Goal: Task Accomplishment & Management: Manage account settings

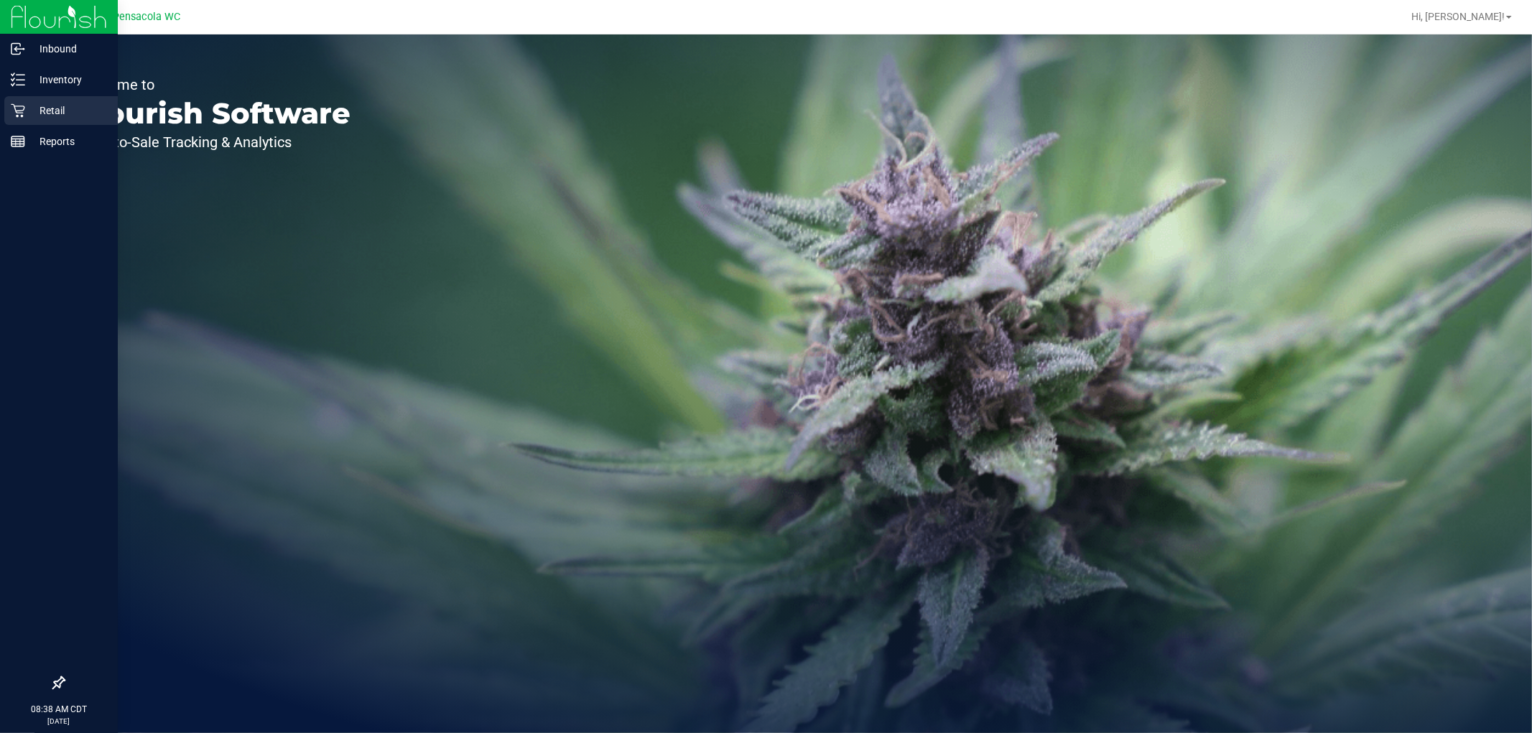
click at [70, 118] on p "Retail" at bounding box center [68, 110] width 86 height 17
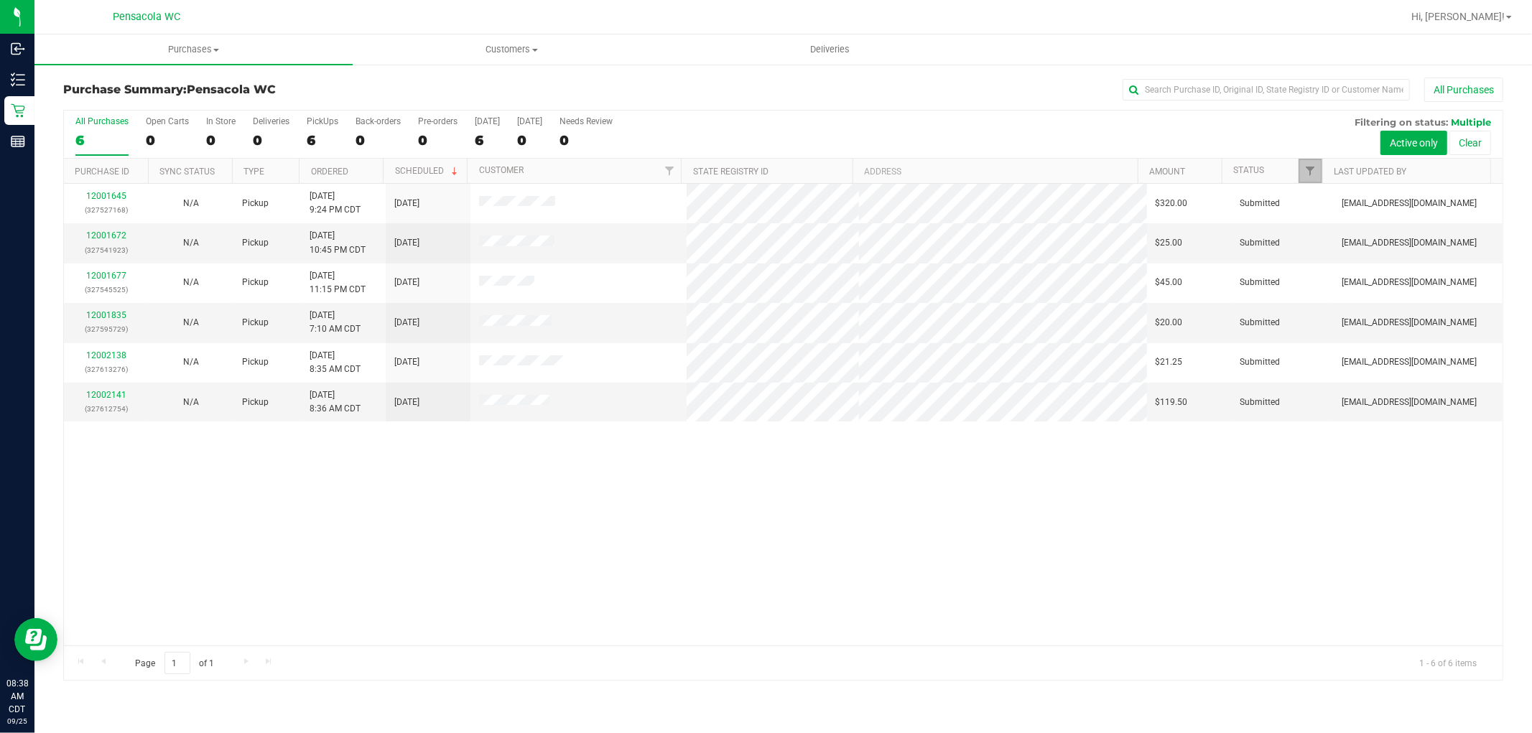
click at [1309, 177] on link "Filter" at bounding box center [1310, 171] width 24 height 24
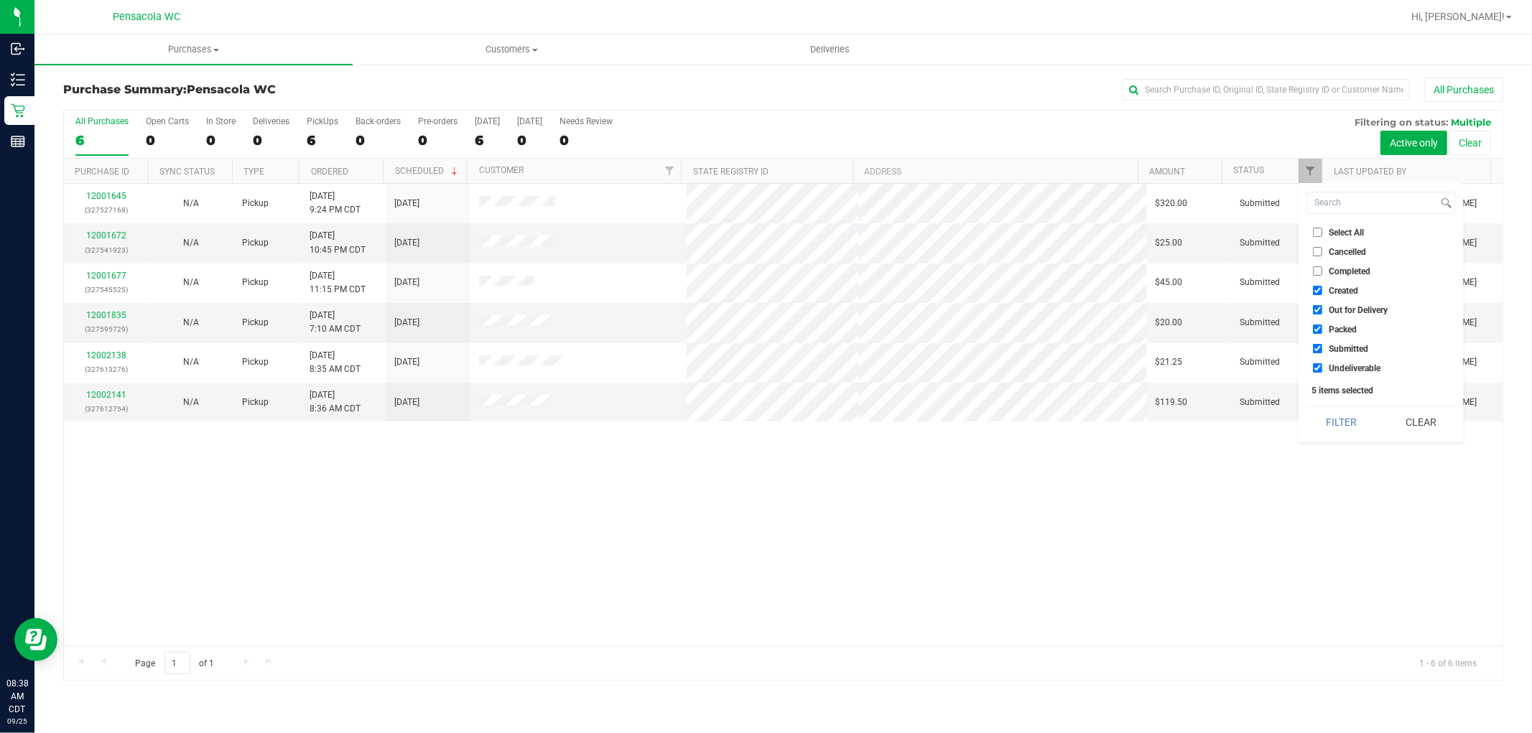
click at [1321, 232] on input "Select All" at bounding box center [1317, 232] width 9 height 9
checkbox input "true"
click at [1321, 232] on input "Select All" at bounding box center [1317, 232] width 9 height 9
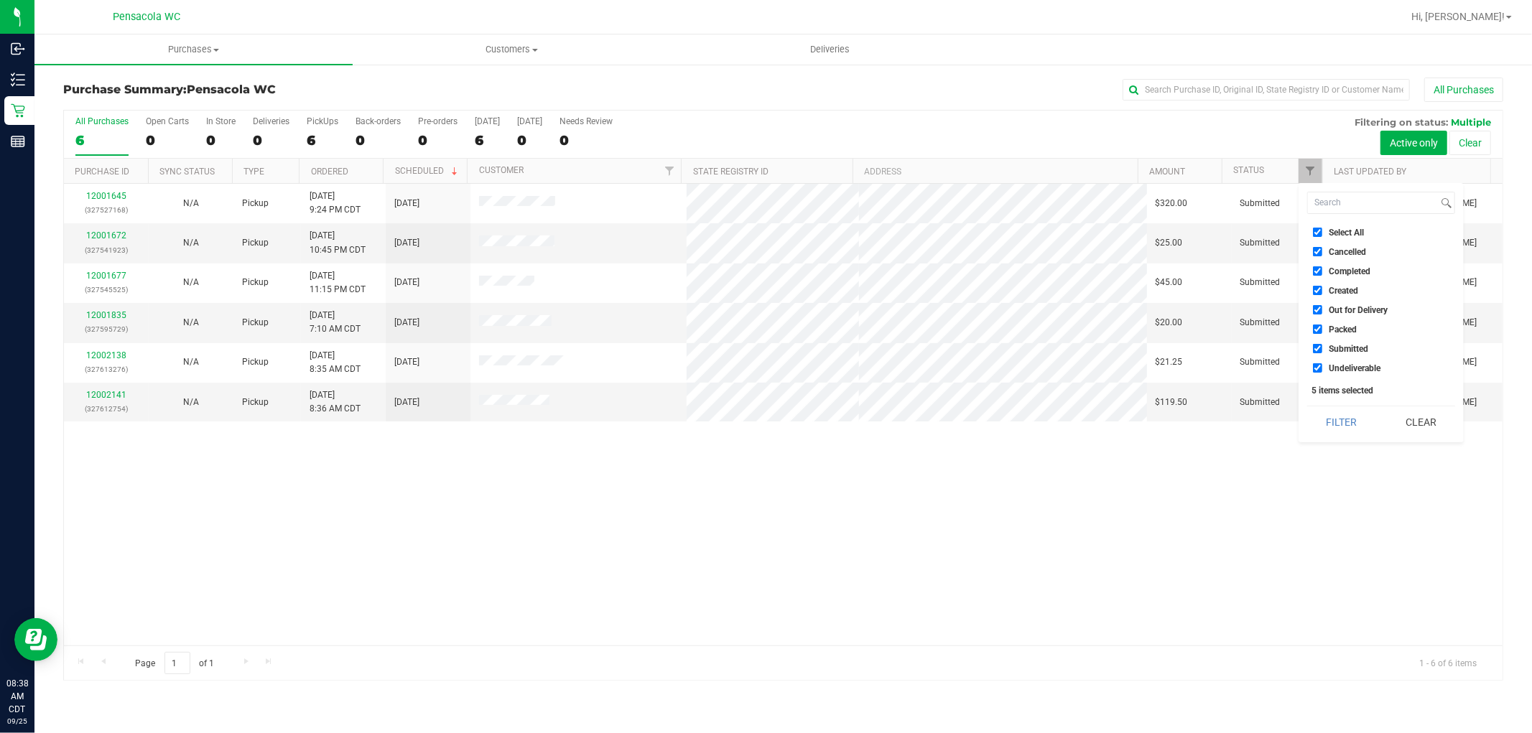
checkbox input "false"
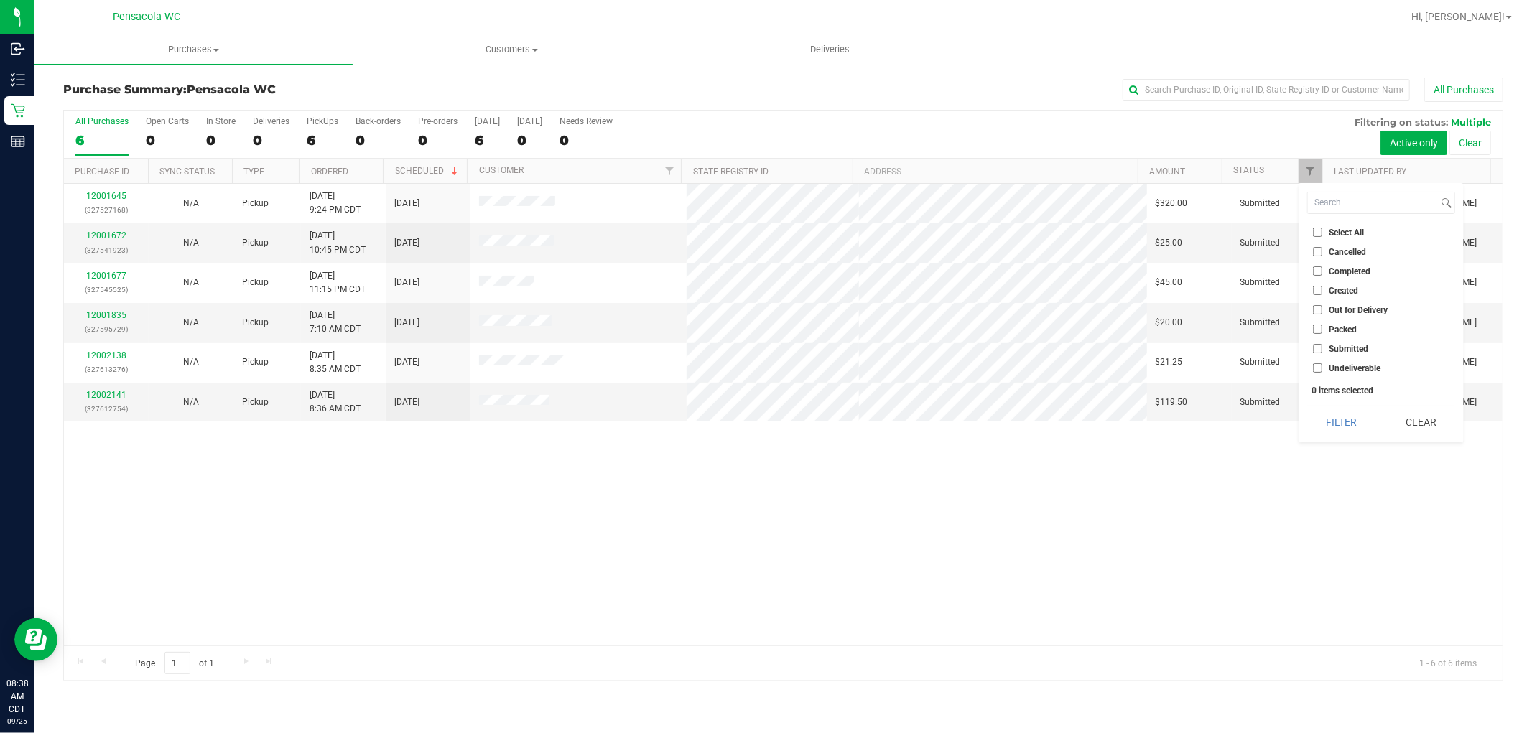
checkbox input "false"
click at [1338, 353] on span "Submitted" at bounding box center [1348, 349] width 39 height 9
click at [1322, 353] on input "Submitted" at bounding box center [1317, 348] width 9 height 9
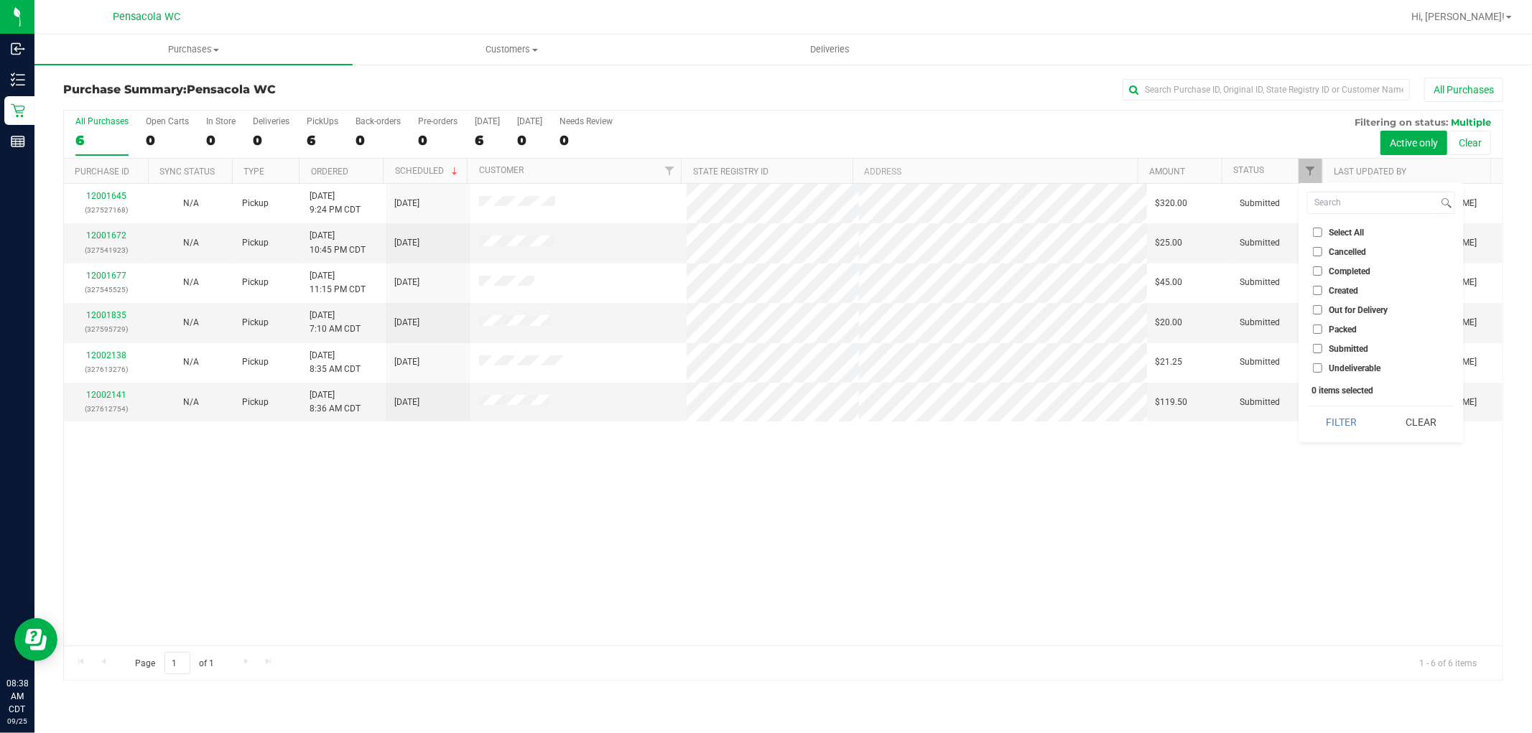
checkbox input "true"
click at [1347, 432] on button "Filter" at bounding box center [1341, 422] width 69 height 32
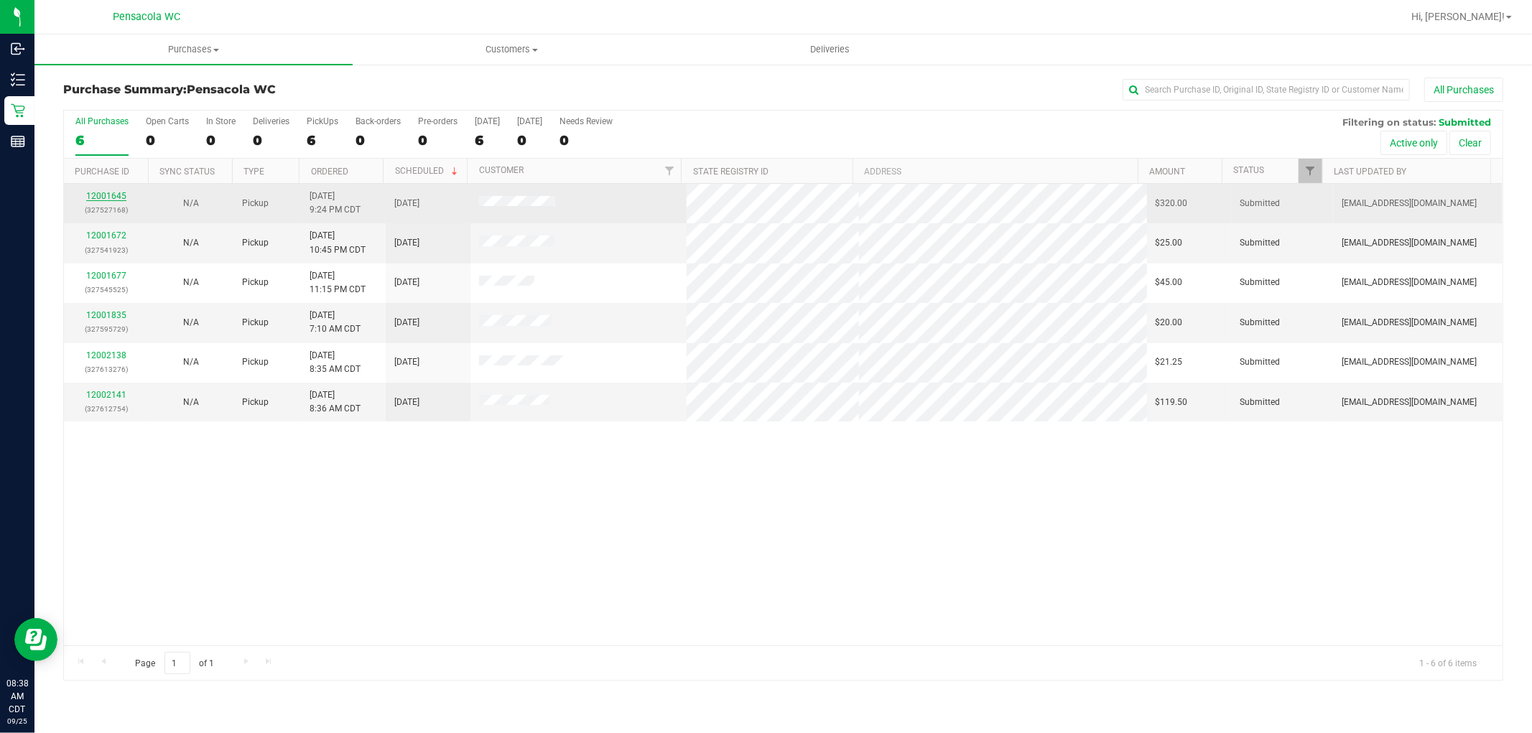
click at [119, 197] on link "12001645" at bounding box center [106, 196] width 40 height 10
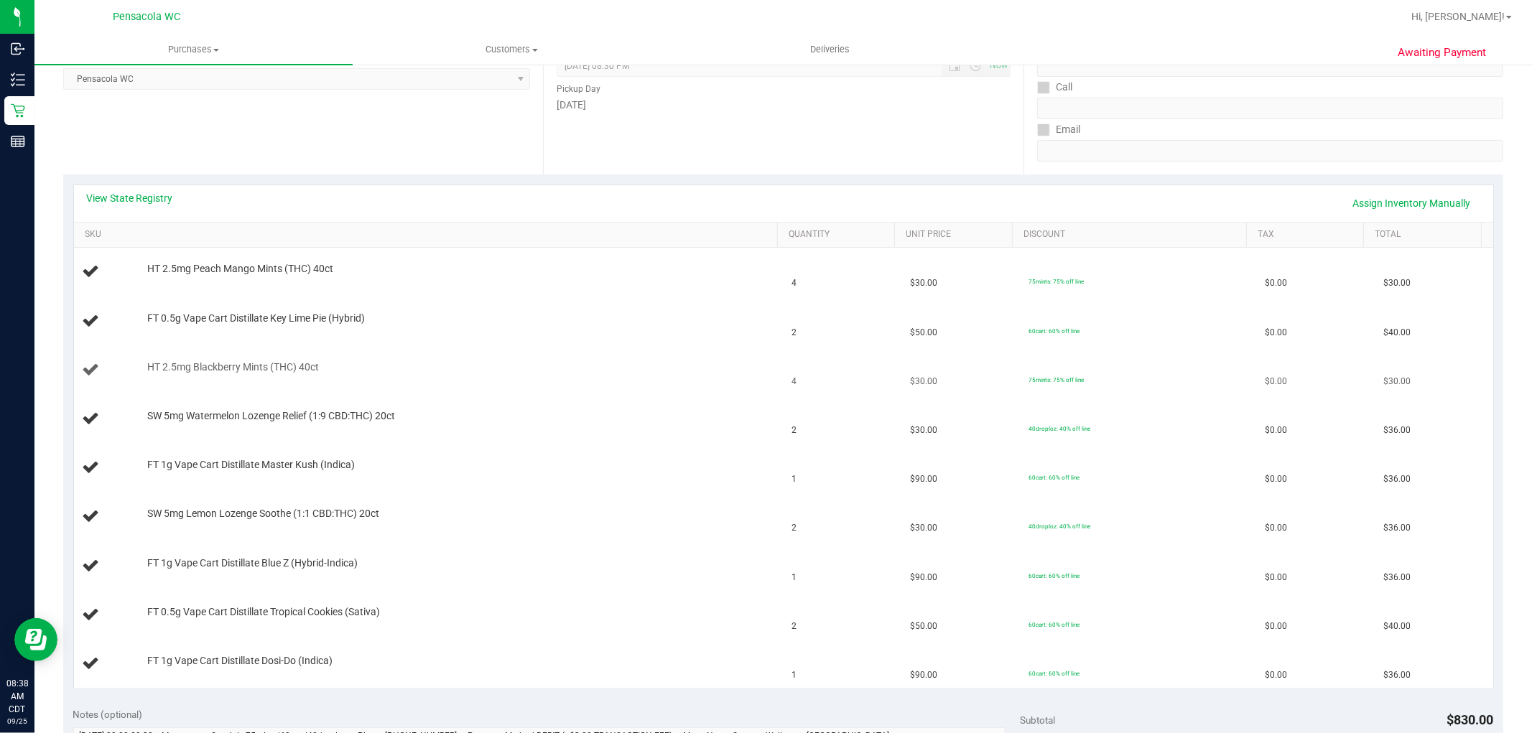
scroll to position [239, 0]
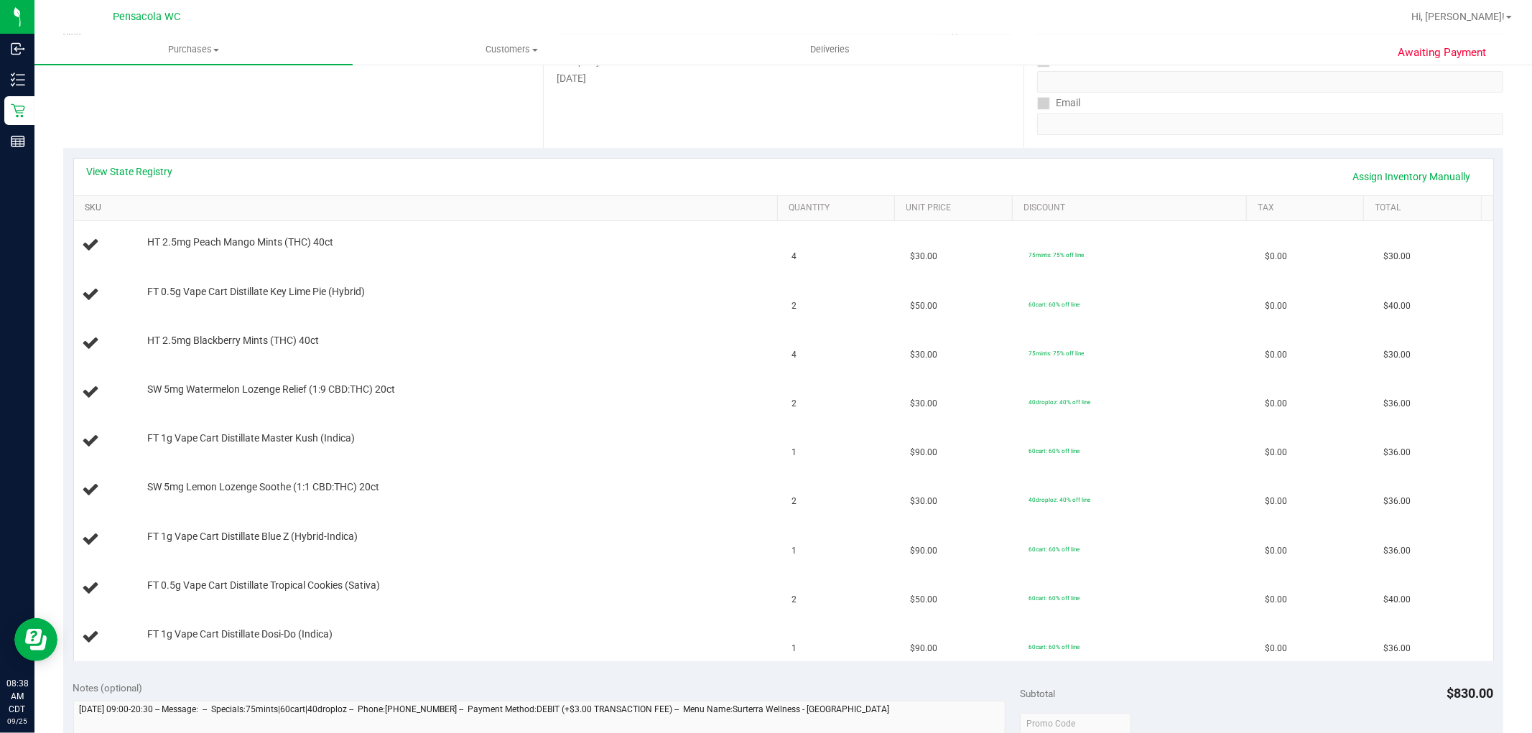
click at [141, 207] on link "SKU" at bounding box center [428, 208] width 687 height 11
click at [137, 167] on link "View State Registry" at bounding box center [130, 171] width 86 height 14
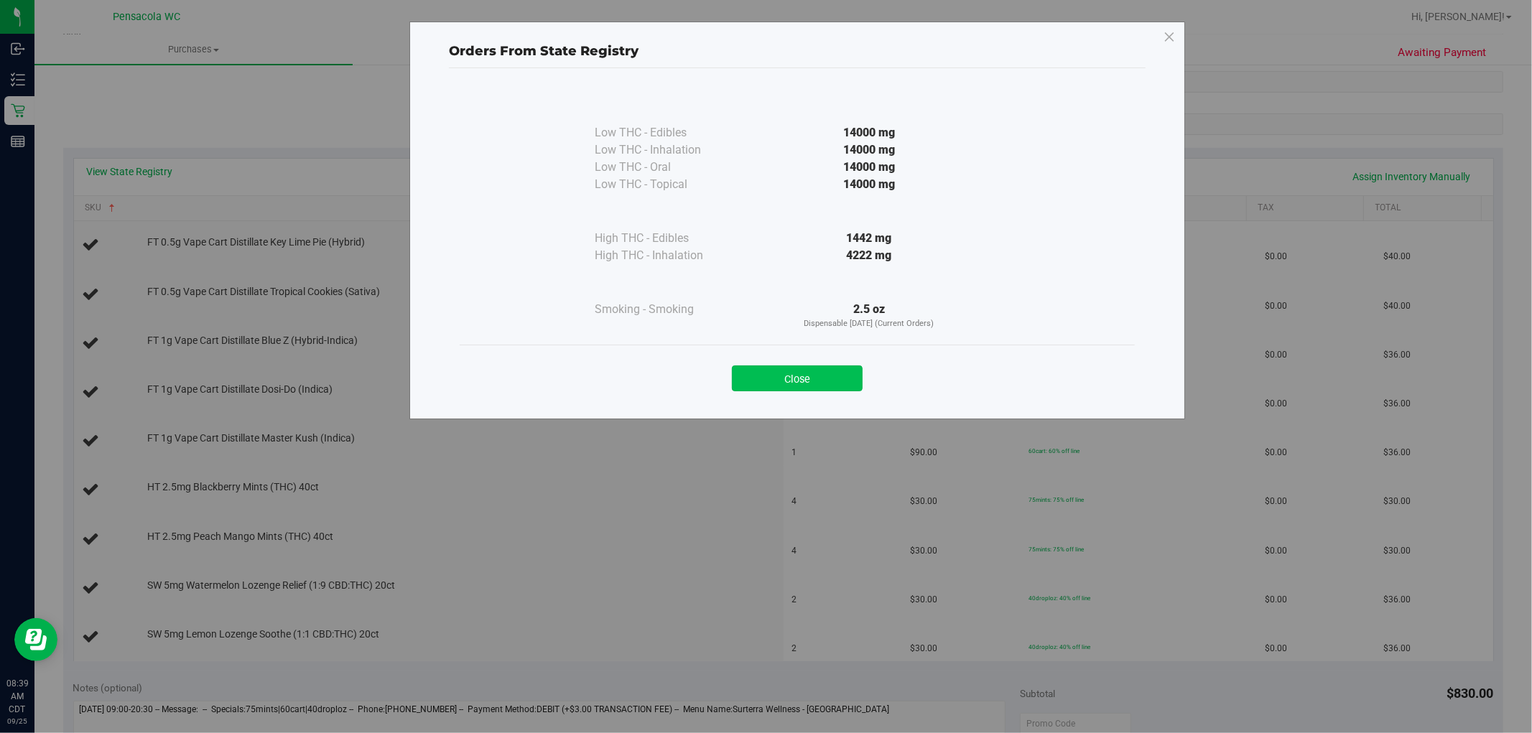
click at [792, 382] on button "Close" at bounding box center [797, 379] width 131 height 26
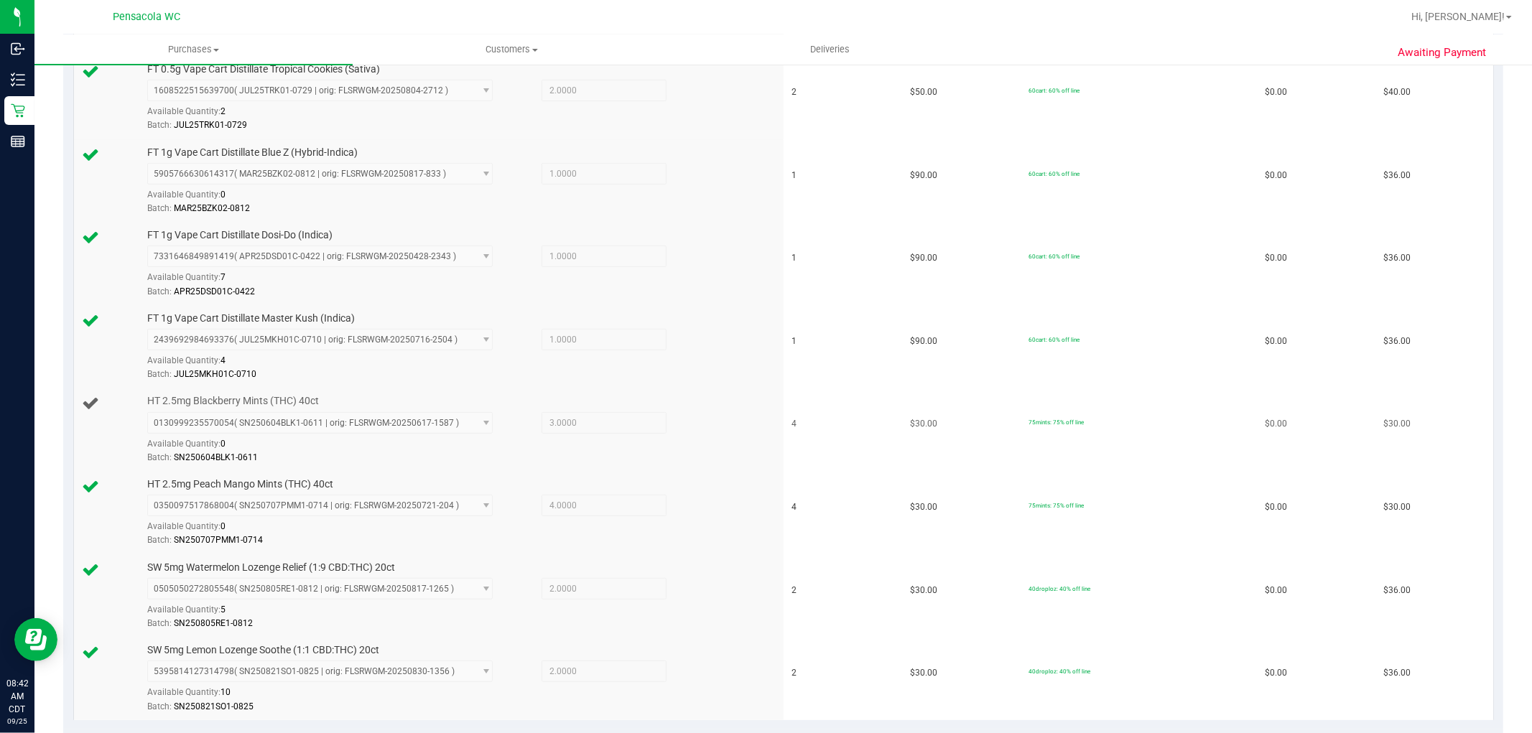
scroll to position [0, 0]
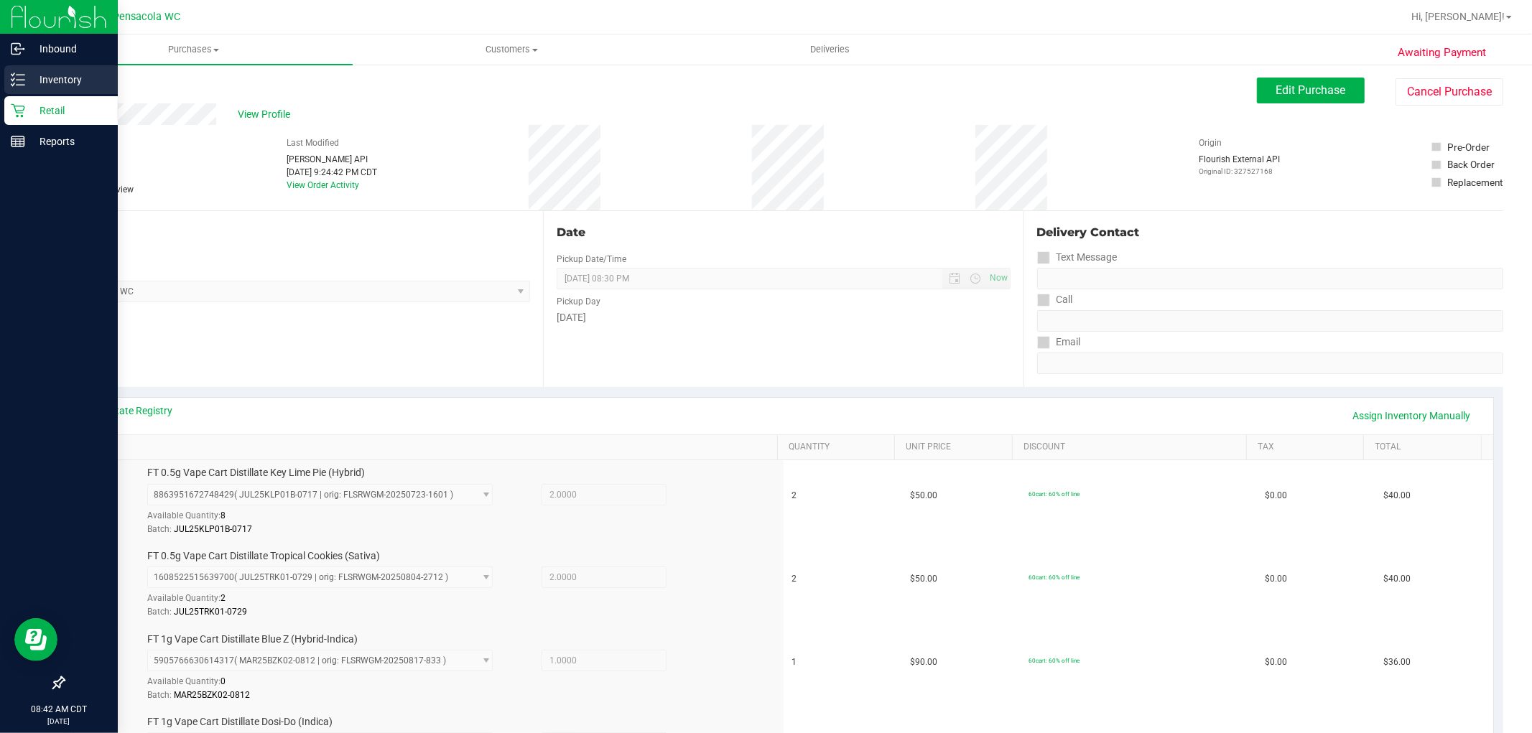
click at [32, 69] on div "Inventory" at bounding box center [60, 79] width 113 height 29
click at [40, 84] on p "Inventory" at bounding box center [68, 79] width 86 height 17
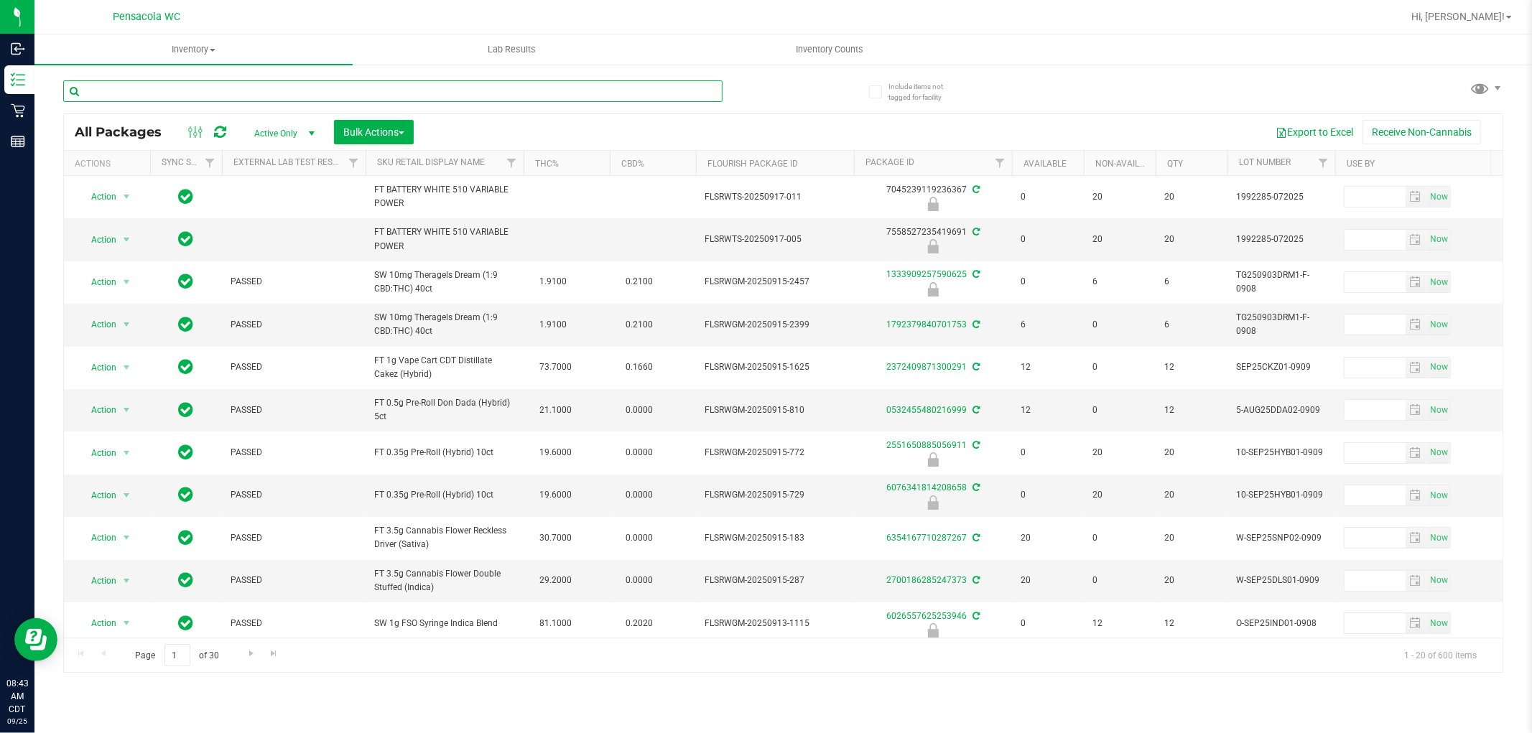
click at [678, 89] on input "text" at bounding box center [392, 91] width 659 height 22
type input "6424848173336348"
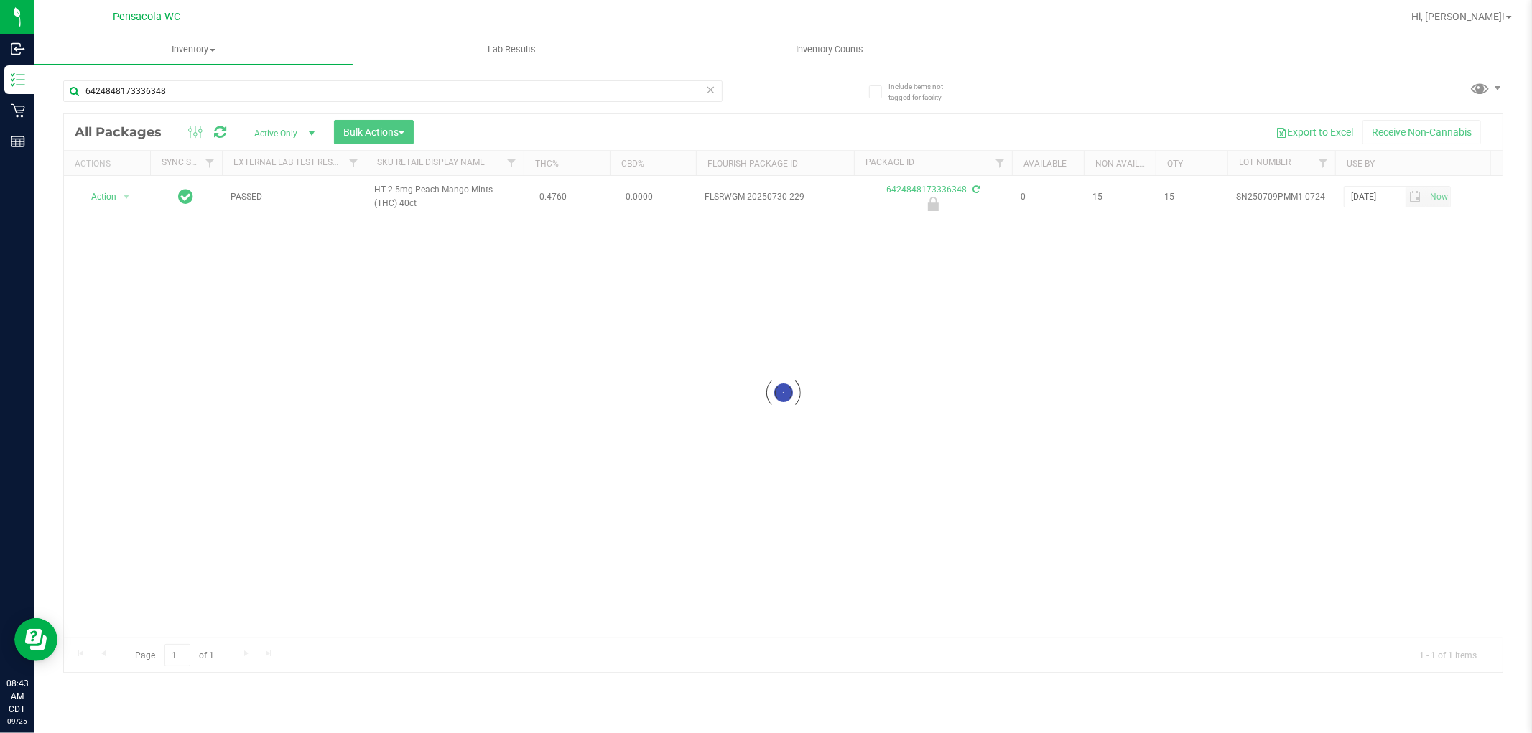
click at [124, 207] on div at bounding box center [783, 393] width 1438 height 558
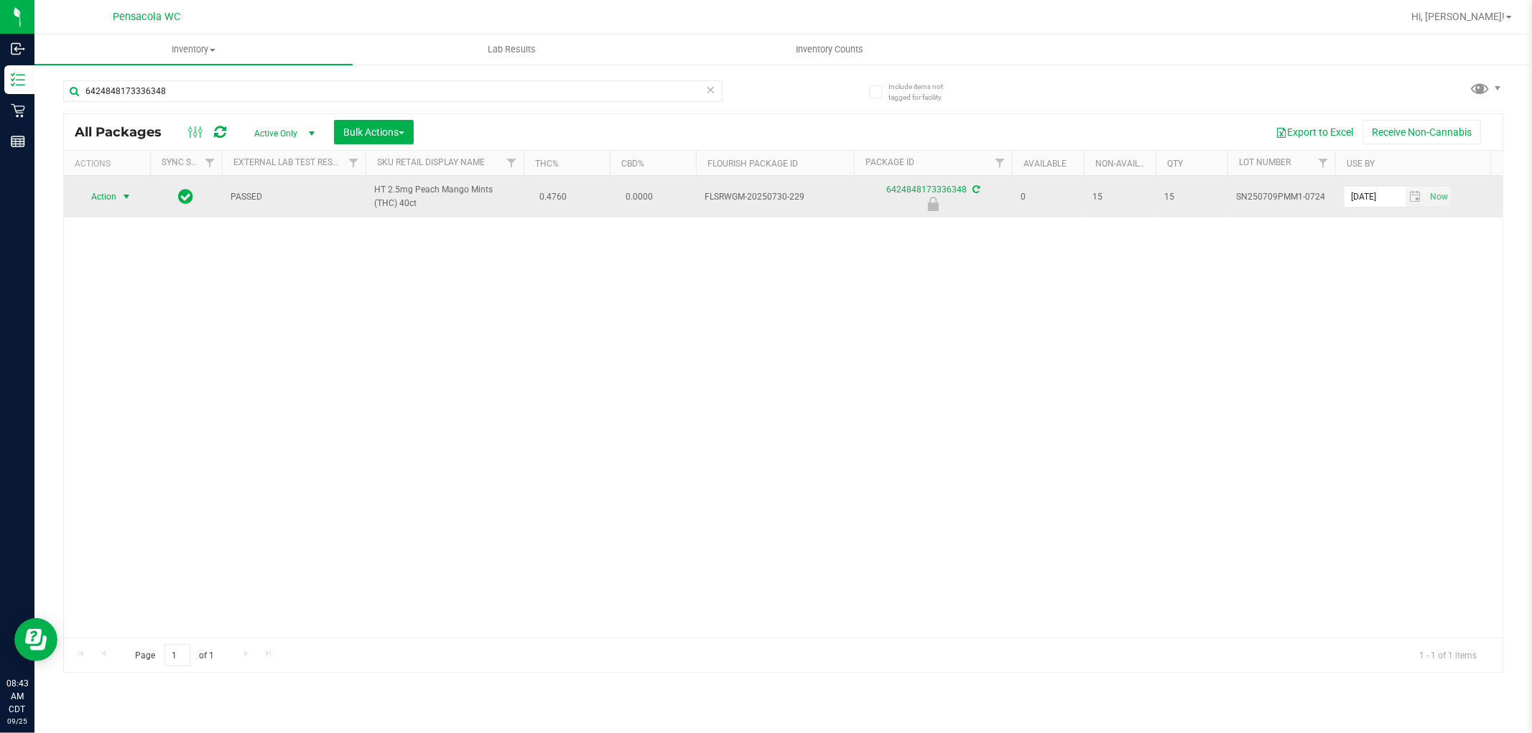
click at [126, 194] on span "select" at bounding box center [126, 196] width 11 height 11
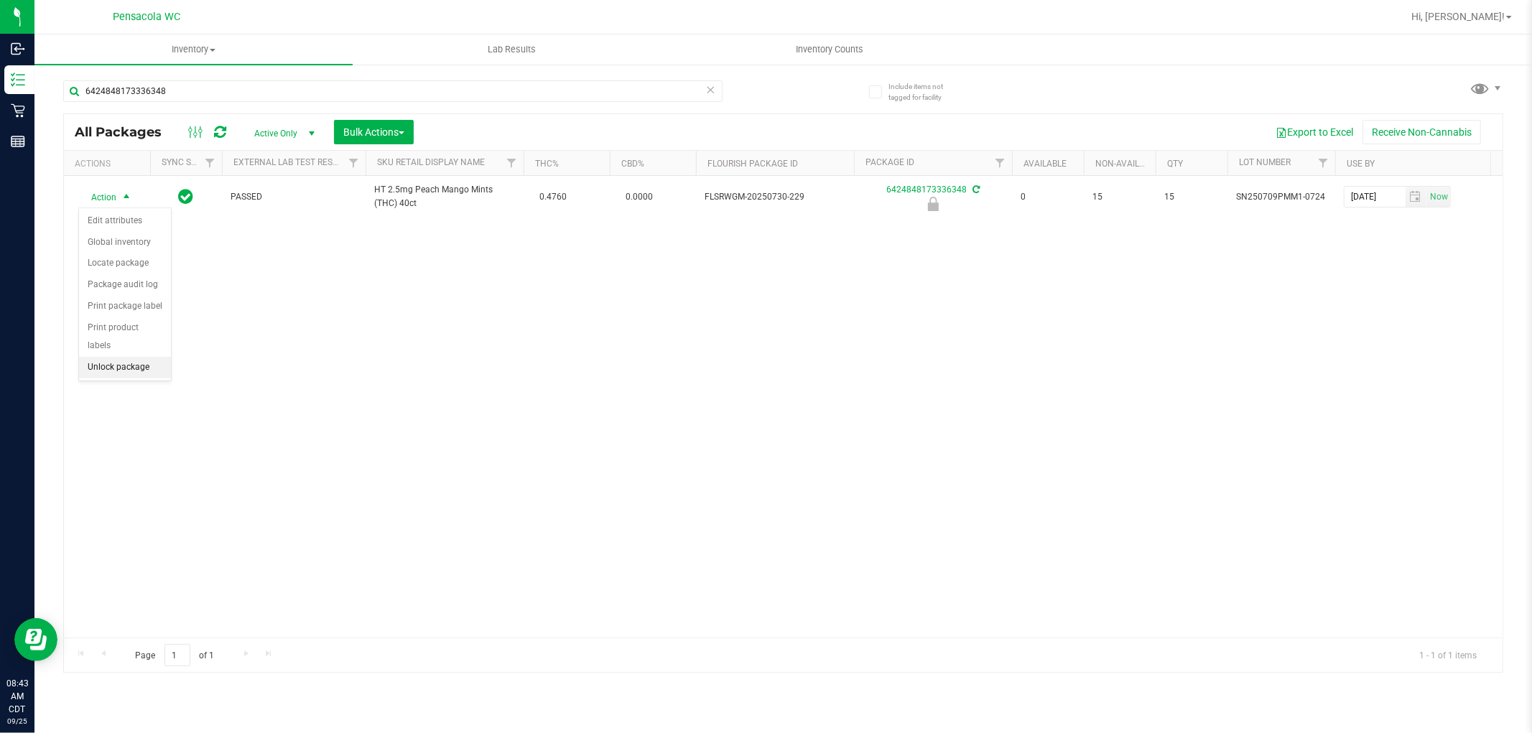
click at [139, 370] on li "Unlock package" at bounding box center [125, 368] width 92 height 22
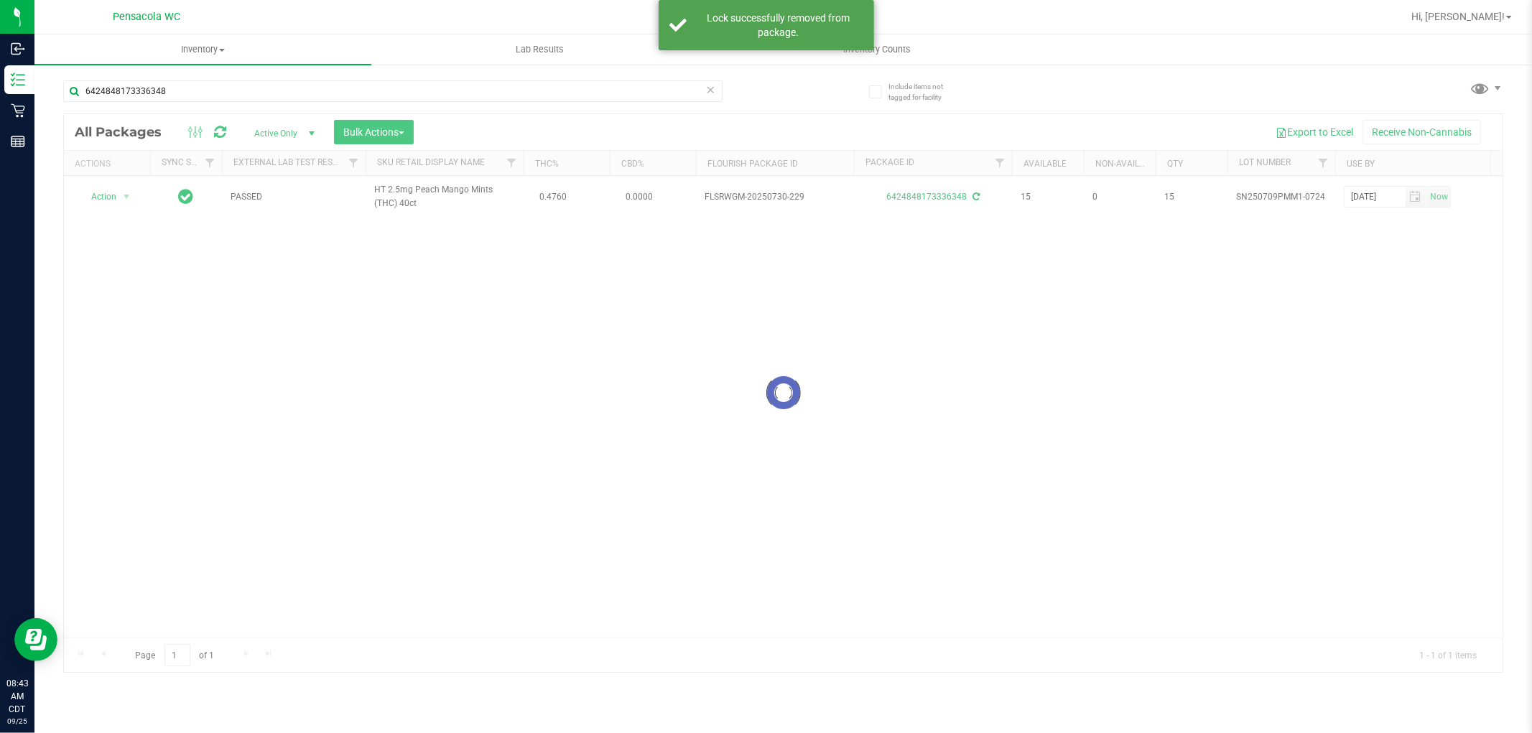
click at [130, 194] on div at bounding box center [783, 393] width 1438 height 558
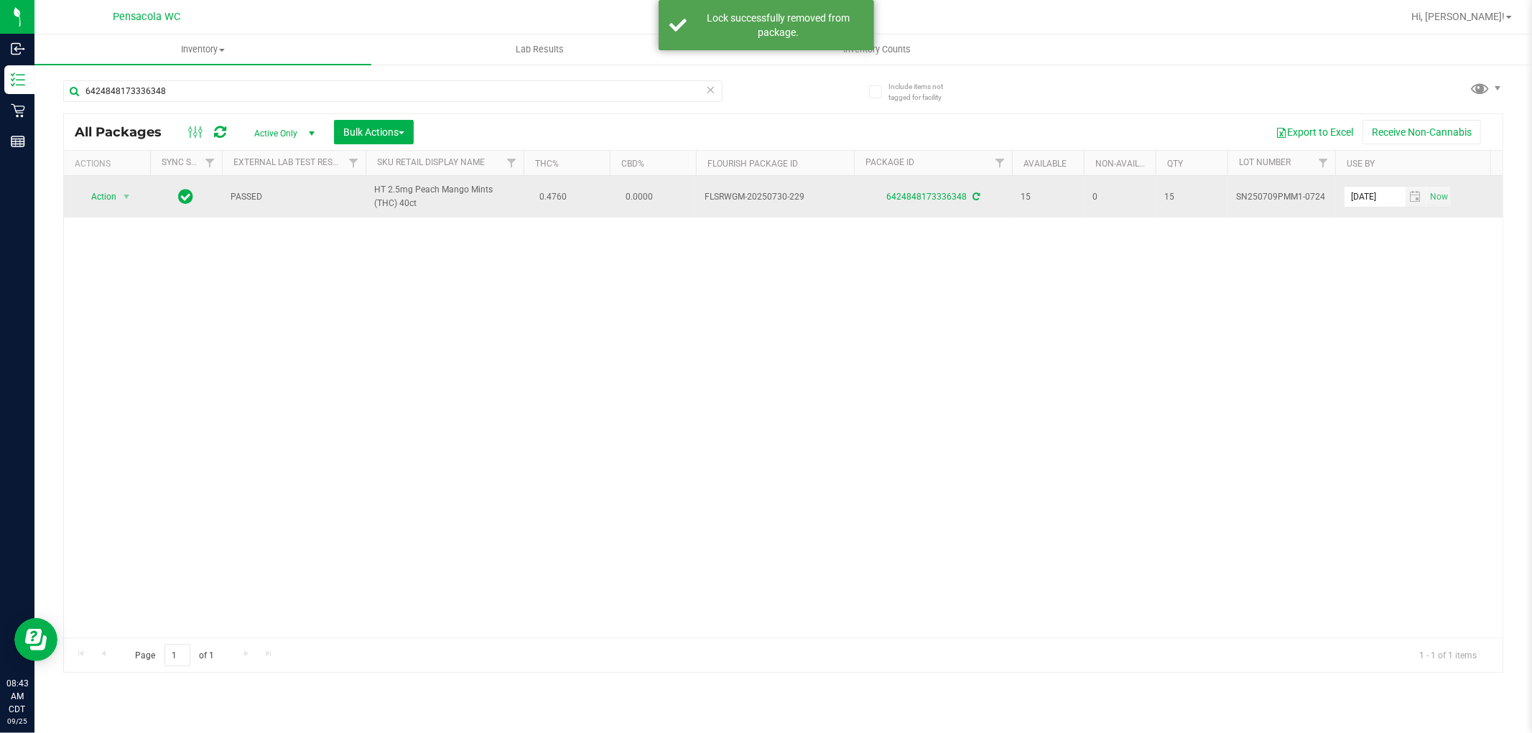
click at [103, 198] on span "Action" at bounding box center [97, 197] width 39 height 20
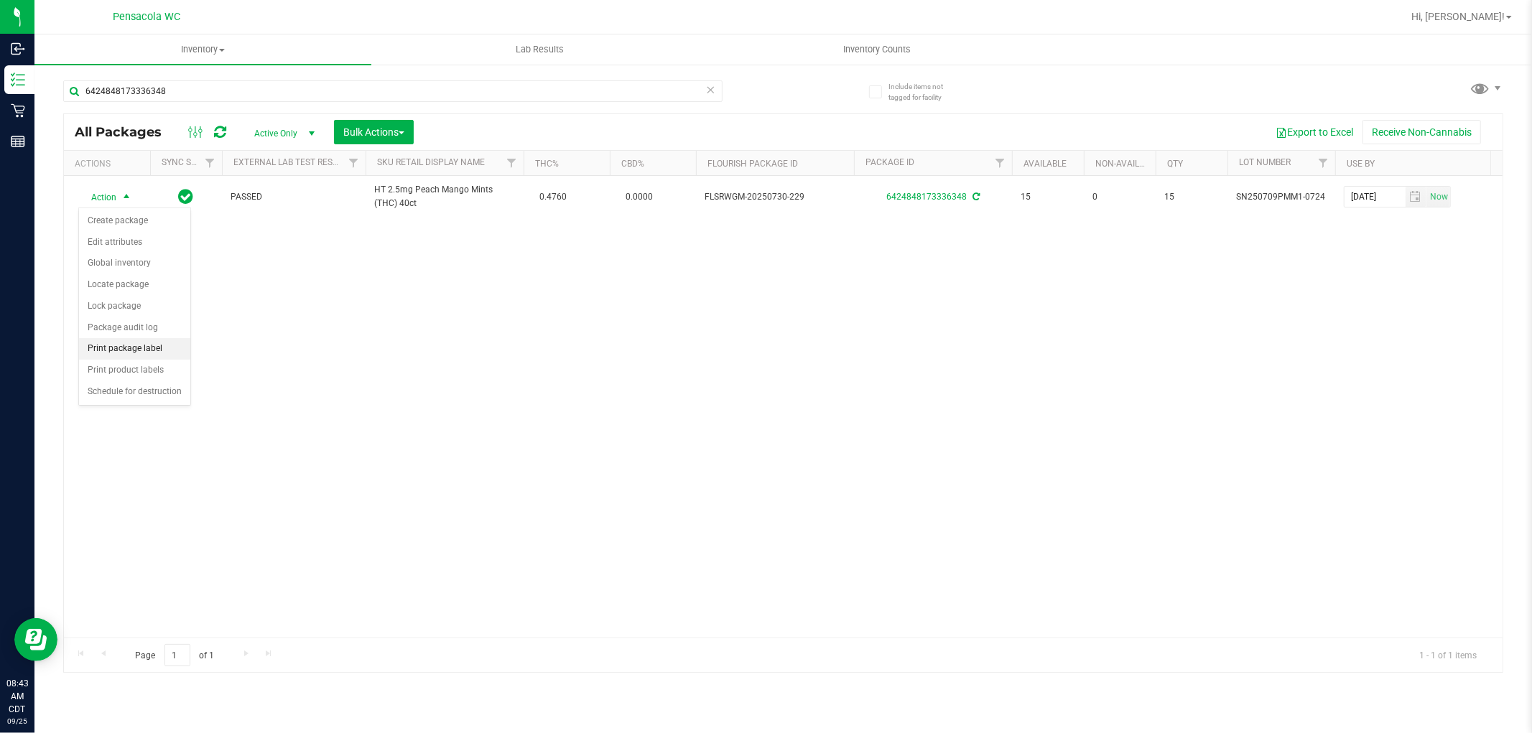
click at [142, 353] on li "Print package label" at bounding box center [134, 349] width 111 height 22
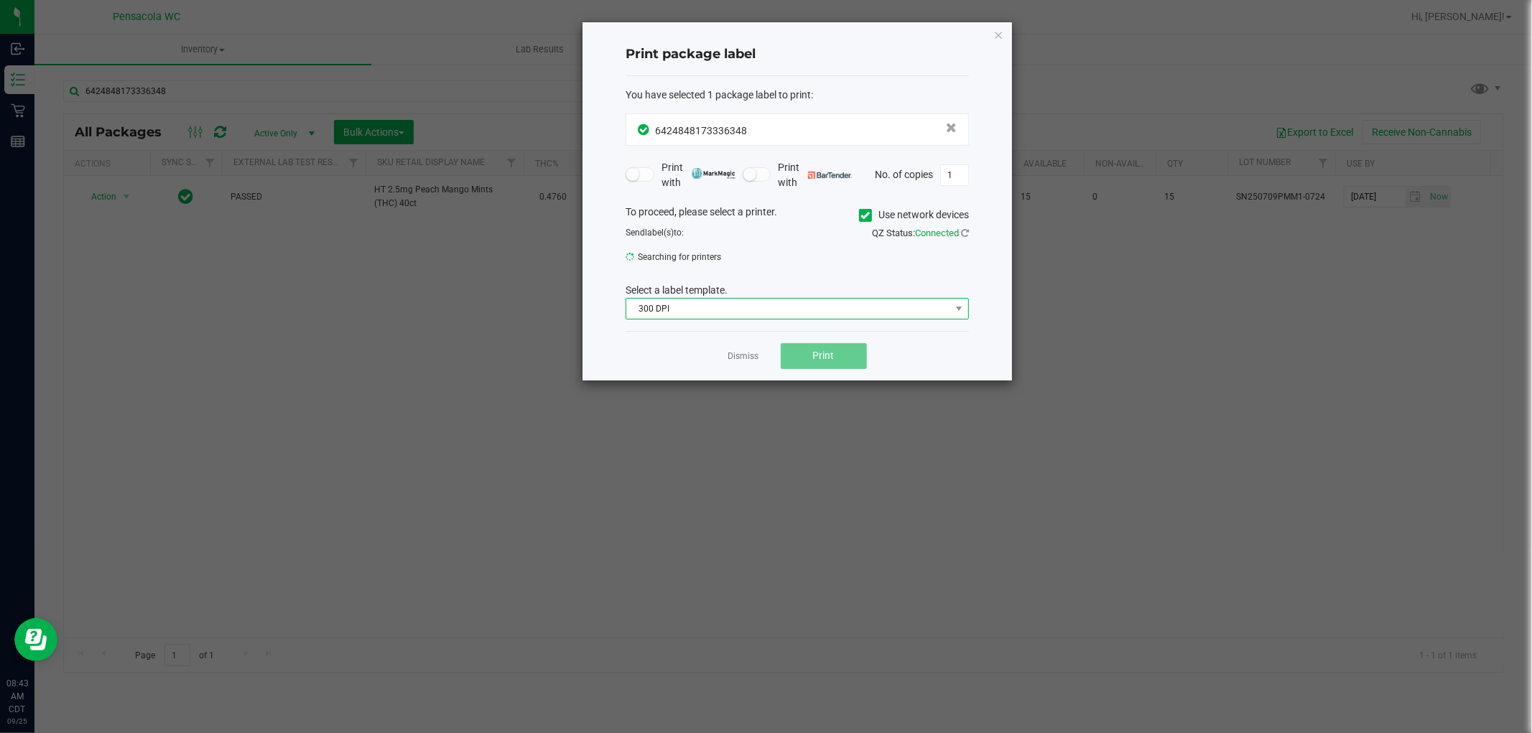
click at [701, 302] on span "300 DPI" at bounding box center [788, 309] width 324 height 20
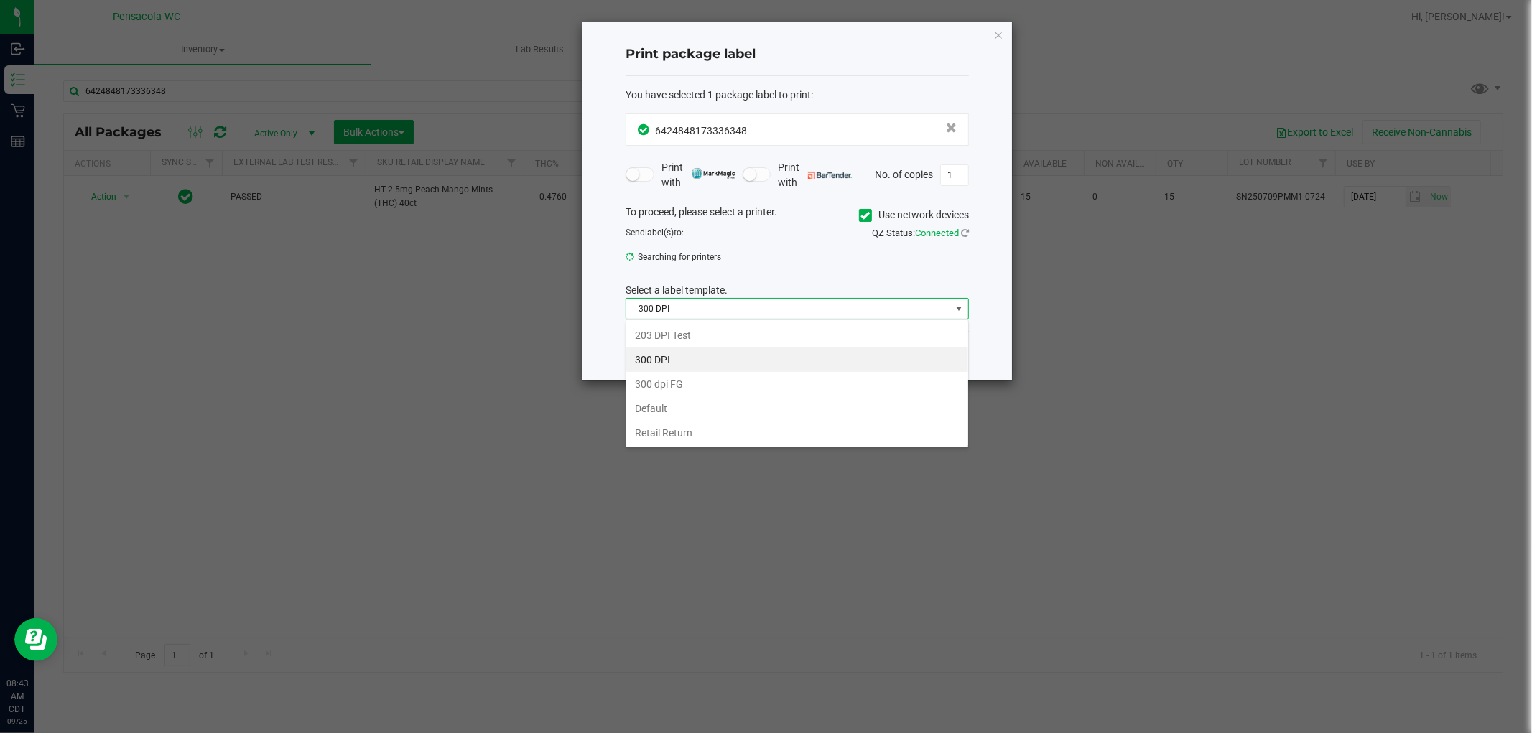
scroll to position [22, 343]
click at [711, 335] on li "203 DPI Test" at bounding box center [797, 335] width 342 height 24
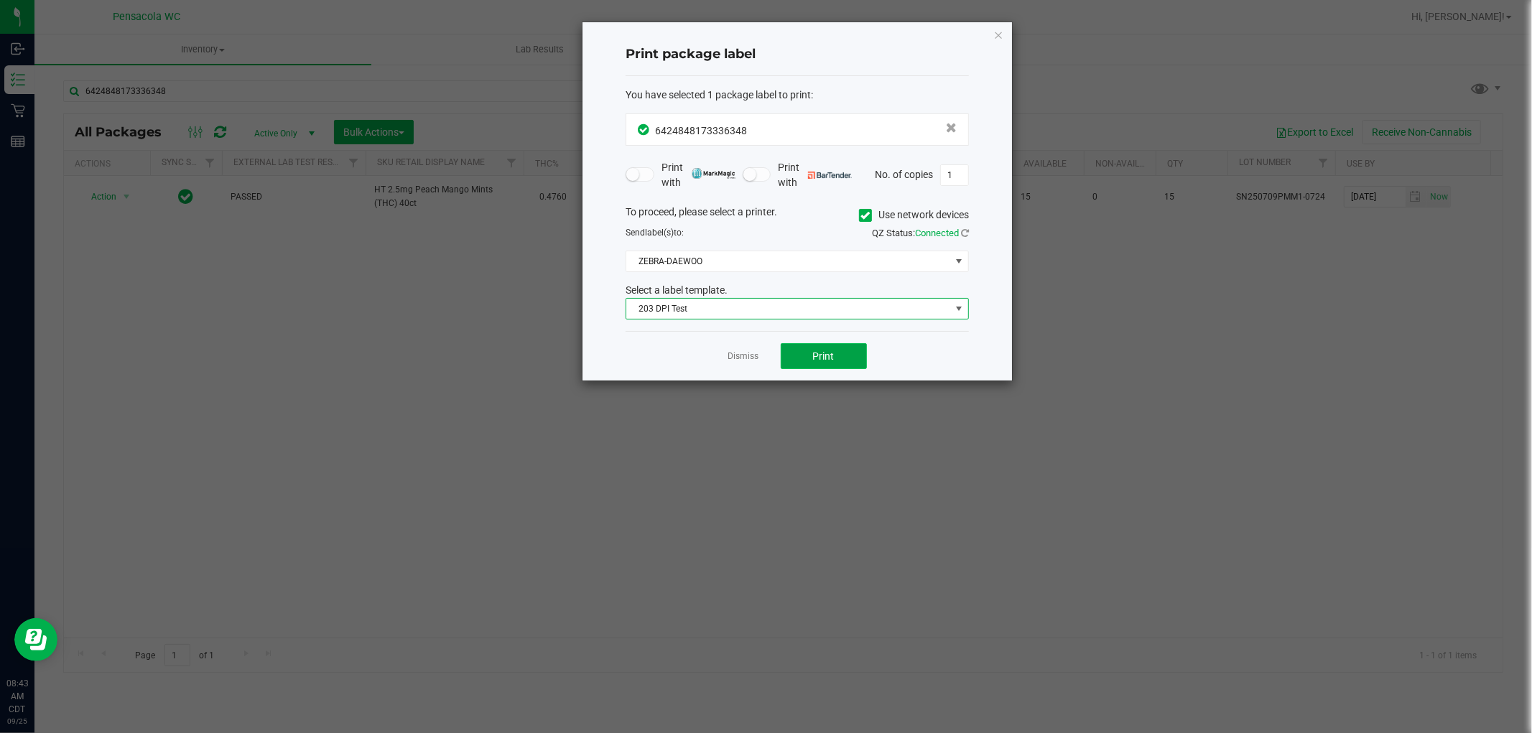
click at [845, 347] on button "Print" at bounding box center [824, 356] width 86 height 26
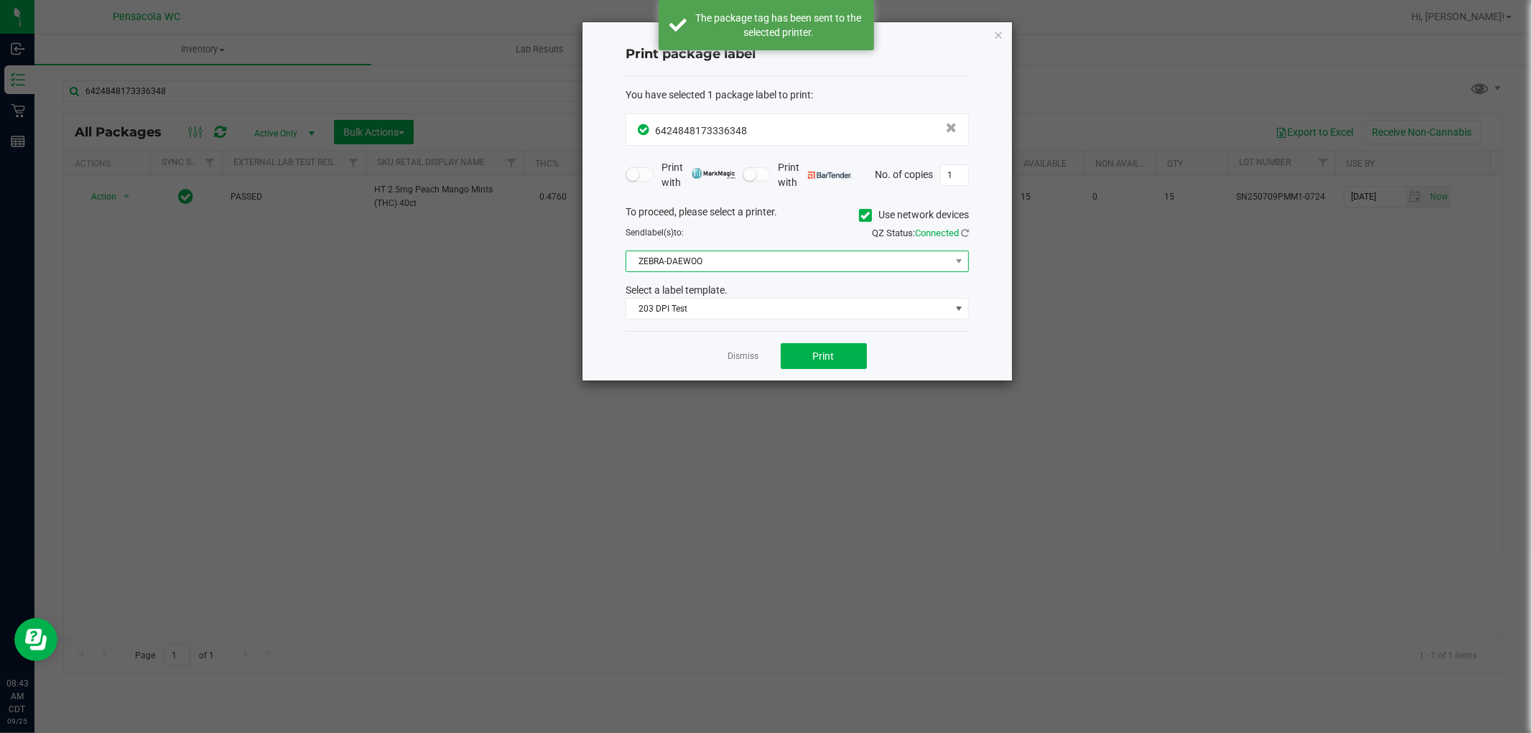
click at [745, 270] on span "ZEBRA-DAEWOO" at bounding box center [788, 261] width 324 height 20
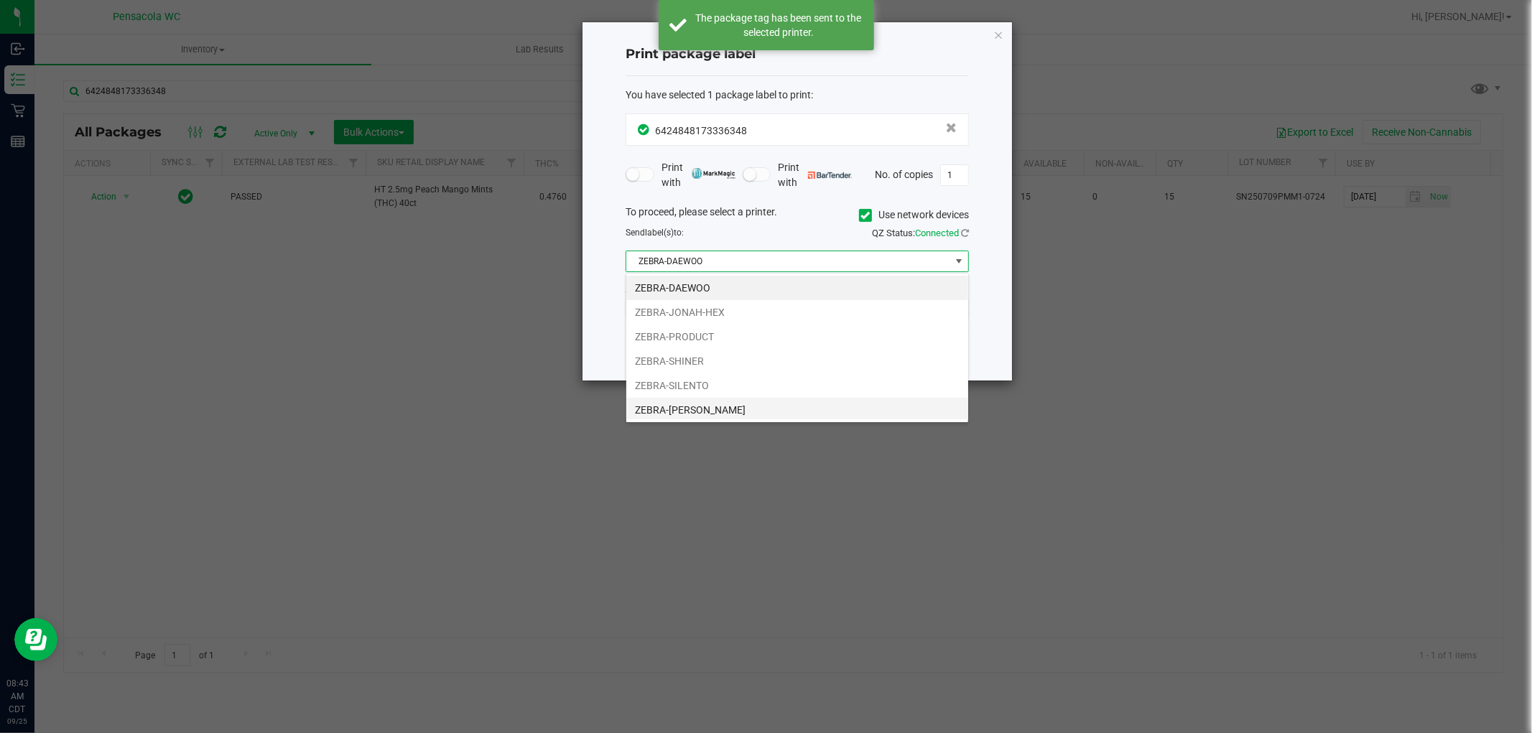
click at [760, 417] on li "ZEBRA-[PERSON_NAME]" at bounding box center [797, 410] width 342 height 24
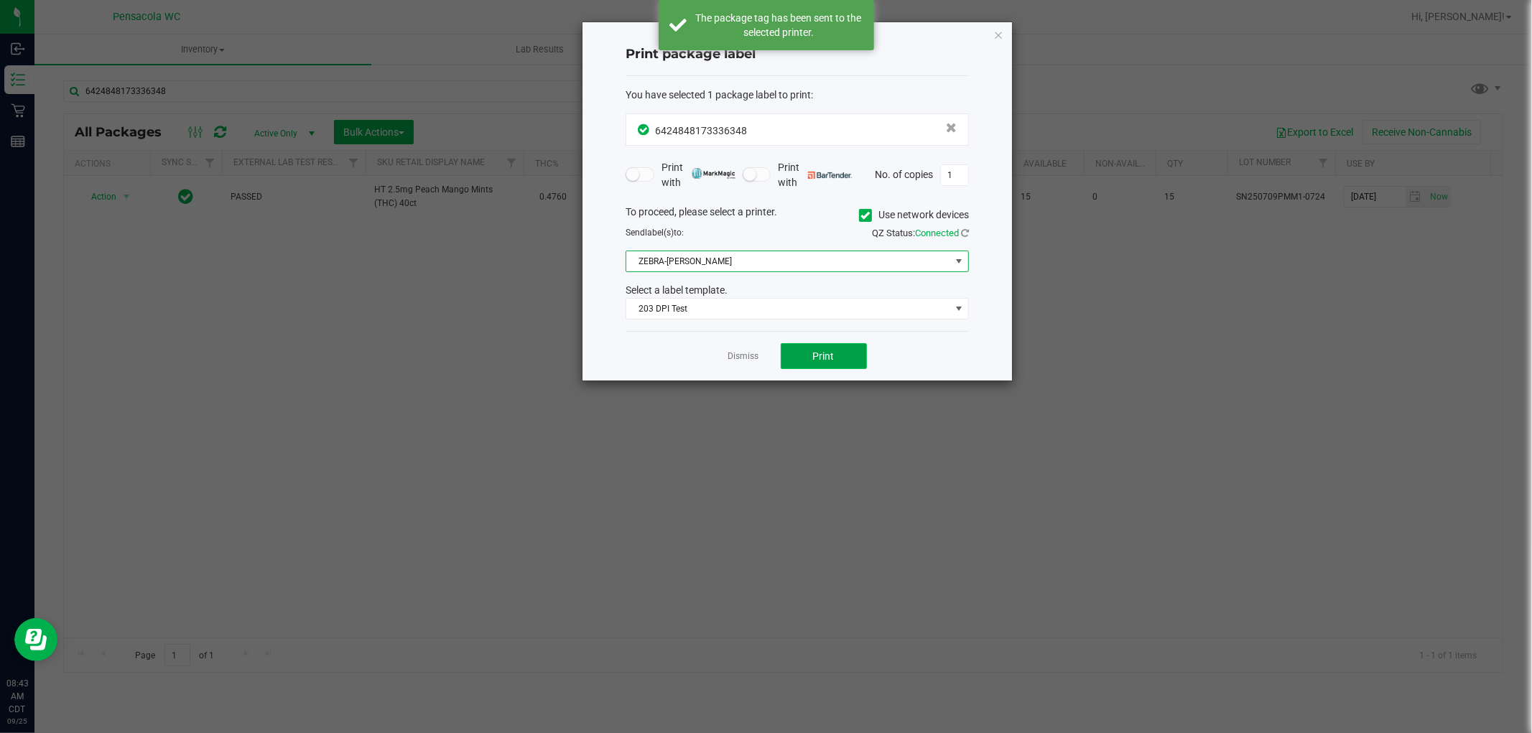
click at [835, 347] on button "Print" at bounding box center [824, 356] width 86 height 26
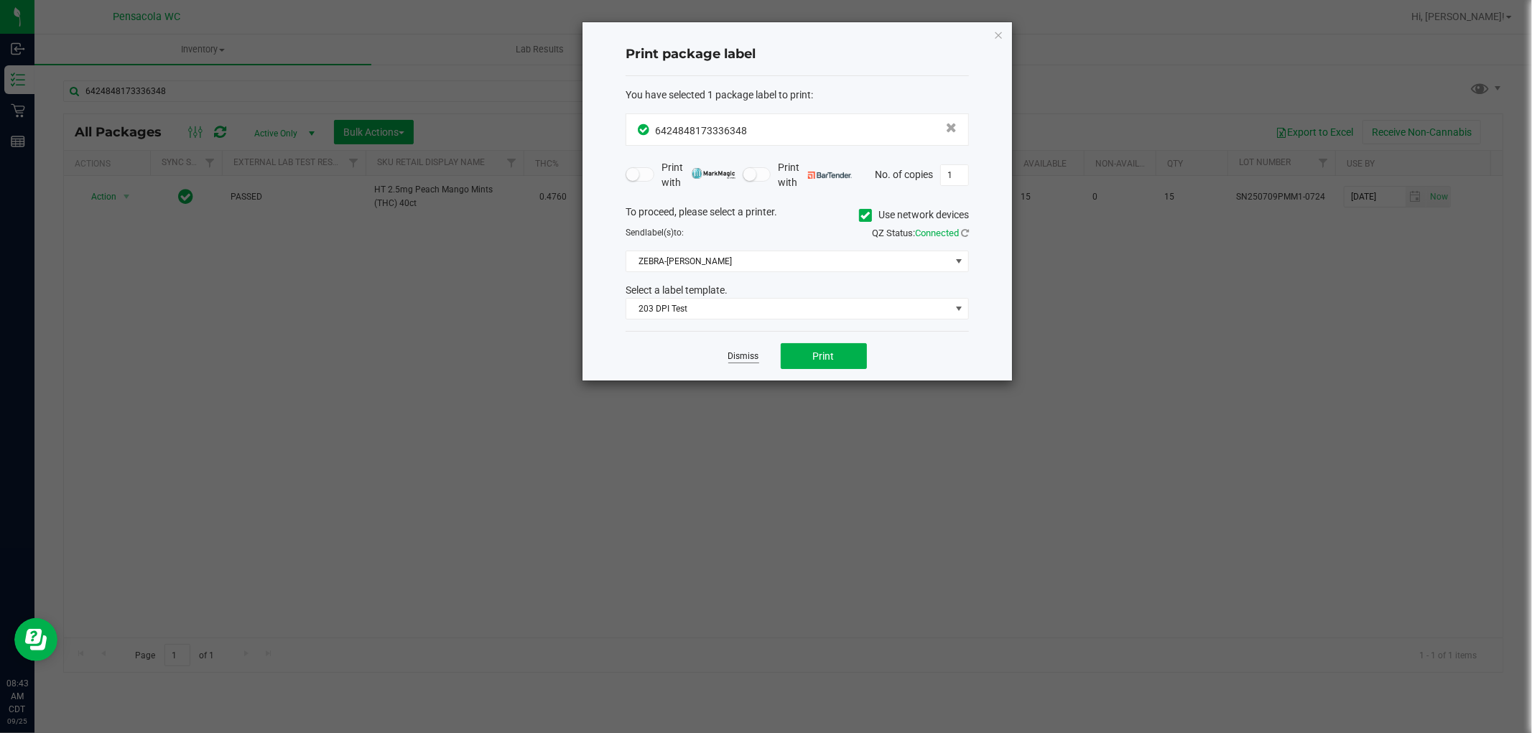
click at [748, 356] on link "Dismiss" at bounding box center [743, 356] width 31 height 12
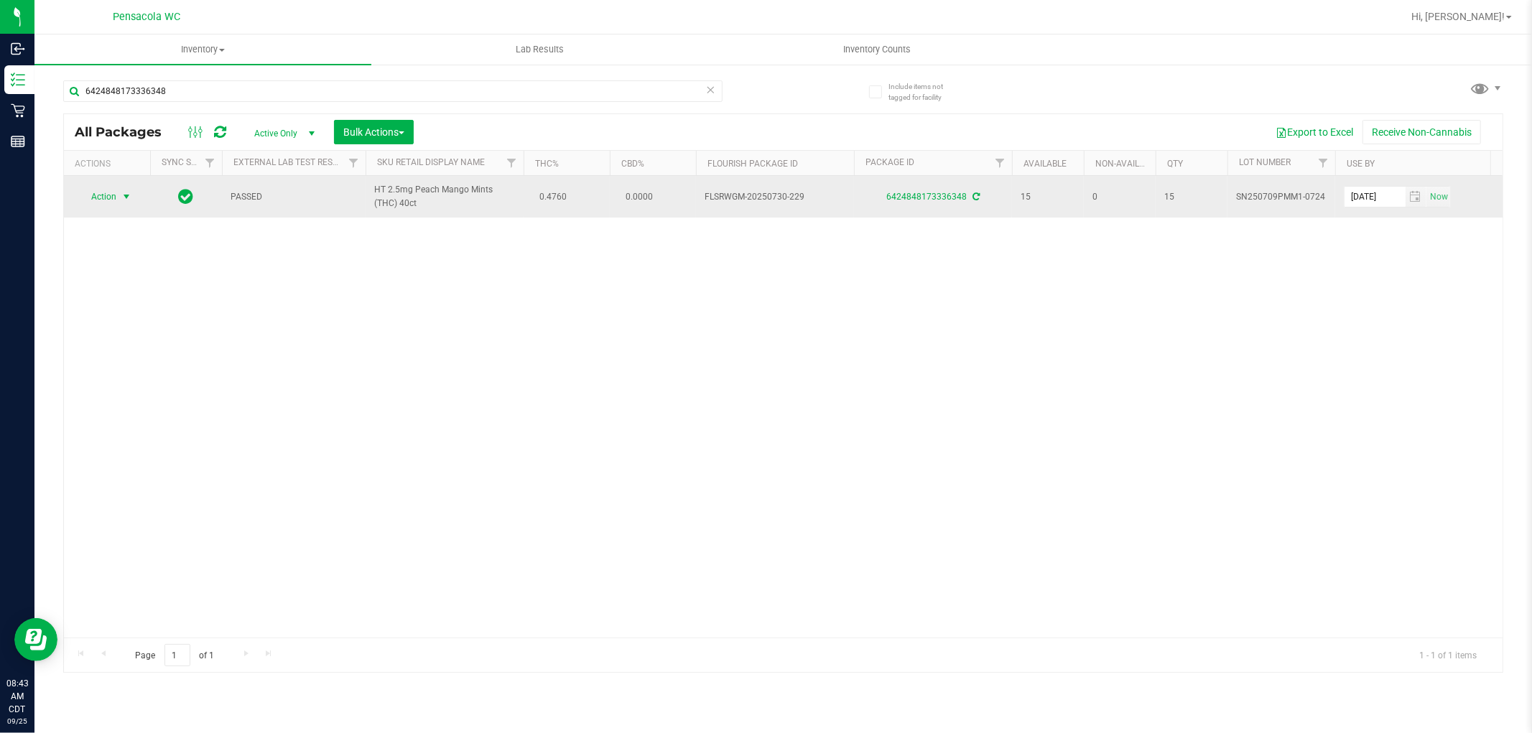
click at [124, 198] on span "select" at bounding box center [126, 196] width 11 height 11
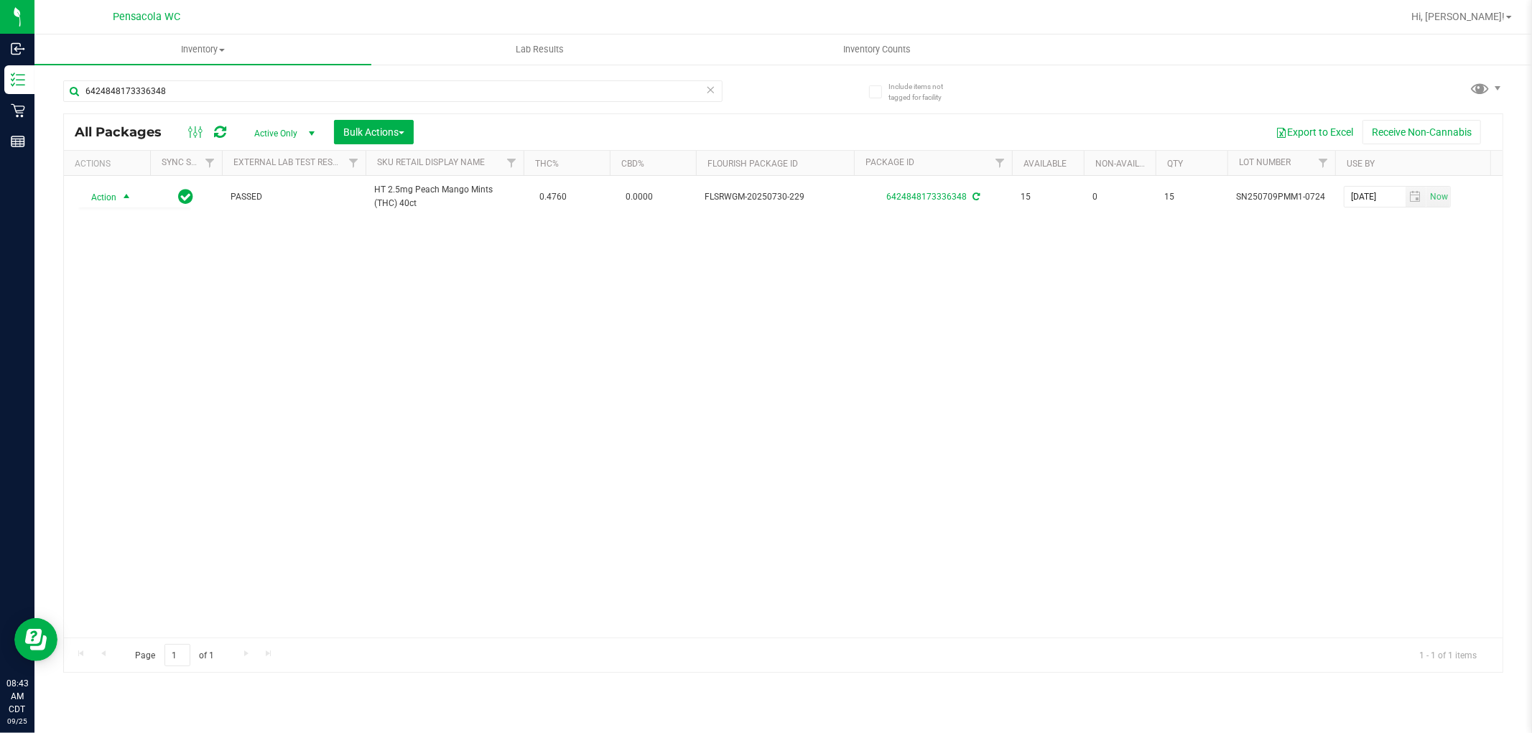
click at [238, 487] on div "Action Action Create package Edit attributes Global inventory Locate package Lo…" at bounding box center [783, 407] width 1438 height 462
click at [710, 93] on icon at bounding box center [711, 88] width 10 height 17
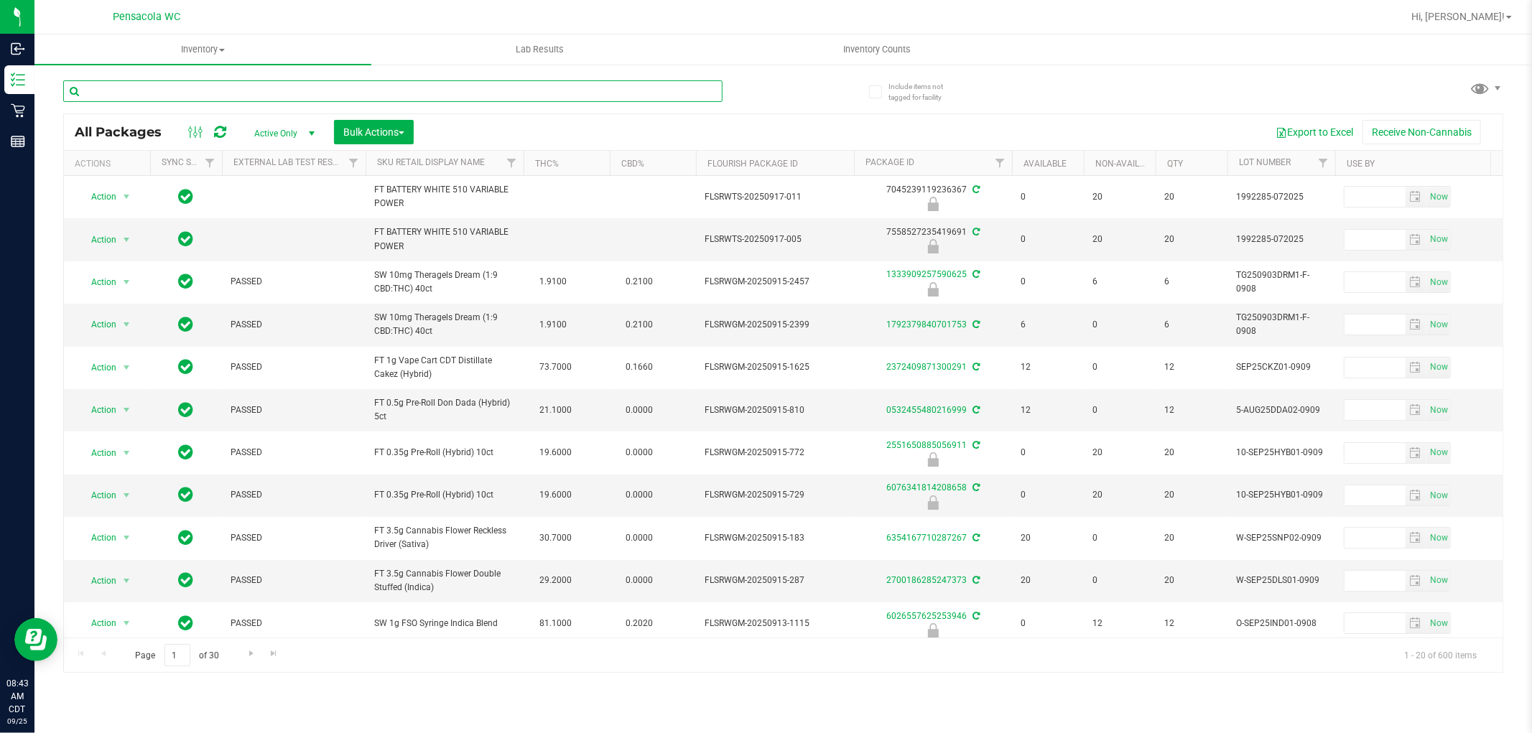
click at [327, 93] on input "text" at bounding box center [392, 91] width 659 height 22
type input "1175577675437825"
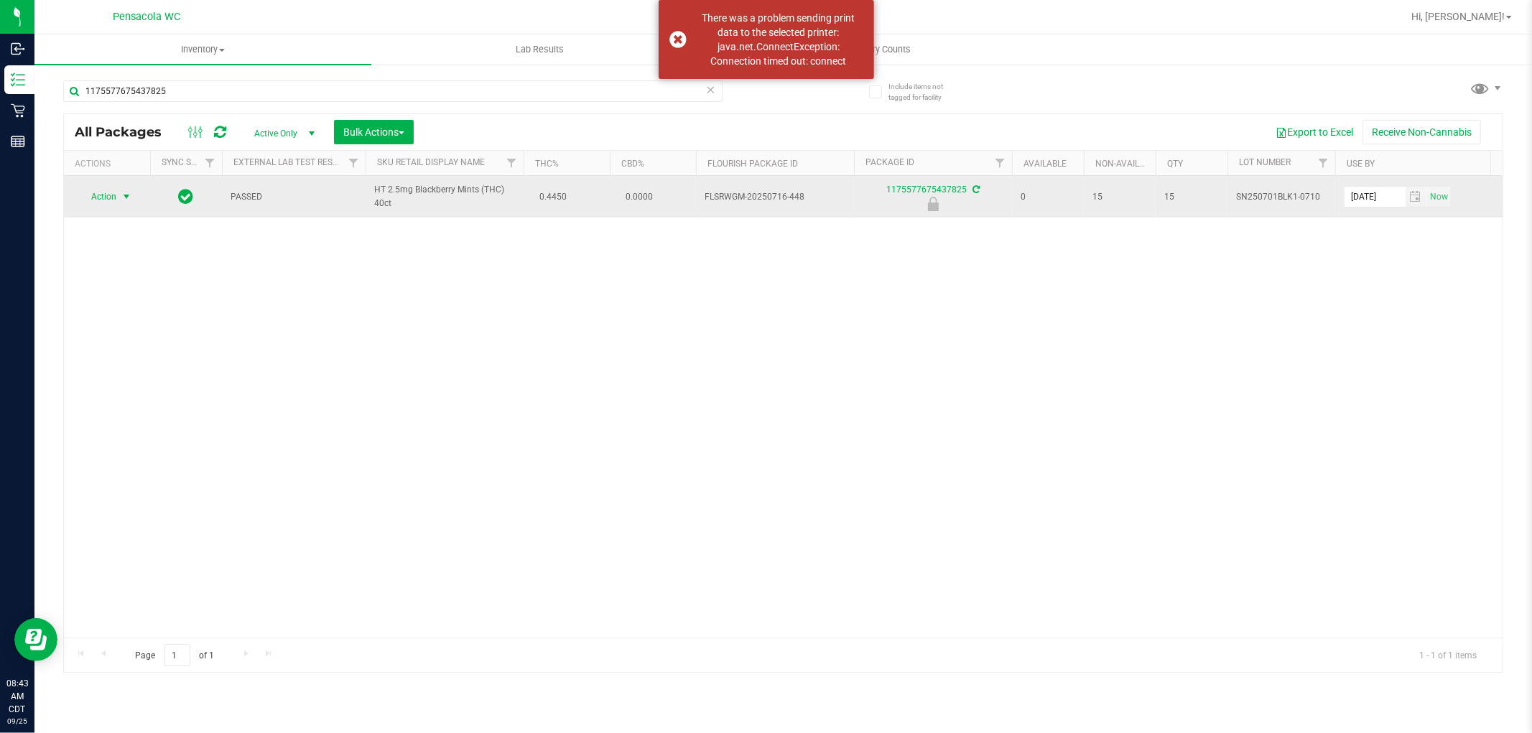
click at [126, 200] on span "select" at bounding box center [126, 196] width 11 height 11
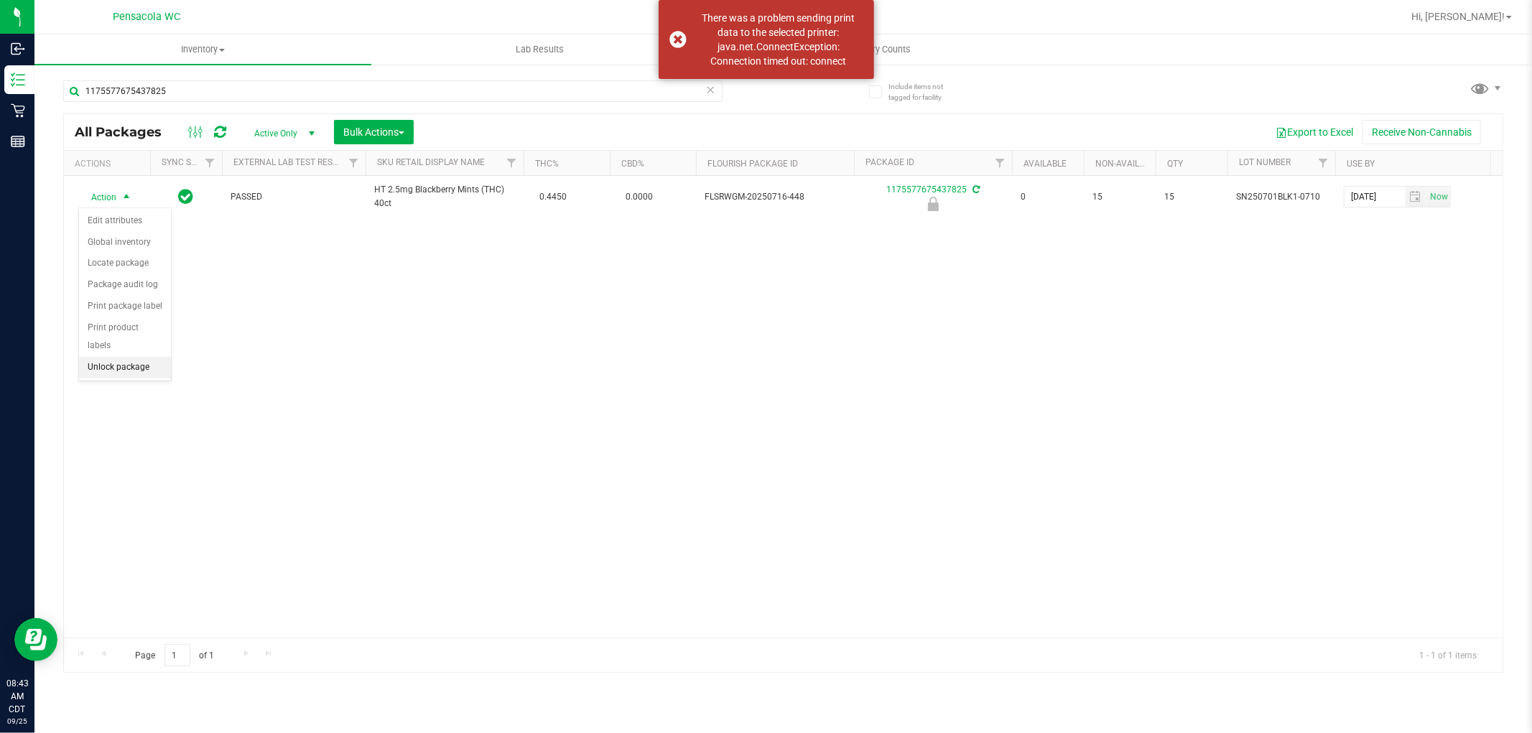
click at [147, 370] on li "Unlock package" at bounding box center [125, 368] width 92 height 22
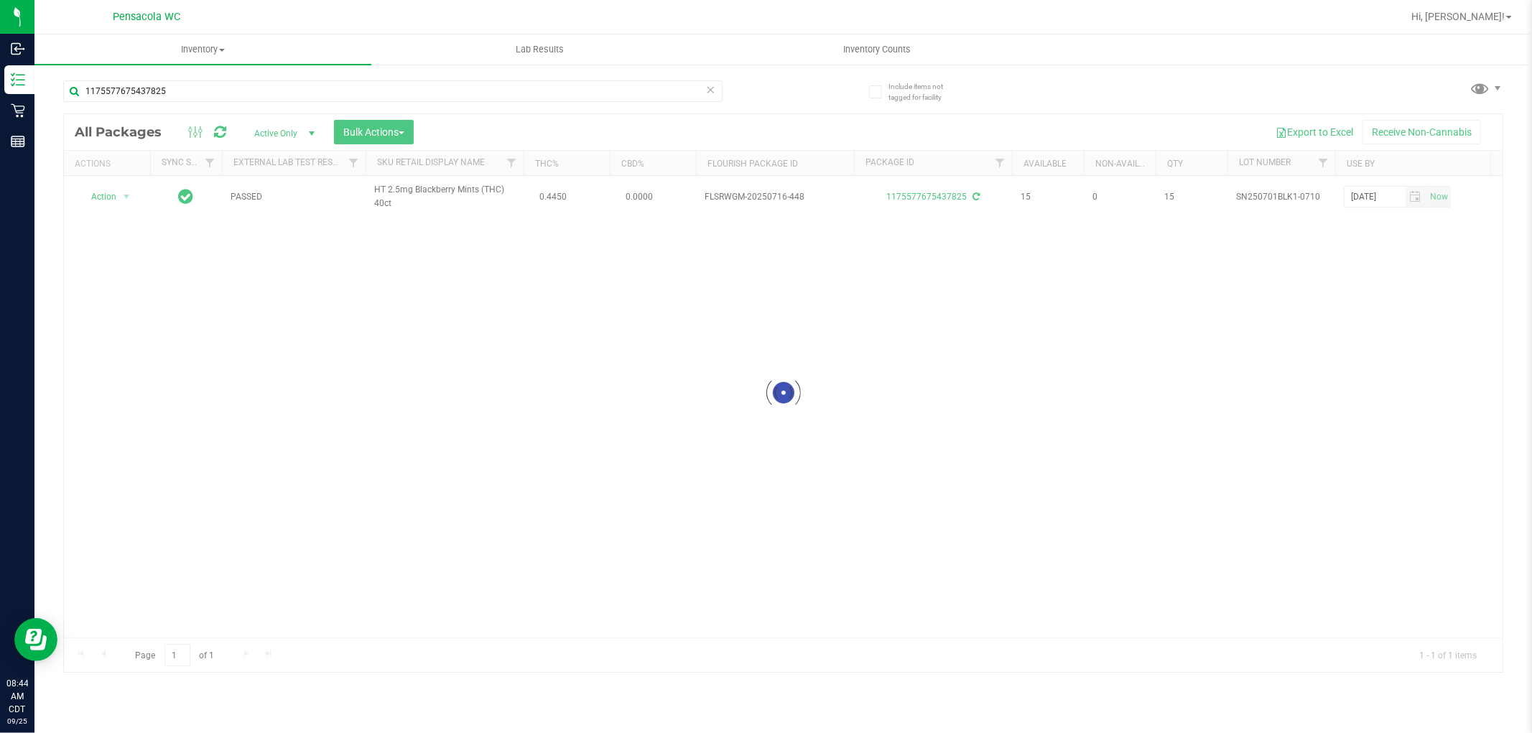
click at [118, 213] on div at bounding box center [783, 393] width 1438 height 558
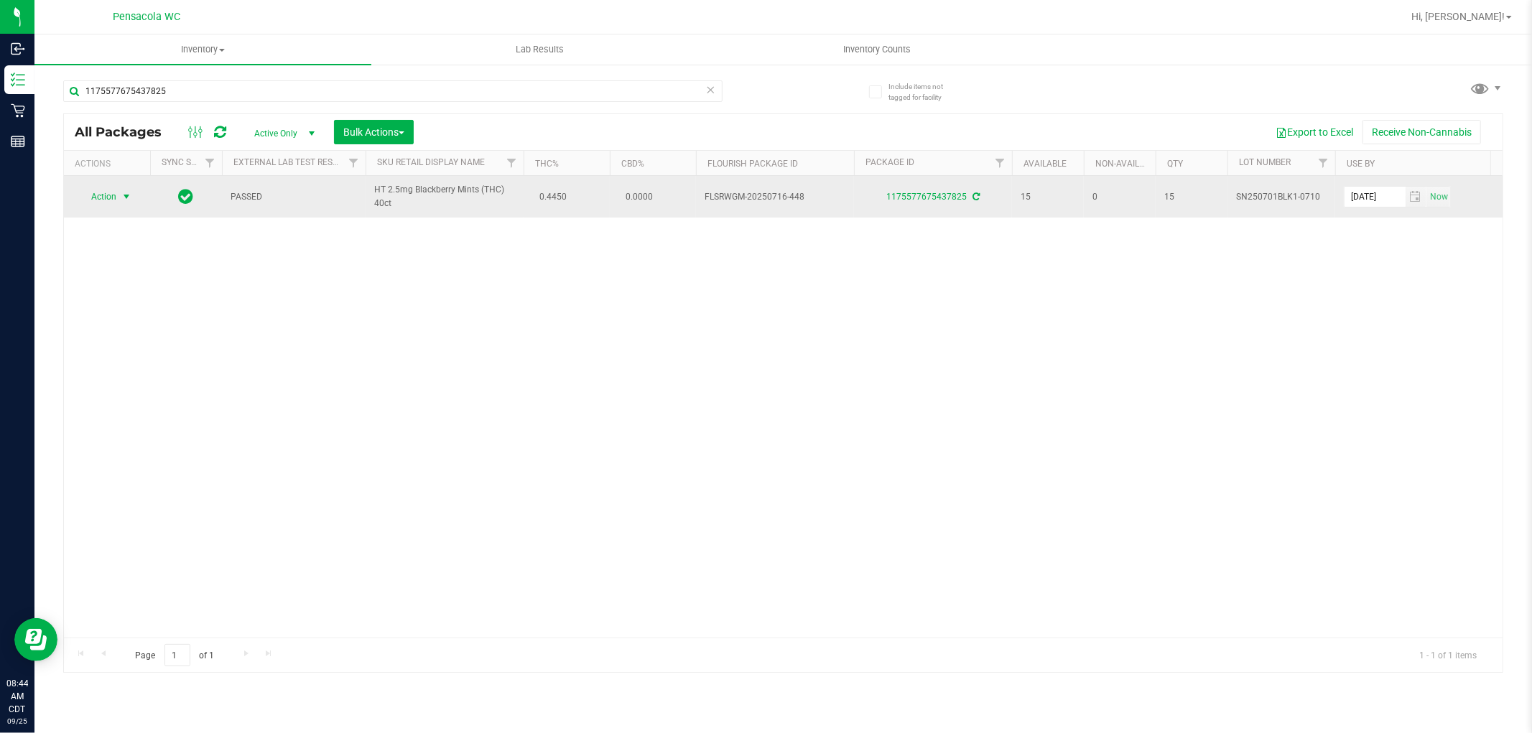
click at [122, 197] on span "select" at bounding box center [126, 196] width 11 height 11
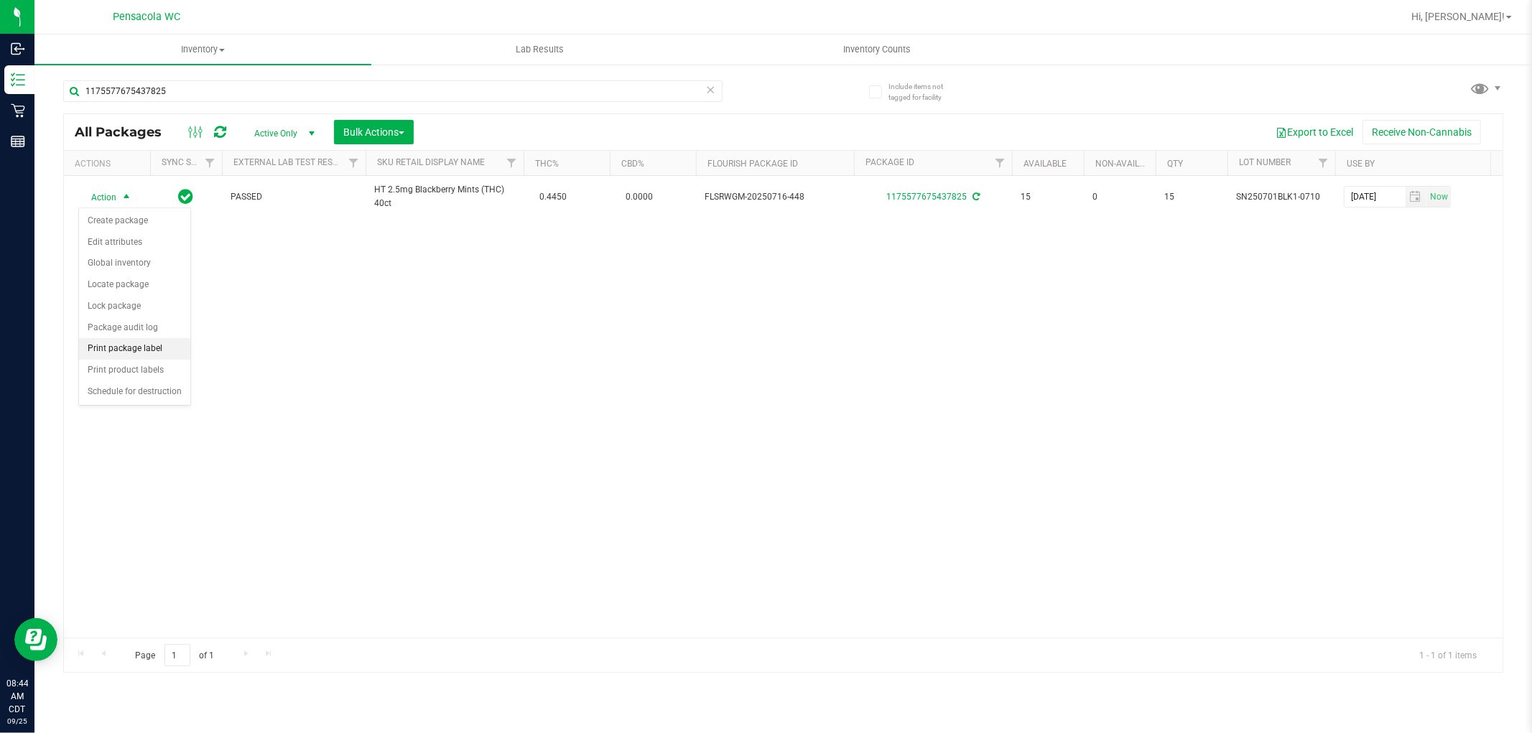
click at [154, 343] on li "Print package label" at bounding box center [134, 349] width 111 height 22
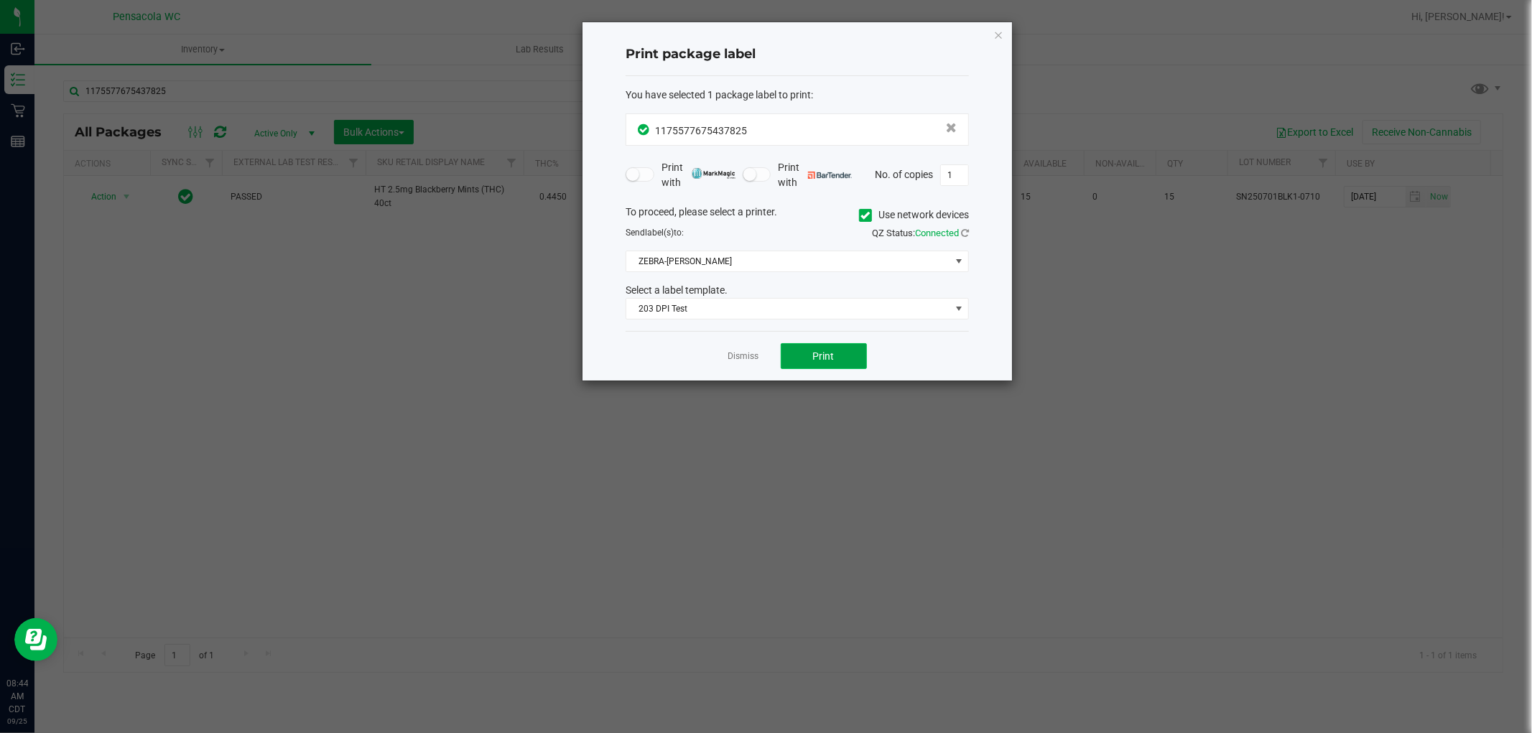
click at [820, 368] on button "Print" at bounding box center [824, 356] width 86 height 26
click at [734, 353] on link "Dismiss" at bounding box center [743, 356] width 31 height 12
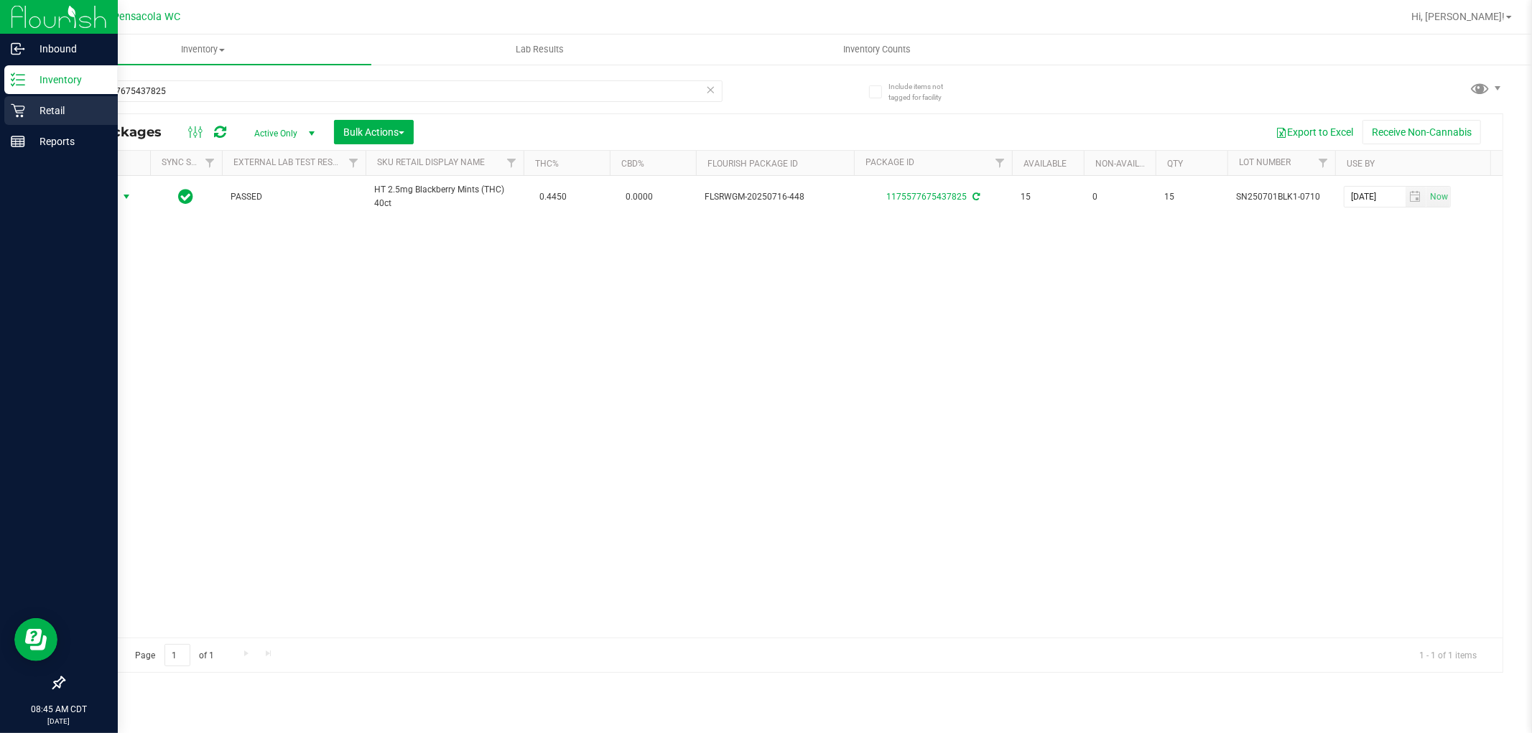
click at [17, 111] on icon at bounding box center [18, 111] width 14 height 14
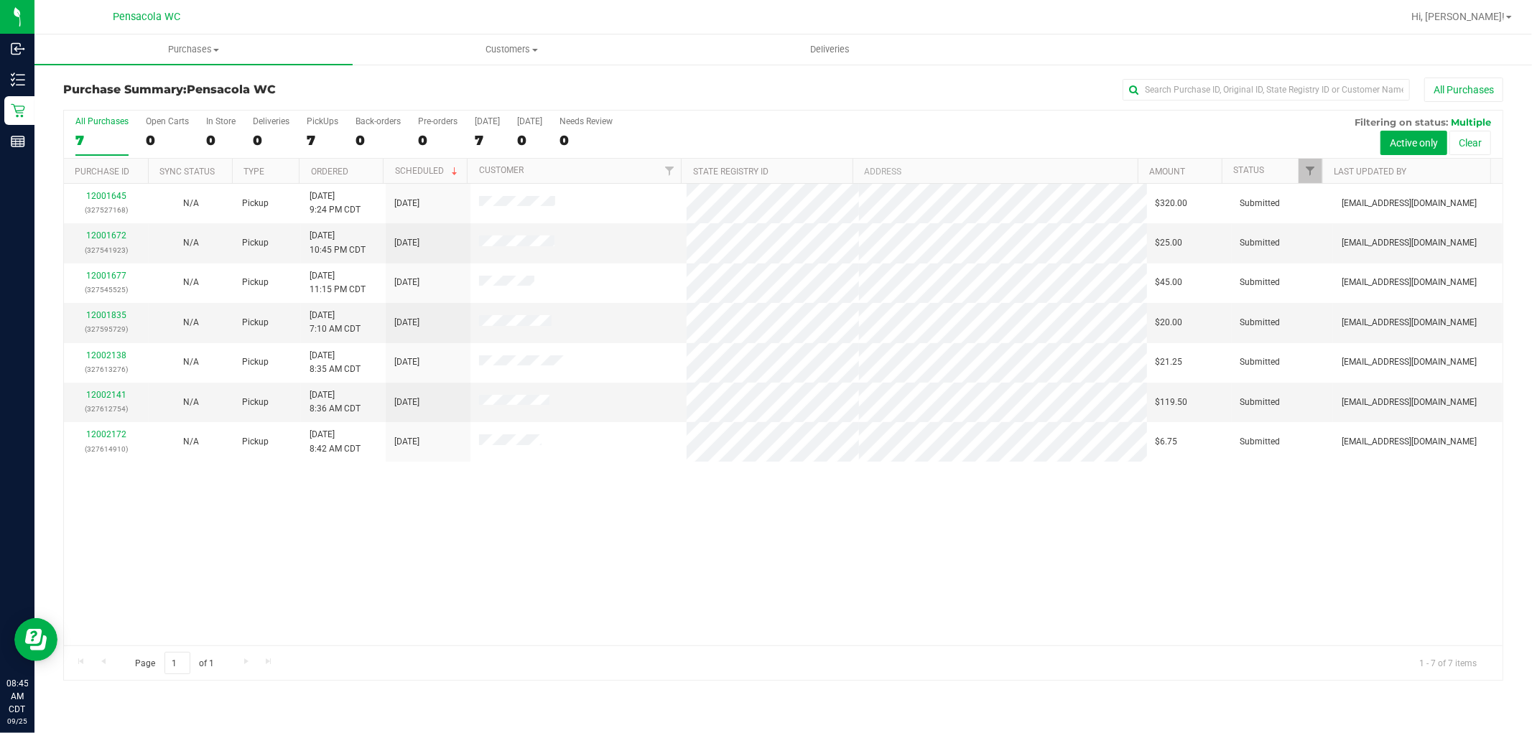
click at [397, 533] on div "12001645 (327527168) N/A Pickup [DATE] 9:24 PM CDT 9/25/2025 $320.00 Submitted …" at bounding box center [783, 415] width 1438 height 462
click at [342, 171] on link "Ordered" at bounding box center [329, 172] width 37 height 10
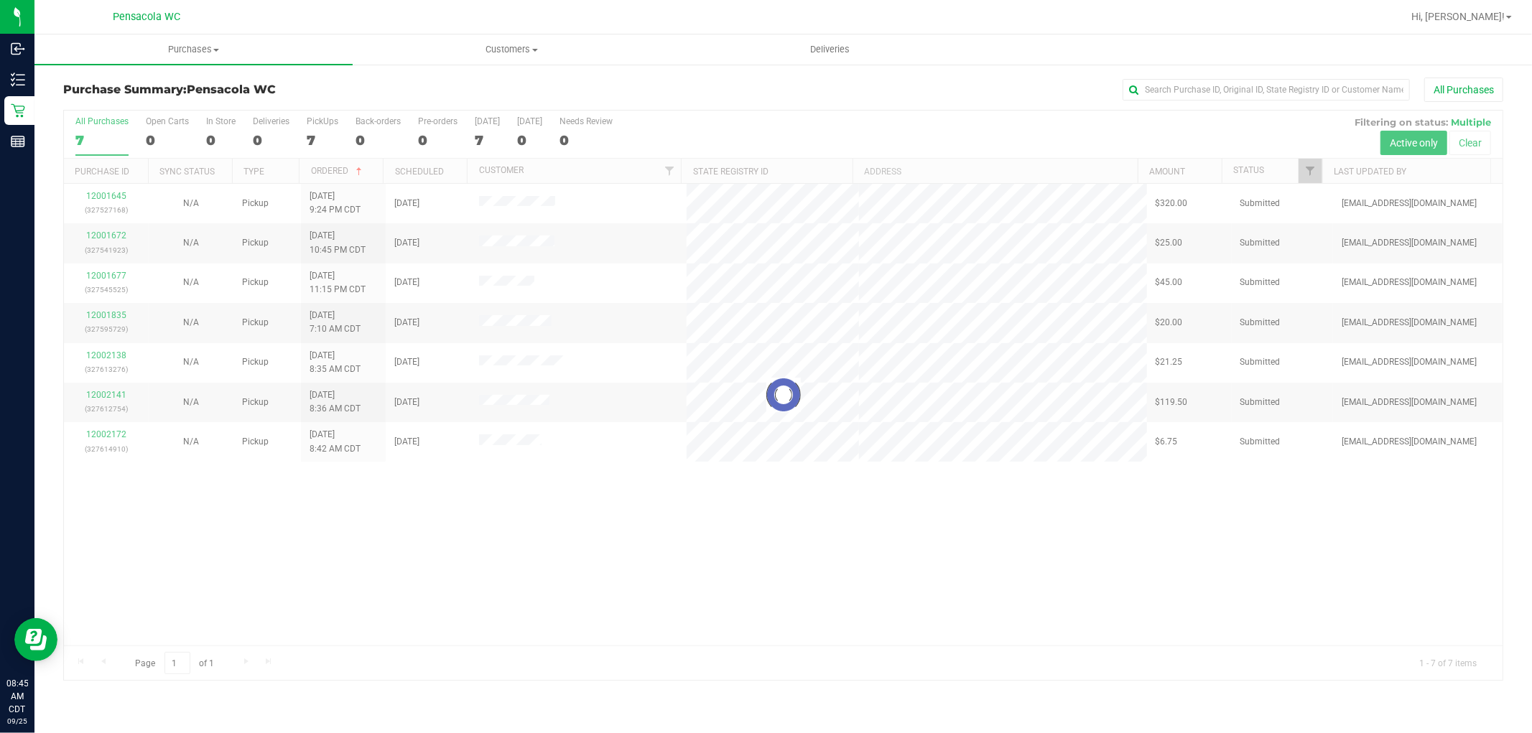
click at [106, 197] on div at bounding box center [783, 396] width 1438 height 570
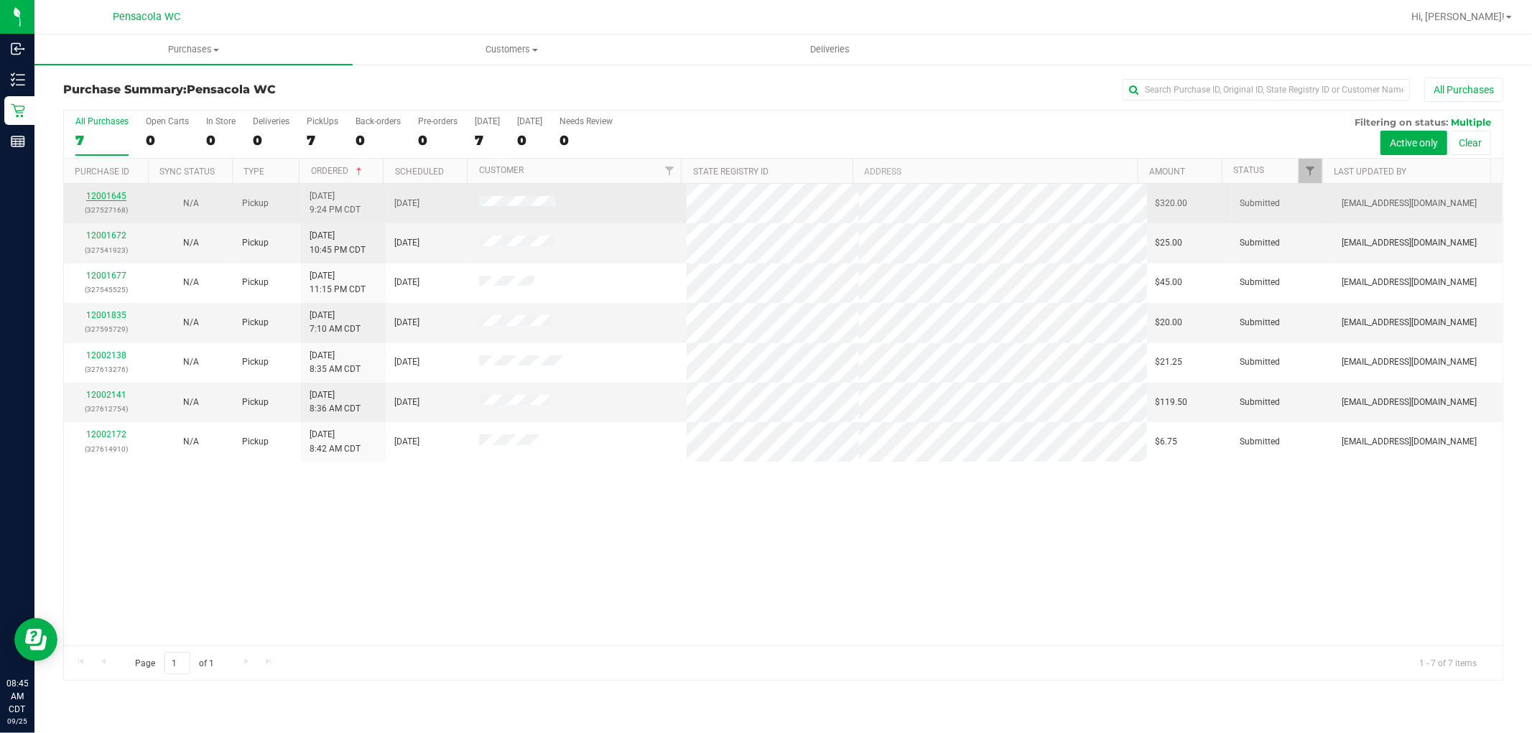
click at [113, 196] on link "12001645" at bounding box center [106, 196] width 40 height 10
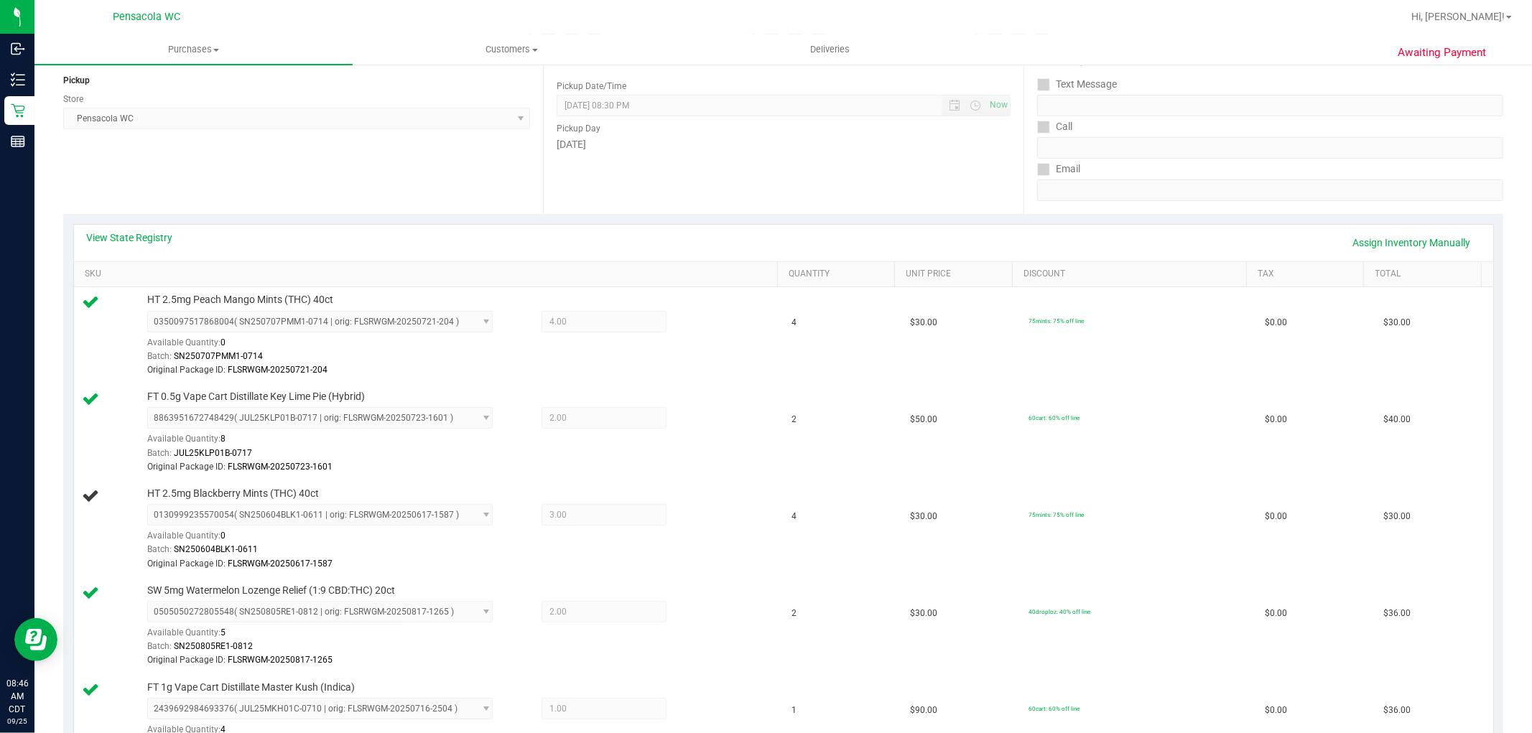
scroll to position [340, 0]
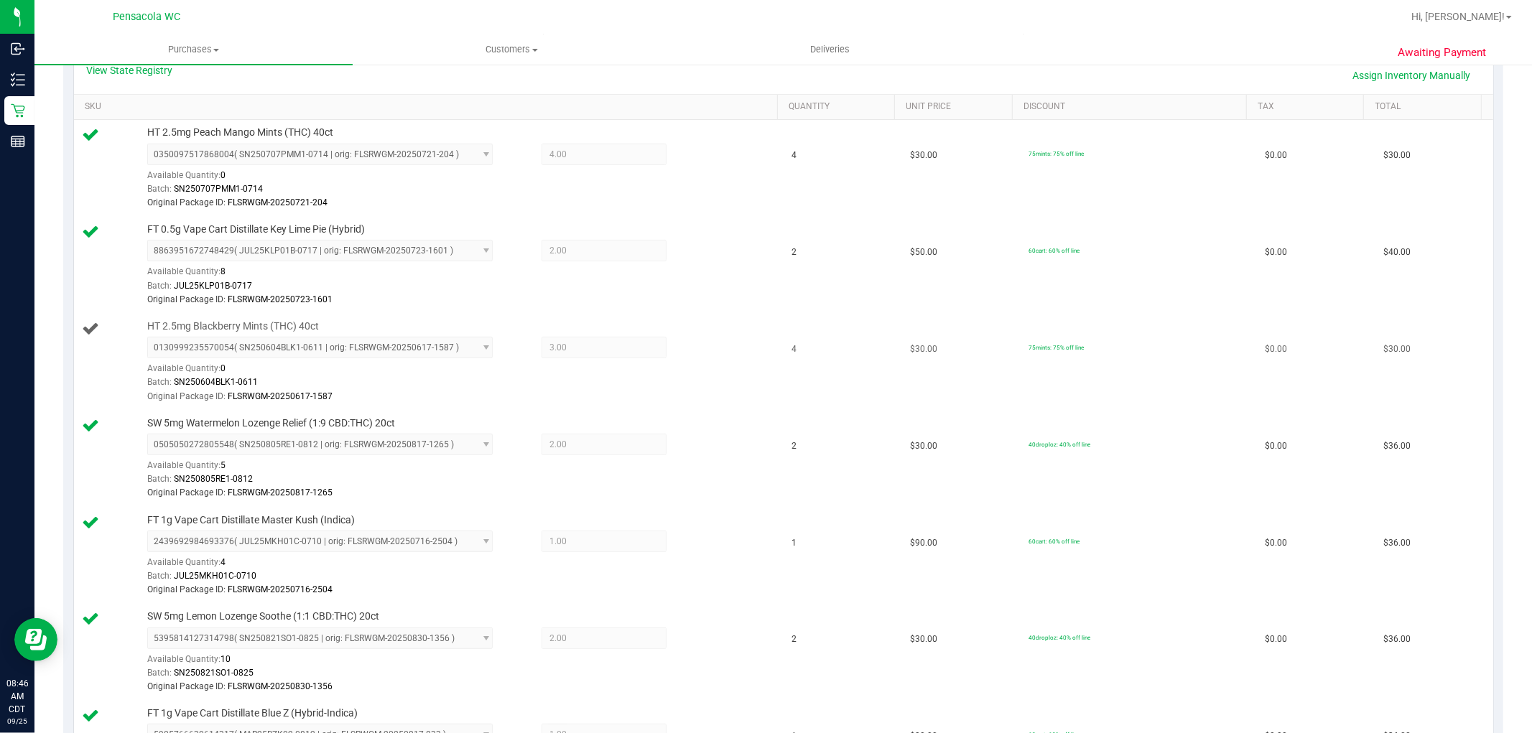
click at [670, 389] on div "Batch: SN250604BLK1-0611" at bounding box center [458, 383] width 623 height 14
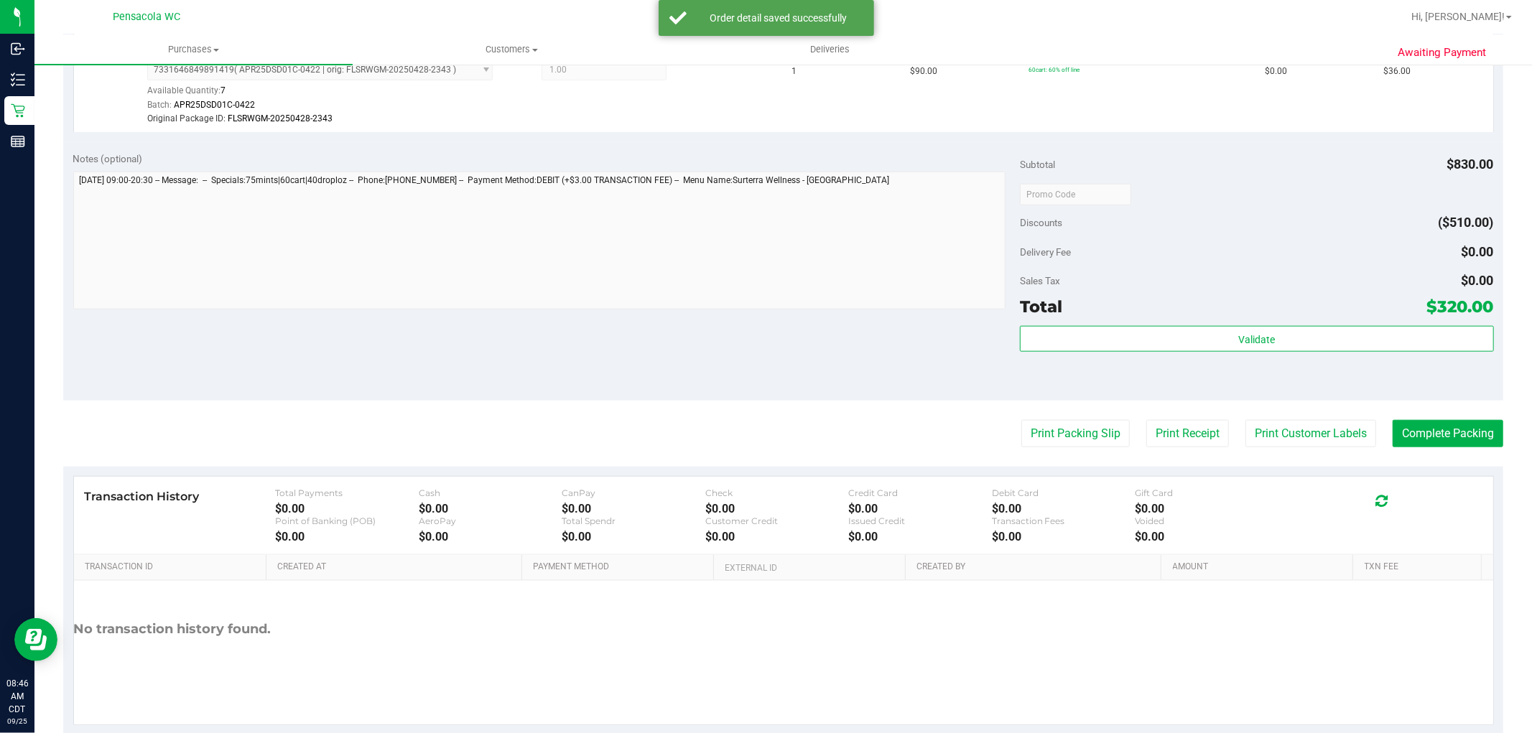
scroll to position [1288, 0]
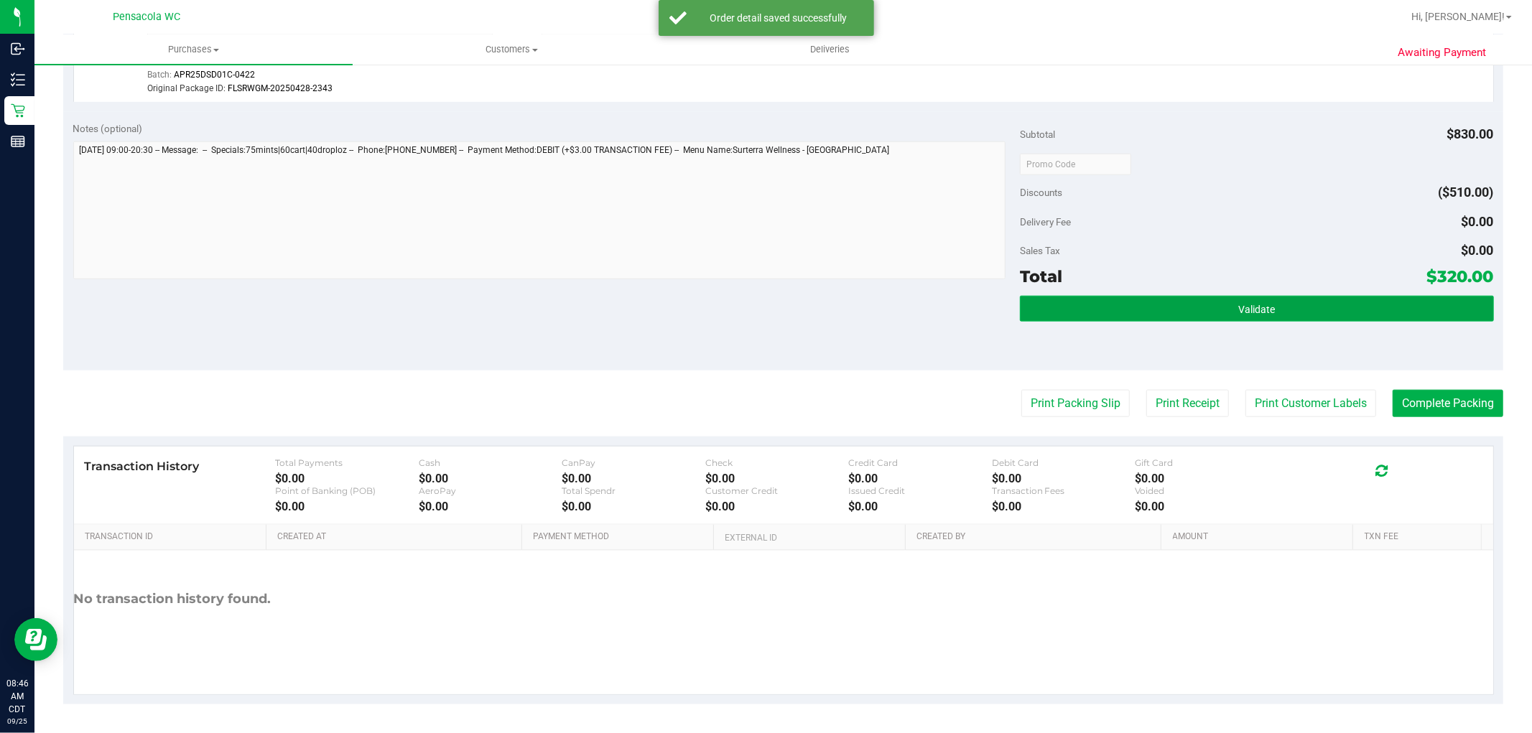
click at [1276, 296] on button "Validate" at bounding box center [1256, 309] width 473 height 26
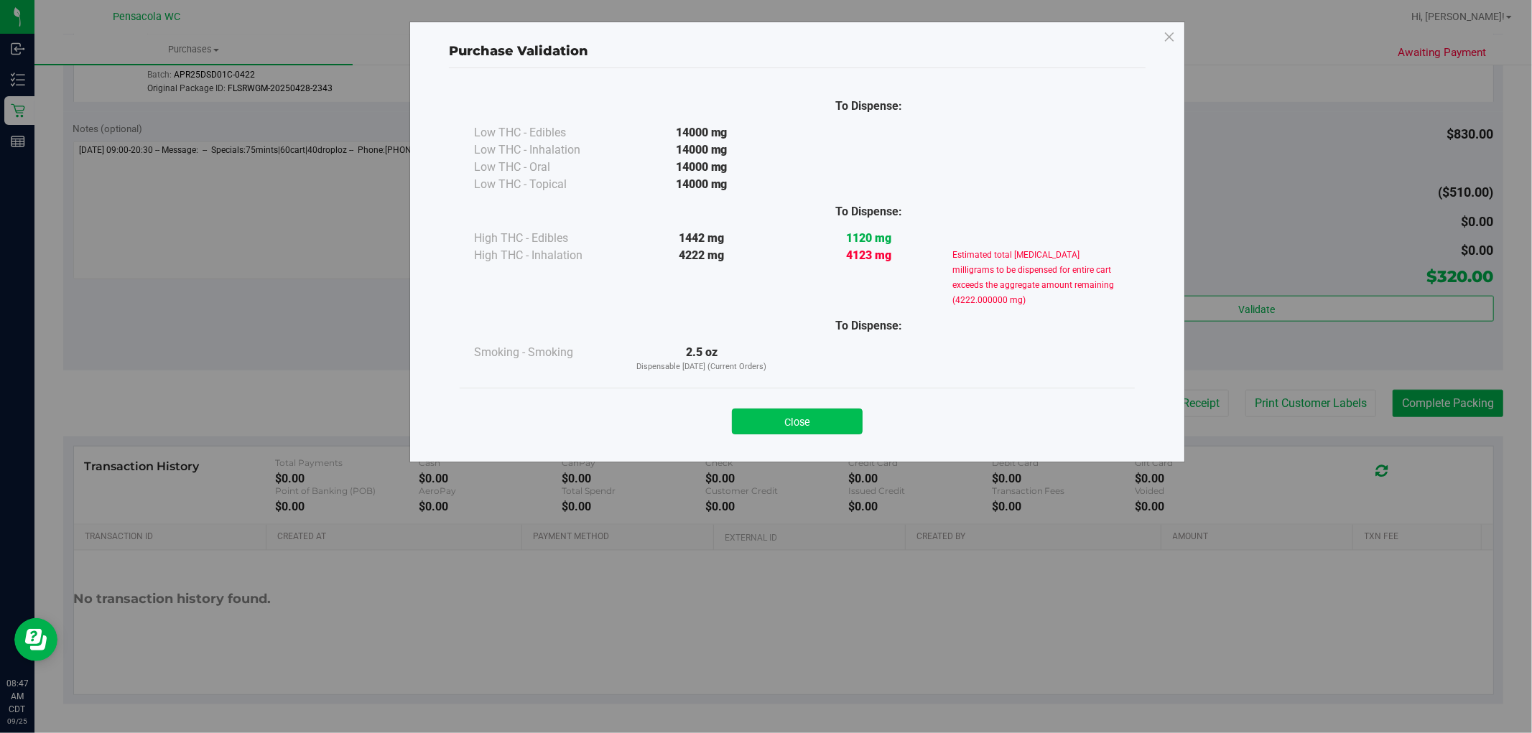
click at [806, 429] on button "Close" at bounding box center [797, 422] width 131 height 26
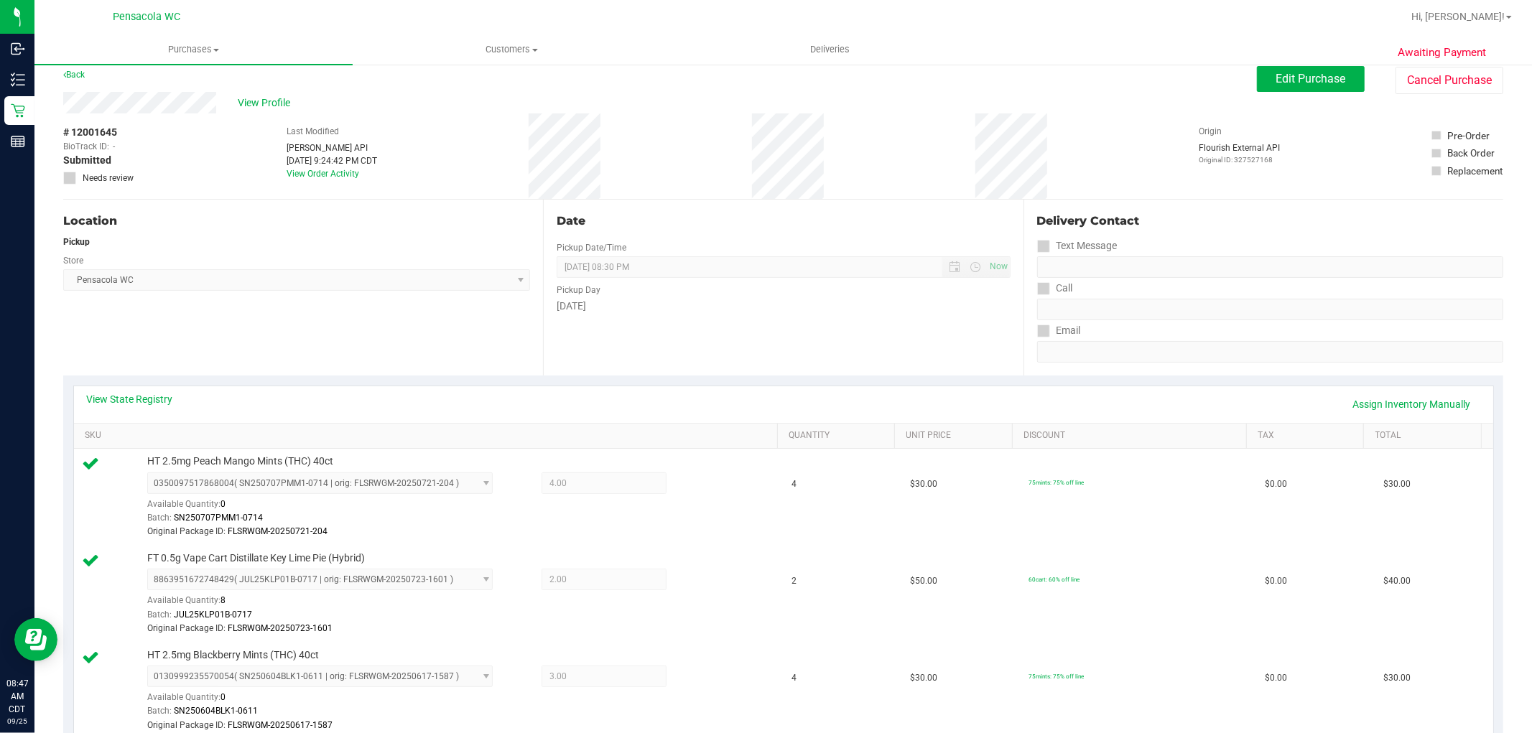
scroll to position [0, 0]
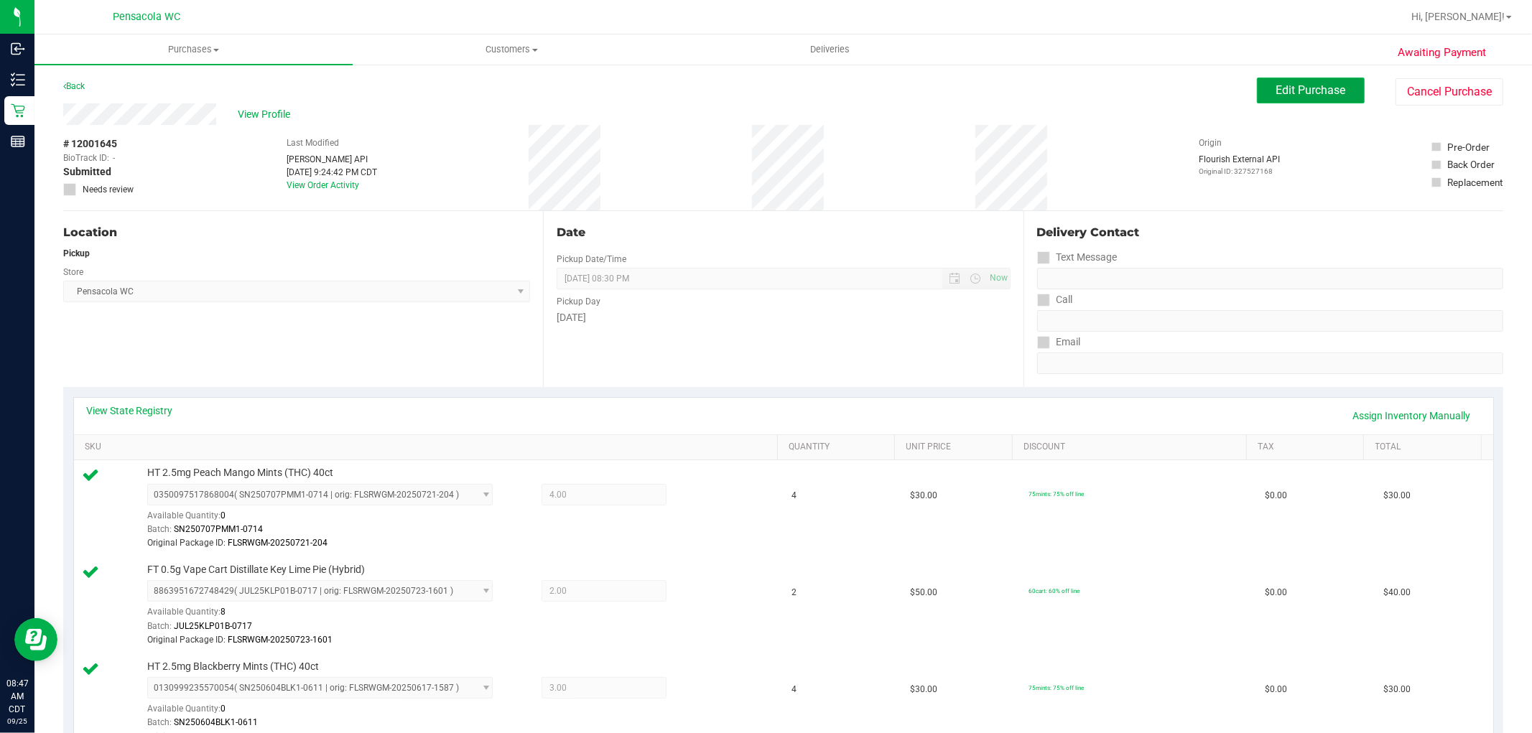
click at [1287, 96] on span "Edit Purchase" at bounding box center [1311, 90] width 70 height 14
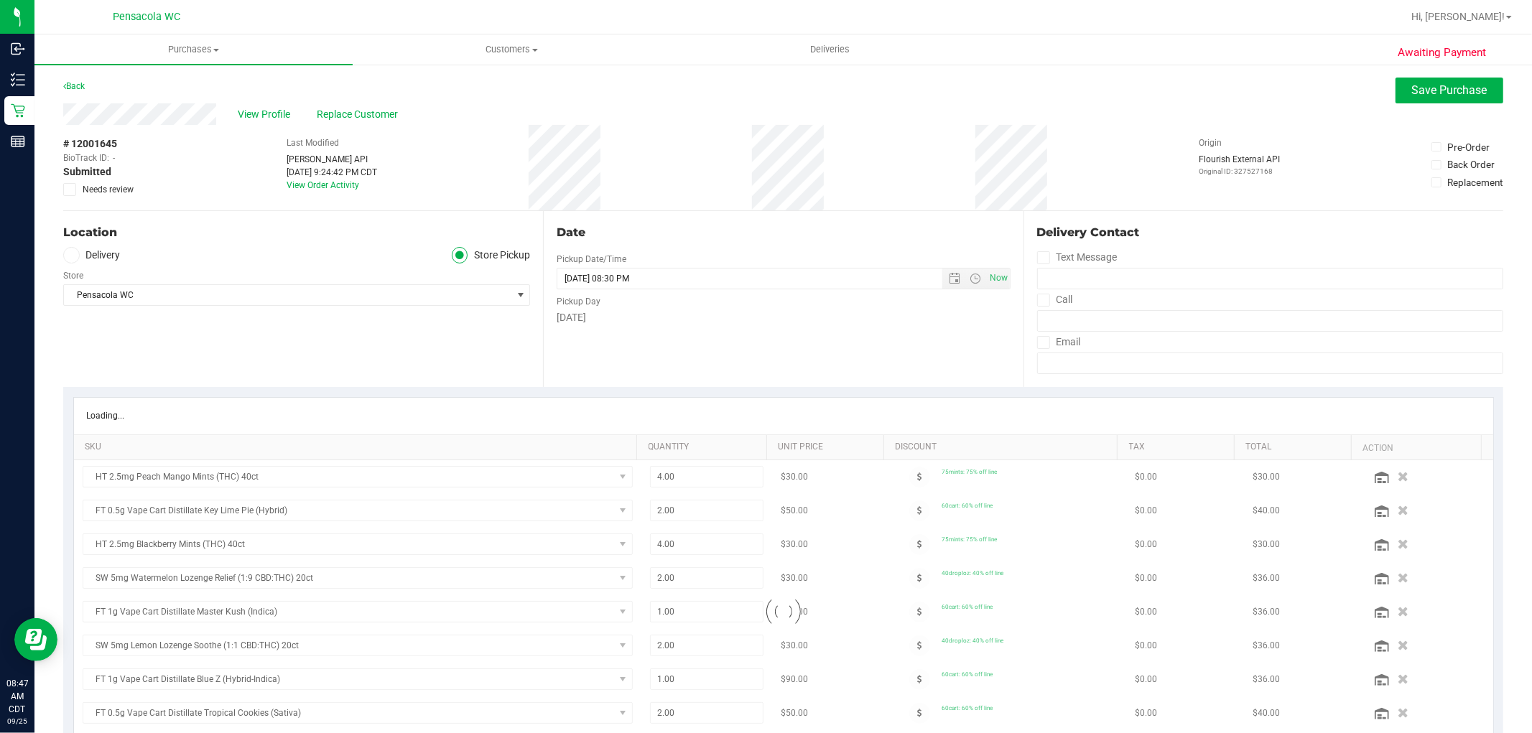
click at [70, 190] on icon at bounding box center [69, 190] width 9 height 0
click at [0, 0] on input "Needs review" at bounding box center [0, 0] width 0 height 0
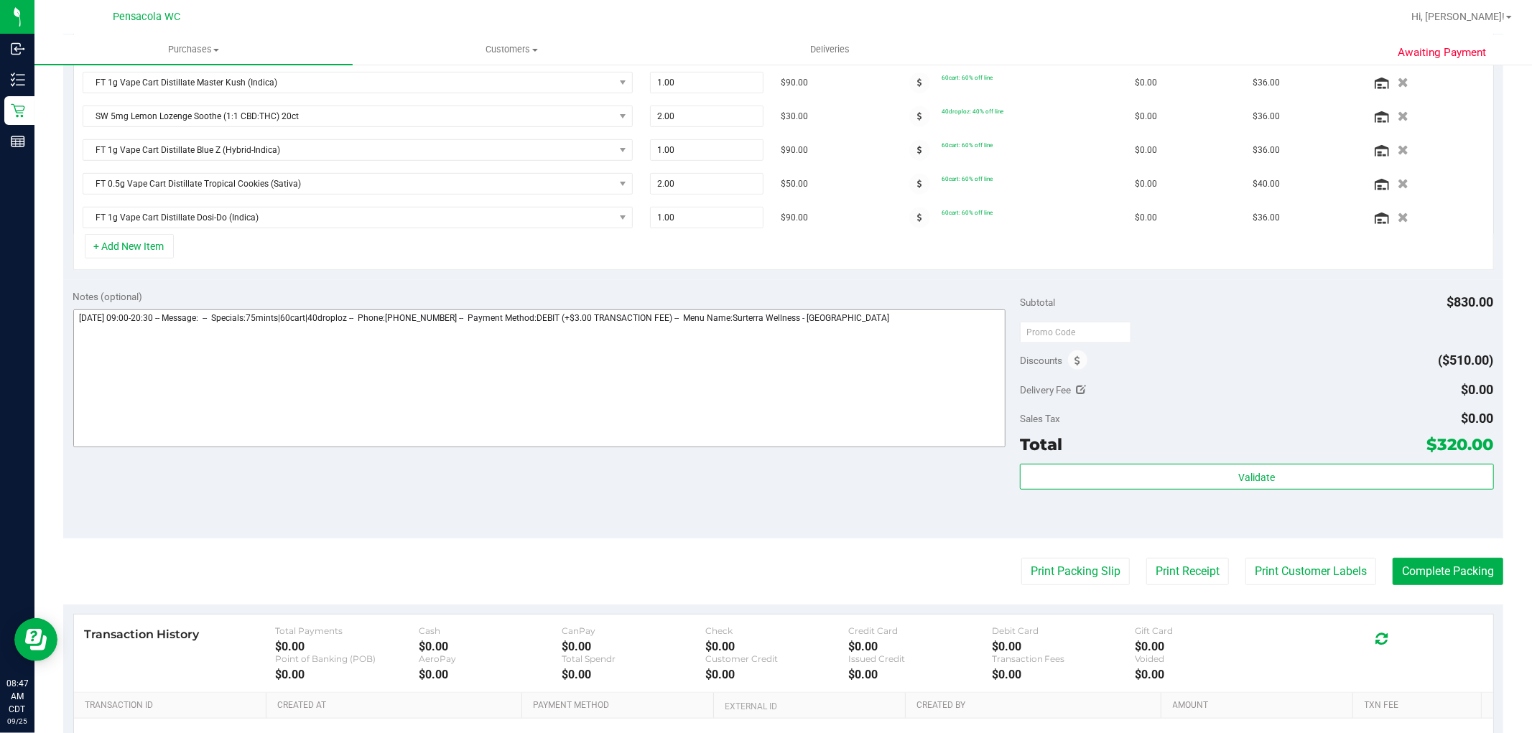
scroll to position [558, 0]
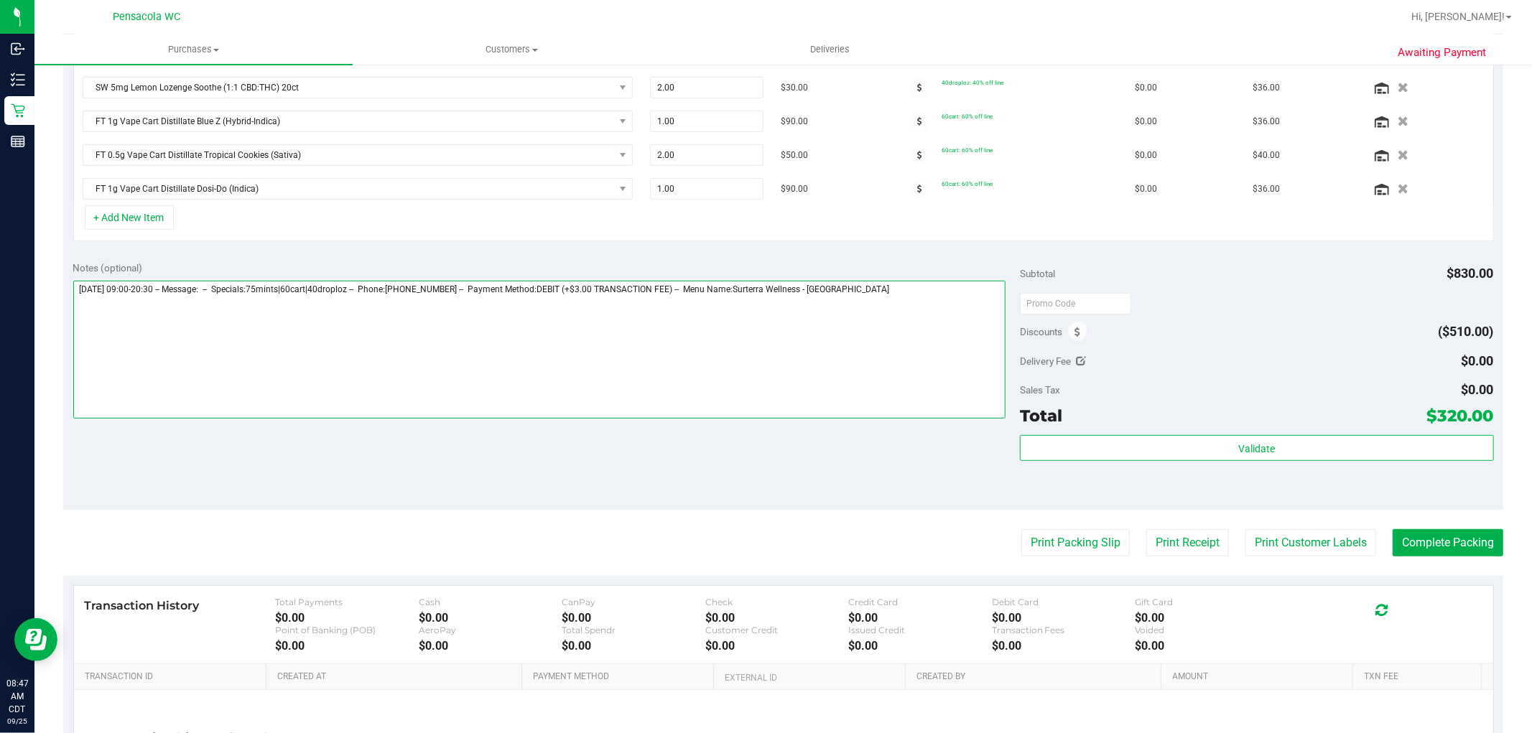
click at [927, 330] on textarea at bounding box center [539, 350] width 933 height 138
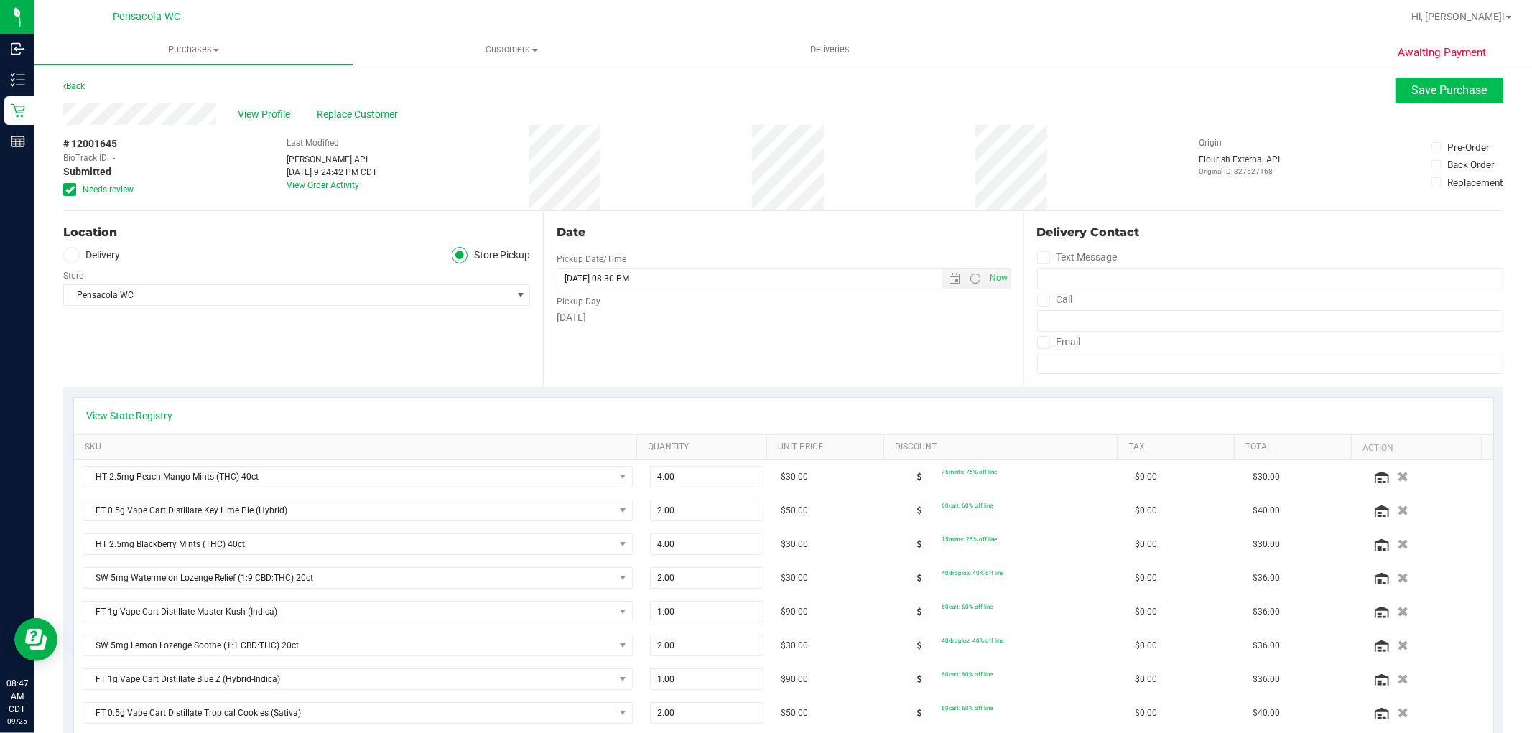
type textarea "[DATE] 09:00-20:30 -- Message: -- Specials:75mints|60cart|40droploz -- Phone:[P…"
click at [1460, 88] on span "Save Purchase" at bounding box center [1449, 90] width 75 height 14
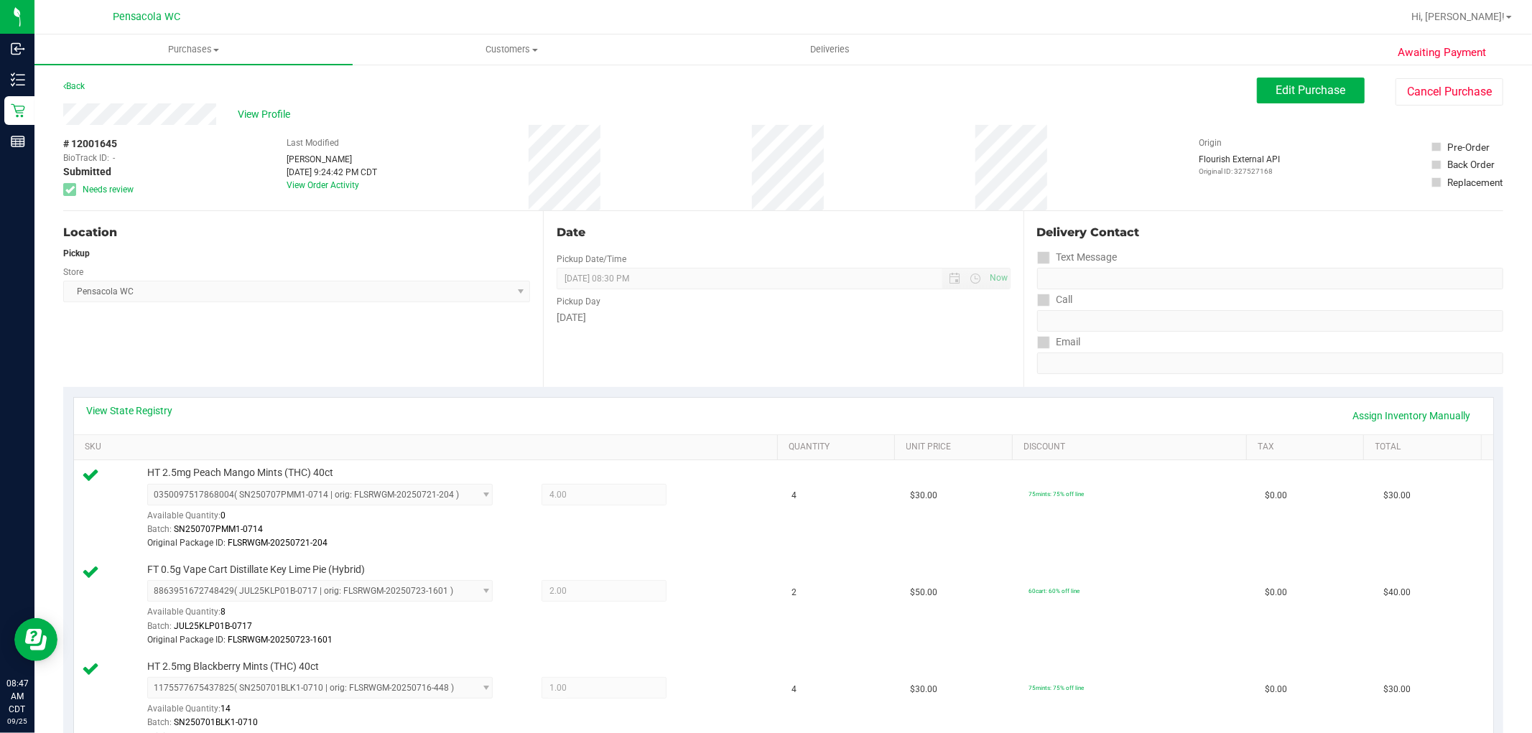
click at [261, 123] on div "View Profile" at bounding box center [660, 114] width 1194 height 22
click at [259, 111] on span "View Profile" at bounding box center [266, 114] width 57 height 15
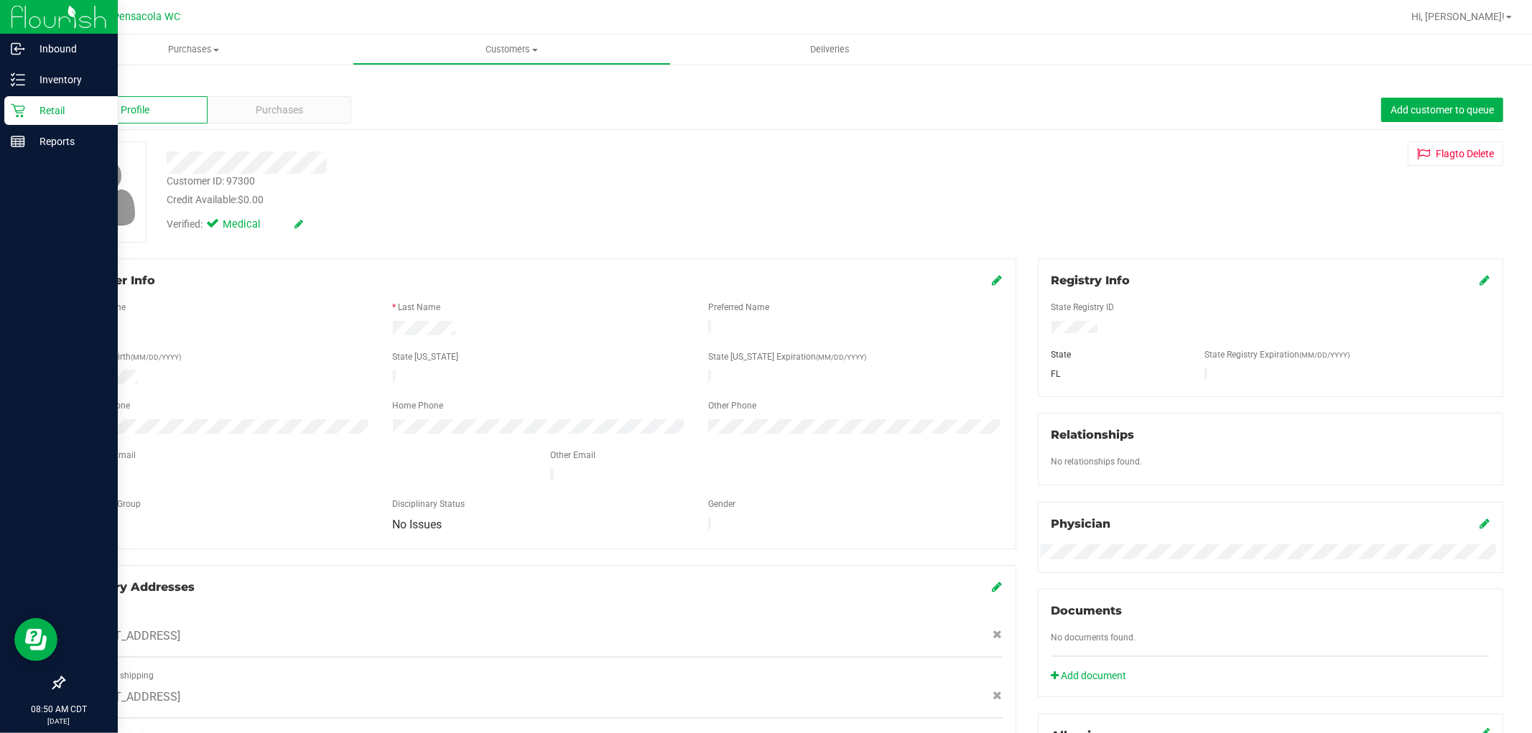
click at [34, 113] on p "Retail" at bounding box center [68, 110] width 86 height 17
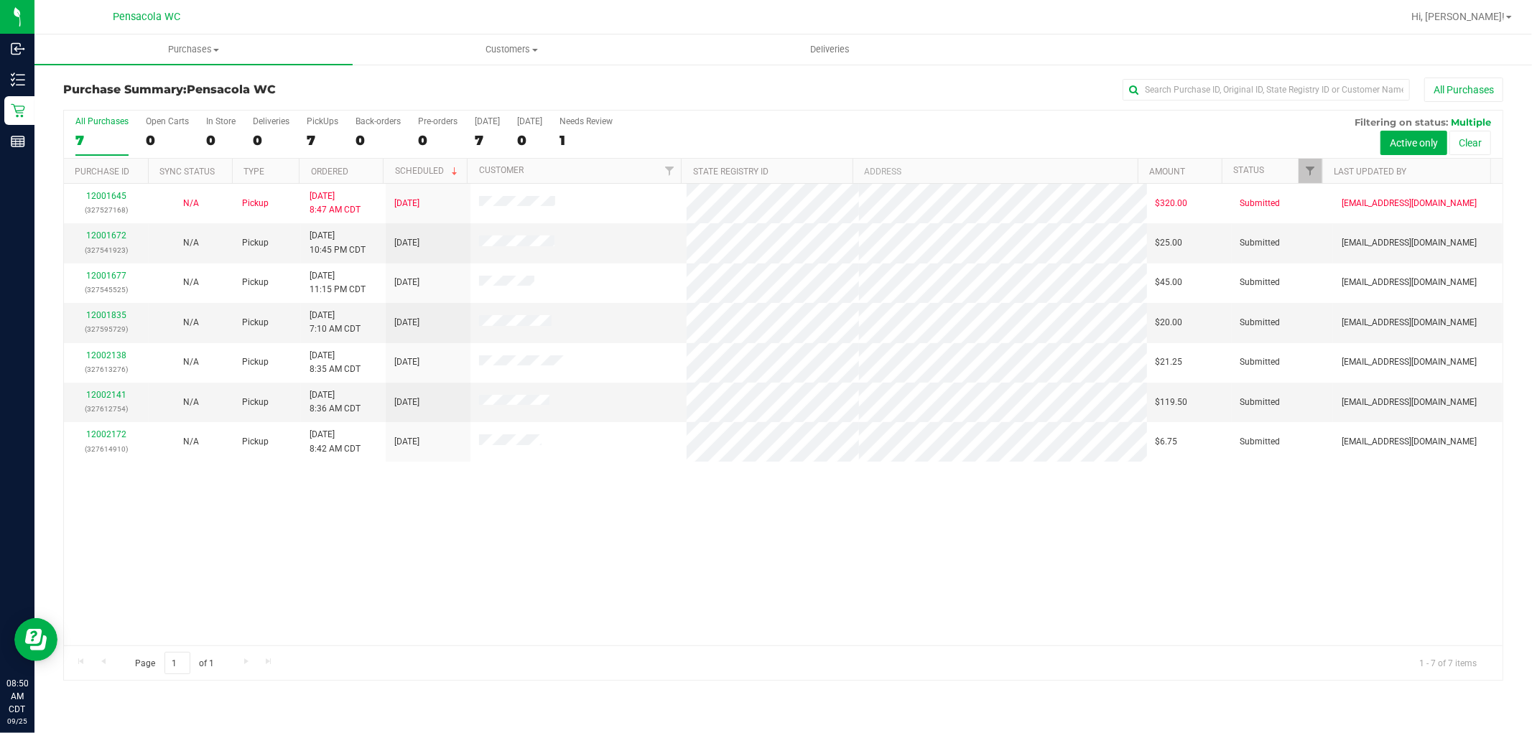
click at [322, 583] on div "12001645 (327527168) N/A Pickup [DATE] 8:47 AM CDT 9/25/2025 $320.00 Submitted …" at bounding box center [783, 415] width 1438 height 462
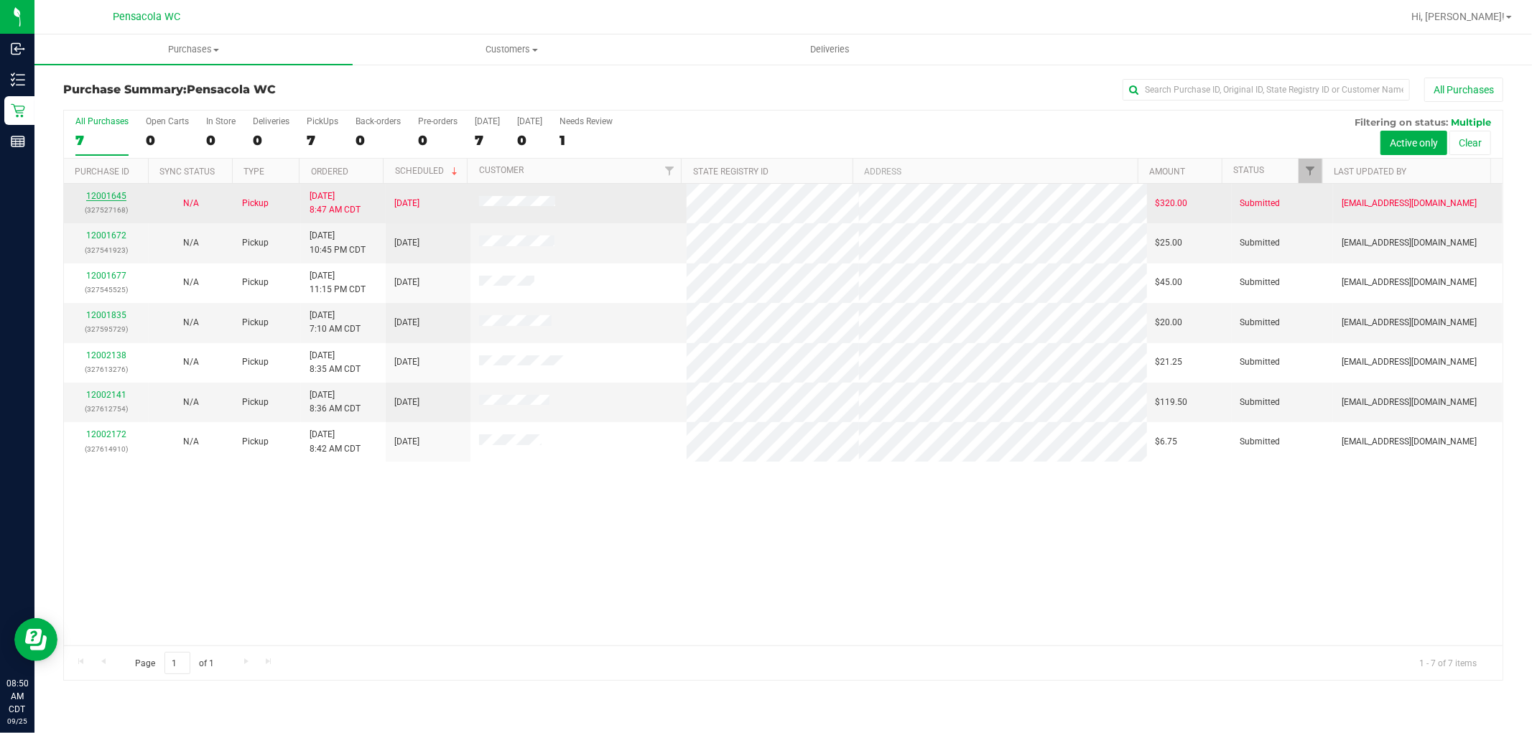
click at [113, 196] on link "12001645" at bounding box center [106, 196] width 40 height 10
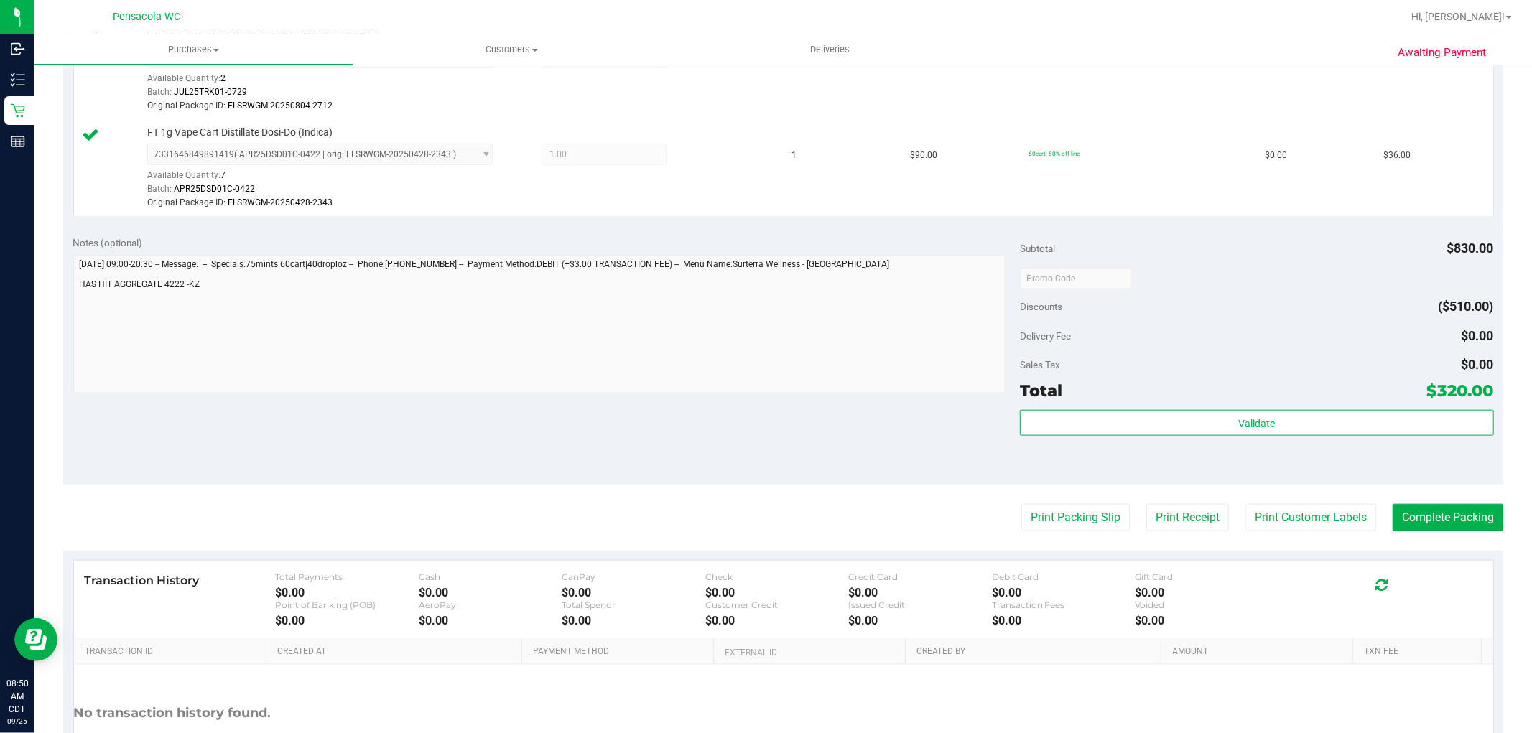
scroll to position [1302, 0]
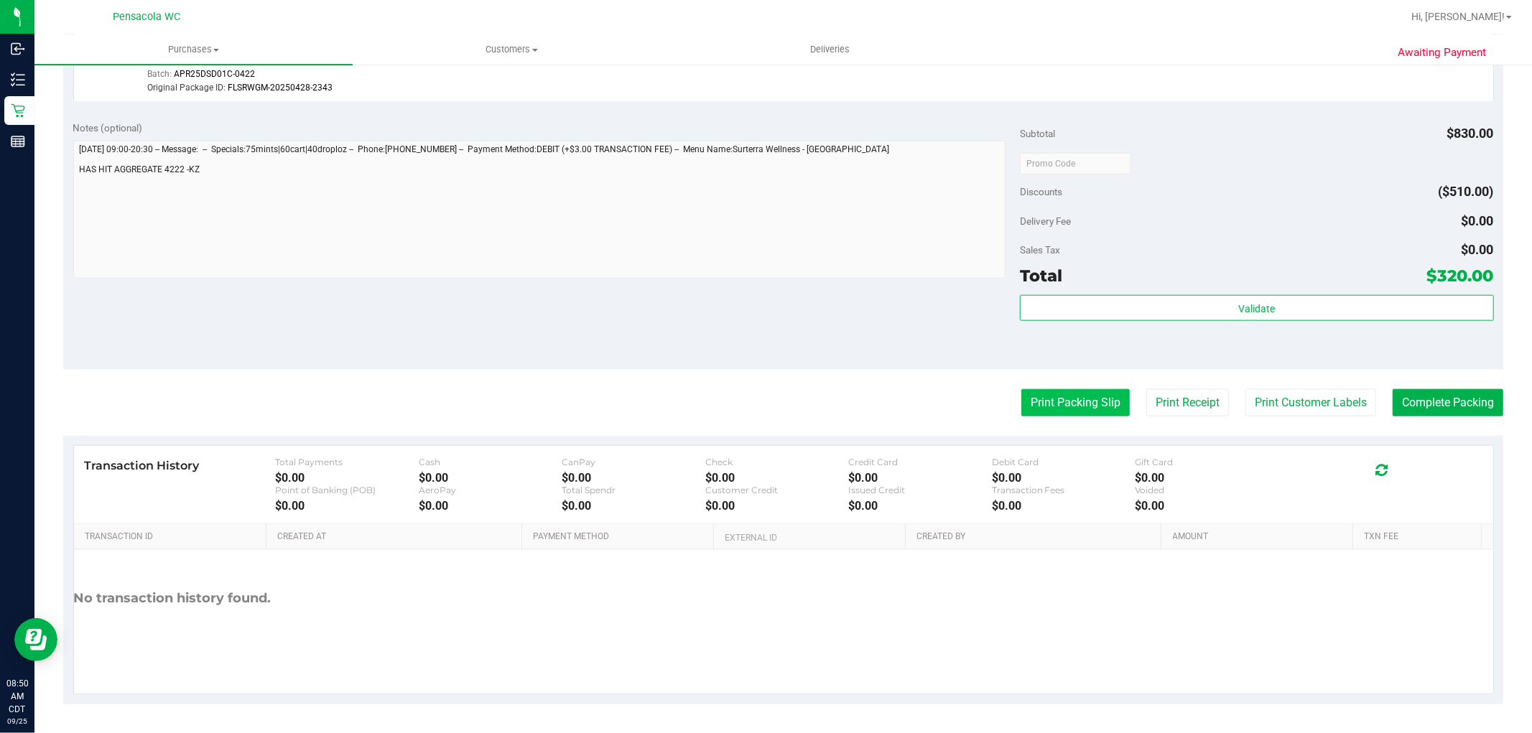
click at [1058, 401] on button "Print Packing Slip" at bounding box center [1075, 402] width 108 height 27
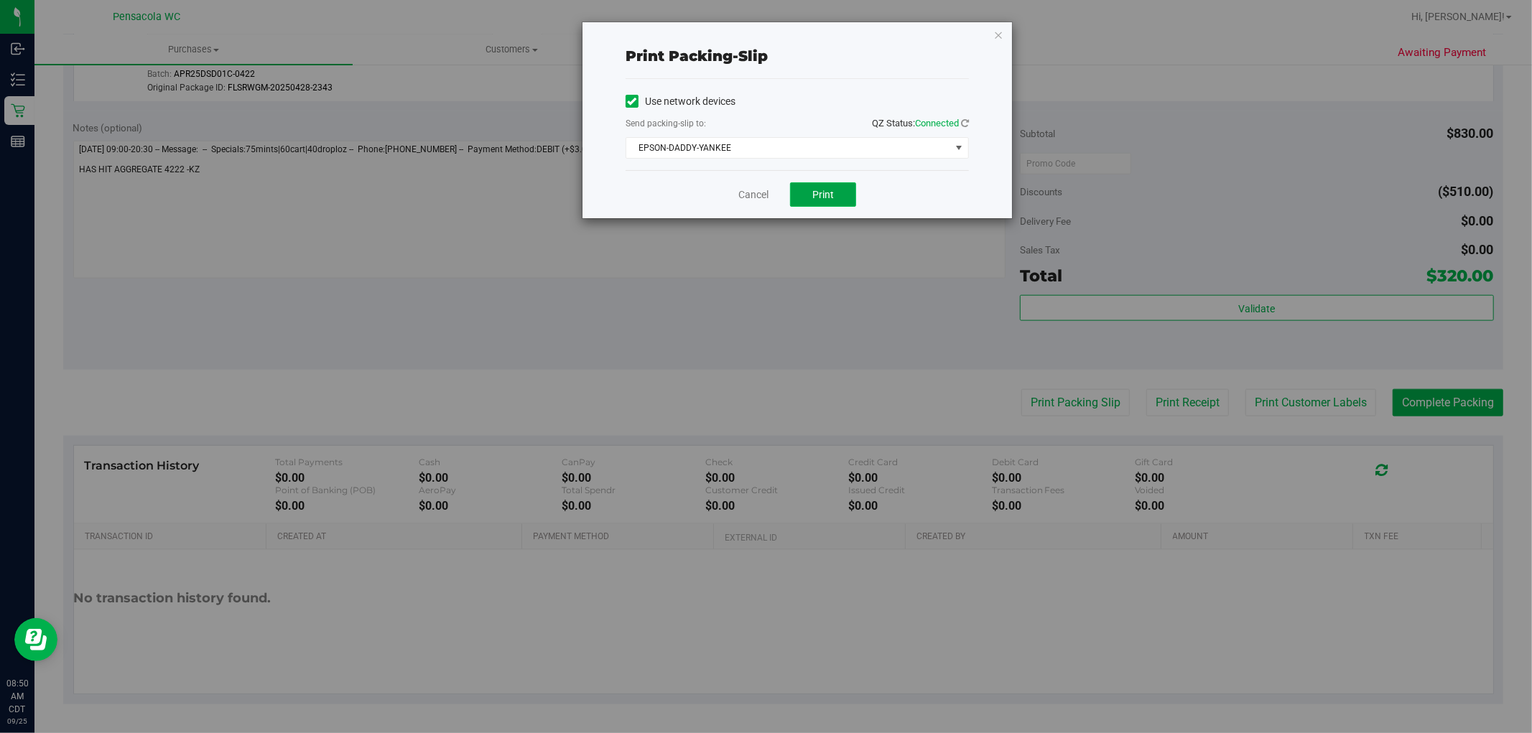
click at [837, 200] on button "Print" at bounding box center [823, 194] width 66 height 24
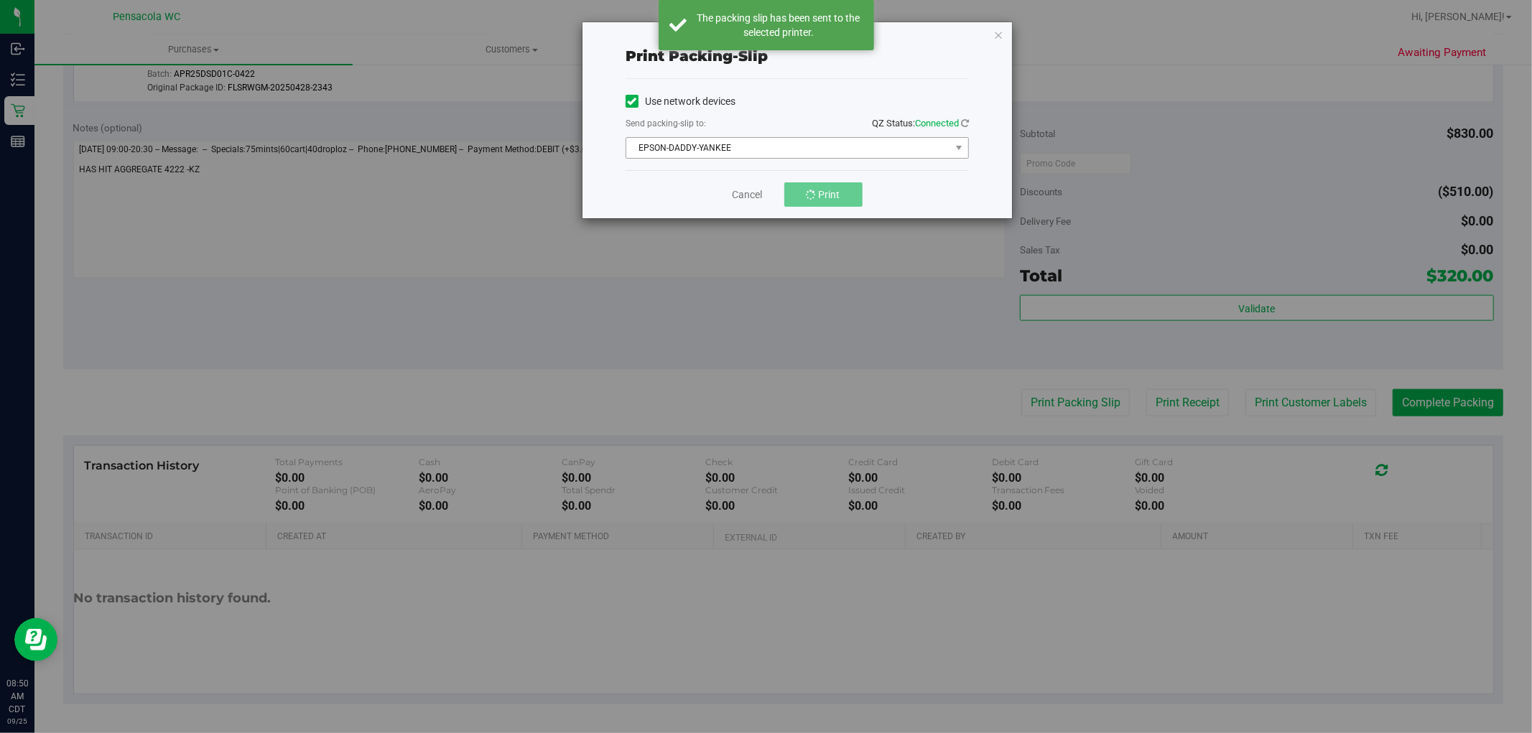
click at [779, 154] on span "EPSON-DADDY-YANKEE" at bounding box center [788, 148] width 324 height 20
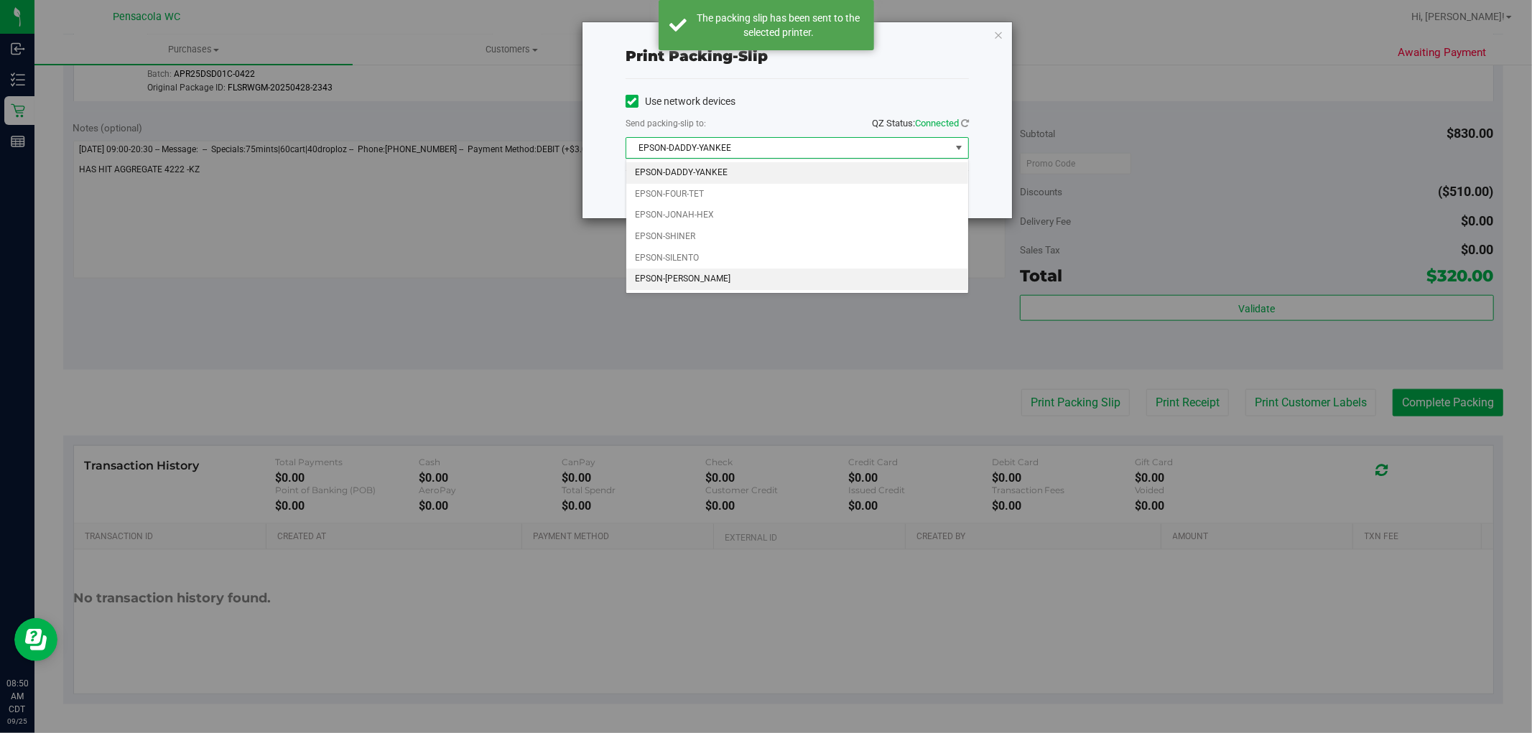
click at [735, 290] on li "EPSON-[PERSON_NAME]" at bounding box center [797, 280] width 342 height 22
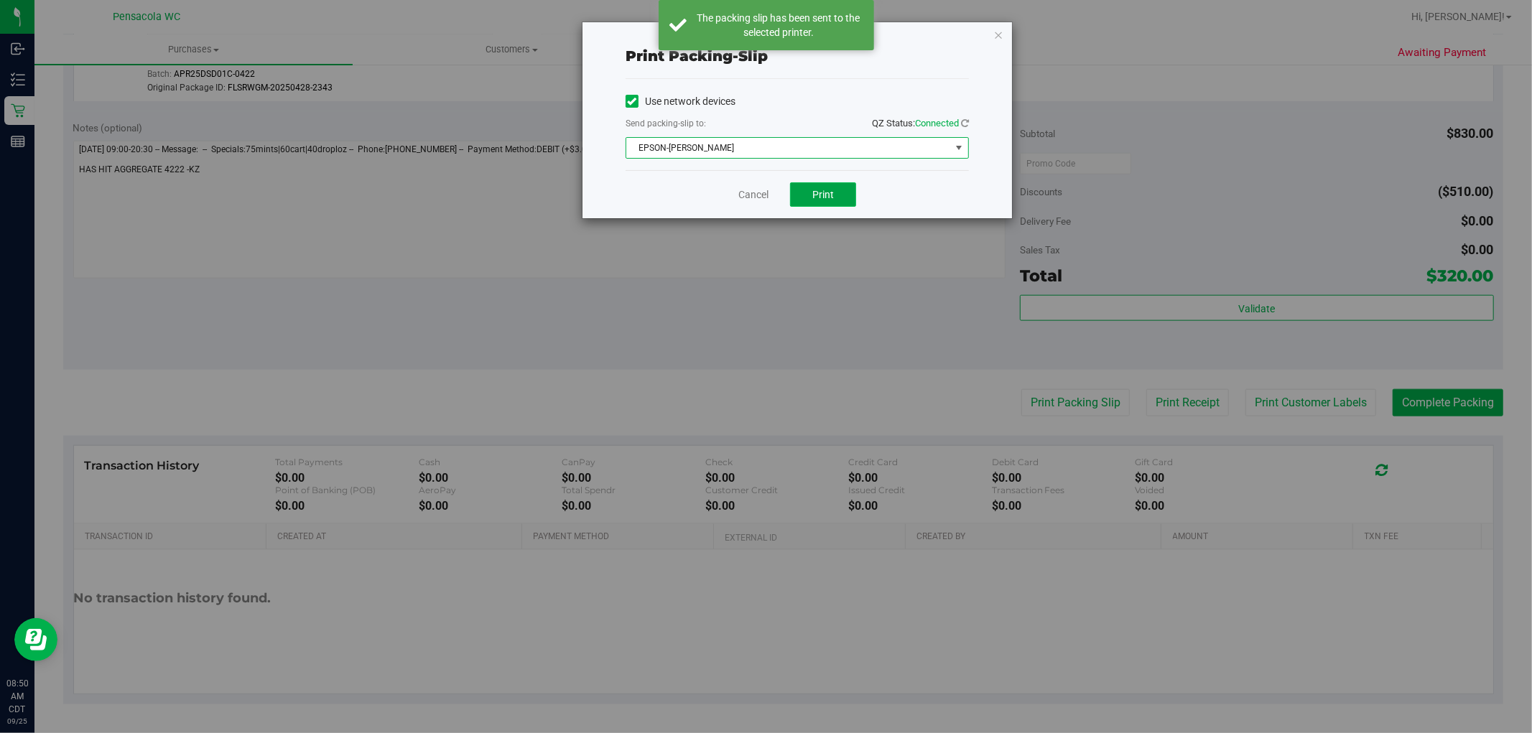
click at [820, 198] on span "Print" at bounding box center [823, 194] width 22 height 11
click at [750, 190] on link "Cancel" at bounding box center [753, 194] width 30 height 15
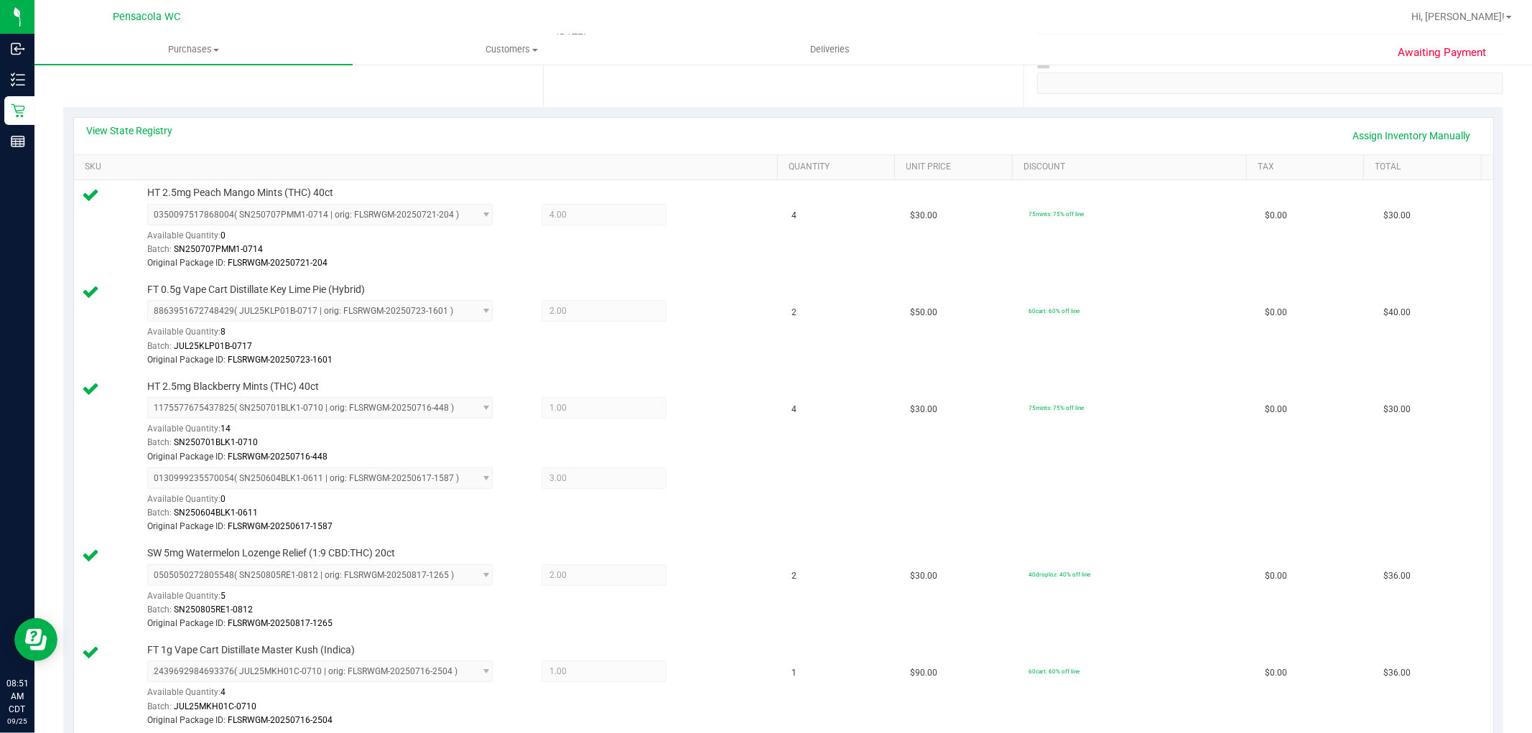
scroll to position [0, 0]
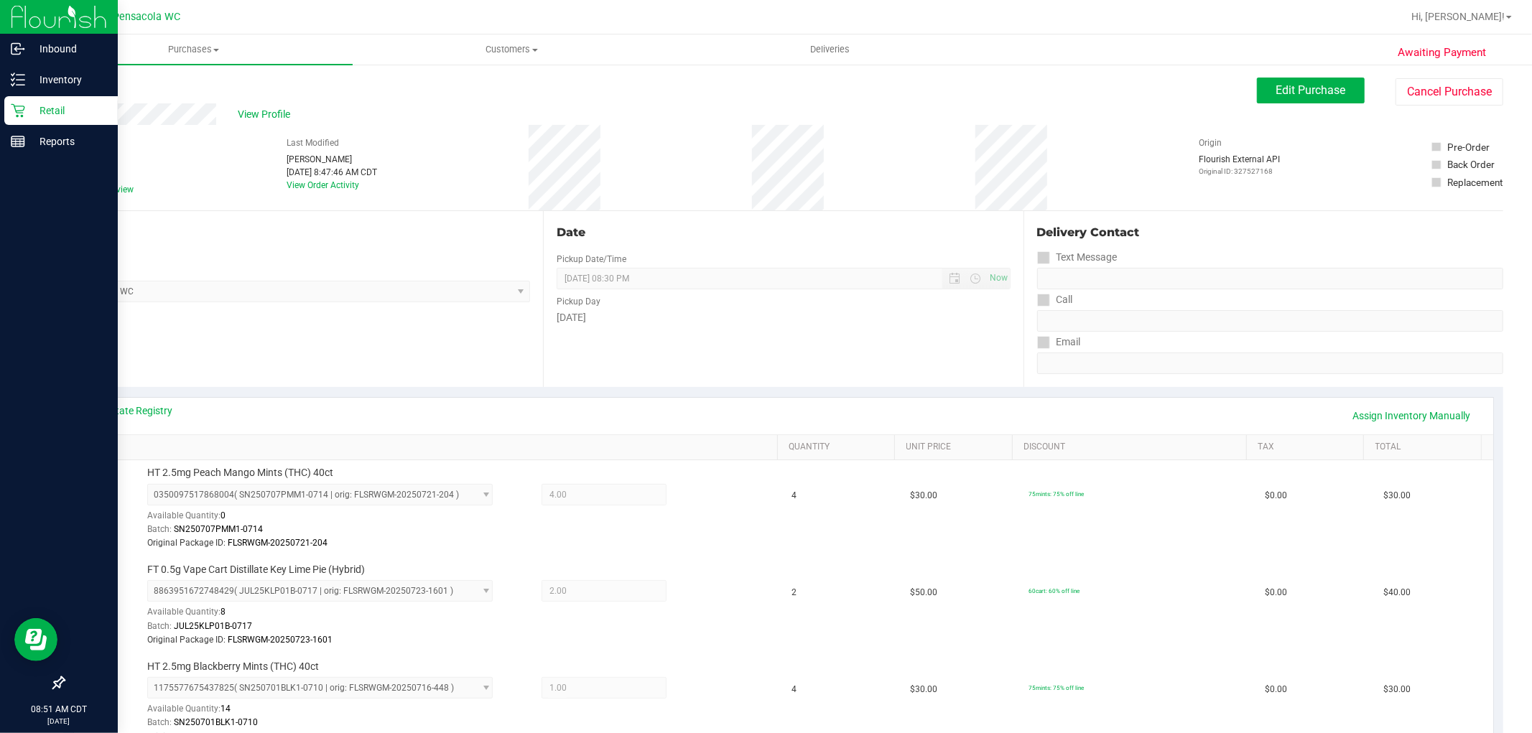
click at [9, 108] on div "Retail" at bounding box center [60, 110] width 113 height 29
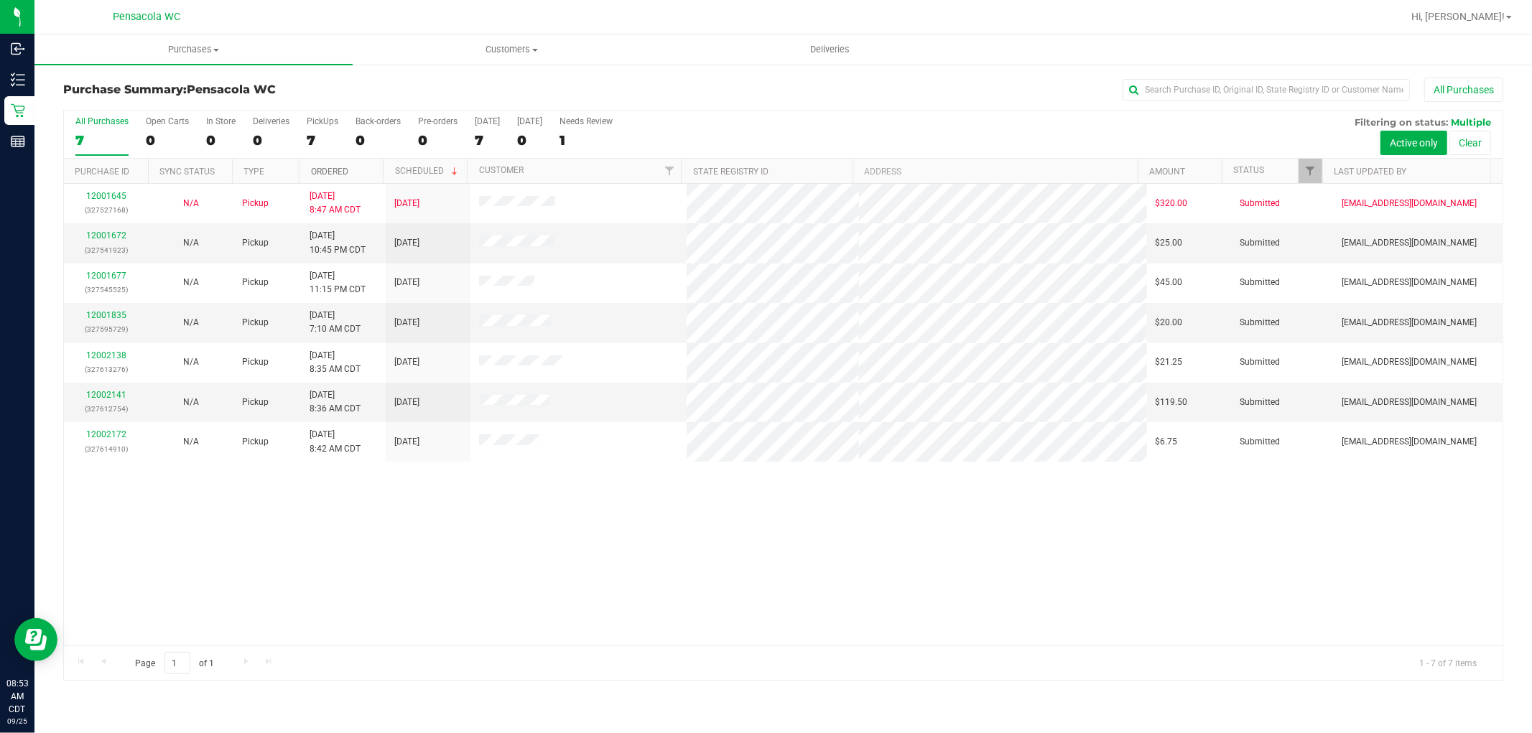
click at [345, 171] on link "Ordered" at bounding box center [329, 172] width 37 height 10
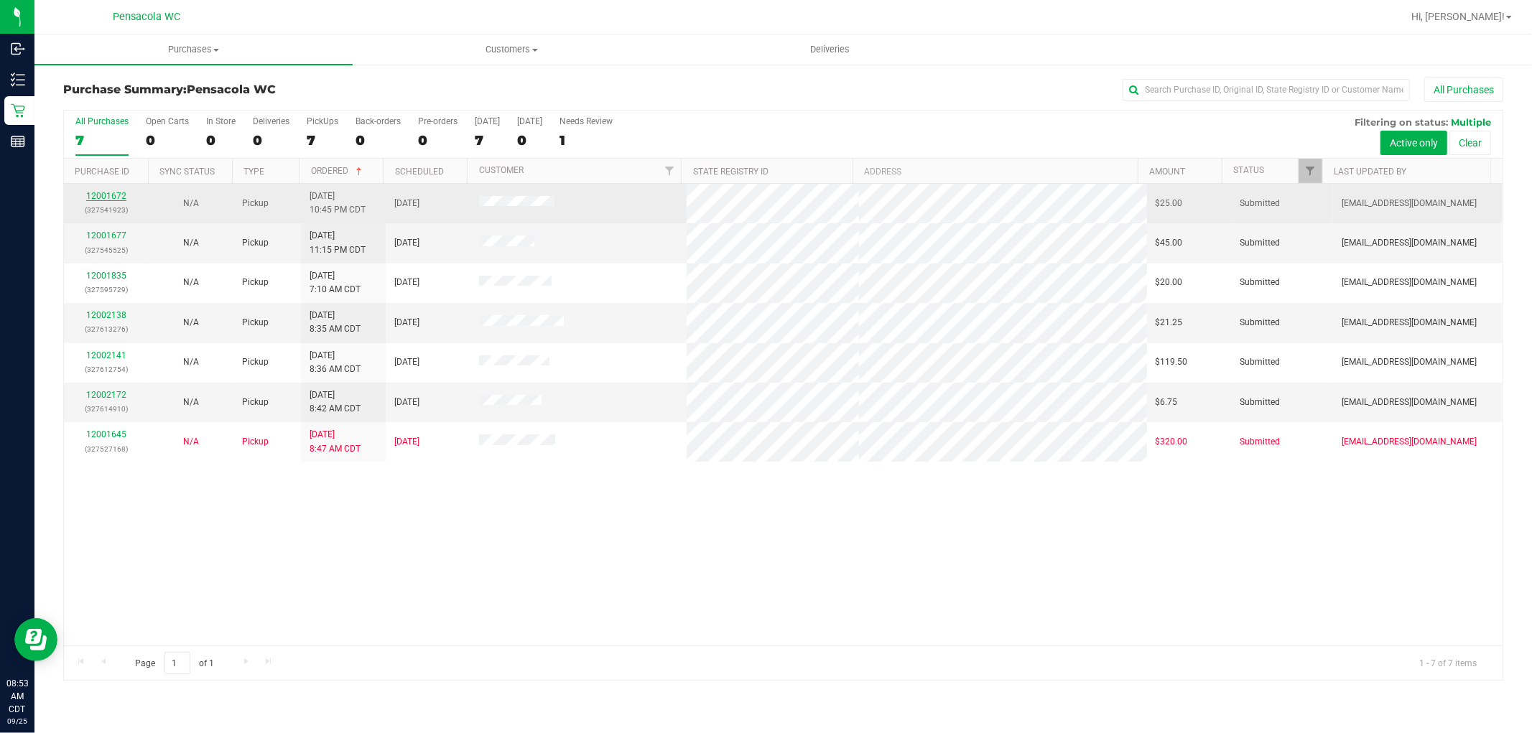
click at [116, 196] on link "12001672" at bounding box center [106, 196] width 40 height 10
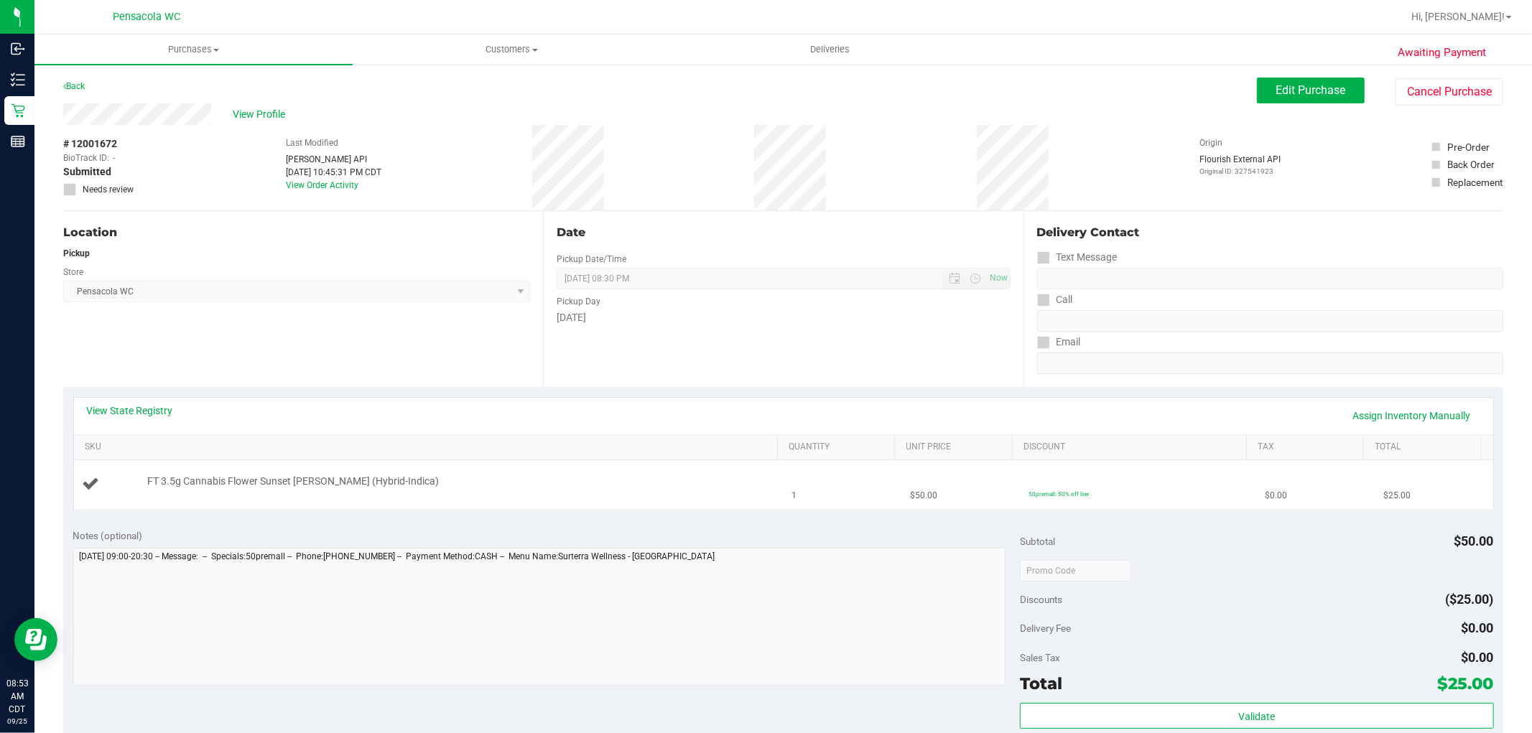
click at [510, 506] on td "FT 3.5g Cannabis Flower Sunset [PERSON_NAME] (Hybrid-Indica)" at bounding box center [429, 484] width 710 height 48
click at [118, 410] on link "View State Registry" at bounding box center [130, 411] width 86 height 14
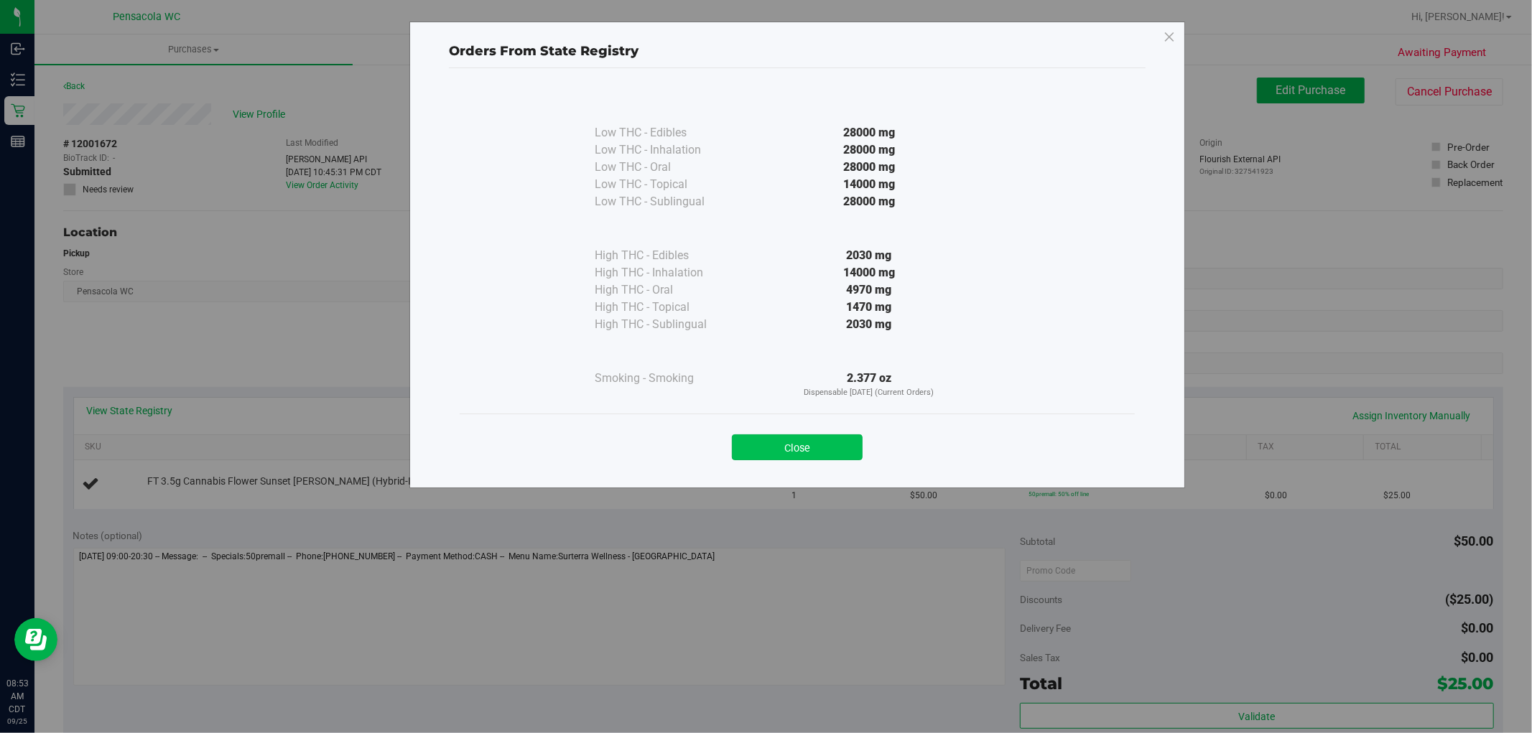
click at [816, 437] on button "Close" at bounding box center [797, 447] width 131 height 26
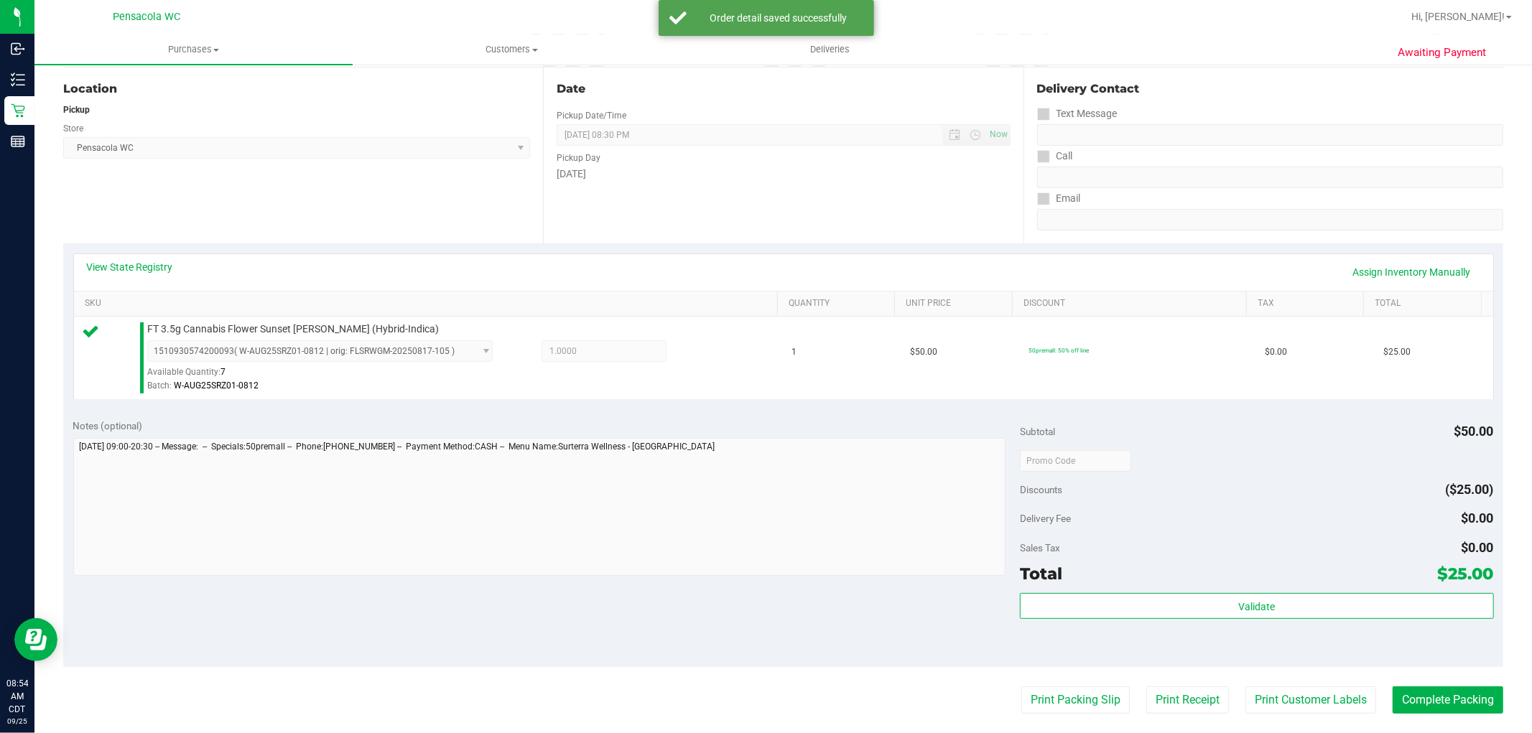
scroll to position [312, 0]
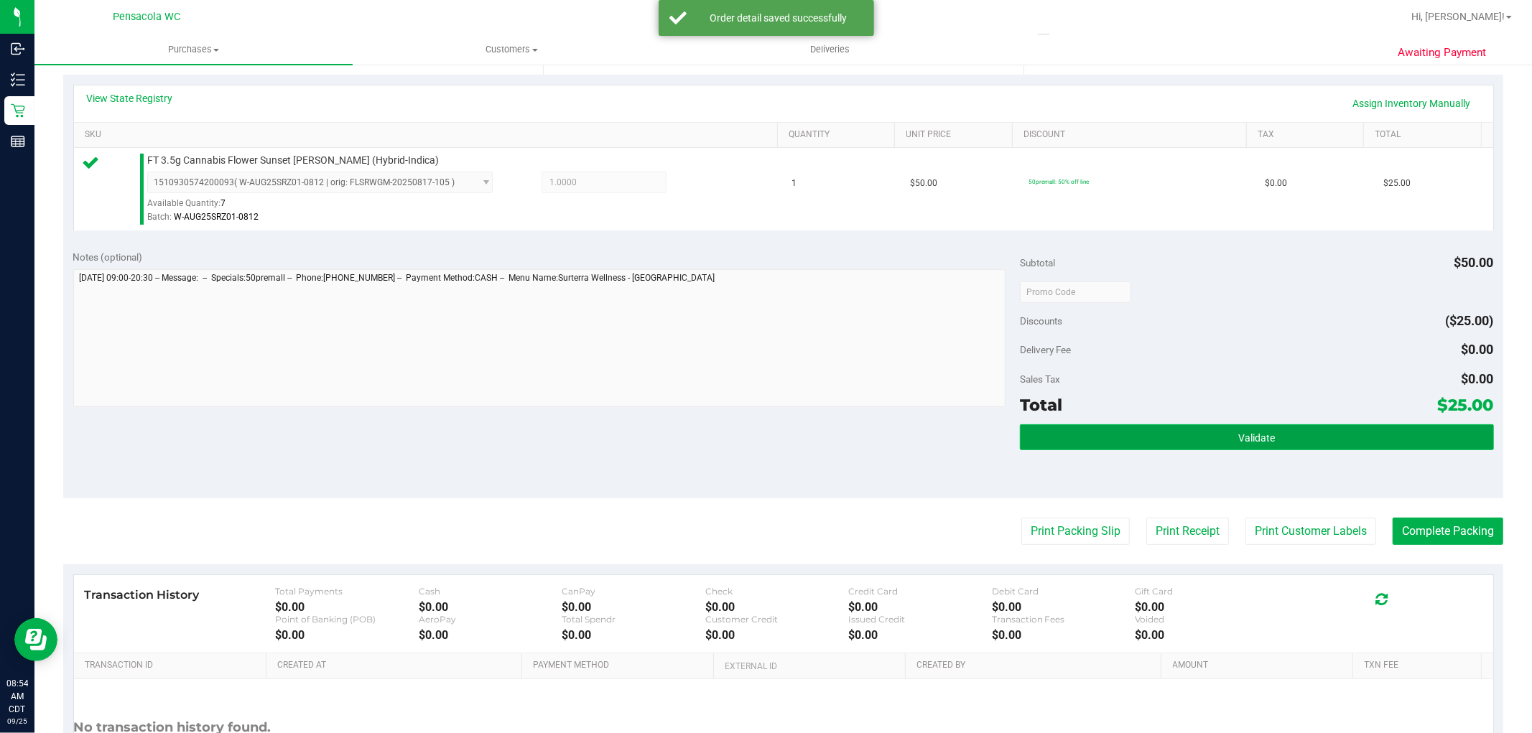
click at [1275, 424] on button "Validate" at bounding box center [1256, 437] width 473 height 26
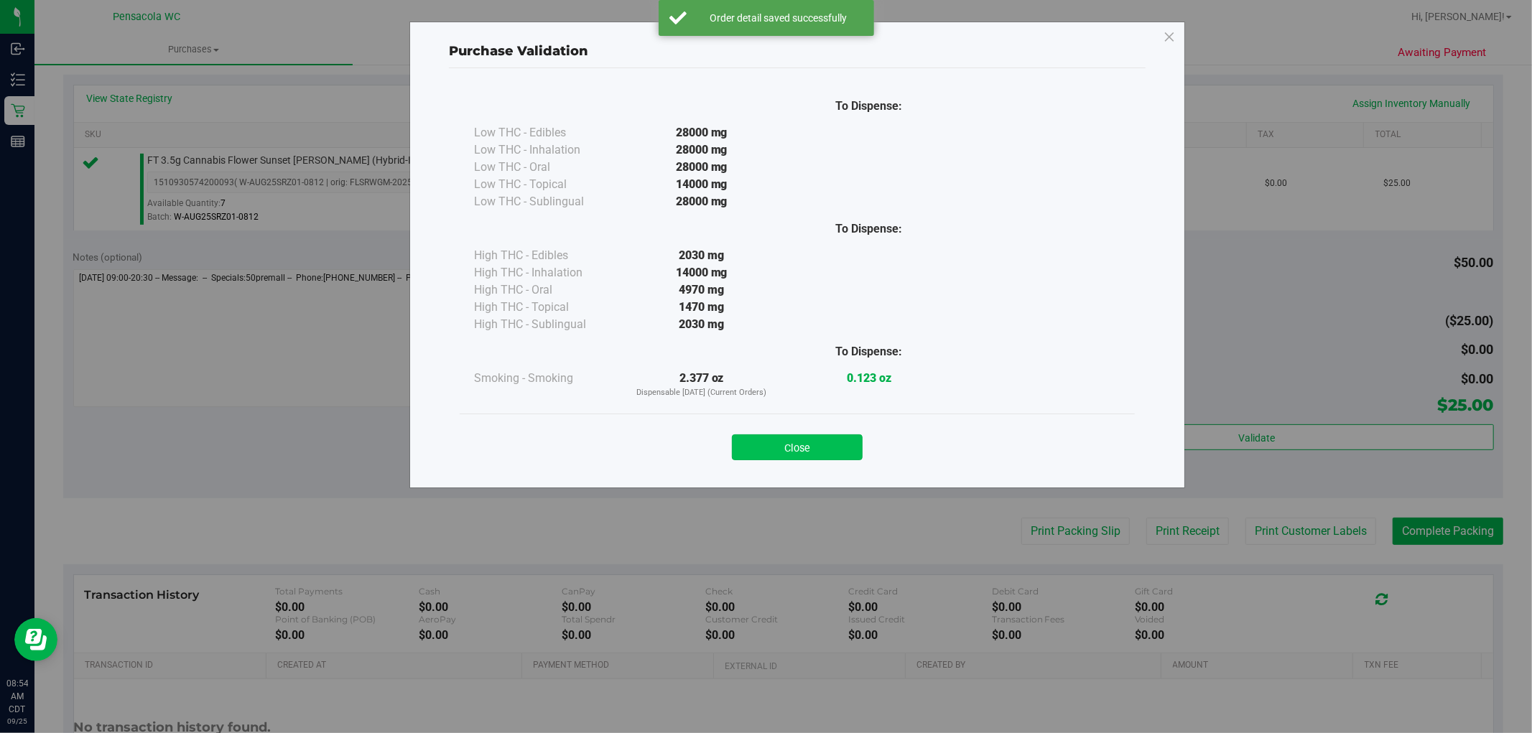
click at [814, 443] on button "Close" at bounding box center [797, 447] width 131 height 26
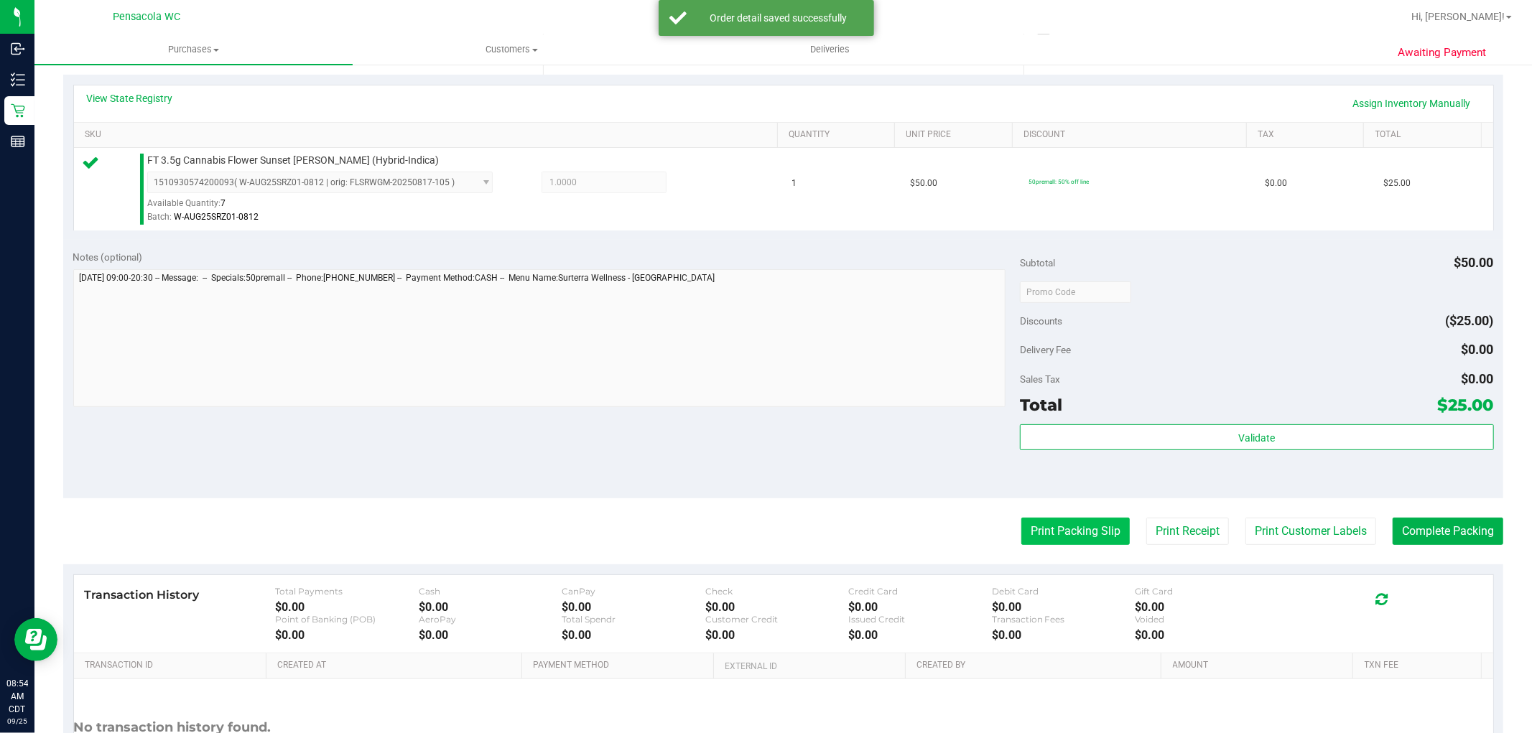
click at [1058, 541] on button "Print Packing Slip" at bounding box center [1075, 531] width 108 height 27
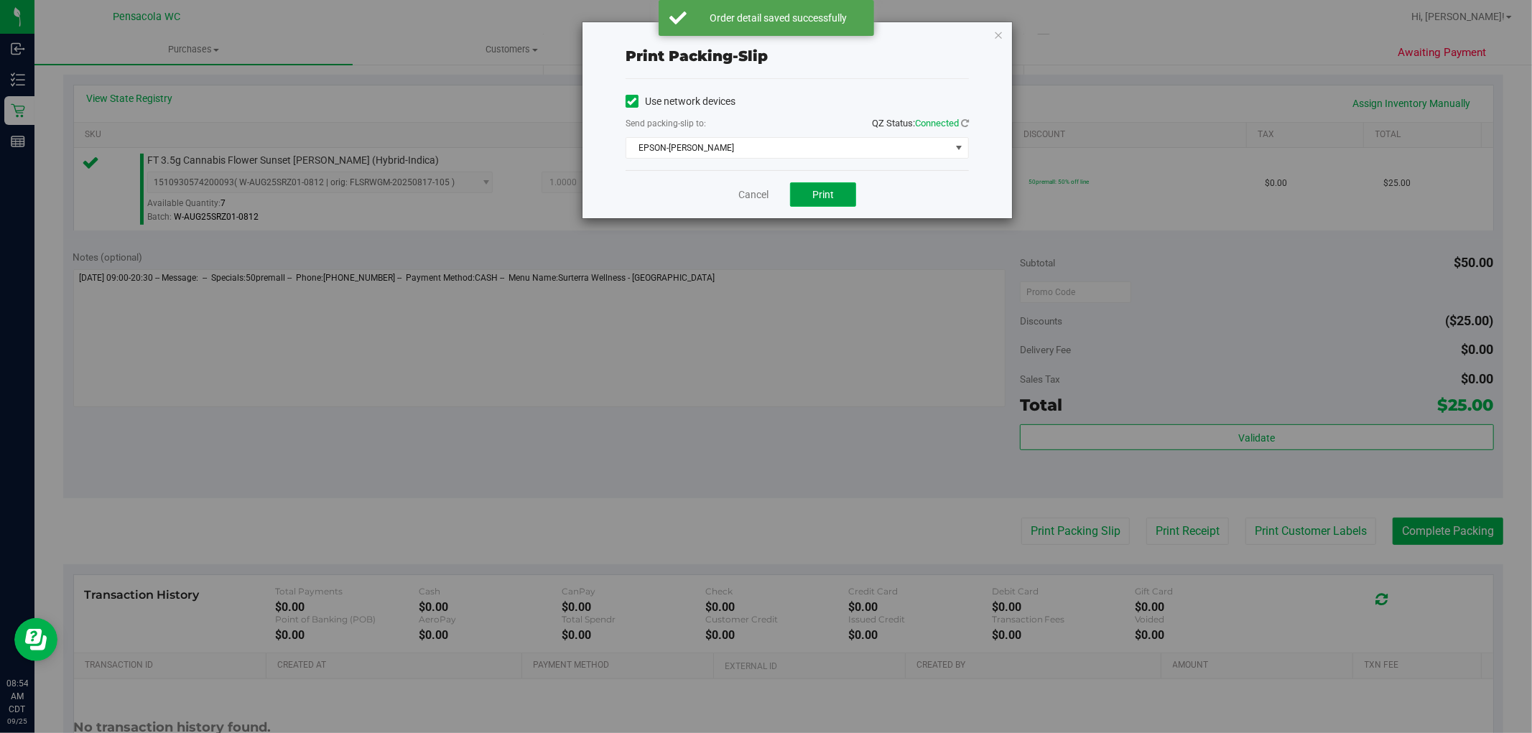
click at [823, 189] on span "Print" at bounding box center [823, 194] width 22 height 11
click at [749, 195] on link "Cancel" at bounding box center [753, 194] width 30 height 15
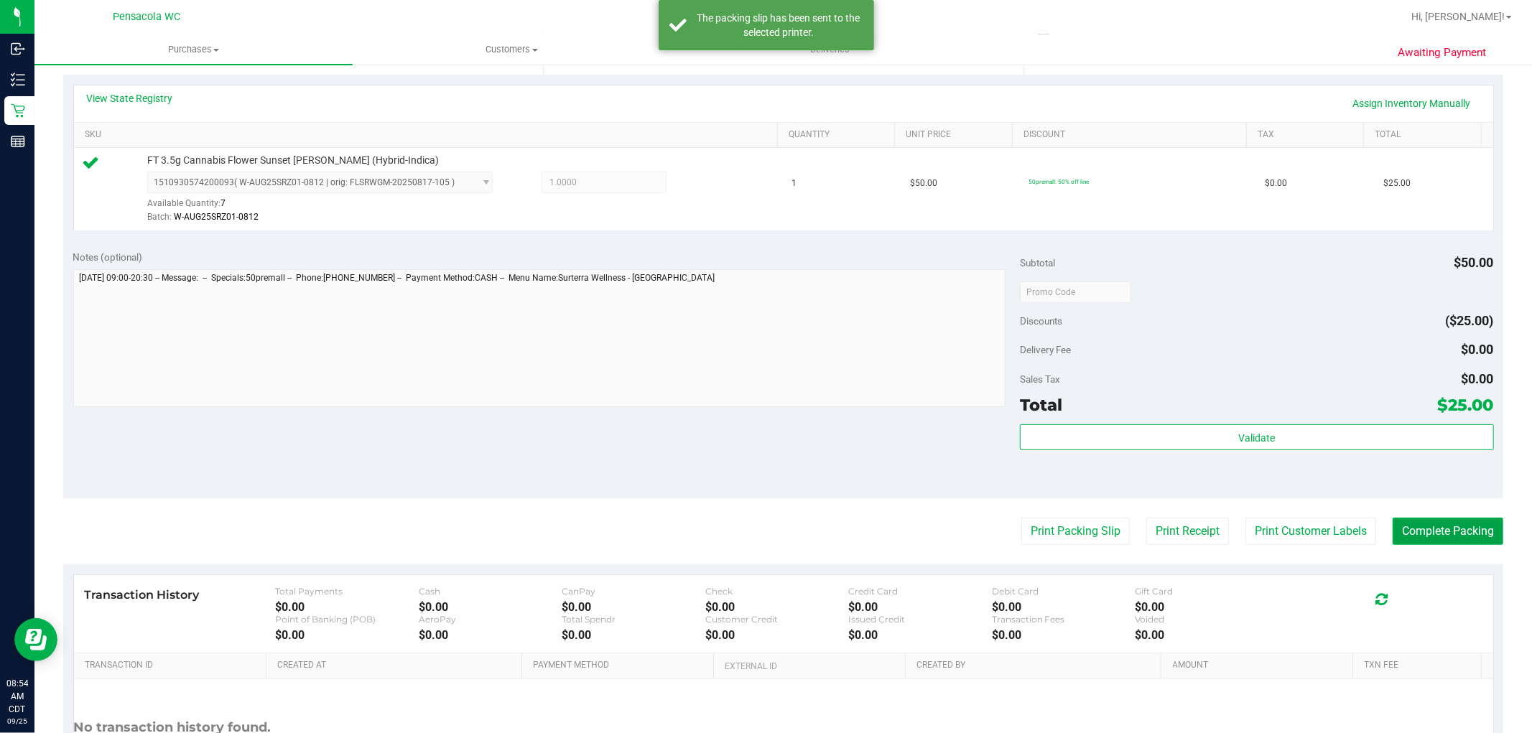
click at [1459, 540] on button "Complete Packing" at bounding box center [1448, 531] width 111 height 27
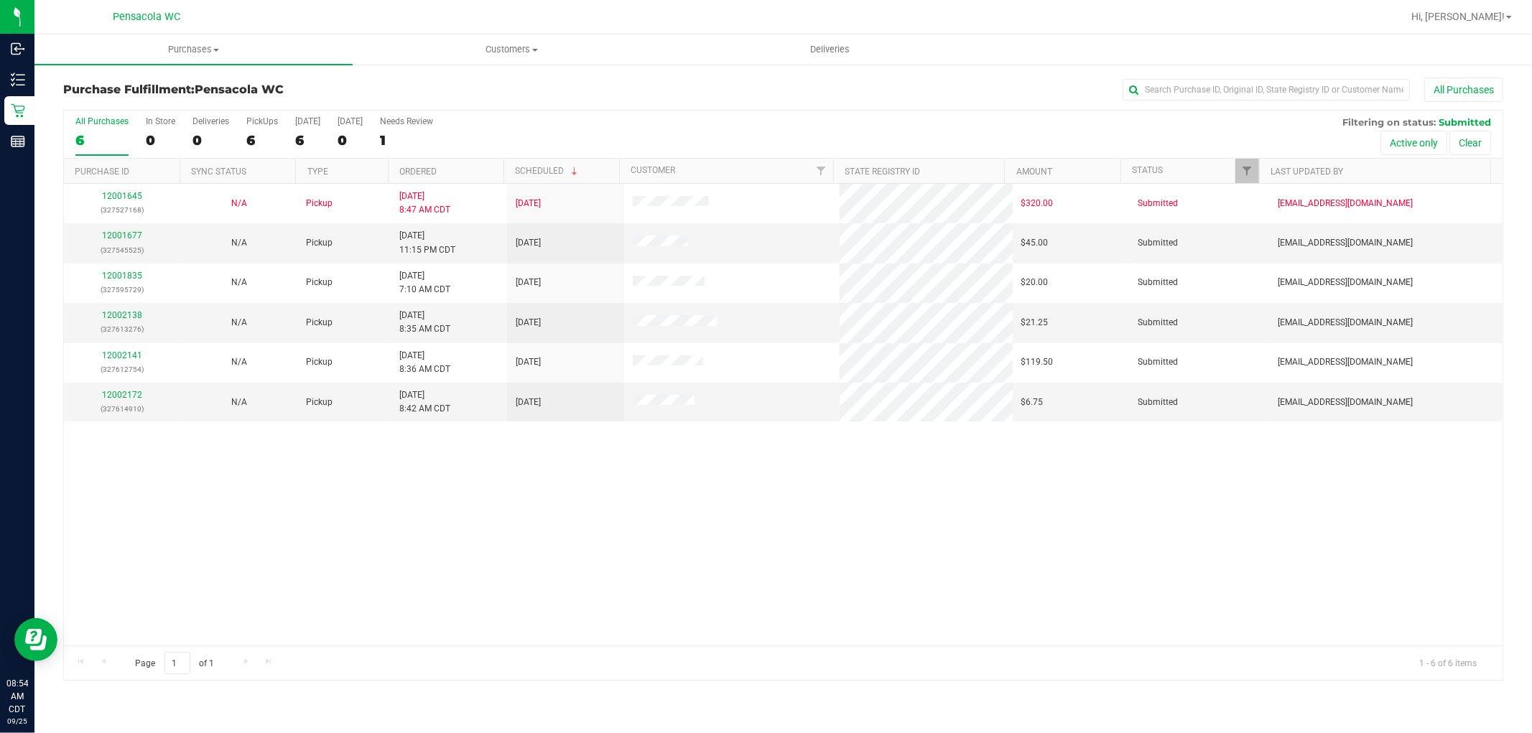
click at [462, 156] on div "All Purchases 6 In Store 0 Deliveries 0 PickUps 6 [DATE] 6 [DATE] 0 Needs Revie…" at bounding box center [783, 135] width 1438 height 48
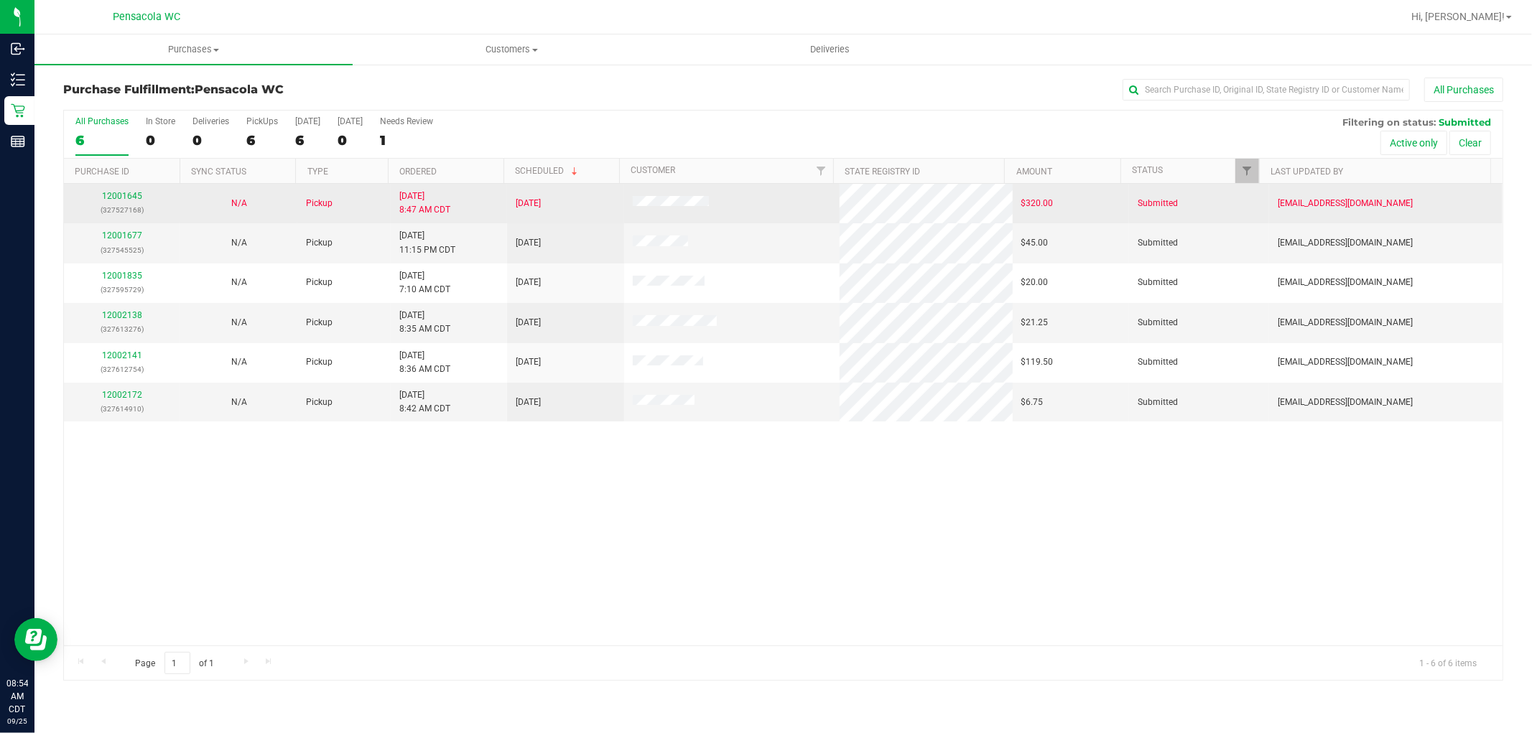
click at [450, 185] on td "[DATE] 8:47 AM CDT" at bounding box center [449, 203] width 116 height 39
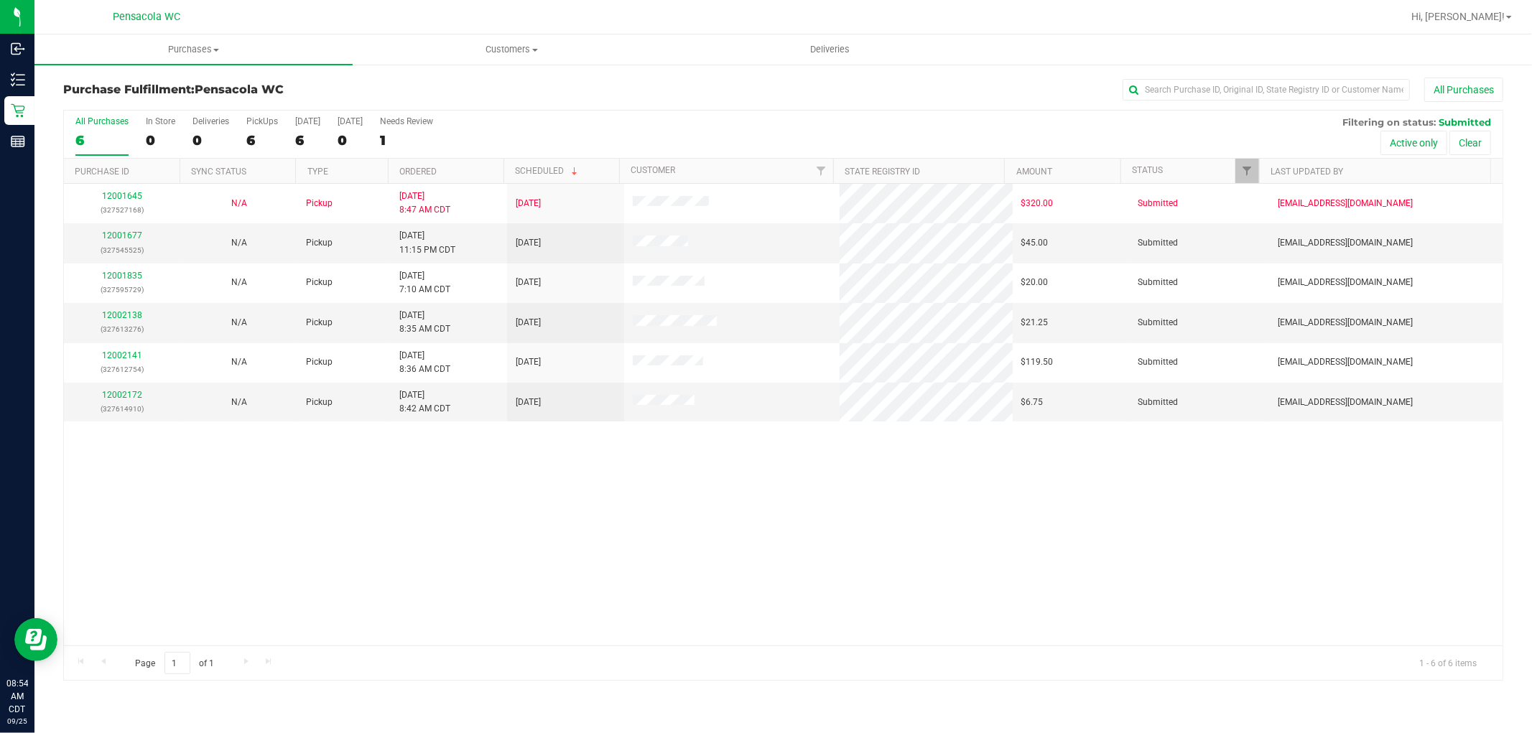
click at [451, 162] on th "Ordered" at bounding box center [446, 171] width 116 height 25
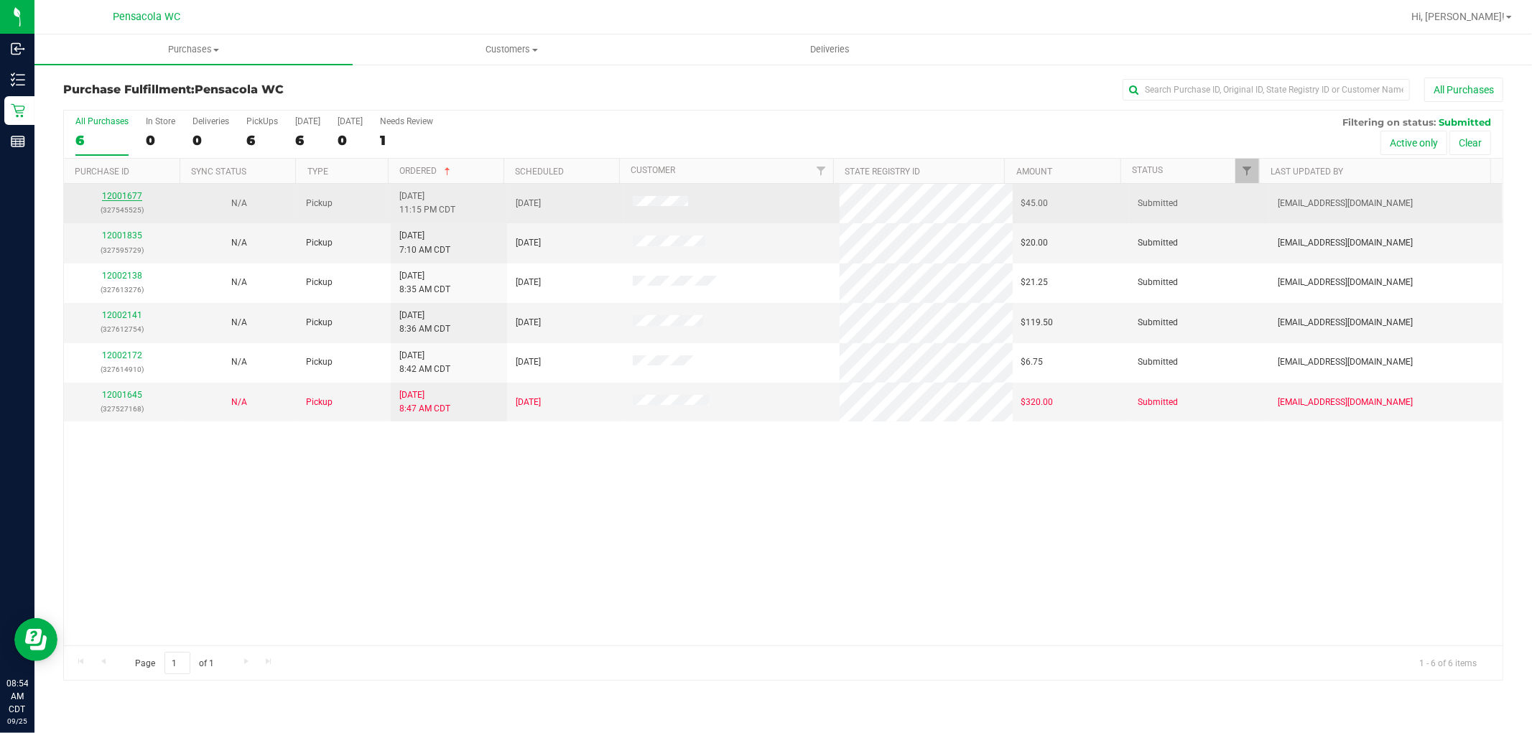
click at [134, 192] on link "12001677" at bounding box center [122, 196] width 40 height 10
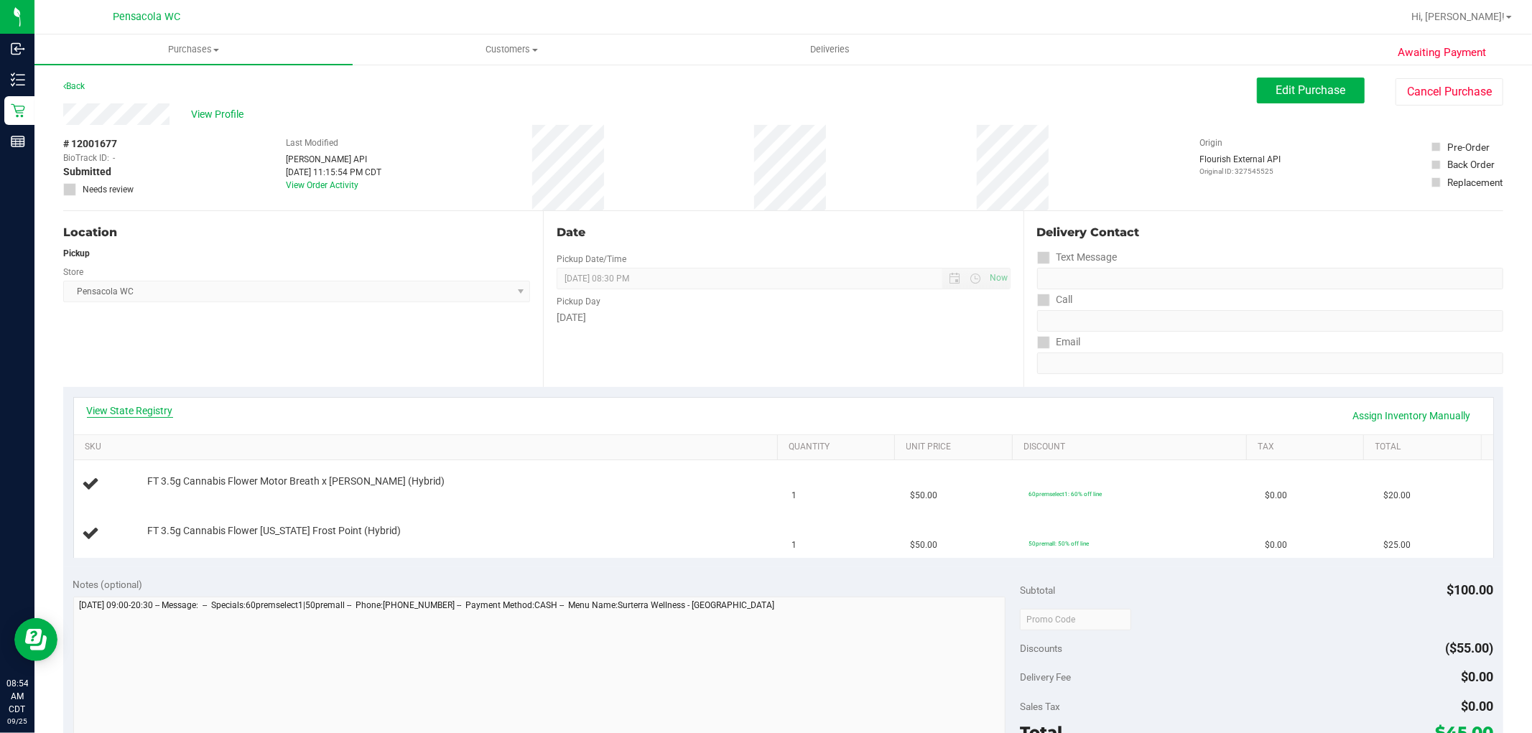
click at [148, 407] on link "View State Registry" at bounding box center [130, 411] width 86 height 14
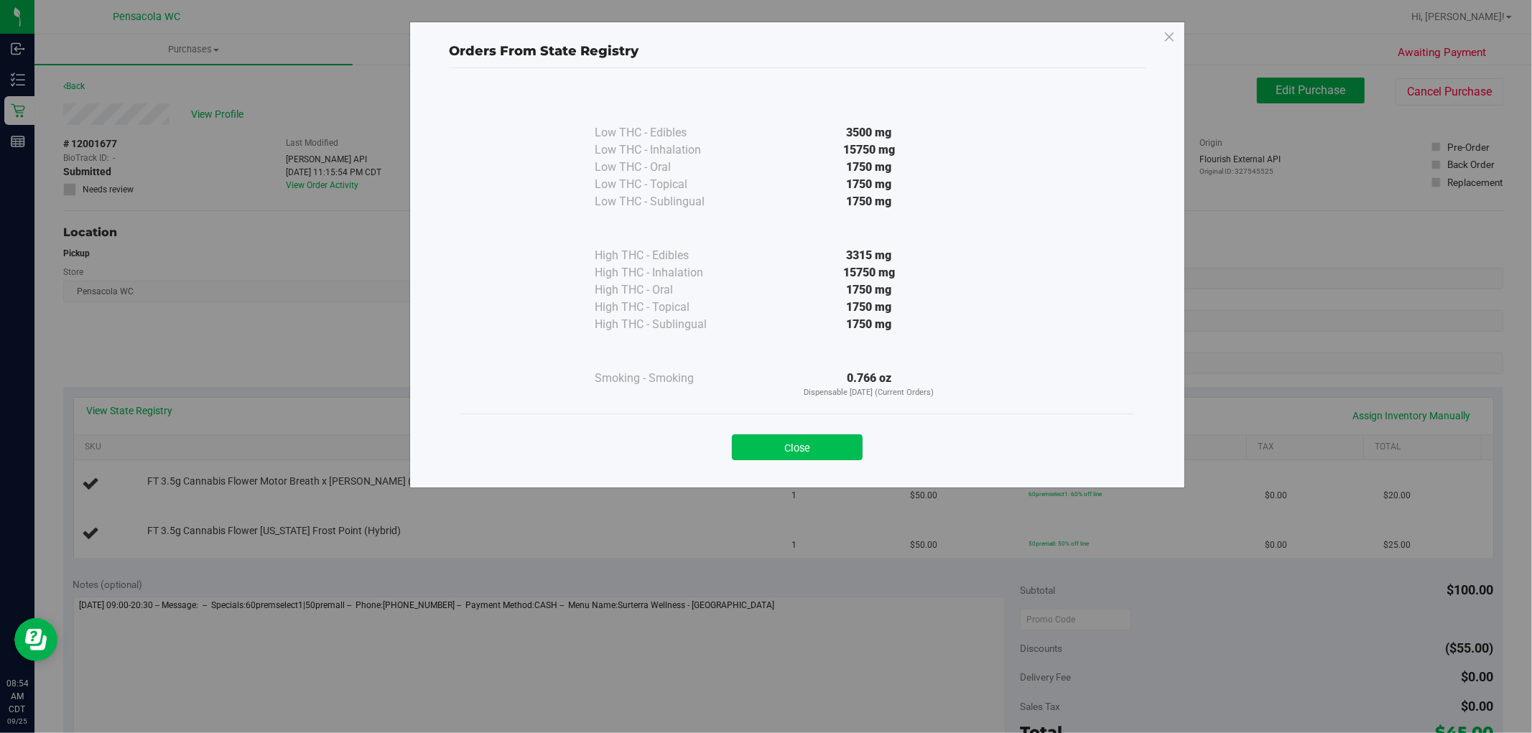
click at [822, 438] on button "Close" at bounding box center [797, 447] width 131 height 26
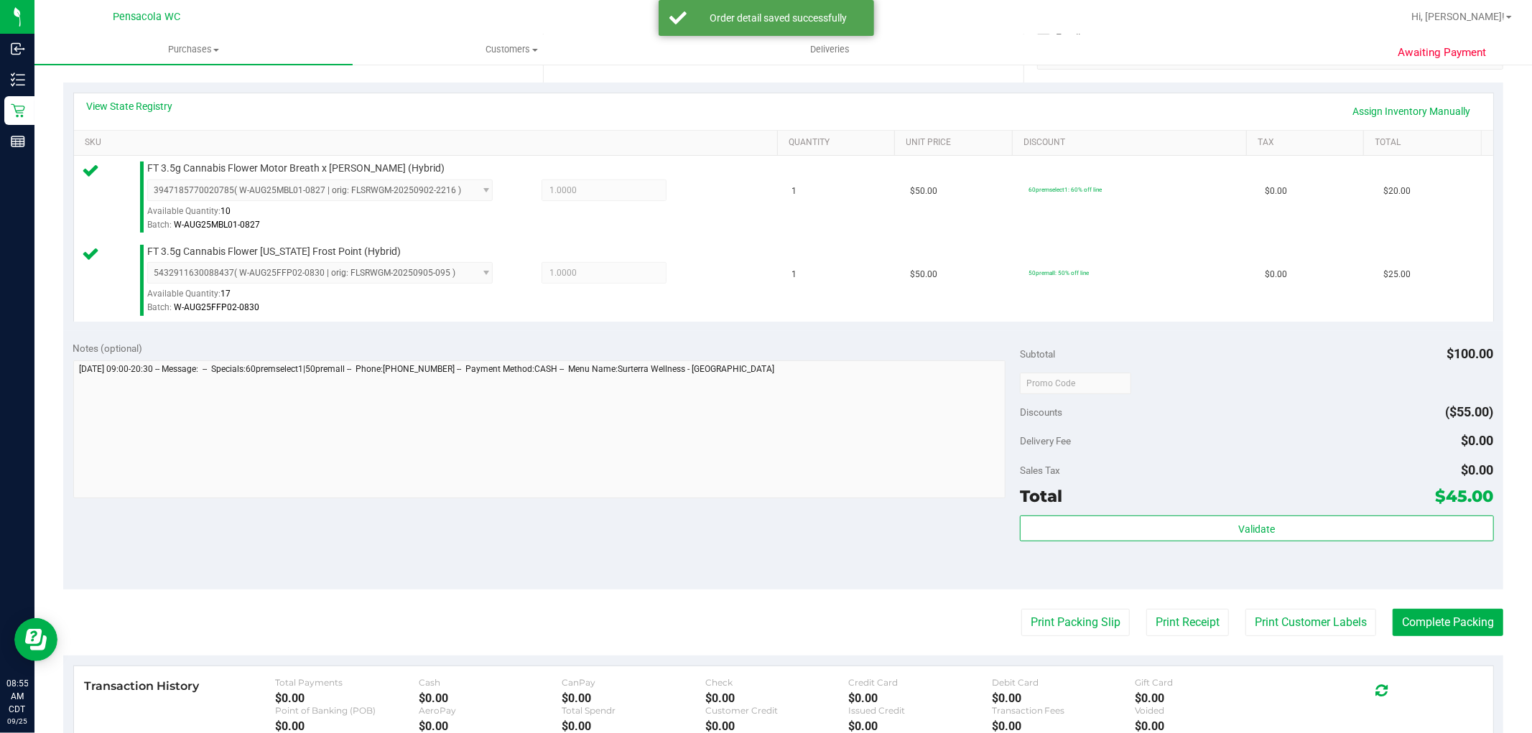
scroll to position [315, 0]
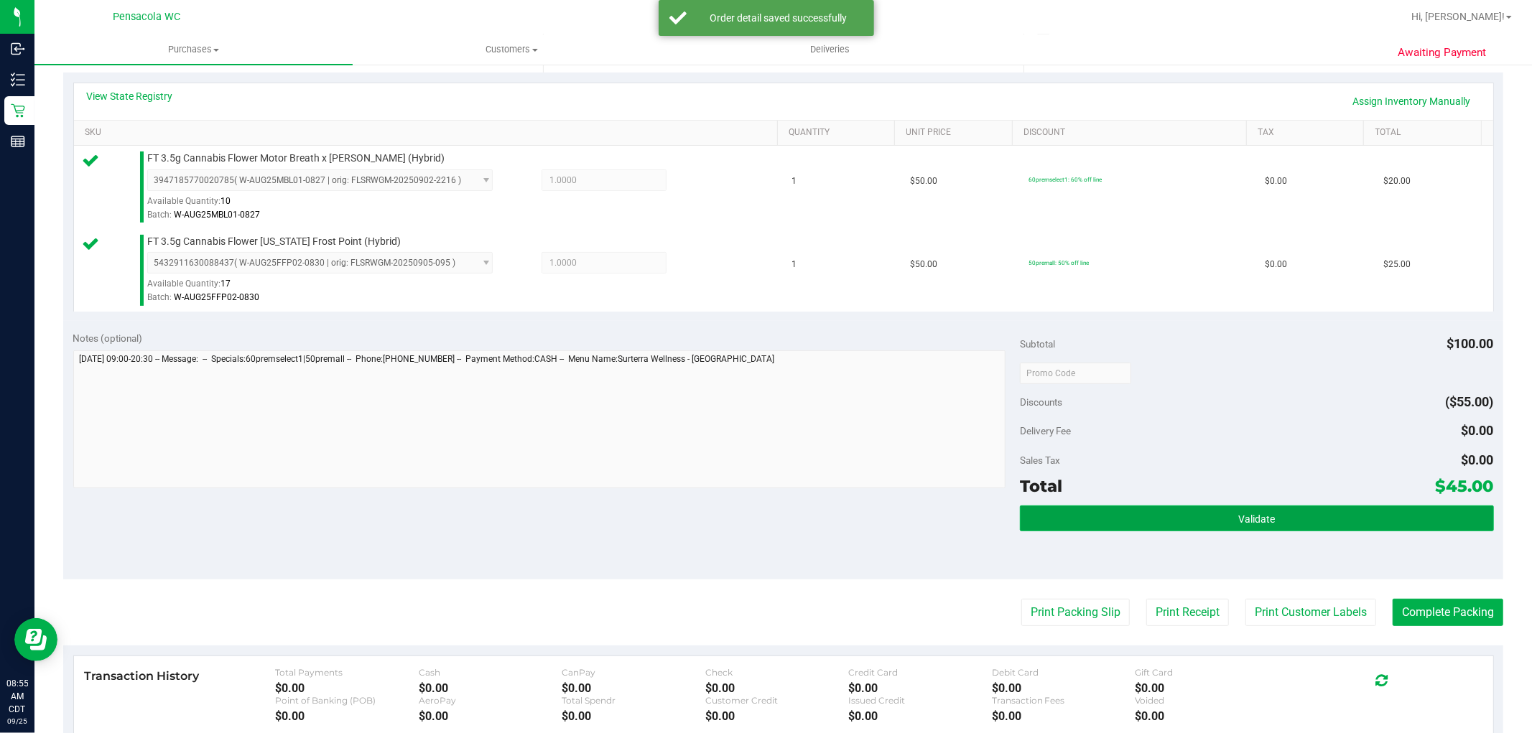
click at [1102, 513] on button "Validate" at bounding box center [1256, 519] width 473 height 26
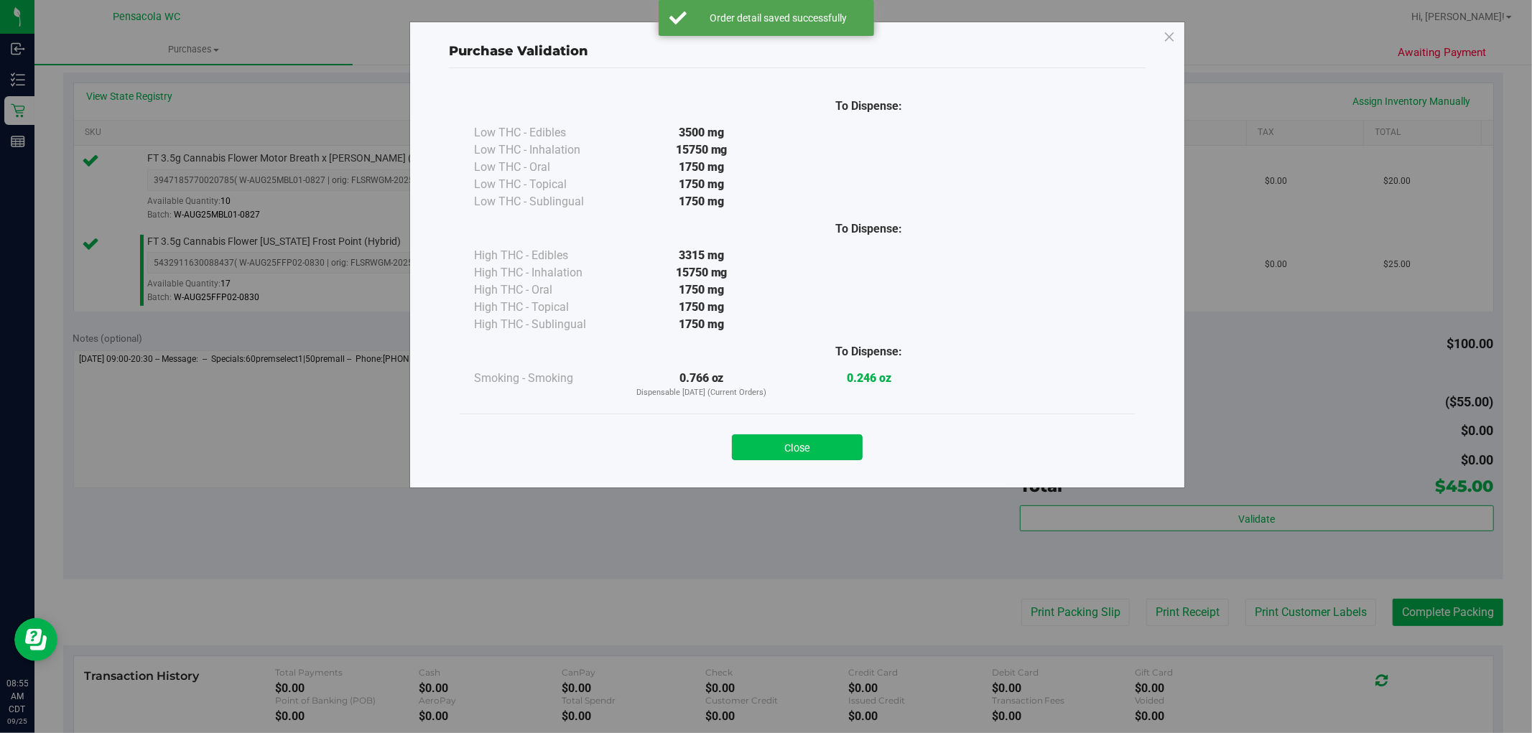
click at [837, 455] on button "Close" at bounding box center [797, 447] width 131 height 26
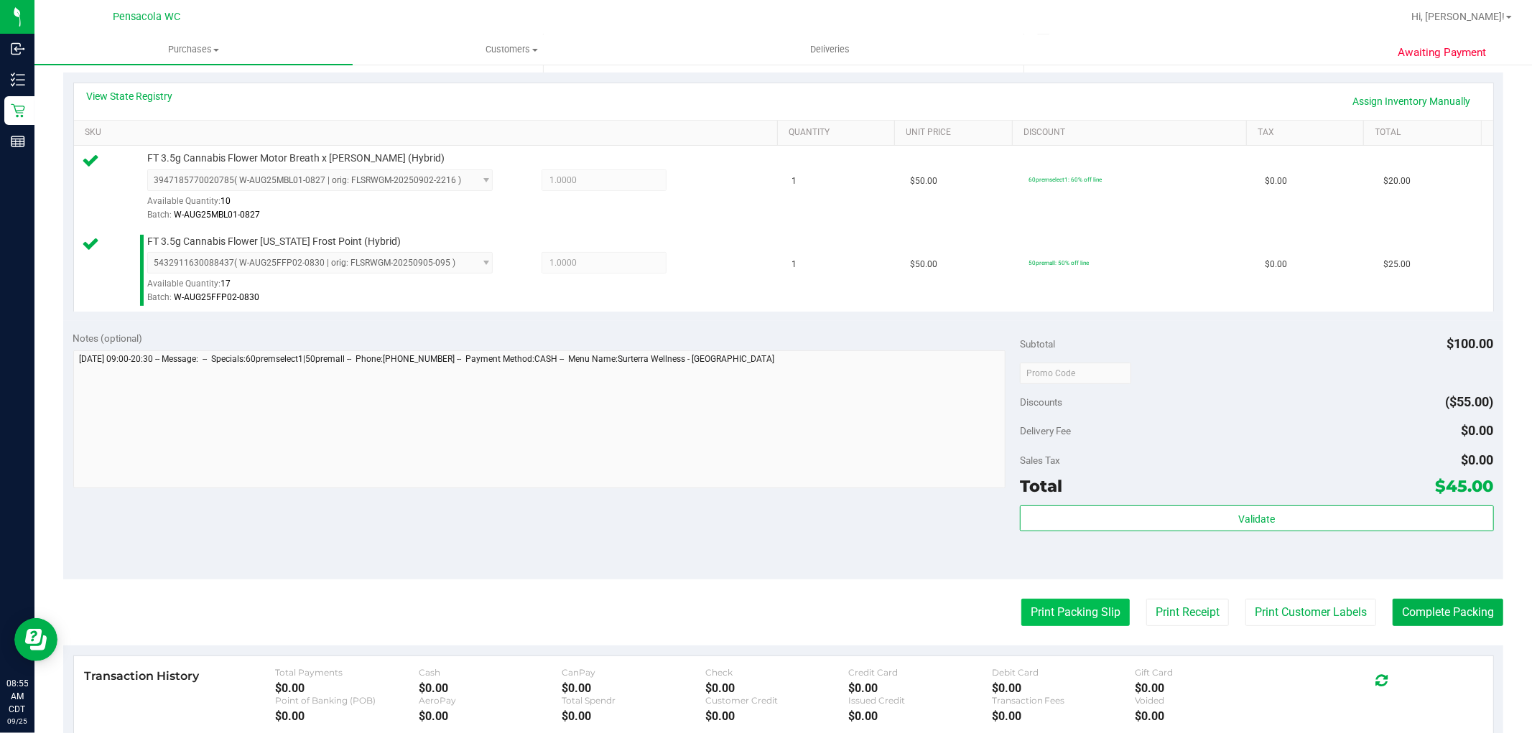
click at [1074, 612] on button "Print Packing Slip" at bounding box center [1075, 612] width 108 height 27
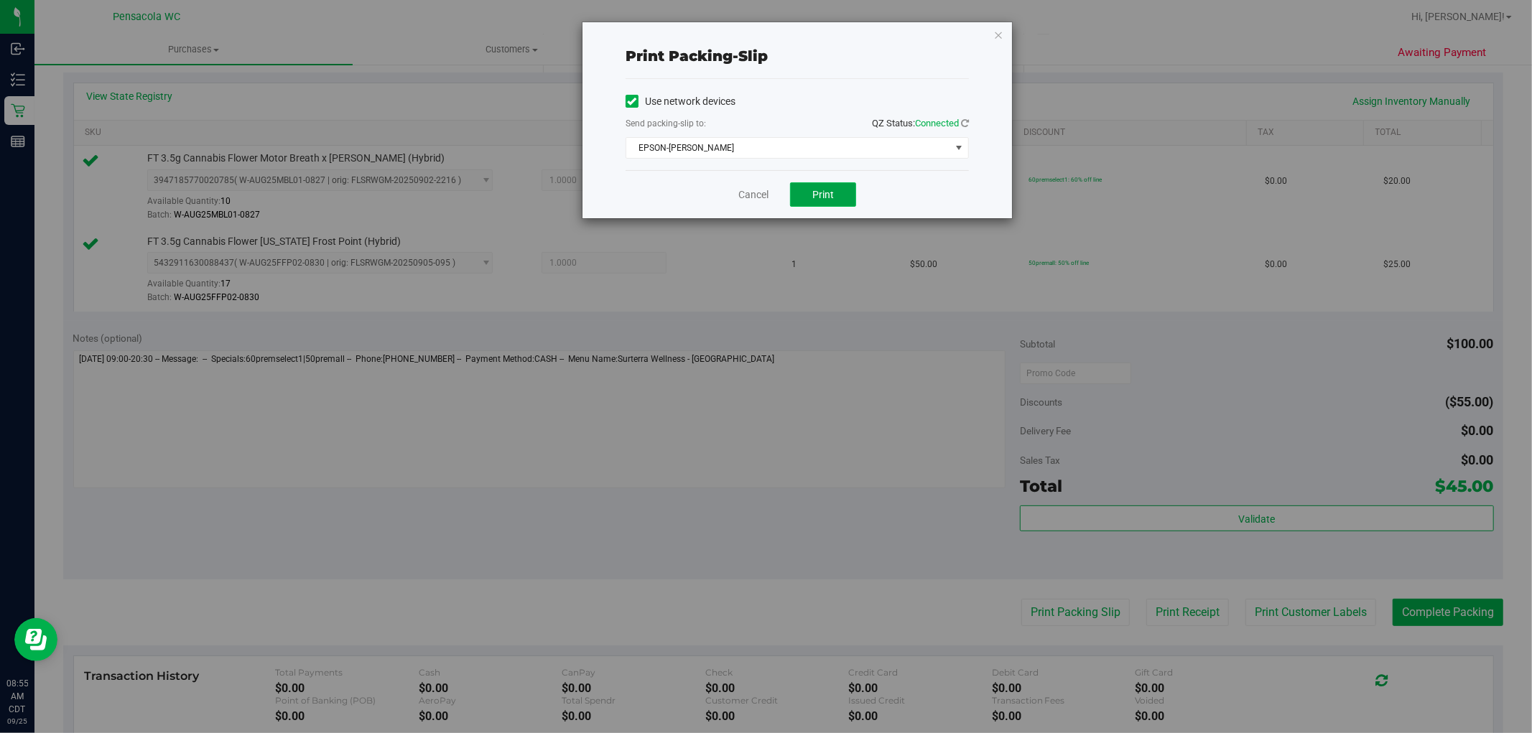
click at [814, 191] on span "Print" at bounding box center [823, 194] width 22 height 11
click at [761, 198] on link "Cancel" at bounding box center [753, 194] width 30 height 15
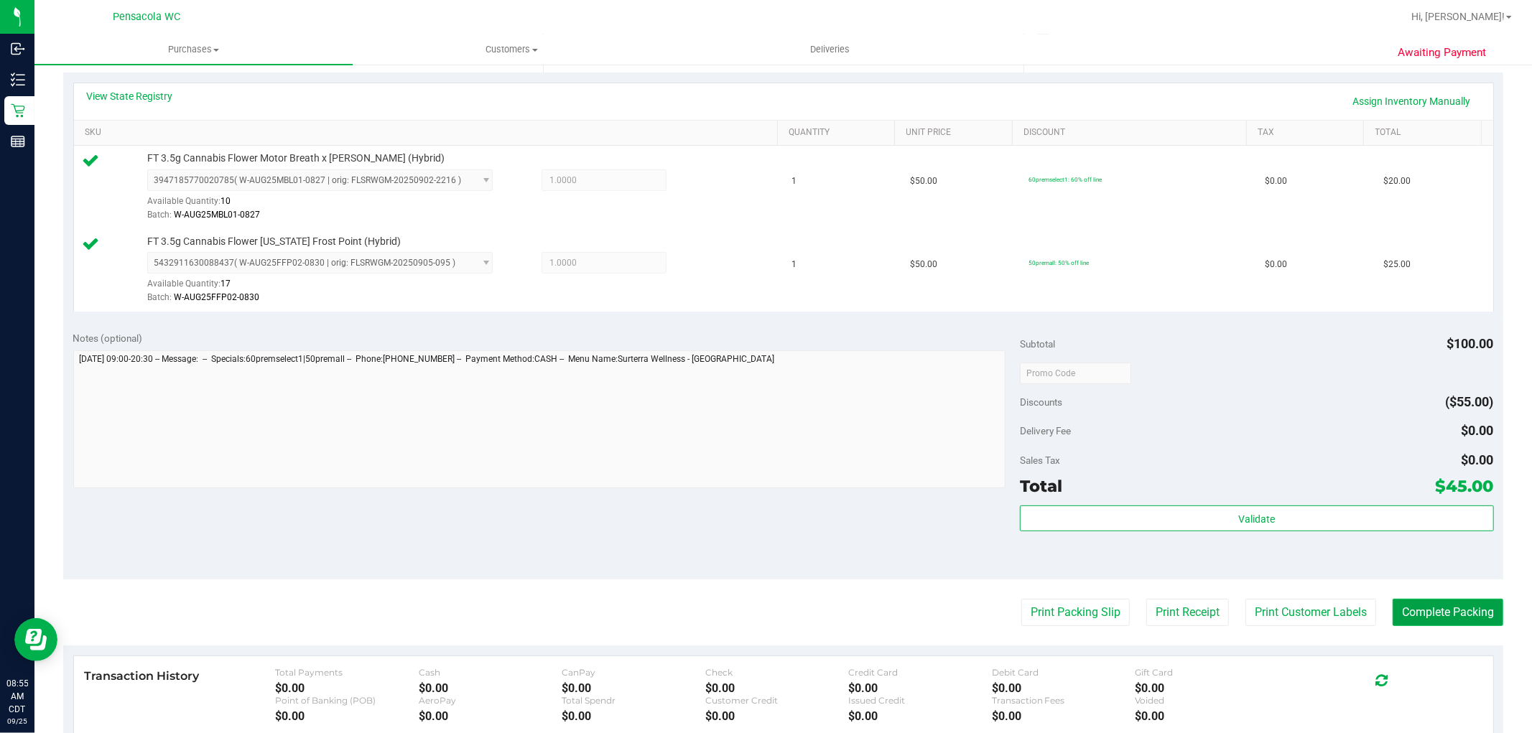
click at [1454, 621] on button "Complete Packing" at bounding box center [1448, 612] width 111 height 27
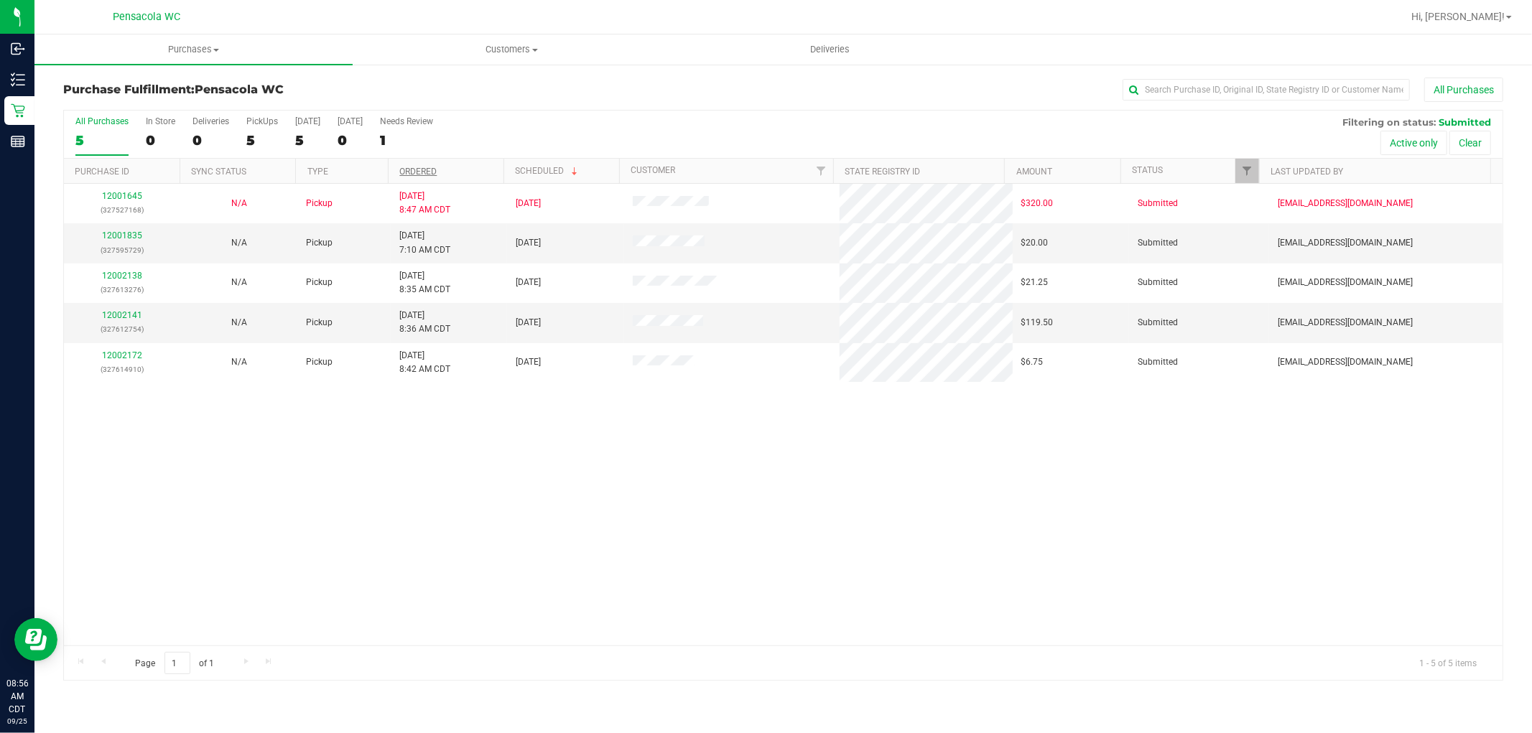
click at [433, 171] on link "Ordered" at bounding box center [417, 172] width 37 height 10
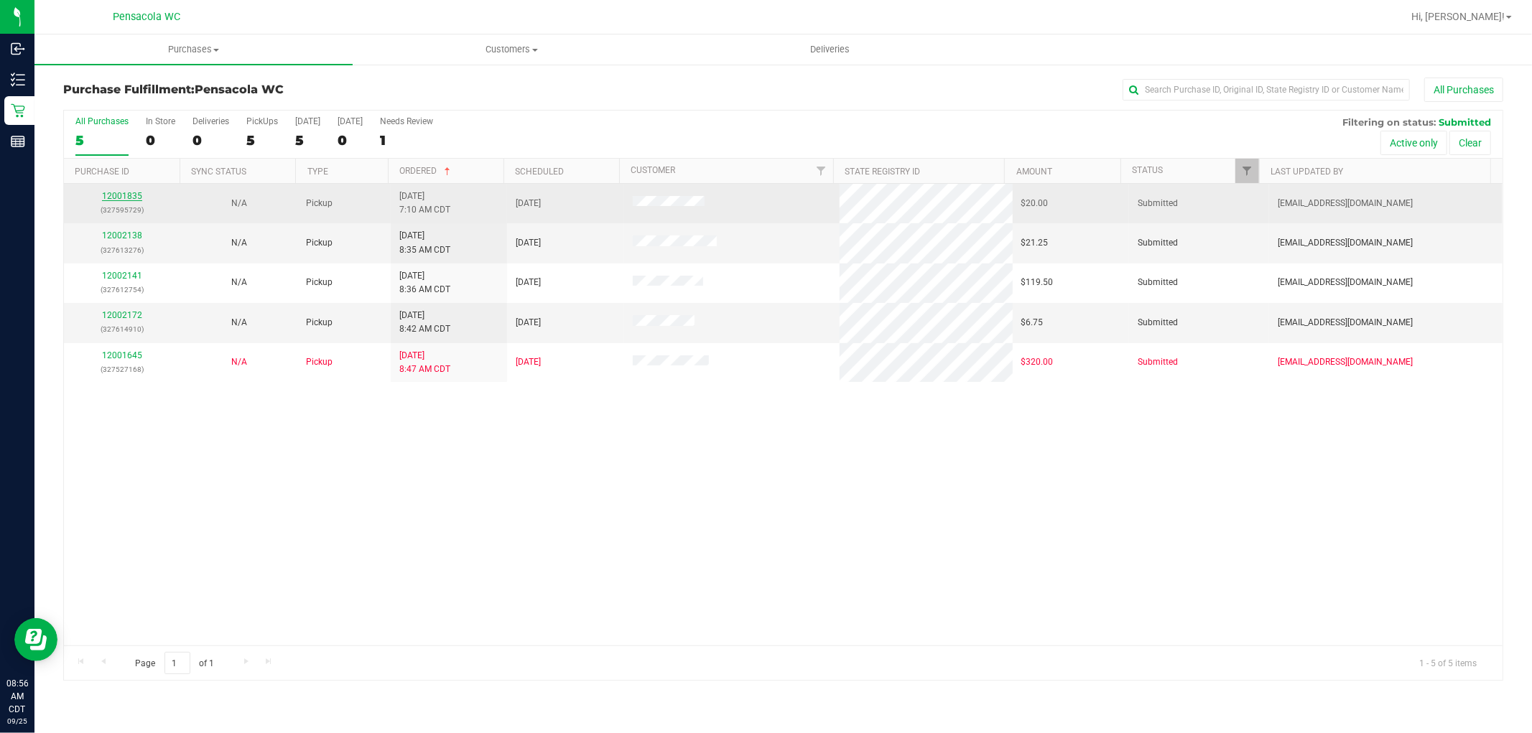
click at [118, 199] on link "12001835" at bounding box center [122, 196] width 40 height 10
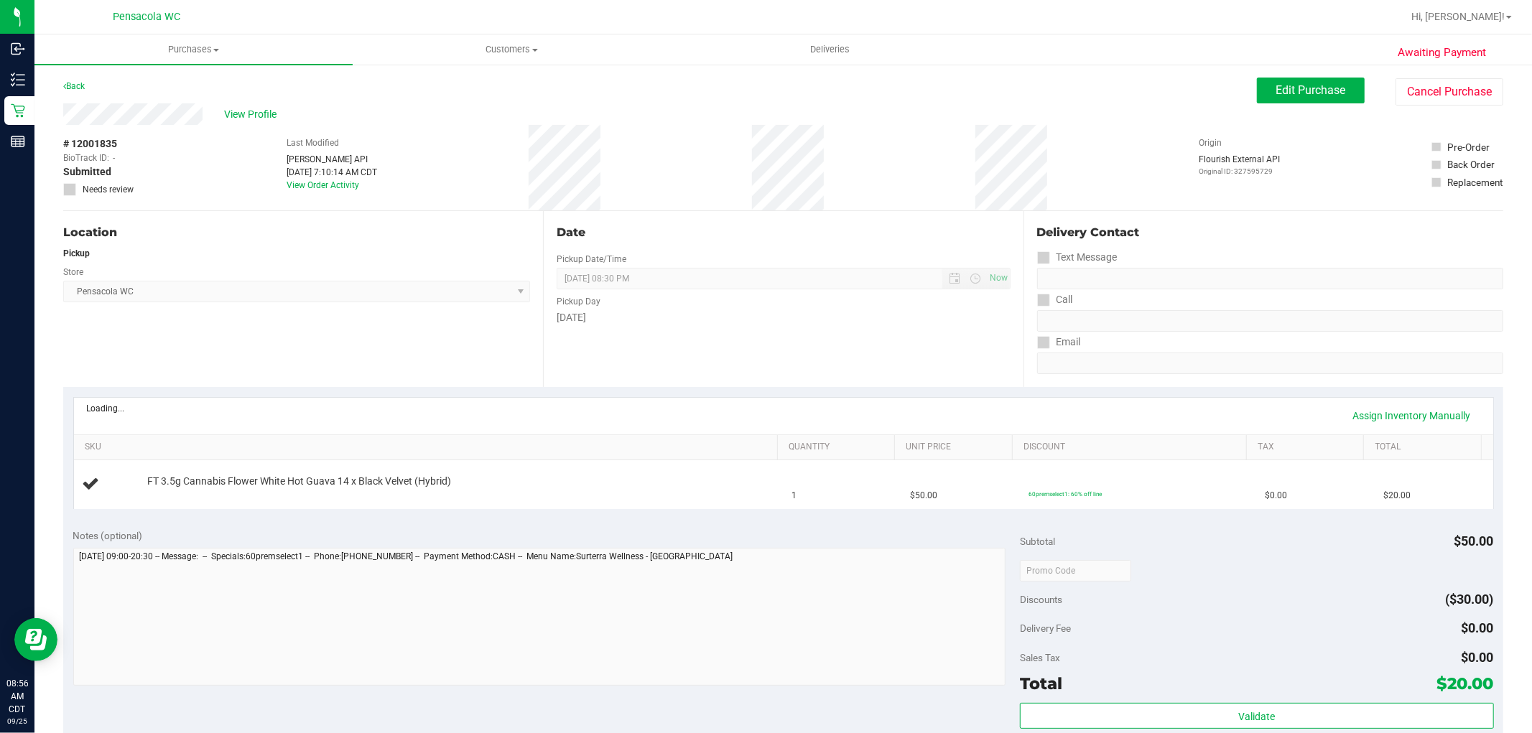
click at [101, 419] on div "Loading... Assign Inventory Manually" at bounding box center [783, 416] width 1393 height 24
click at [135, 412] on link "View State Registry" at bounding box center [130, 411] width 86 height 14
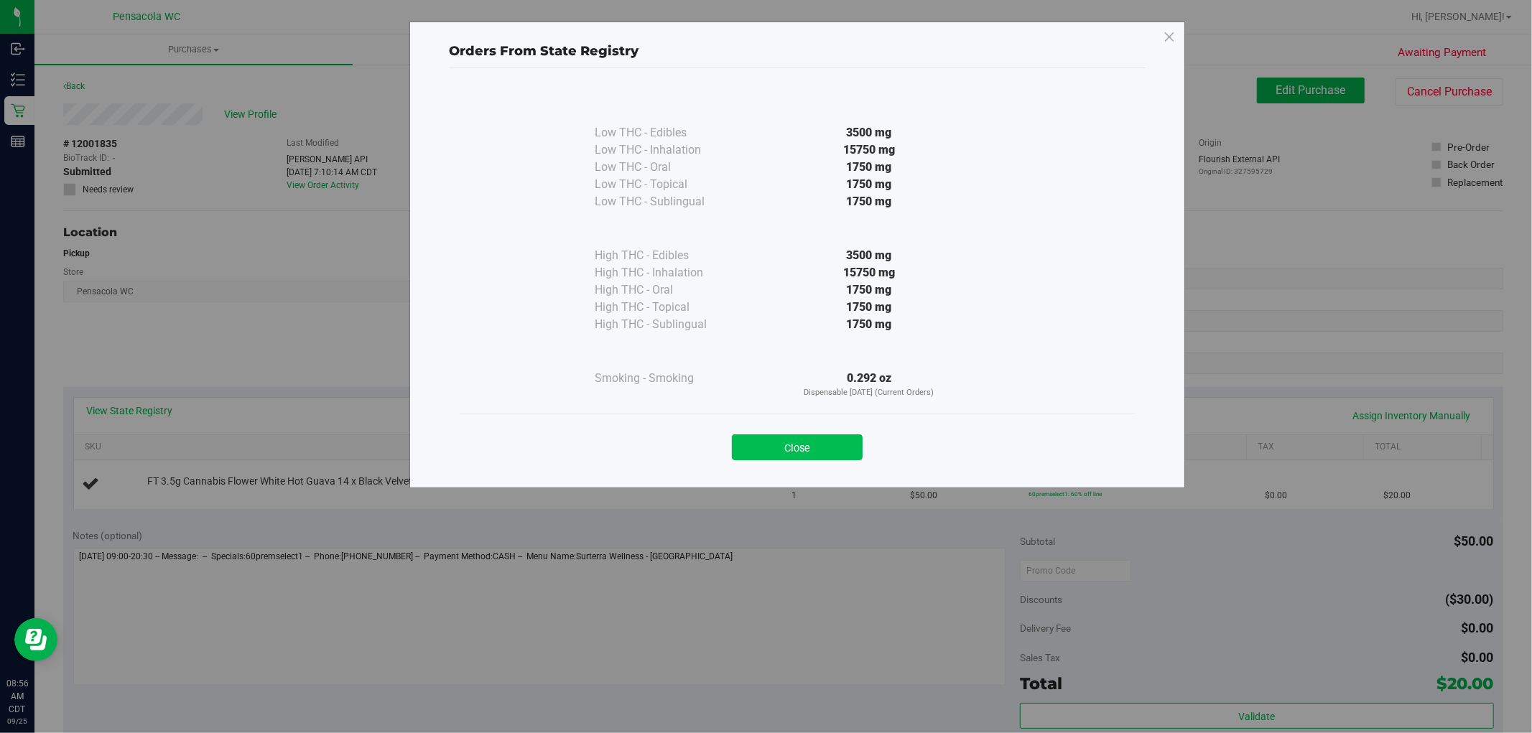
click at [758, 440] on button "Close" at bounding box center [797, 447] width 131 height 26
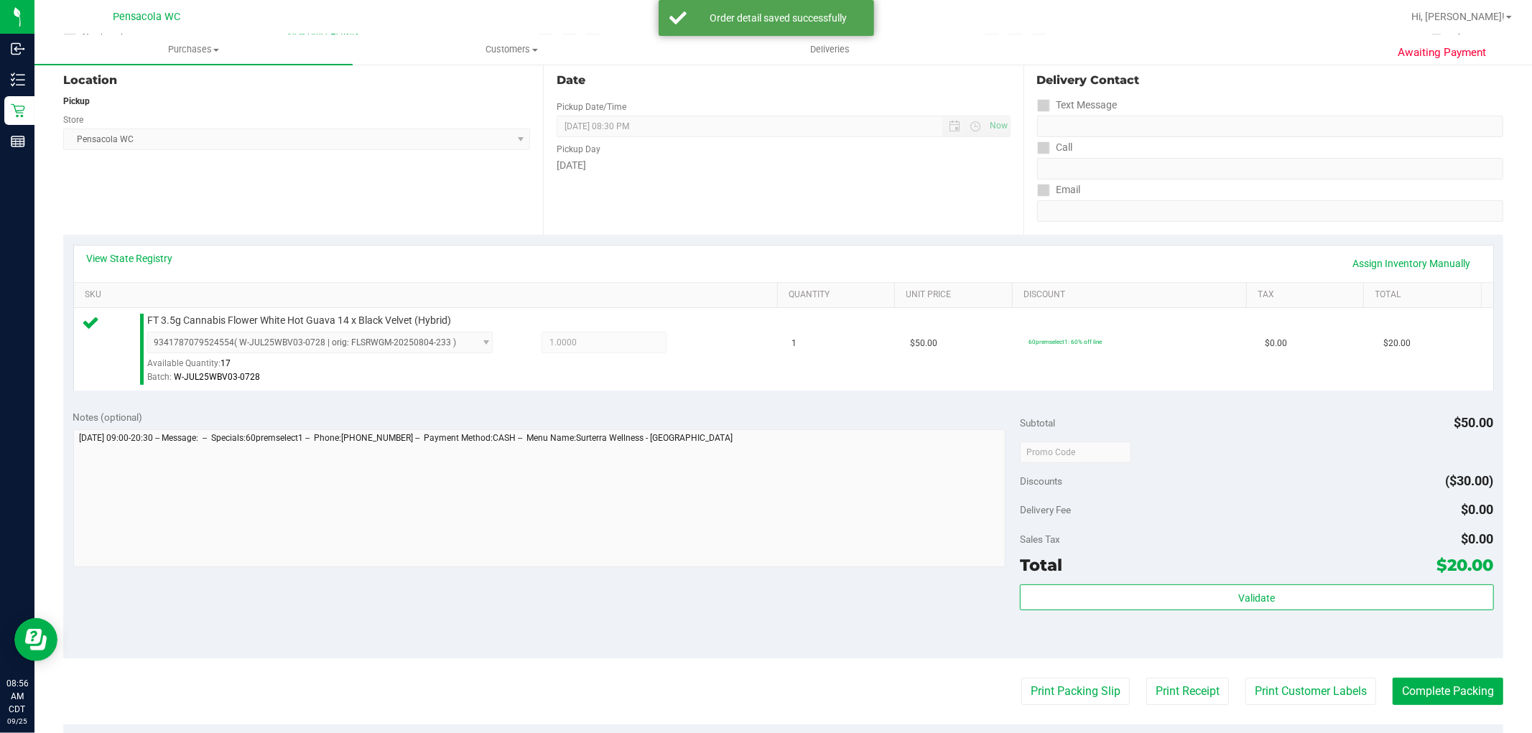
scroll to position [393, 0]
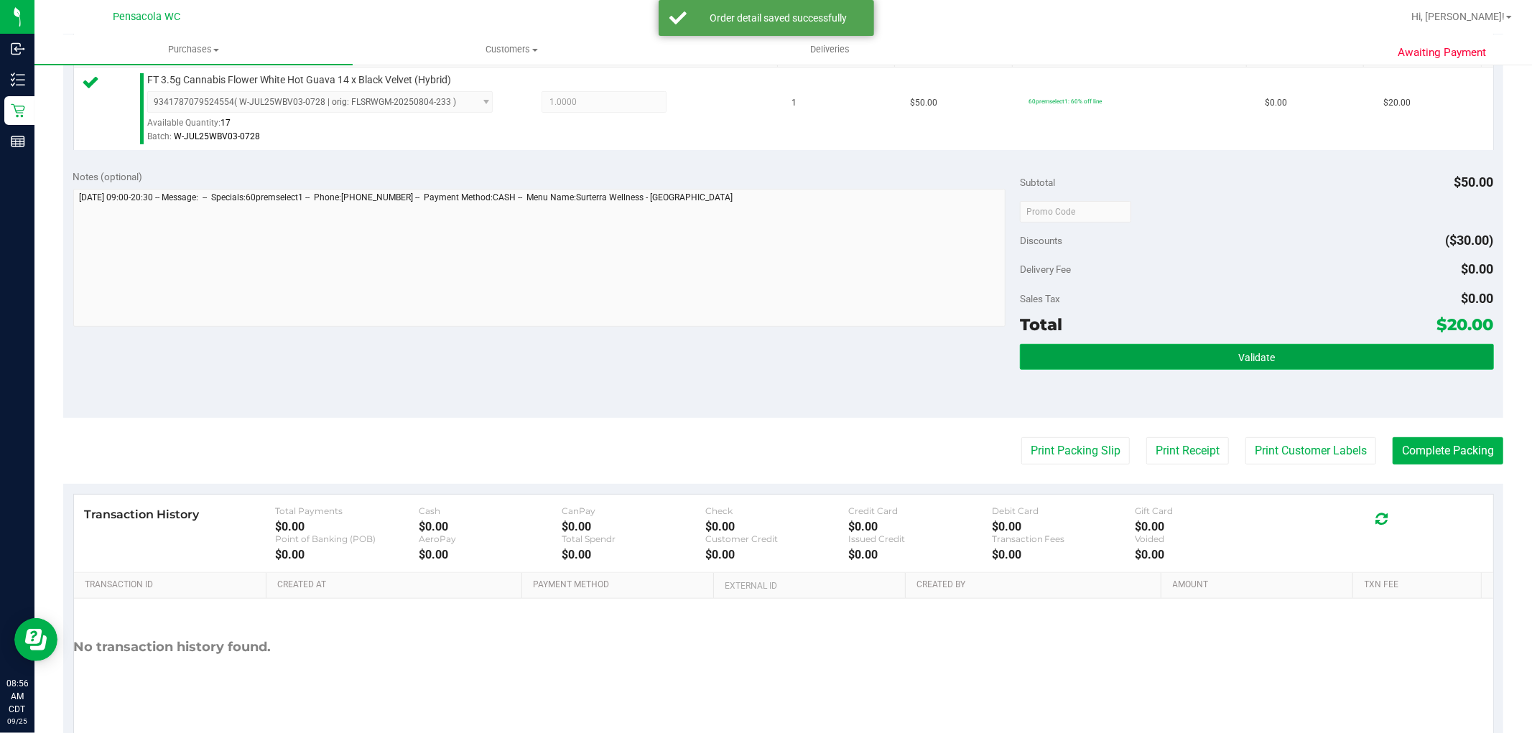
click at [1304, 369] on button "Validate" at bounding box center [1256, 357] width 473 height 26
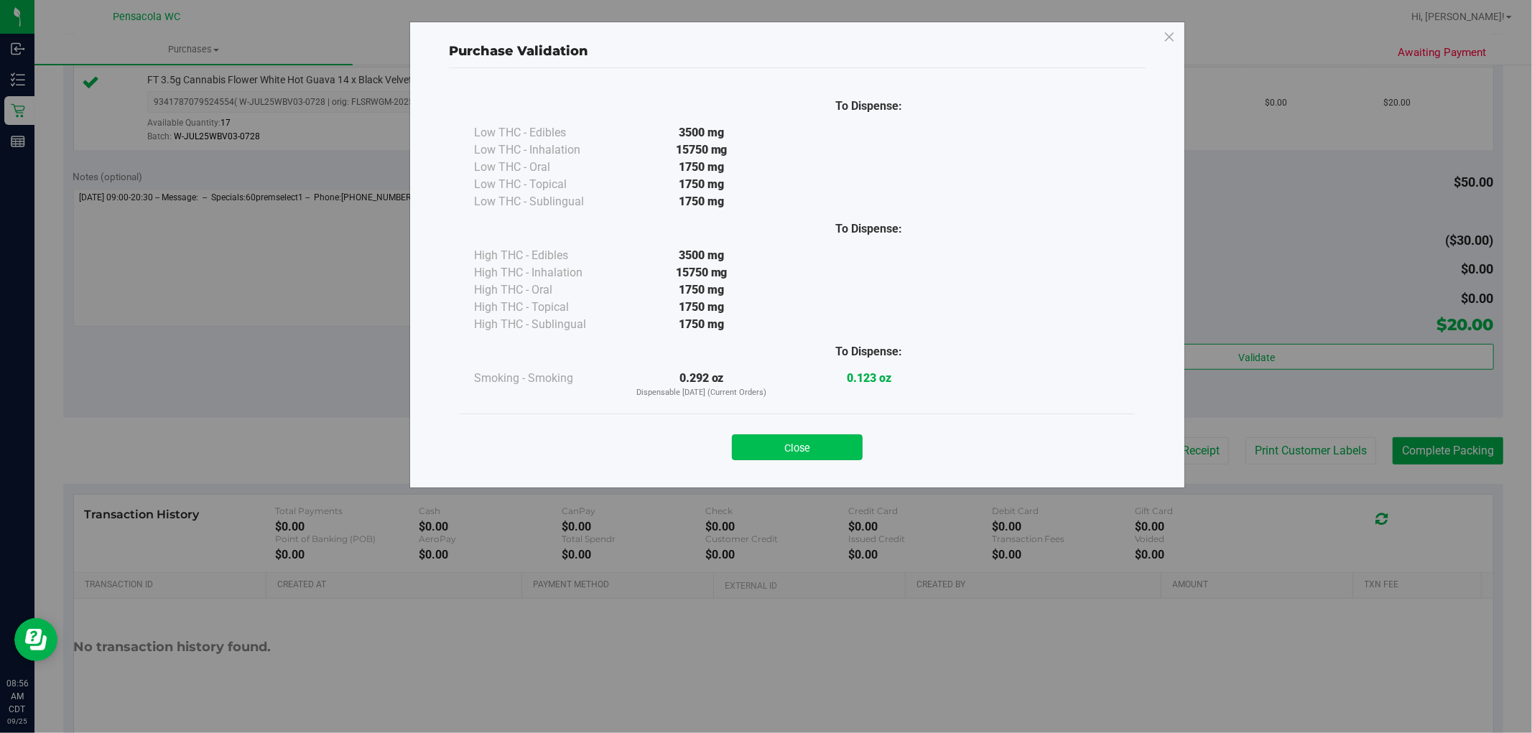
click at [842, 440] on button "Close" at bounding box center [797, 447] width 131 height 26
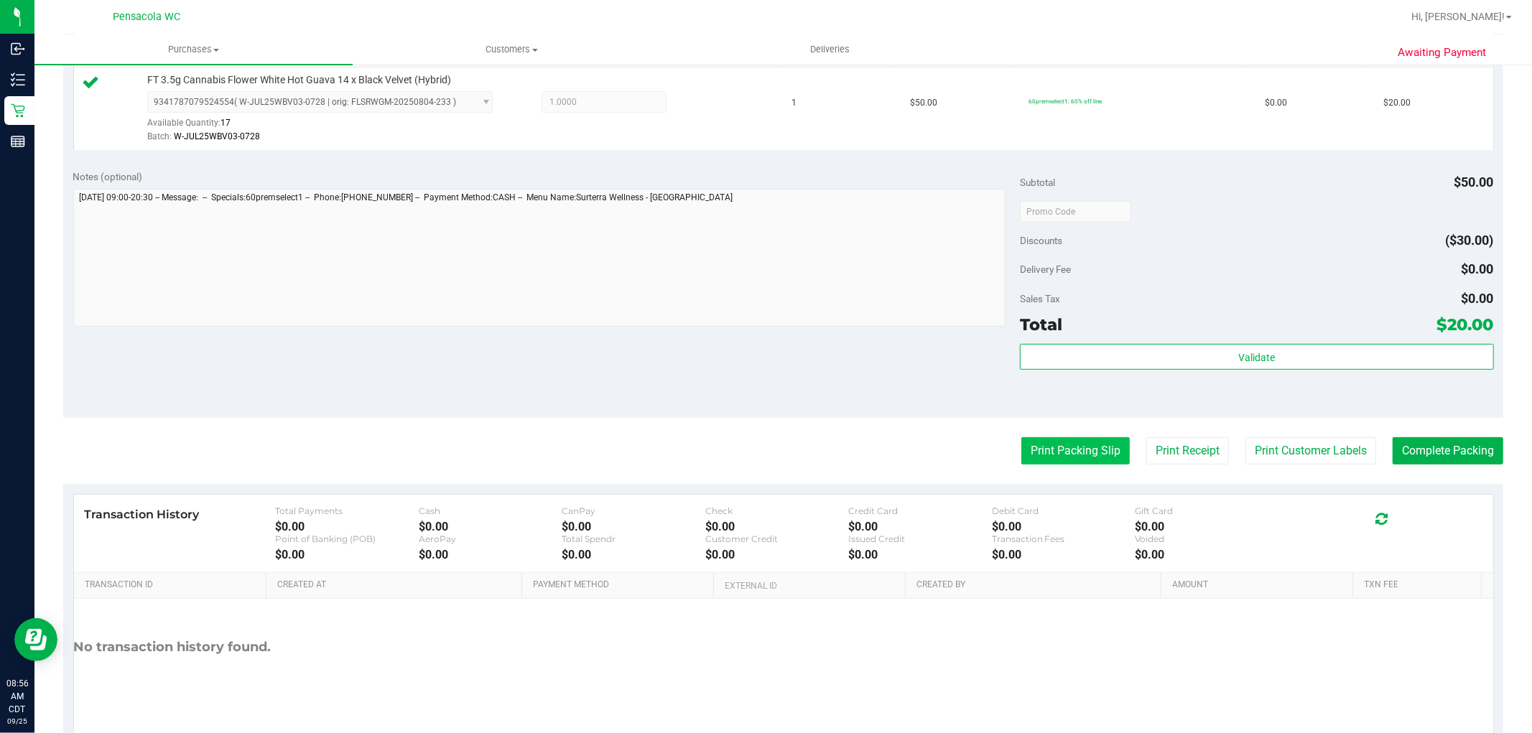
click at [1053, 442] on button "Print Packing Slip" at bounding box center [1075, 450] width 108 height 27
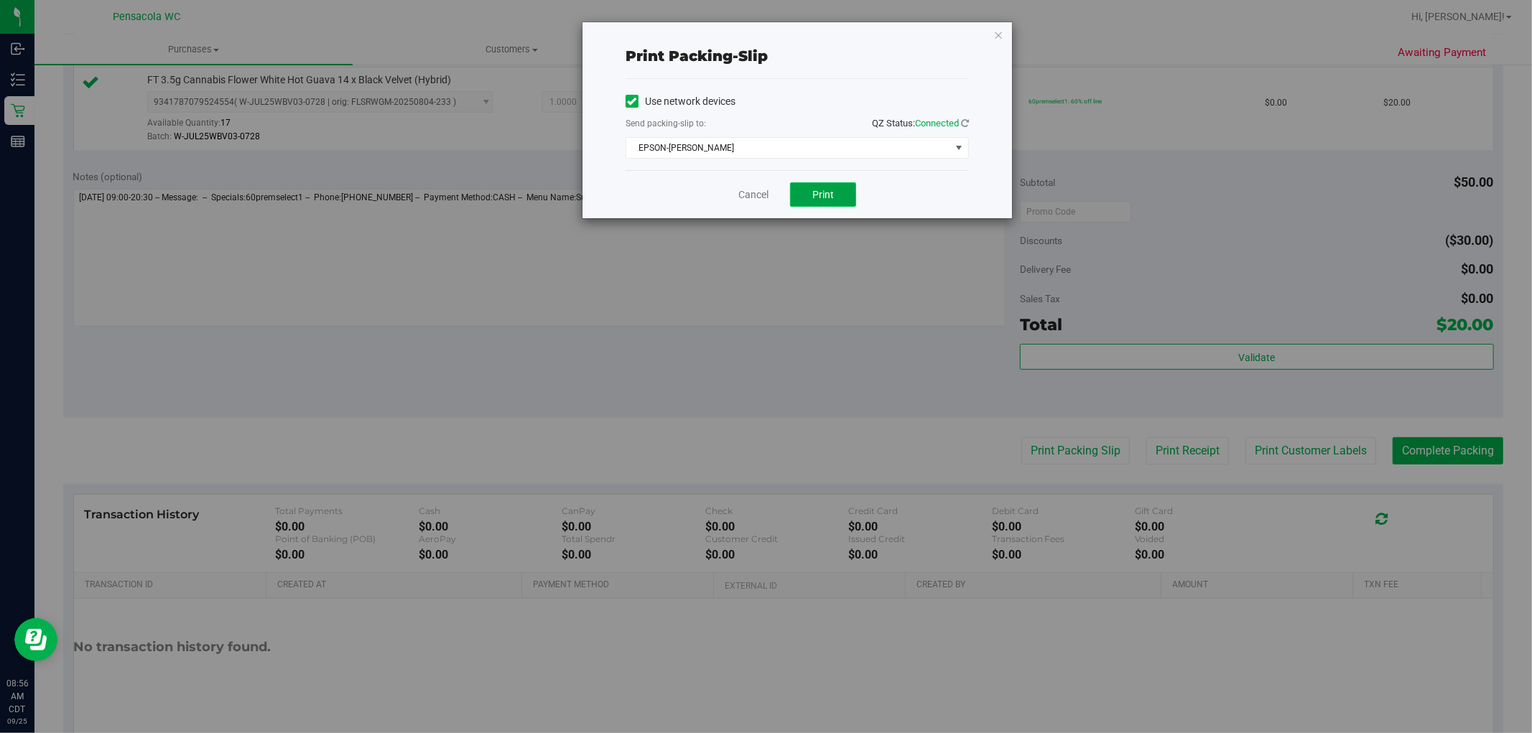
click at [829, 202] on button "Print" at bounding box center [823, 194] width 66 height 24
click at [749, 195] on link "Cancel" at bounding box center [753, 194] width 30 height 15
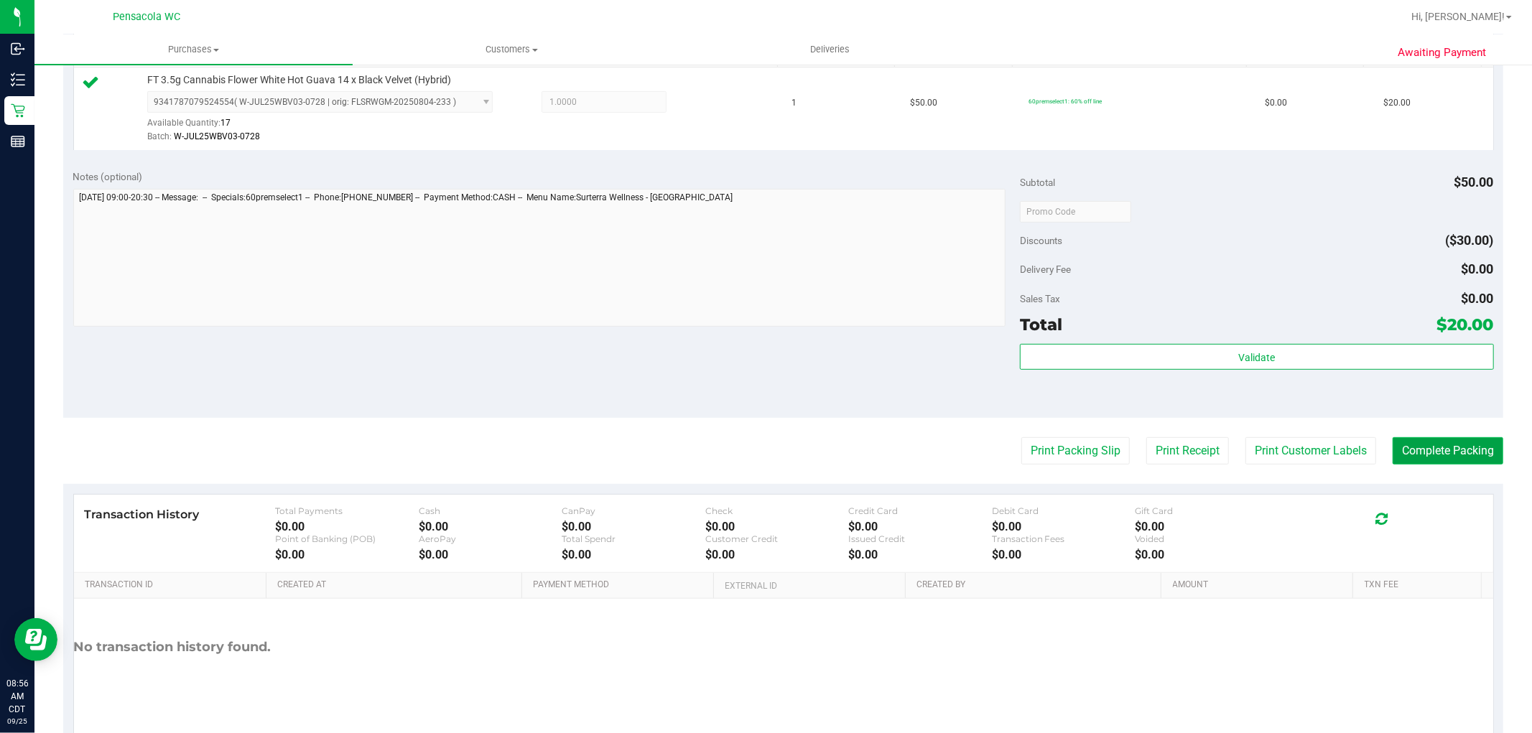
click at [1438, 438] on button "Complete Packing" at bounding box center [1448, 450] width 111 height 27
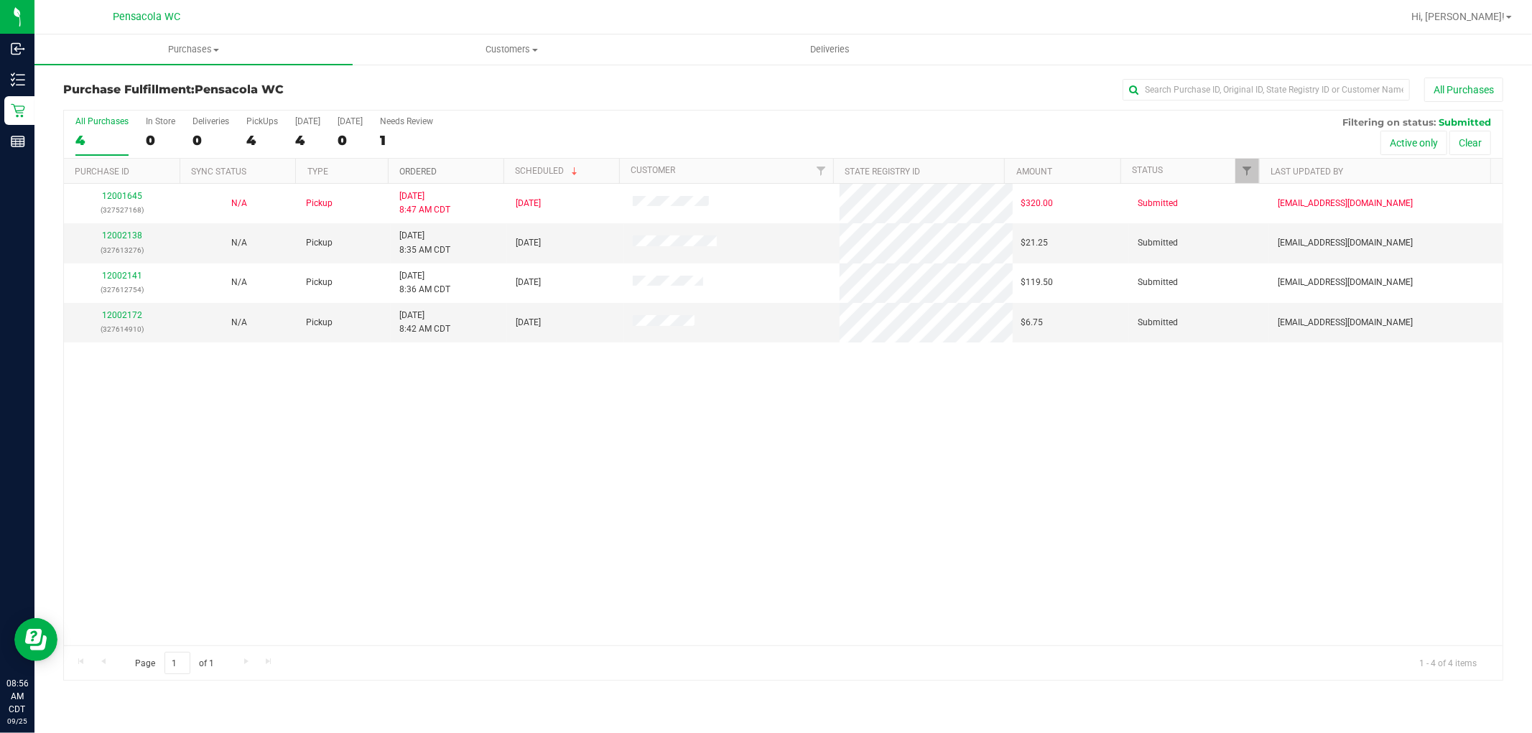
click at [435, 168] on link "Ordered" at bounding box center [417, 172] width 37 height 10
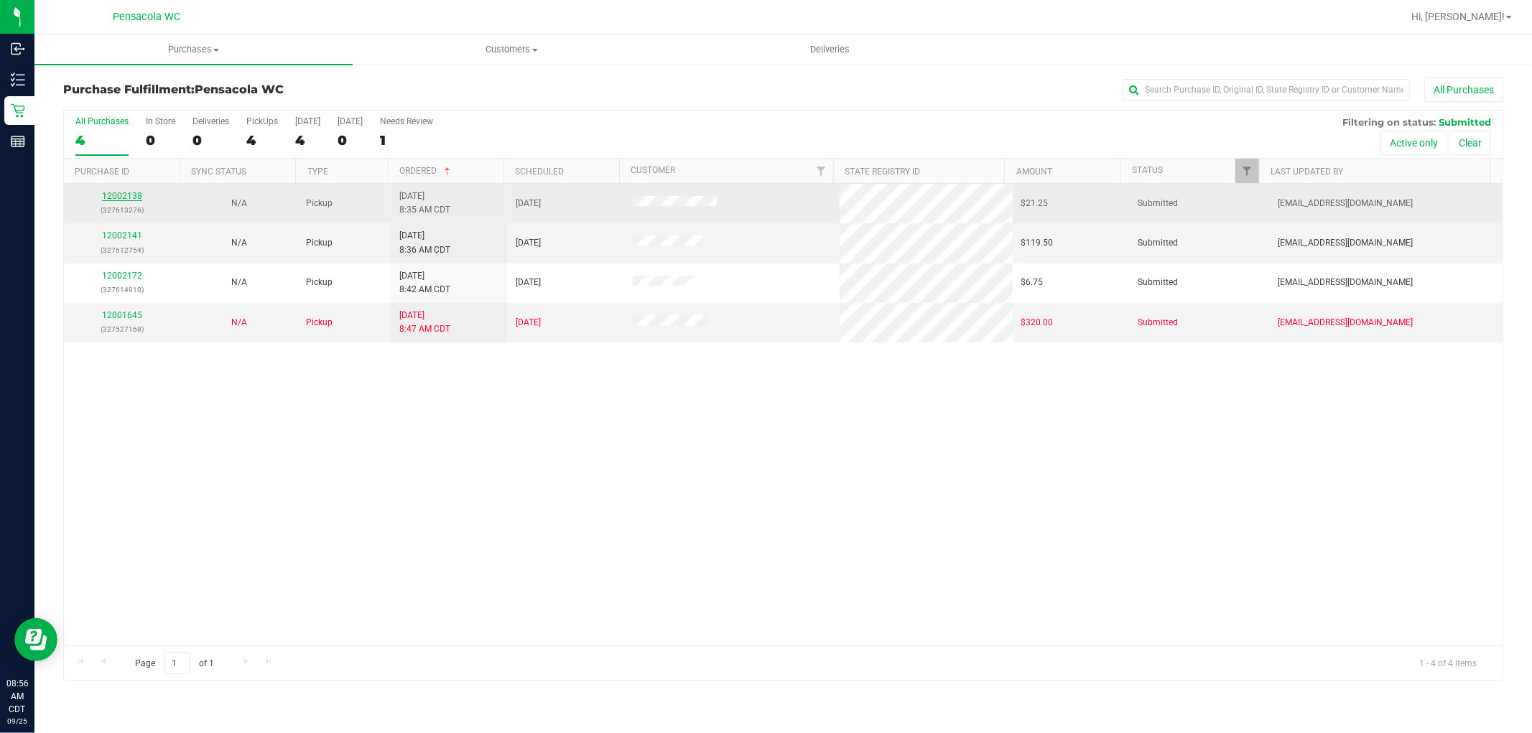
click at [112, 196] on link "12002138" at bounding box center [122, 196] width 40 height 10
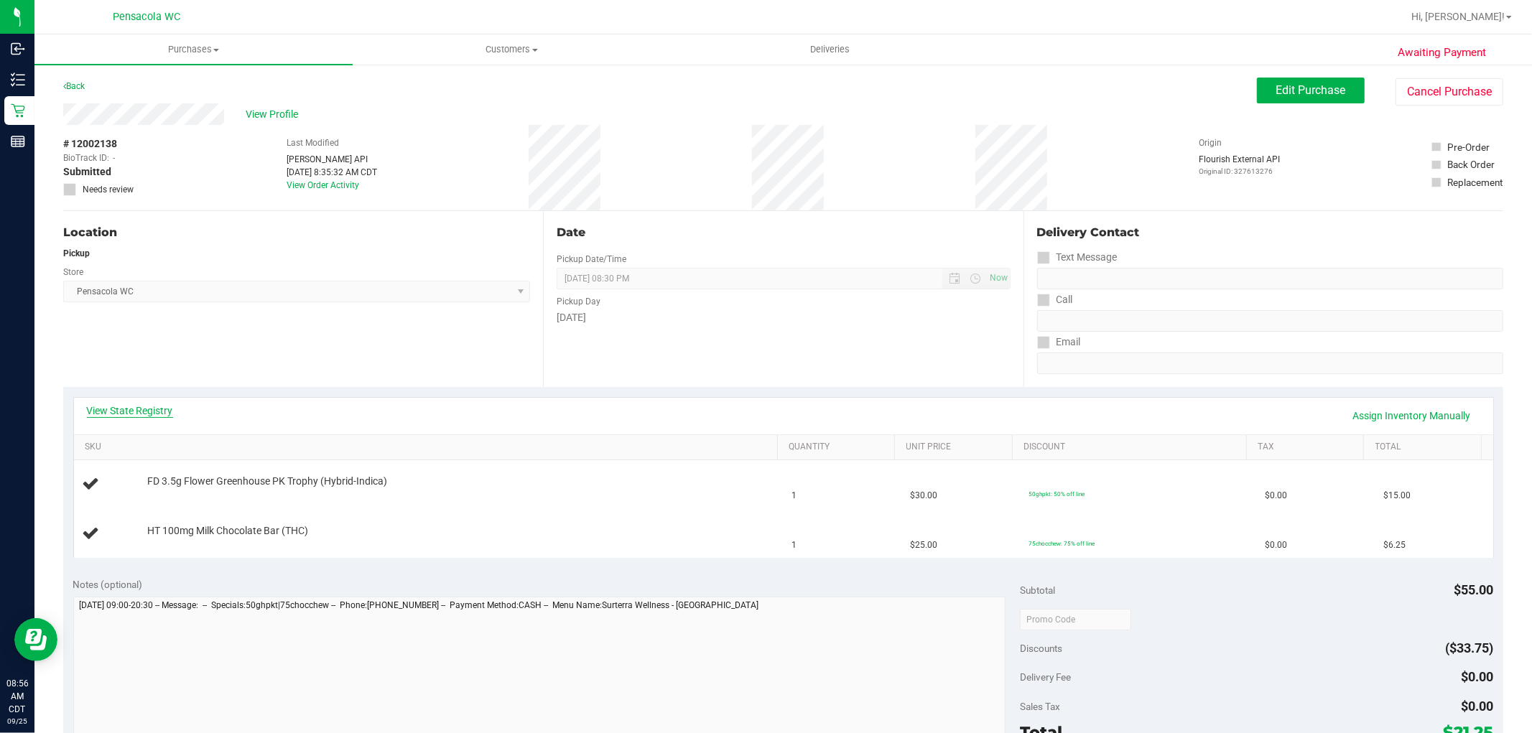
click at [111, 405] on link "View State Registry" at bounding box center [130, 411] width 86 height 14
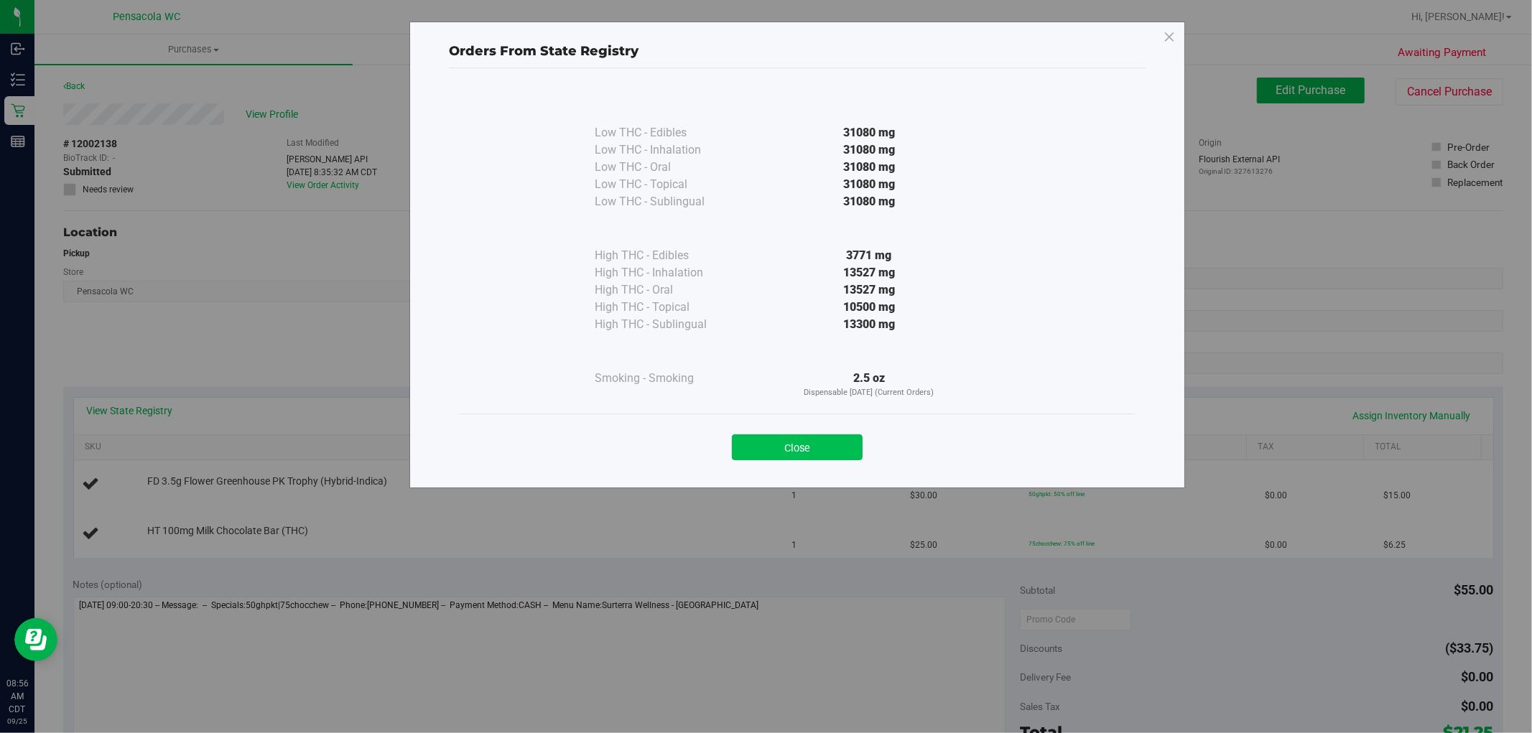
click at [798, 447] on button "Close" at bounding box center [797, 447] width 131 height 26
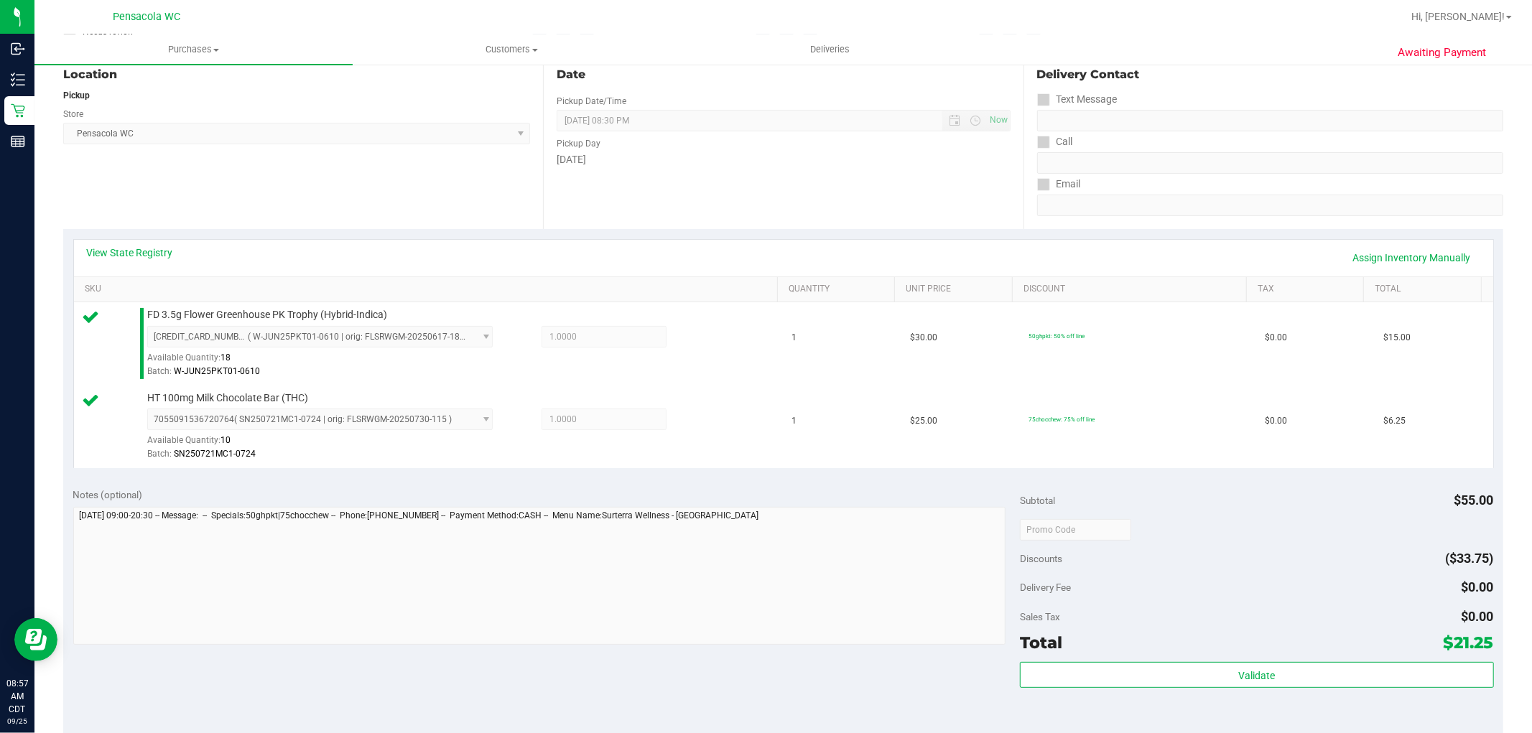
scroll to position [302, 0]
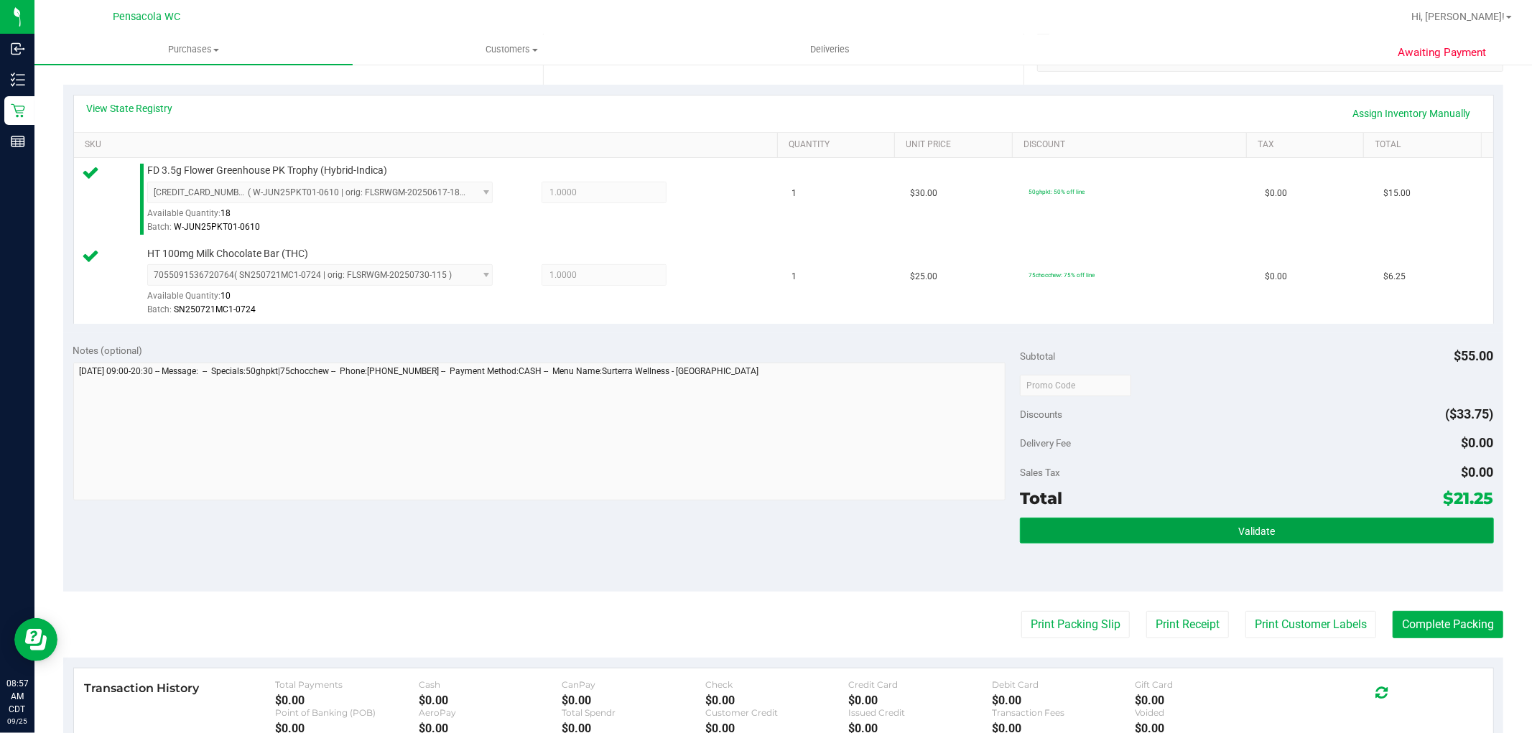
click at [1274, 533] on button "Validate" at bounding box center [1256, 531] width 473 height 26
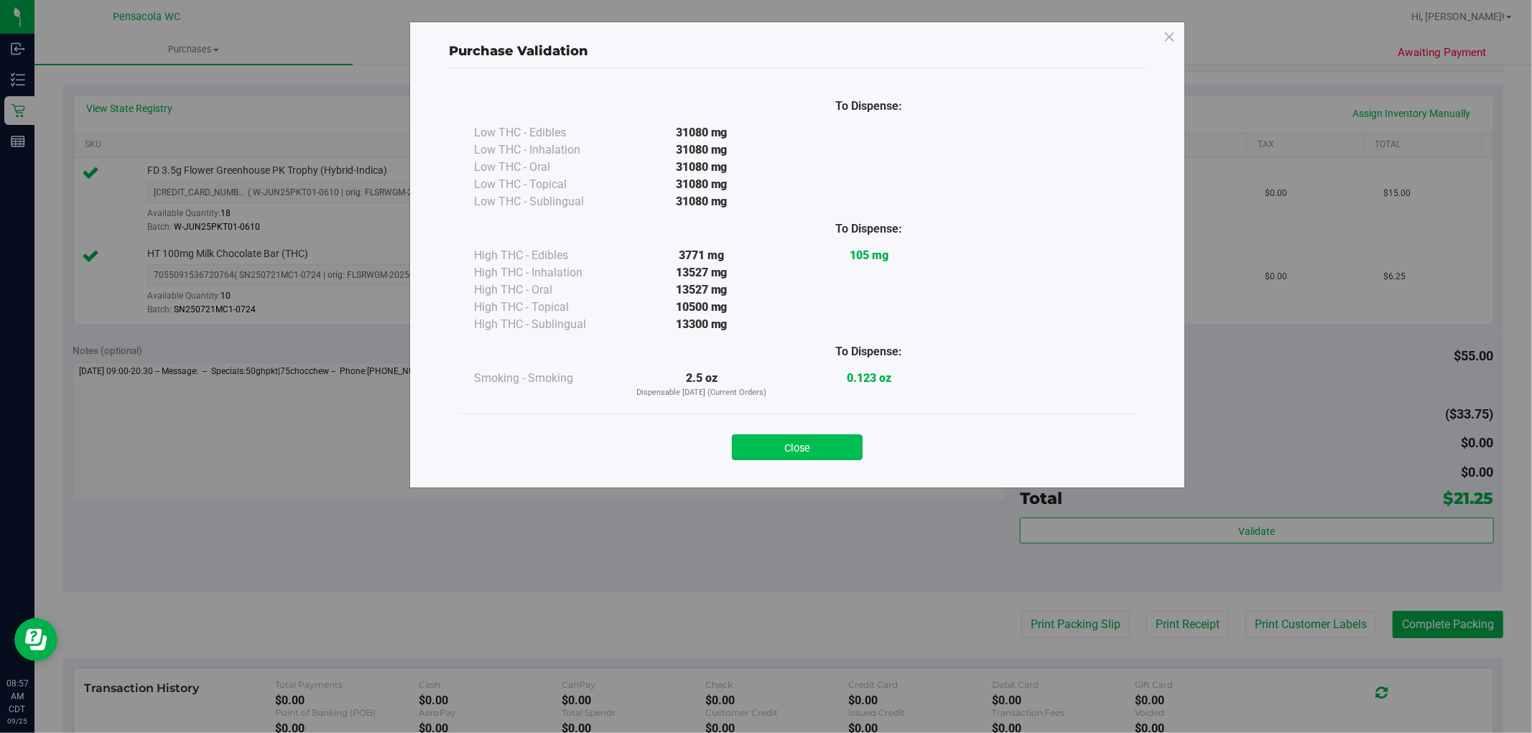
click at [802, 456] on button "Close" at bounding box center [797, 447] width 131 height 26
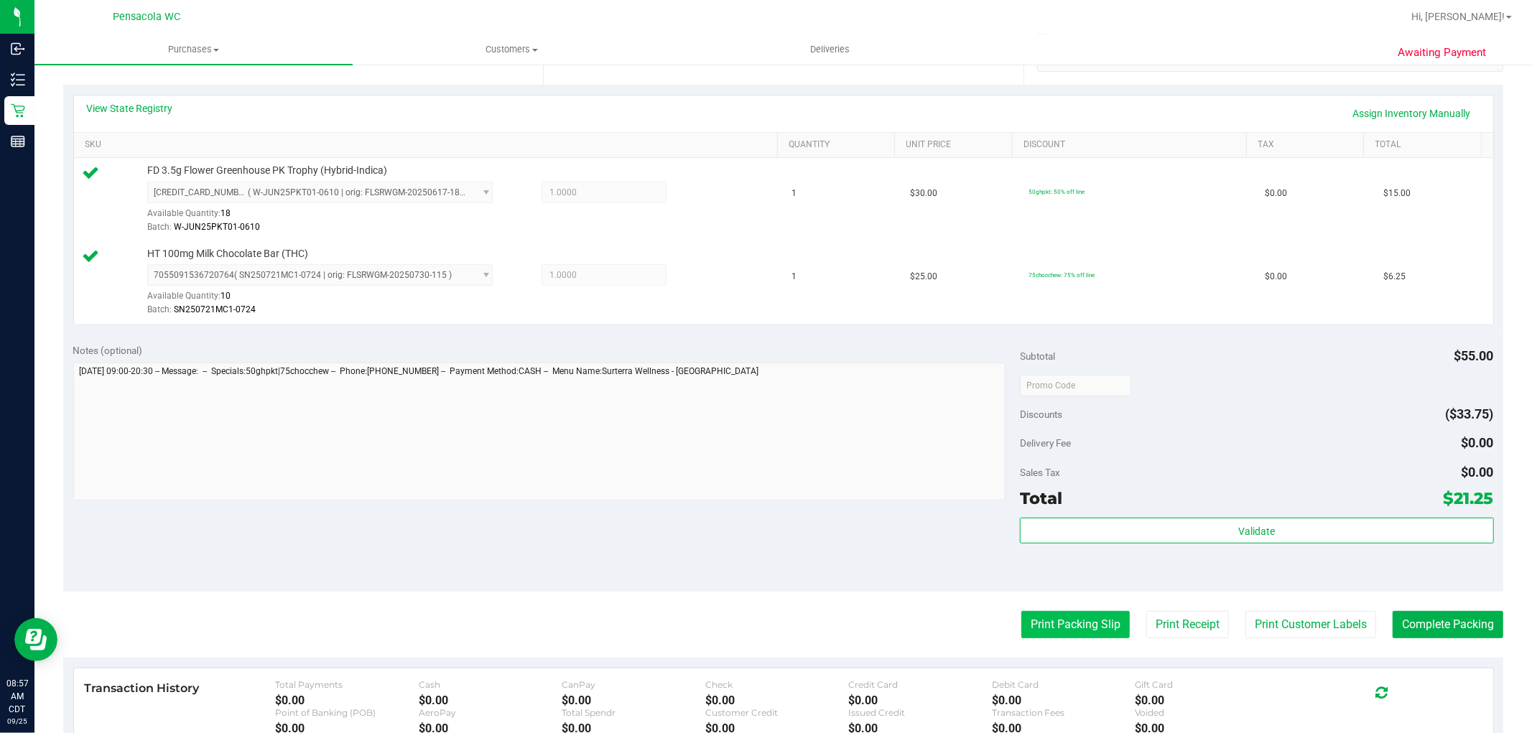
click at [1071, 626] on button "Print Packing Slip" at bounding box center [1075, 624] width 108 height 27
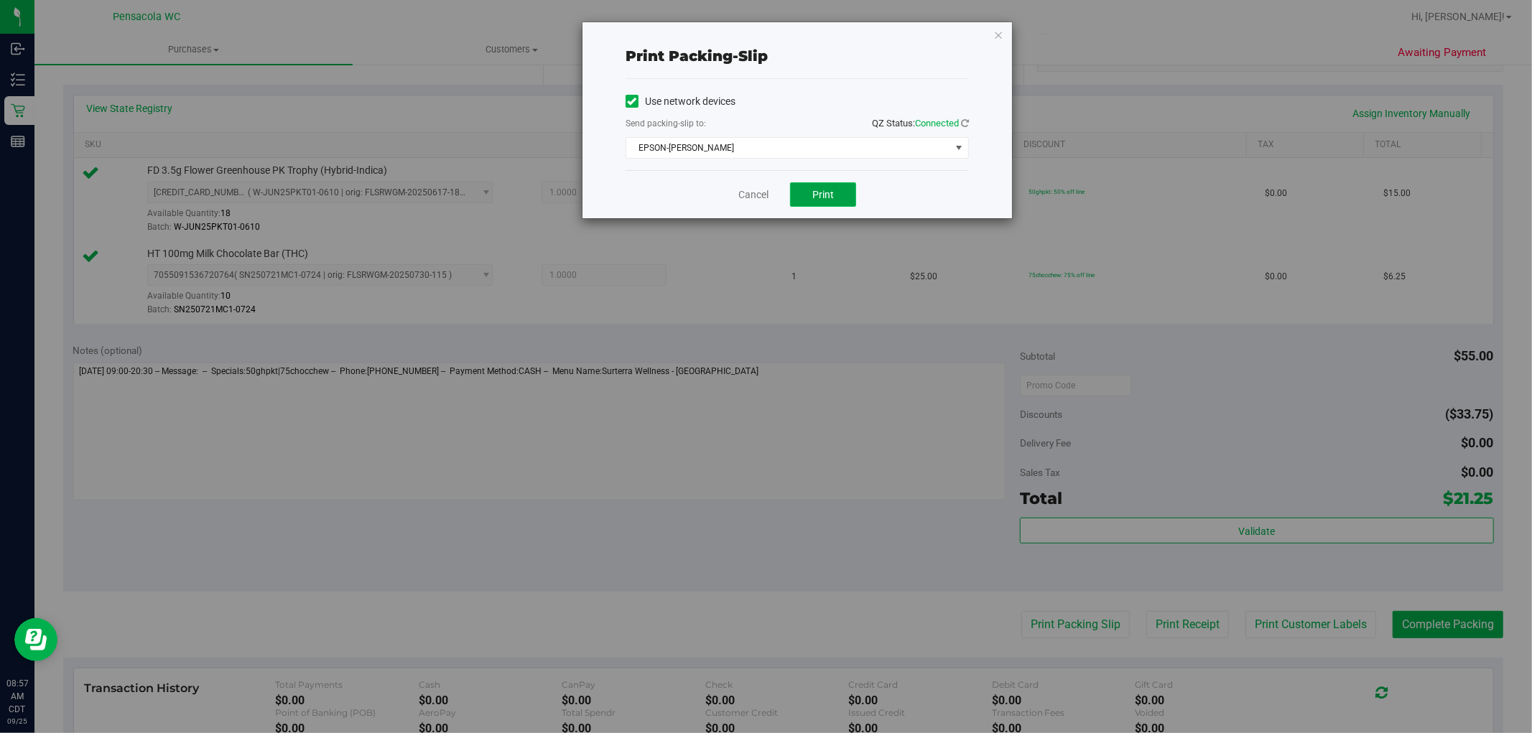
click at [850, 198] on button "Print" at bounding box center [823, 194] width 66 height 24
click at [758, 192] on link "Cancel" at bounding box center [753, 194] width 30 height 15
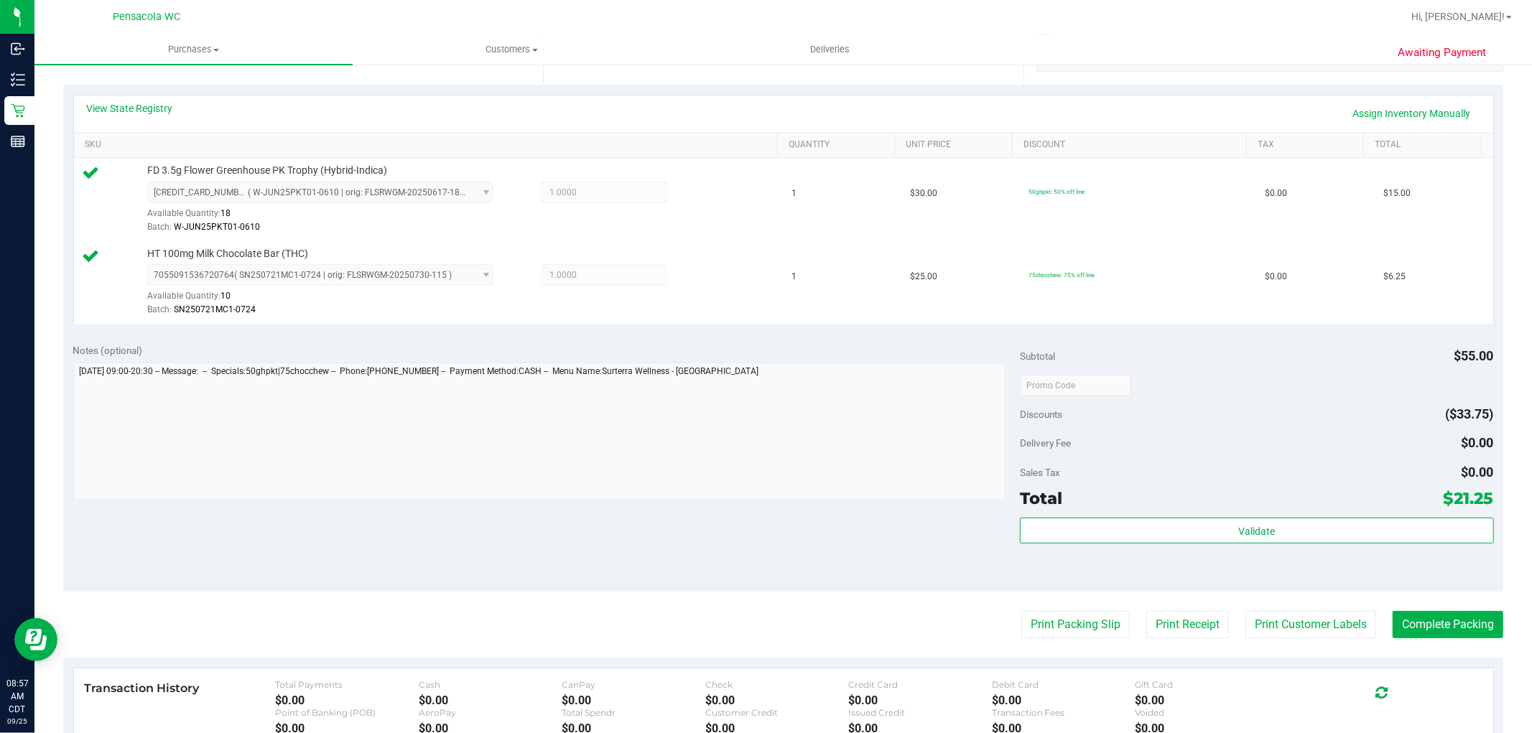
click at [1468, 669] on div "Transaction History Total Payments $0.00 Cash $0.00 CanPay $0.00 Check $0.00 Cr…" at bounding box center [783, 708] width 1419 height 78
click at [1466, 613] on button "Complete Packing" at bounding box center [1448, 624] width 111 height 27
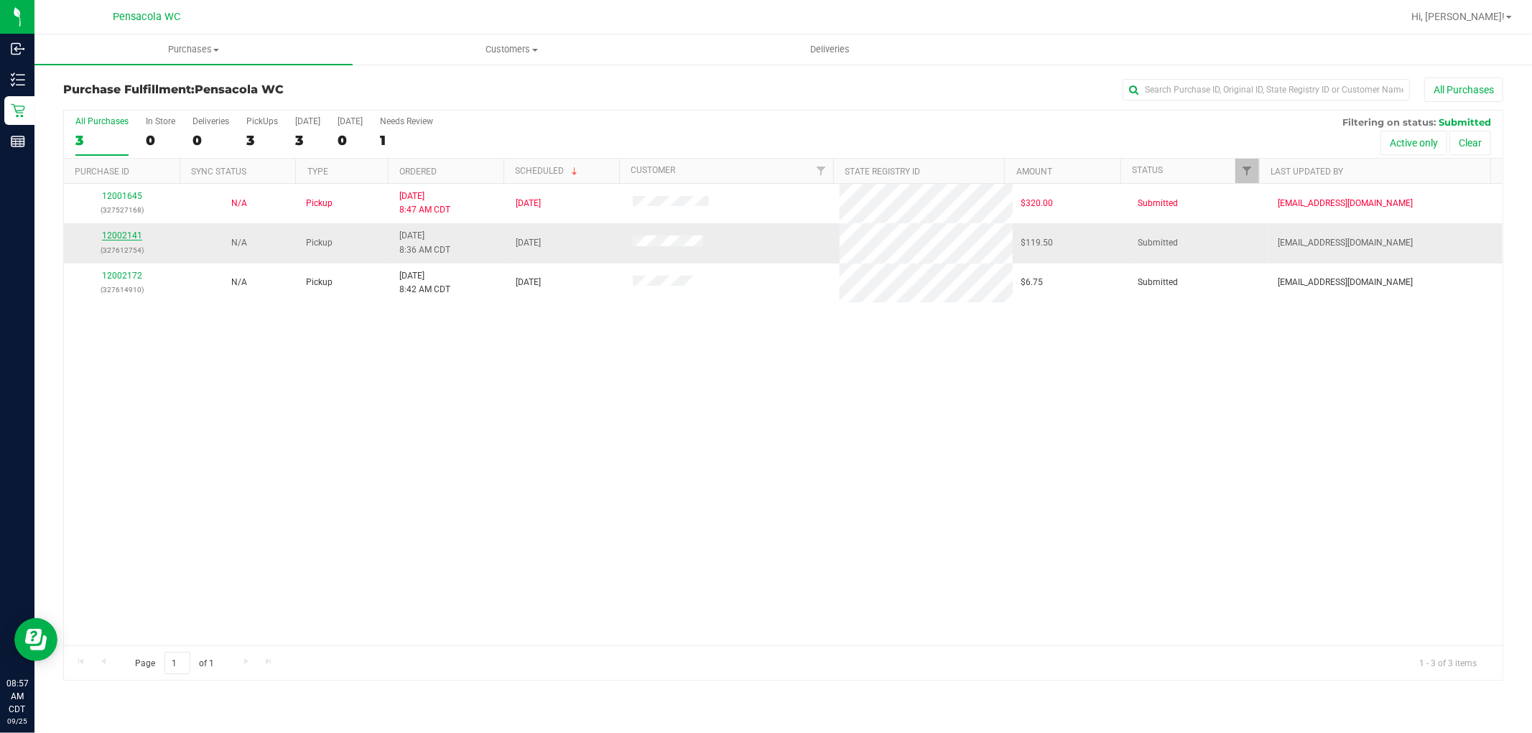
click at [115, 237] on link "12002141" at bounding box center [122, 236] width 40 height 10
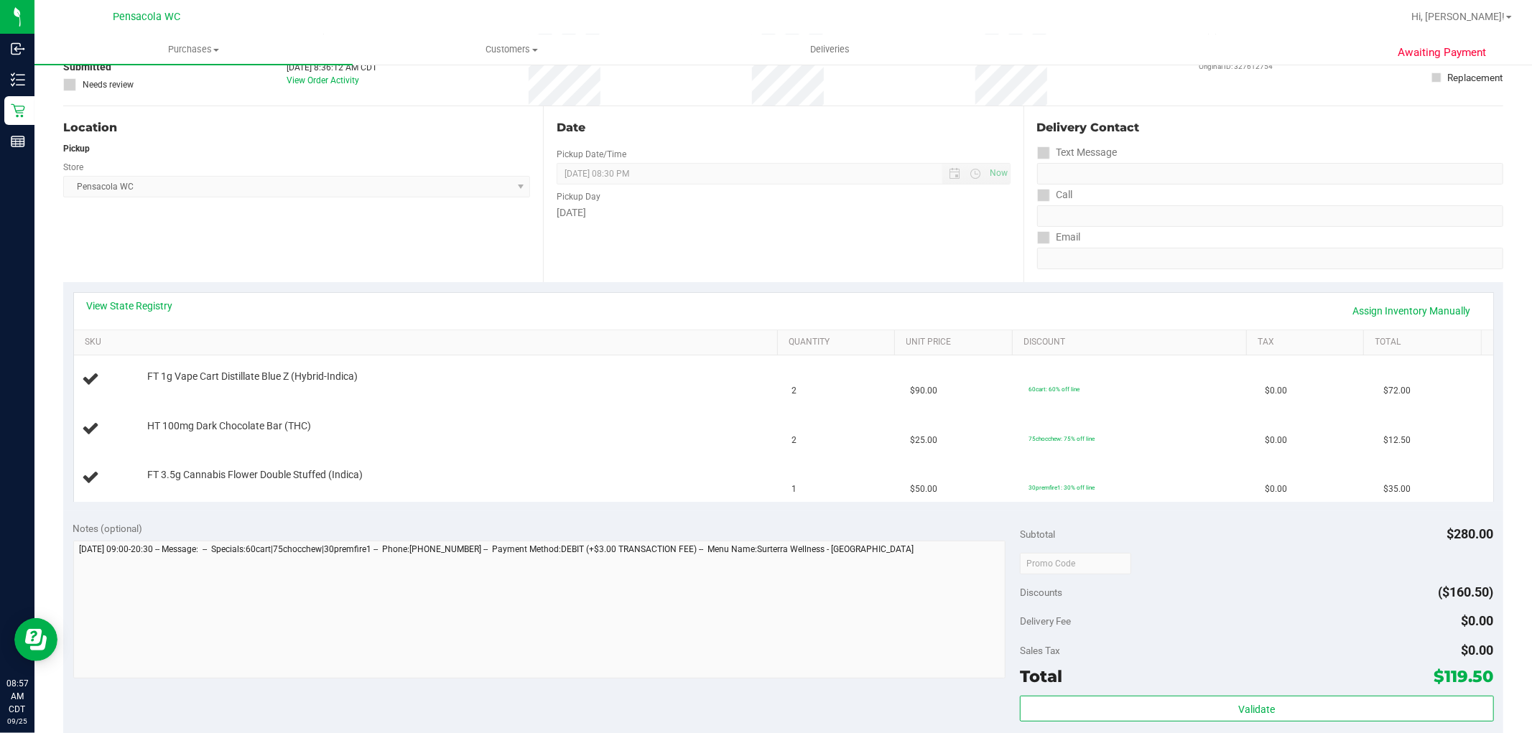
scroll to position [158, 0]
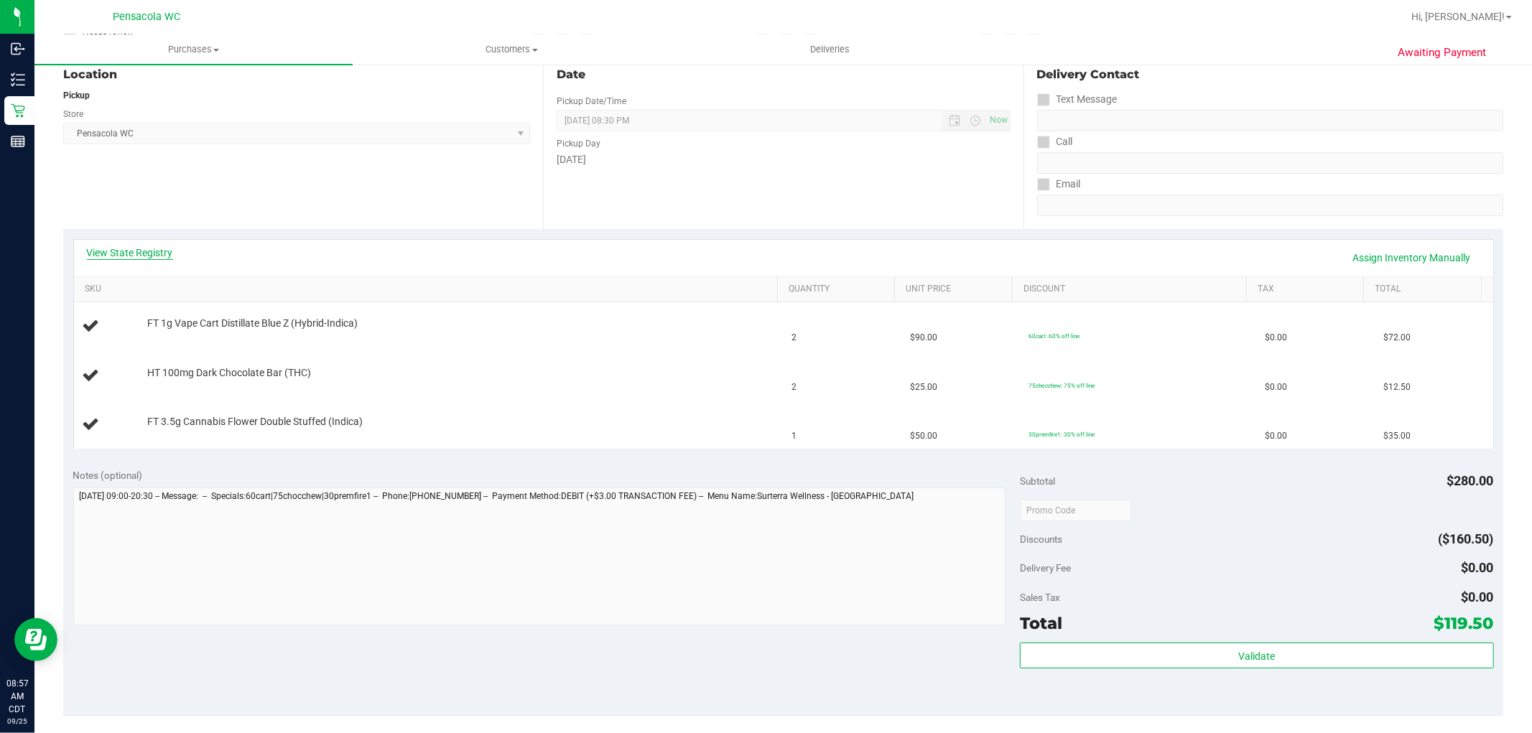
click at [160, 255] on link "View State Registry" at bounding box center [130, 253] width 86 height 14
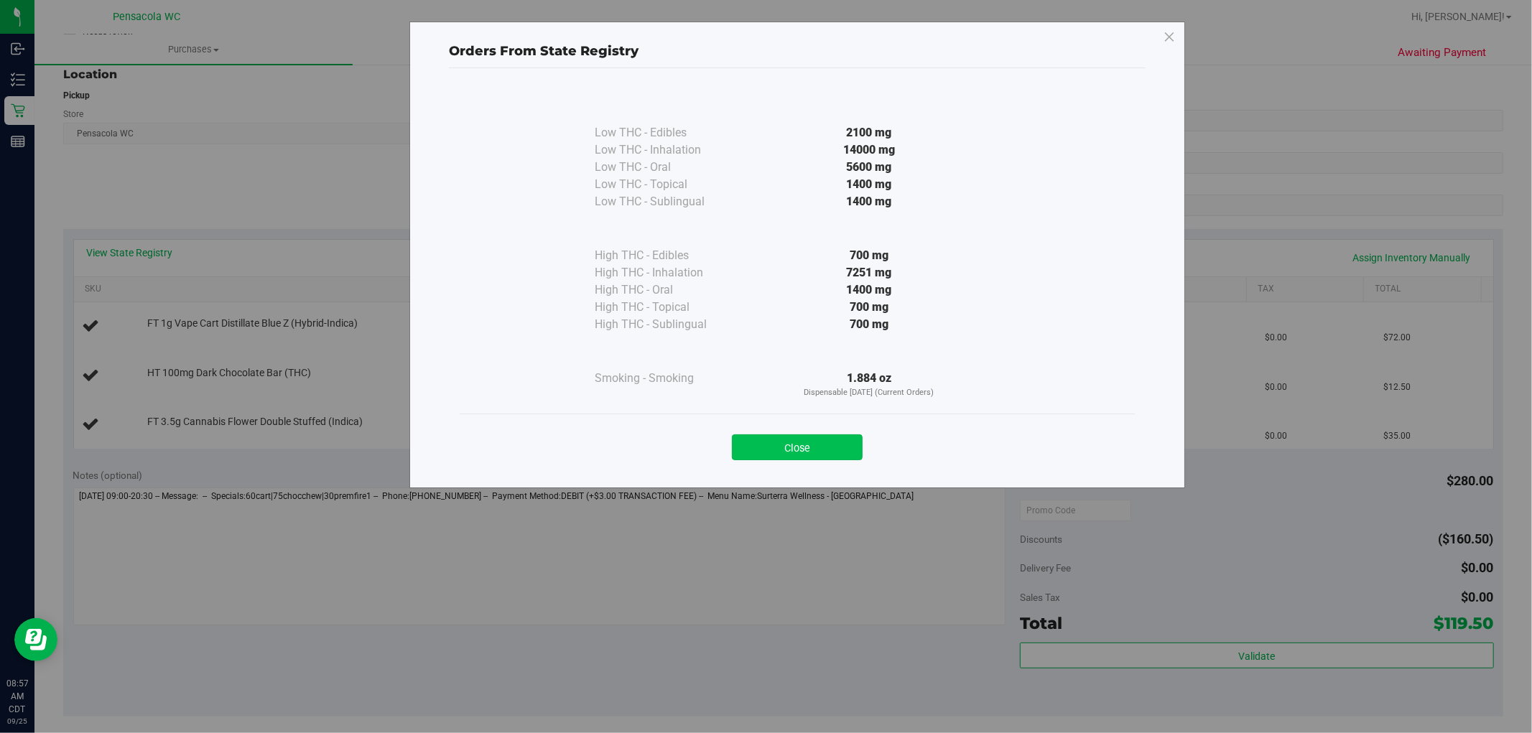
click at [837, 460] on button "Close" at bounding box center [797, 447] width 131 height 26
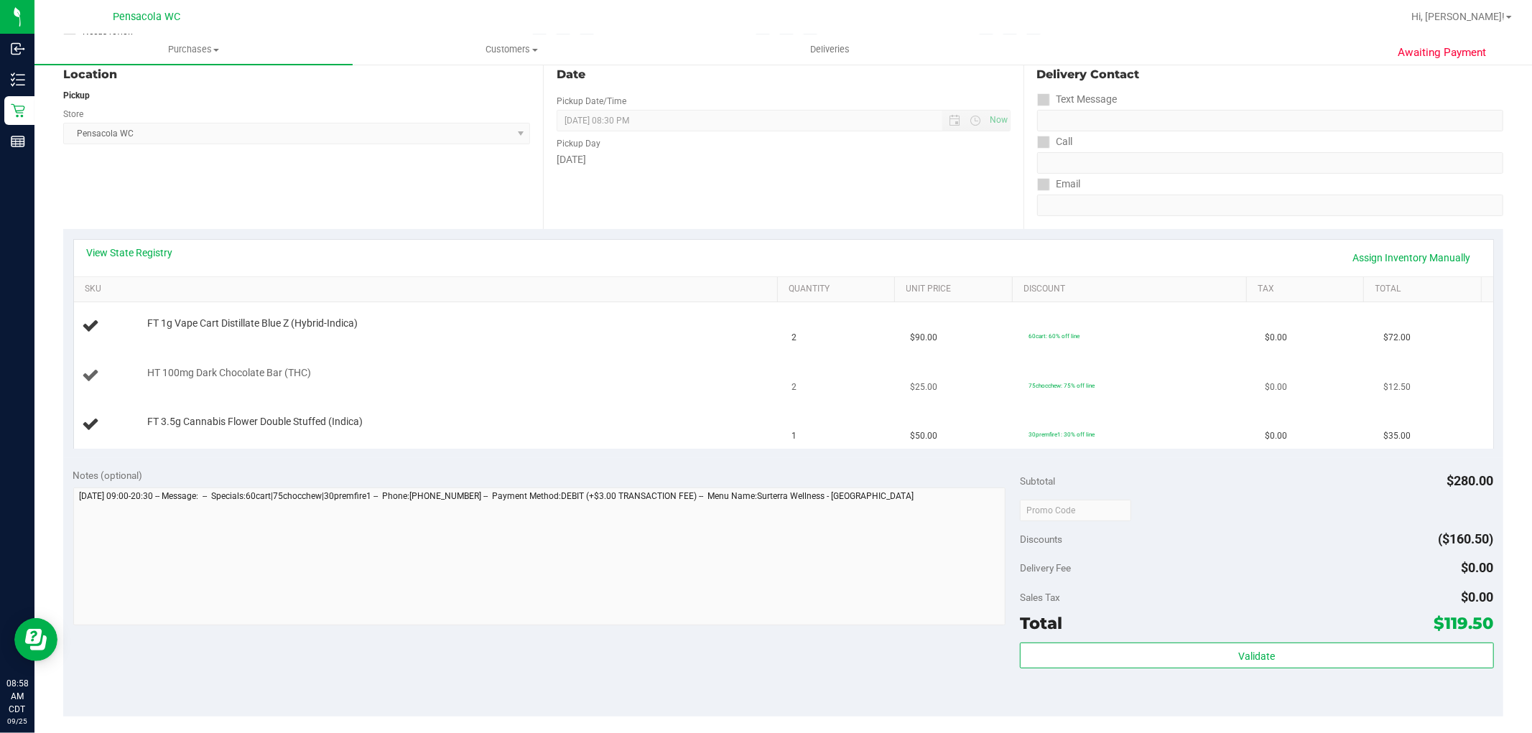
click at [659, 369] on div "HT 100mg Dark Chocolate Bar (THC)" at bounding box center [455, 373] width 631 height 14
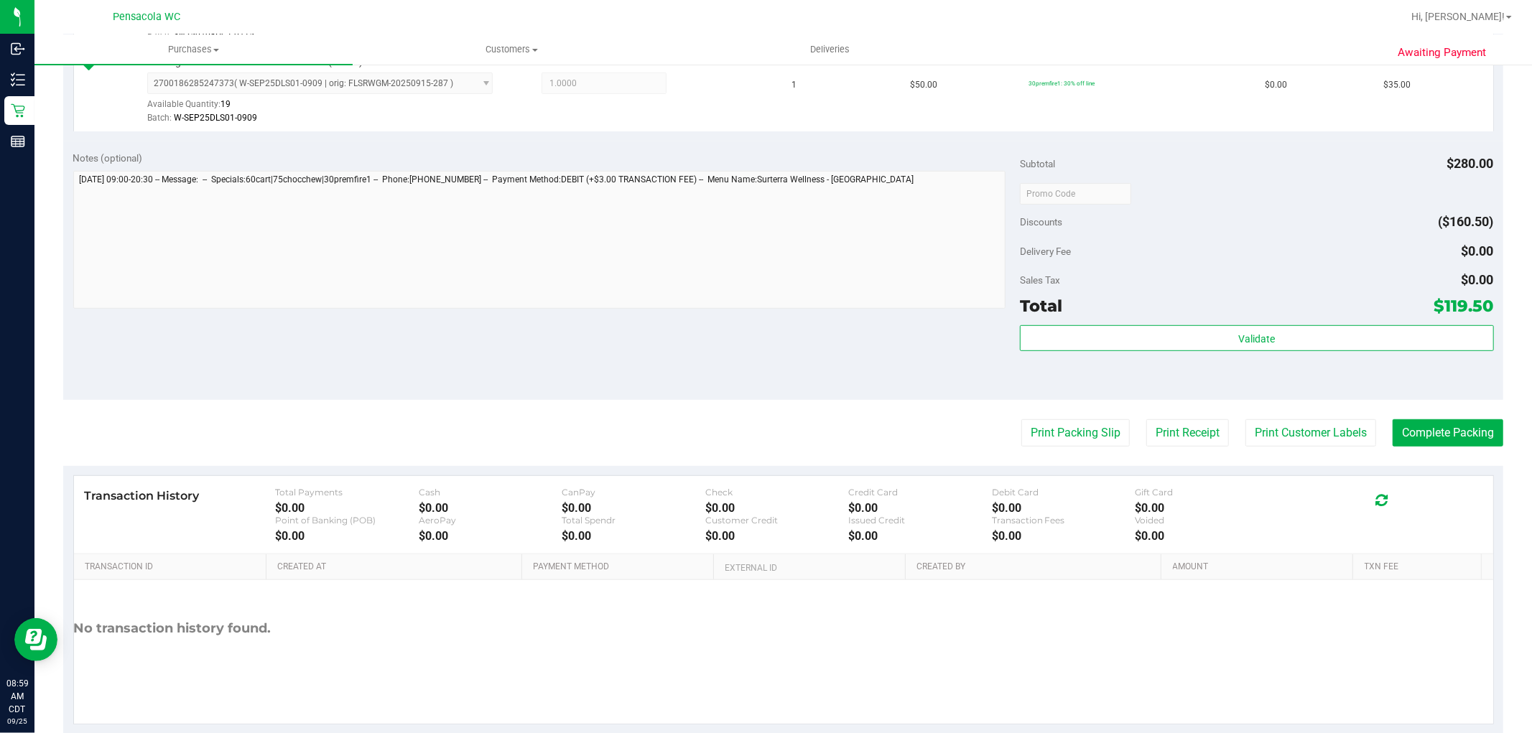
scroll to position [585, 0]
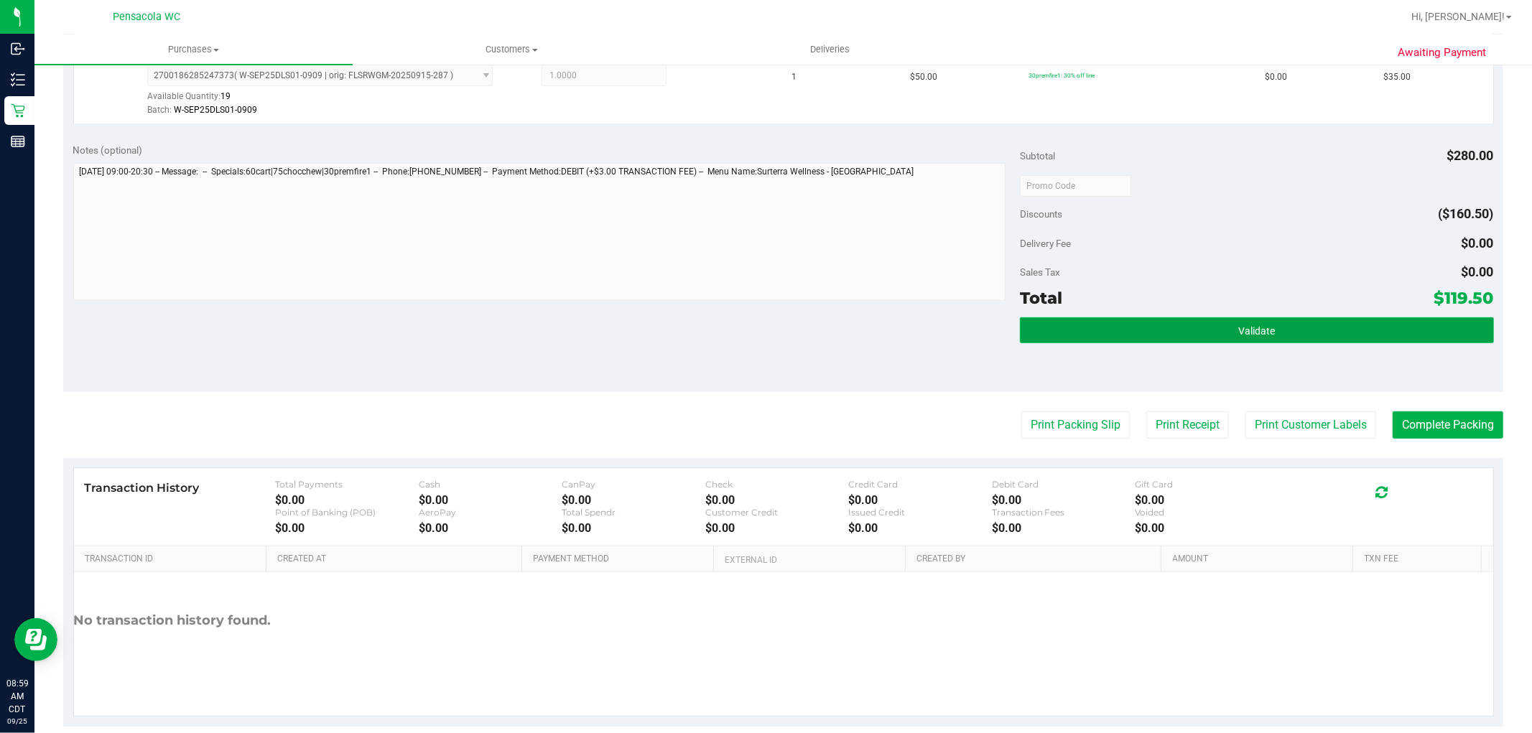
click at [1072, 339] on button "Validate" at bounding box center [1256, 330] width 473 height 26
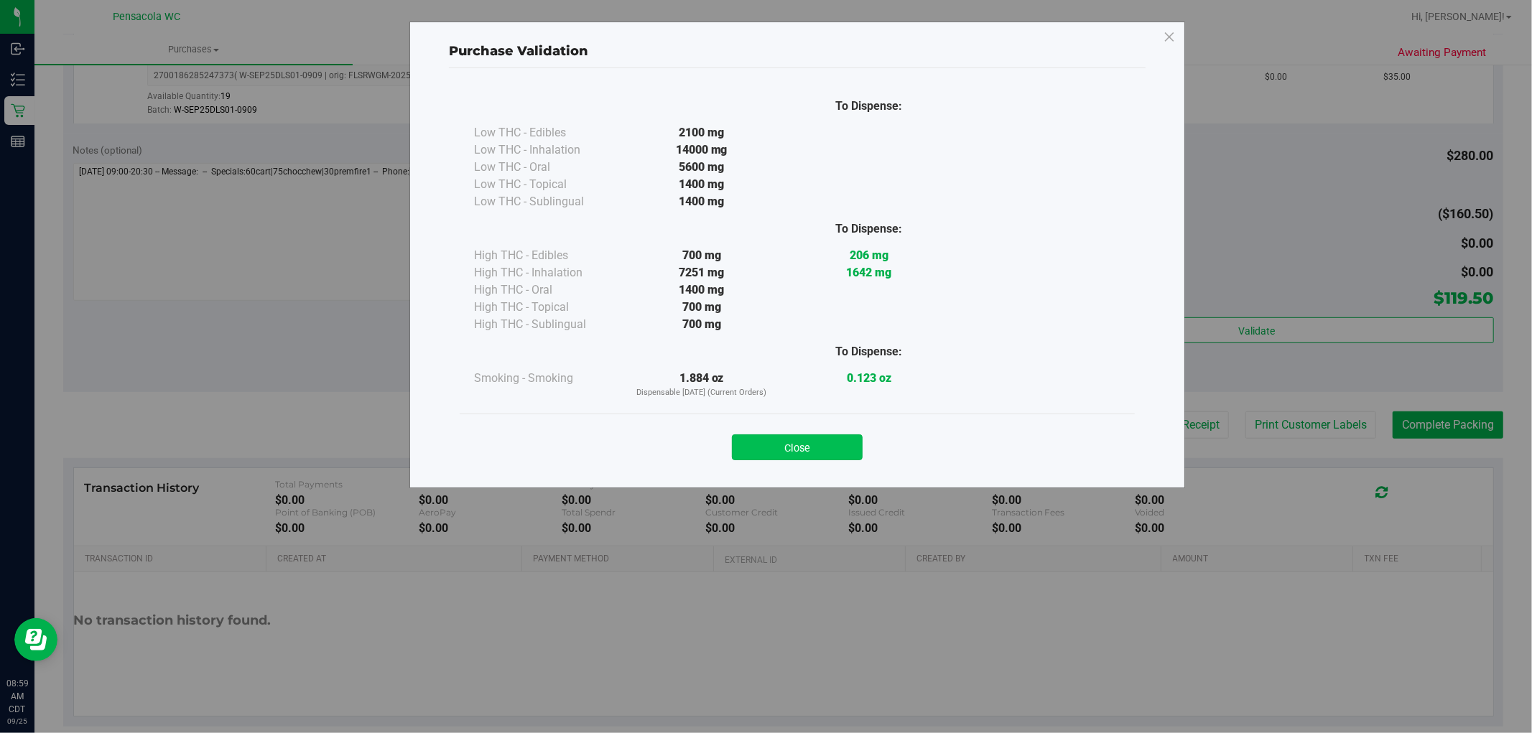
click at [799, 451] on button "Close" at bounding box center [797, 447] width 131 height 26
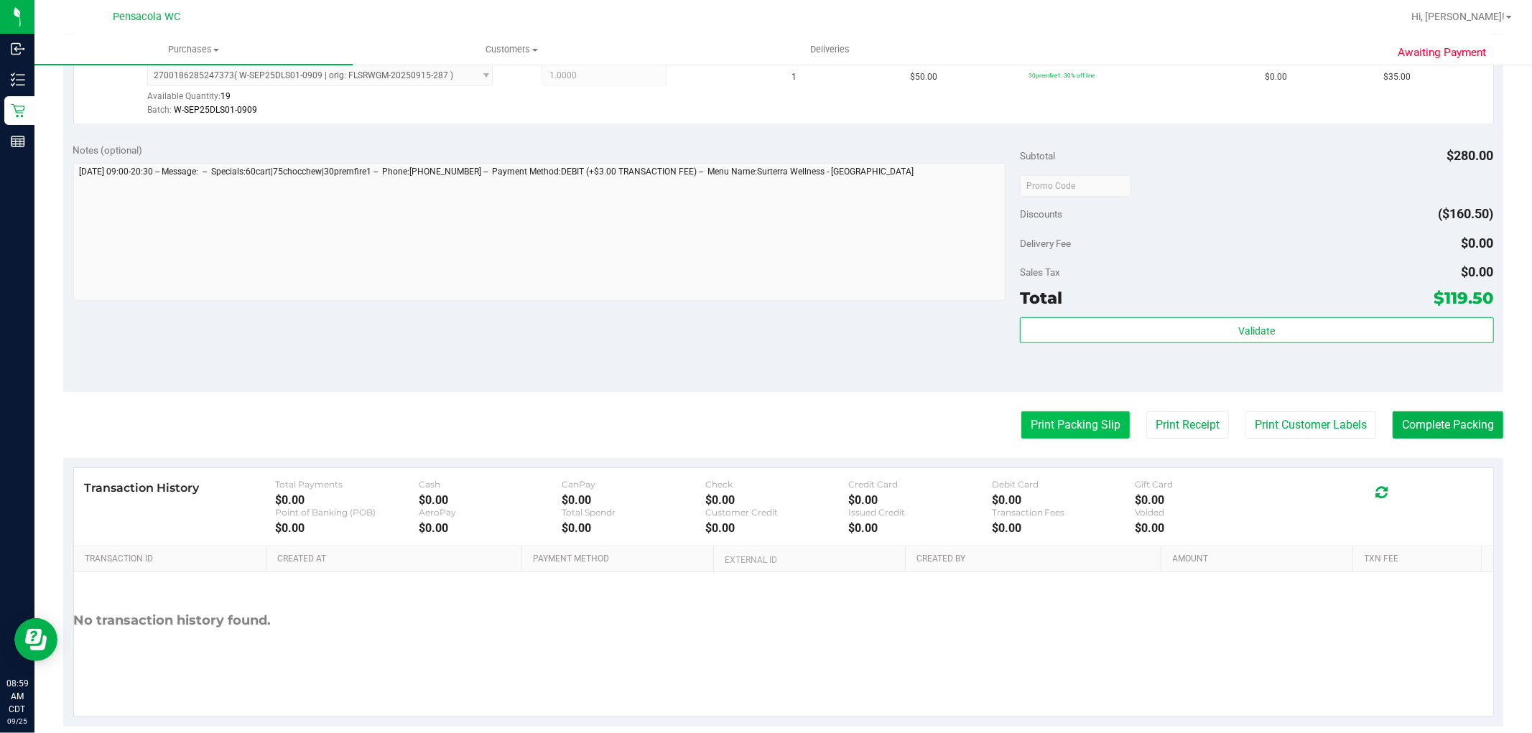
click at [1049, 426] on button "Print Packing Slip" at bounding box center [1075, 425] width 108 height 27
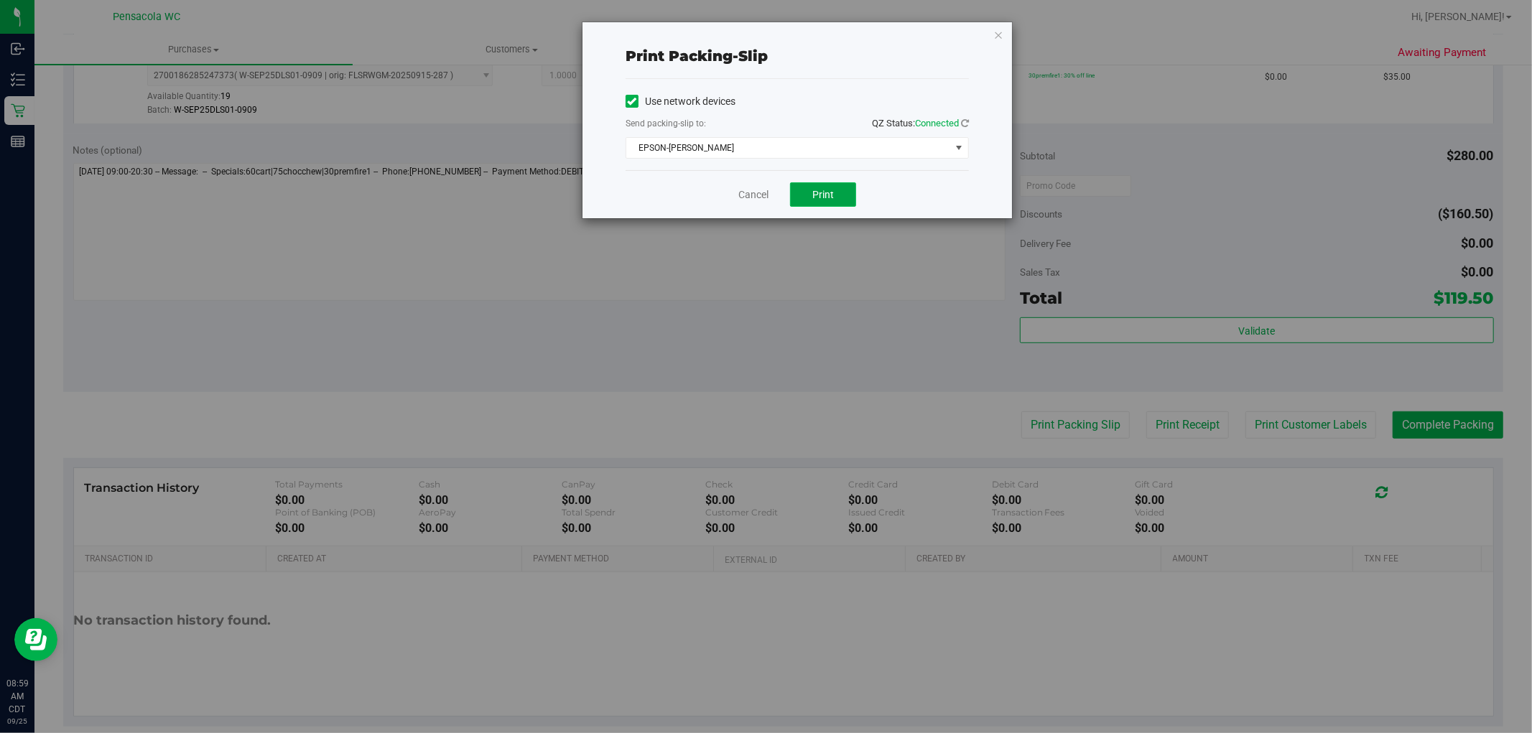
click at [796, 201] on button "Print" at bounding box center [823, 194] width 66 height 24
click at [745, 197] on link "Cancel" at bounding box center [753, 194] width 30 height 15
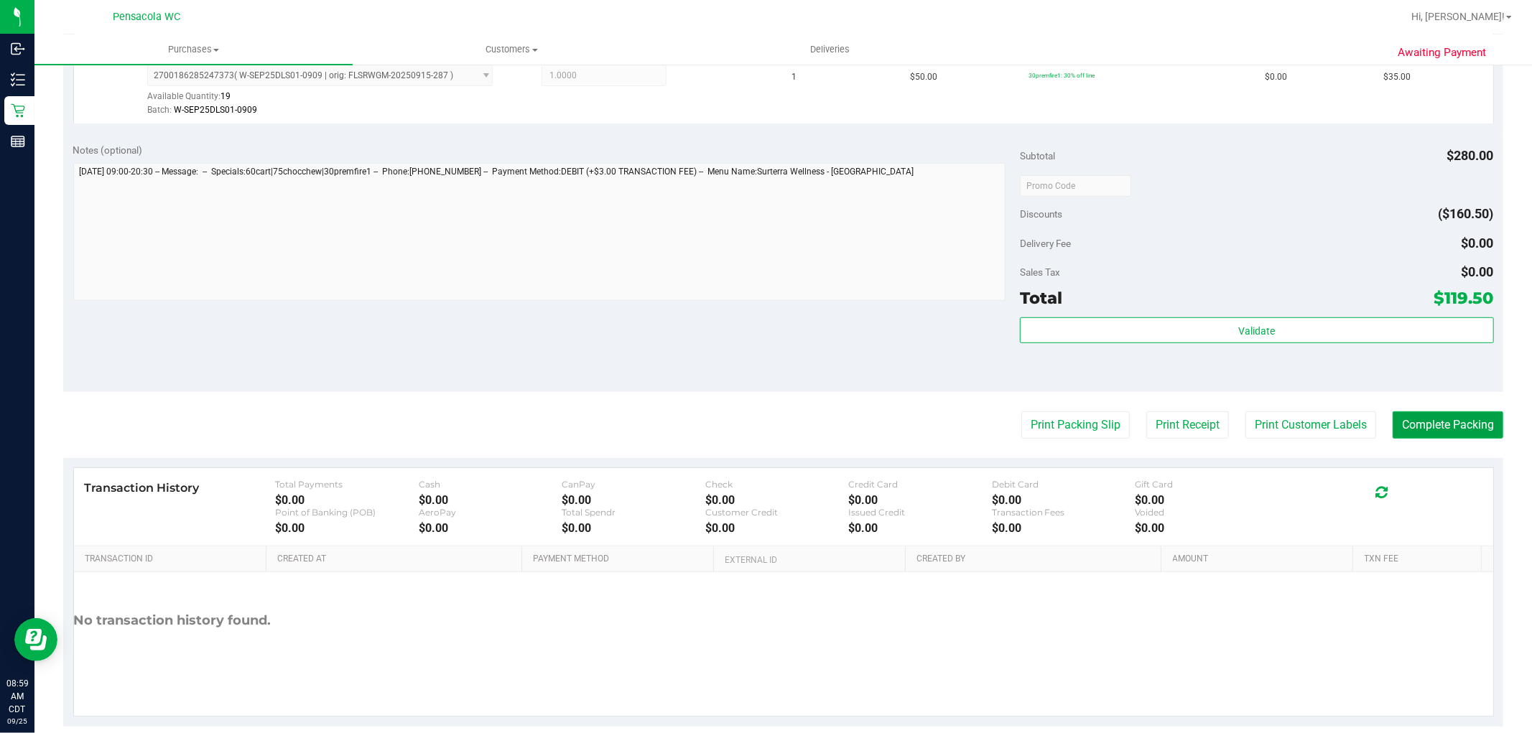
click at [1455, 436] on button "Complete Packing" at bounding box center [1448, 425] width 111 height 27
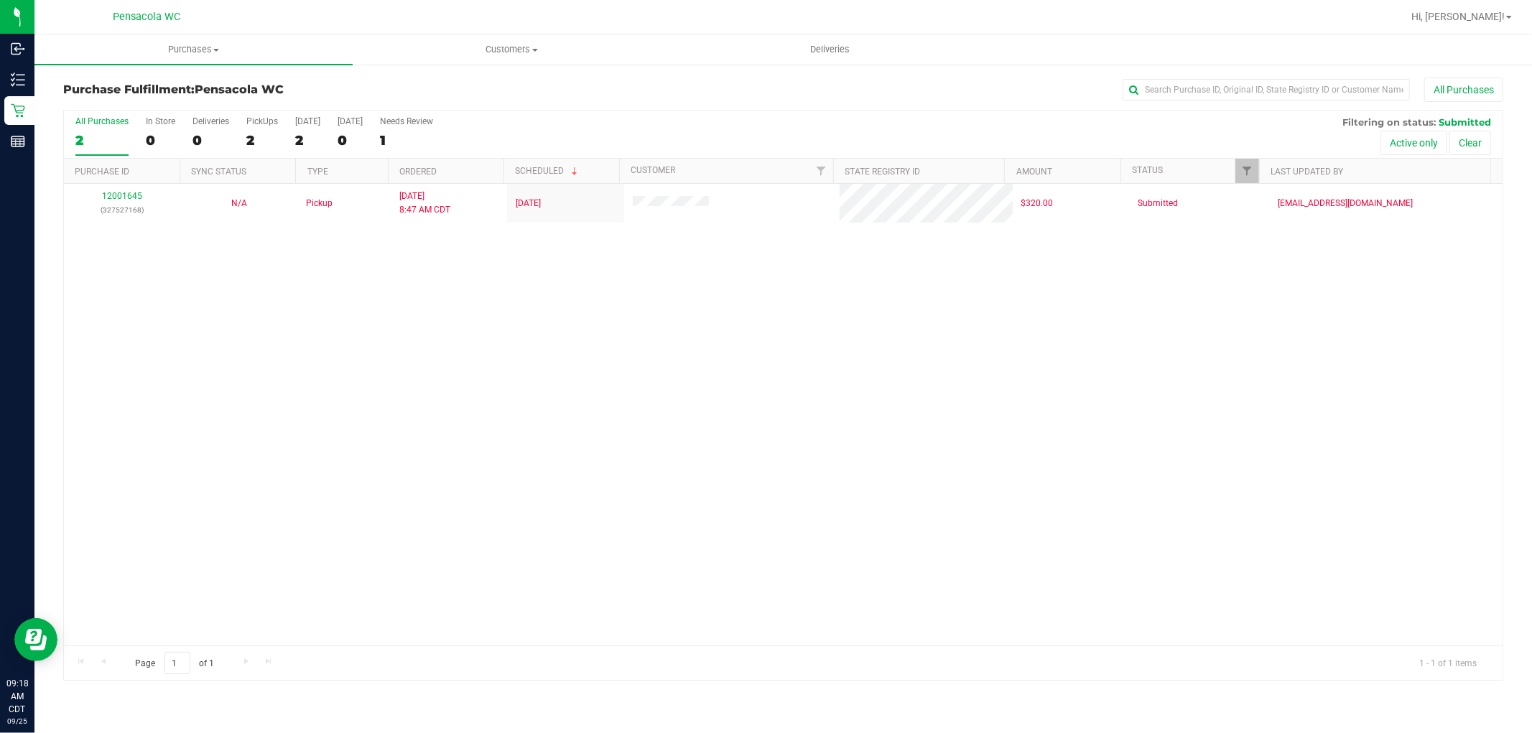
click at [486, 409] on div "12001645 (327527168) N/A Pickup [DATE] 8:47 AM CDT 9/25/2025 $320.00 Submitted …" at bounding box center [783, 415] width 1438 height 462
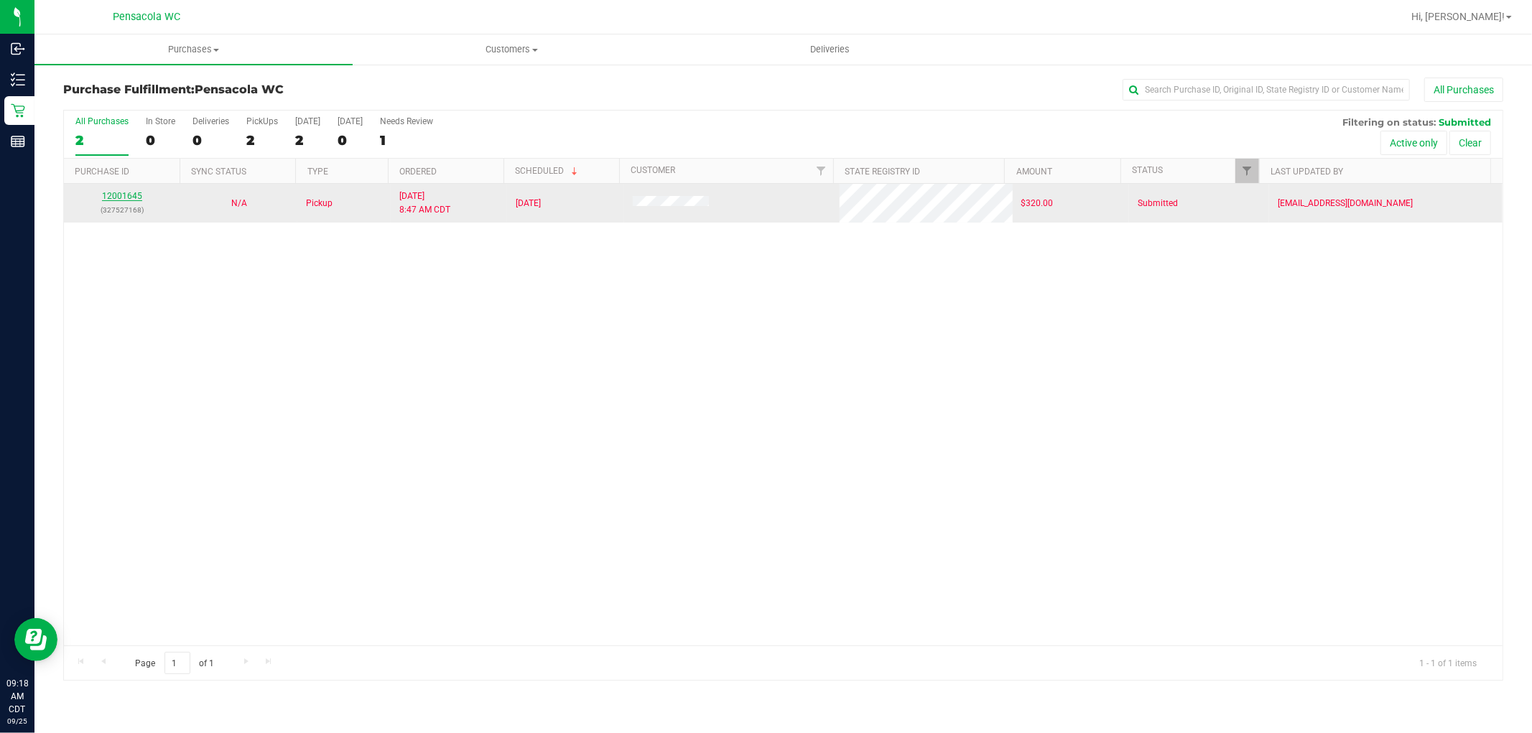
click at [125, 200] on link "12001645" at bounding box center [122, 196] width 40 height 10
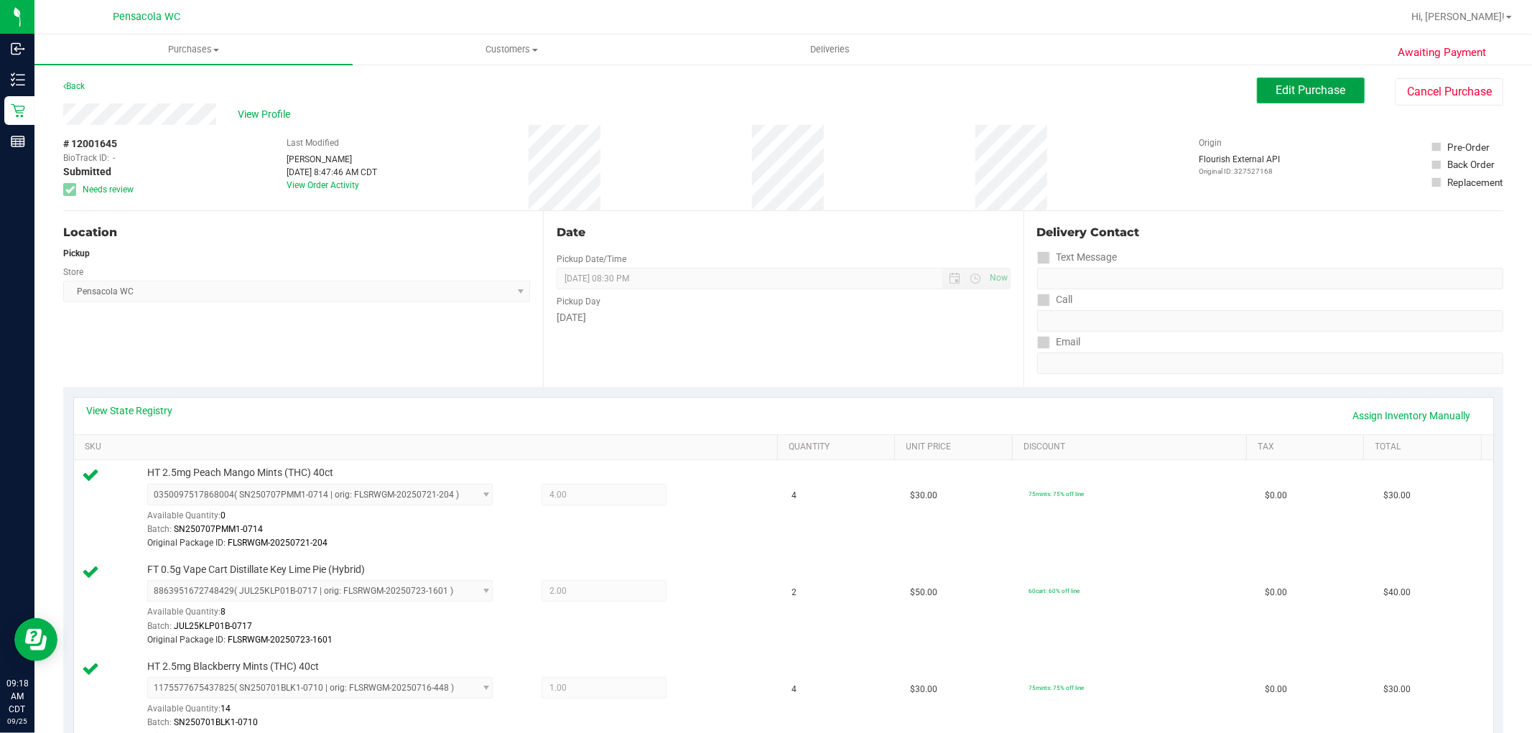
click at [1293, 96] on span "Edit Purchase" at bounding box center [1311, 90] width 70 height 14
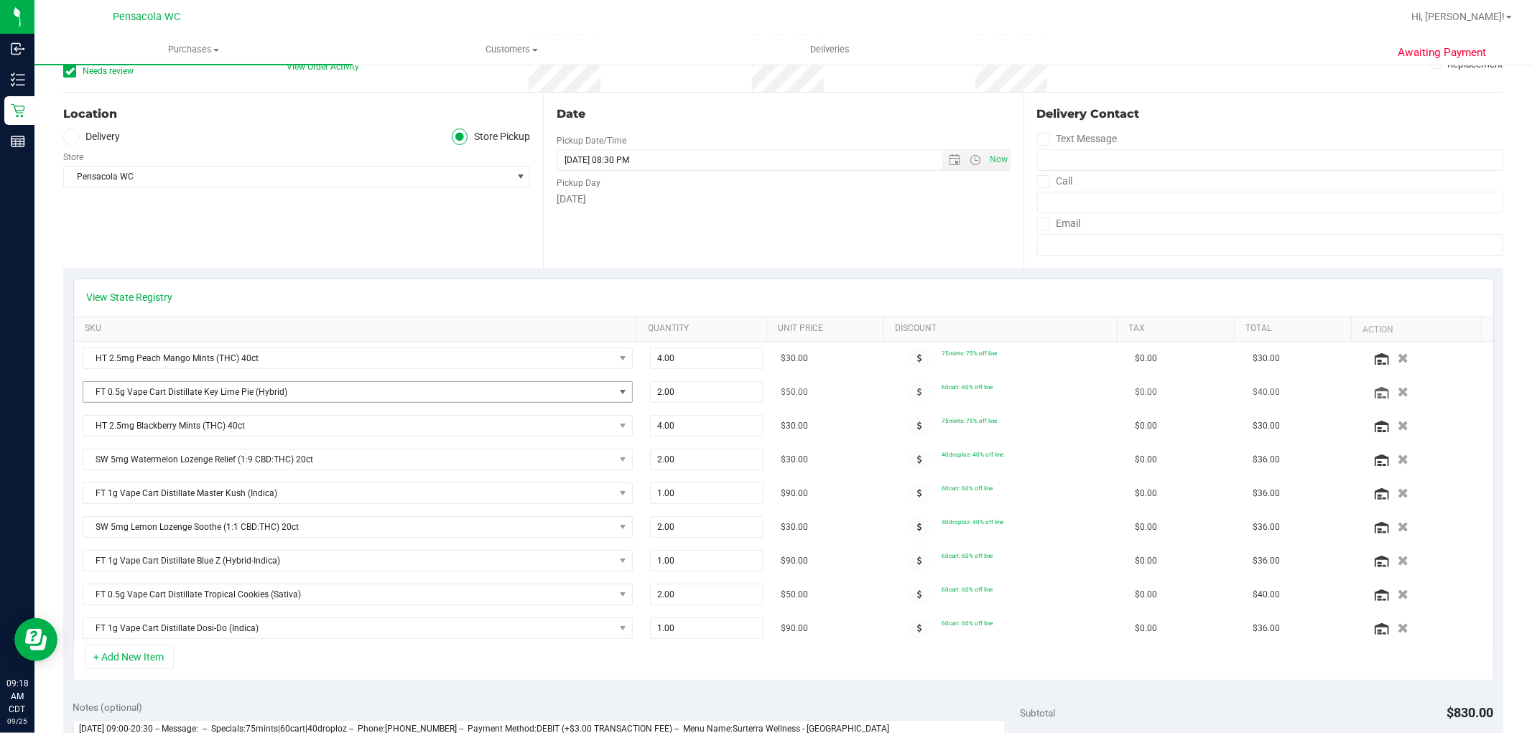
scroll to position [159, 0]
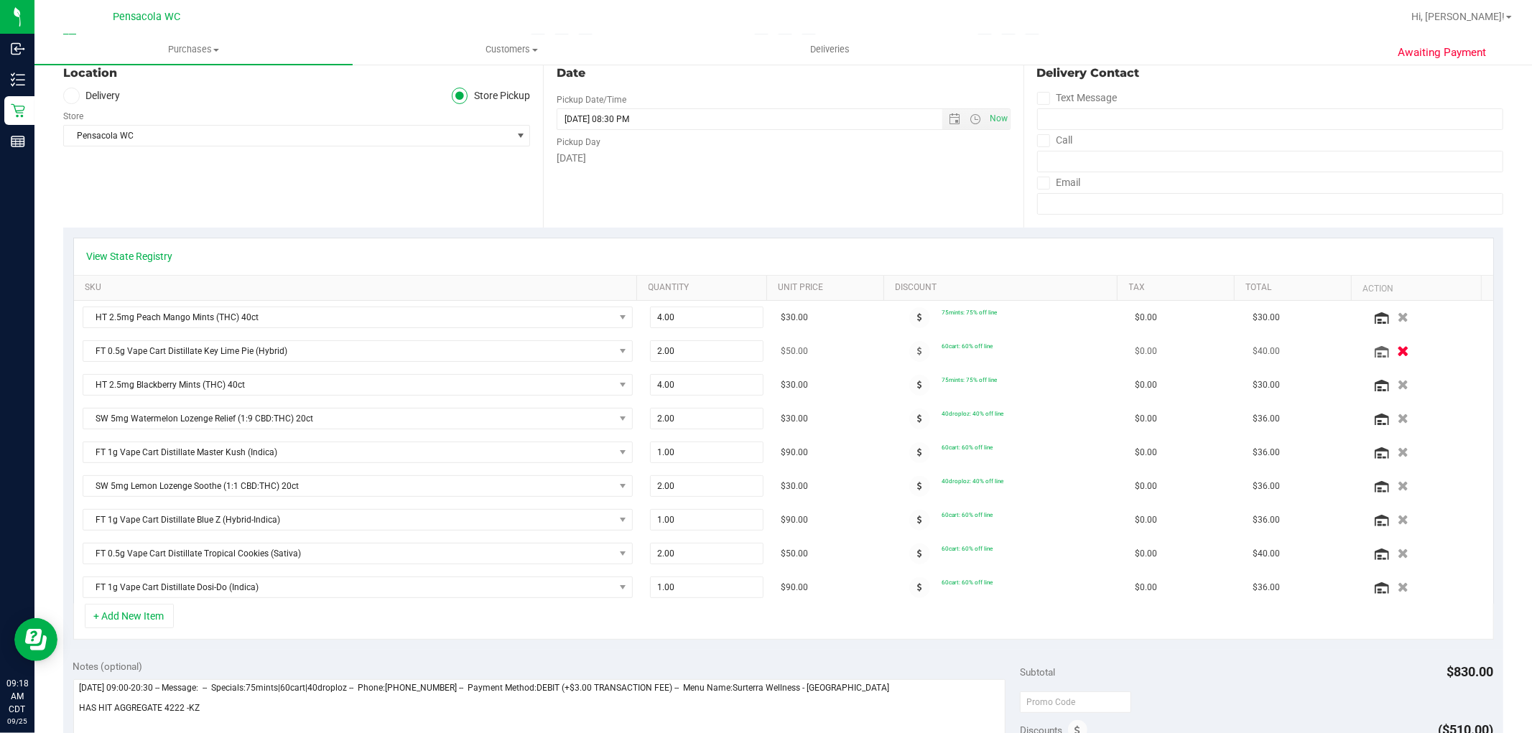
click at [1391, 350] on div at bounding box center [1426, 351] width 113 height 14
click at [1397, 354] on icon "button" at bounding box center [1403, 351] width 12 height 11
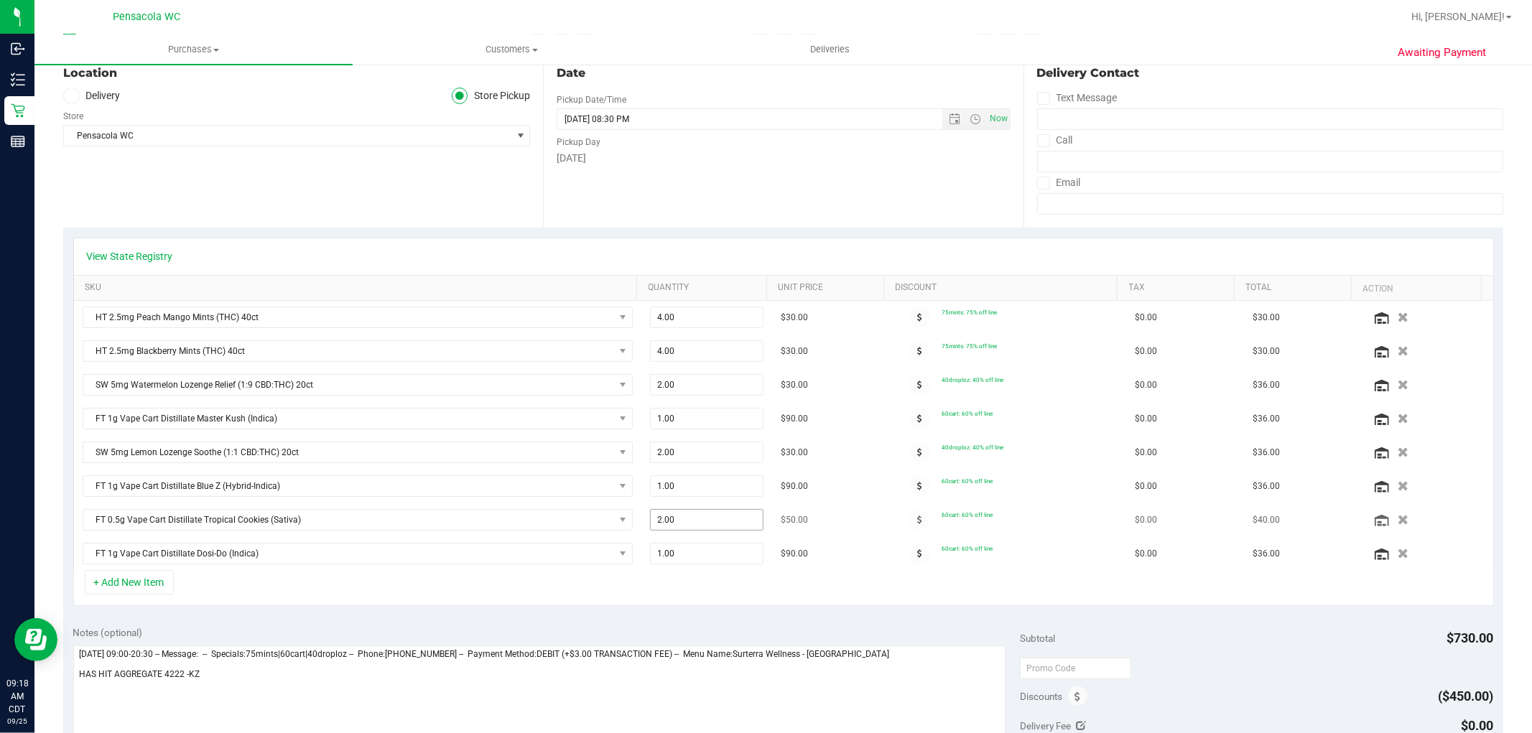
click at [721, 531] on span "2.00 2" at bounding box center [706, 520] width 113 height 22
click at [718, 525] on span "2.00 2" at bounding box center [706, 520] width 113 height 22
type input "1"
type input "2.00"
click at [748, 594] on div "+ Add New Item" at bounding box center [783, 588] width 1421 height 36
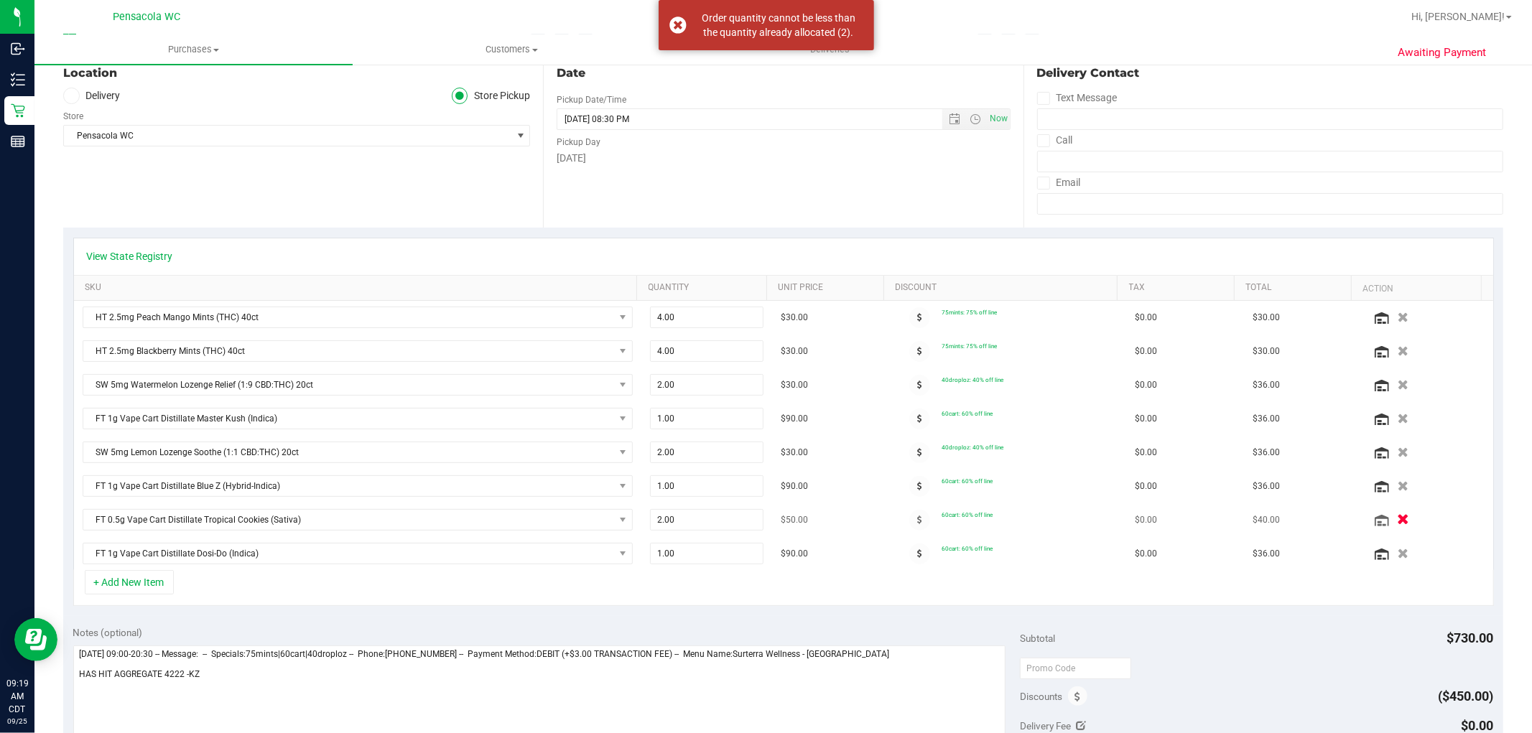
click at [1391, 523] on button "button" at bounding box center [1403, 519] width 24 height 15
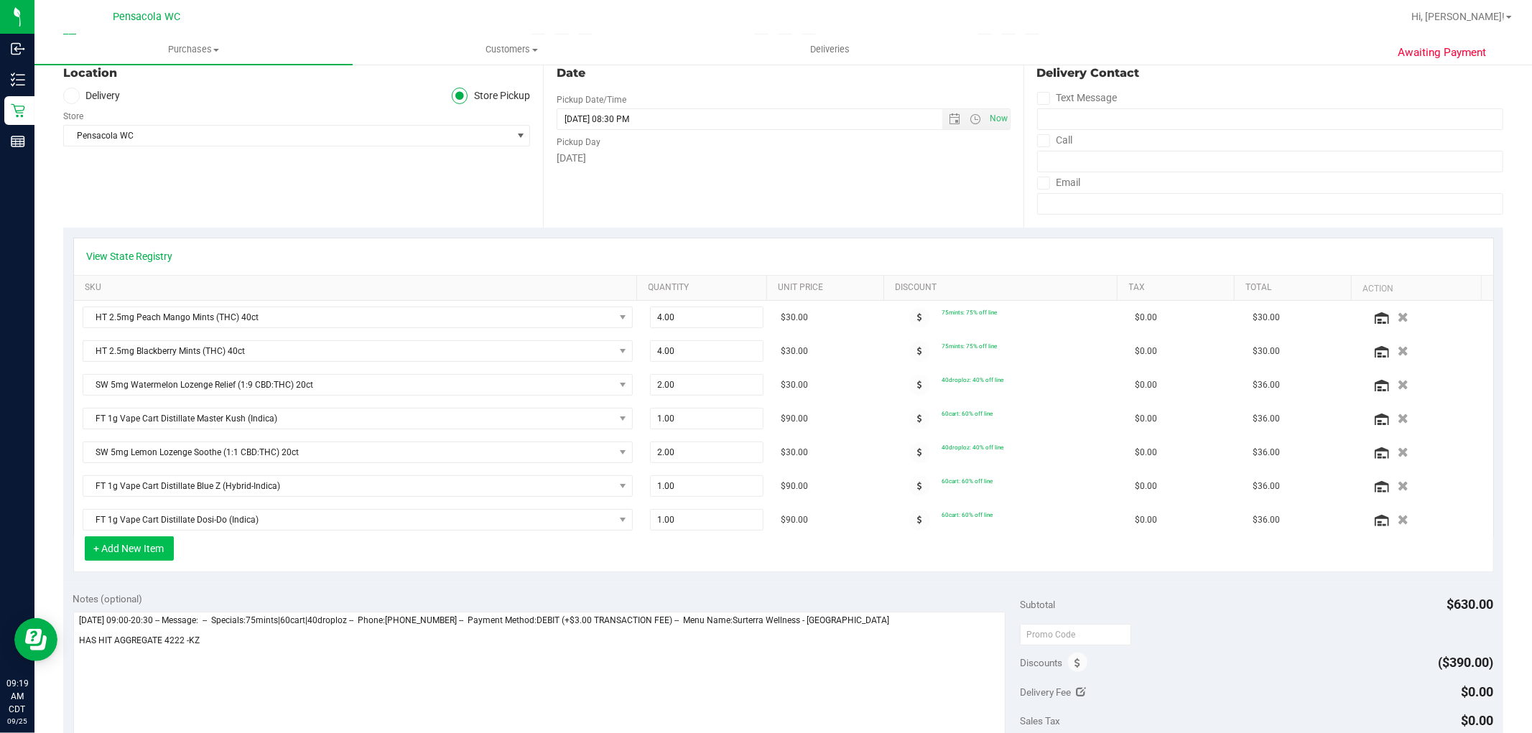
click at [141, 561] on button "+ Add New Item" at bounding box center [129, 548] width 89 height 24
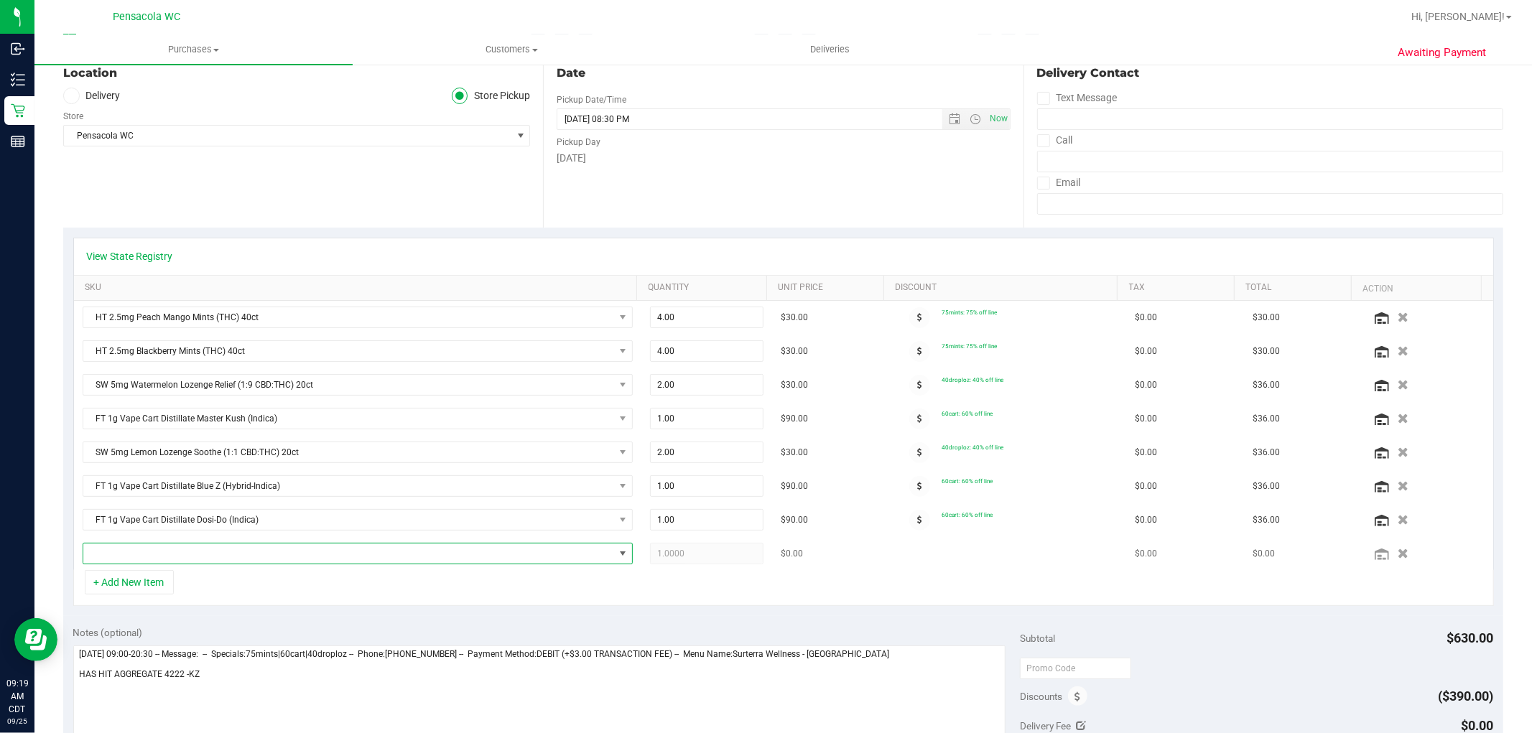
click at [276, 551] on span "NO DATA FOUND" at bounding box center [348, 554] width 531 height 20
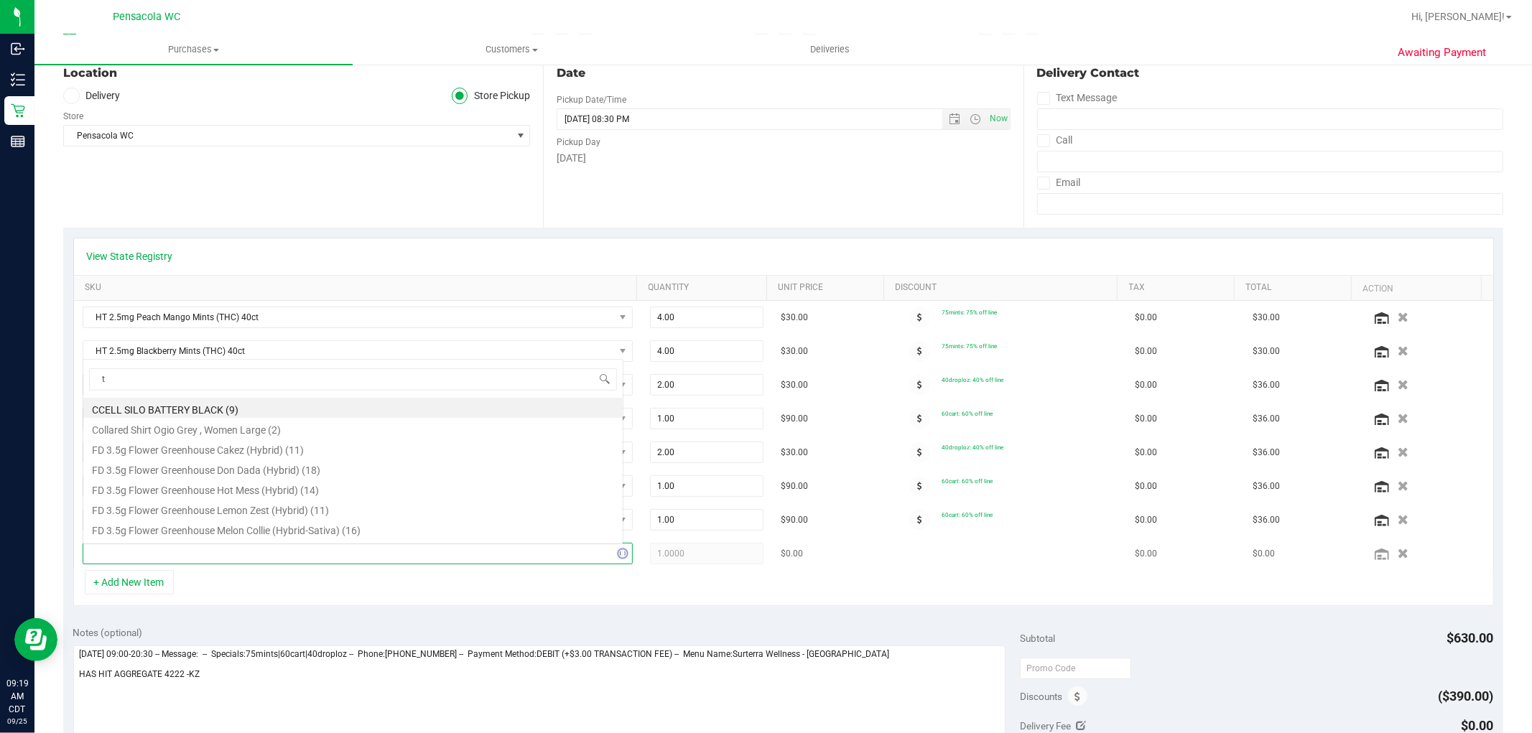
scroll to position [0, 0]
type input "tropical"
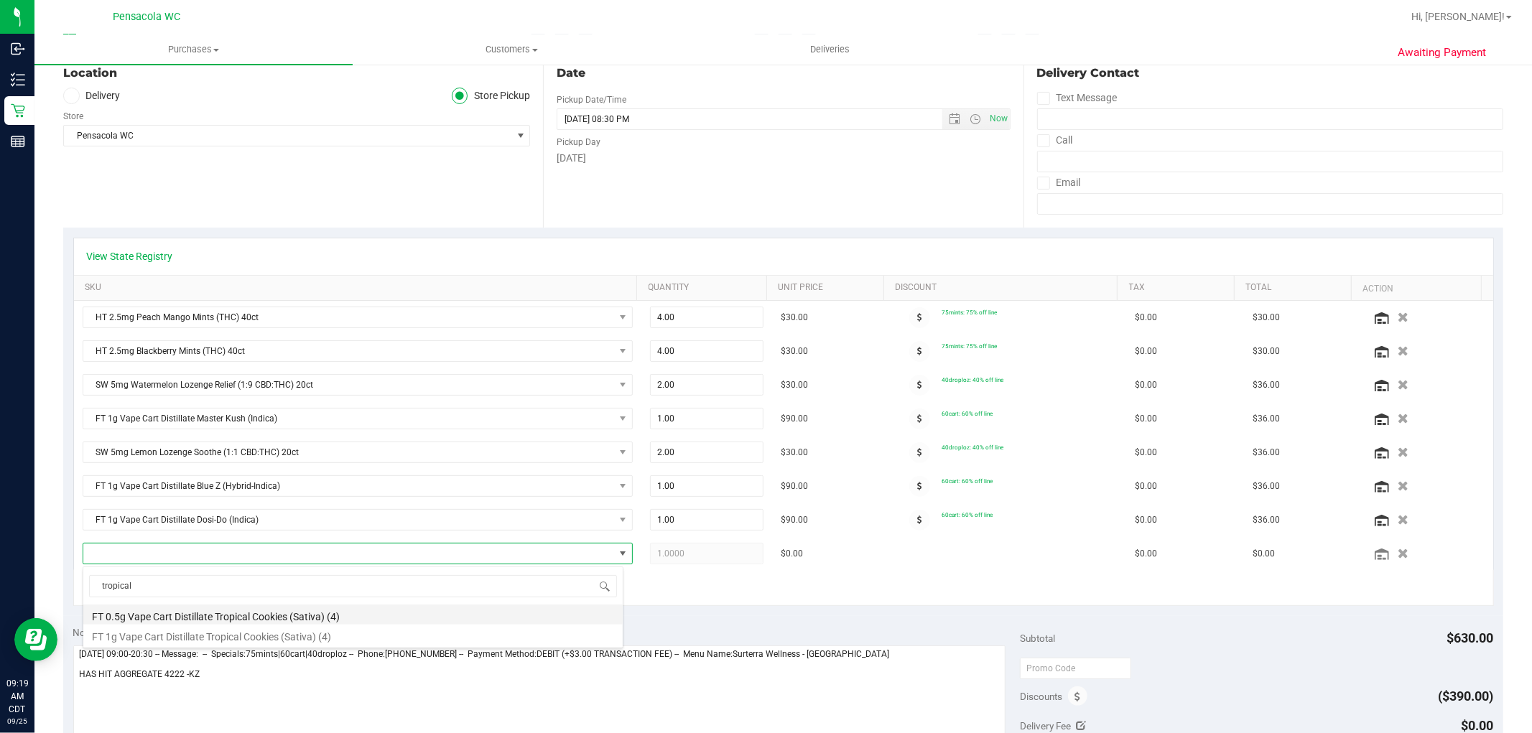
click at [326, 613] on li "FT 0.5g Vape Cart Distillate Tropical Cookies (Sativa) (4)" at bounding box center [352, 615] width 539 height 20
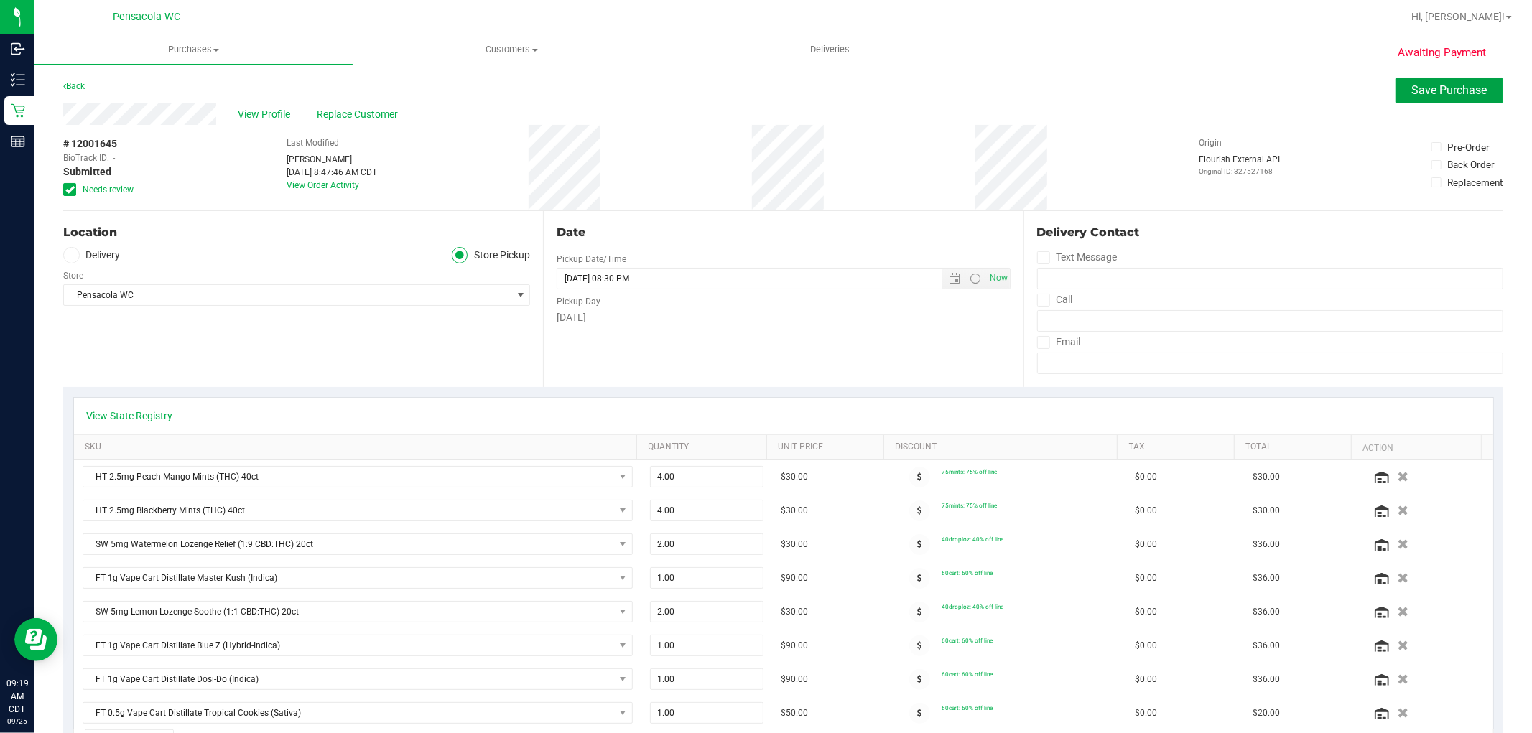
click at [1441, 83] on span "Save Purchase" at bounding box center [1449, 90] width 75 height 14
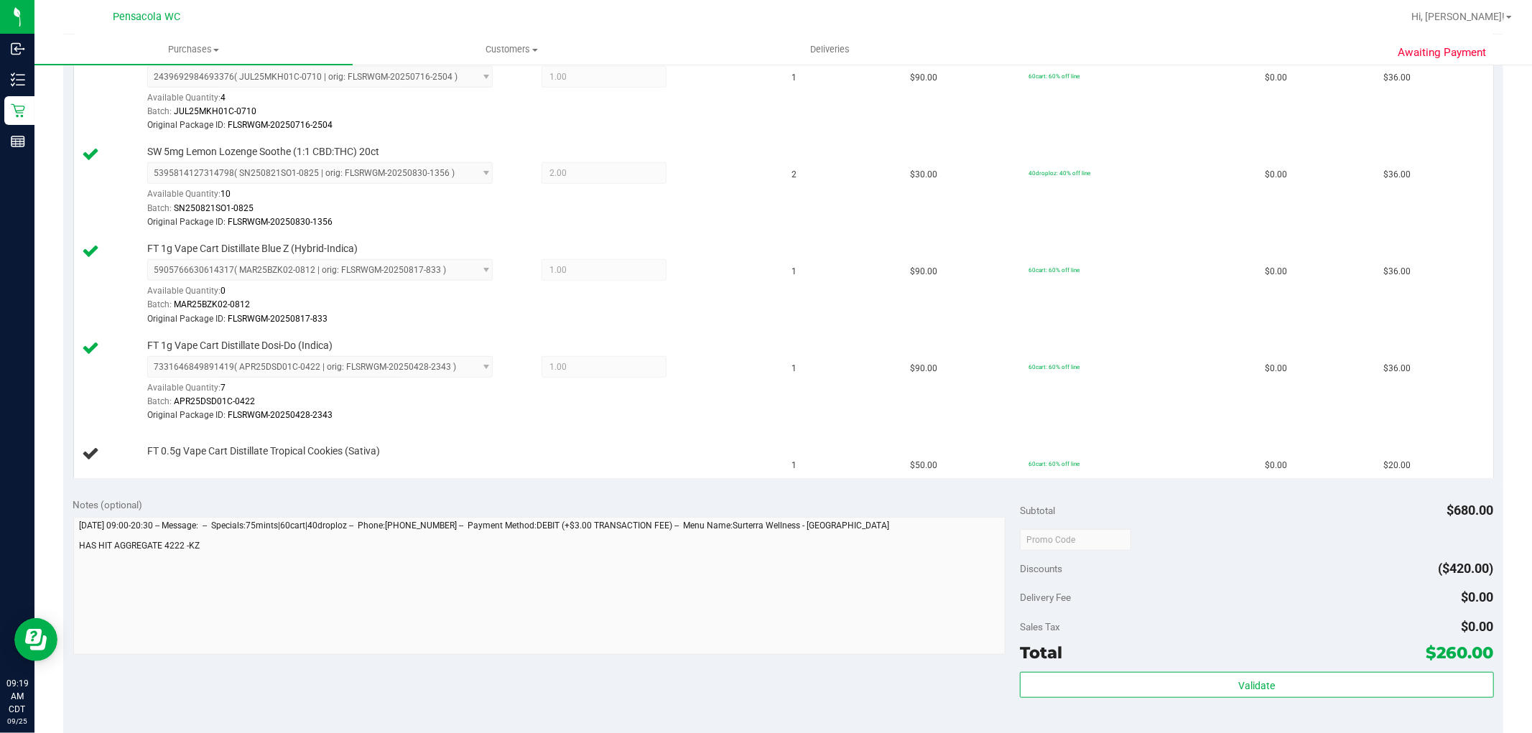
scroll to position [798, 0]
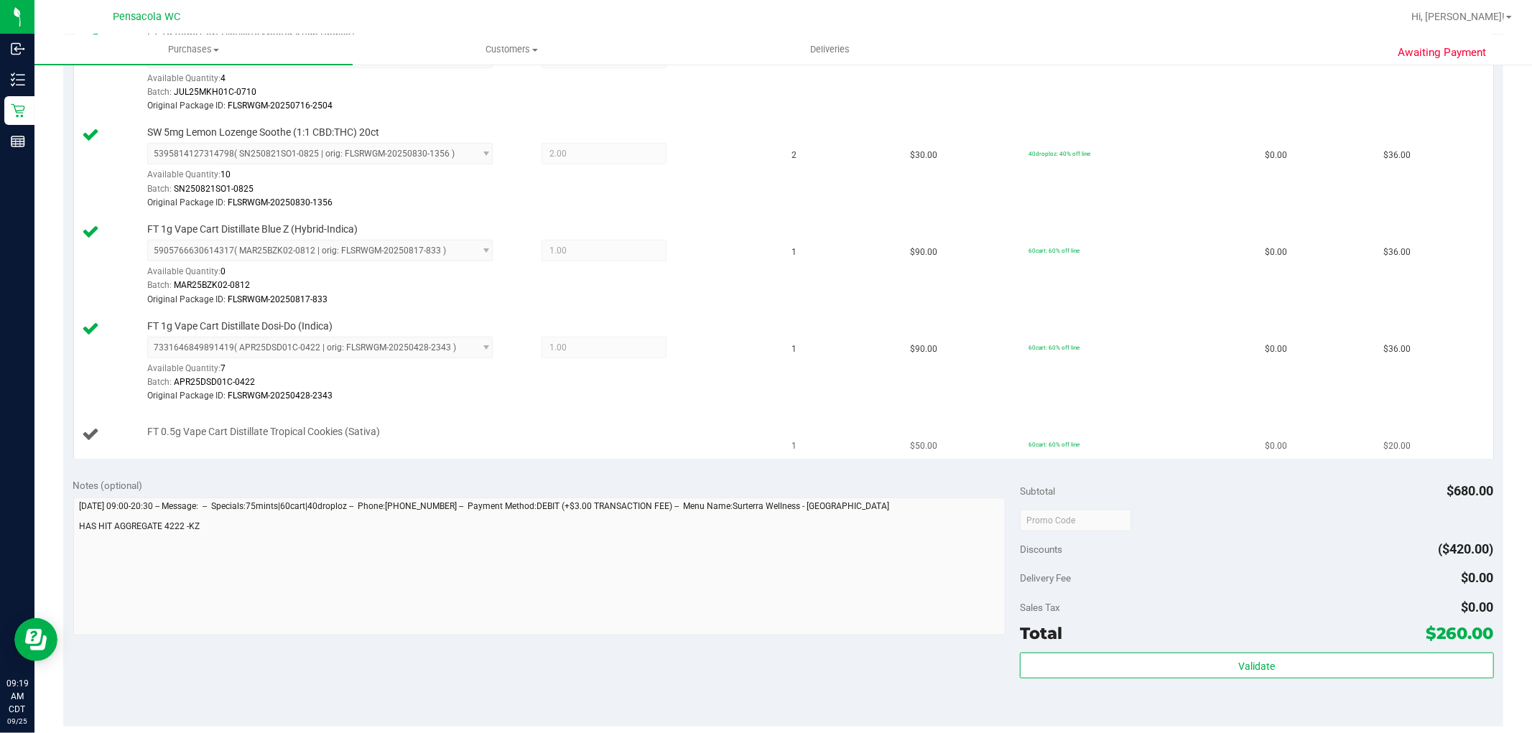
click at [506, 454] on td "FT 0.5g Vape Cart Distillate Tropical Cookies (Sativa)" at bounding box center [429, 435] width 710 height 48
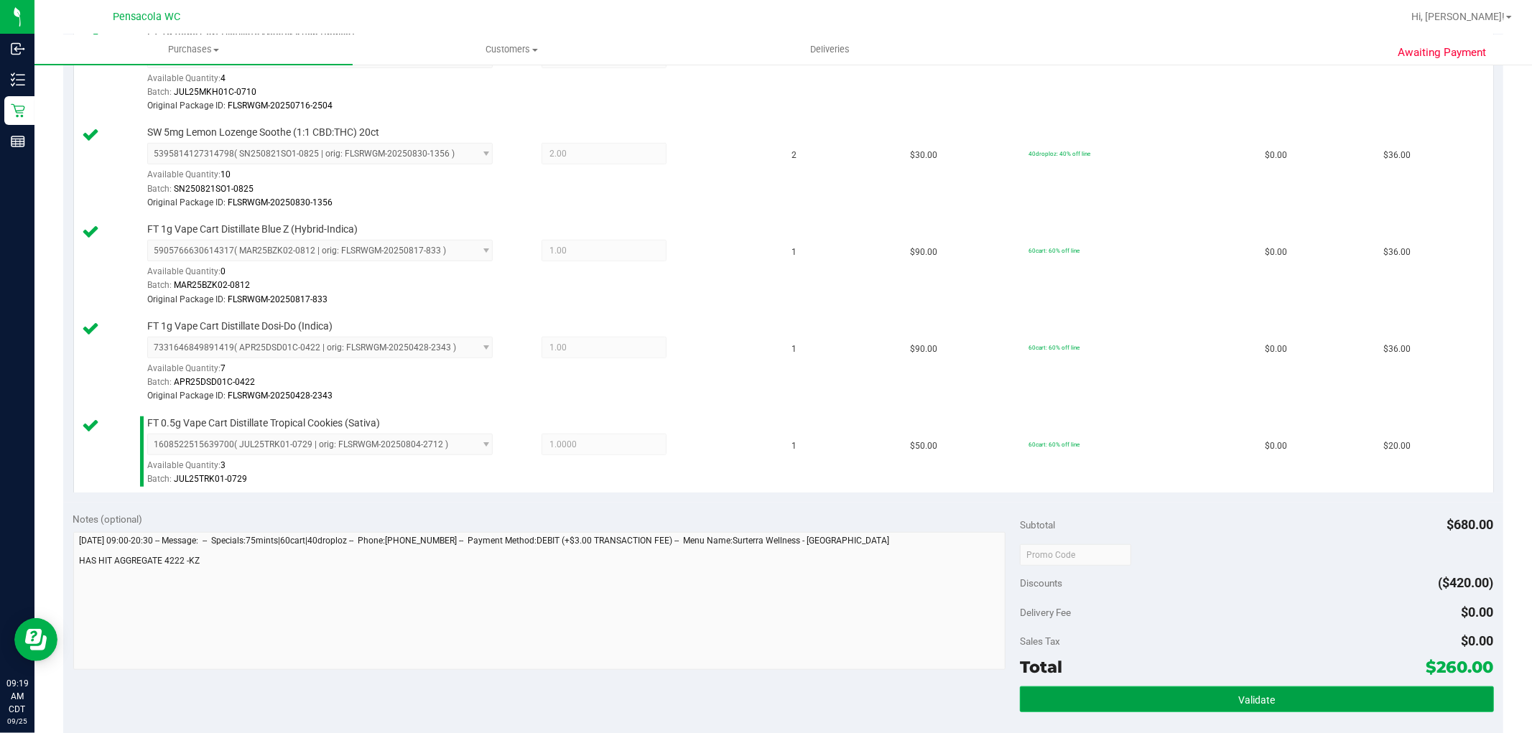
click at [1166, 701] on button "Validate" at bounding box center [1256, 700] width 473 height 26
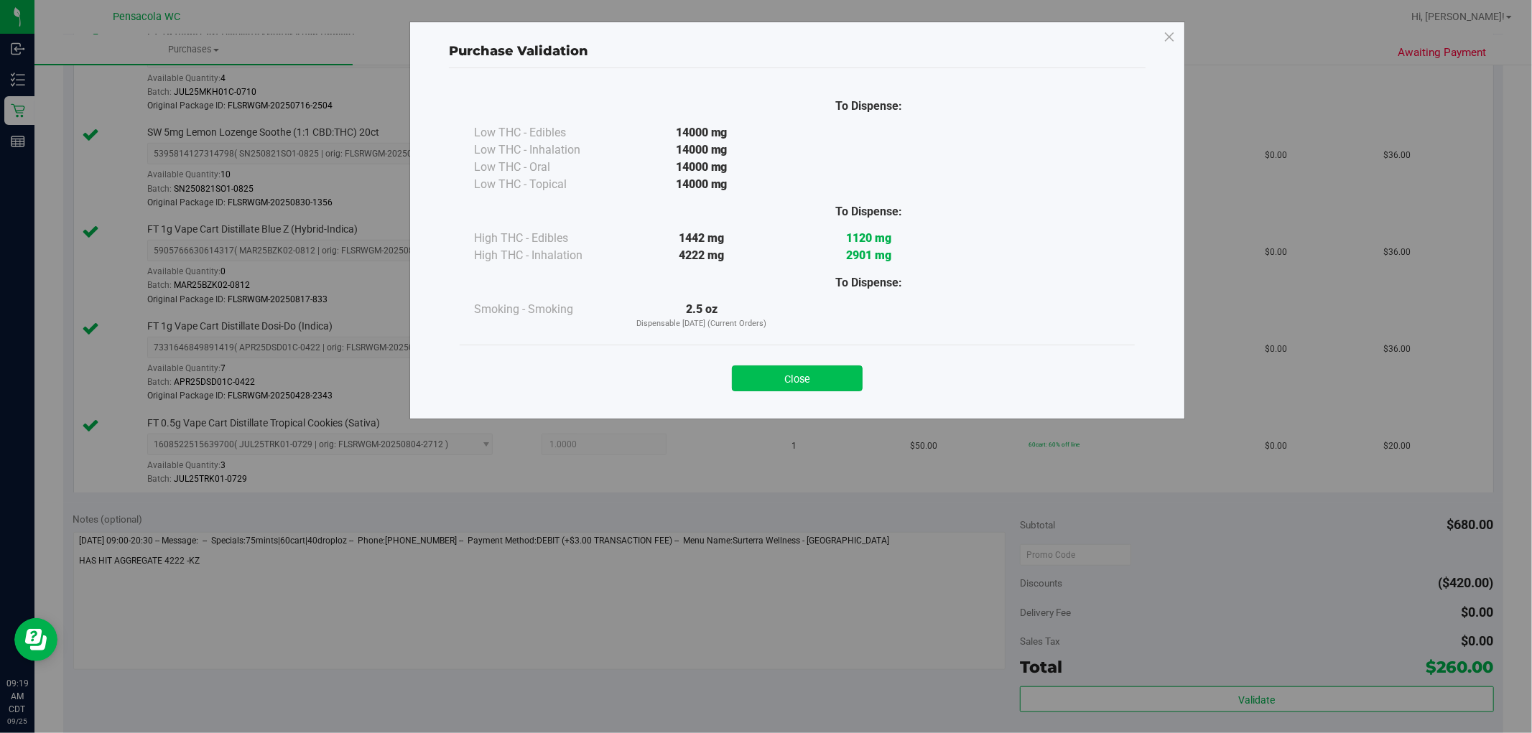
click at [812, 390] on button "Close" at bounding box center [797, 379] width 131 height 26
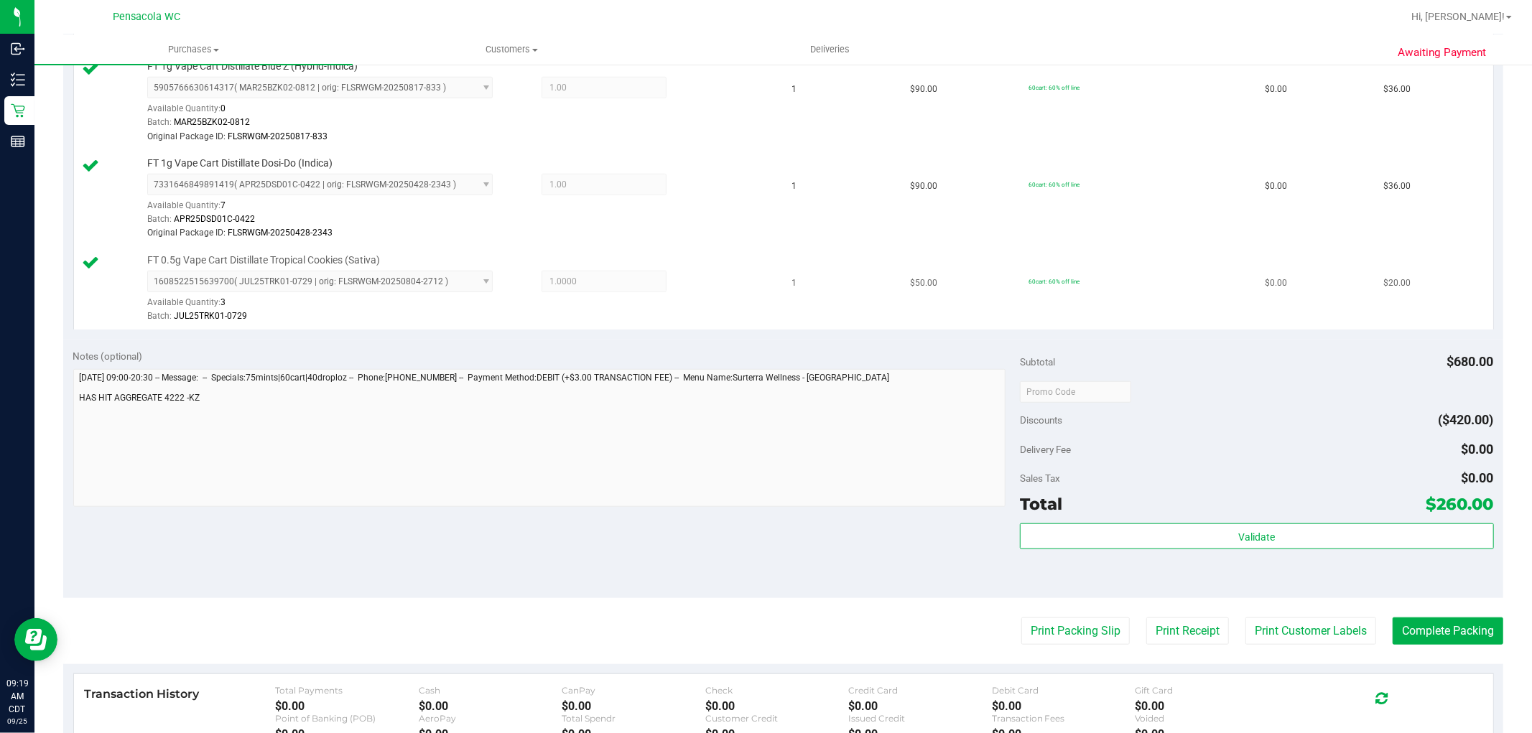
scroll to position [1191, 0]
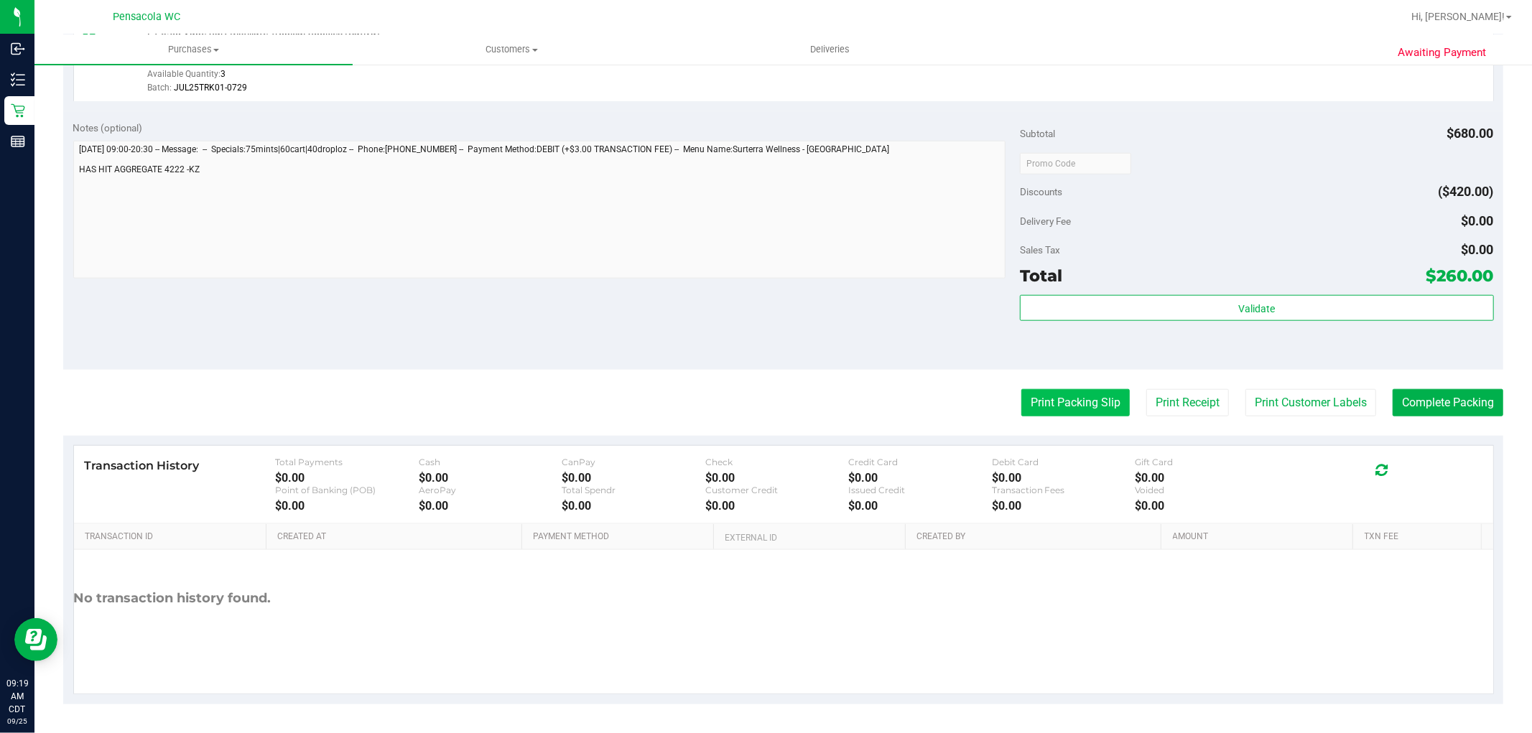
click at [1089, 398] on button "Print Packing Slip" at bounding box center [1075, 402] width 108 height 27
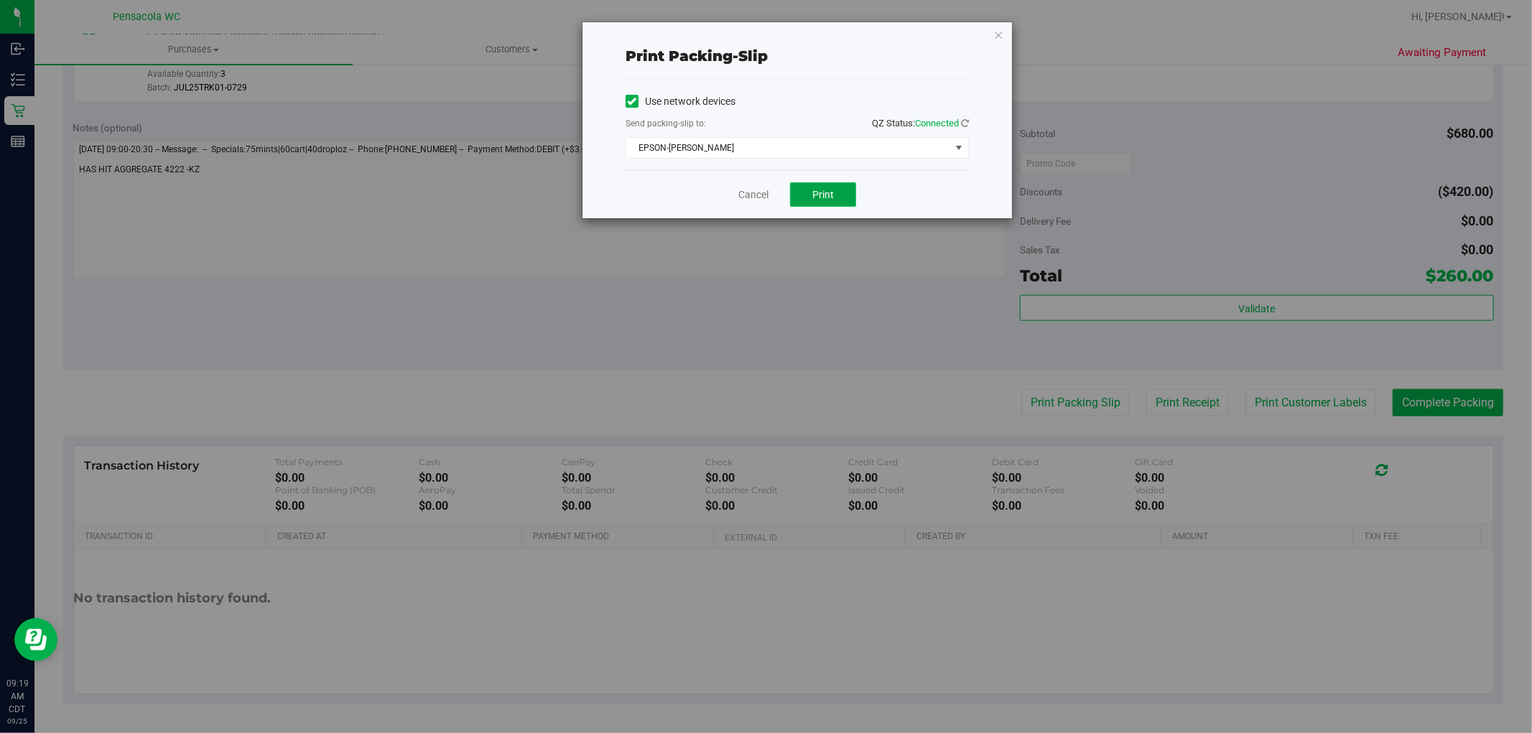
click at [840, 199] on button "Print" at bounding box center [823, 194] width 66 height 24
click at [760, 195] on link "Cancel" at bounding box center [753, 194] width 30 height 15
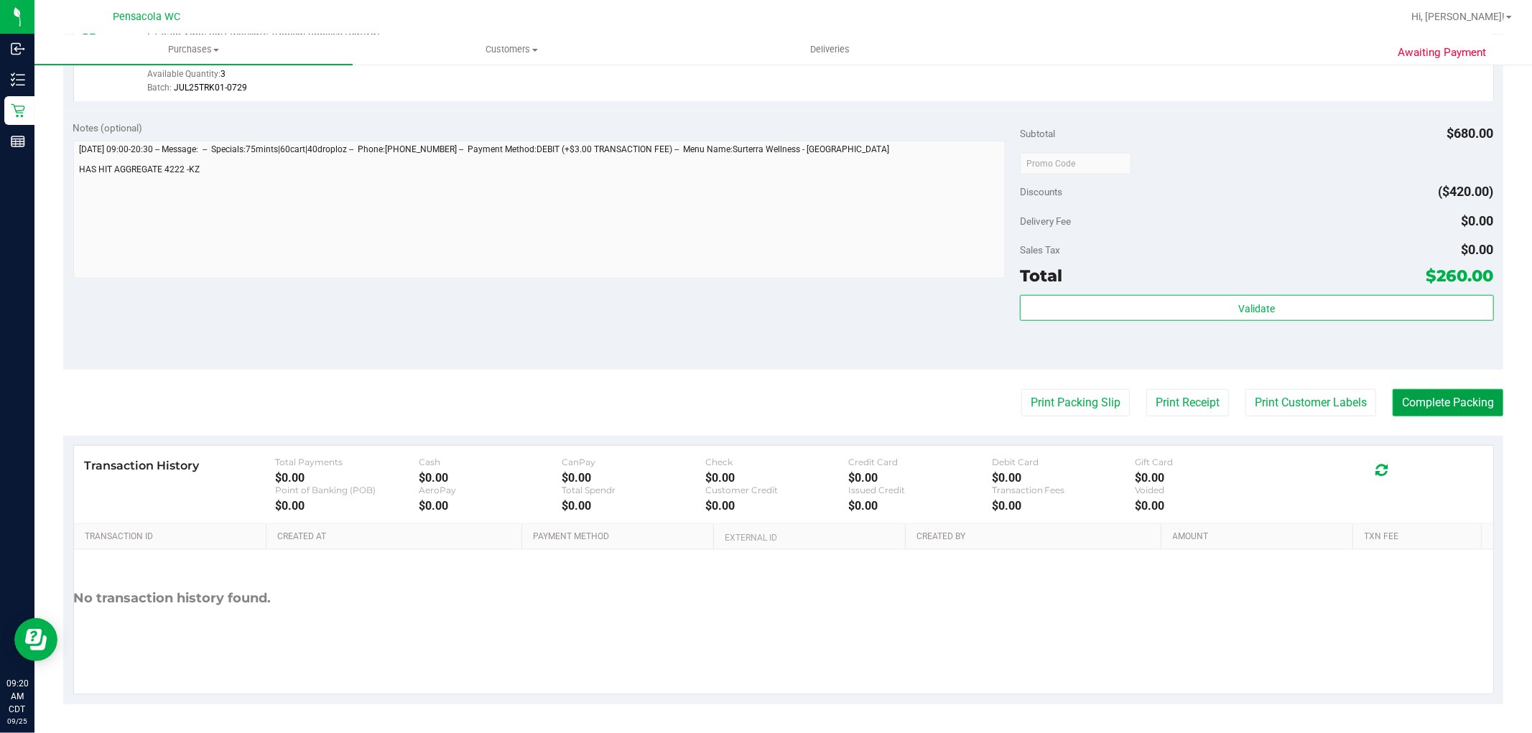
click at [1433, 403] on button "Complete Packing" at bounding box center [1448, 402] width 111 height 27
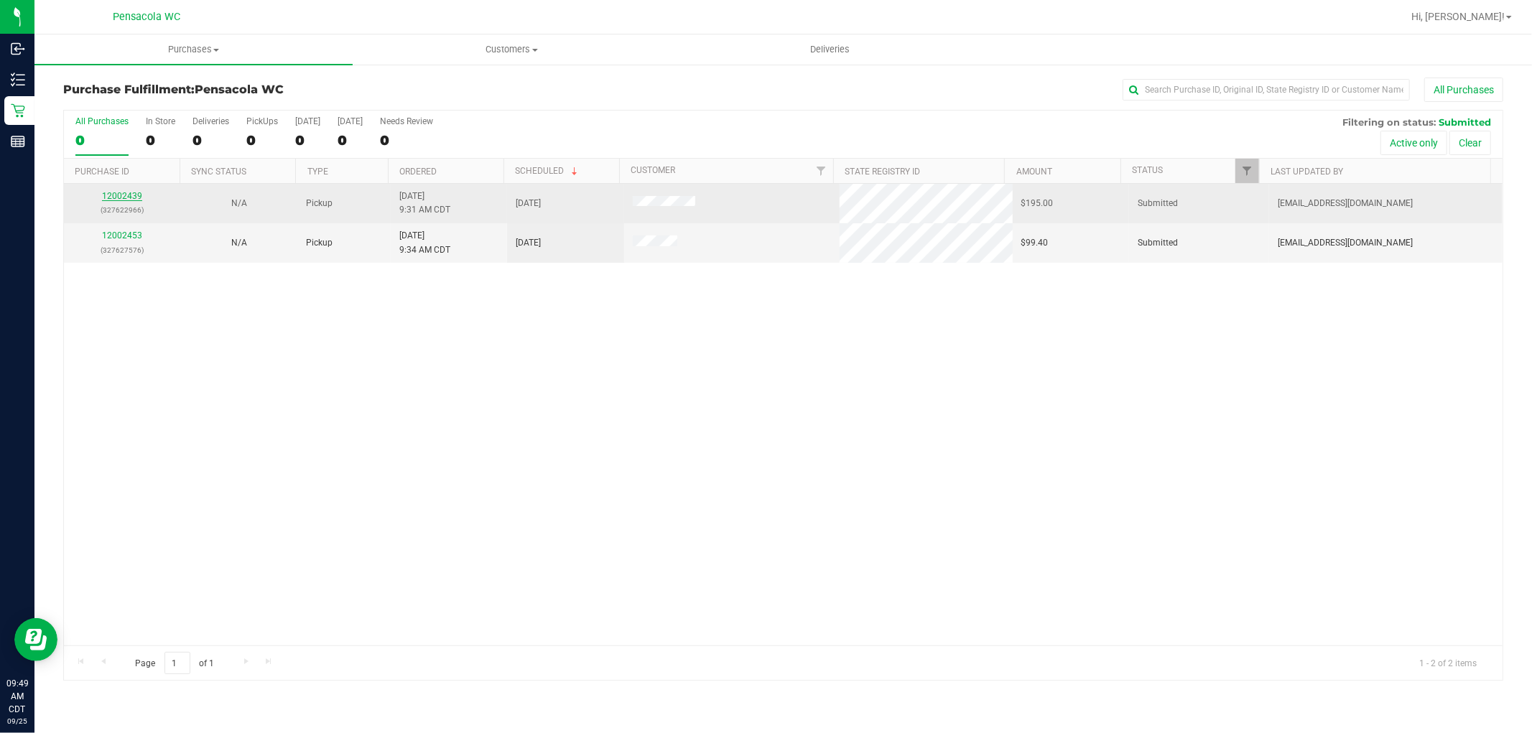
click at [123, 192] on link "12002439" at bounding box center [122, 196] width 40 height 10
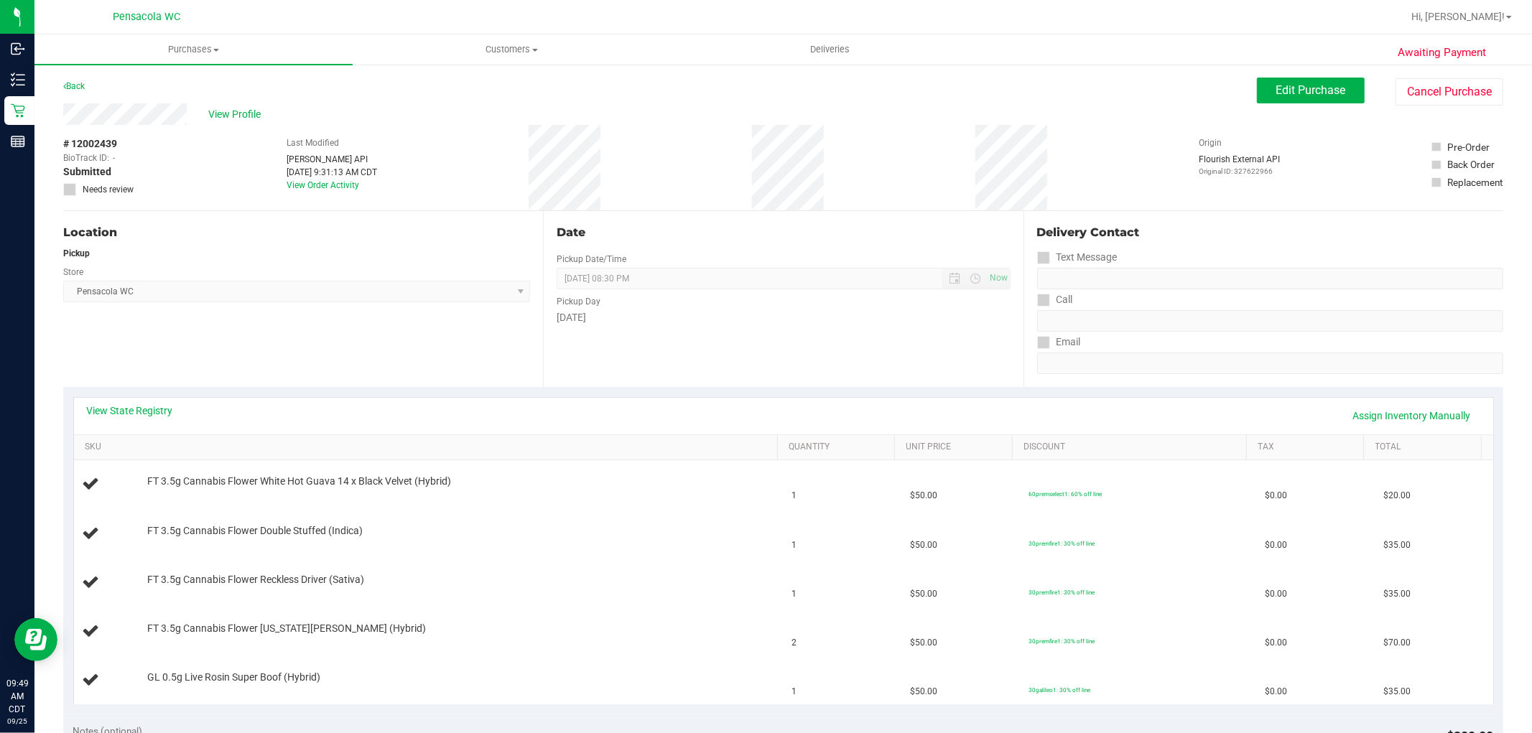
scroll to position [80, 0]
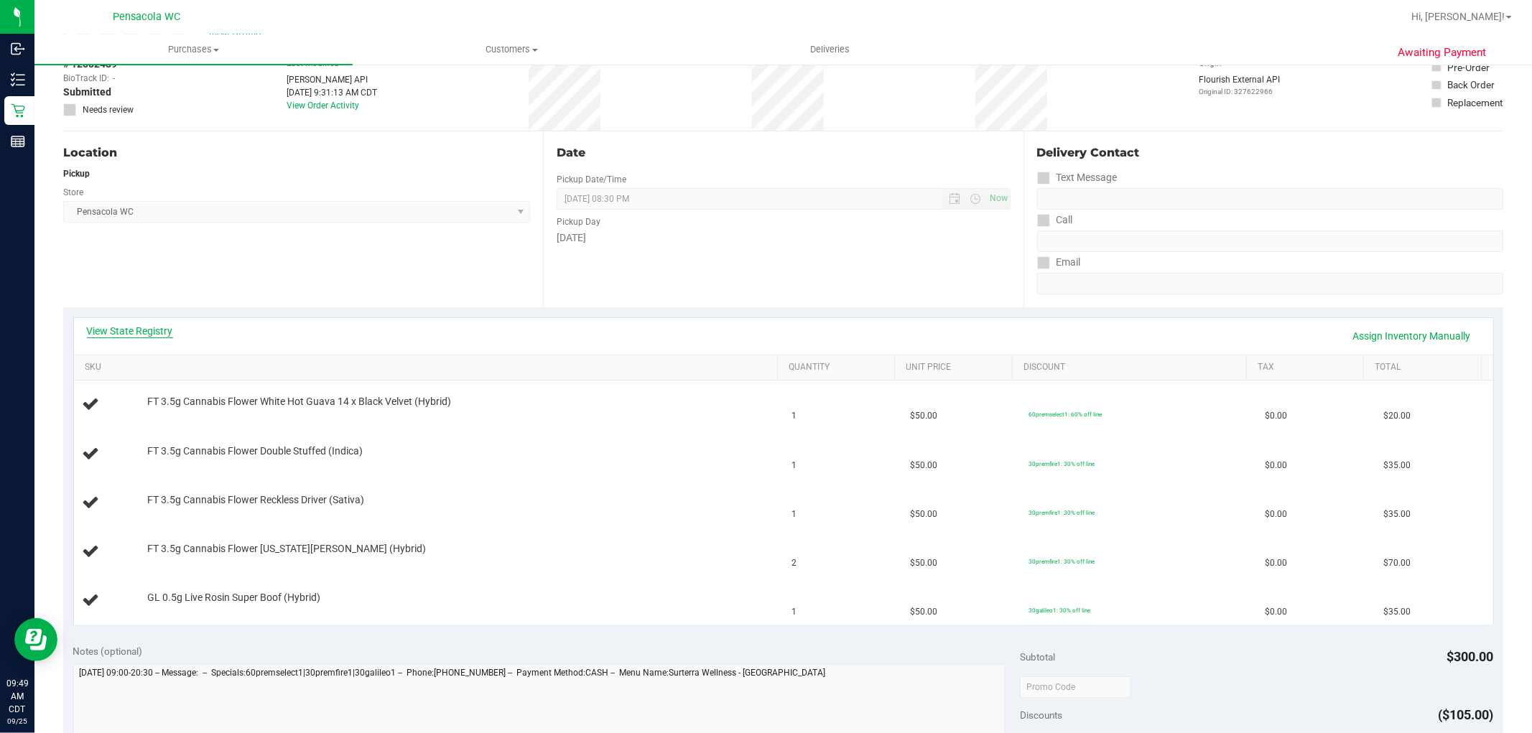
click at [160, 330] on link "View State Registry" at bounding box center [130, 331] width 86 height 14
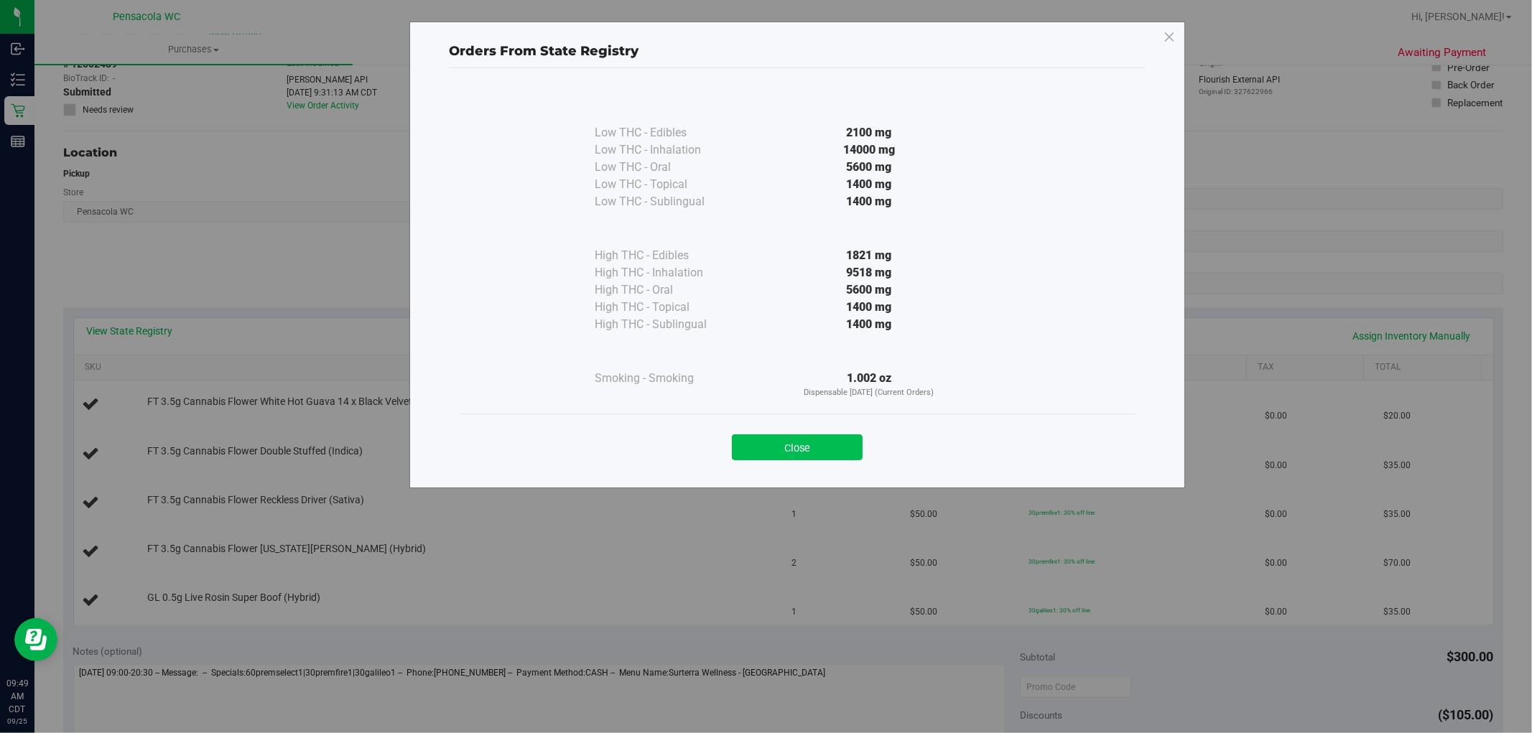
click at [824, 445] on button "Close" at bounding box center [797, 447] width 131 height 26
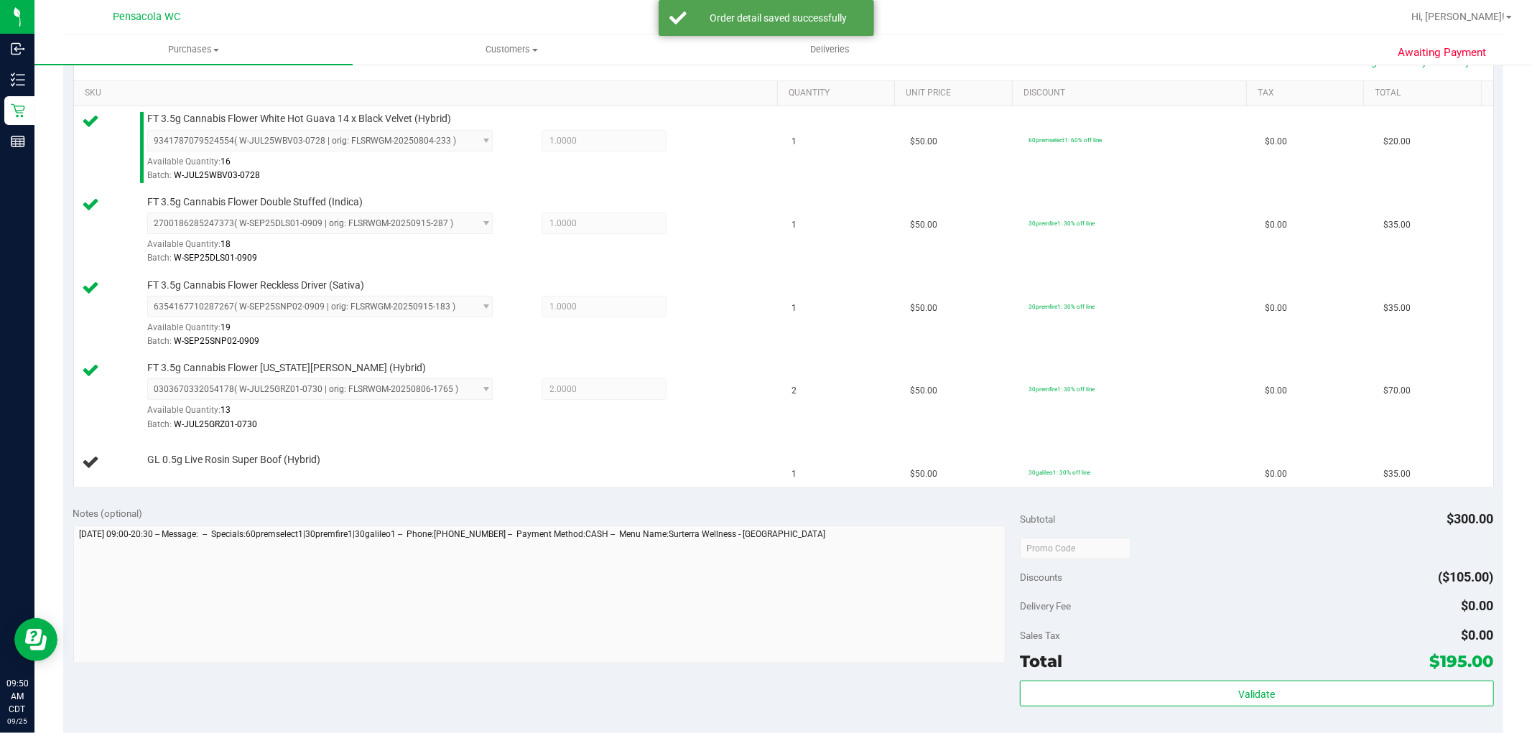
scroll to position [396, 0]
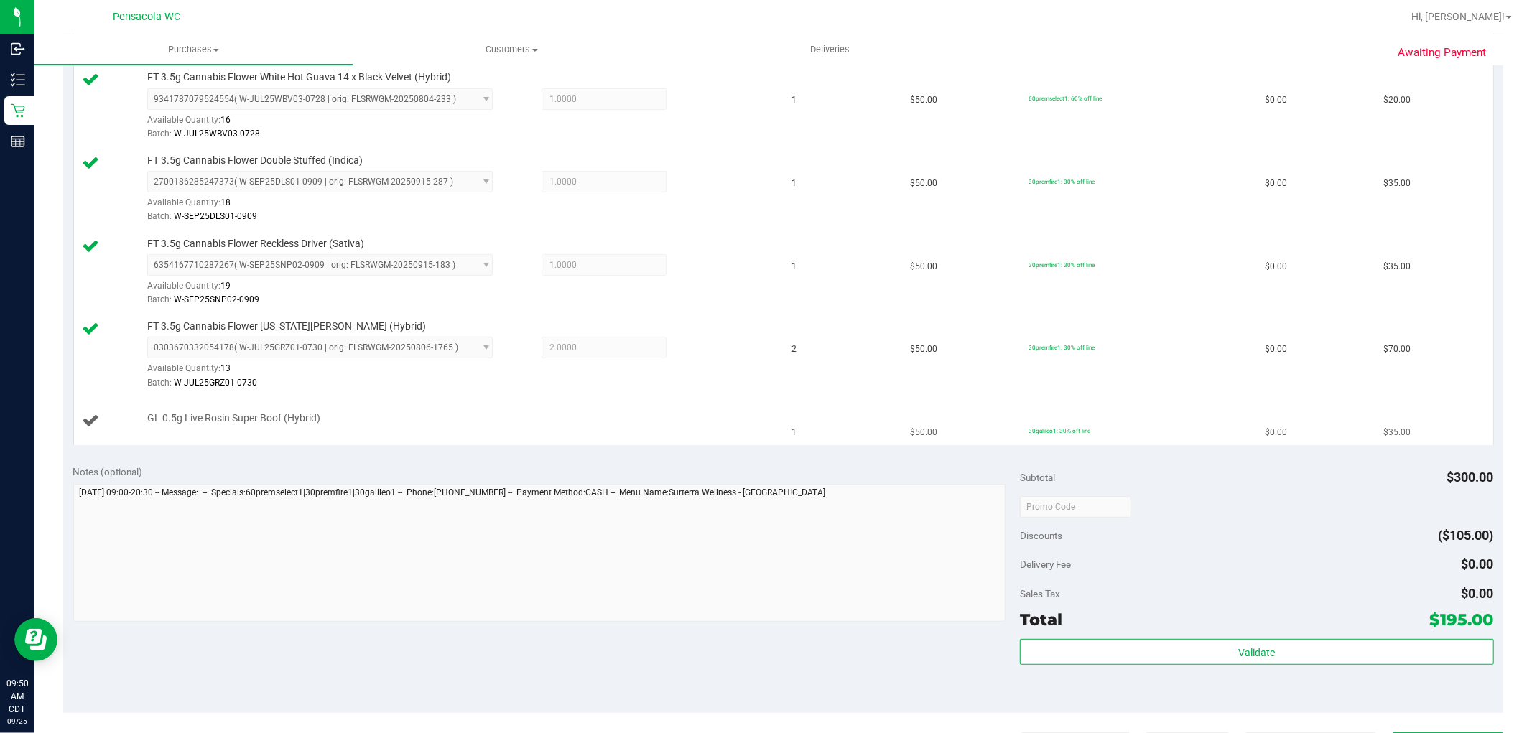
click at [539, 434] on td "GL 0.5g Live Rosin Super Boof (Hybrid)" at bounding box center [429, 421] width 710 height 48
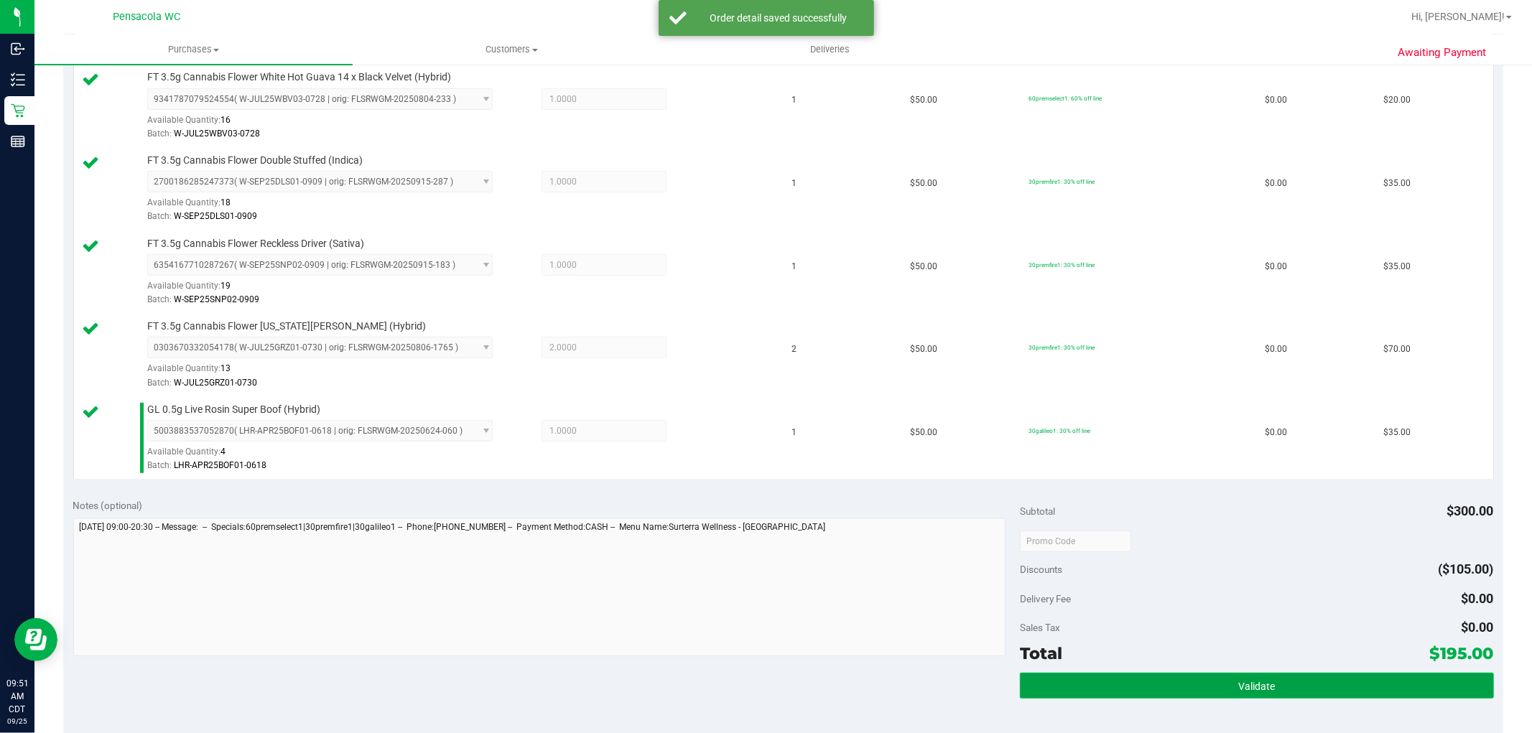
click at [1265, 683] on span "Validate" at bounding box center [1256, 686] width 37 height 11
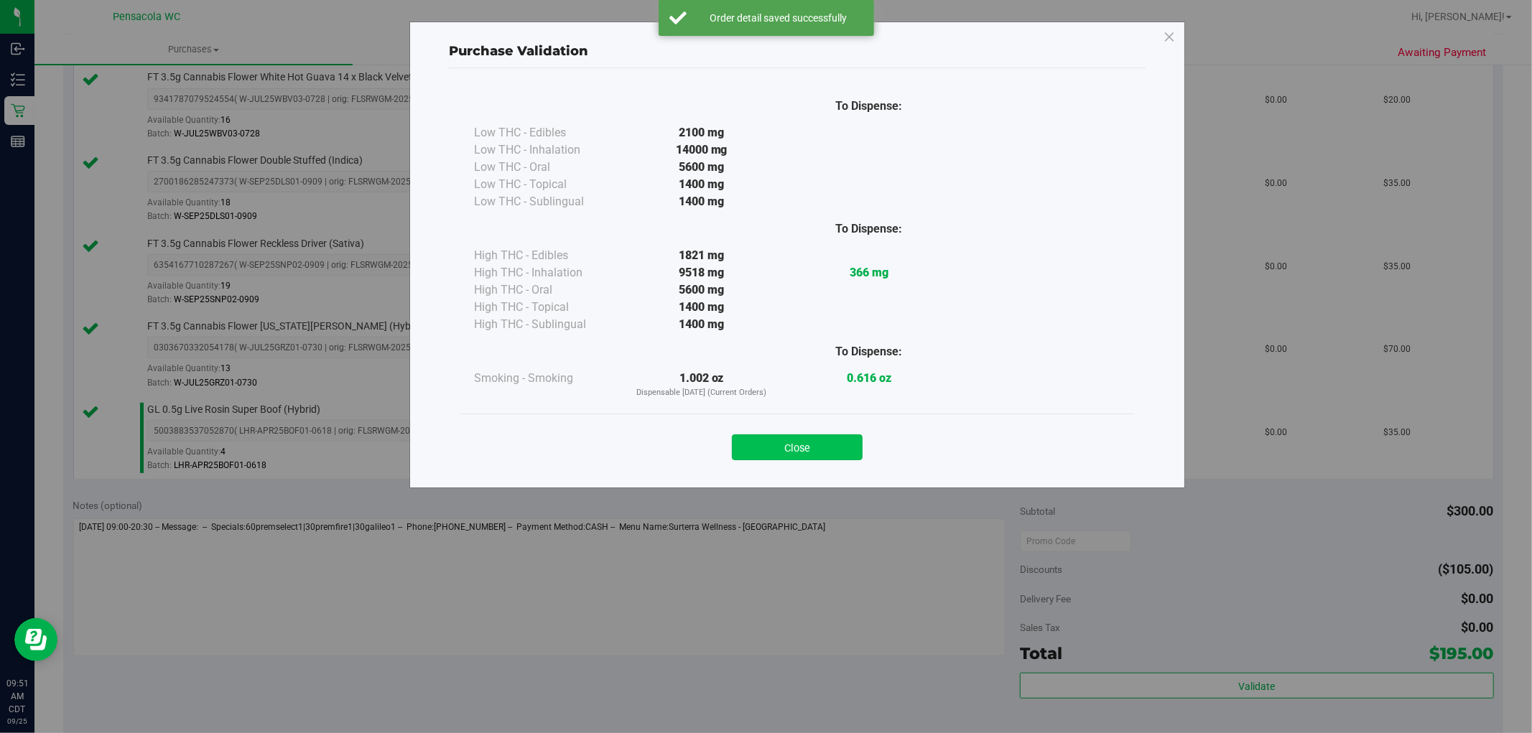
click at [821, 457] on button "Close" at bounding box center [797, 447] width 131 height 26
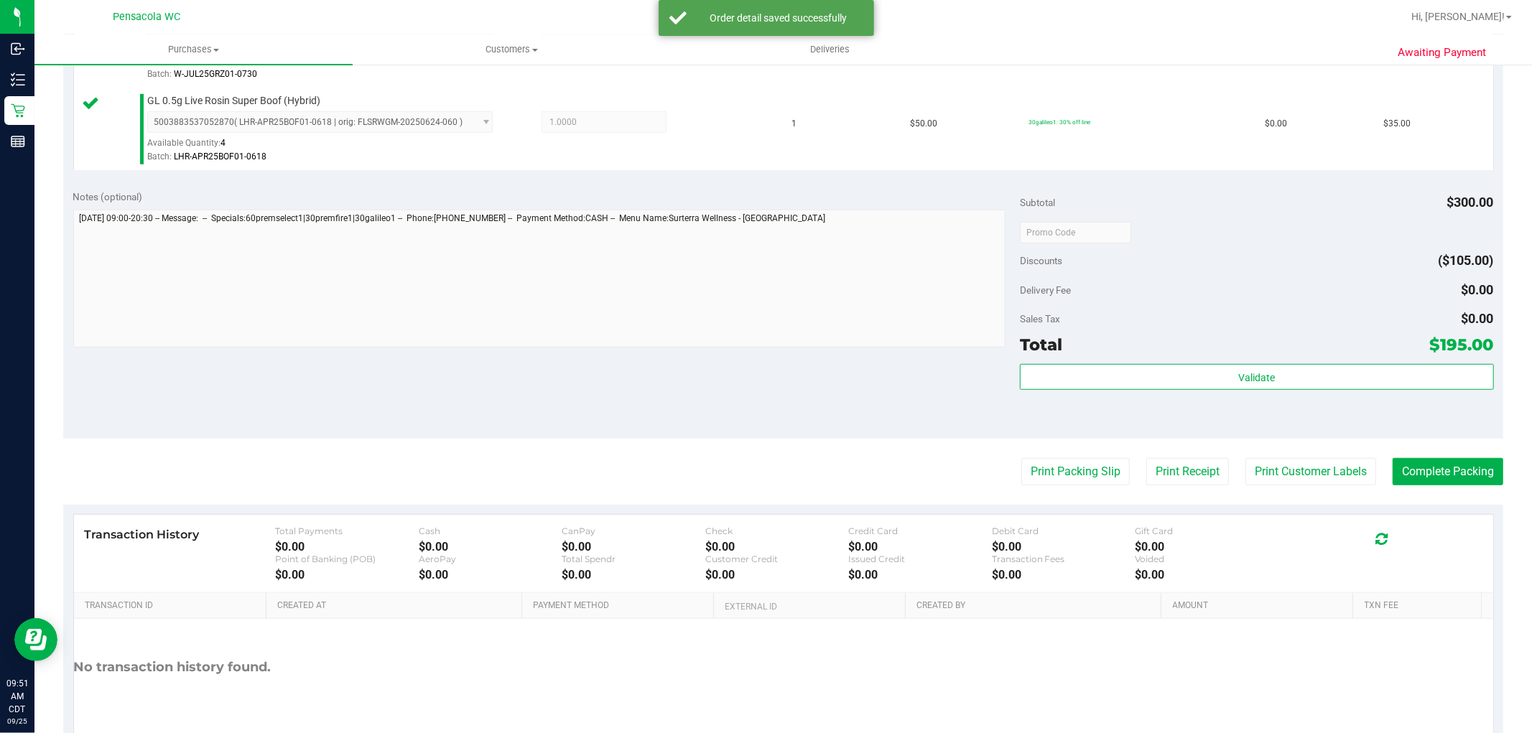
scroll to position [776, 0]
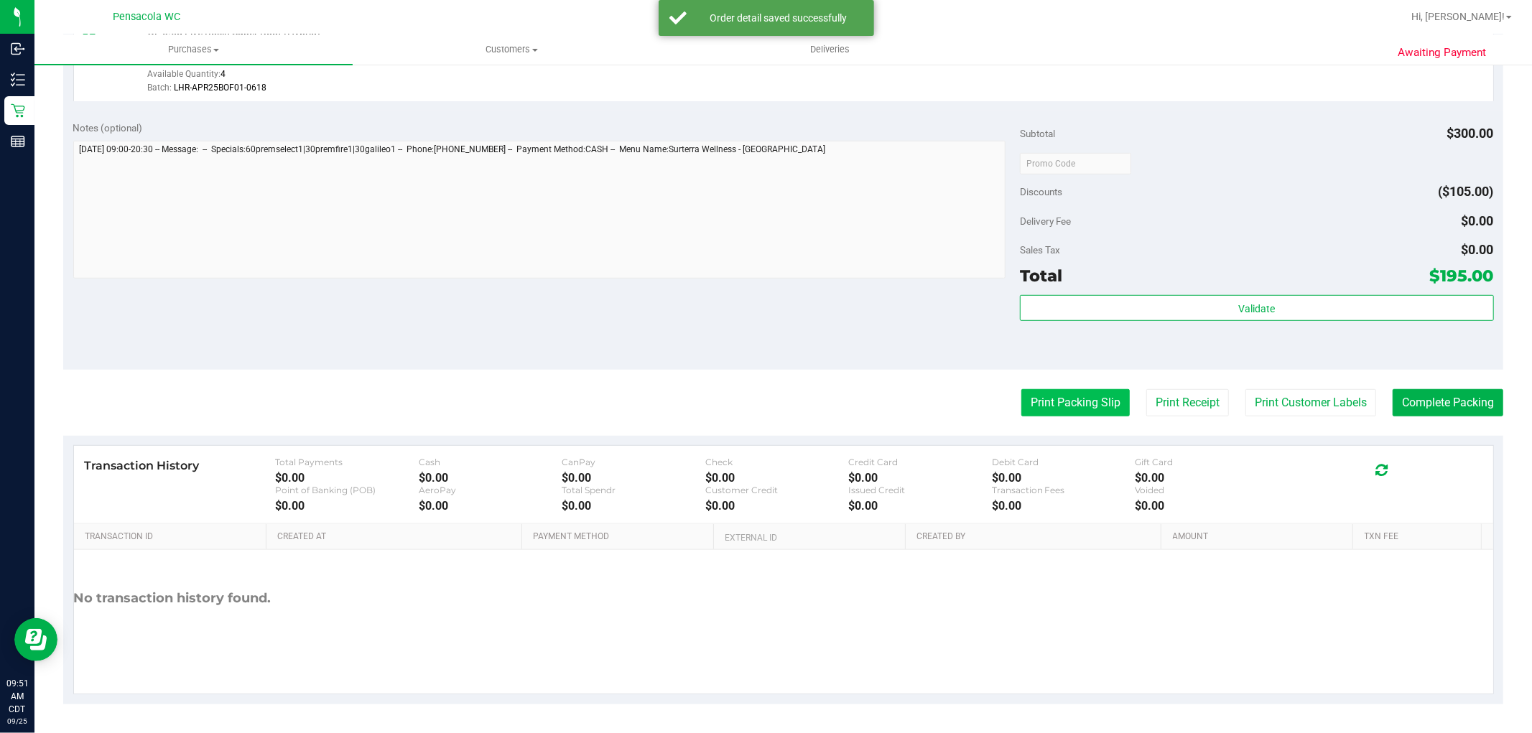
click at [1077, 412] on button "Print Packing Slip" at bounding box center [1075, 402] width 108 height 27
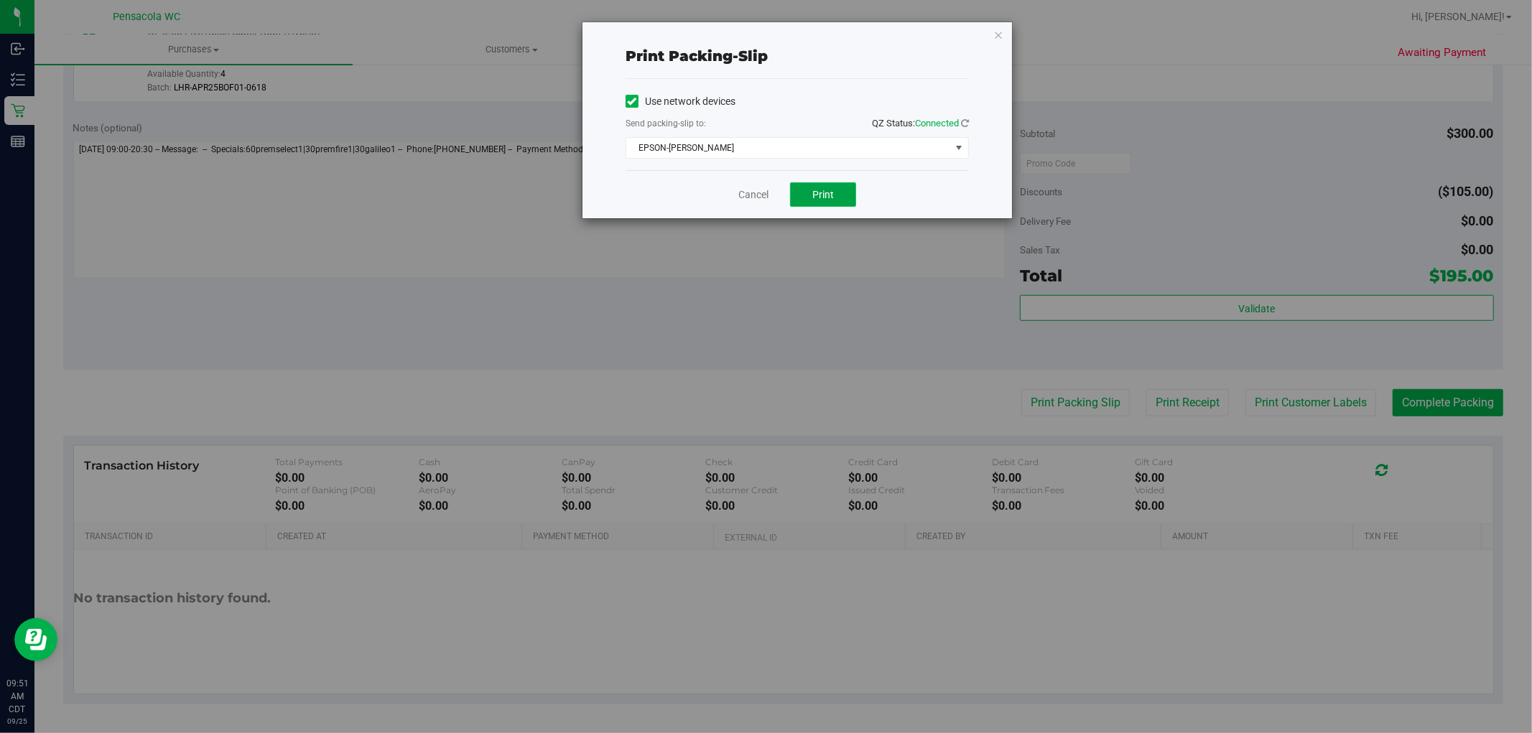
click at [843, 203] on button "Print" at bounding box center [823, 194] width 66 height 24
click at [755, 197] on link "Cancel" at bounding box center [753, 194] width 30 height 15
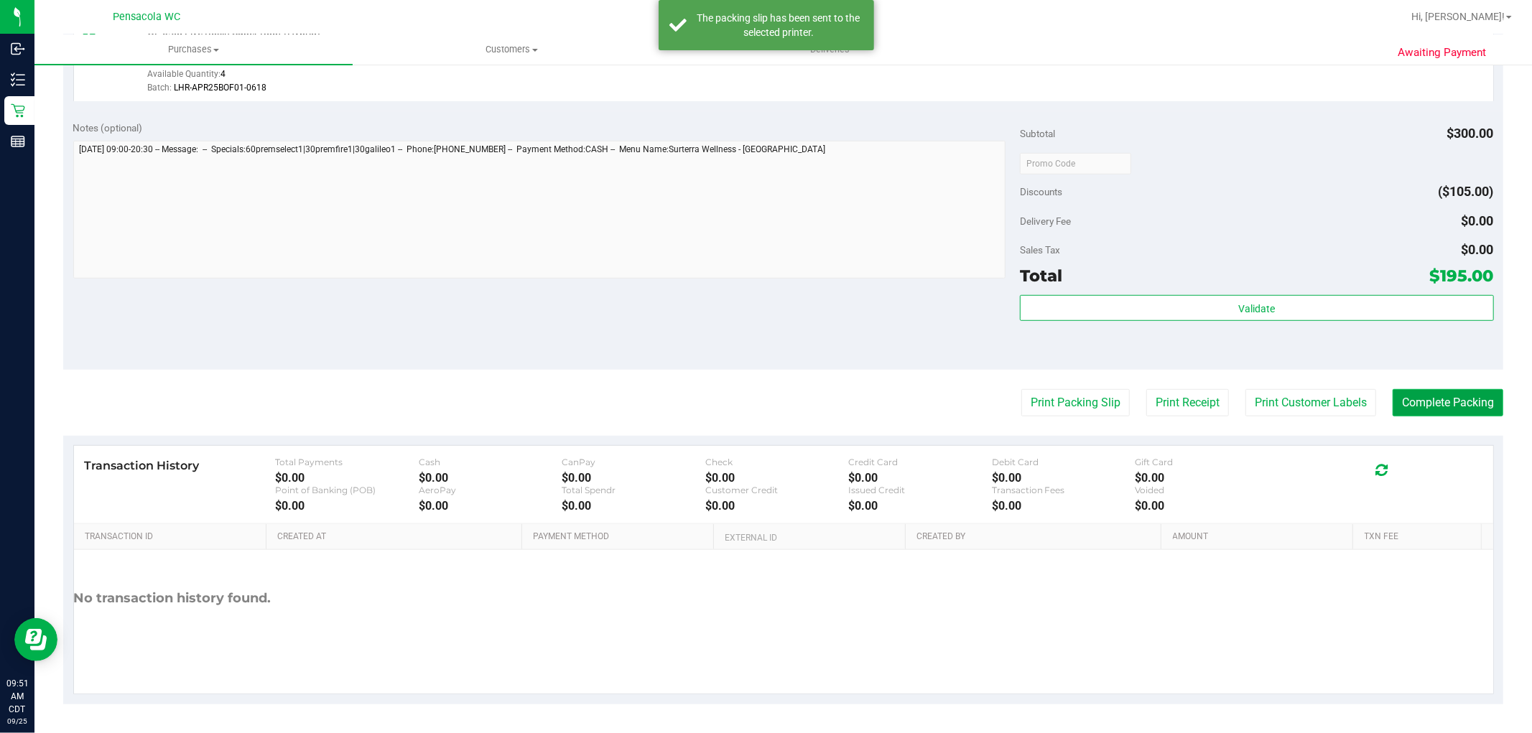
click at [1458, 407] on button "Complete Packing" at bounding box center [1448, 402] width 111 height 27
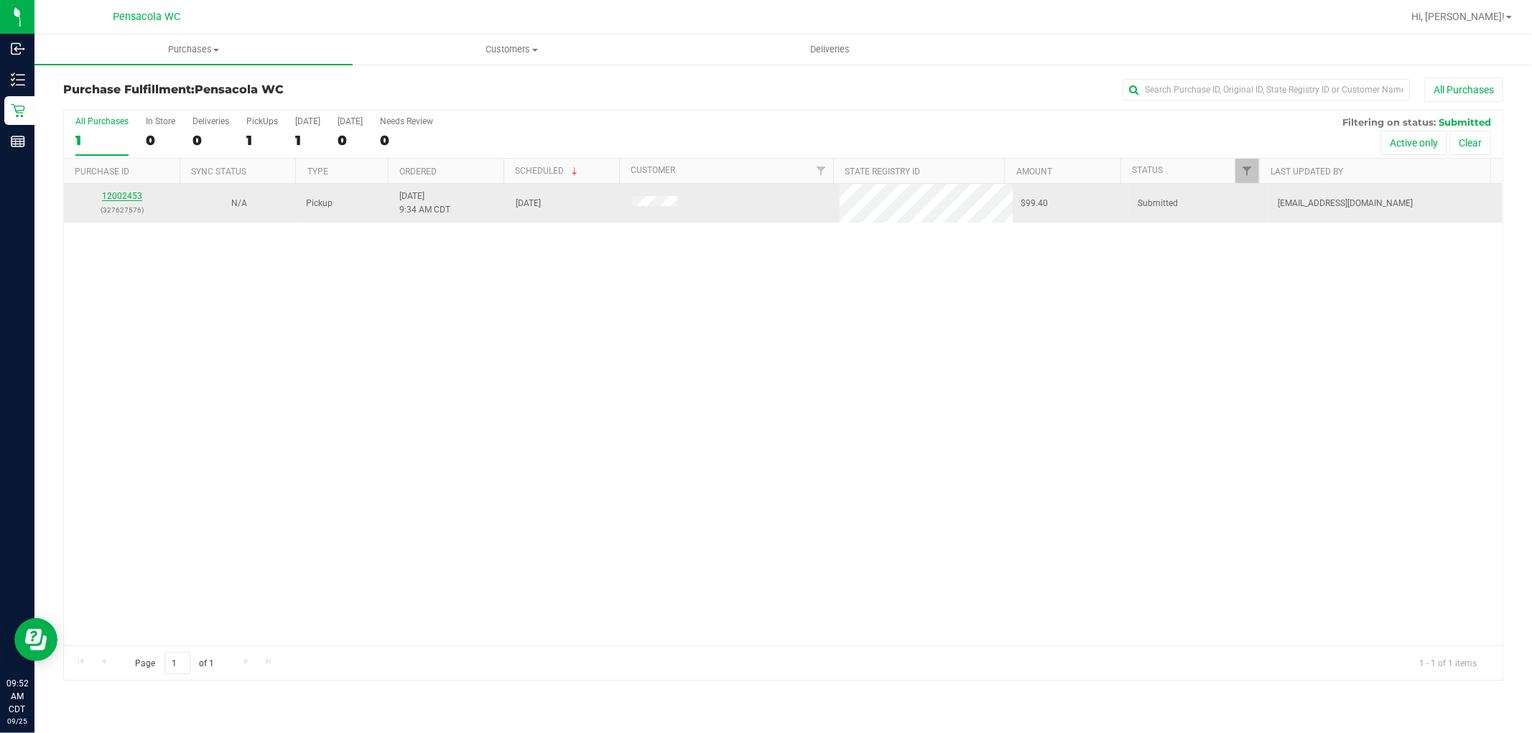
click at [139, 199] on link "12002453" at bounding box center [122, 196] width 40 height 10
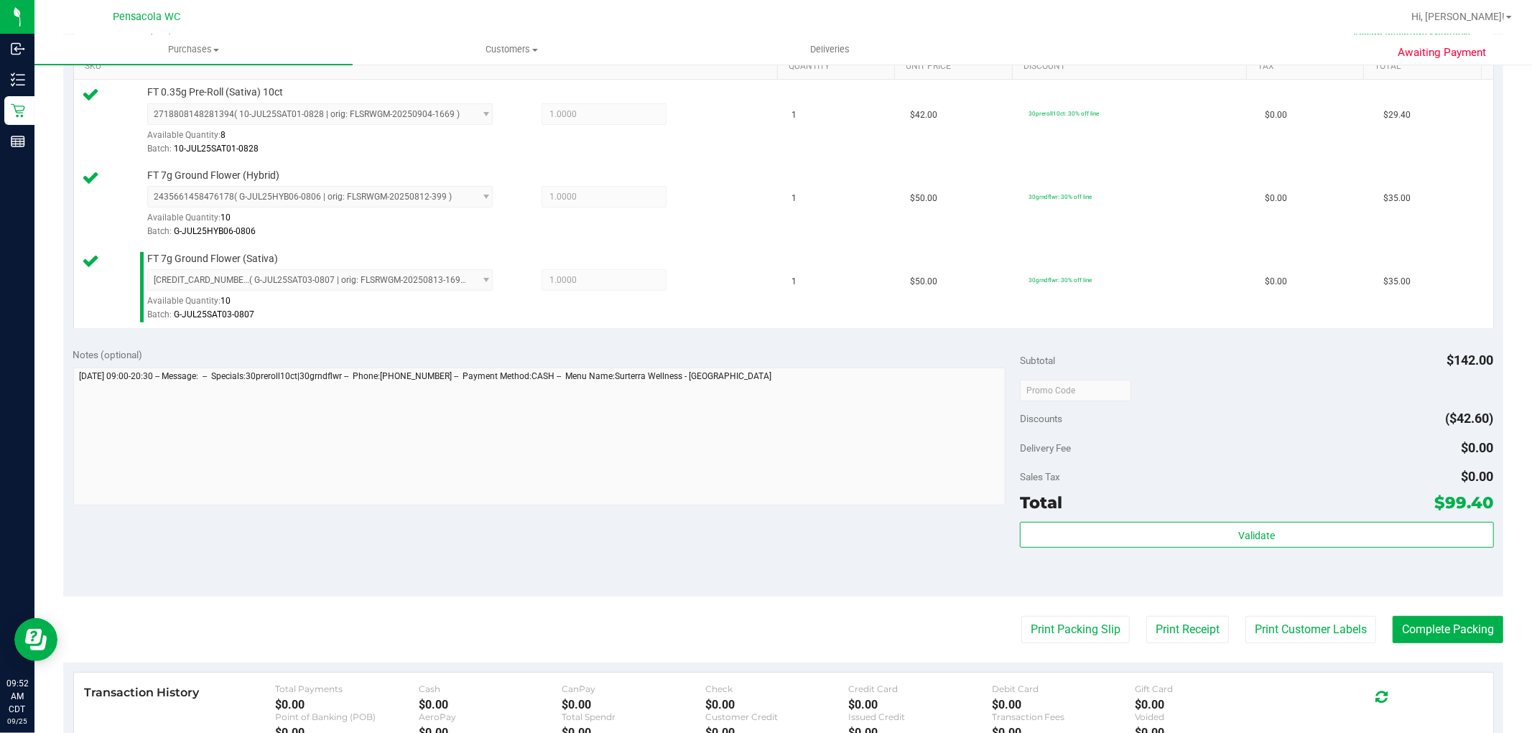
scroll to position [404, 0]
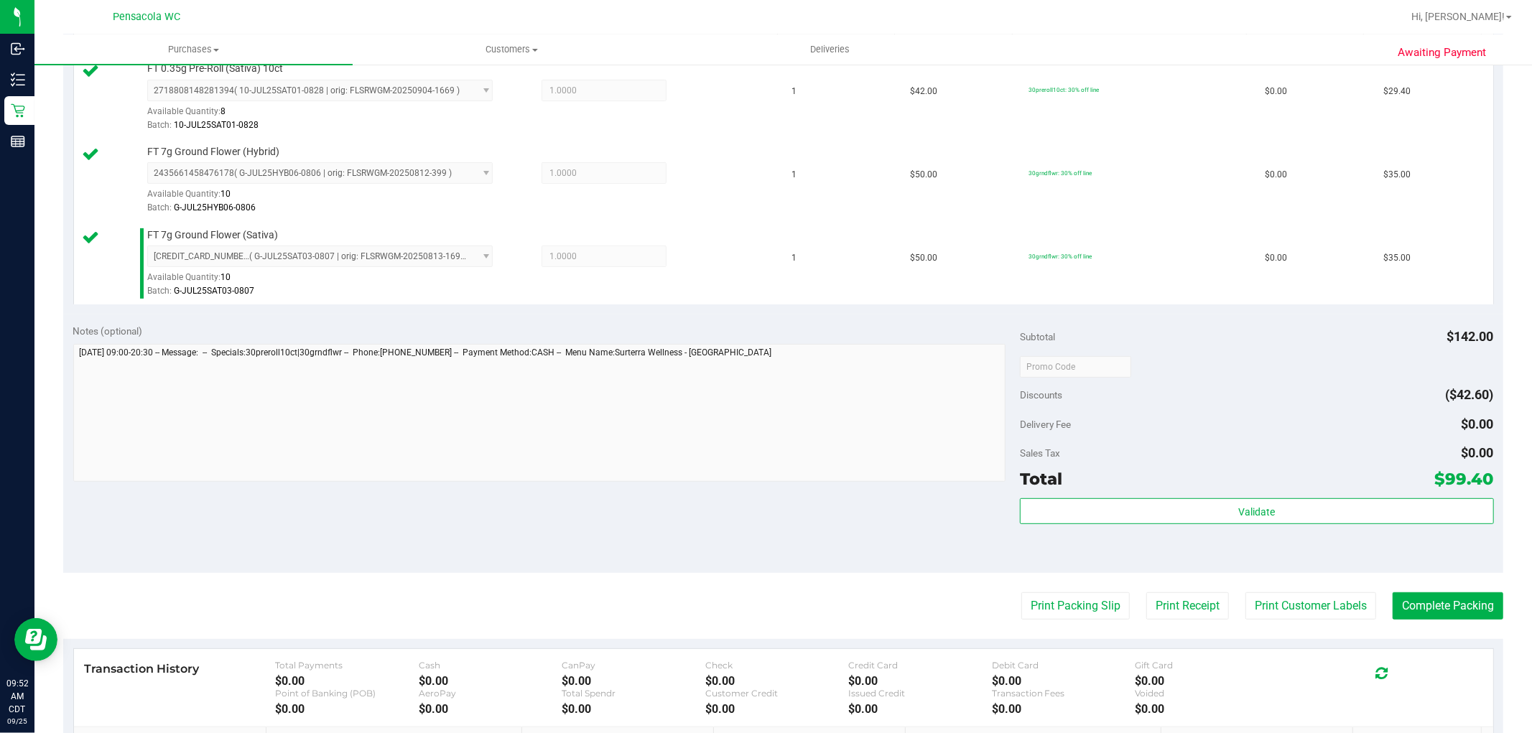
click at [1215, 548] on div "Validate" at bounding box center [1256, 530] width 473 height 65
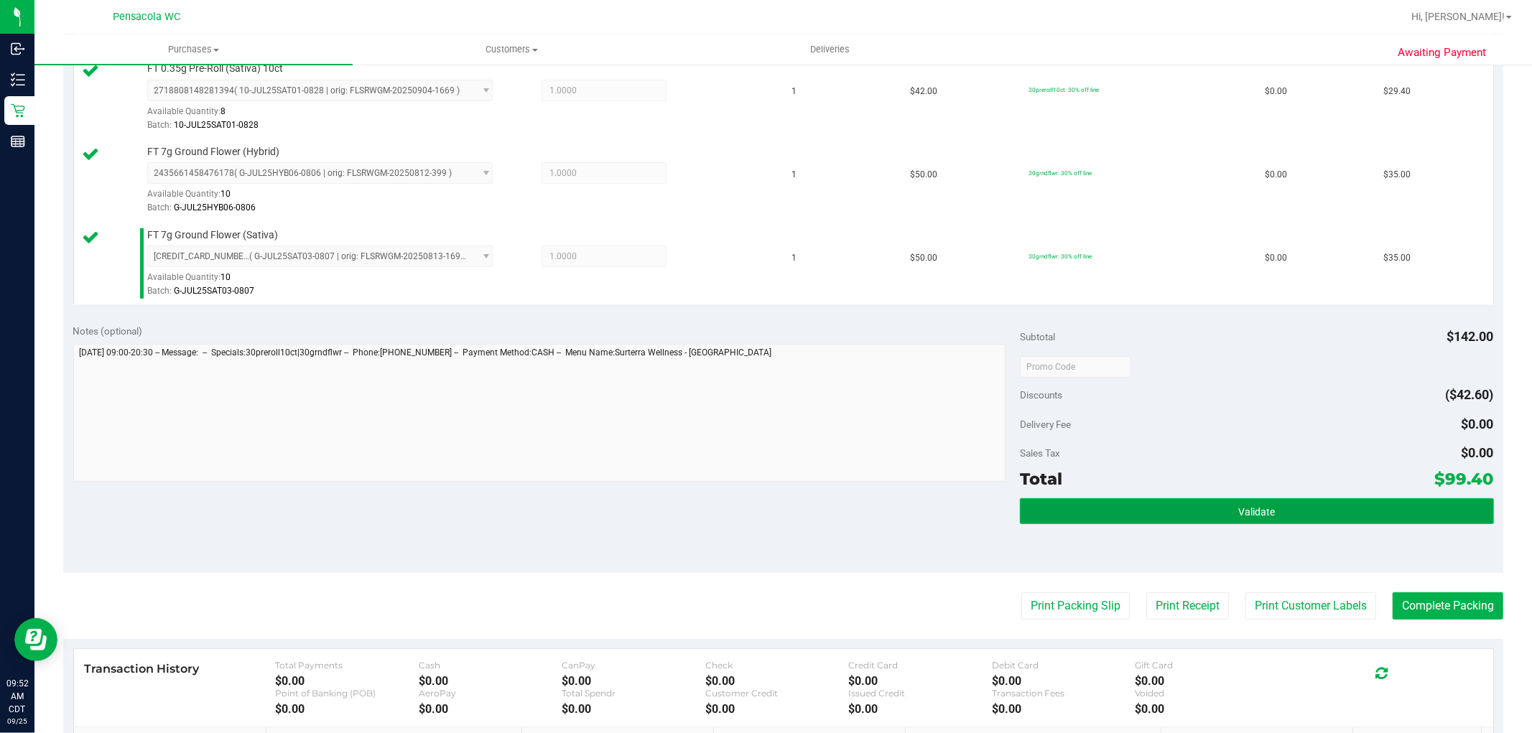
click at [1283, 520] on button "Validate" at bounding box center [1256, 511] width 473 height 26
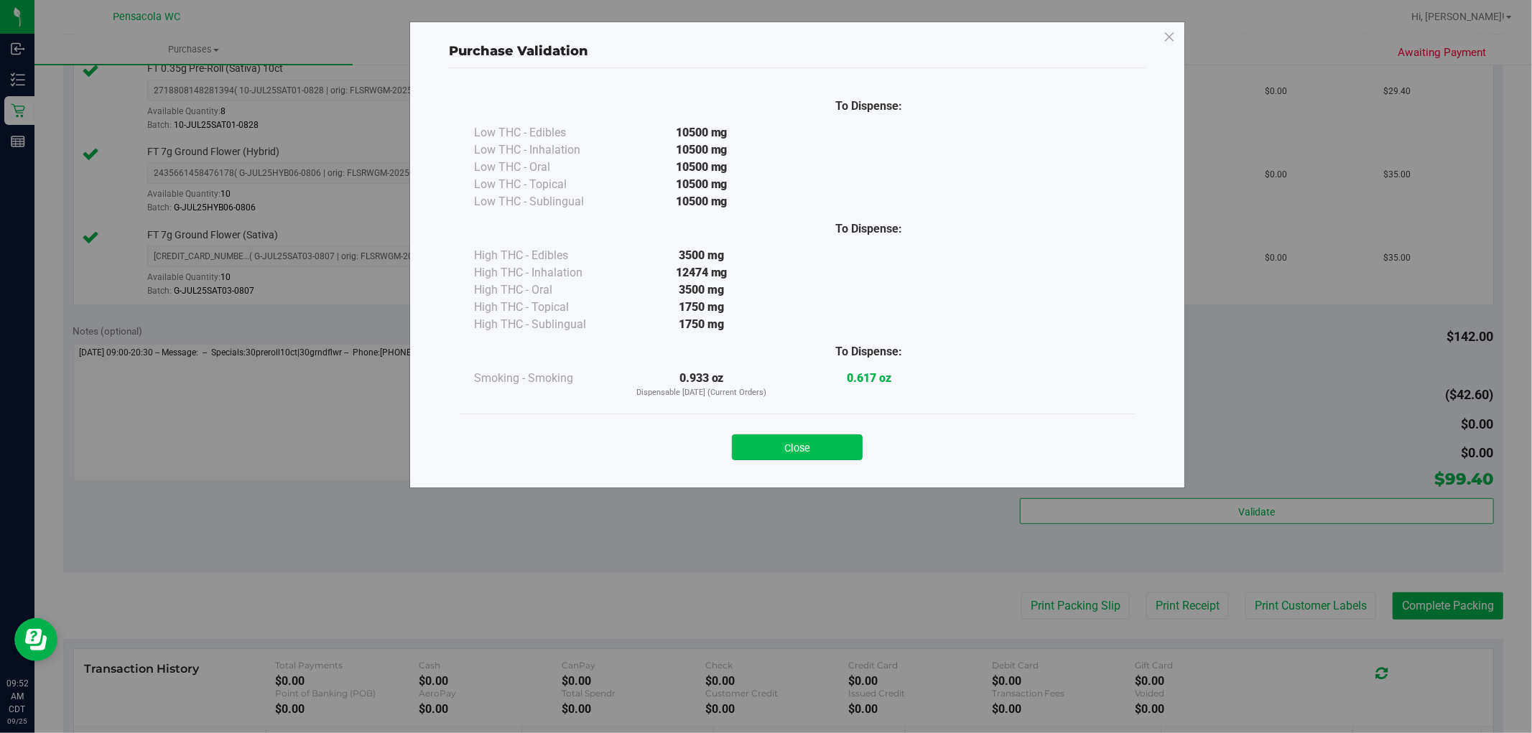
click at [846, 445] on button "Close" at bounding box center [797, 447] width 131 height 26
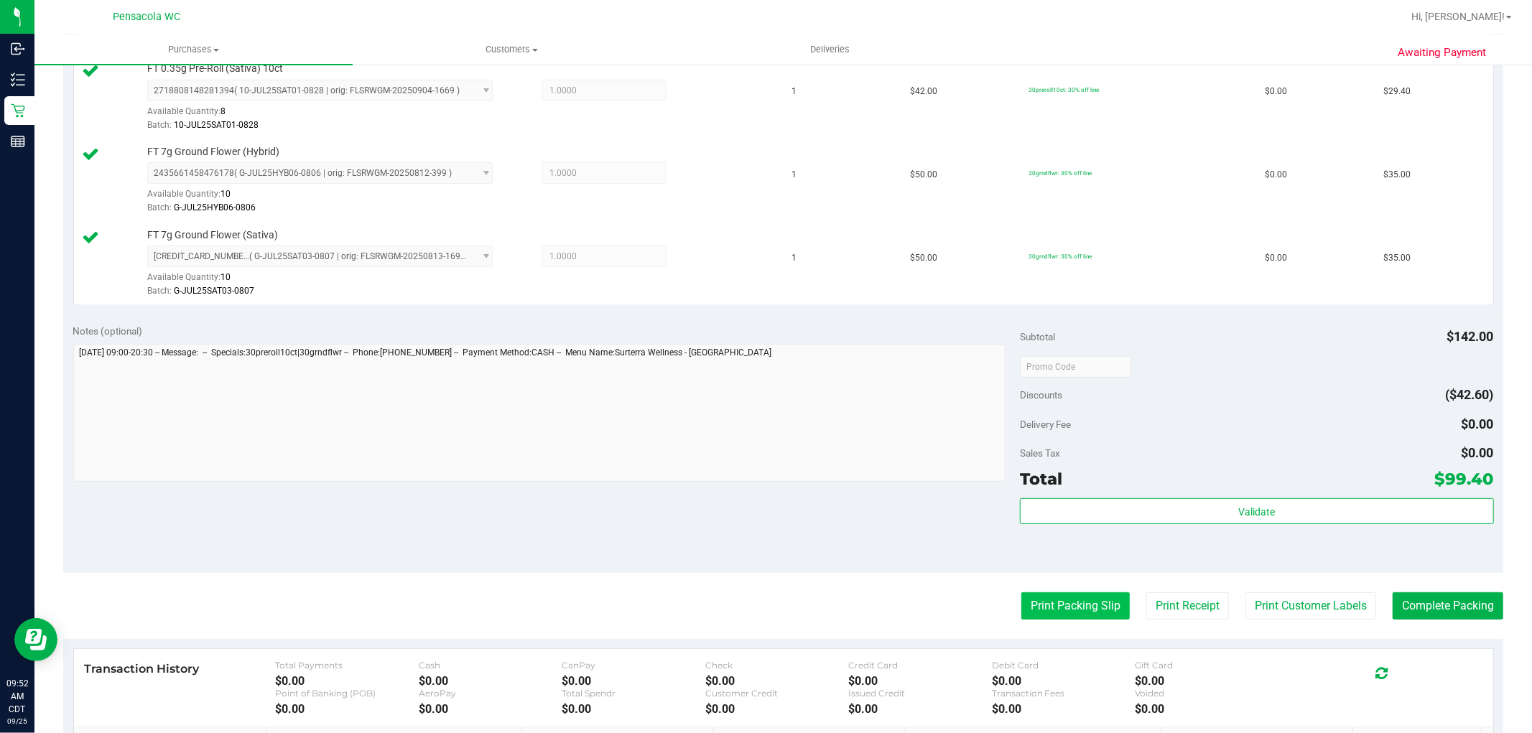
click at [1051, 616] on button "Print Packing Slip" at bounding box center [1075, 605] width 108 height 27
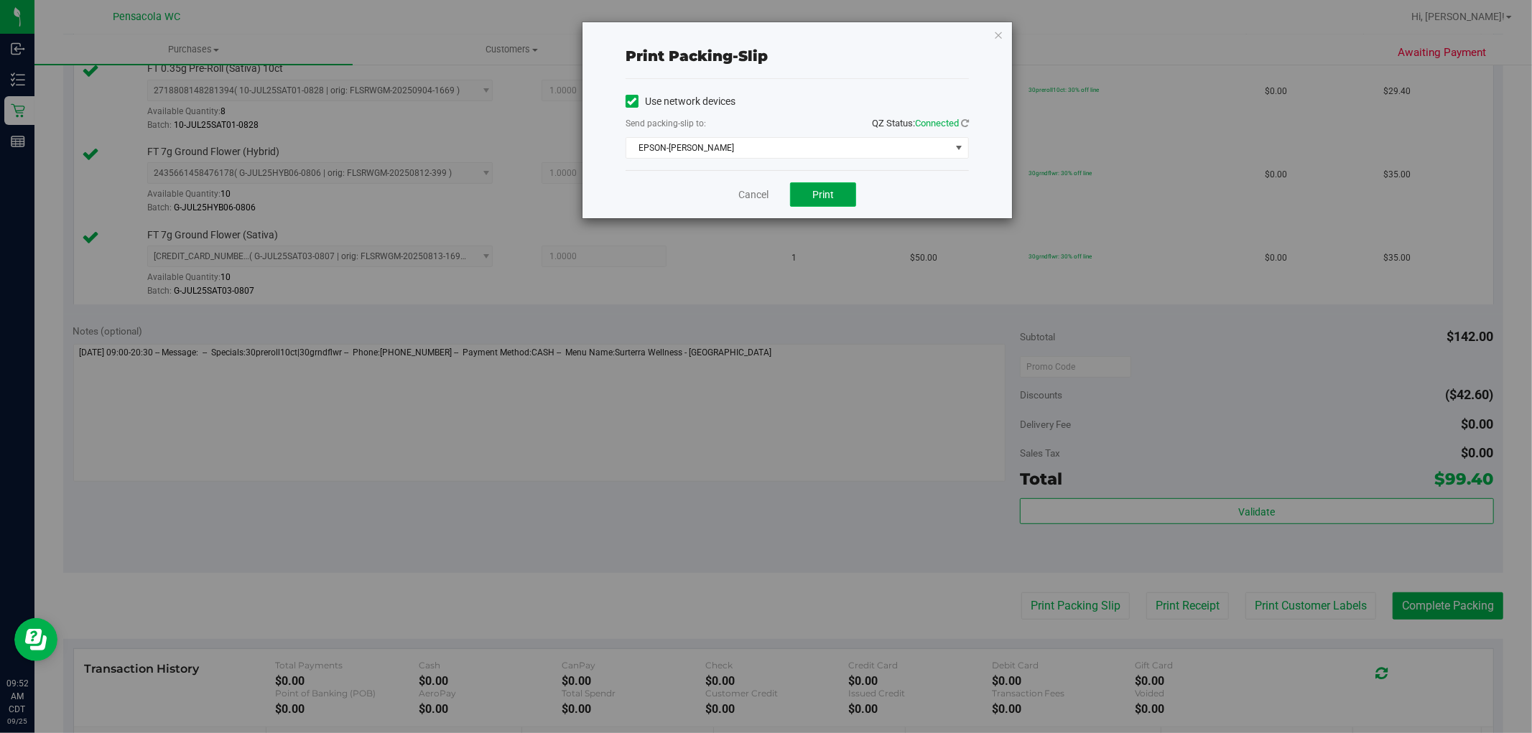
click at [850, 201] on button "Print" at bounding box center [823, 194] width 66 height 24
click at [760, 197] on link "Cancel" at bounding box center [753, 194] width 30 height 15
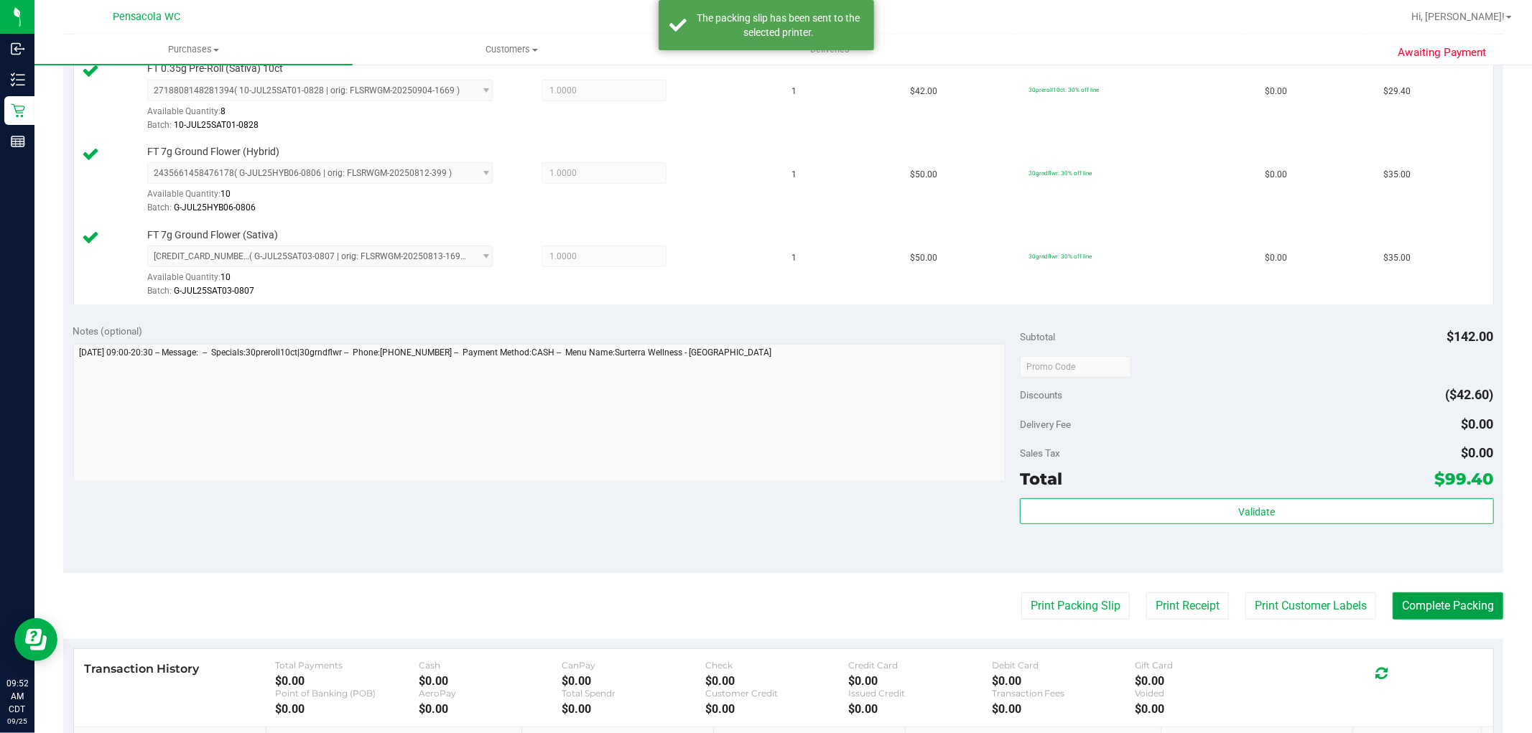
click at [1477, 609] on button "Complete Packing" at bounding box center [1448, 605] width 111 height 27
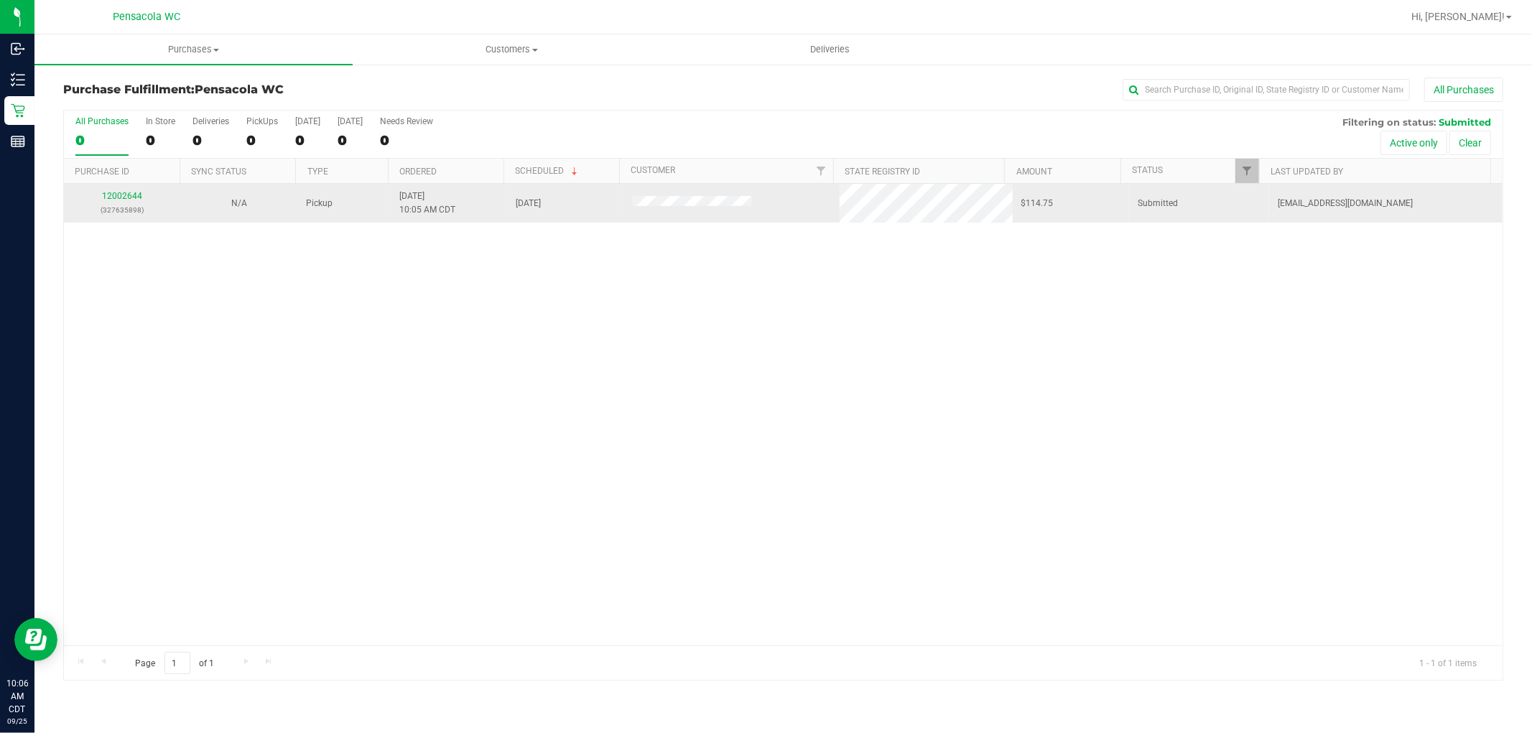
click at [116, 190] on div "12002644 (327635898)" at bounding box center [122, 203] width 99 height 27
click at [106, 196] on link "12002644" at bounding box center [122, 196] width 40 height 10
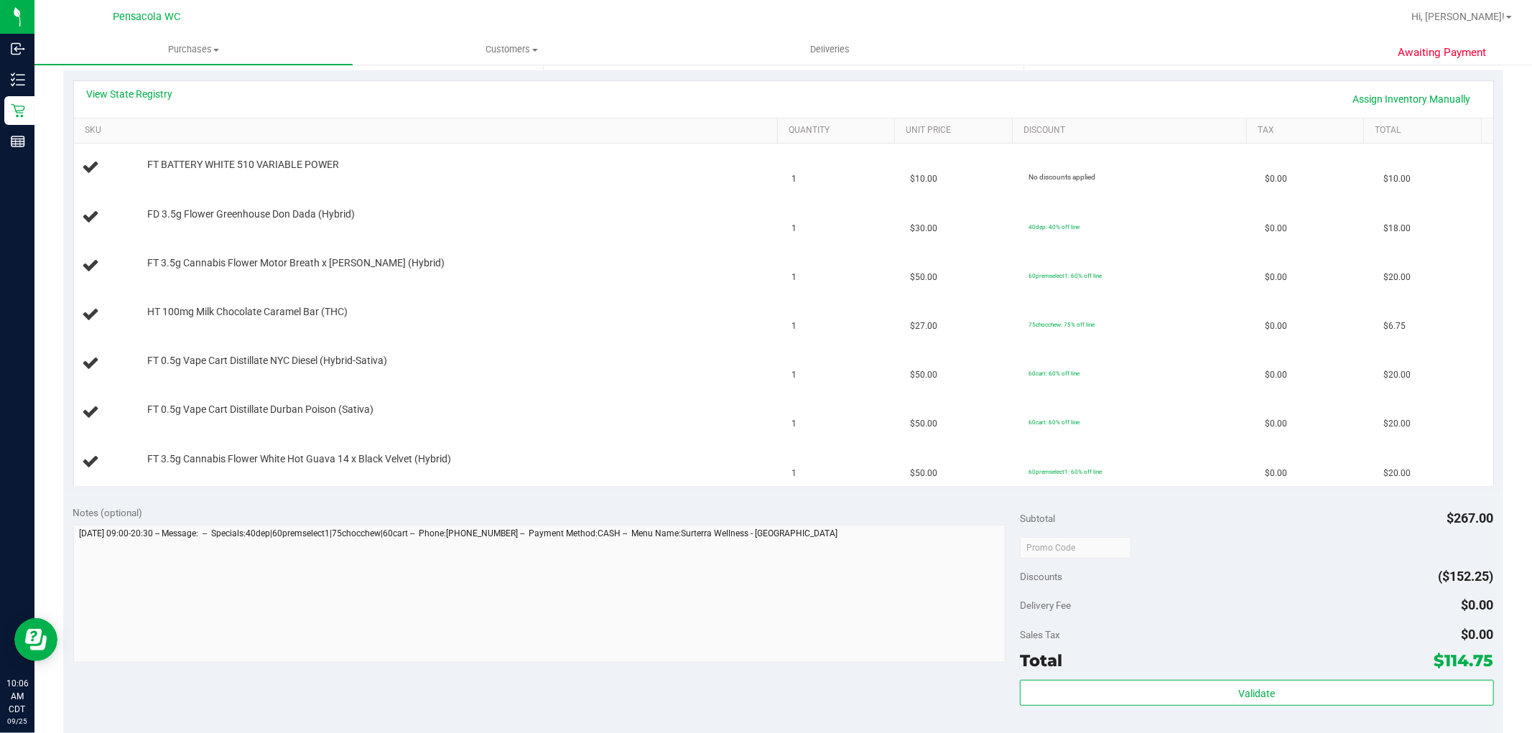
scroll to position [317, 0]
click at [126, 97] on link "View State Registry" at bounding box center [130, 93] width 86 height 14
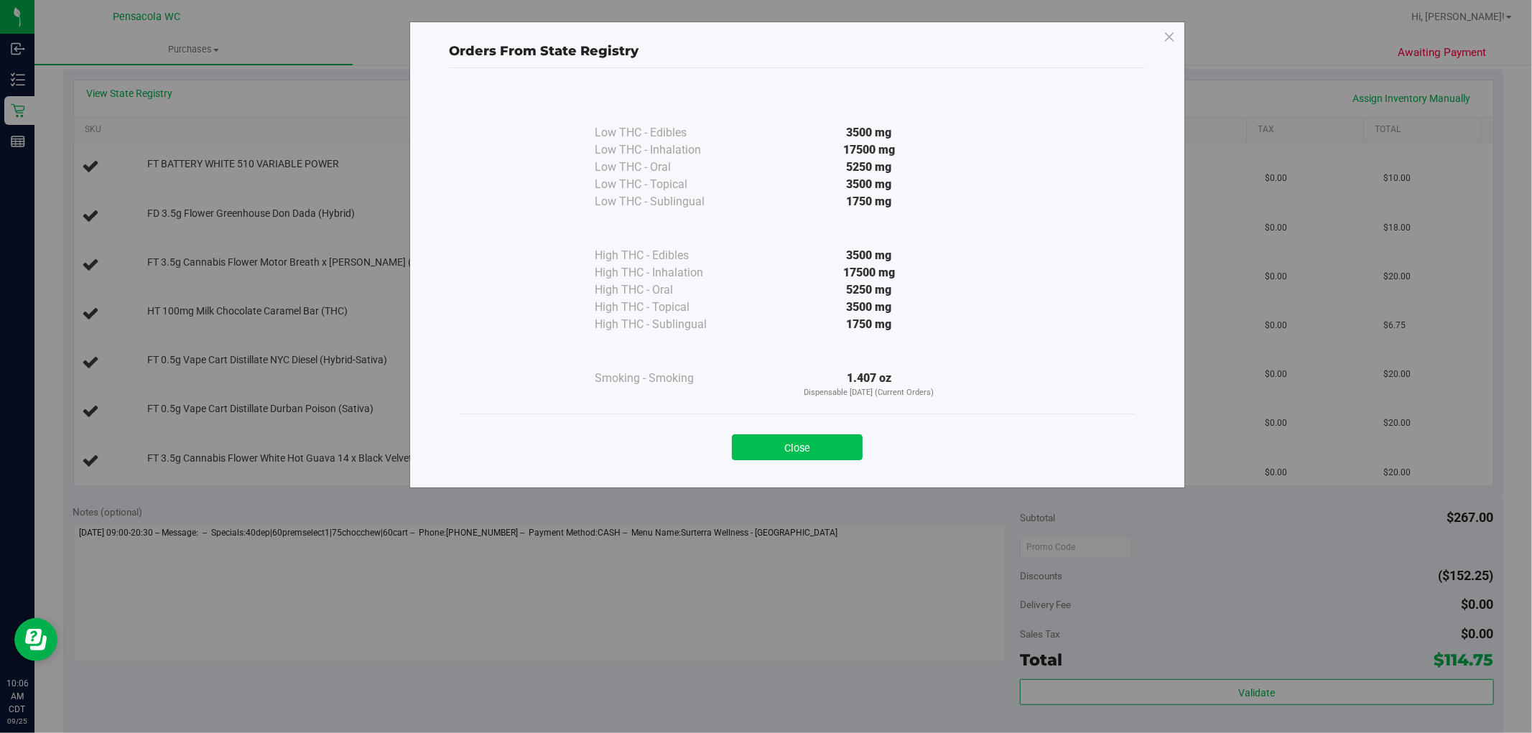
click at [774, 439] on button "Close" at bounding box center [797, 447] width 131 height 26
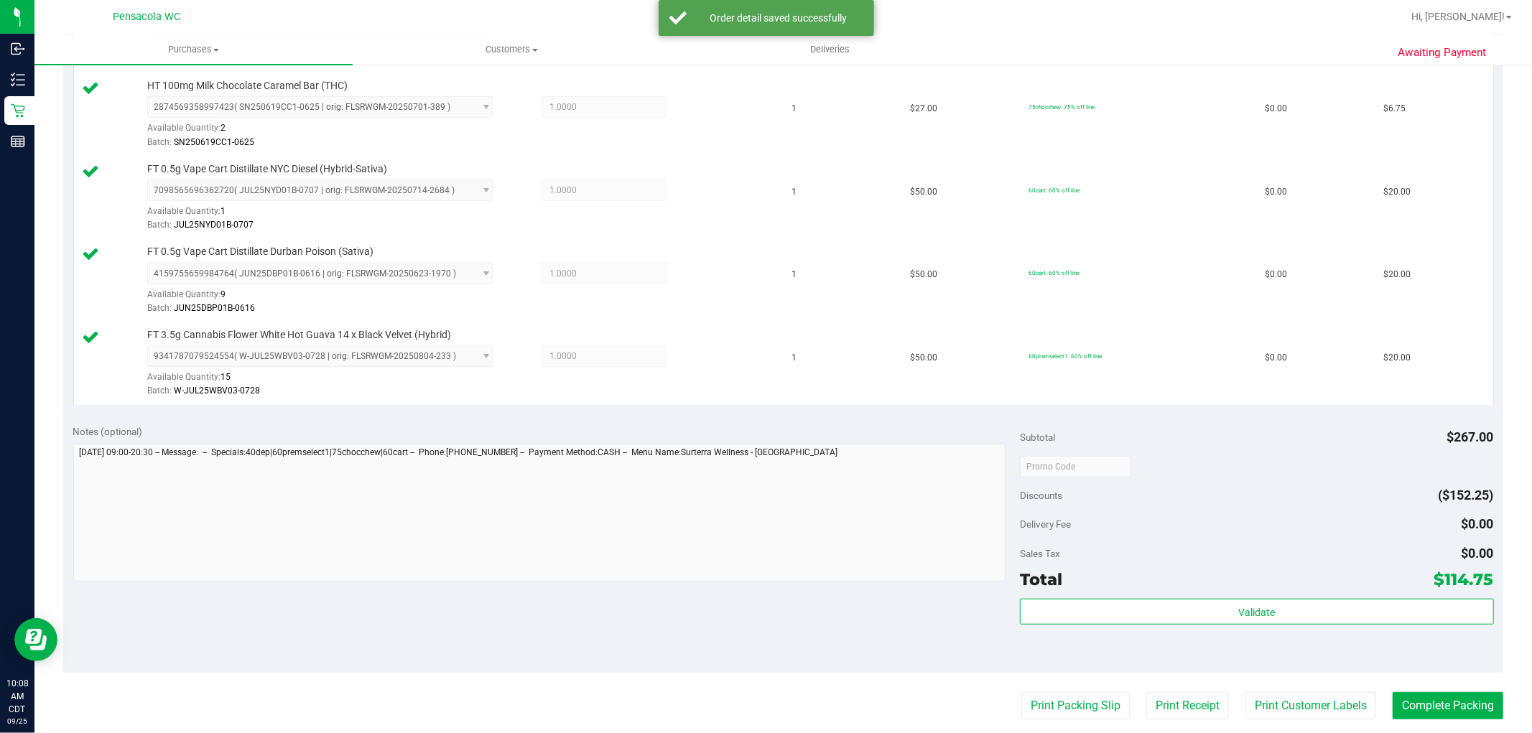
scroll to position [636, 0]
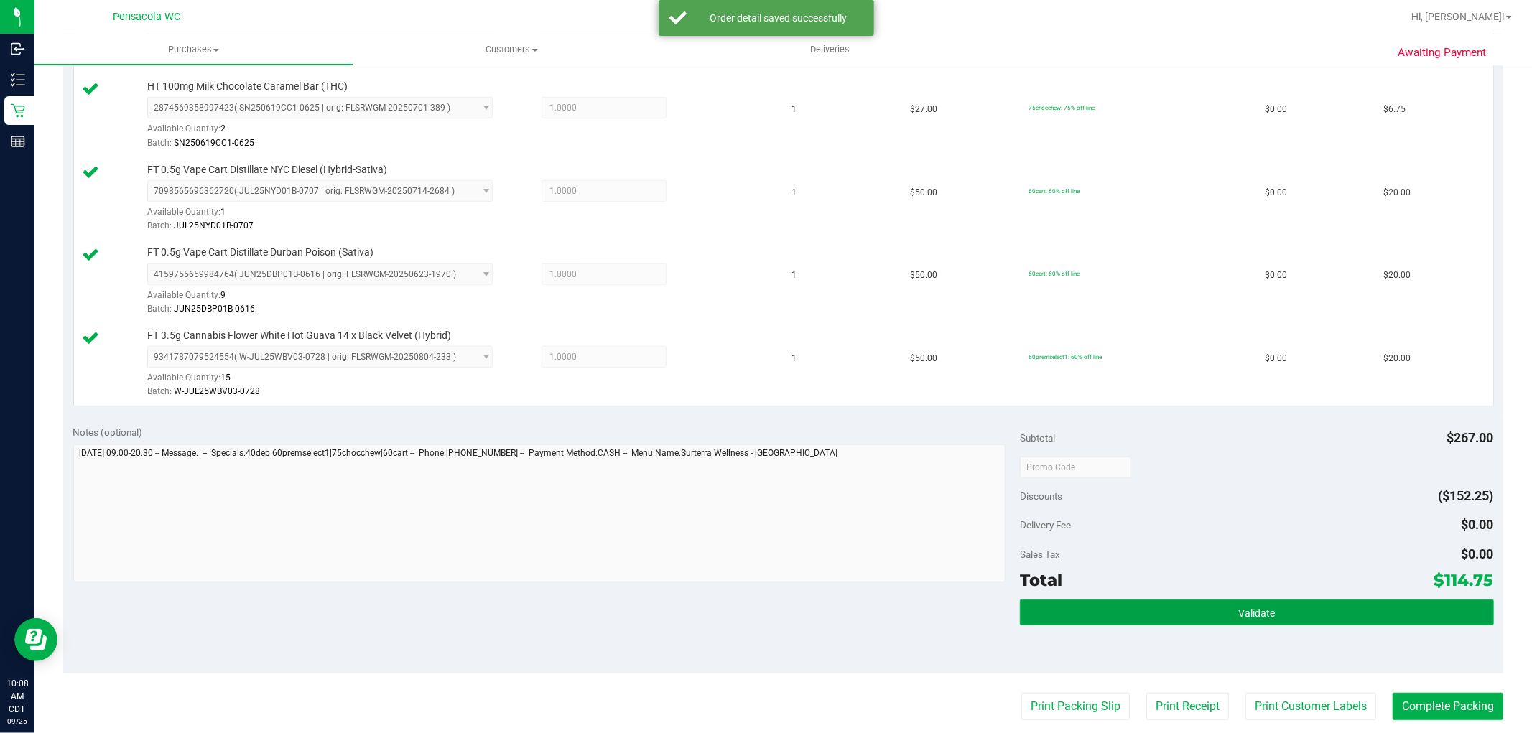
click at [1207, 615] on button "Validate" at bounding box center [1256, 613] width 473 height 26
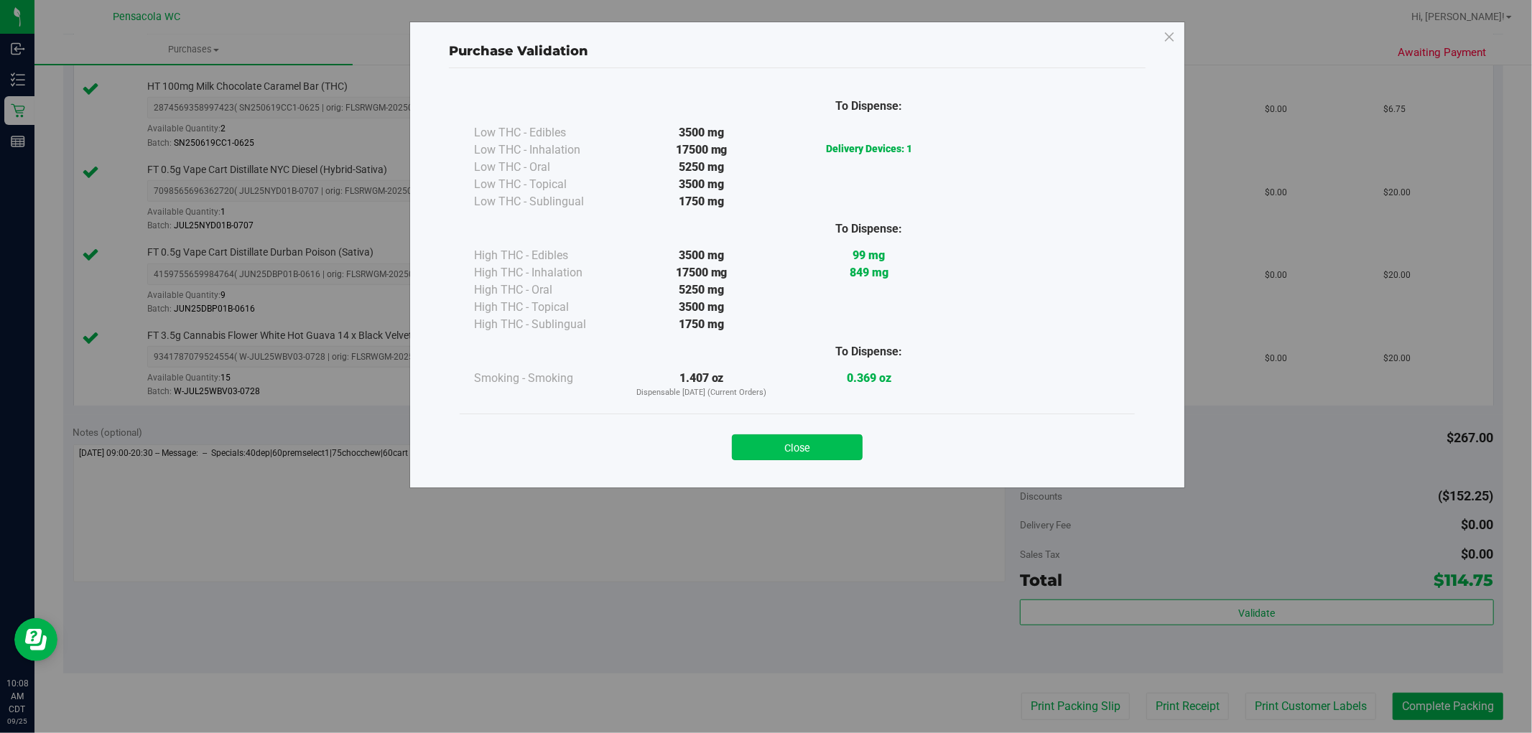
click at [774, 454] on button "Close" at bounding box center [797, 447] width 131 height 26
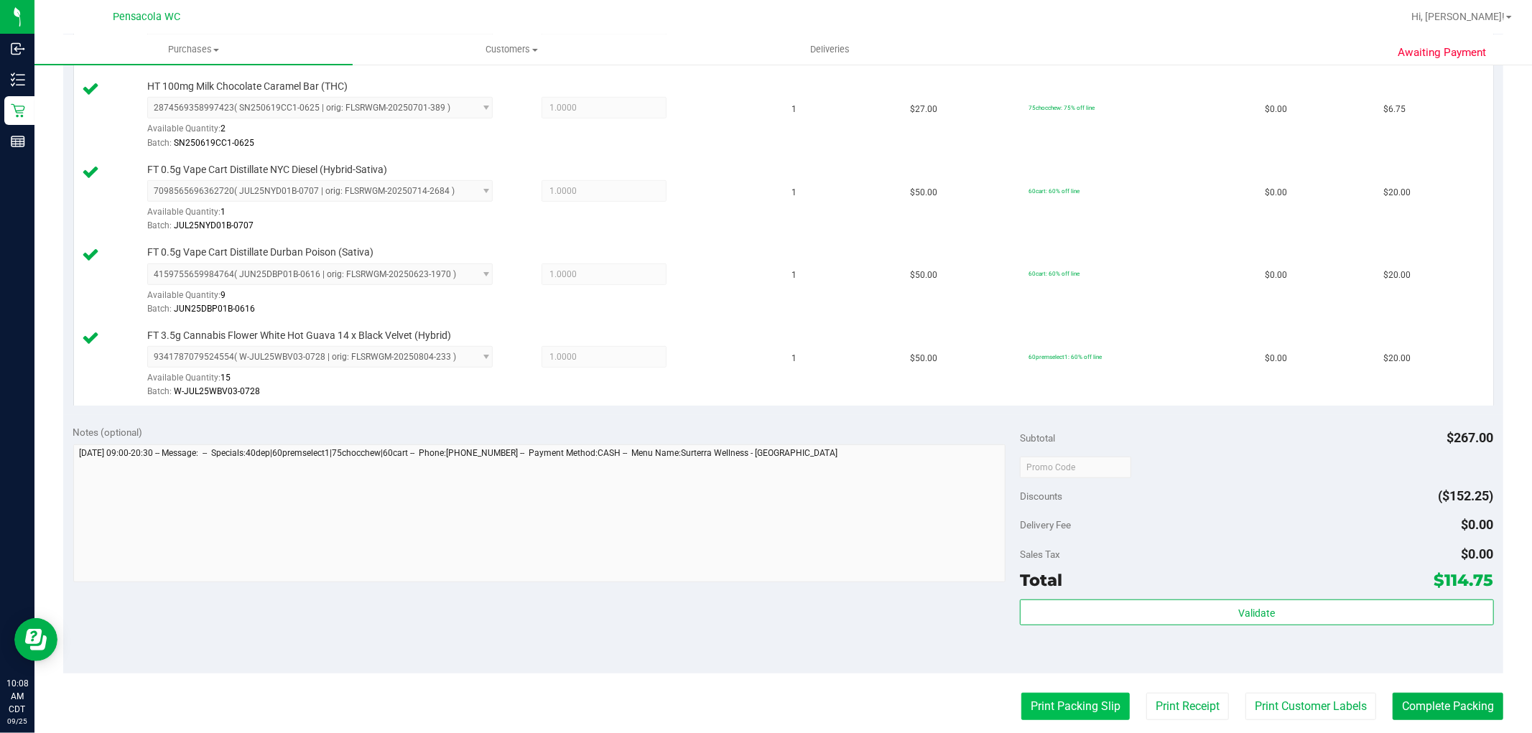
click at [1021, 705] on button "Print Packing Slip" at bounding box center [1075, 706] width 108 height 27
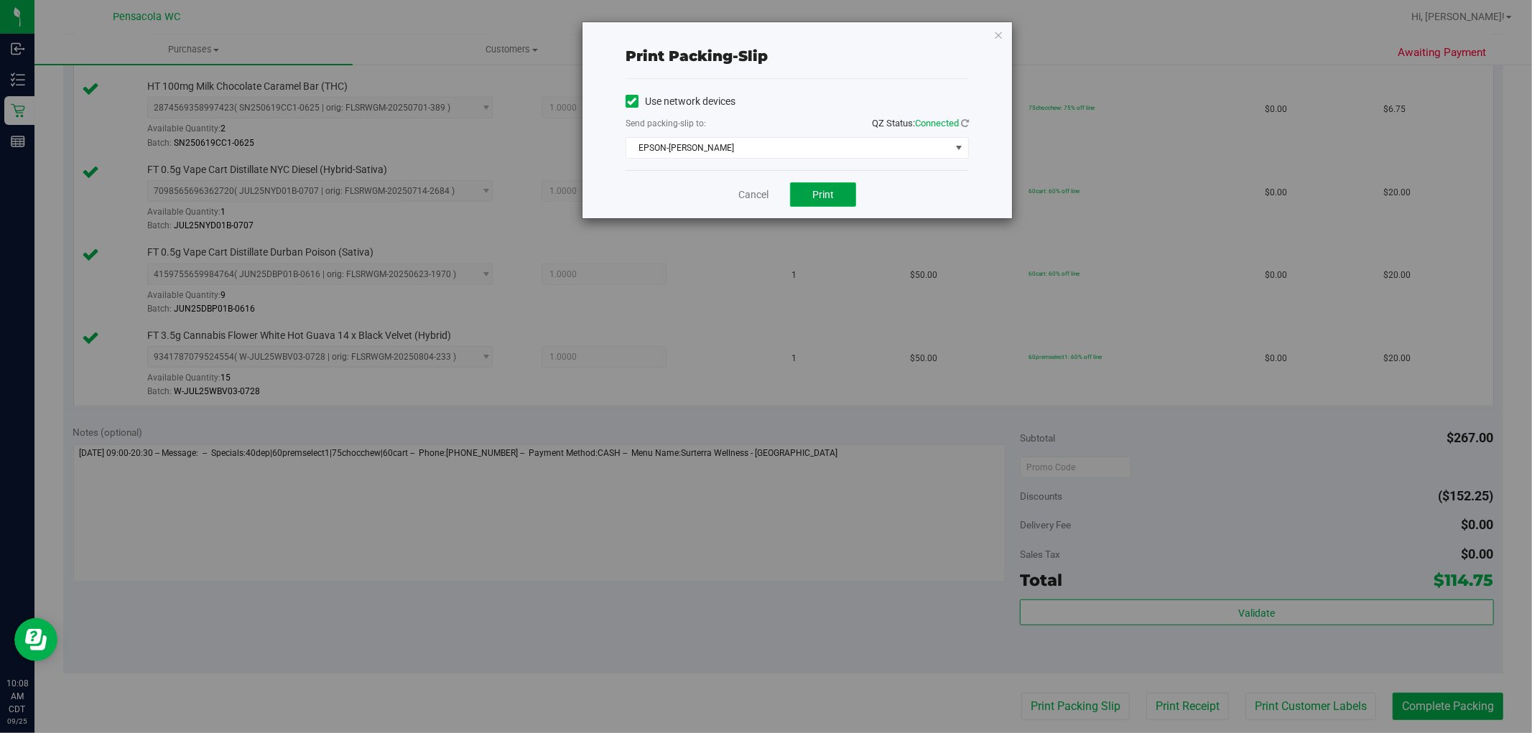
click at [801, 190] on button "Print" at bounding box center [823, 194] width 66 height 24
click at [760, 200] on link "Cancel" at bounding box center [753, 194] width 30 height 15
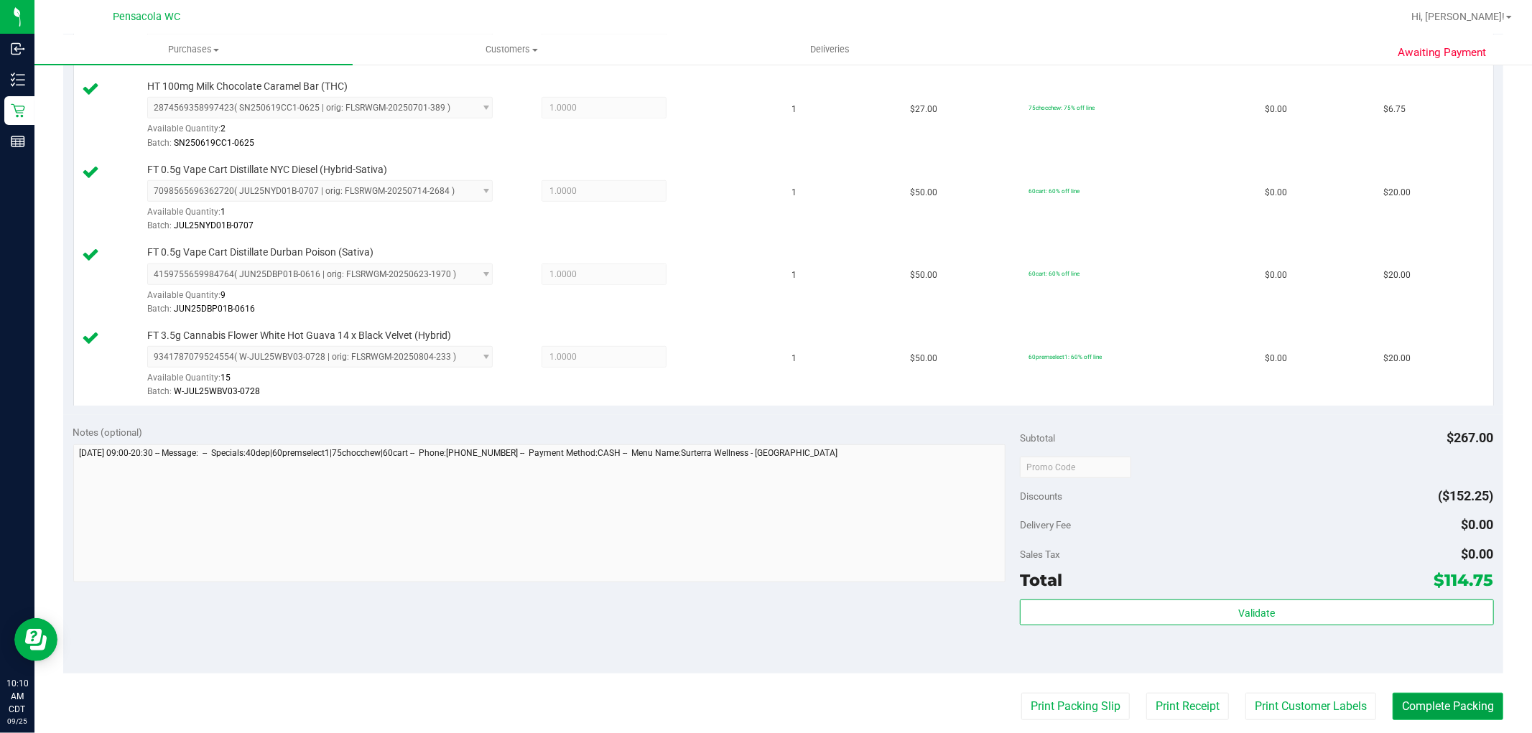
click at [1472, 707] on button "Complete Packing" at bounding box center [1448, 706] width 111 height 27
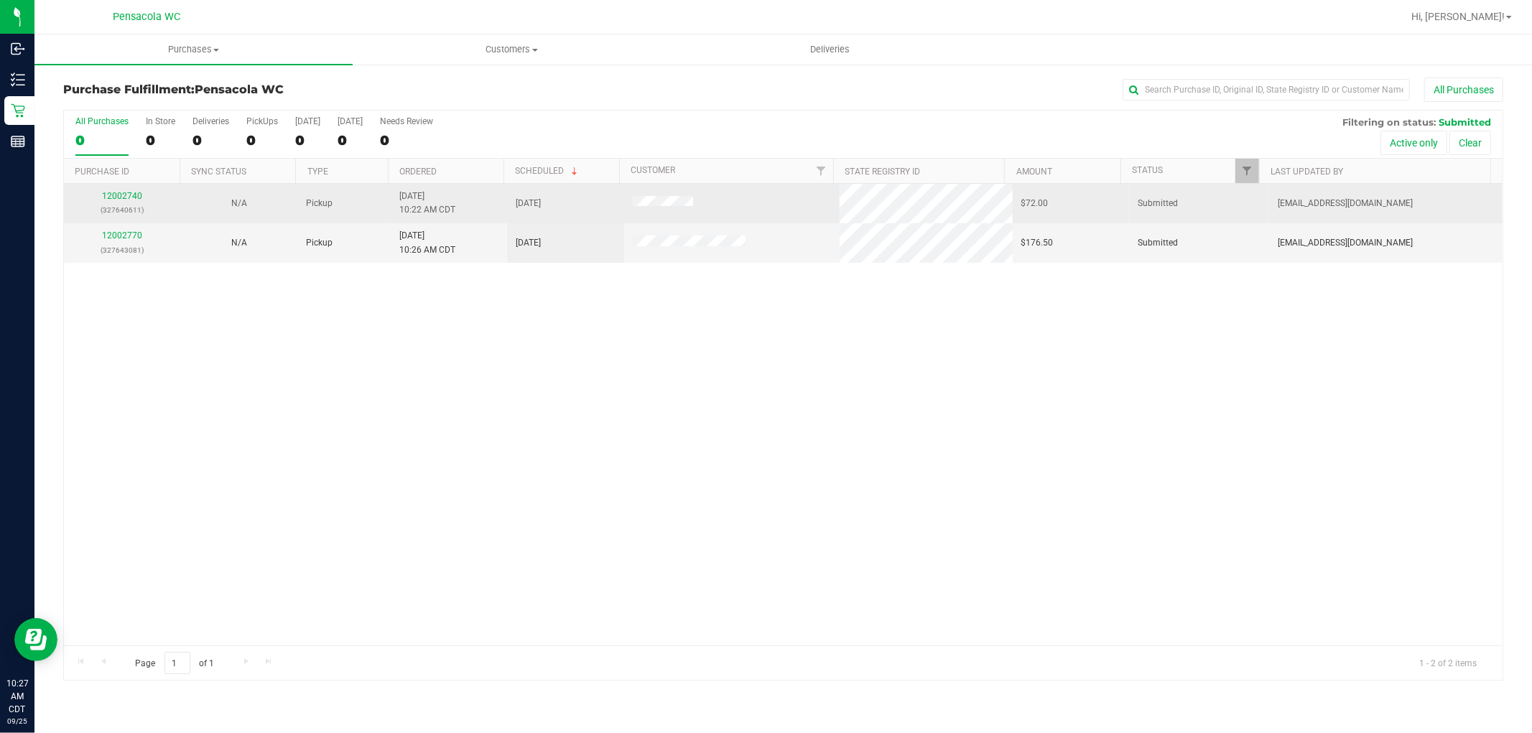
click at [129, 214] on p "(327640611)" at bounding box center [122, 210] width 99 height 14
click at [111, 196] on link "12002740" at bounding box center [122, 196] width 40 height 10
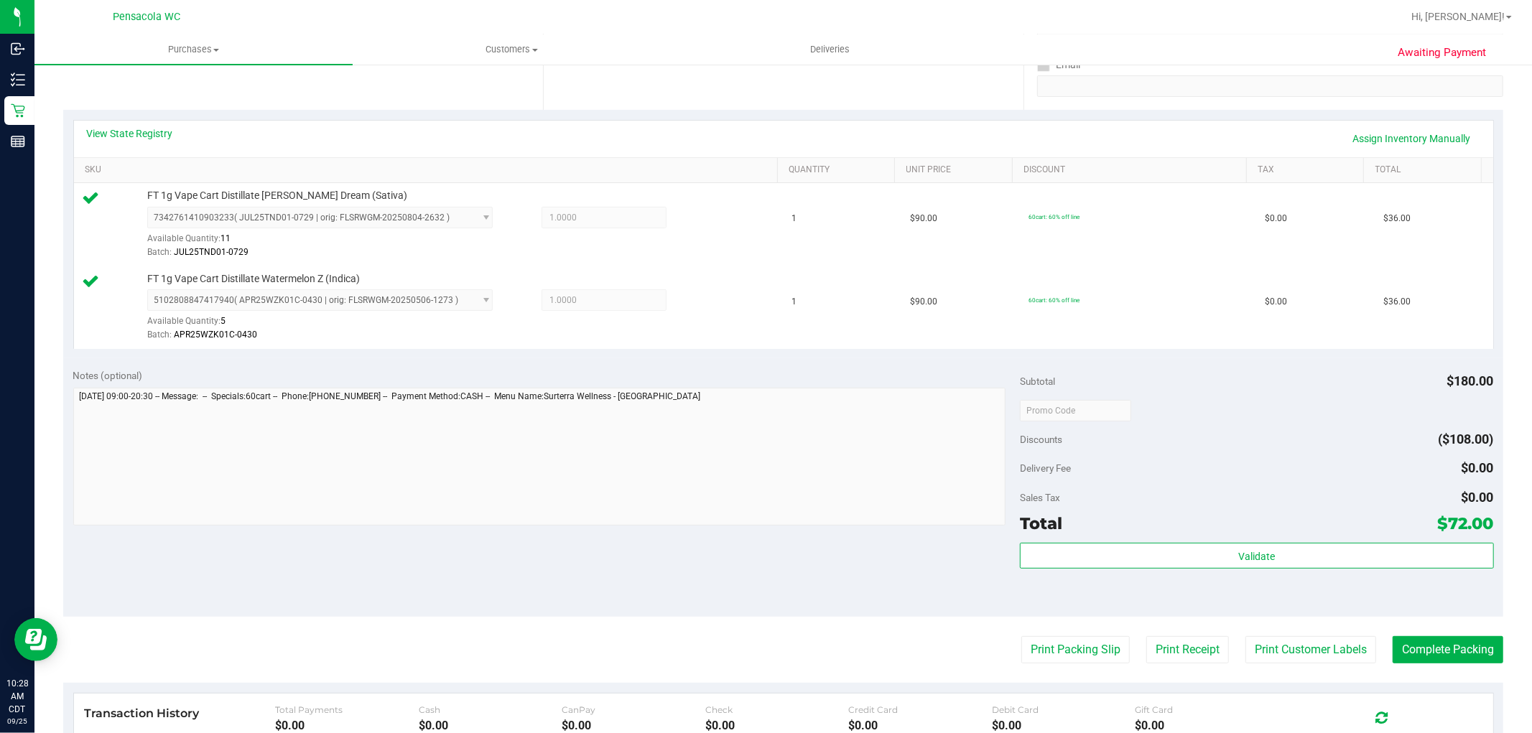
scroll to position [299, 0]
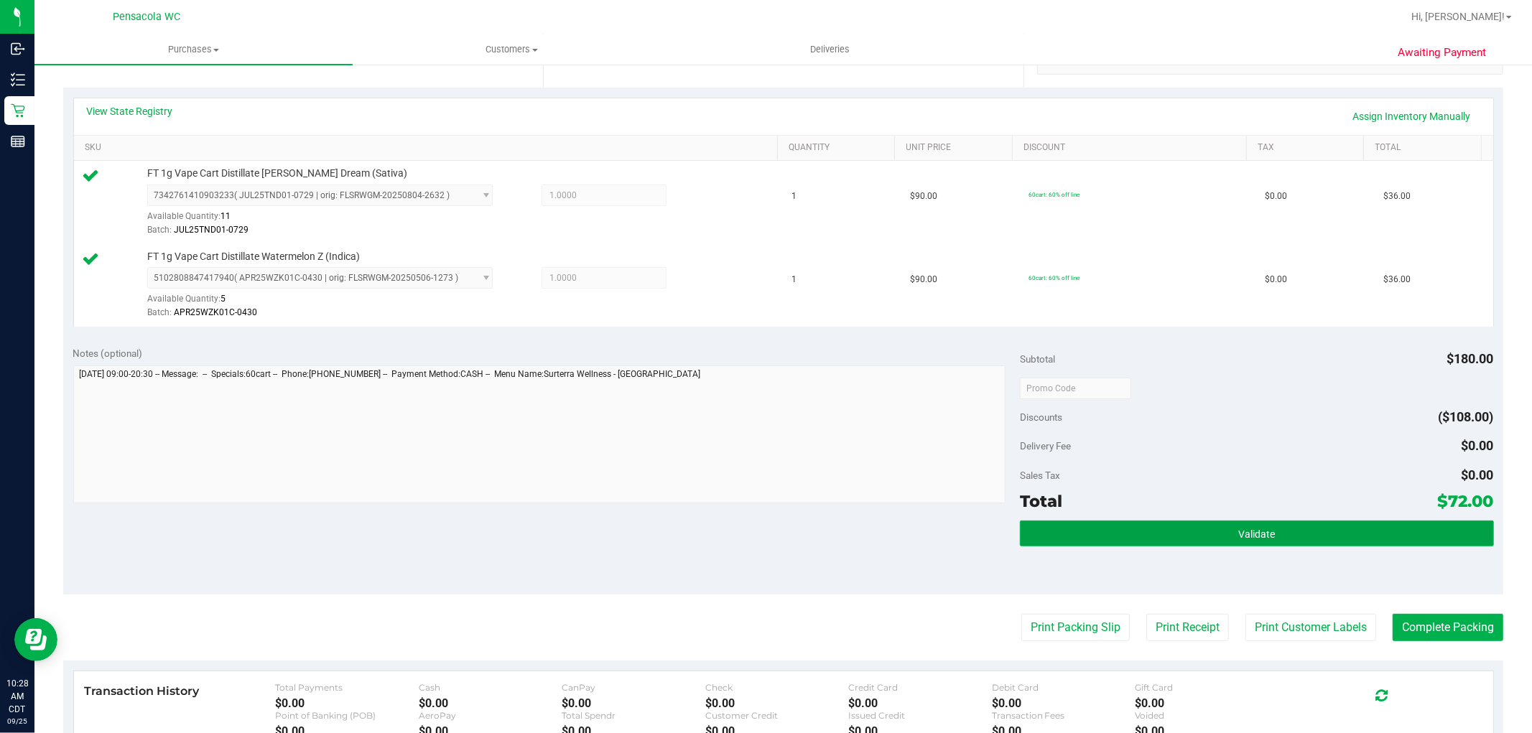
click at [1207, 534] on button "Validate" at bounding box center [1256, 534] width 473 height 26
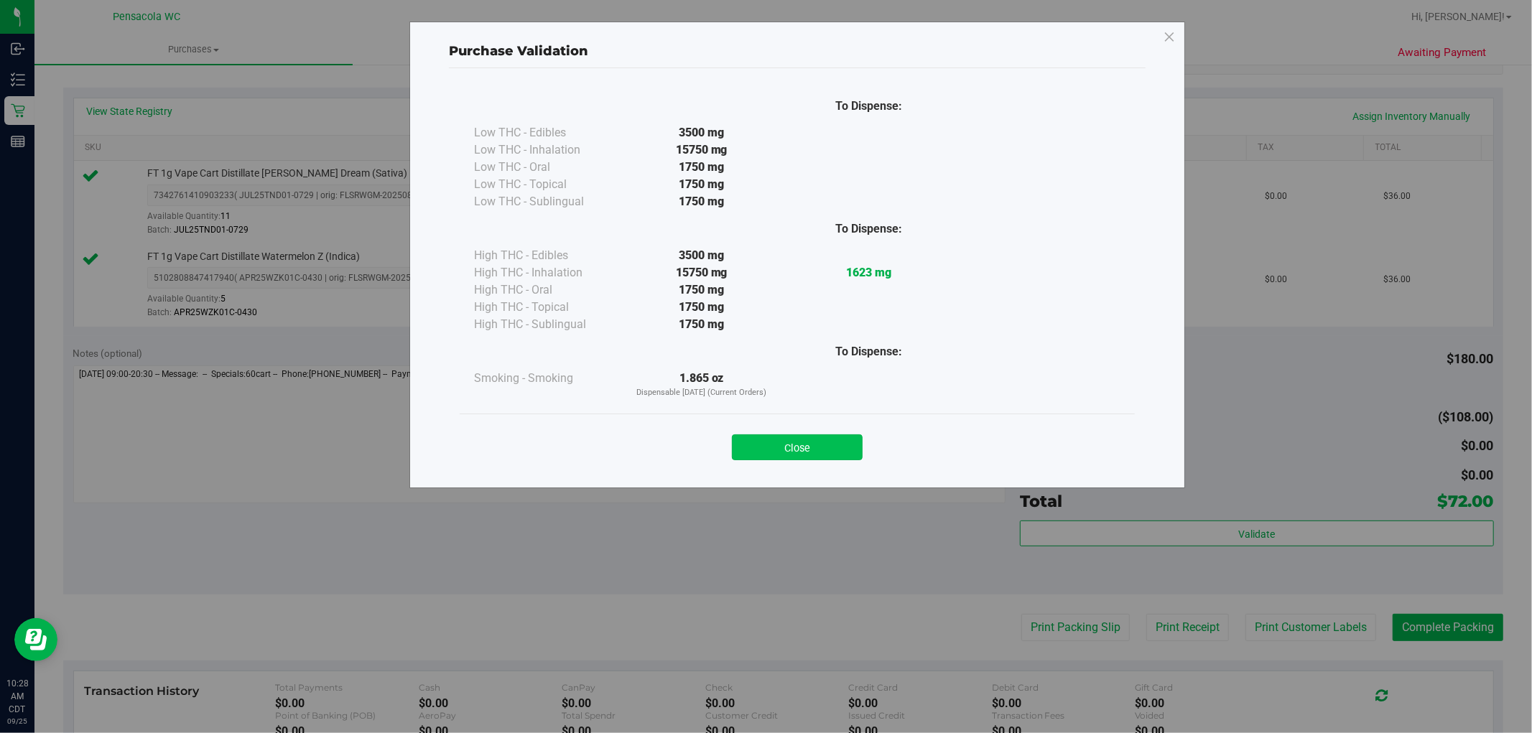
click at [840, 460] on button "Close" at bounding box center [797, 447] width 131 height 26
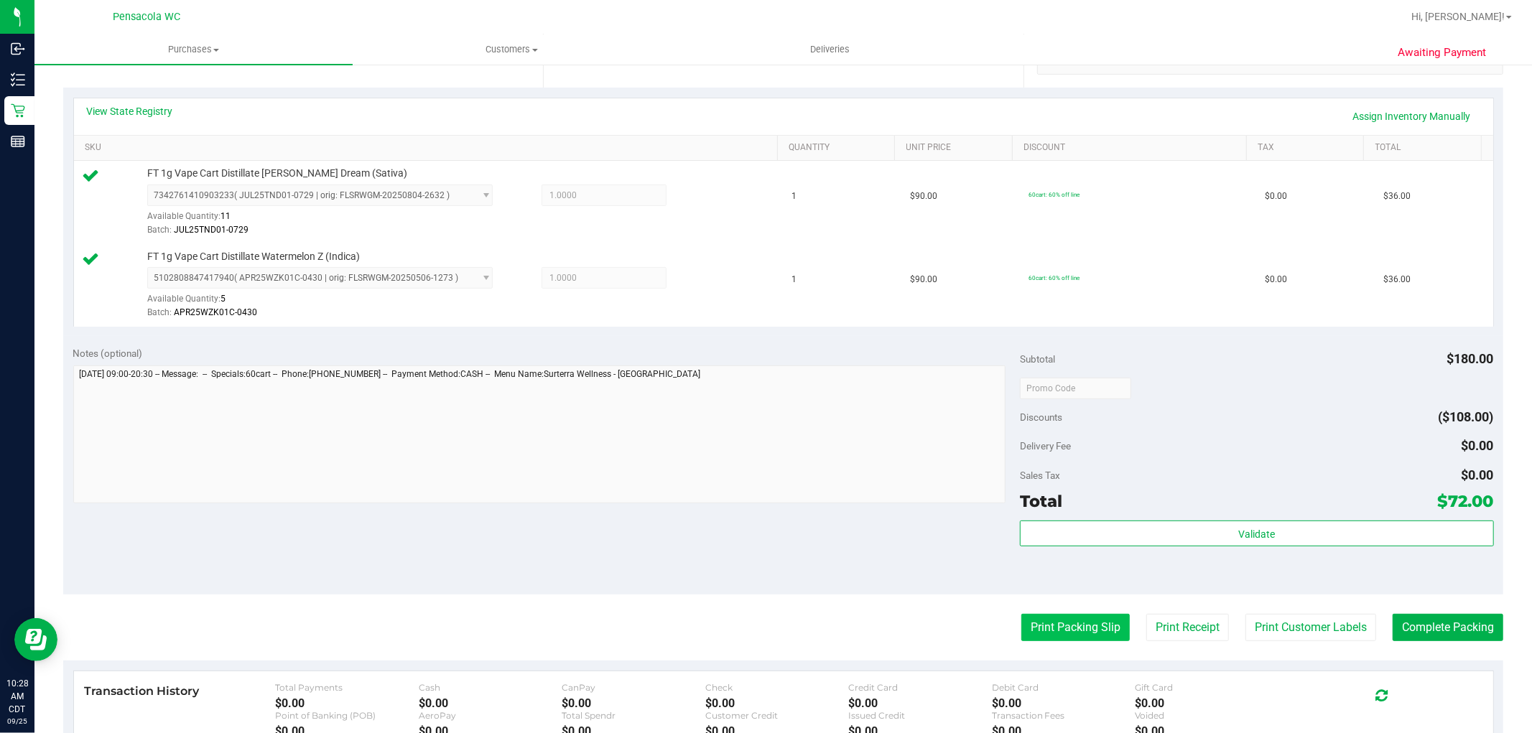
click at [1069, 633] on button "Print Packing Slip" at bounding box center [1075, 627] width 108 height 27
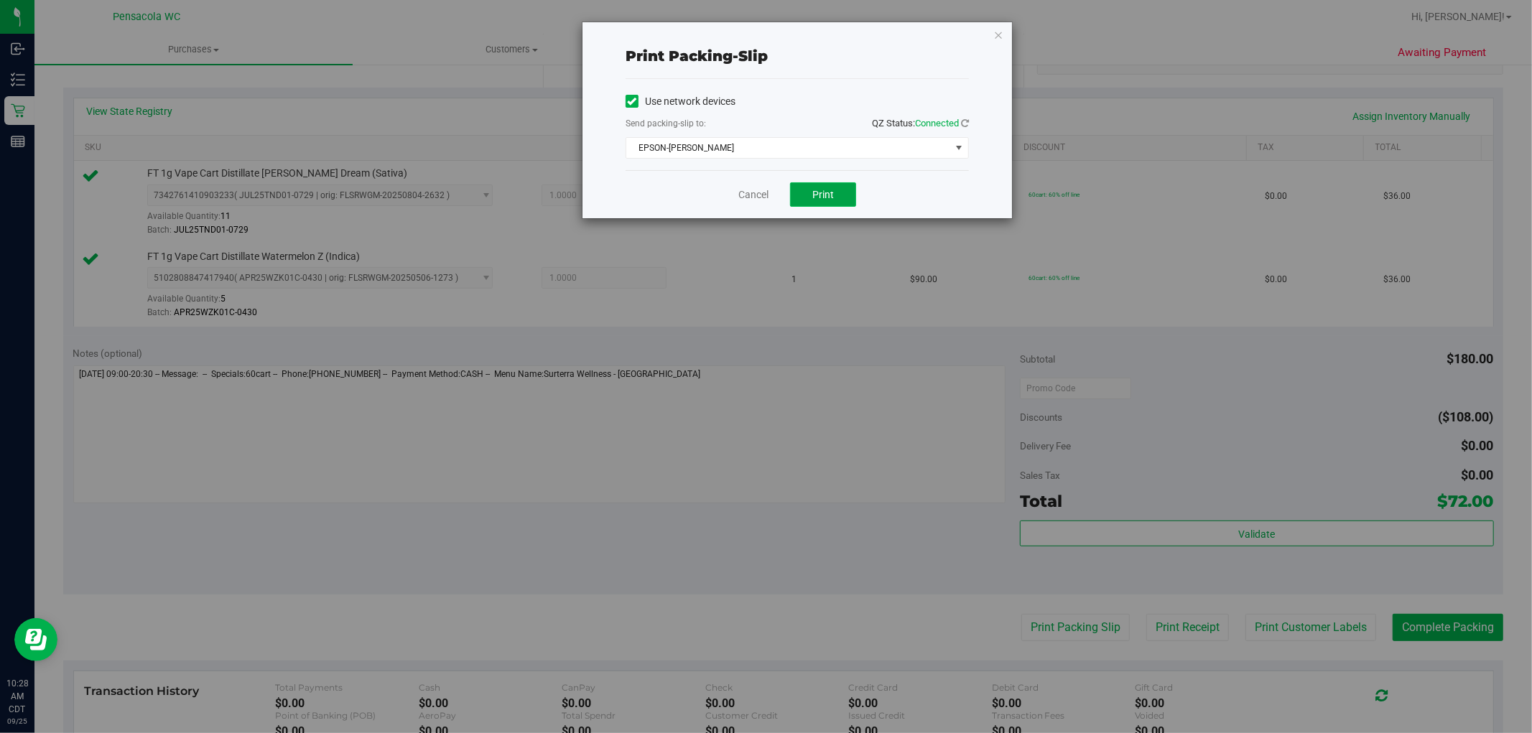
click at [807, 197] on button "Print" at bounding box center [823, 194] width 66 height 24
click at [744, 192] on link "Cancel" at bounding box center [753, 194] width 30 height 15
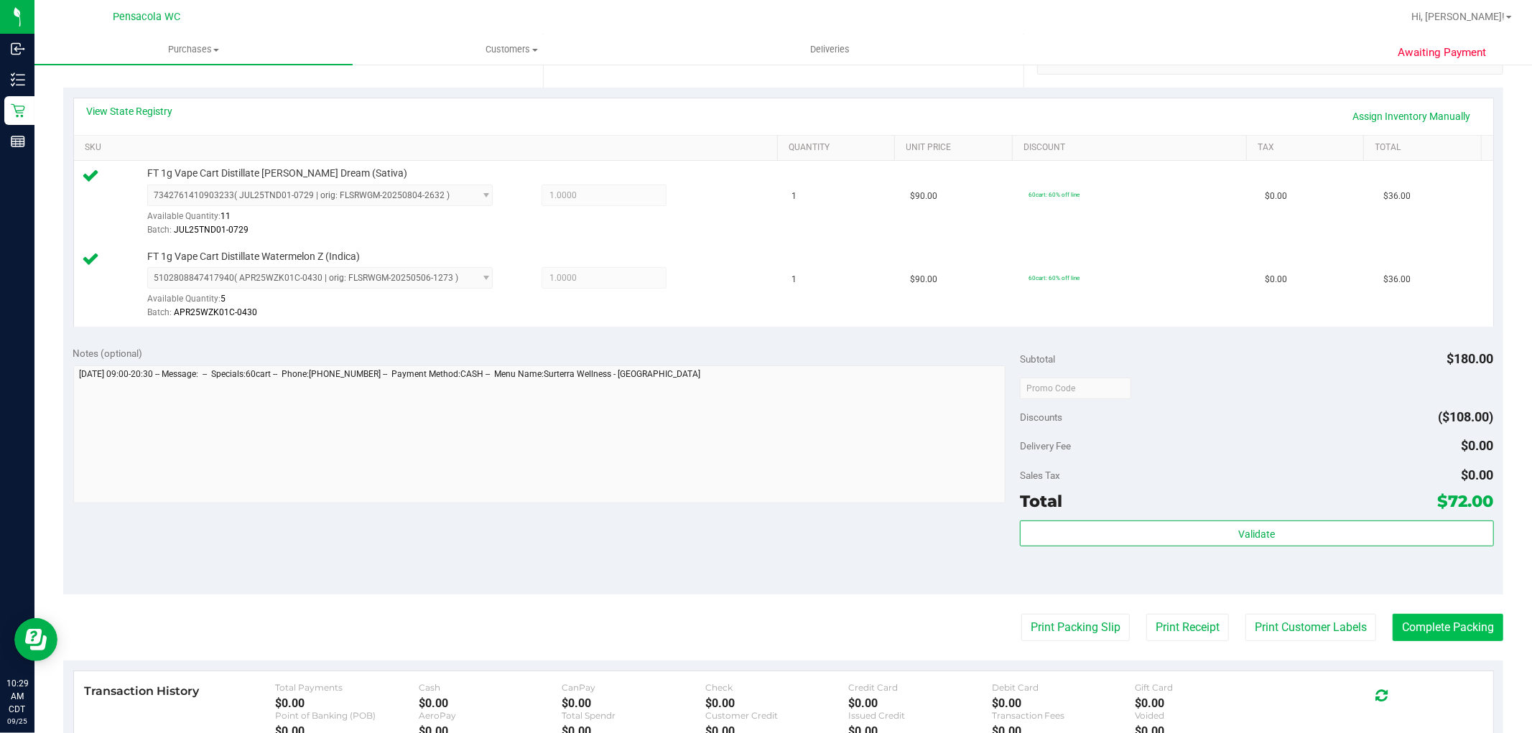
click at [1427, 623] on button "Complete Packing" at bounding box center [1448, 627] width 111 height 27
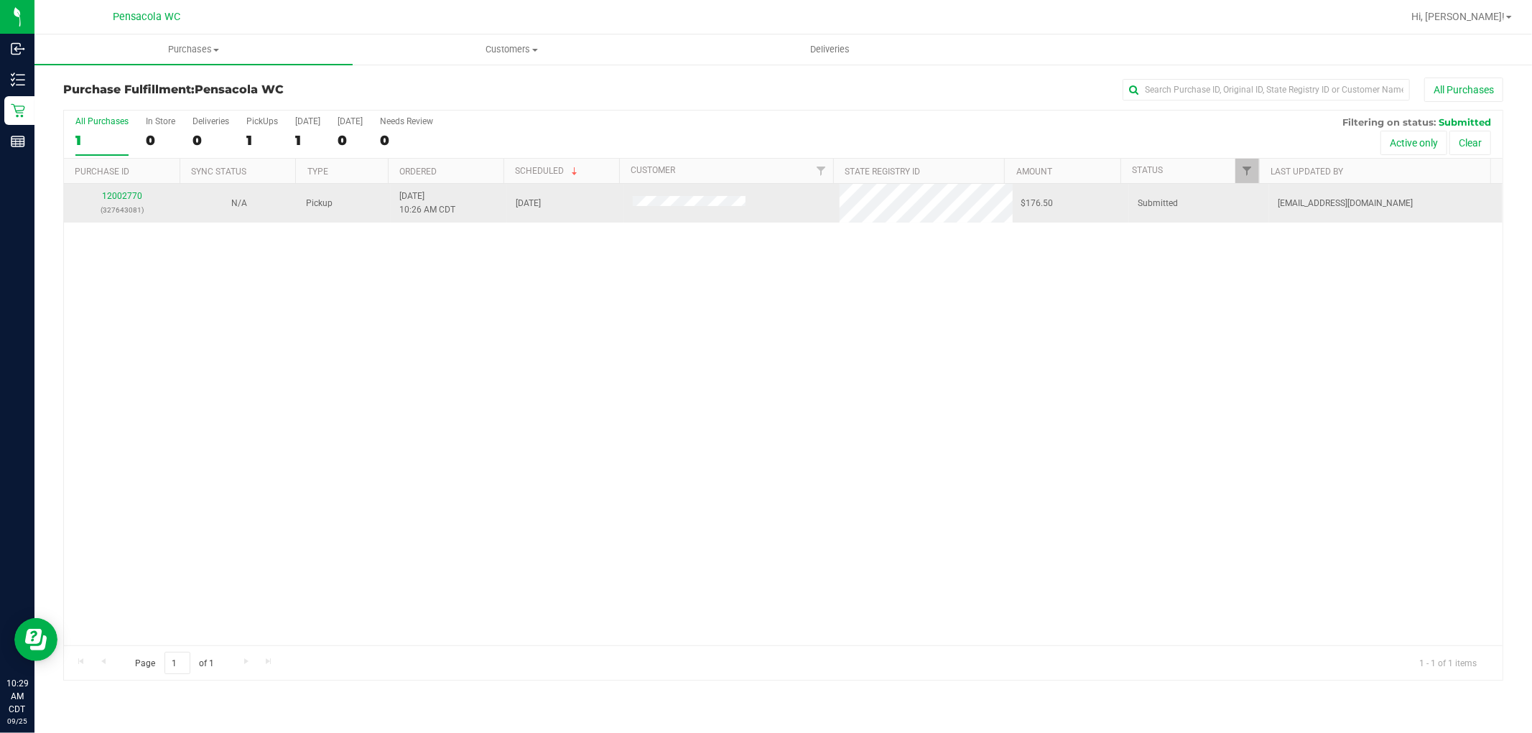
click at [124, 210] on p "(327643081)" at bounding box center [122, 210] width 99 height 14
click at [117, 197] on link "12002770" at bounding box center [122, 196] width 40 height 10
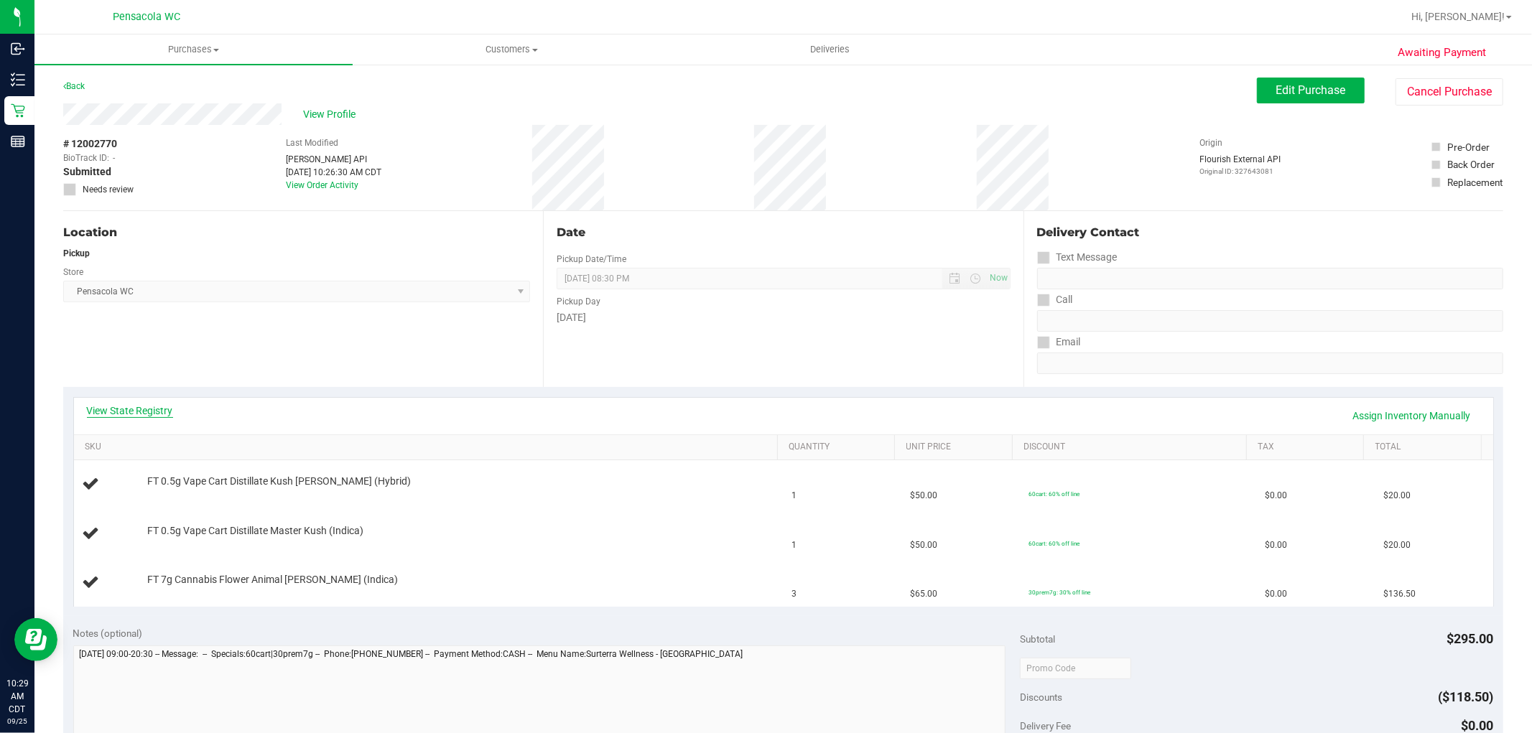
click at [147, 406] on link "View State Registry" at bounding box center [130, 411] width 86 height 14
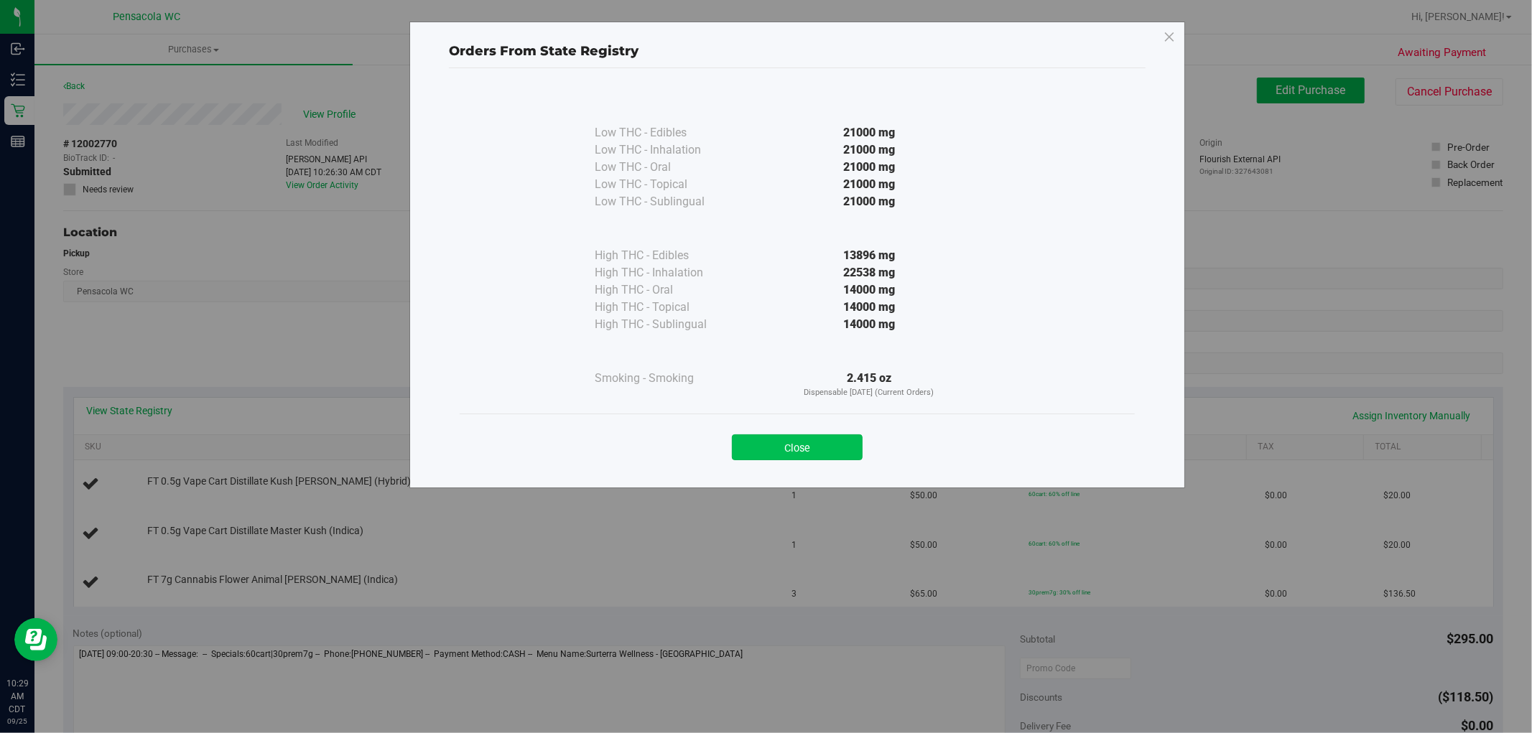
click at [771, 442] on button "Close" at bounding box center [797, 447] width 131 height 26
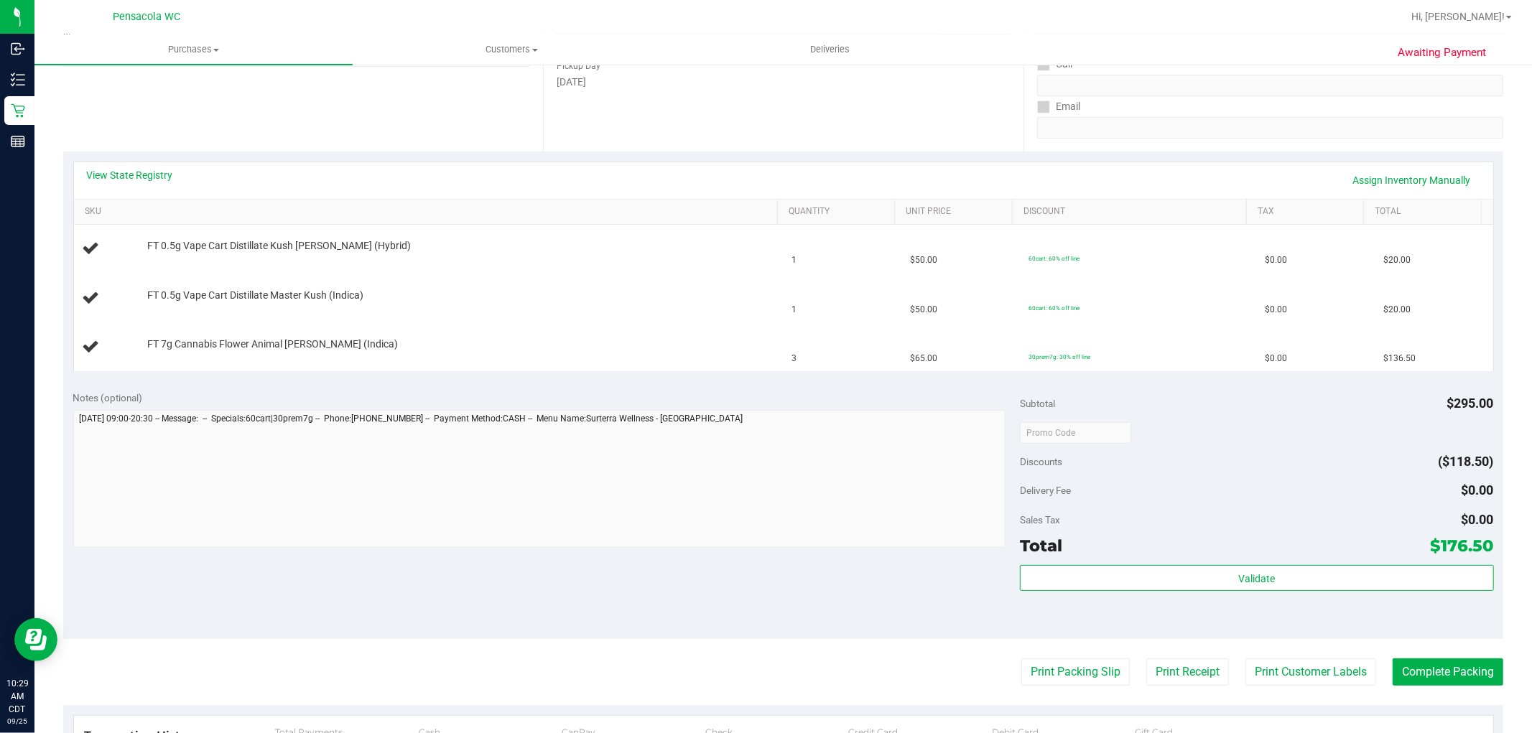
scroll to position [238, 0]
click at [190, 345] on span "FT 7g Cannabis Flower Animal [PERSON_NAME] (Indica)" at bounding box center [272, 342] width 251 height 14
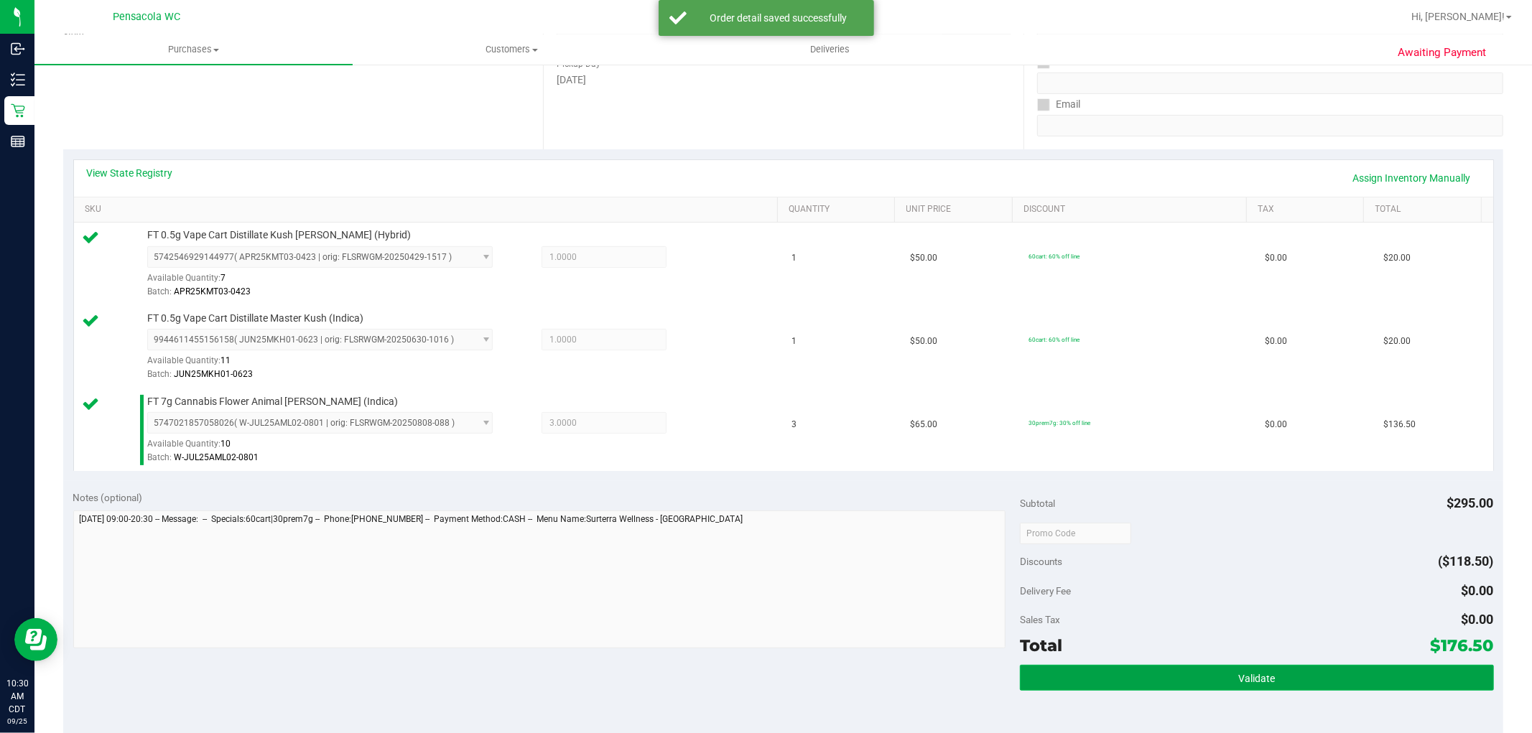
click at [1143, 675] on button "Validate" at bounding box center [1256, 678] width 473 height 26
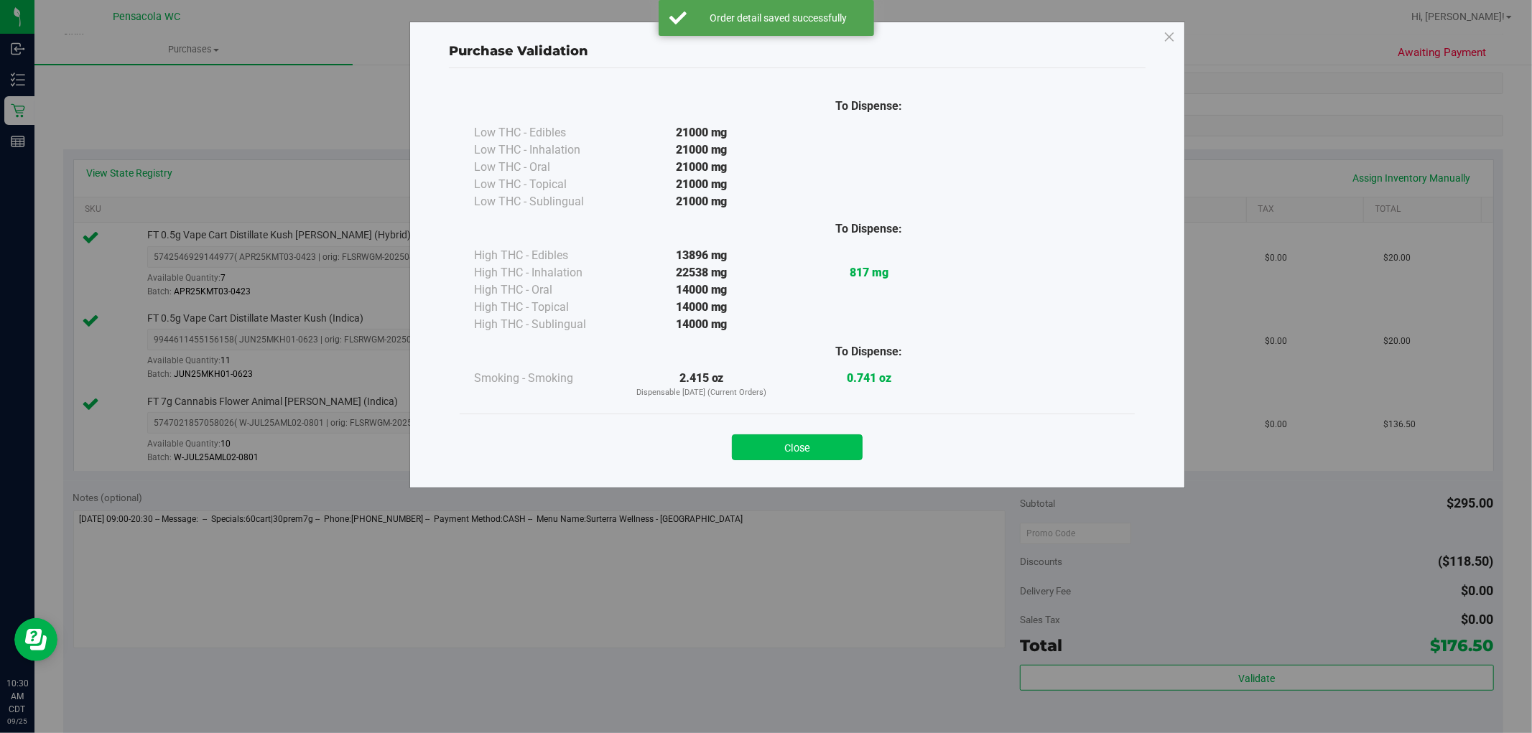
click at [820, 452] on button "Close" at bounding box center [797, 447] width 131 height 26
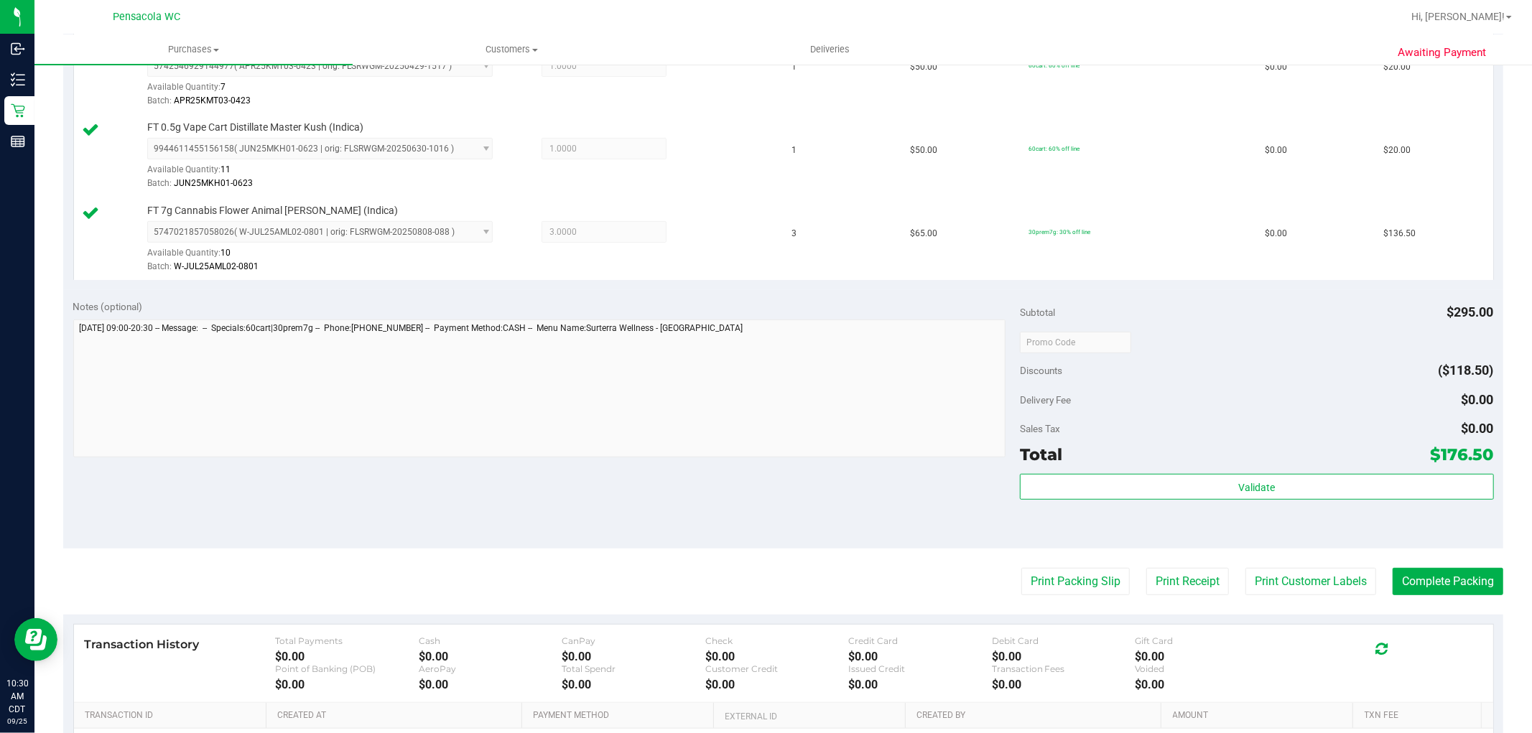
scroll to position [608, 0]
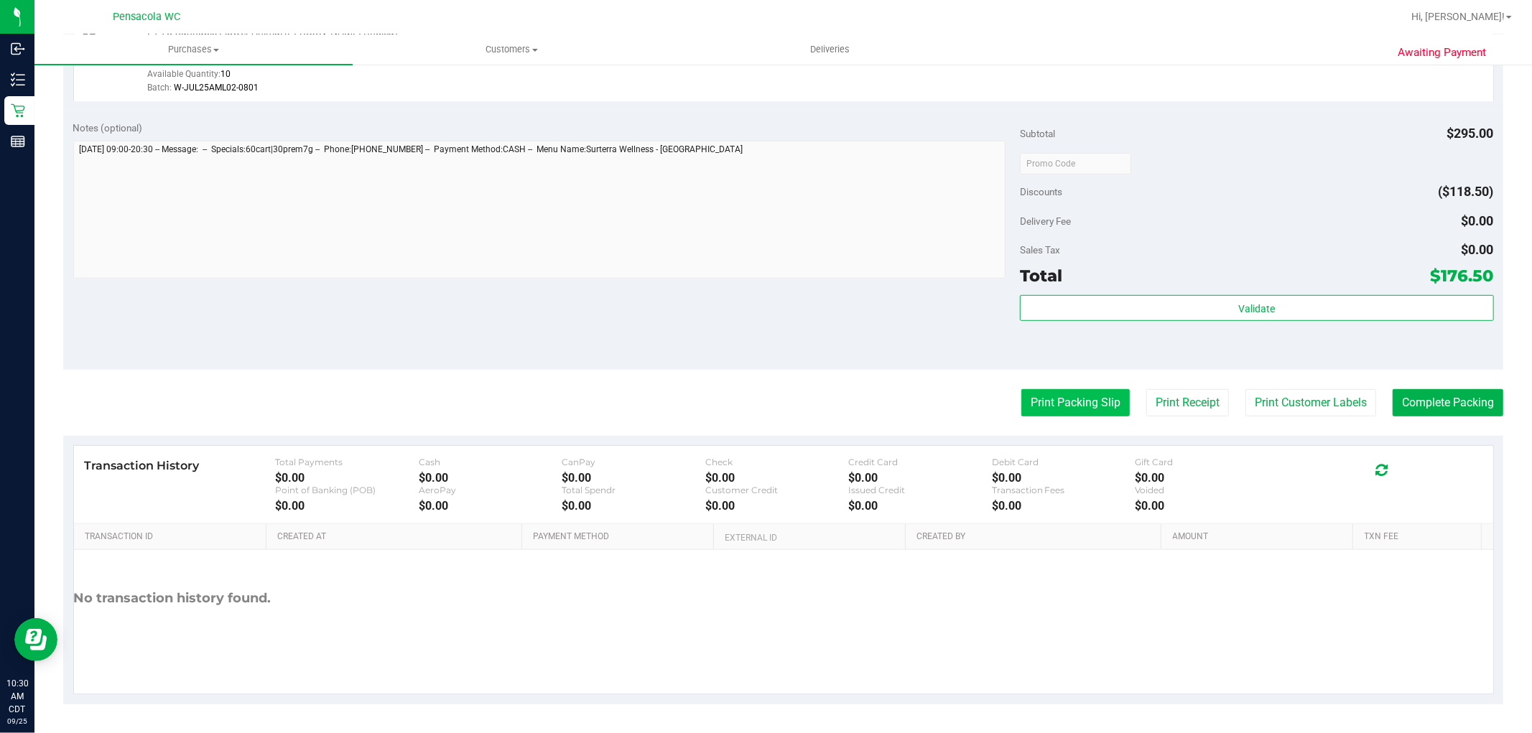
click at [1087, 399] on button "Print Packing Slip" at bounding box center [1075, 402] width 108 height 27
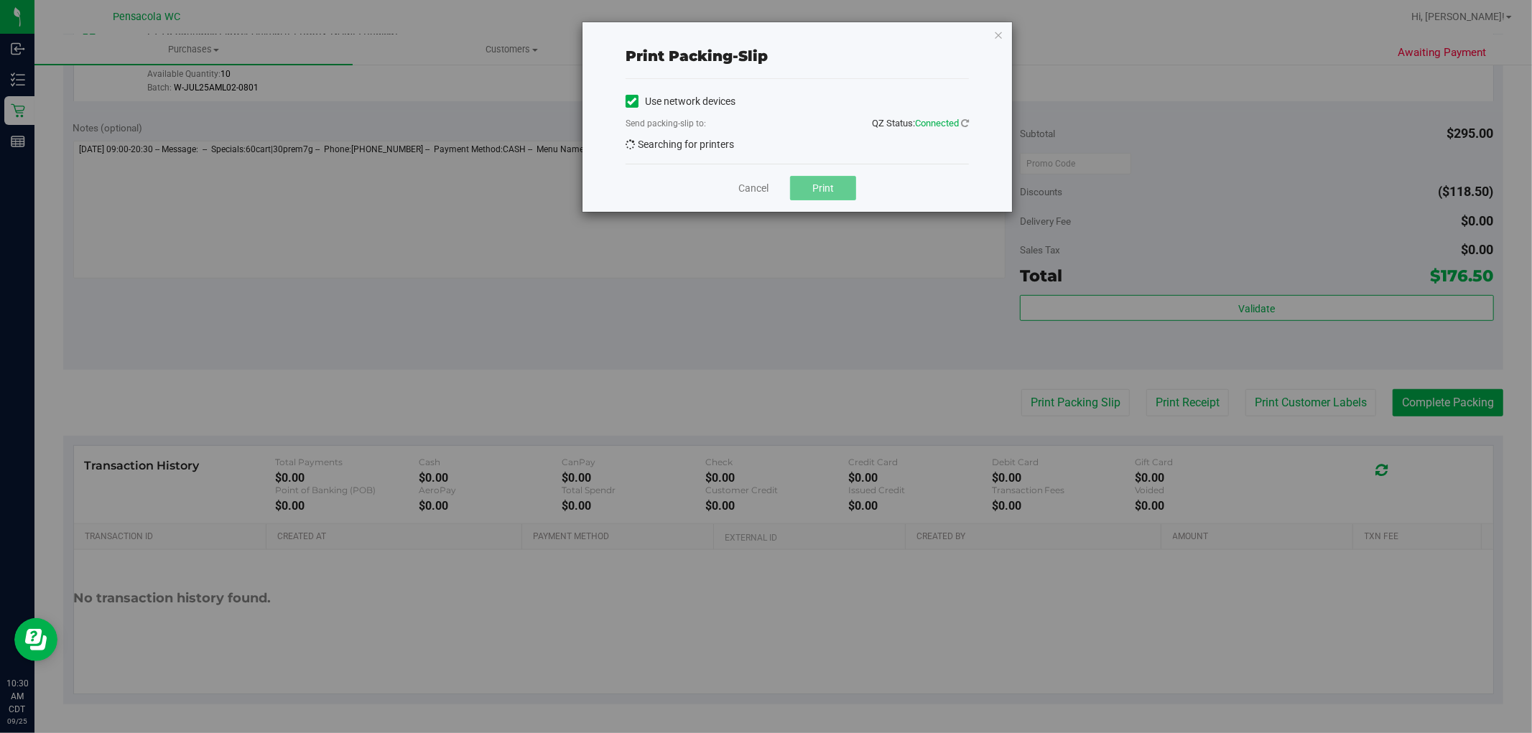
click at [843, 189] on button "Print" at bounding box center [823, 188] width 66 height 24
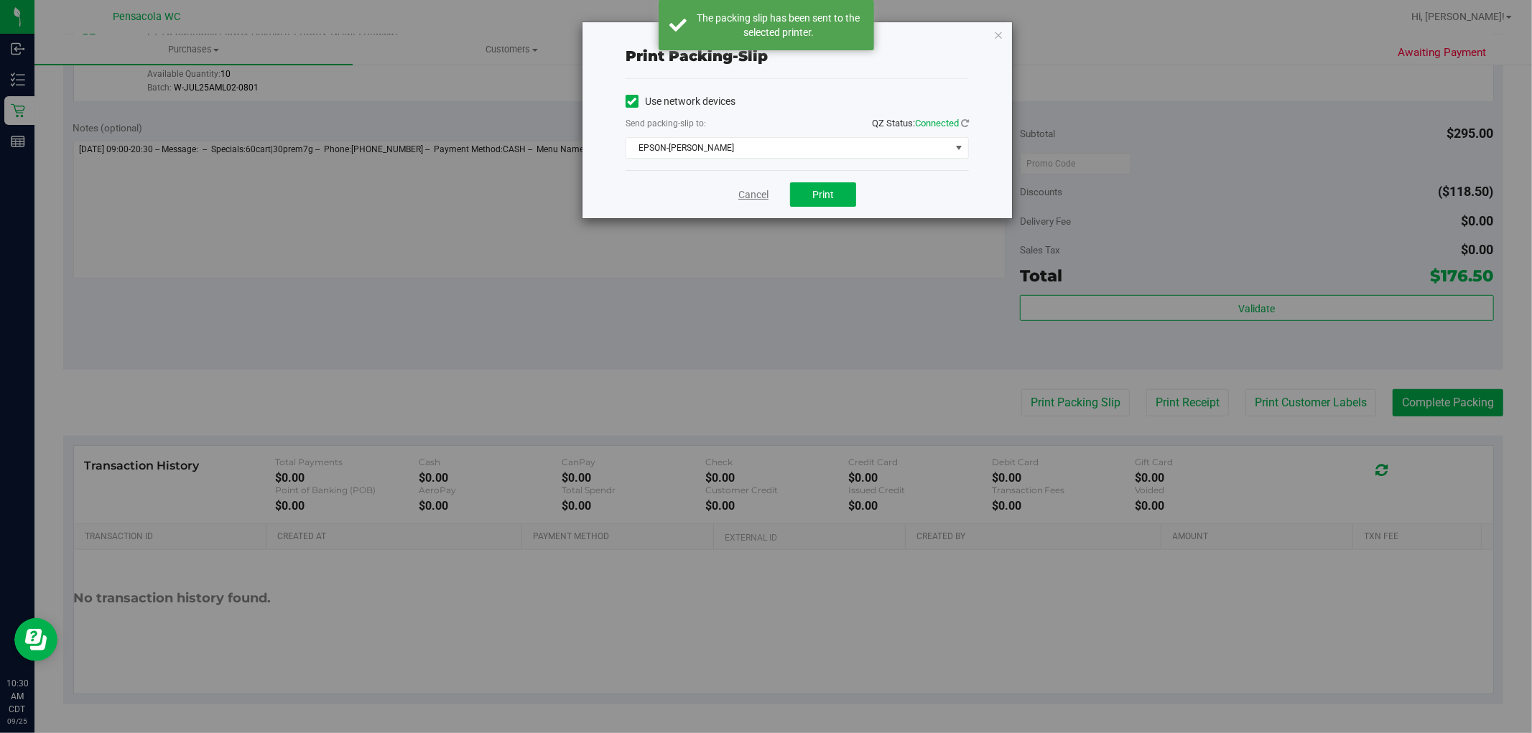
click at [740, 192] on link "Cancel" at bounding box center [753, 194] width 30 height 15
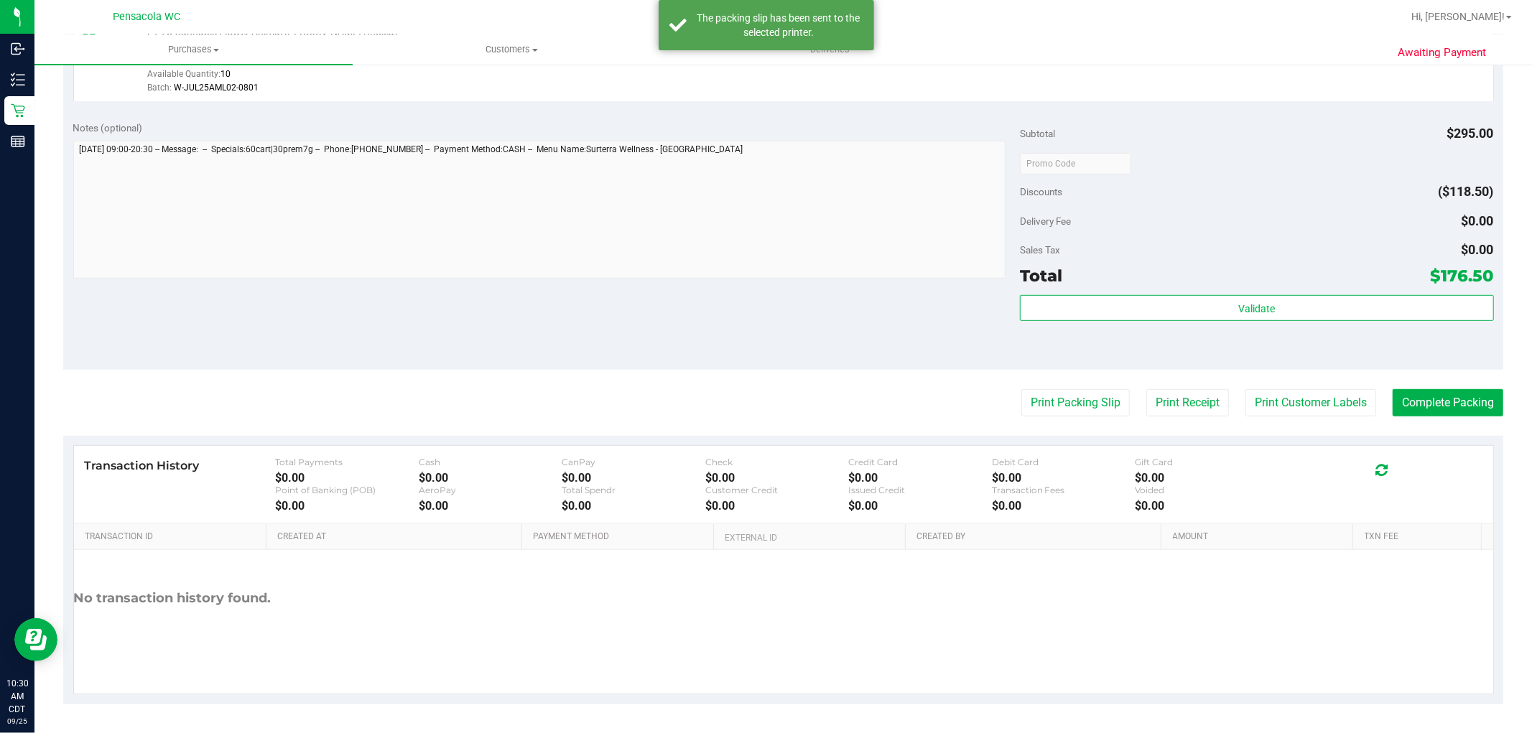
click at [1465, 375] on purchase-details "Back Edit Purchase Cancel Purchase View Profile # 12002770 BioTrack ID: - Submi…" at bounding box center [783, 87] width 1440 height 1235
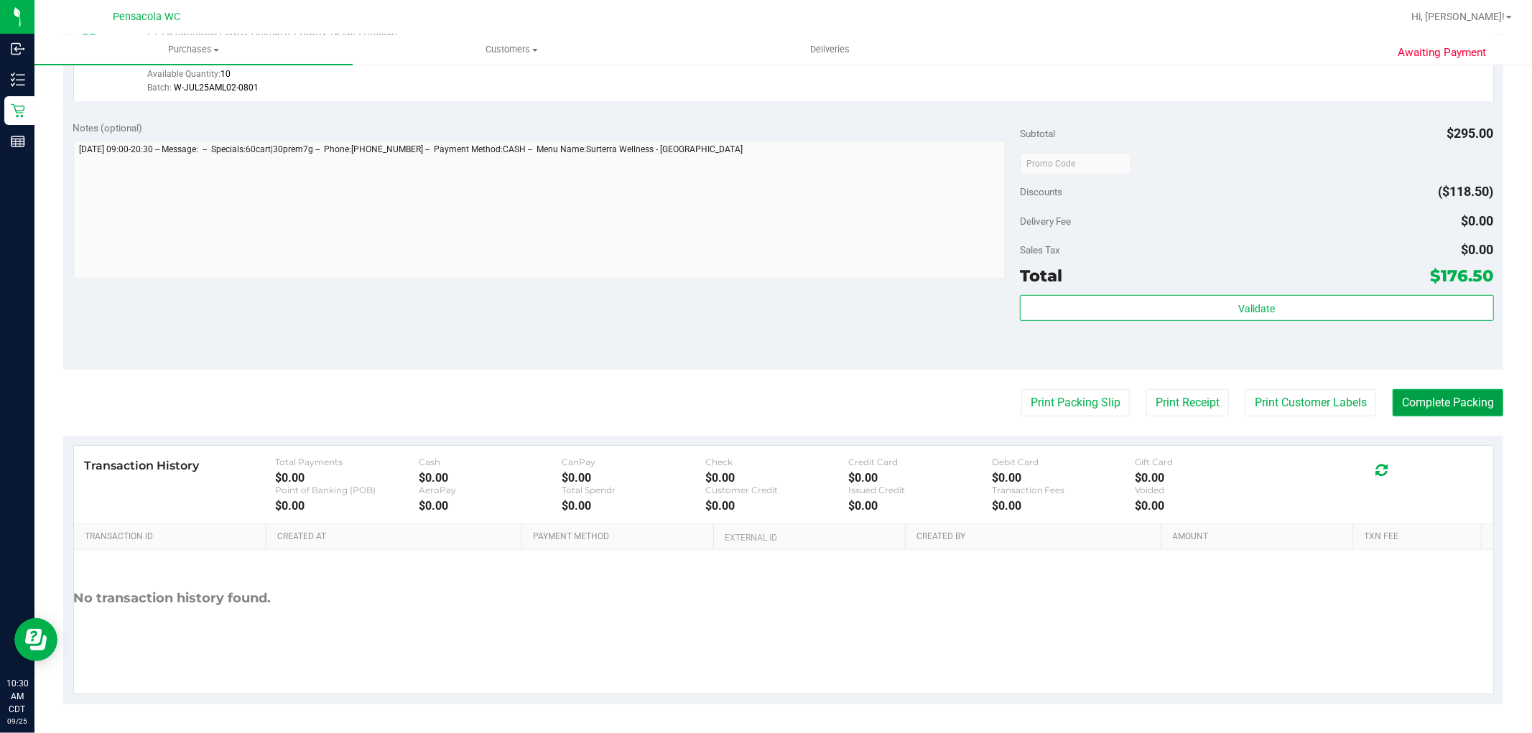
click at [1469, 399] on button "Complete Packing" at bounding box center [1448, 402] width 111 height 27
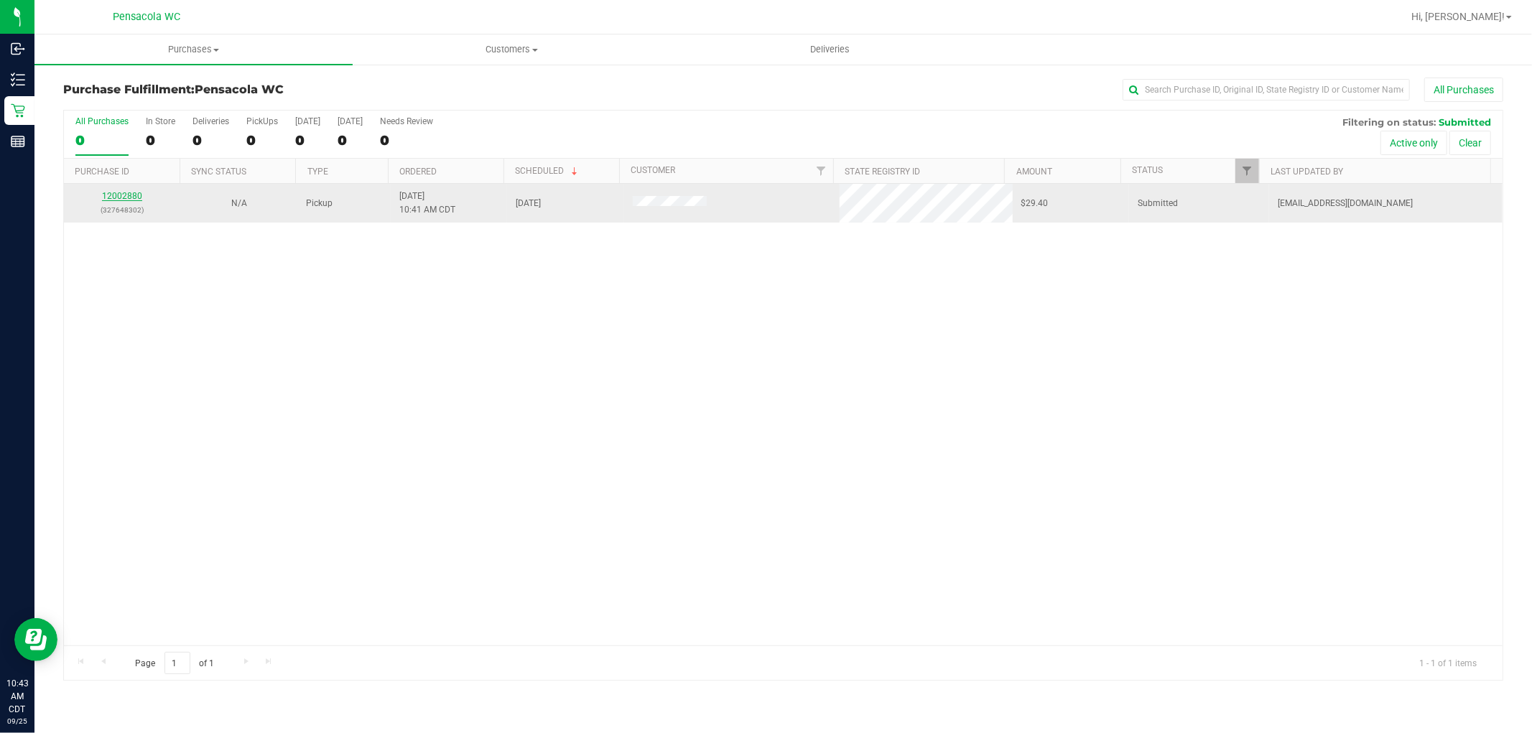
click at [132, 200] on link "12002880" at bounding box center [122, 196] width 40 height 10
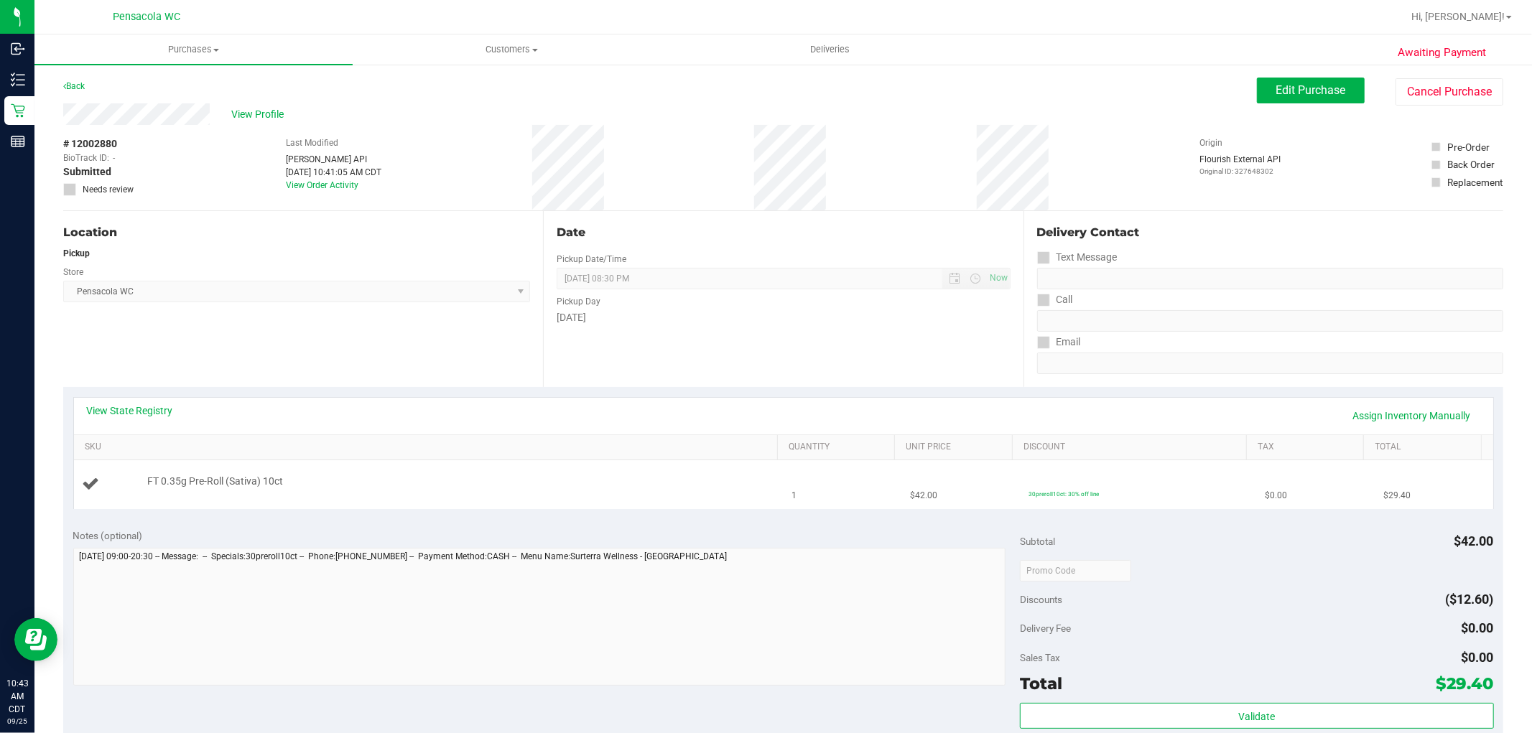
click at [353, 490] on div at bounding box center [458, 489] width 623 height 1
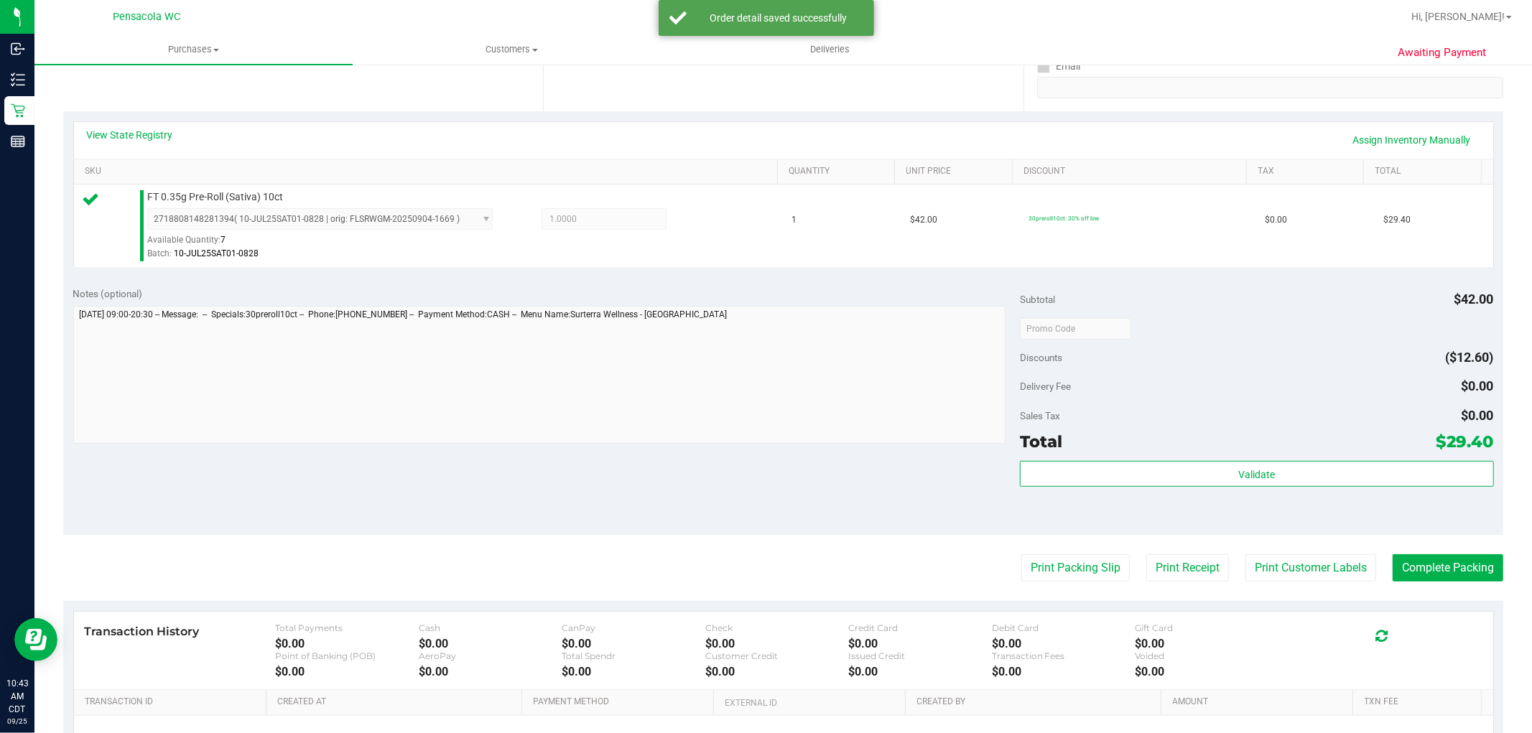
scroll to position [275, 0]
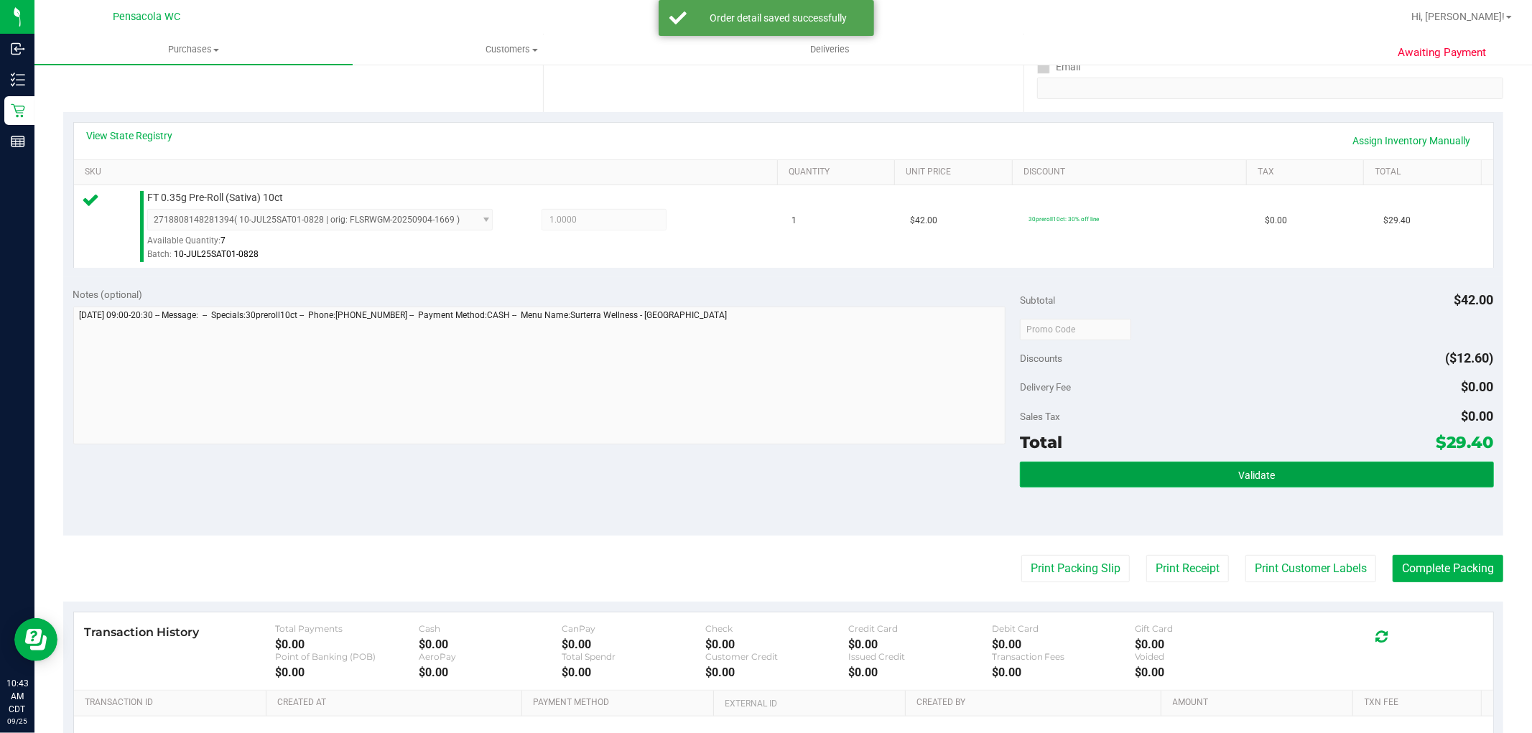
click at [1189, 468] on button "Validate" at bounding box center [1256, 475] width 473 height 26
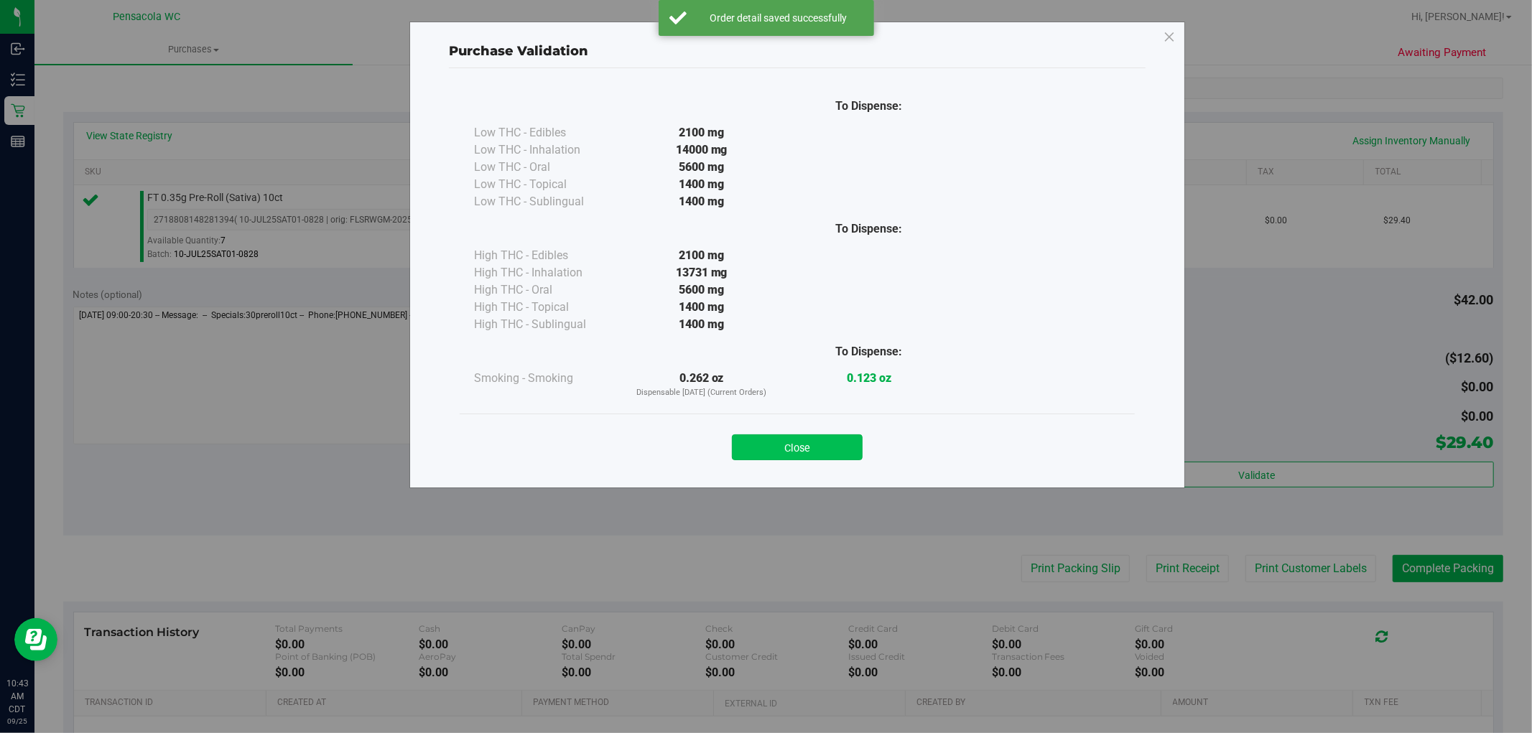
click at [810, 457] on button "Close" at bounding box center [797, 447] width 131 height 26
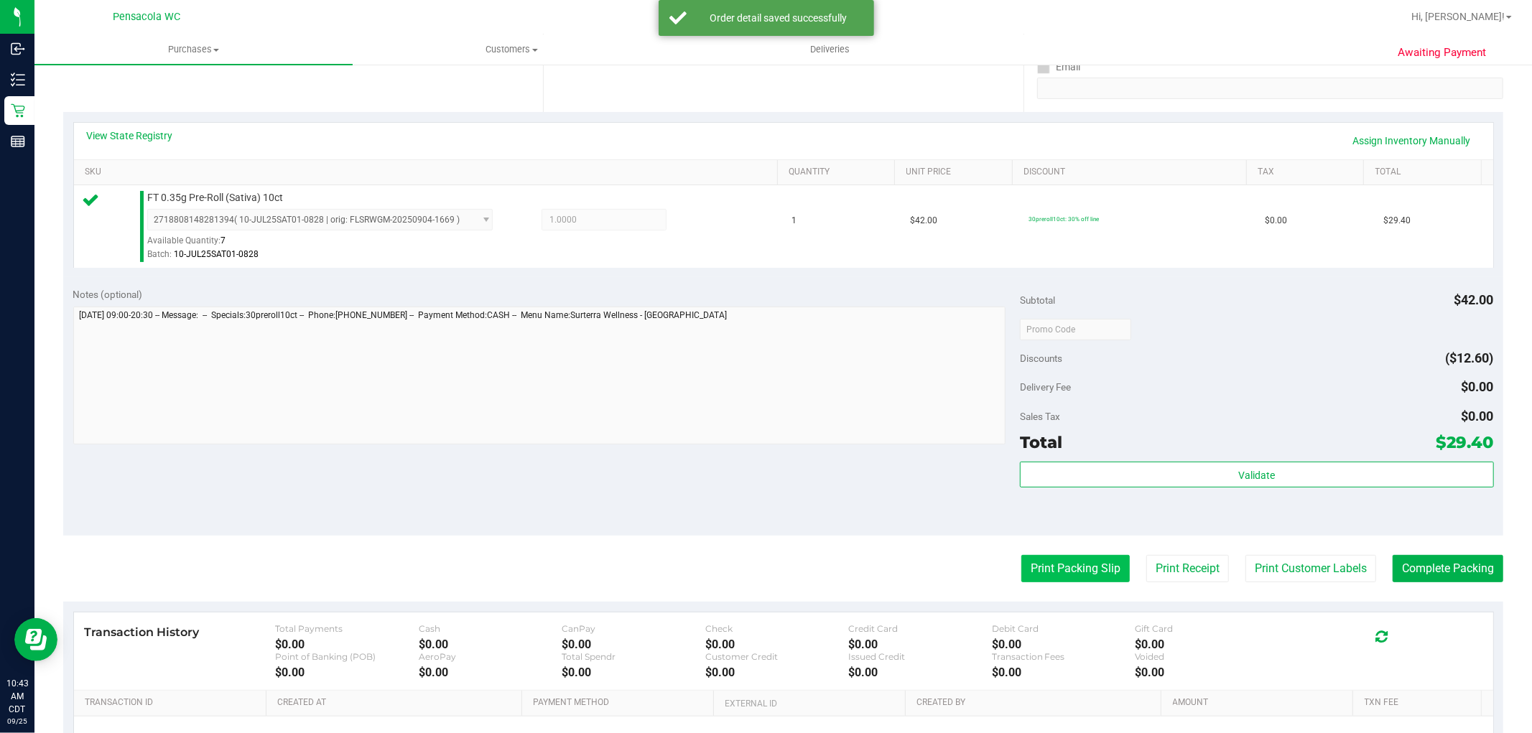
click at [1077, 580] on button "Print Packing Slip" at bounding box center [1075, 568] width 108 height 27
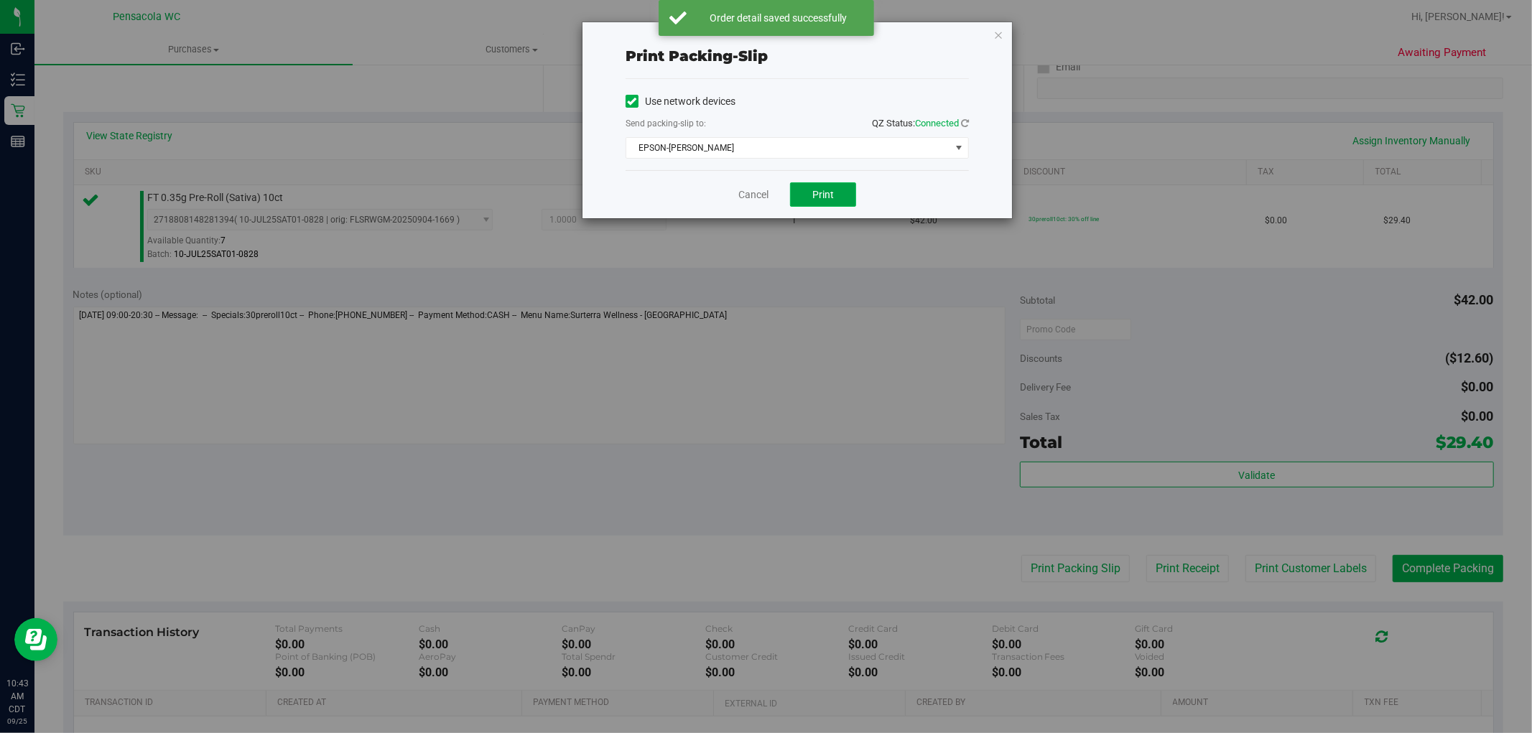
click at [850, 201] on button "Print" at bounding box center [823, 194] width 66 height 24
click at [745, 195] on link "Cancel" at bounding box center [753, 194] width 30 height 15
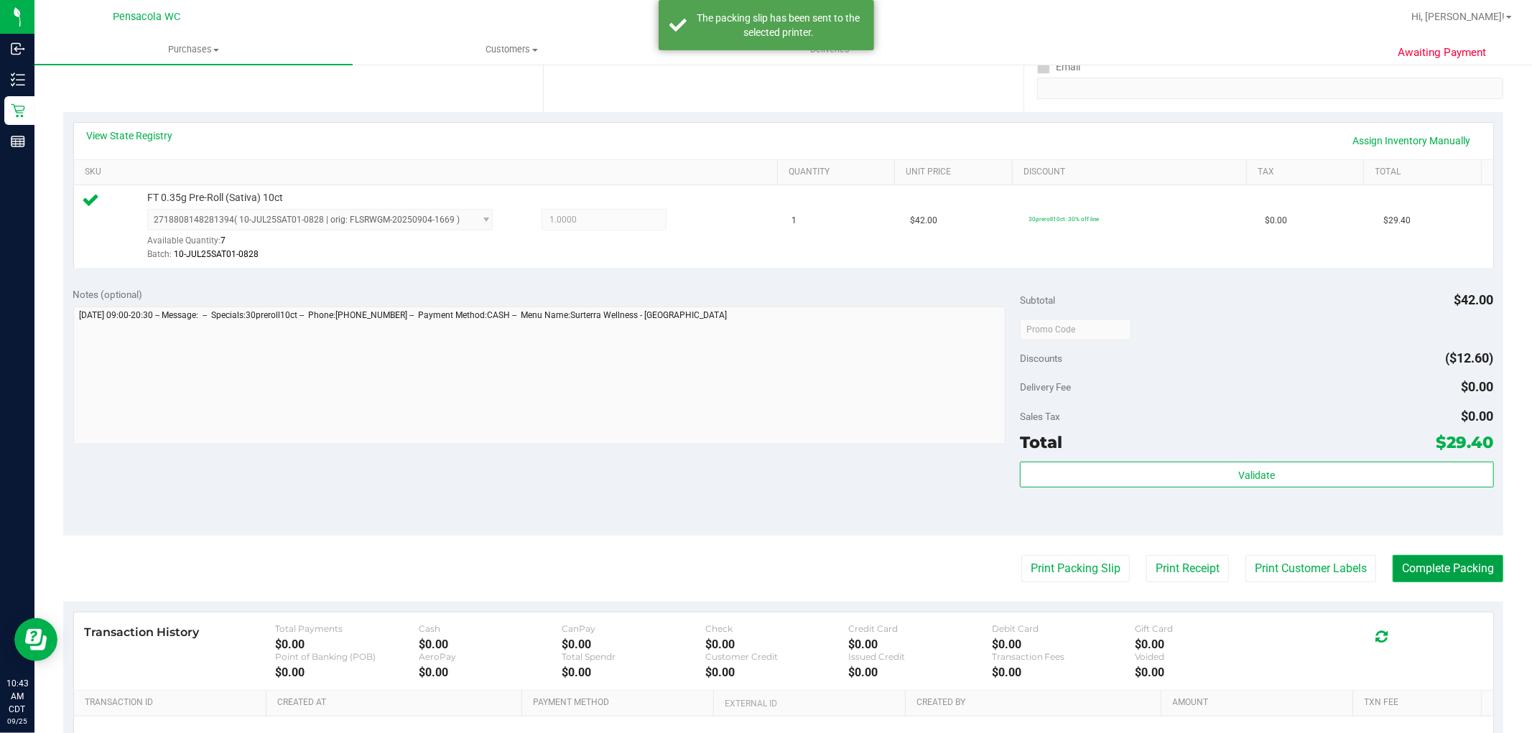
click at [1472, 569] on button "Complete Packing" at bounding box center [1448, 568] width 111 height 27
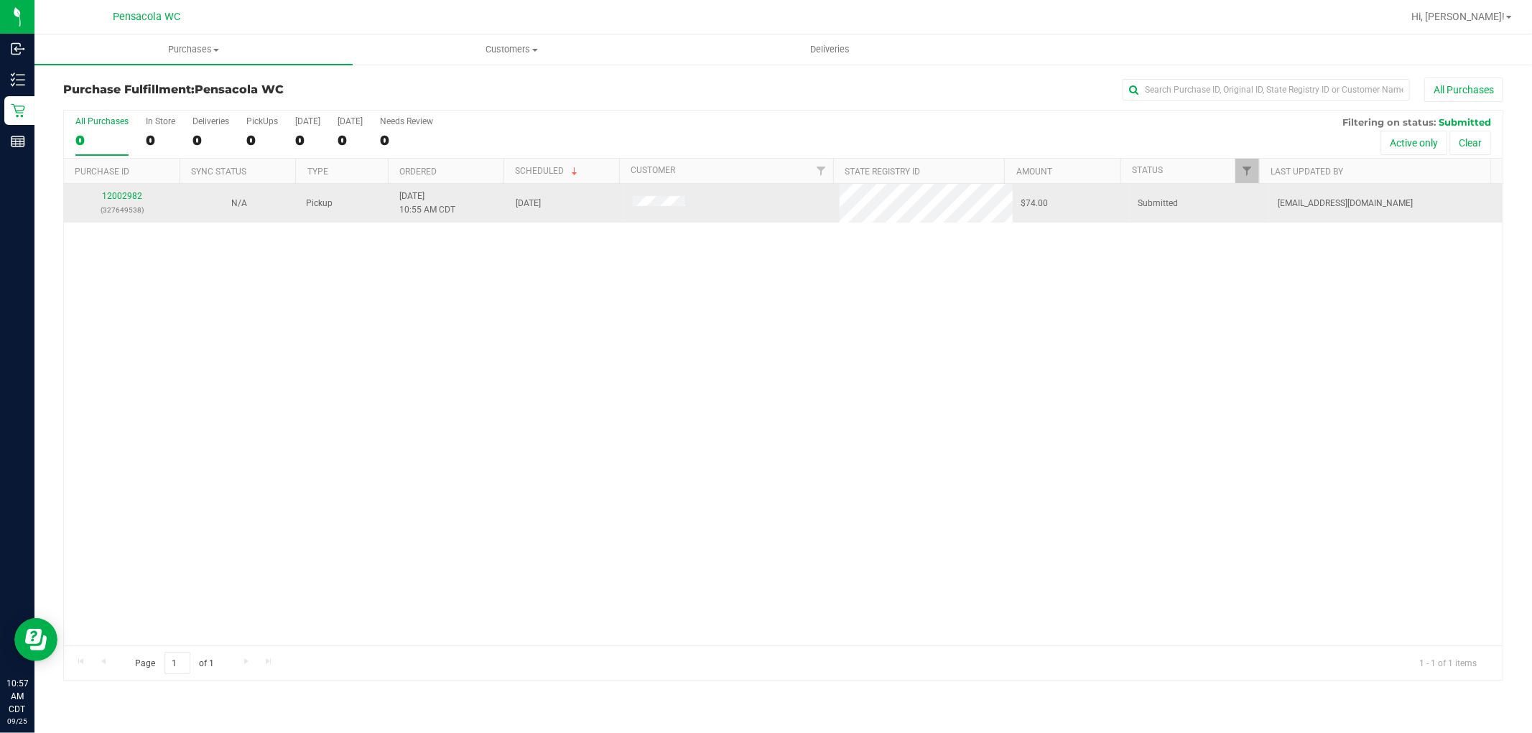
click at [105, 190] on div "12002982 (327649538)" at bounding box center [122, 203] width 99 height 27
click at [111, 198] on link "12002982" at bounding box center [122, 196] width 40 height 10
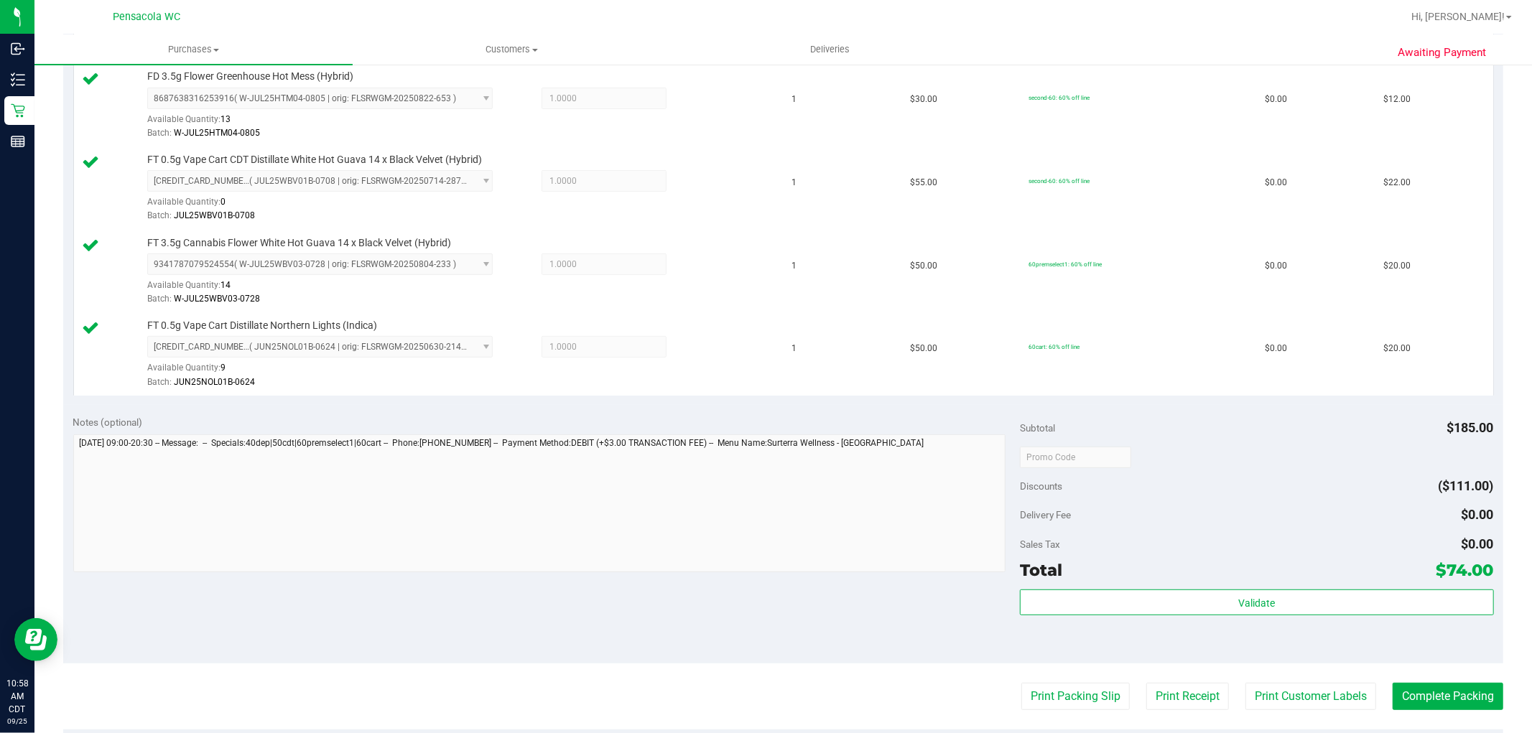
scroll to position [481, 0]
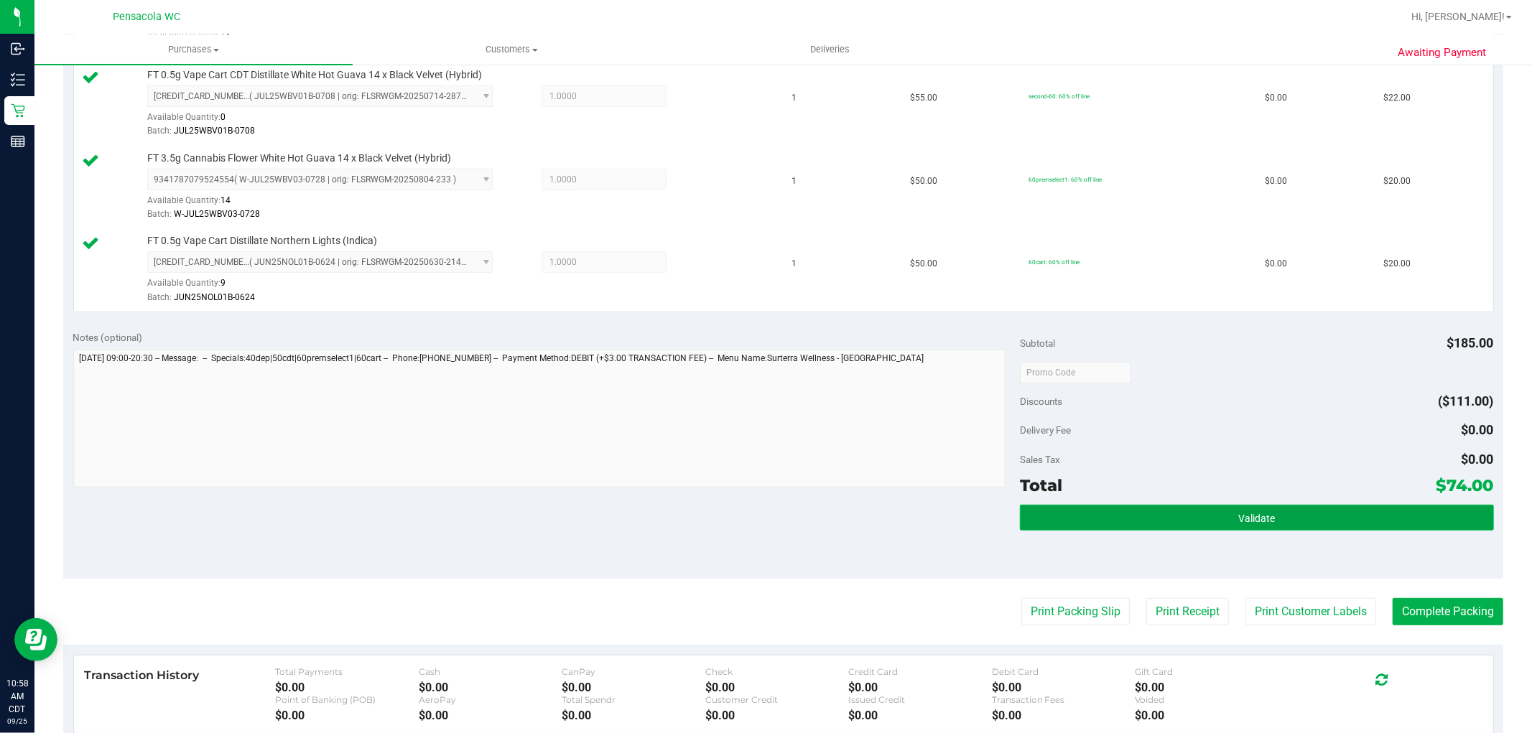
click at [1263, 521] on span "Validate" at bounding box center [1256, 518] width 37 height 11
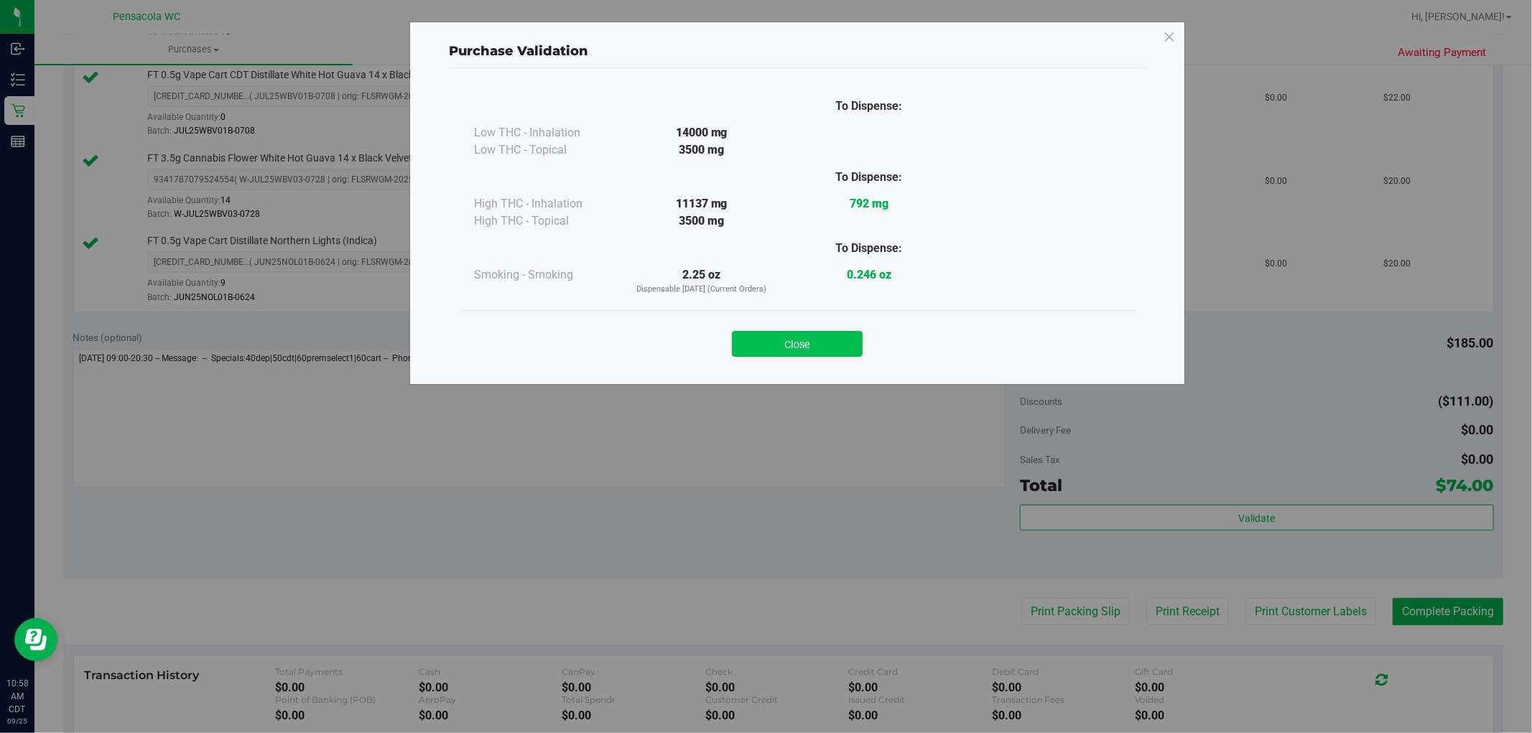
click at [827, 336] on button "Close" at bounding box center [797, 344] width 131 height 26
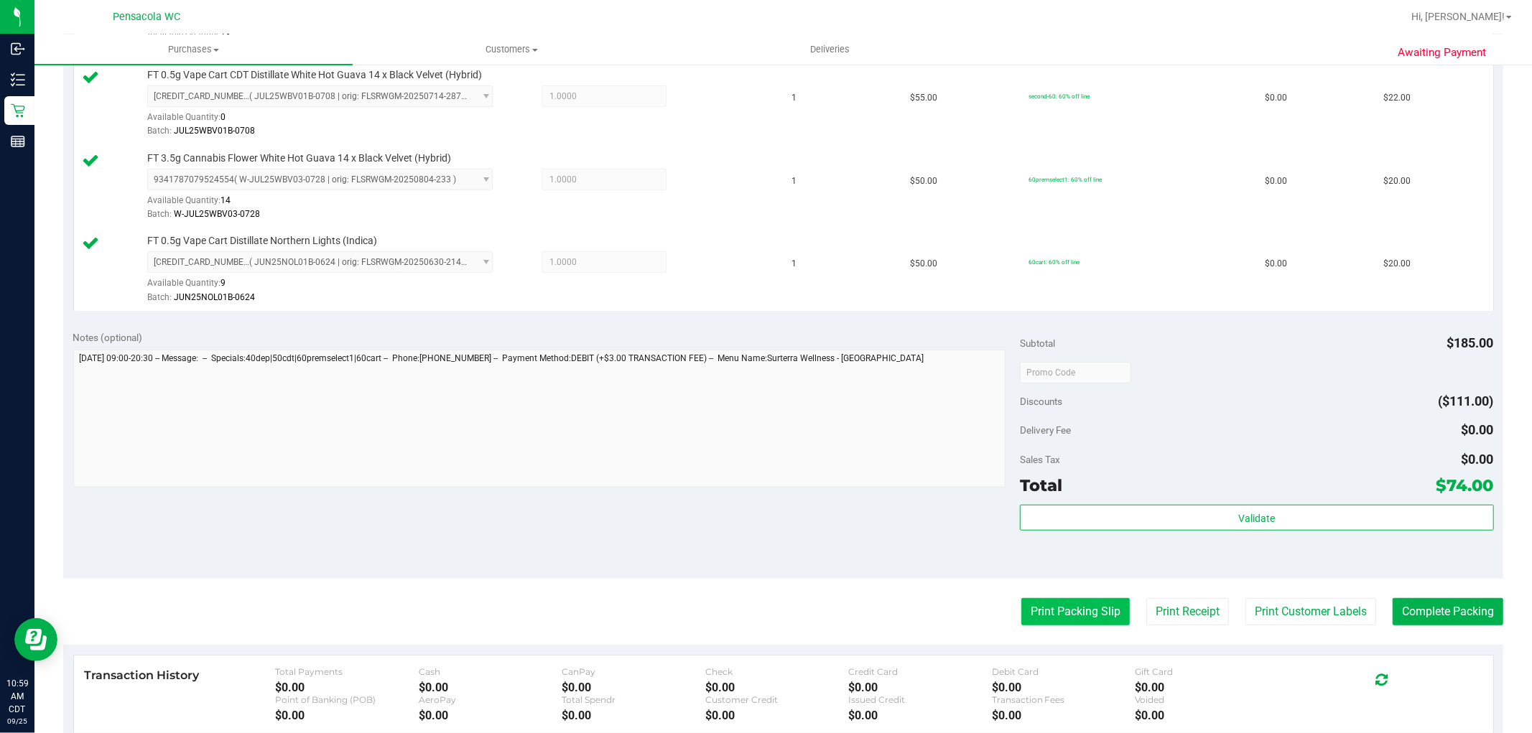
click at [1075, 614] on button "Print Packing Slip" at bounding box center [1075, 611] width 108 height 27
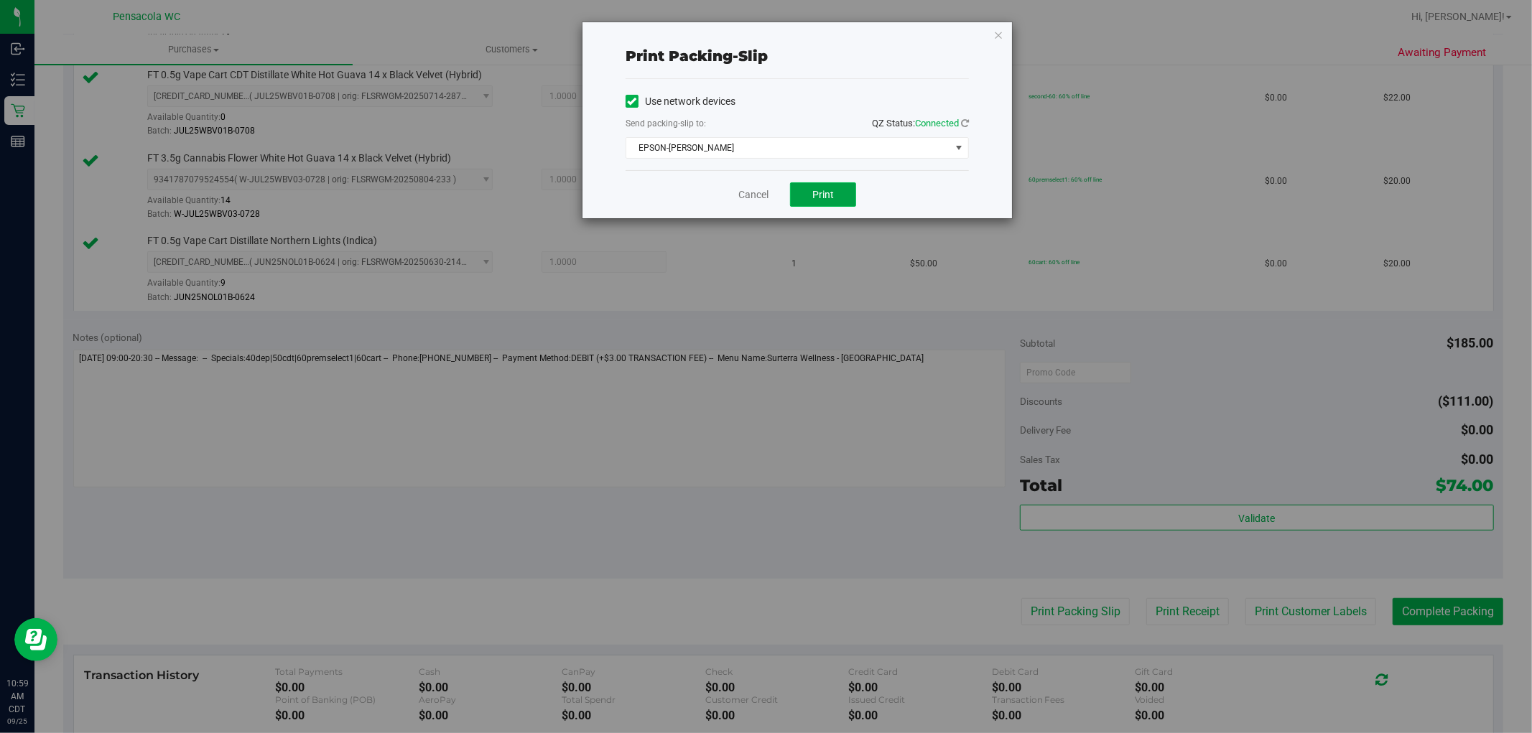
click at [846, 203] on button "Print" at bounding box center [823, 194] width 66 height 24
click at [766, 174] on div "Cancel Print" at bounding box center [797, 194] width 343 height 48
click at [758, 188] on link "Cancel" at bounding box center [753, 194] width 30 height 15
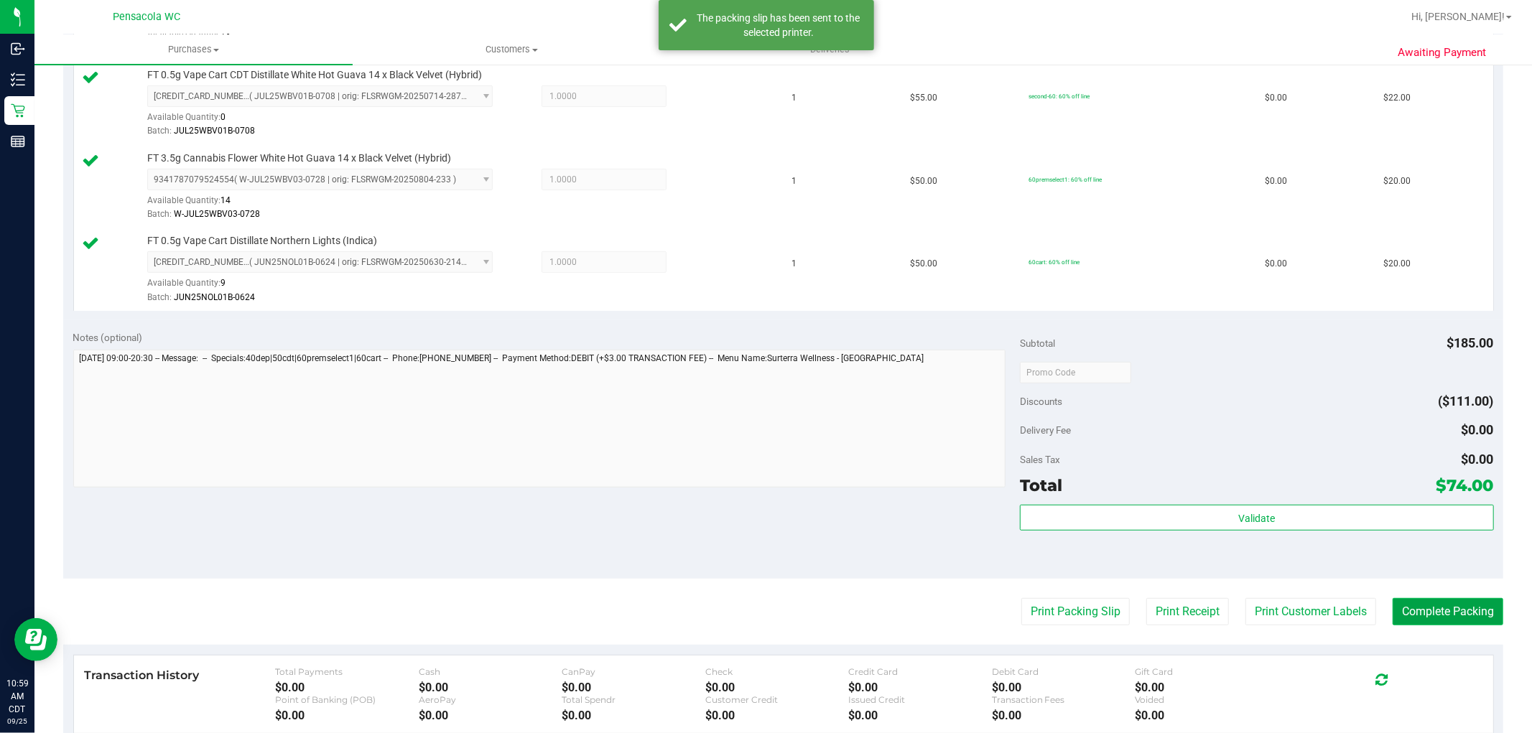
click at [1489, 625] on button "Complete Packing" at bounding box center [1448, 611] width 111 height 27
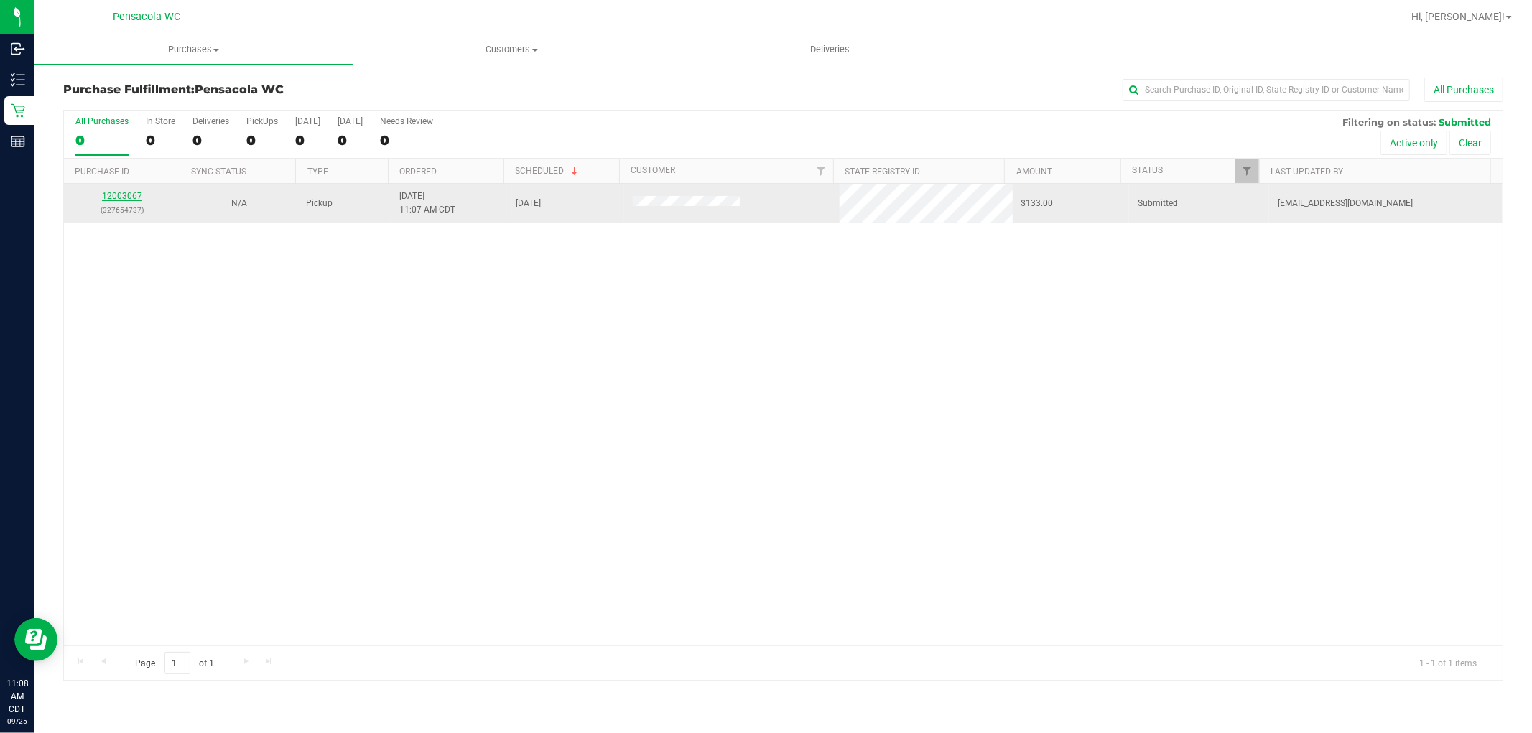
click at [113, 201] on link "12003067" at bounding box center [122, 196] width 40 height 10
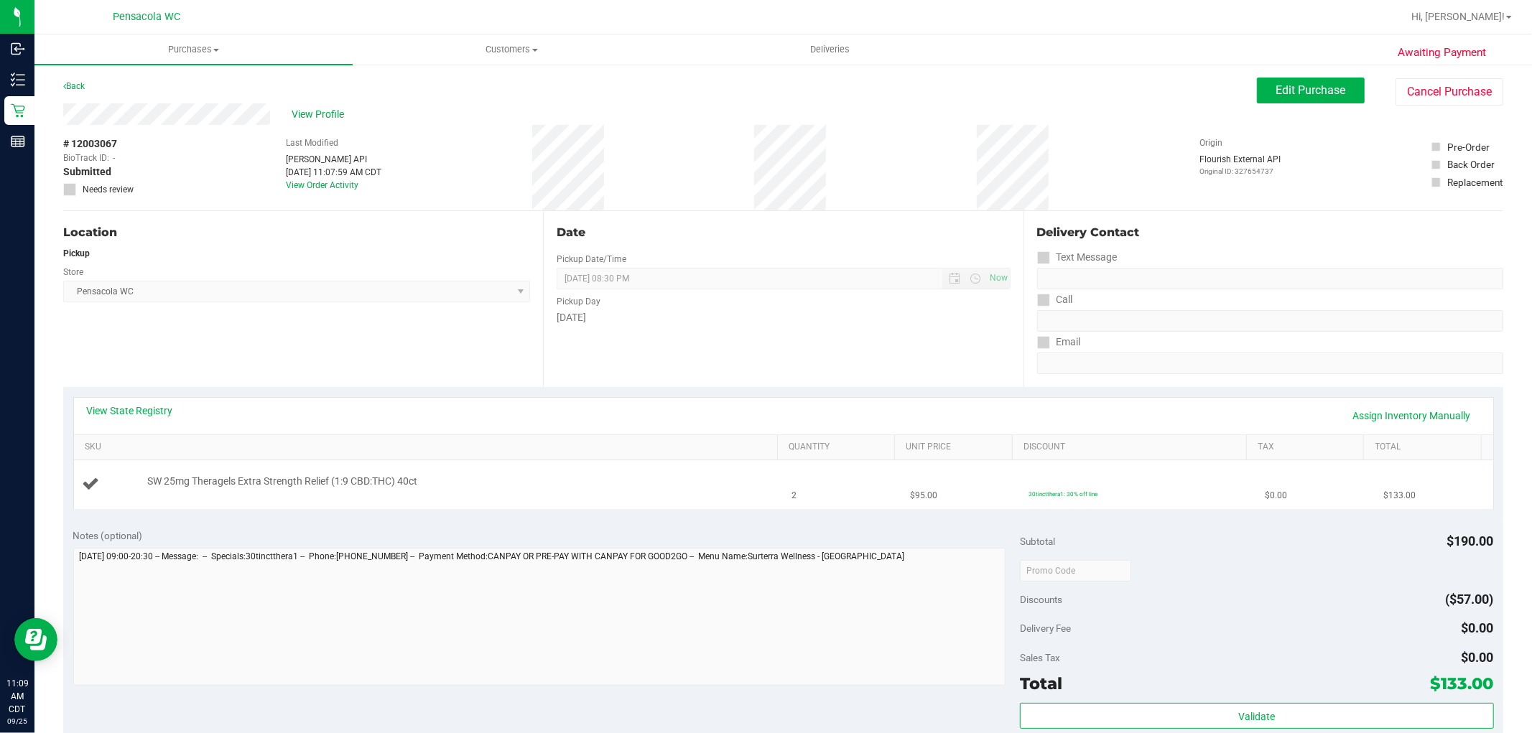
click at [541, 493] on div "SW 25mg Theragels Extra Strength Relief (1:9 CBD:THC) 40ct" at bounding box center [429, 484] width 692 height 19
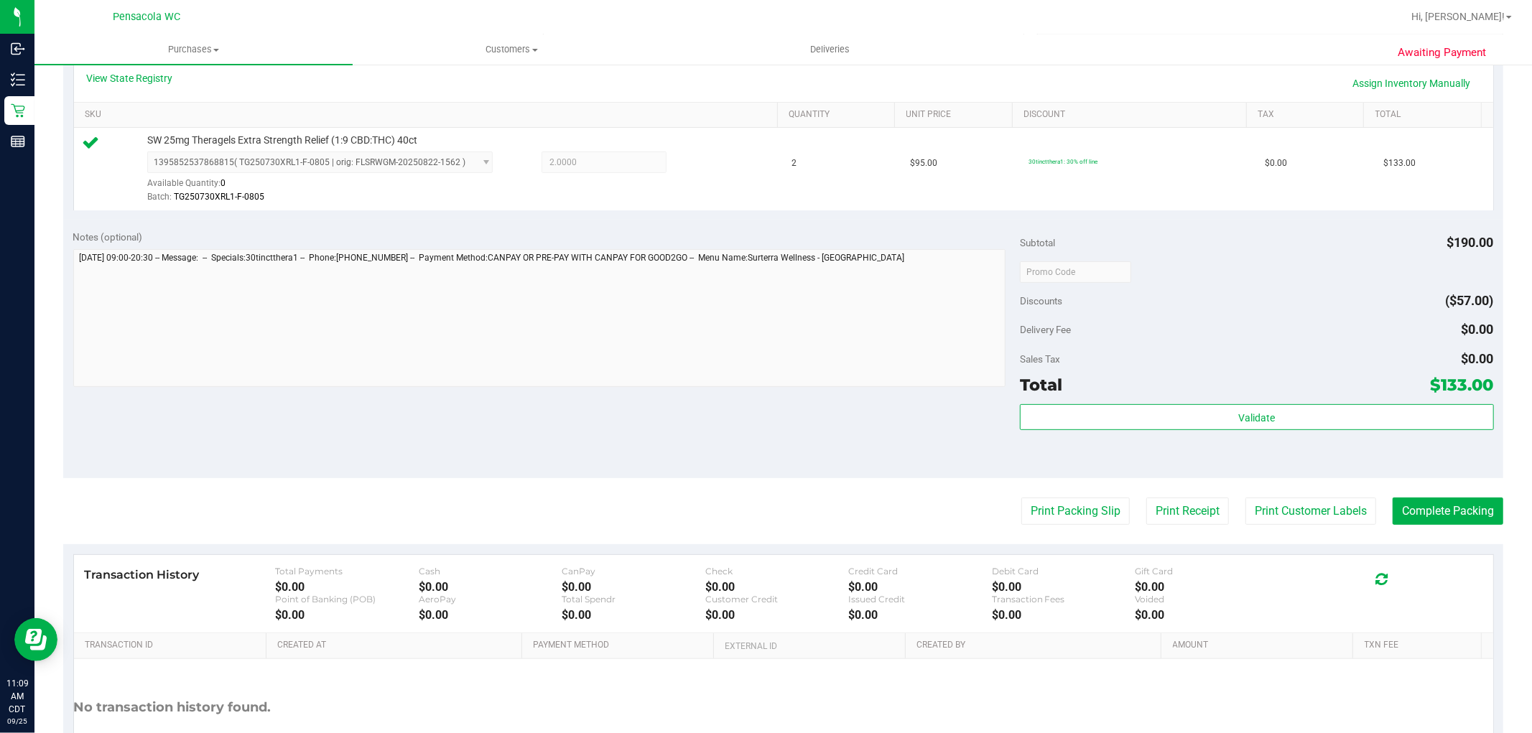
scroll to position [332, 0]
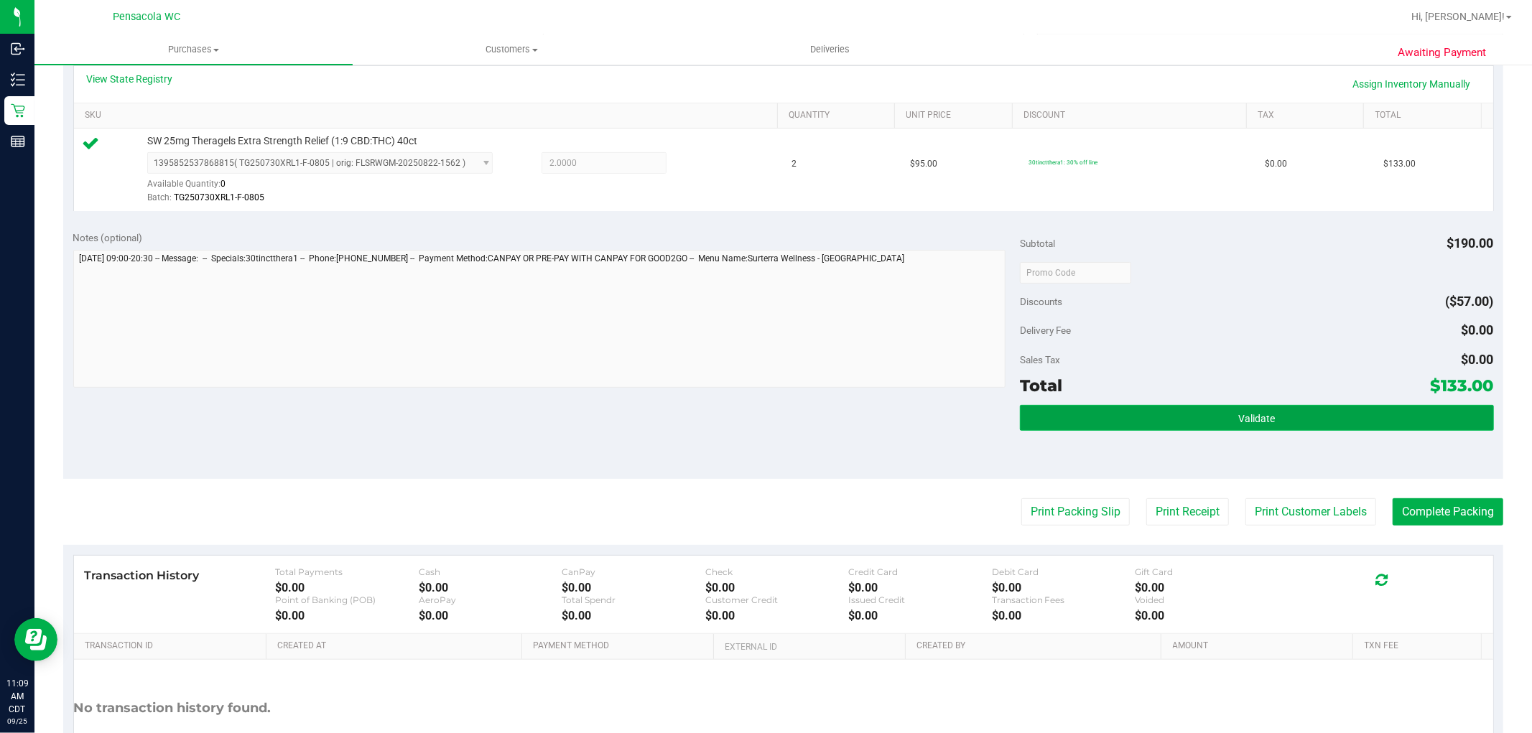
click at [1057, 406] on button "Validate" at bounding box center [1256, 418] width 473 height 26
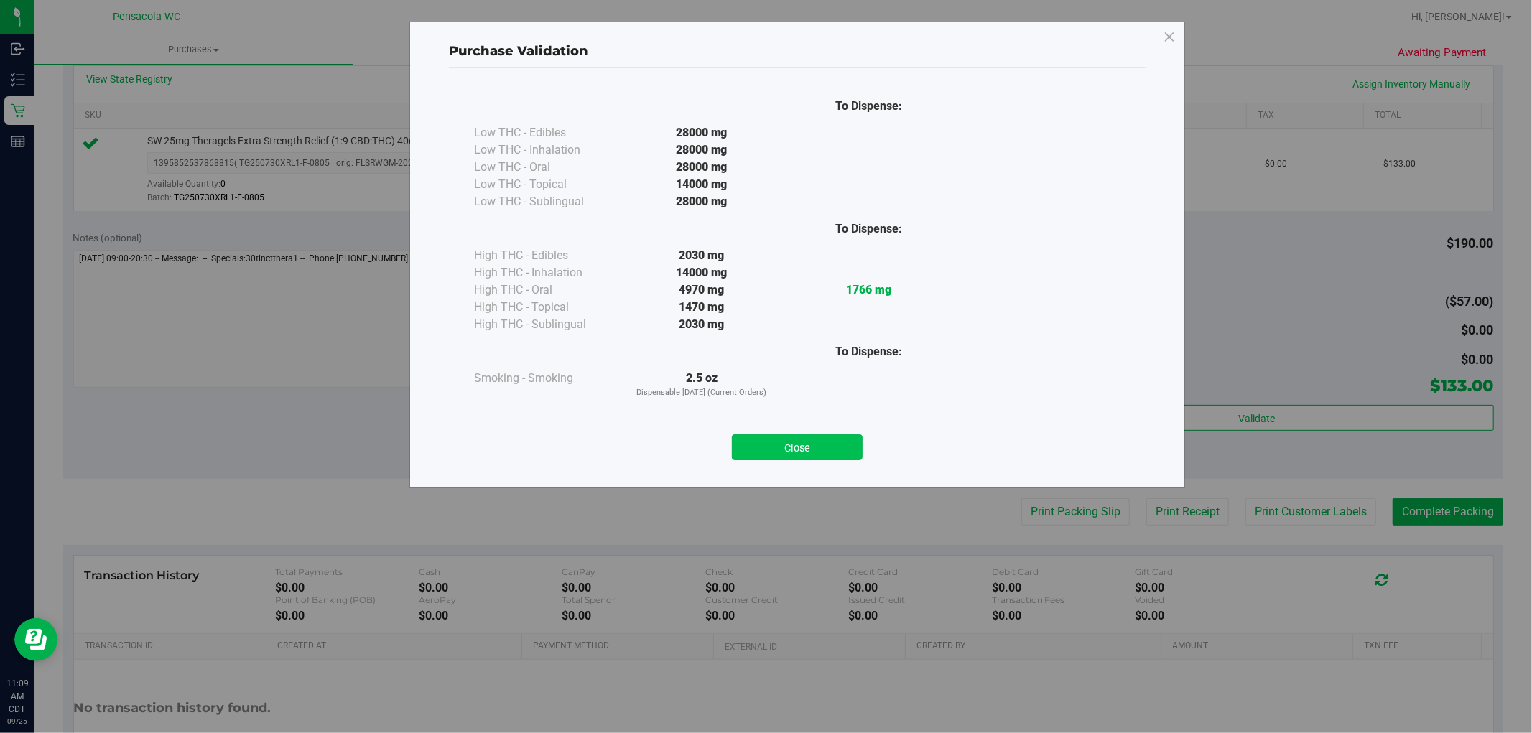
click at [801, 440] on button "Close" at bounding box center [797, 447] width 131 height 26
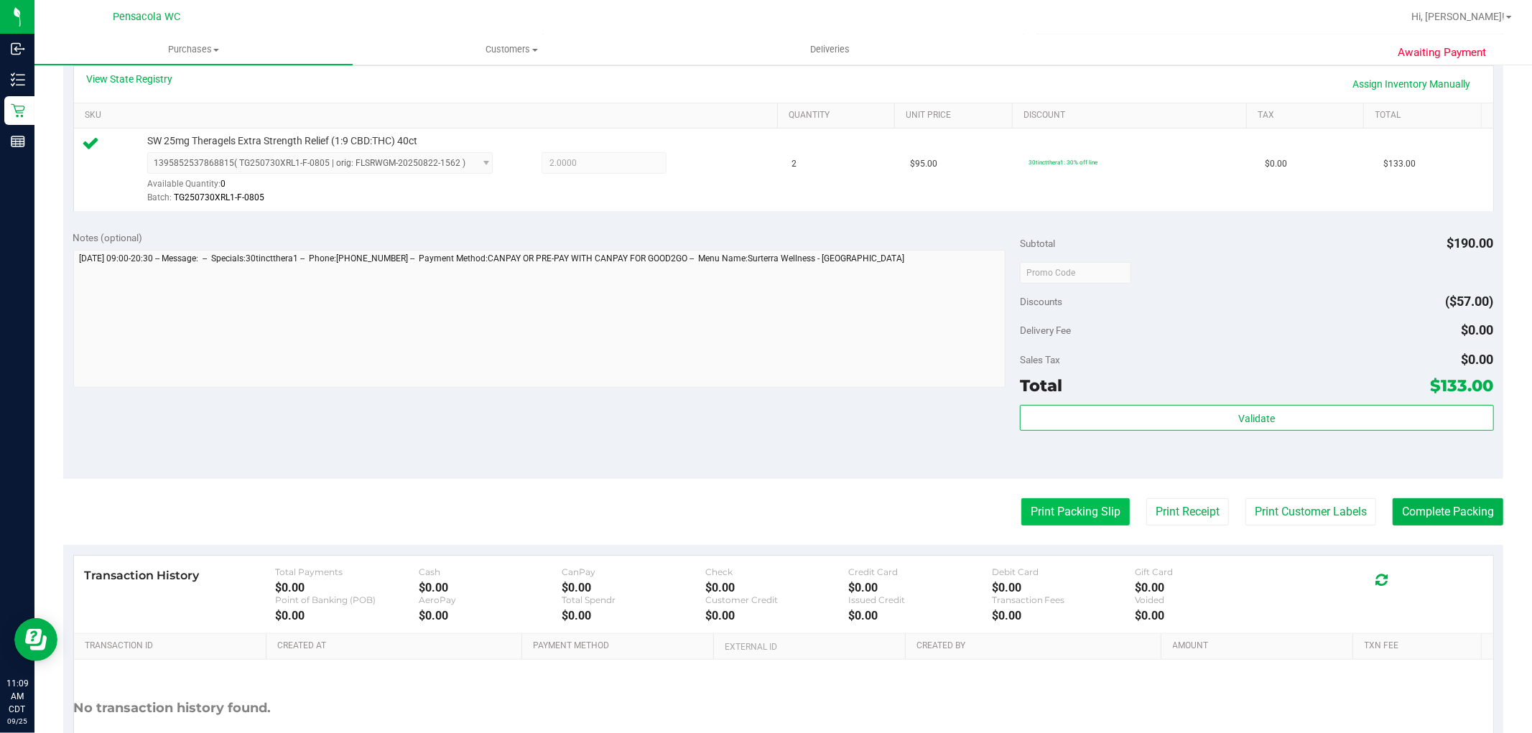
click at [1037, 512] on button "Print Packing Slip" at bounding box center [1075, 511] width 108 height 27
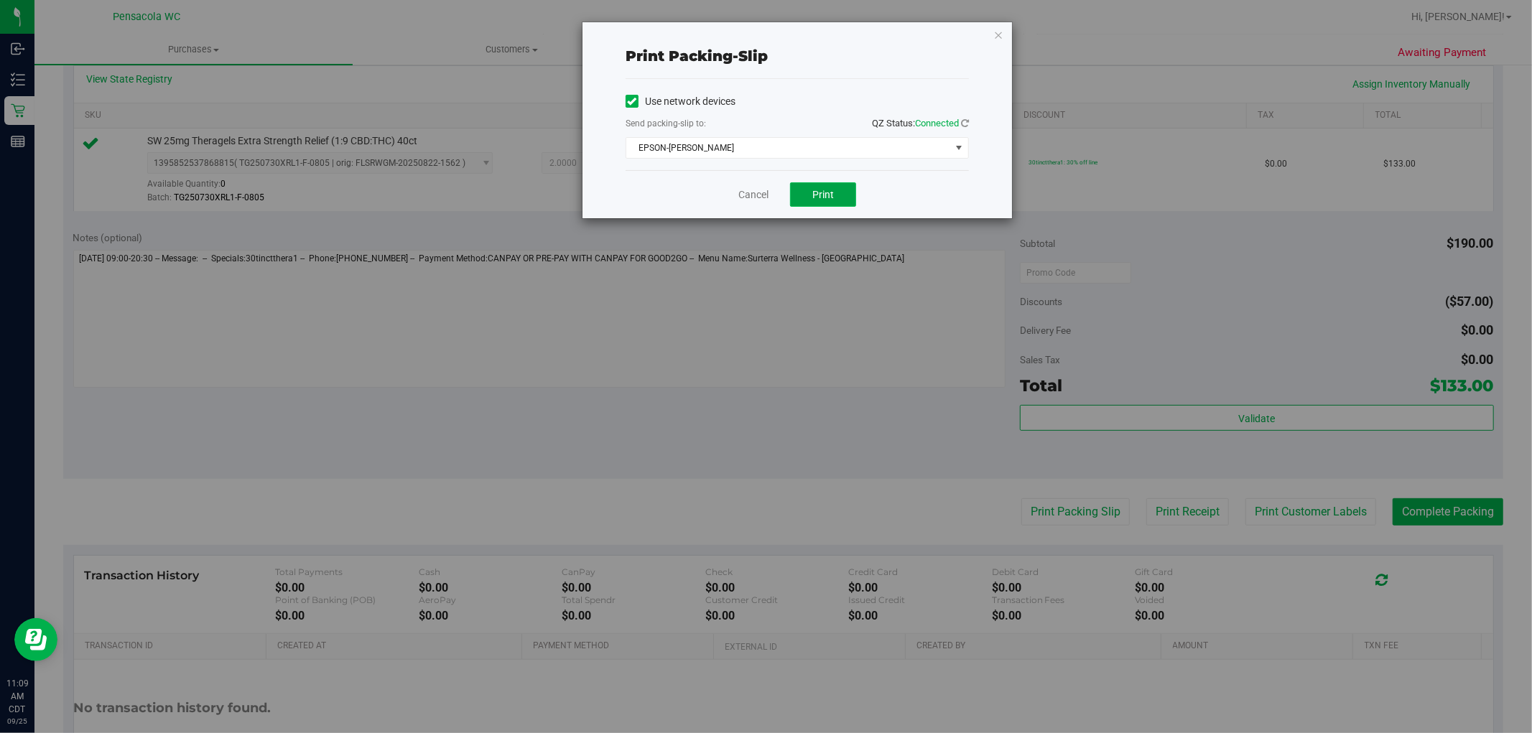
click at [810, 196] on button "Print" at bounding box center [823, 194] width 66 height 24
click at [743, 195] on link "Cancel" at bounding box center [753, 194] width 30 height 15
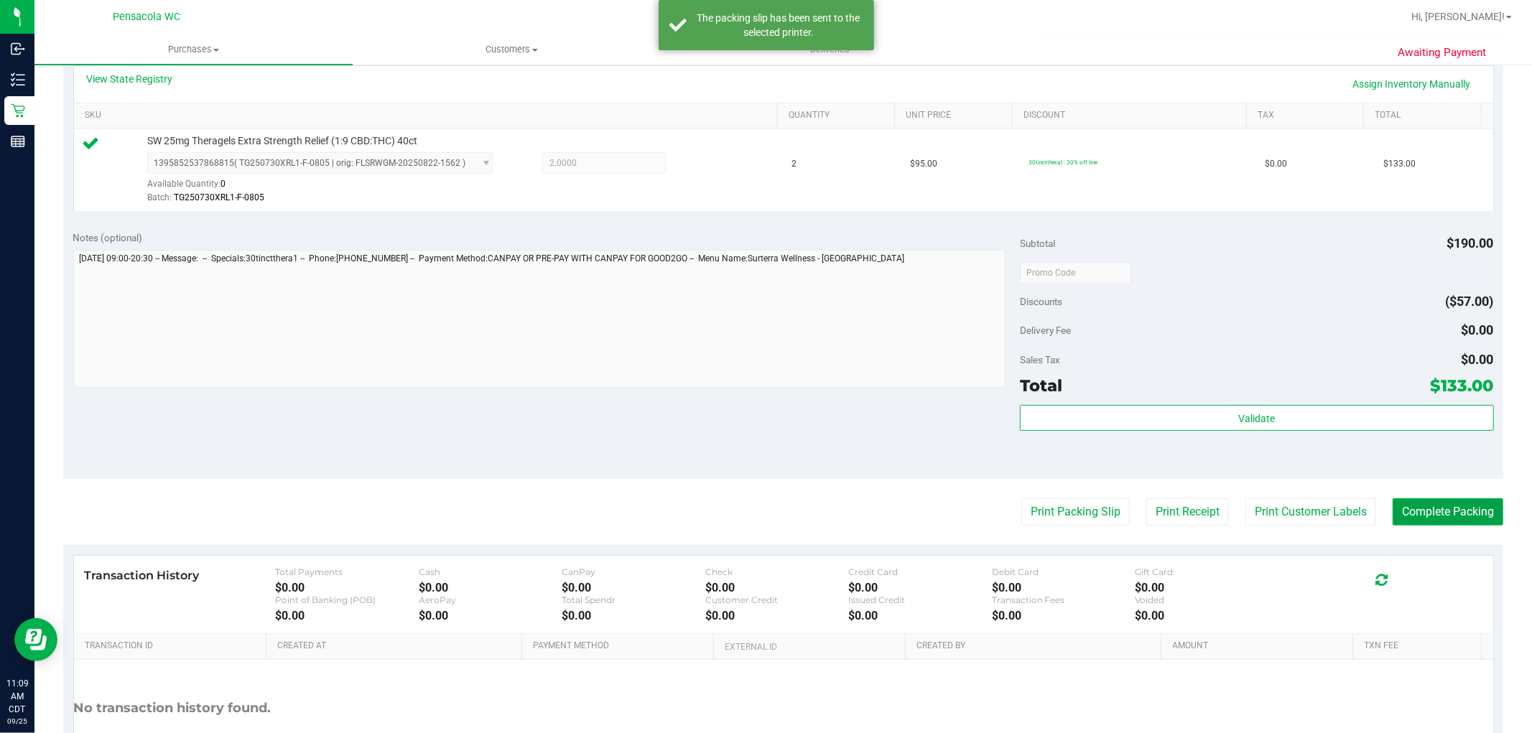
click at [1431, 508] on button "Complete Packing" at bounding box center [1448, 511] width 111 height 27
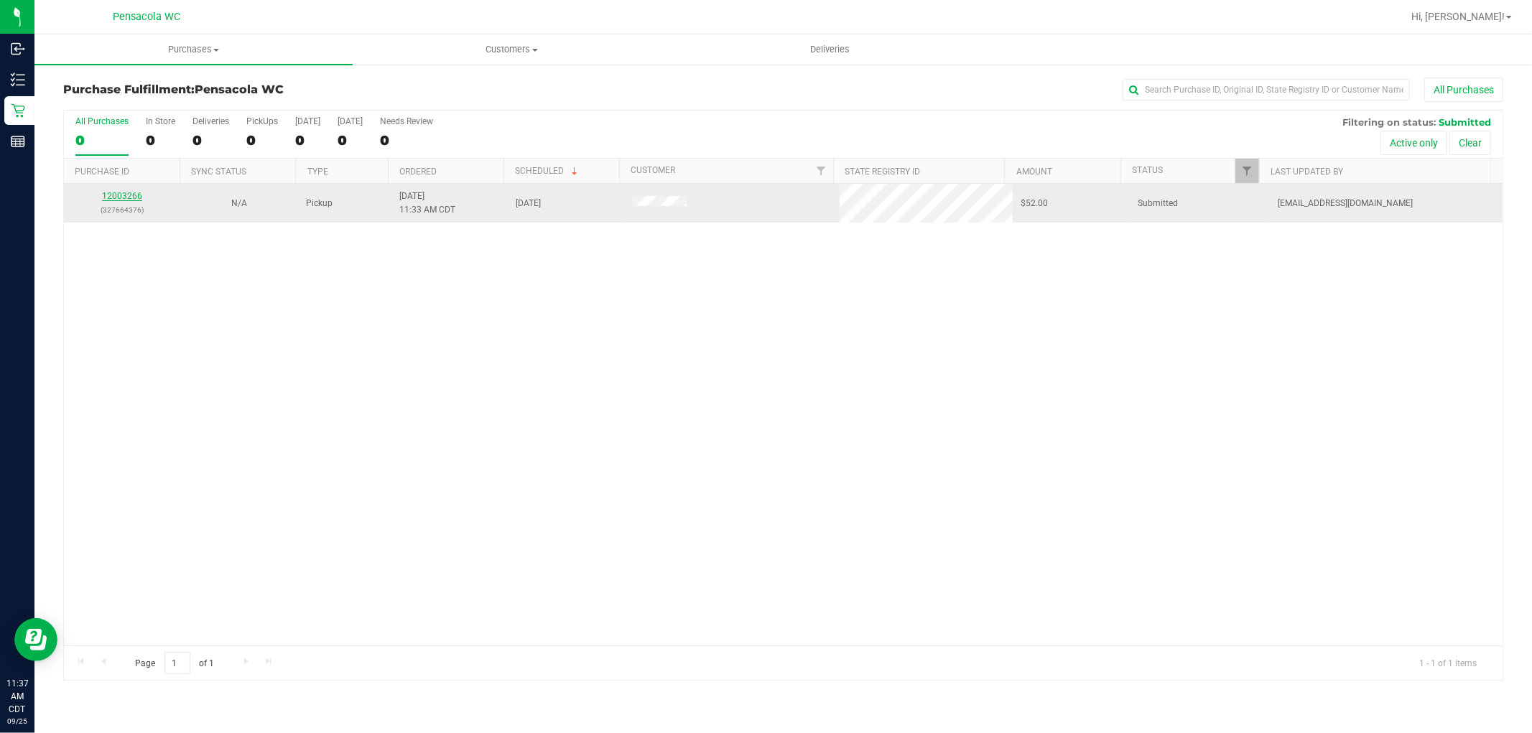
click at [115, 199] on link "12003266" at bounding box center [122, 196] width 40 height 10
click at [130, 196] on link "12003266" at bounding box center [122, 196] width 40 height 10
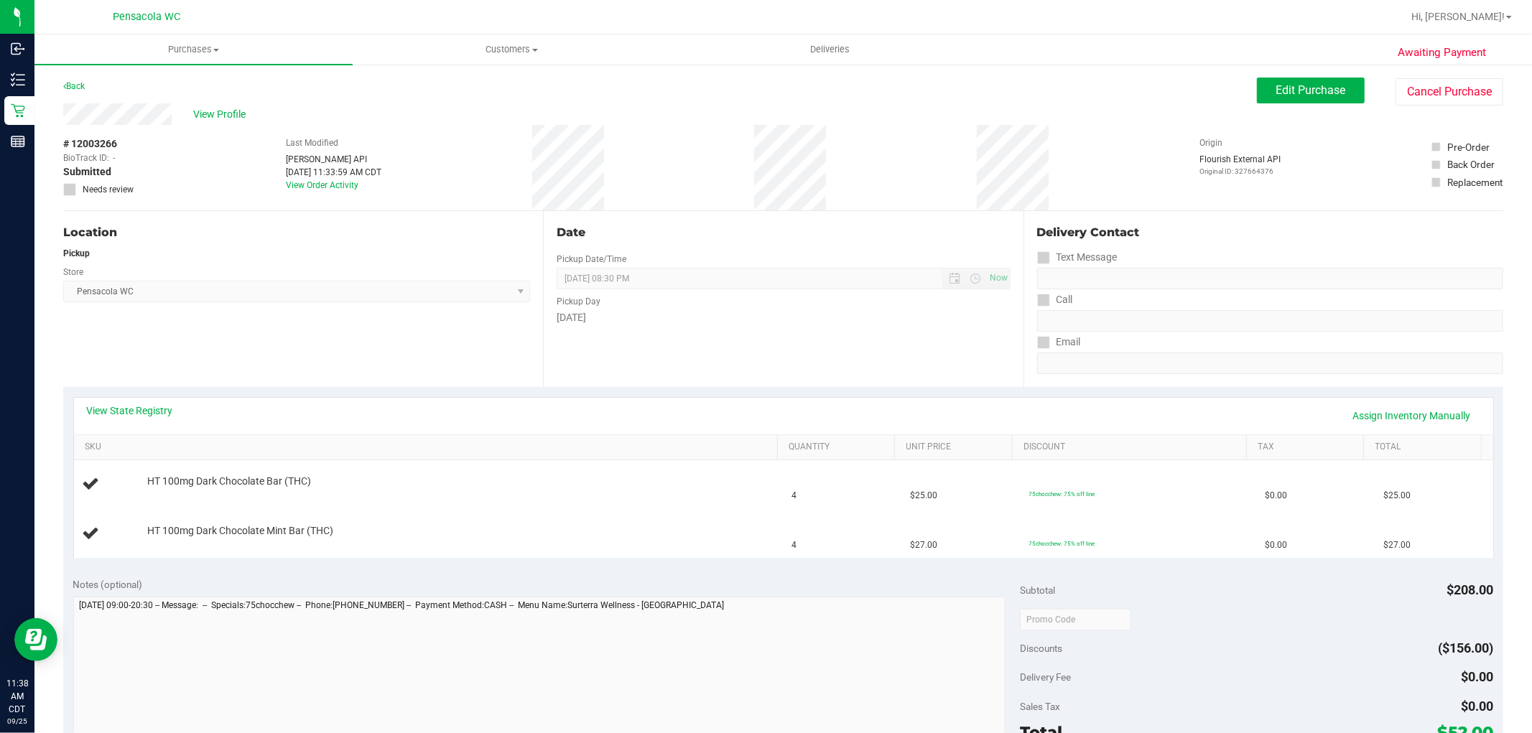
scroll to position [80, 0]
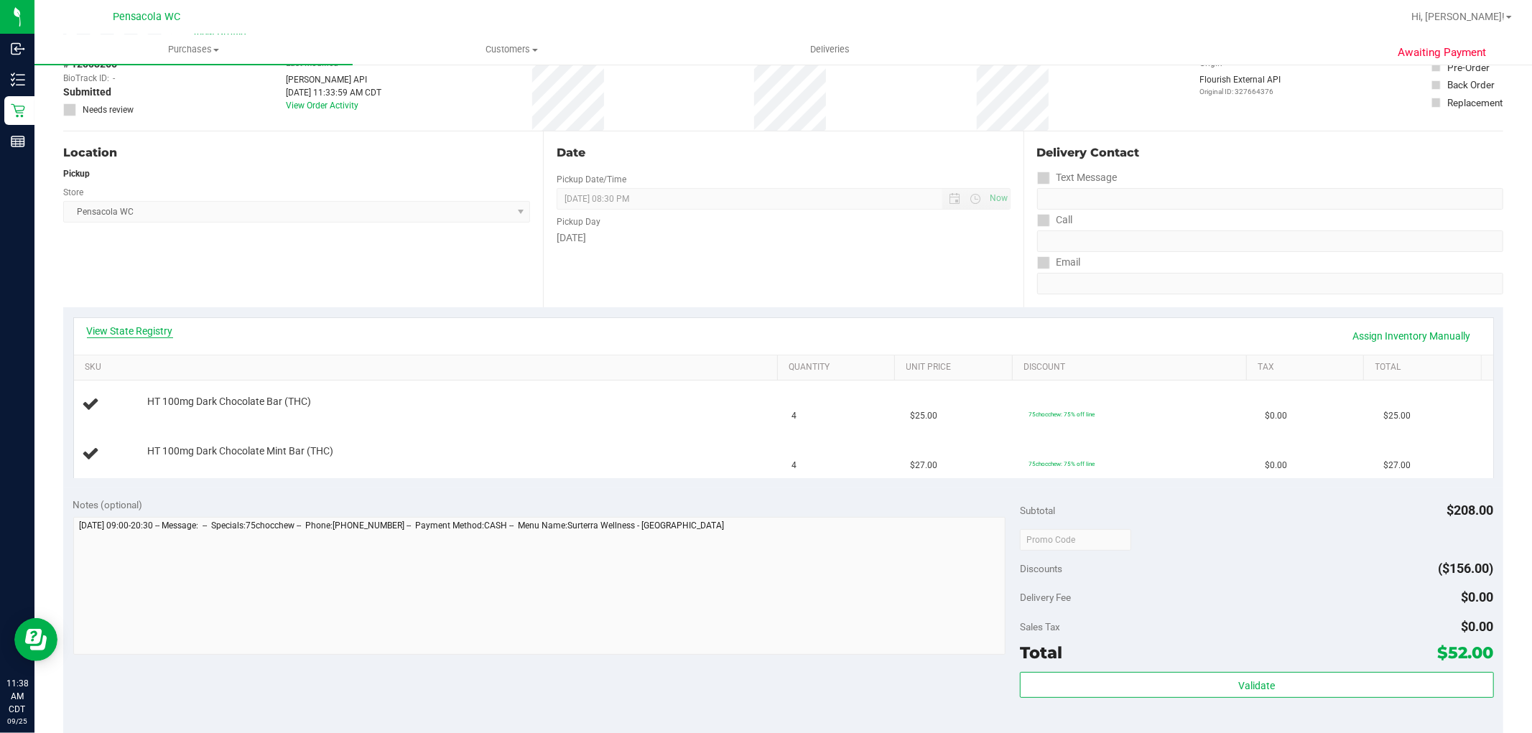
click at [132, 333] on link "View State Registry" at bounding box center [130, 331] width 86 height 14
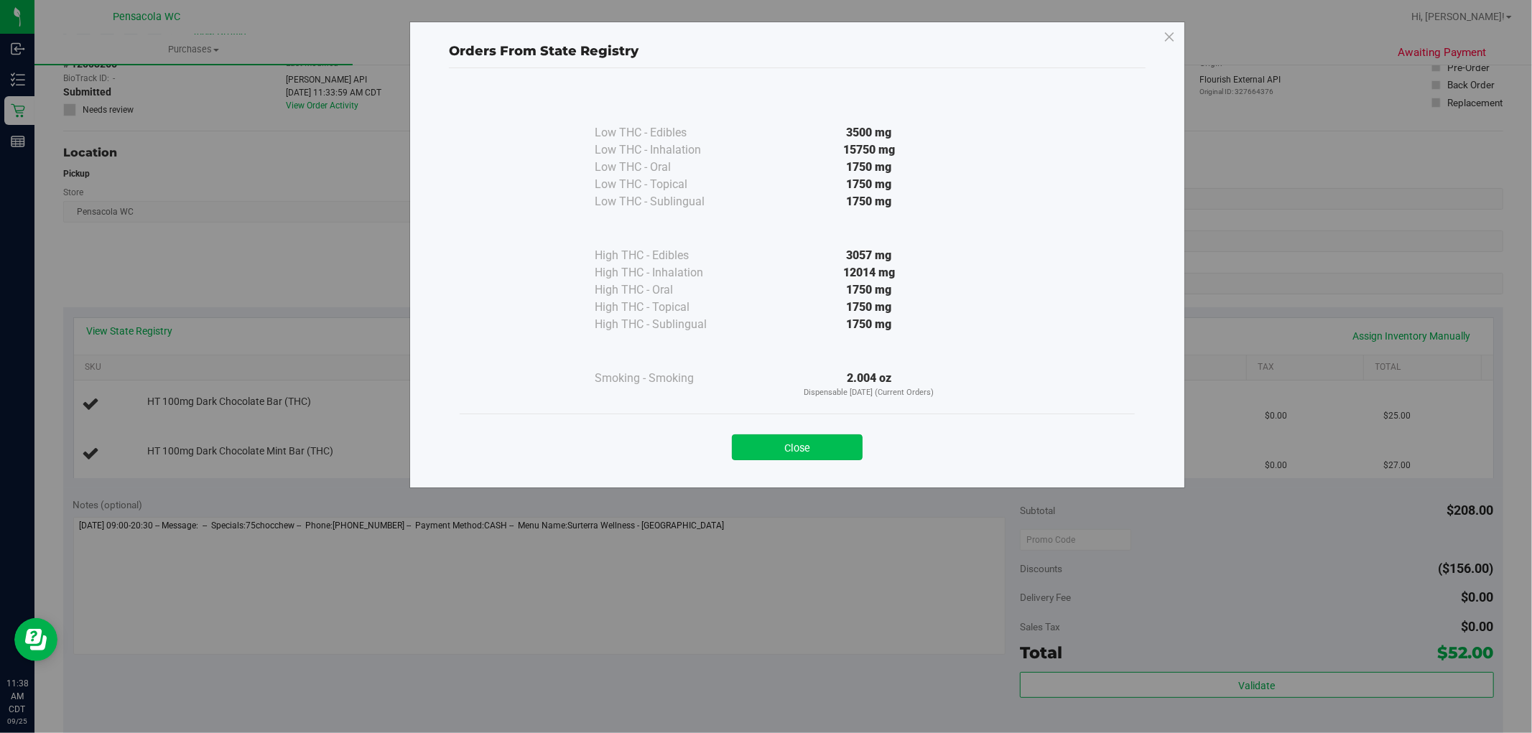
click at [808, 443] on button "Close" at bounding box center [797, 447] width 131 height 26
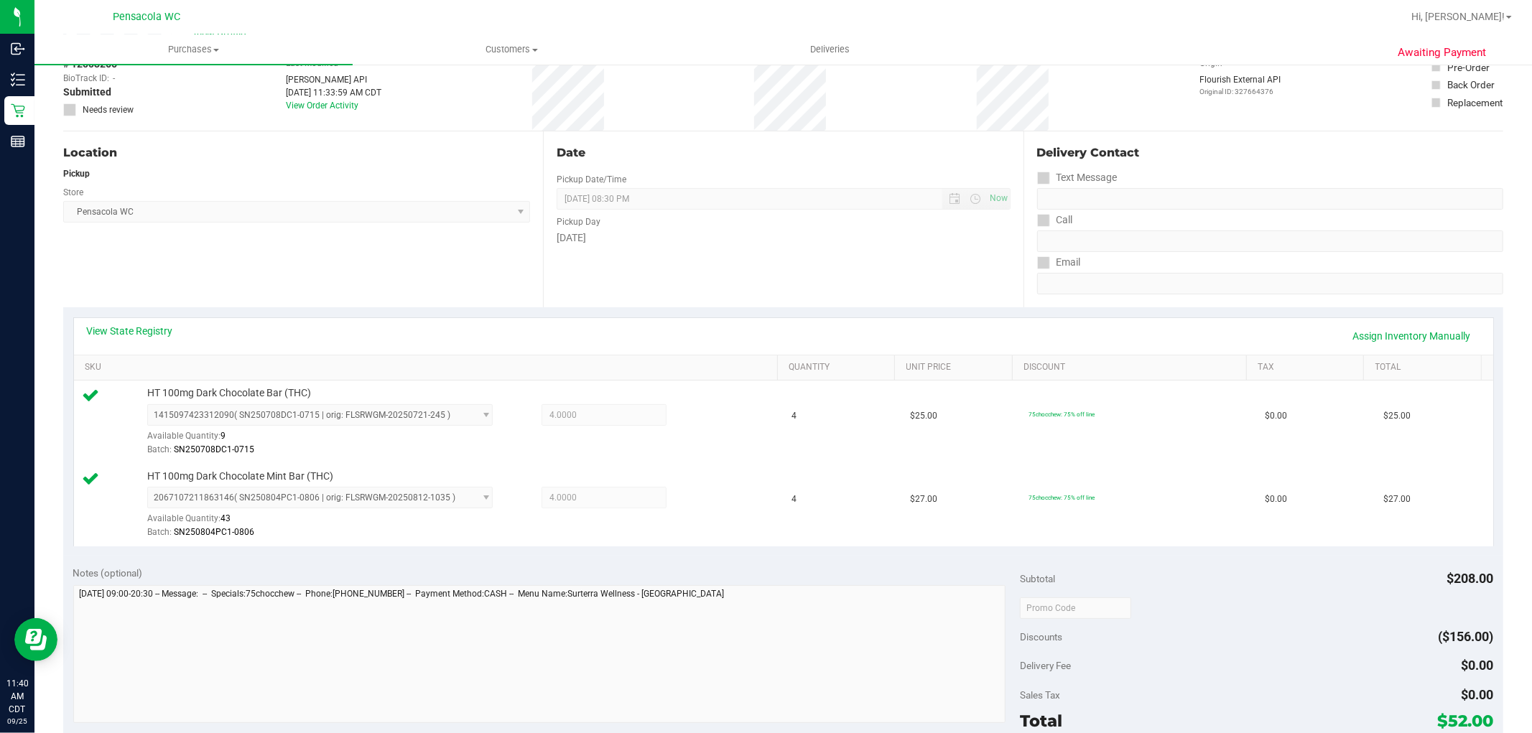
drag, startPoint x: 791, startPoint y: 271, endPoint x: 819, endPoint y: 342, distance: 75.5
click at [819, 342] on div "View State Registry Assign Inventory Manually" at bounding box center [783, 336] width 1393 height 24
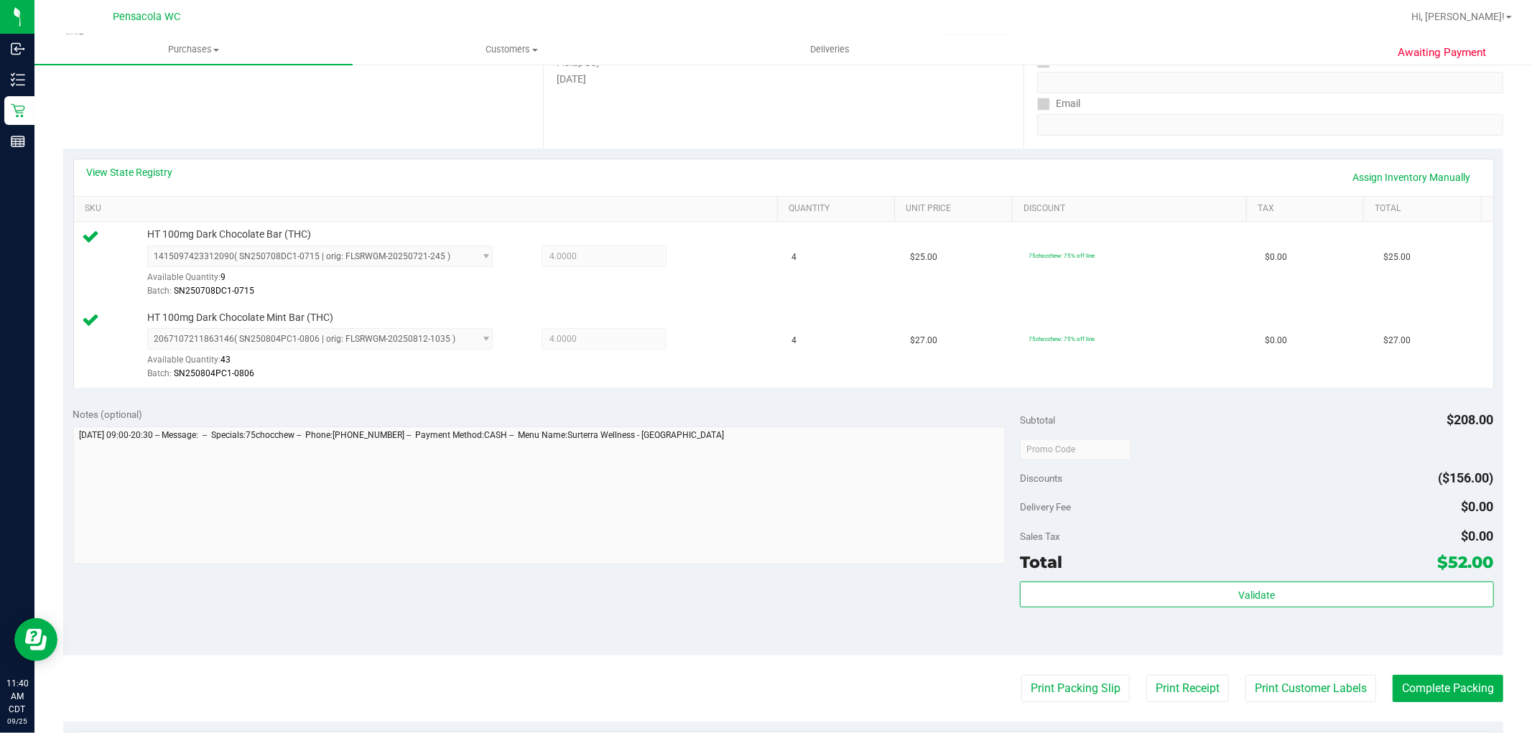
scroll to position [239, 0]
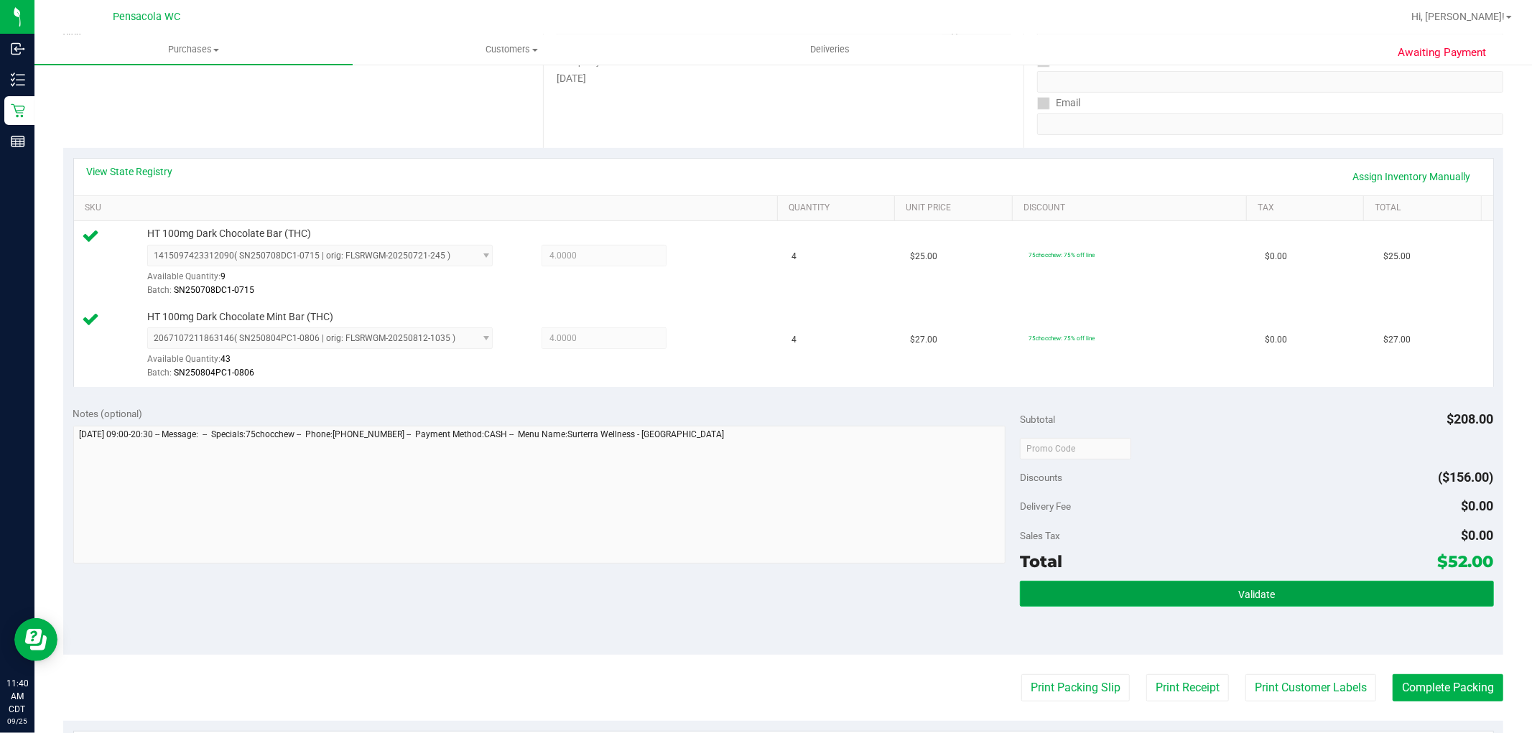
click at [1233, 582] on button "Validate" at bounding box center [1256, 594] width 473 height 26
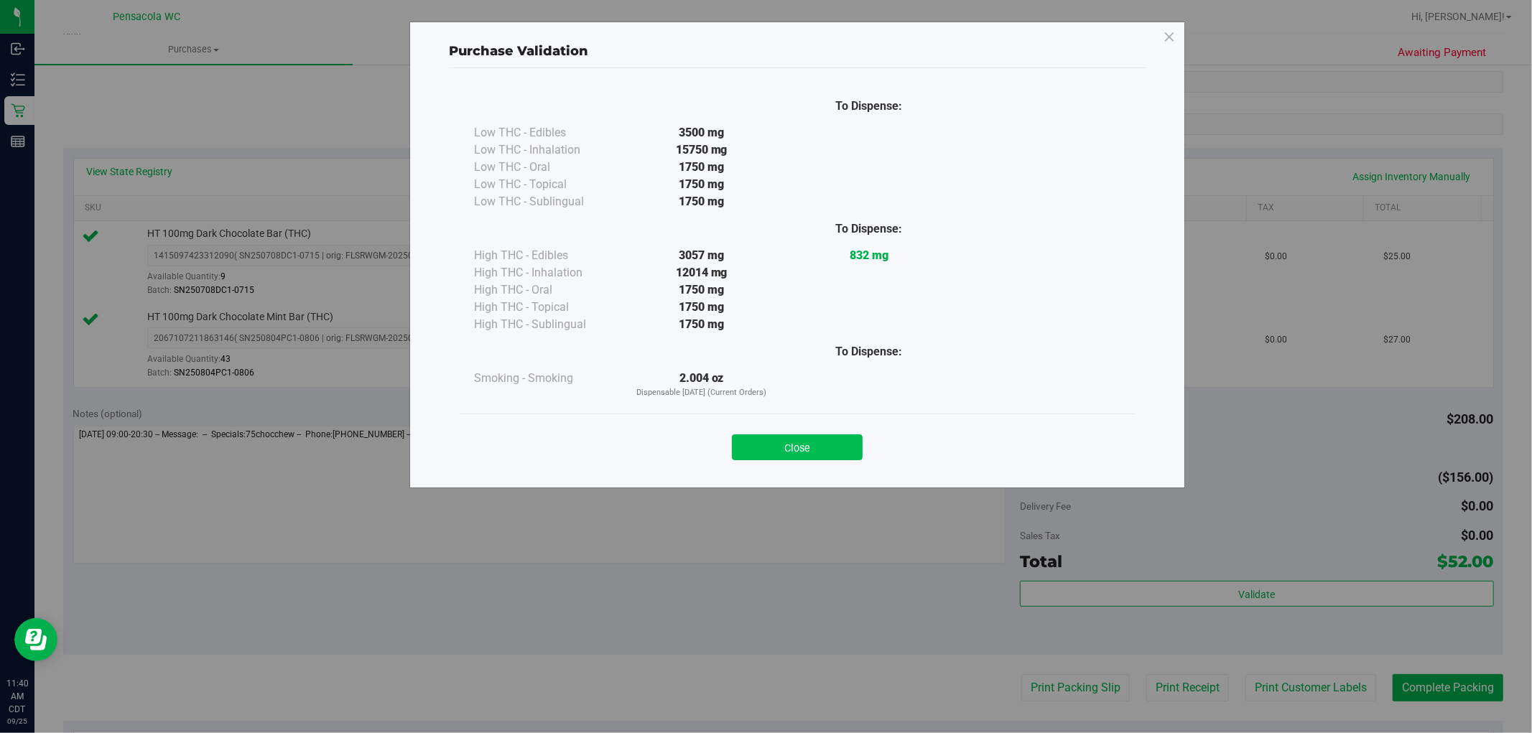
click at [851, 460] on button "Close" at bounding box center [797, 447] width 131 height 26
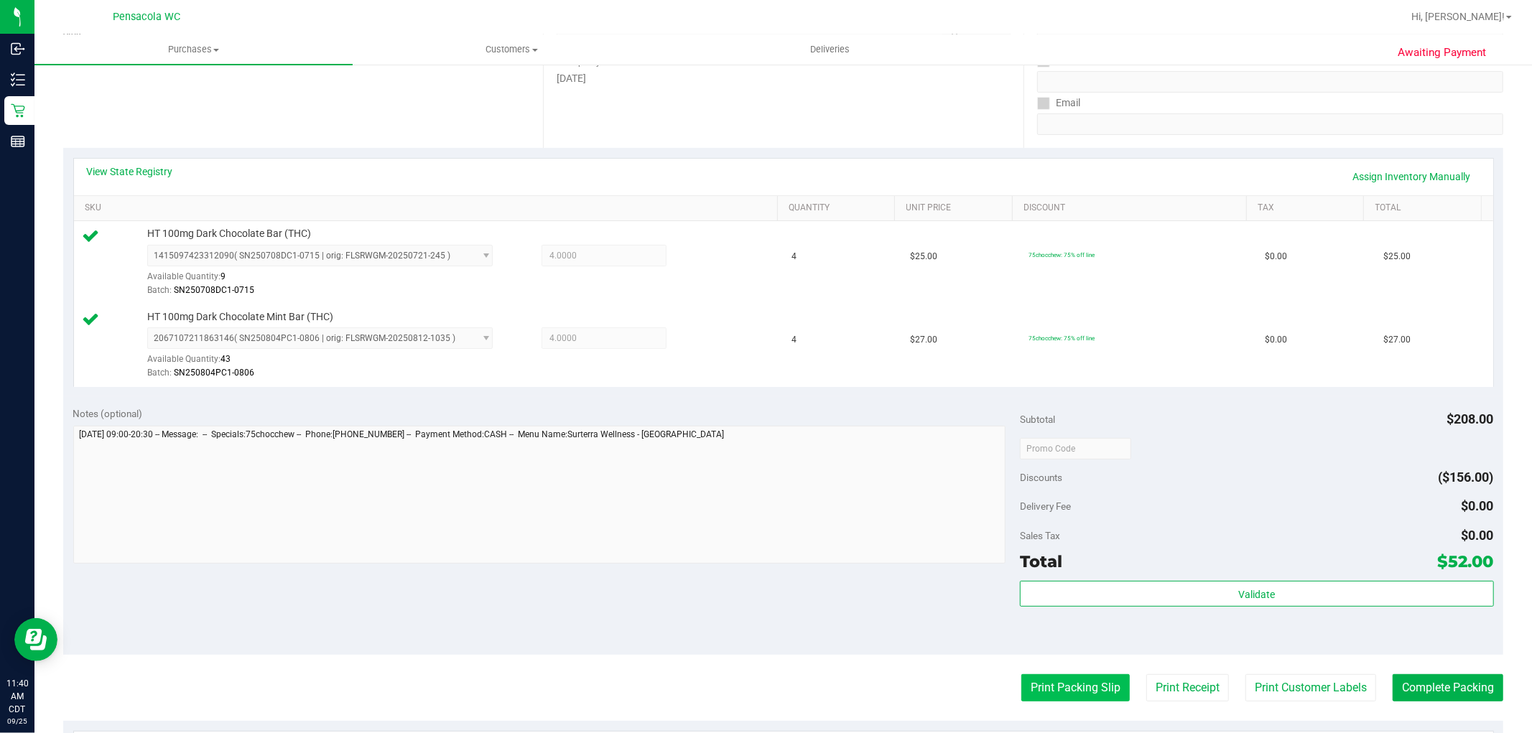
click at [1084, 697] on button "Print Packing Slip" at bounding box center [1075, 687] width 108 height 27
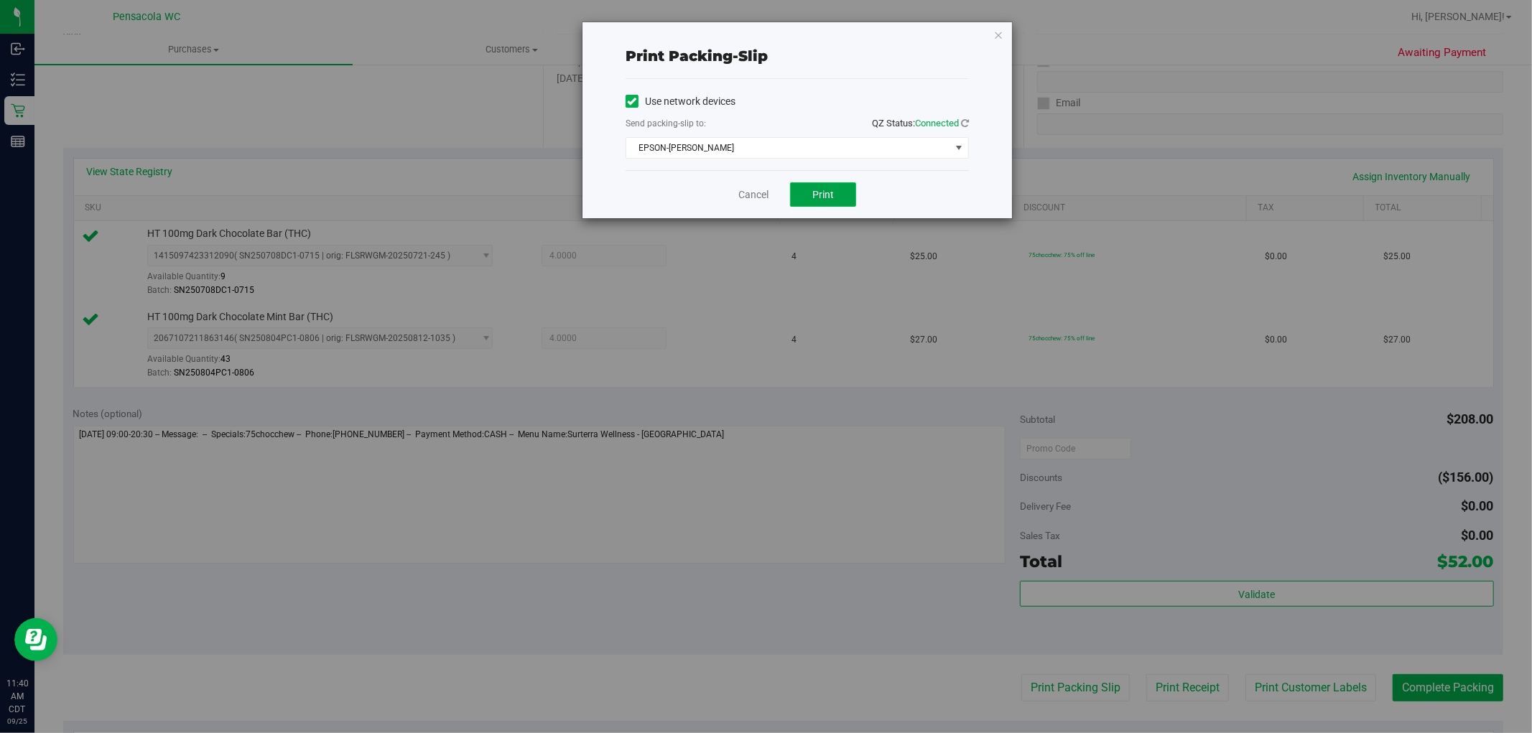
click at [829, 192] on span "Print" at bounding box center [823, 194] width 22 height 11
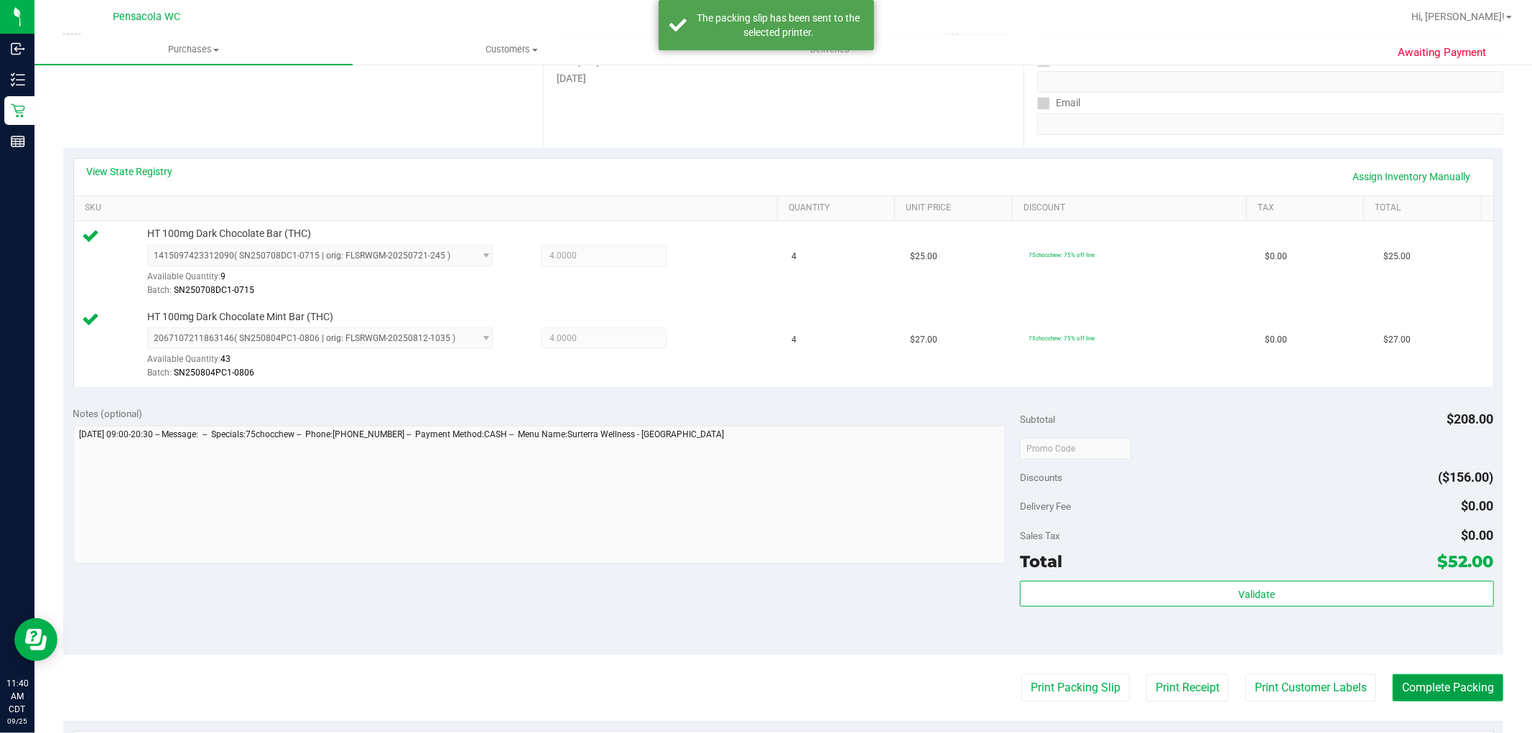
click at [1428, 683] on button "Complete Packing" at bounding box center [1448, 687] width 111 height 27
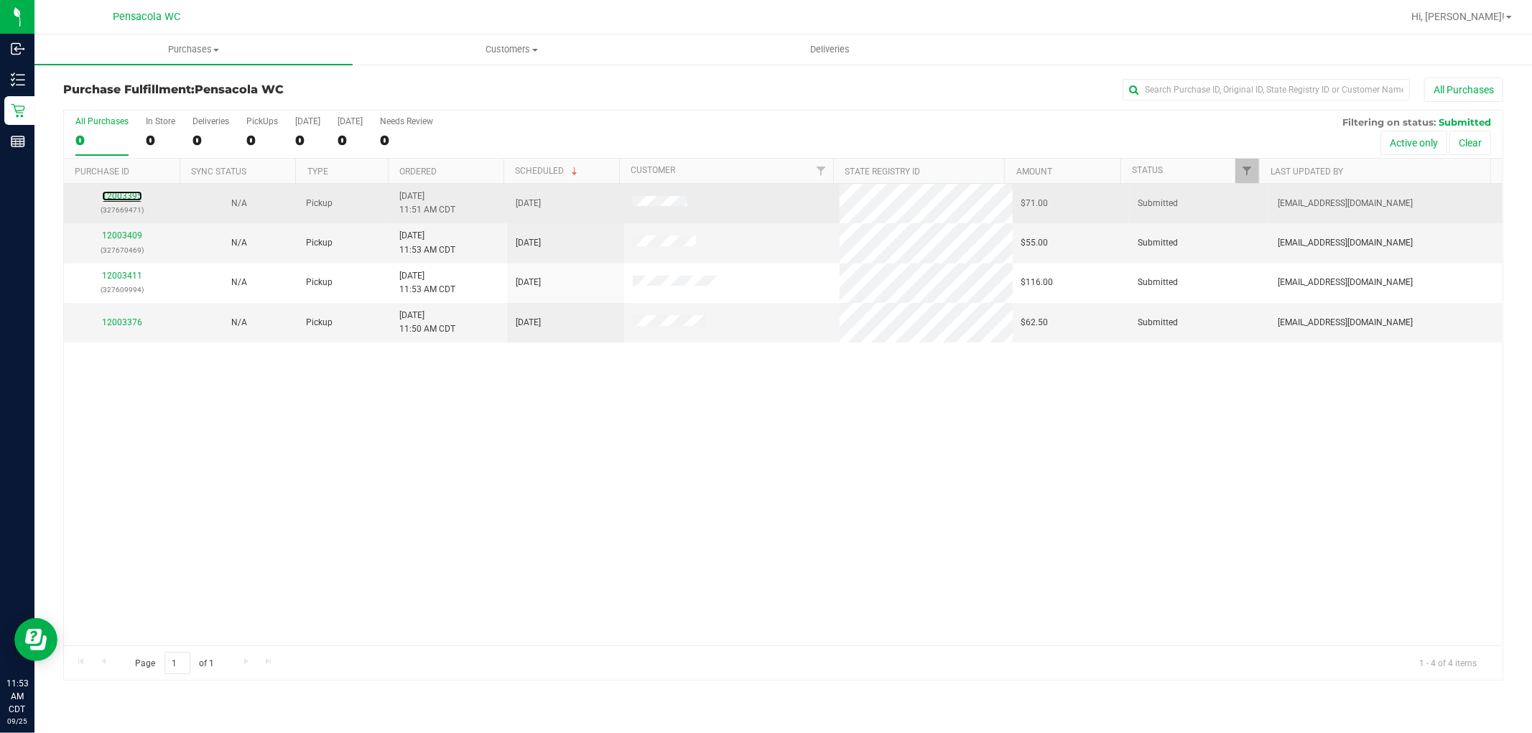
click at [133, 192] on link "12003395" at bounding box center [122, 196] width 40 height 10
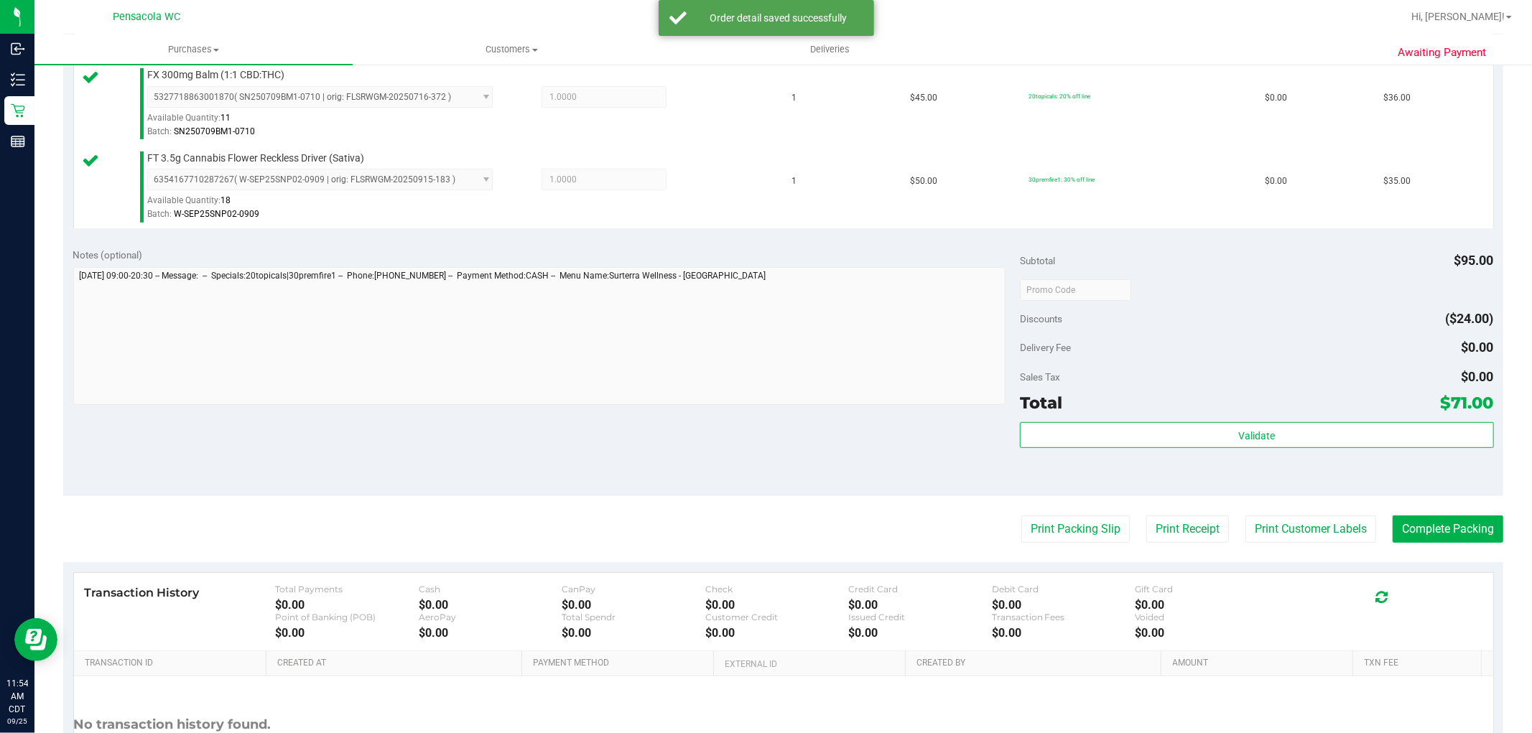
scroll to position [399, 0]
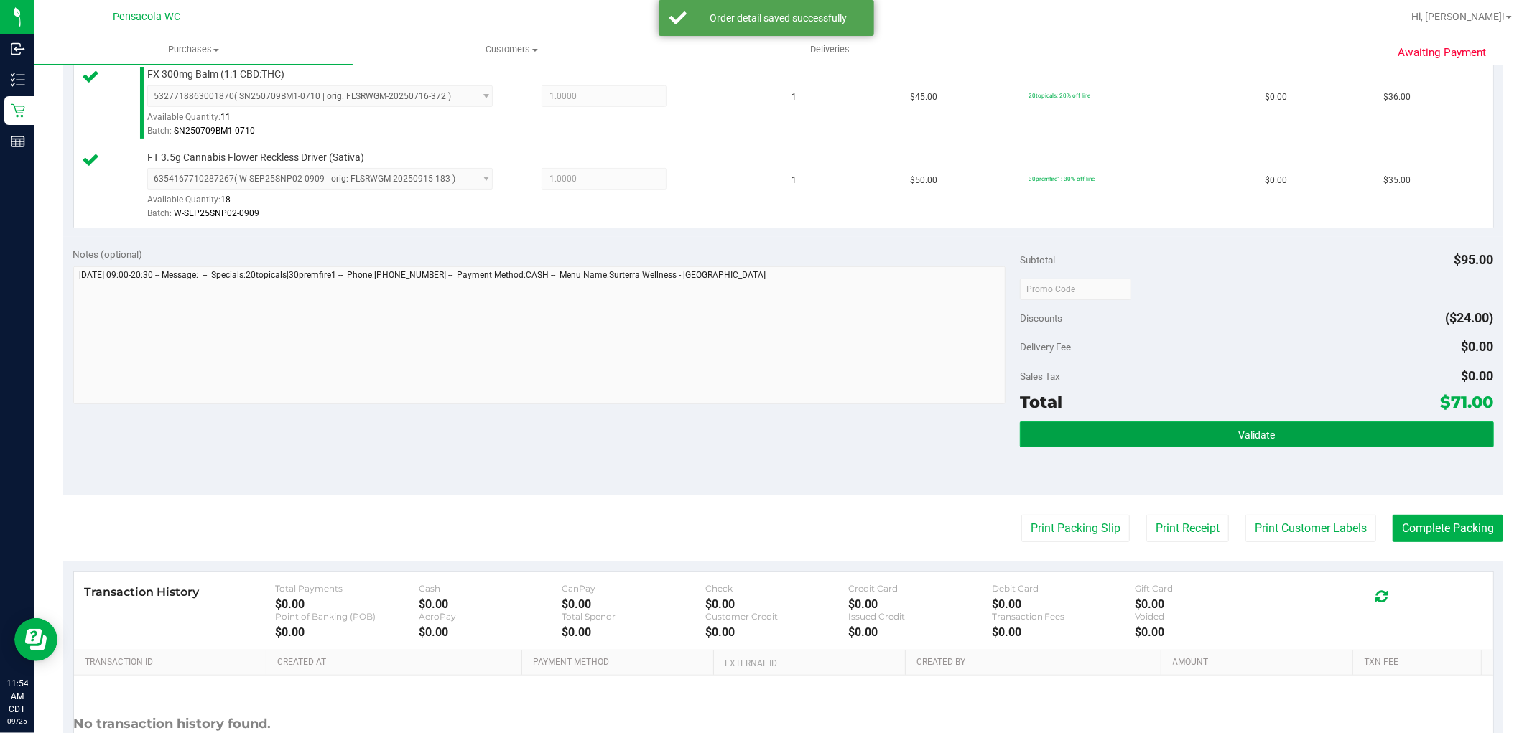
click at [1201, 427] on button "Validate" at bounding box center [1256, 435] width 473 height 26
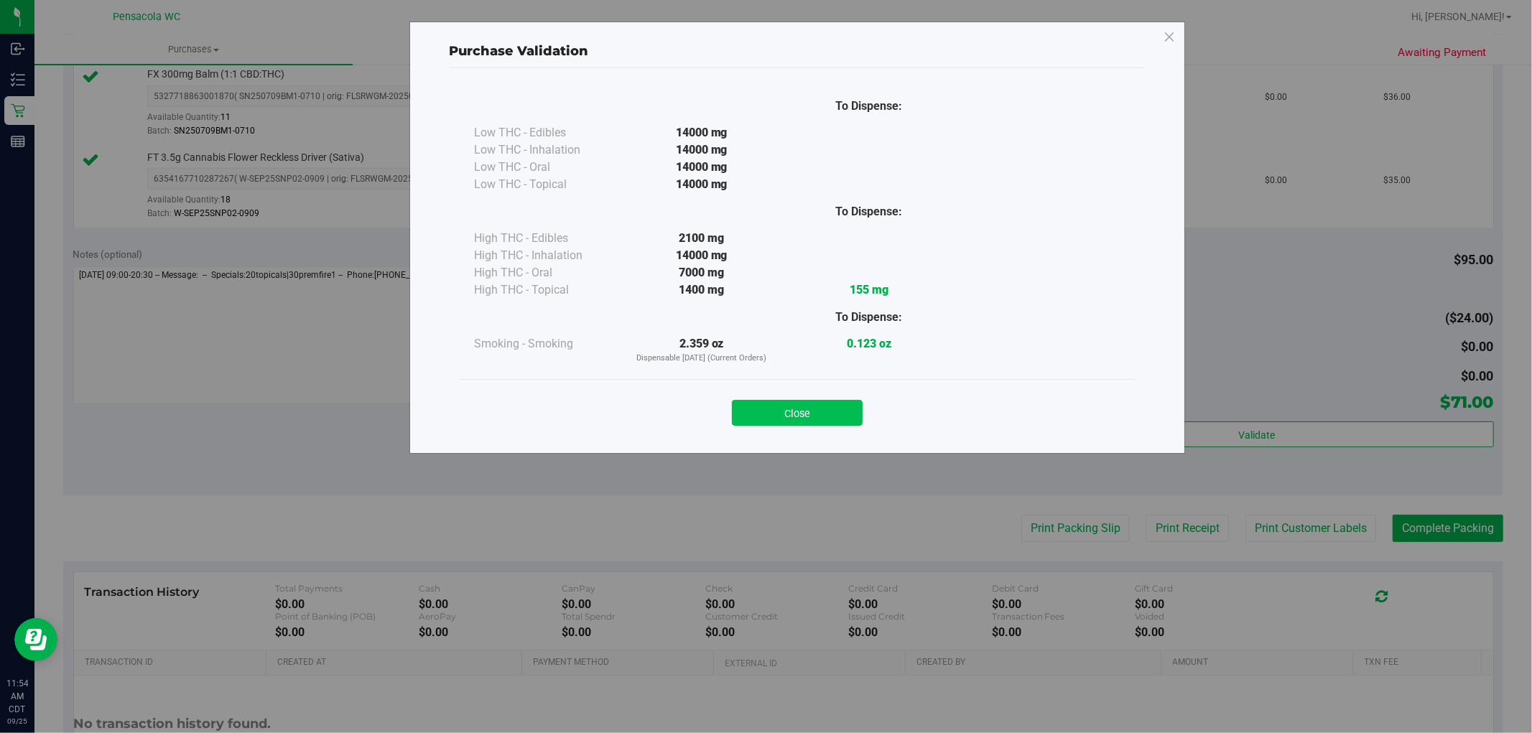
click at [842, 412] on button "Close" at bounding box center [797, 413] width 131 height 26
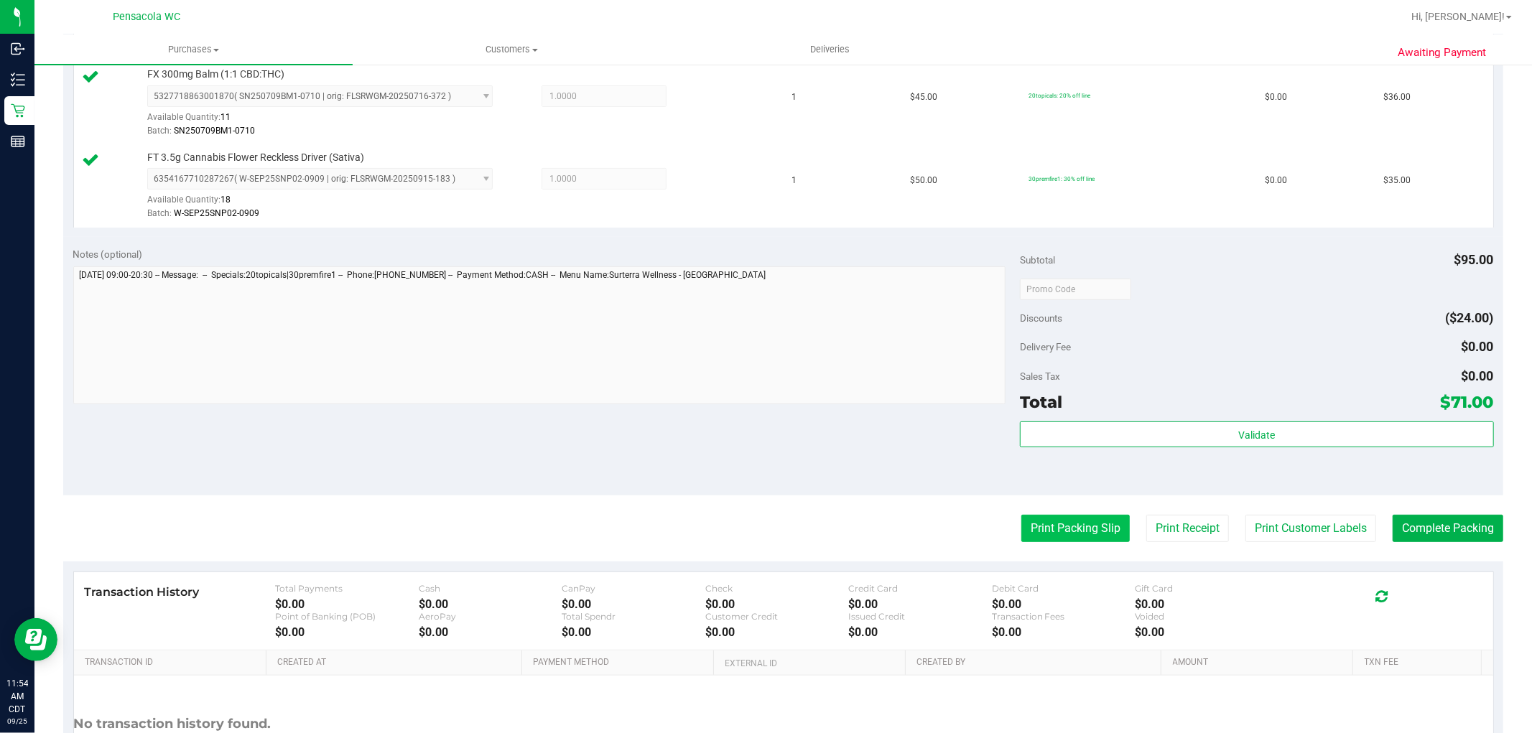
click at [1031, 539] on button "Print Packing Slip" at bounding box center [1075, 528] width 108 height 27
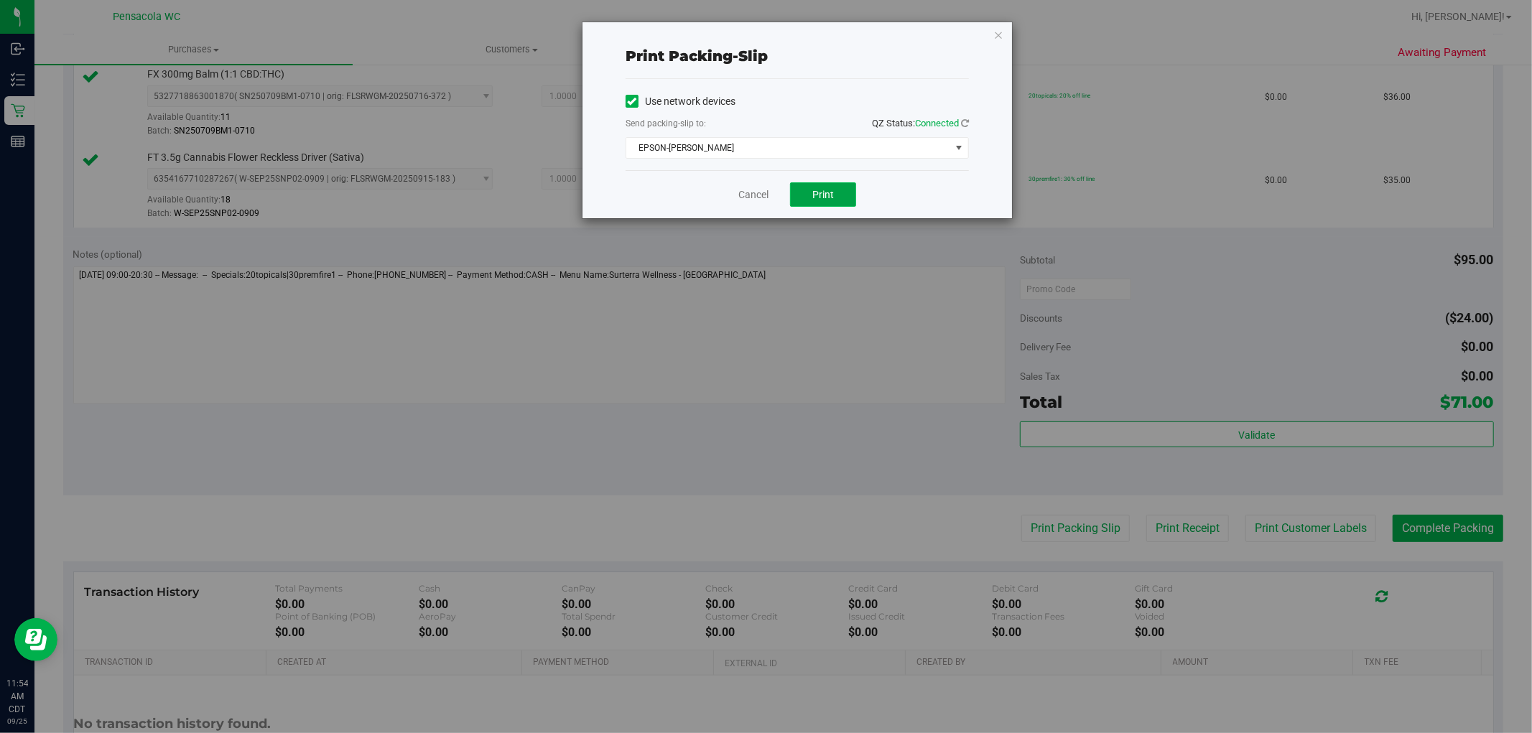
click at [822, 185] on button "Print" at bounding box center [823, 194] width 66 height 24
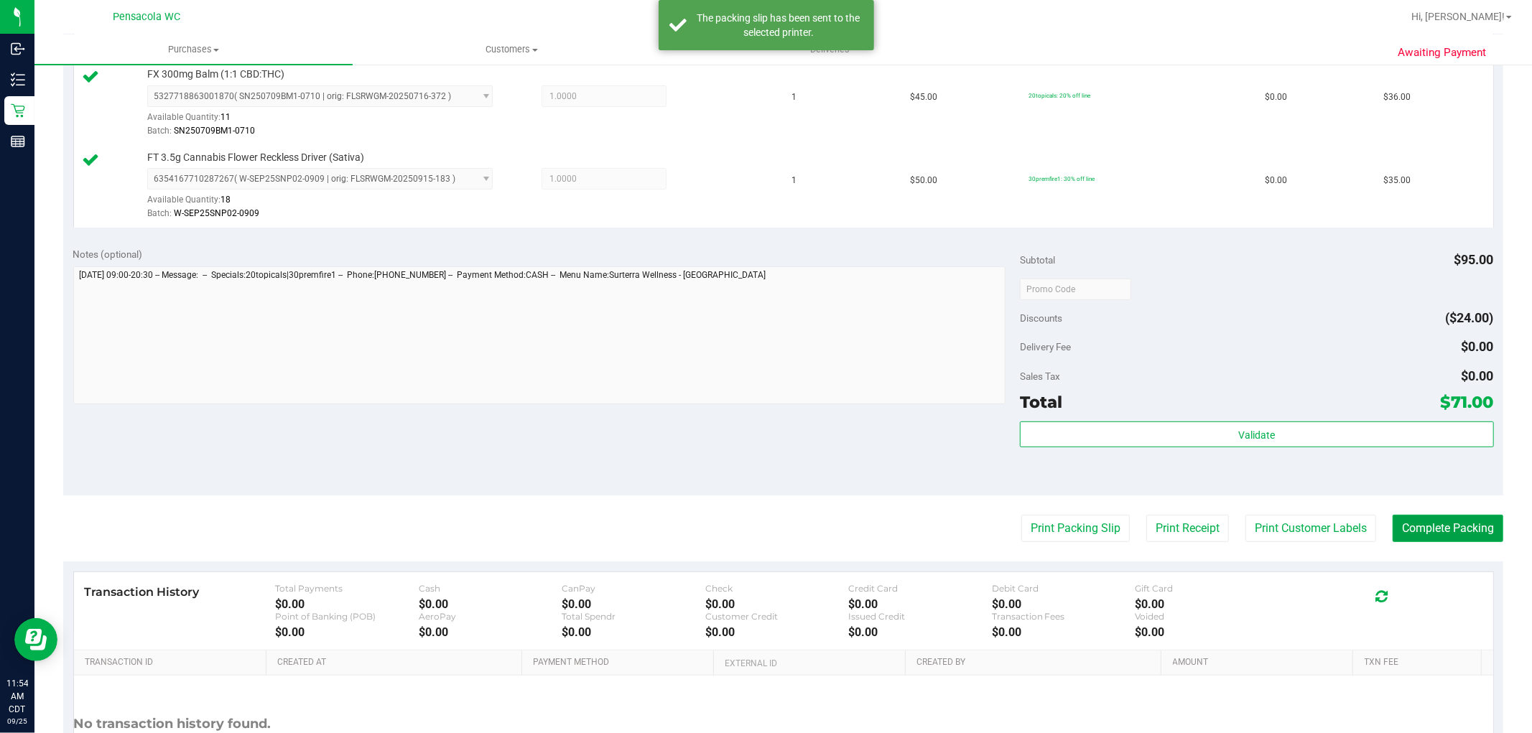
click at [1424, 529] on button "Complete Packing" at bounding box center [1448, 528] width 111 height 27
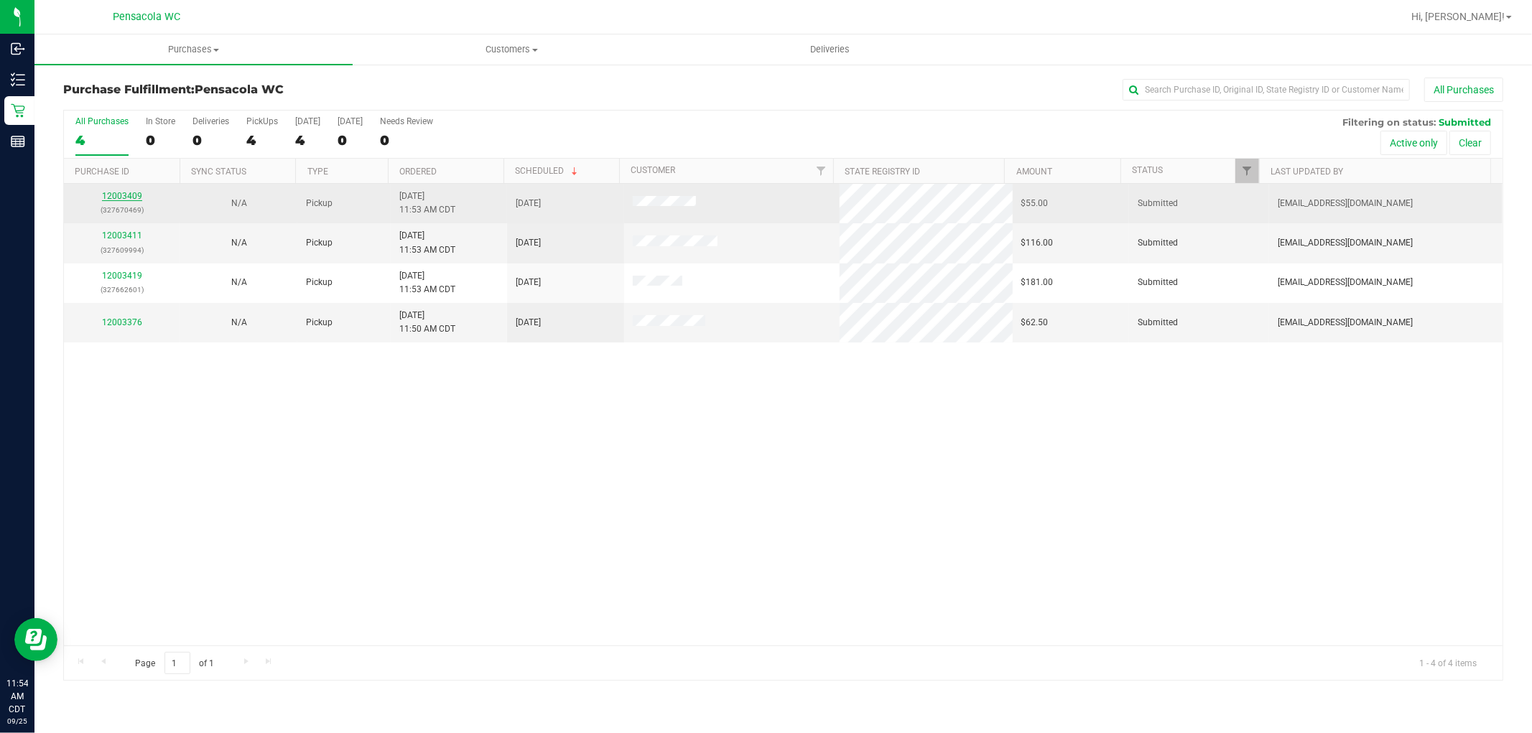
click at [124, 201] on link "12003409" at bounding box center [122, 196] width 40 height 10
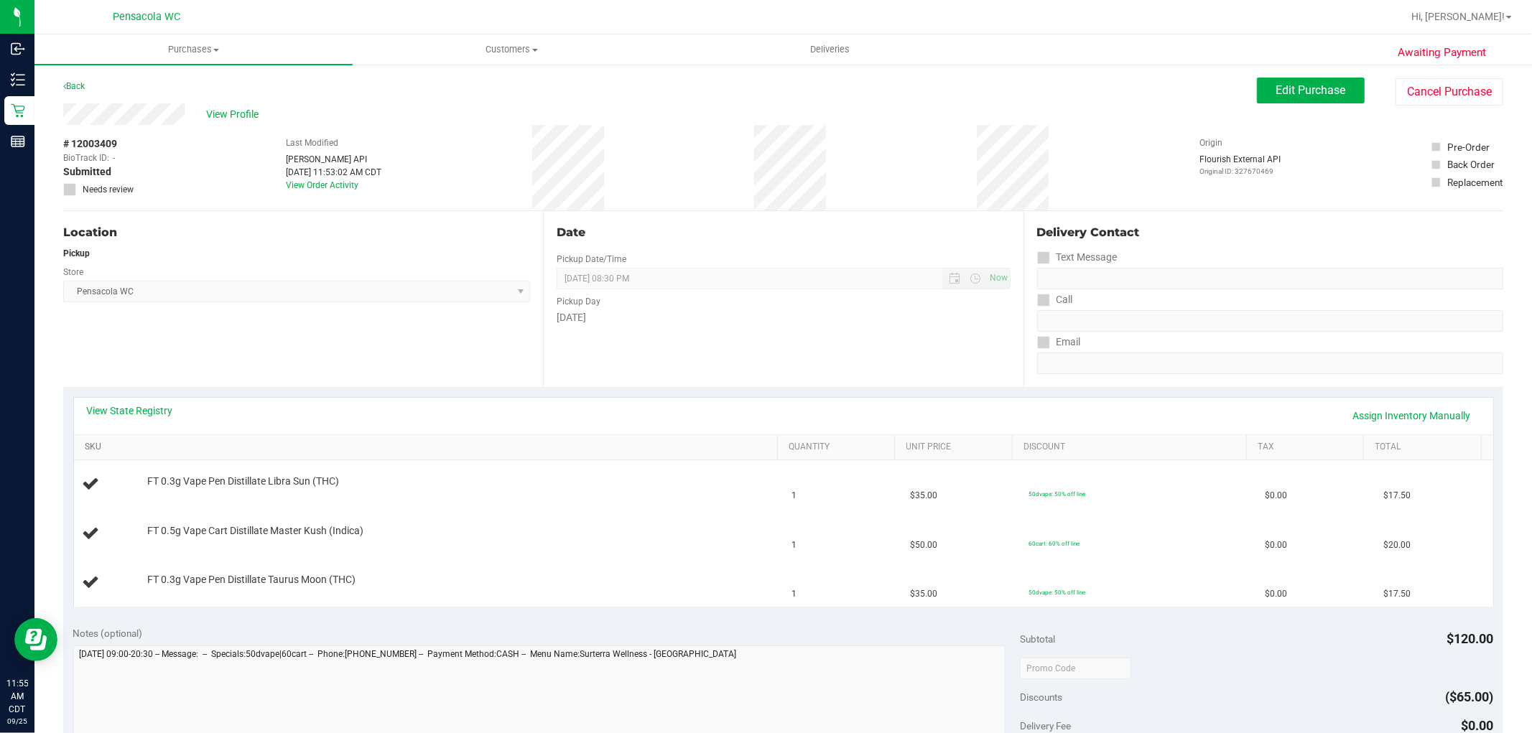
click at [714, 449] on link "SKU" at bounding box center [428, 447] width 687 height 11
click at [85, 442] on link "SKU" at bounding box center [428, 447] width 687 height 11
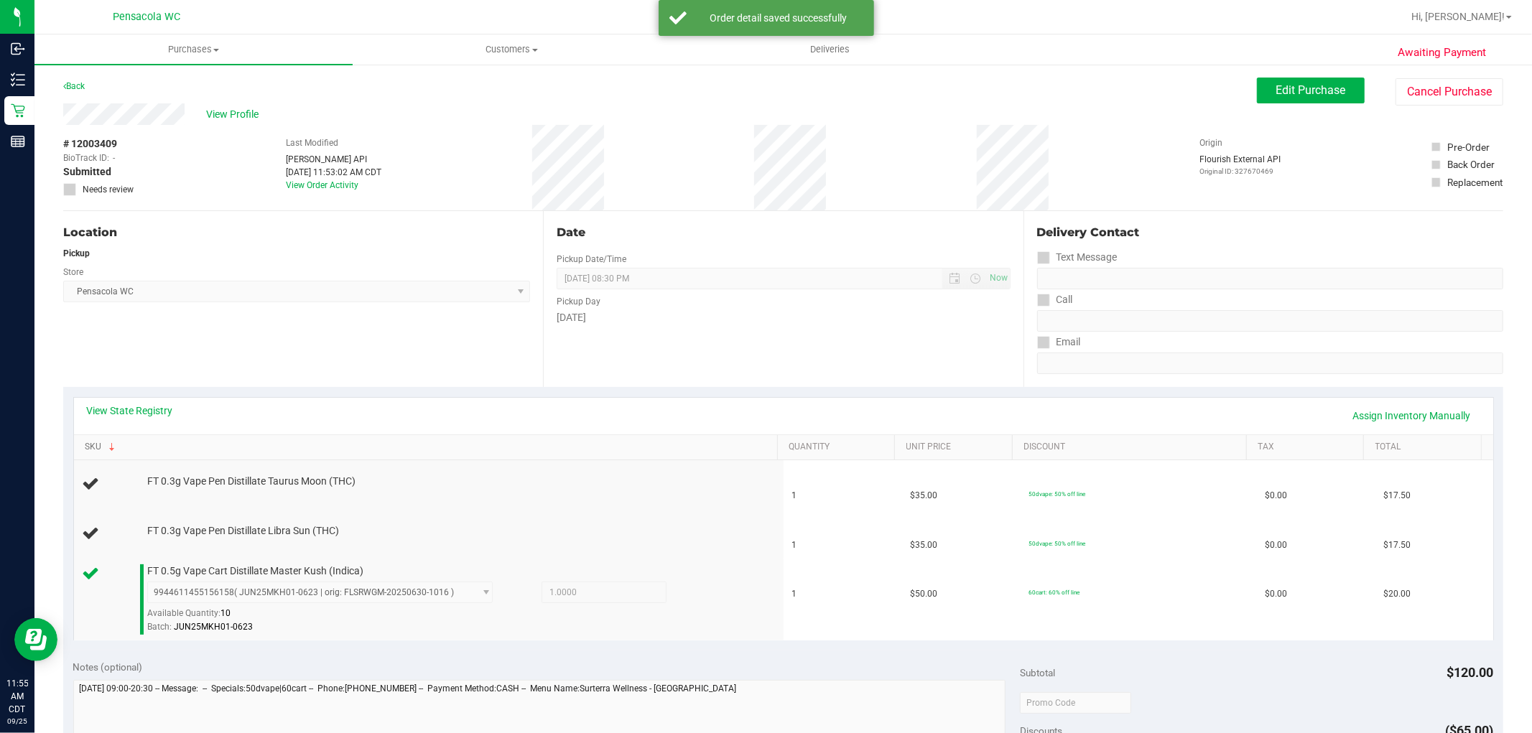
click at [85, 442] on link "SKU" at bounding box center [428, 447] width 687 height 11
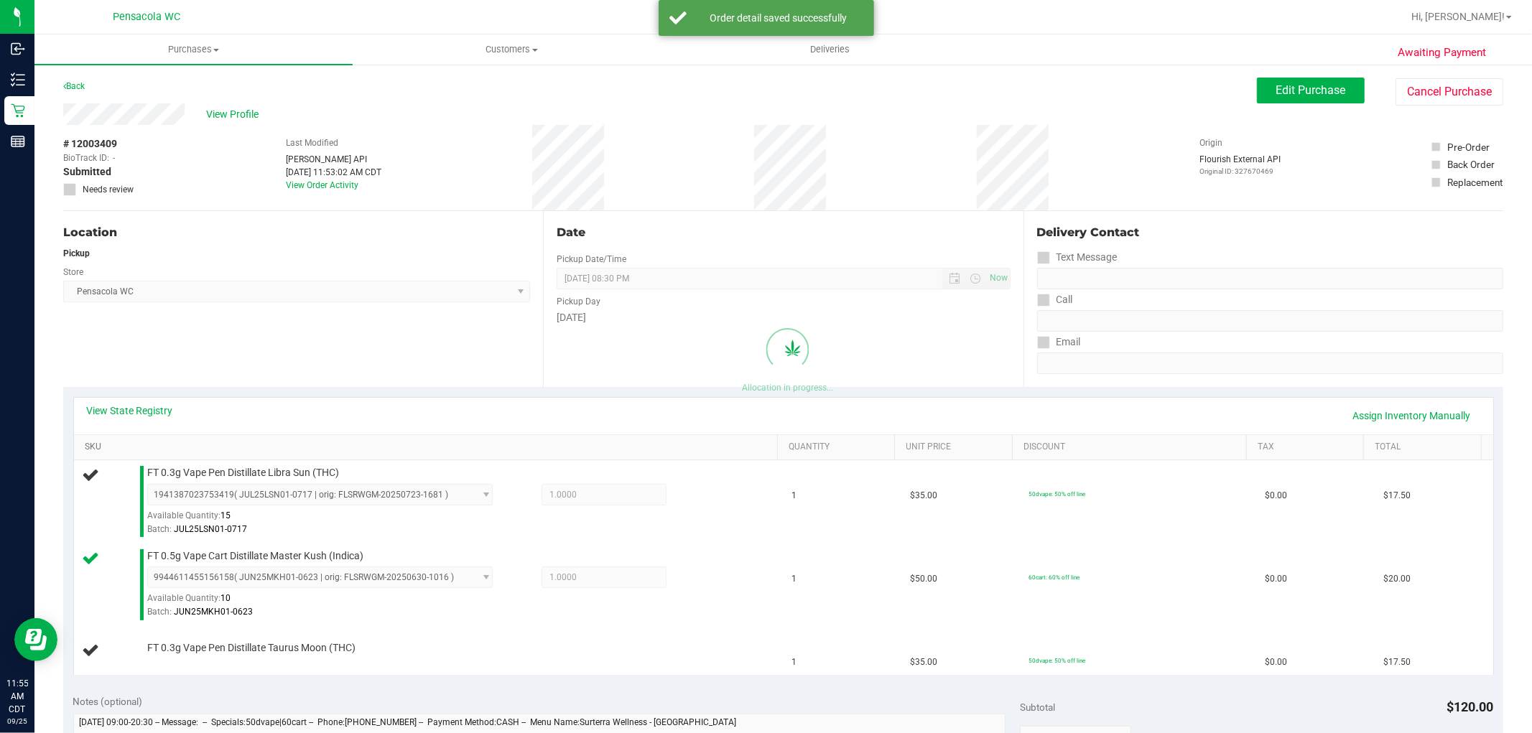
click at [85, 442] on link "SKU" at bounding box center [428, 447] width 687 height 11
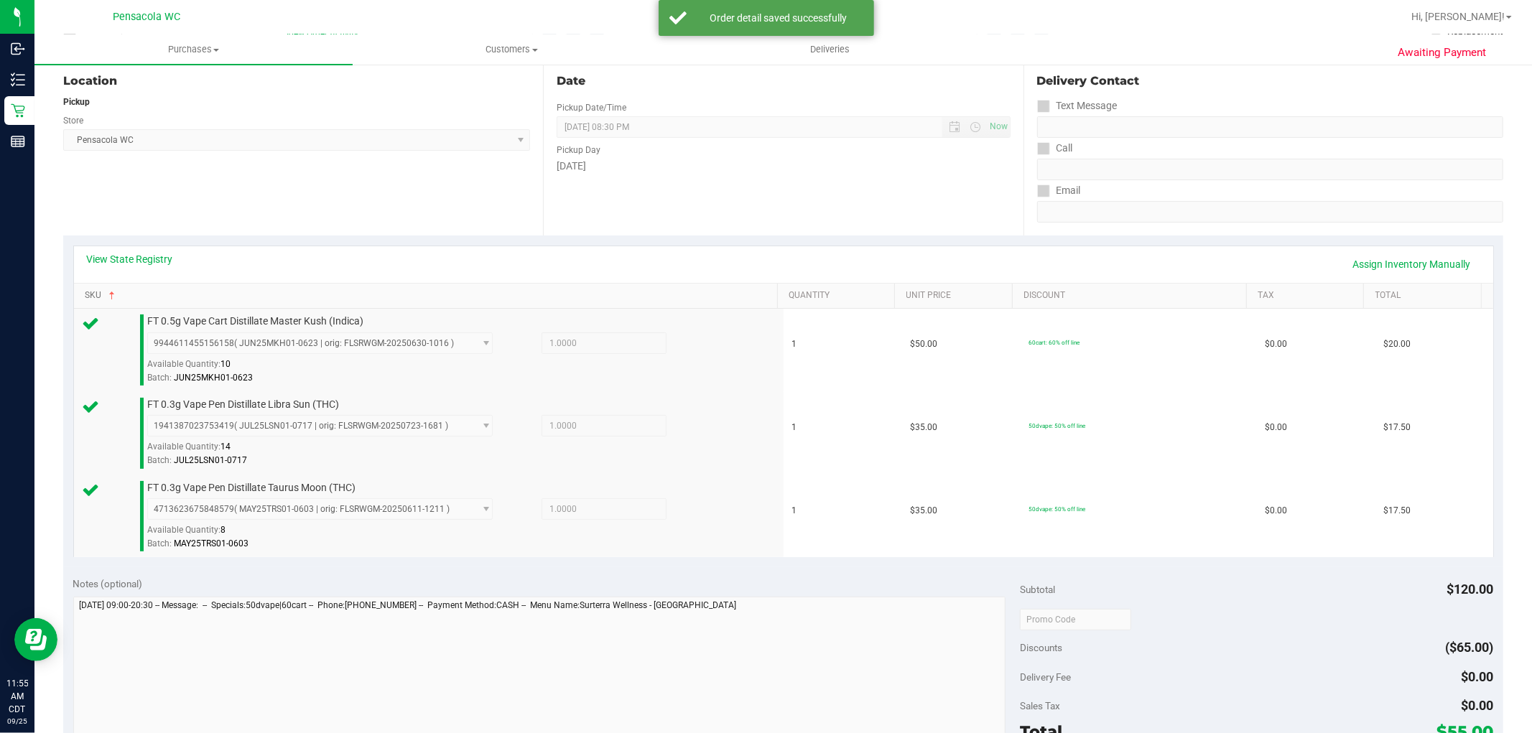
scroll to position [239, 0]
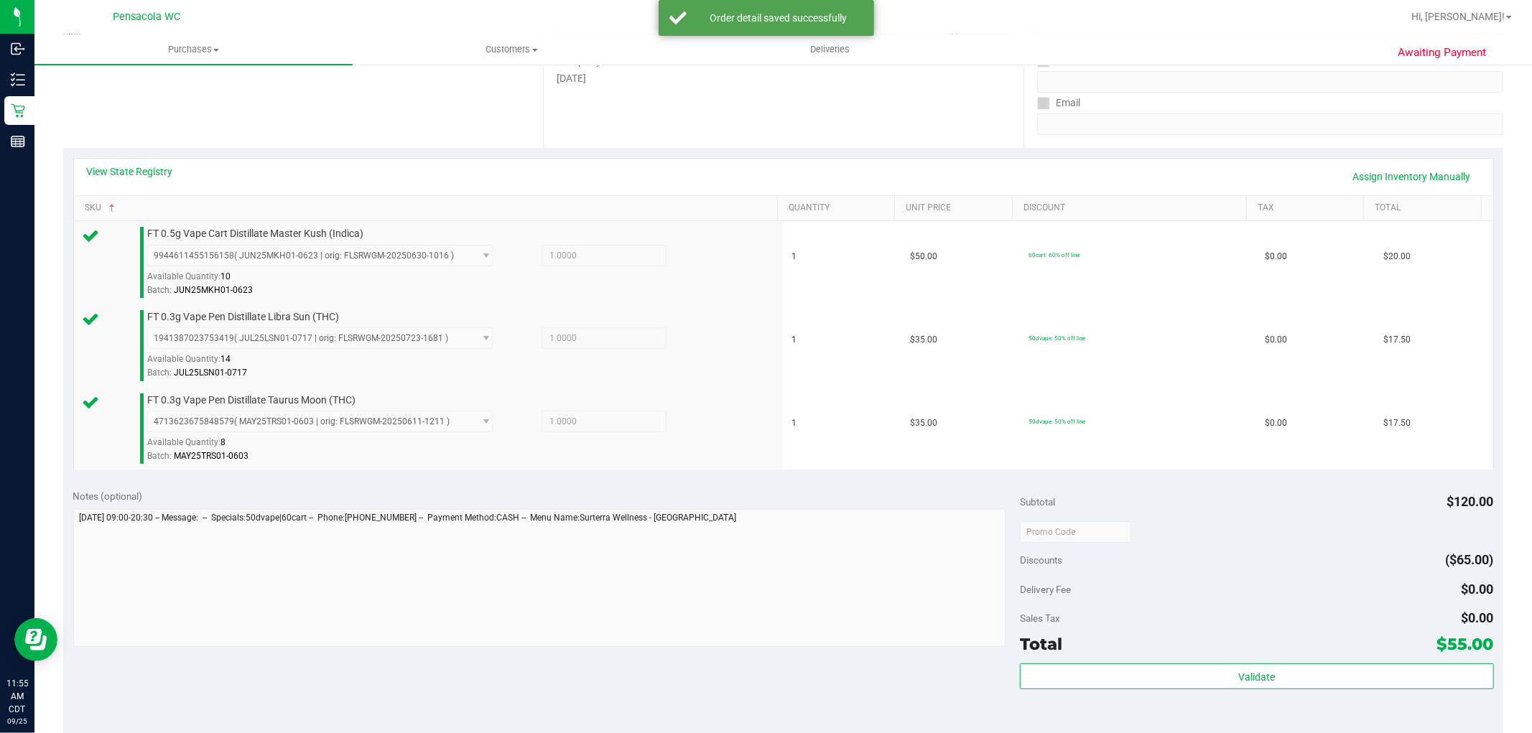
click at [1293, 690] on div "Validate" at bounding box center [1256, 677] width 473 height 27
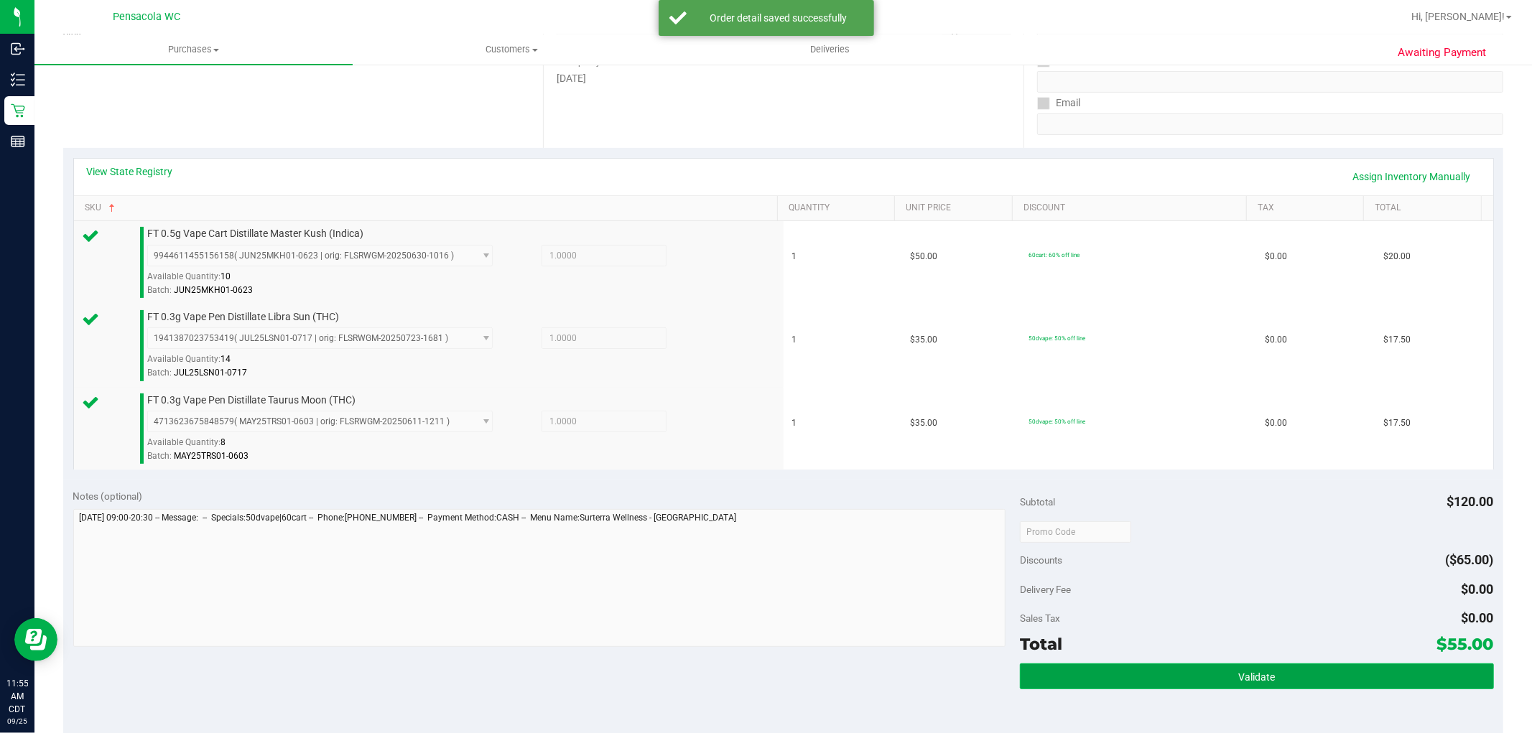
click at [1282, 684] on button "Validate" at bounding box center [1256, 677] width 473 height 26
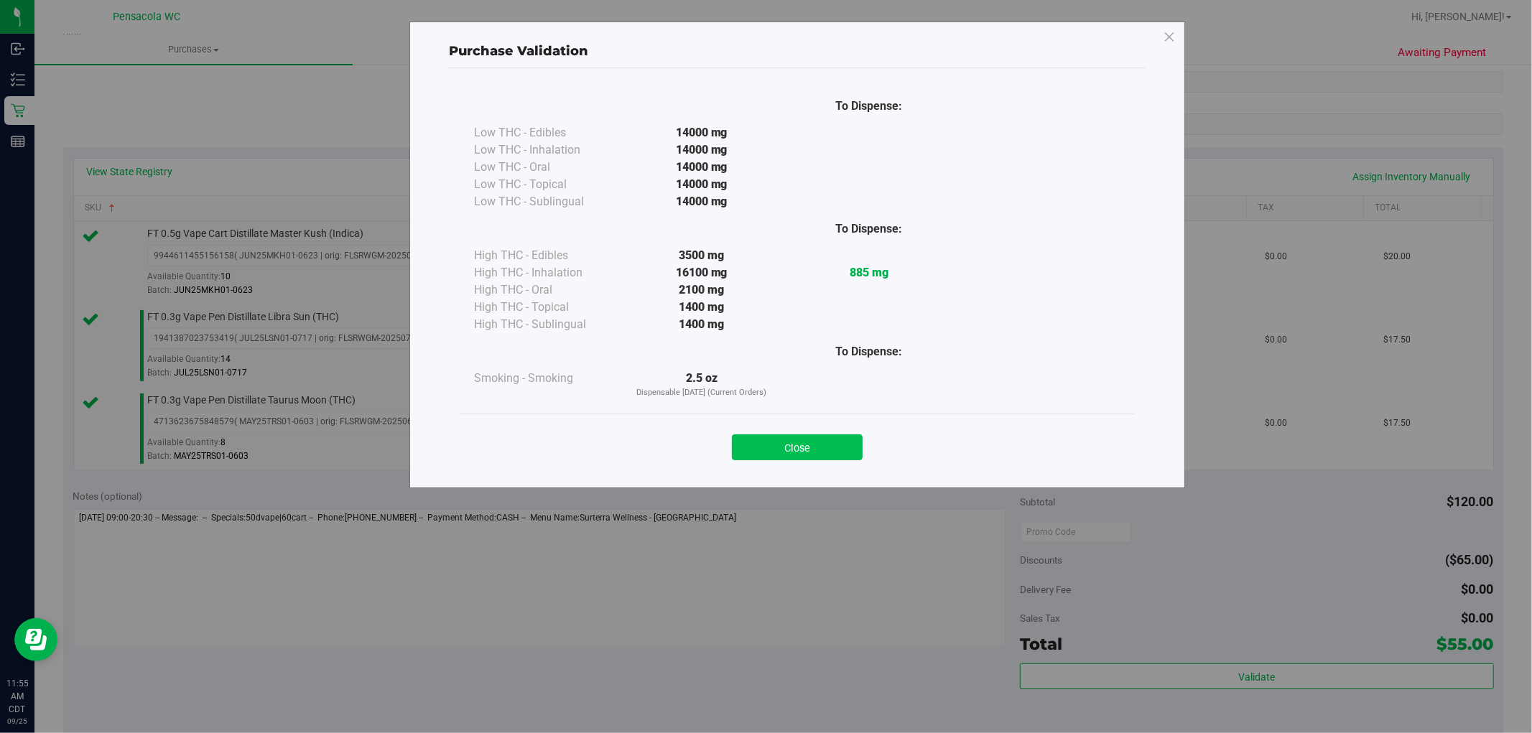
click at [819, 441] on button "Close" at bounding box center [797, 447] width 131 height 26
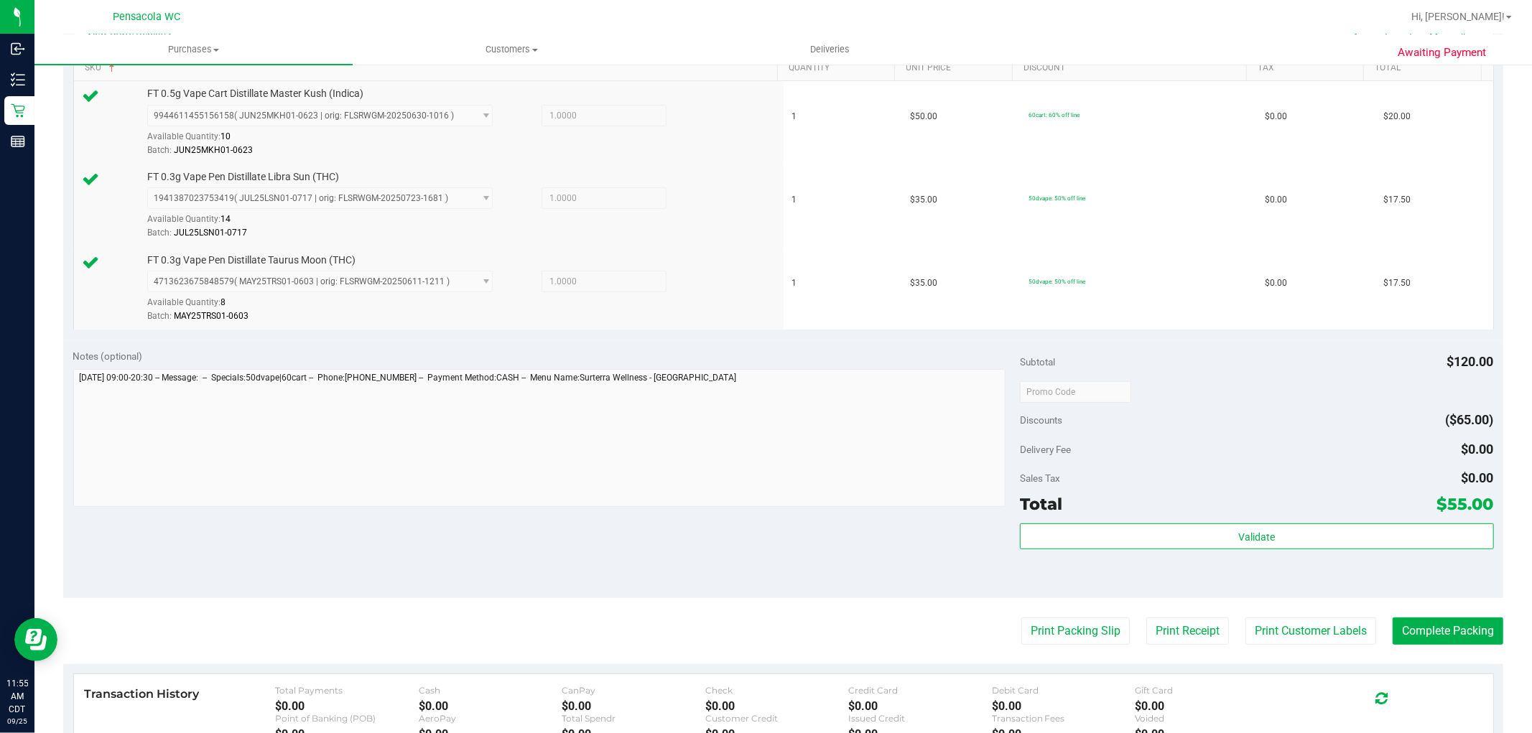
scroll to position [558, 0]
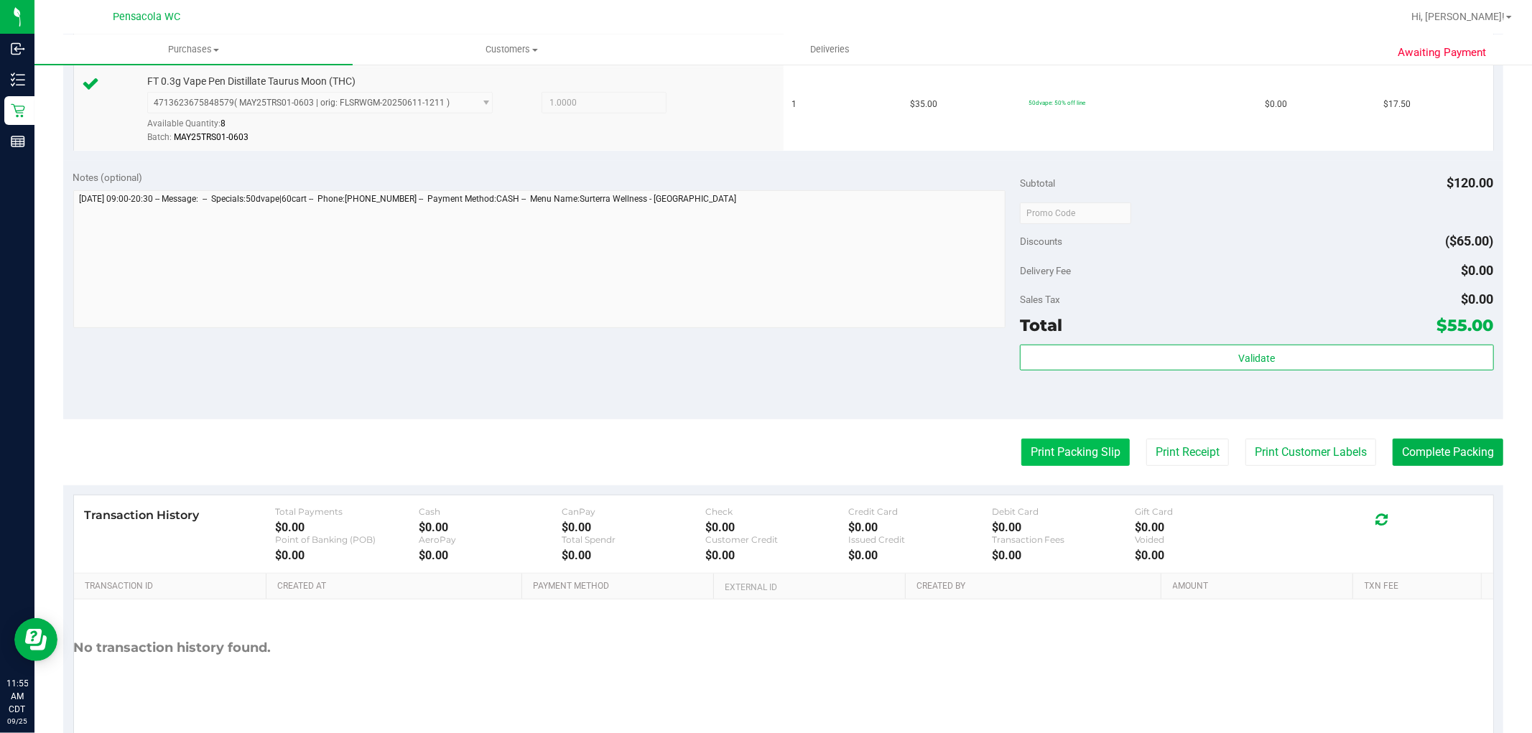
click at [1097, 447] on button "Print Packing Slip" at bounding box center [1075, 452] width 108 height 27
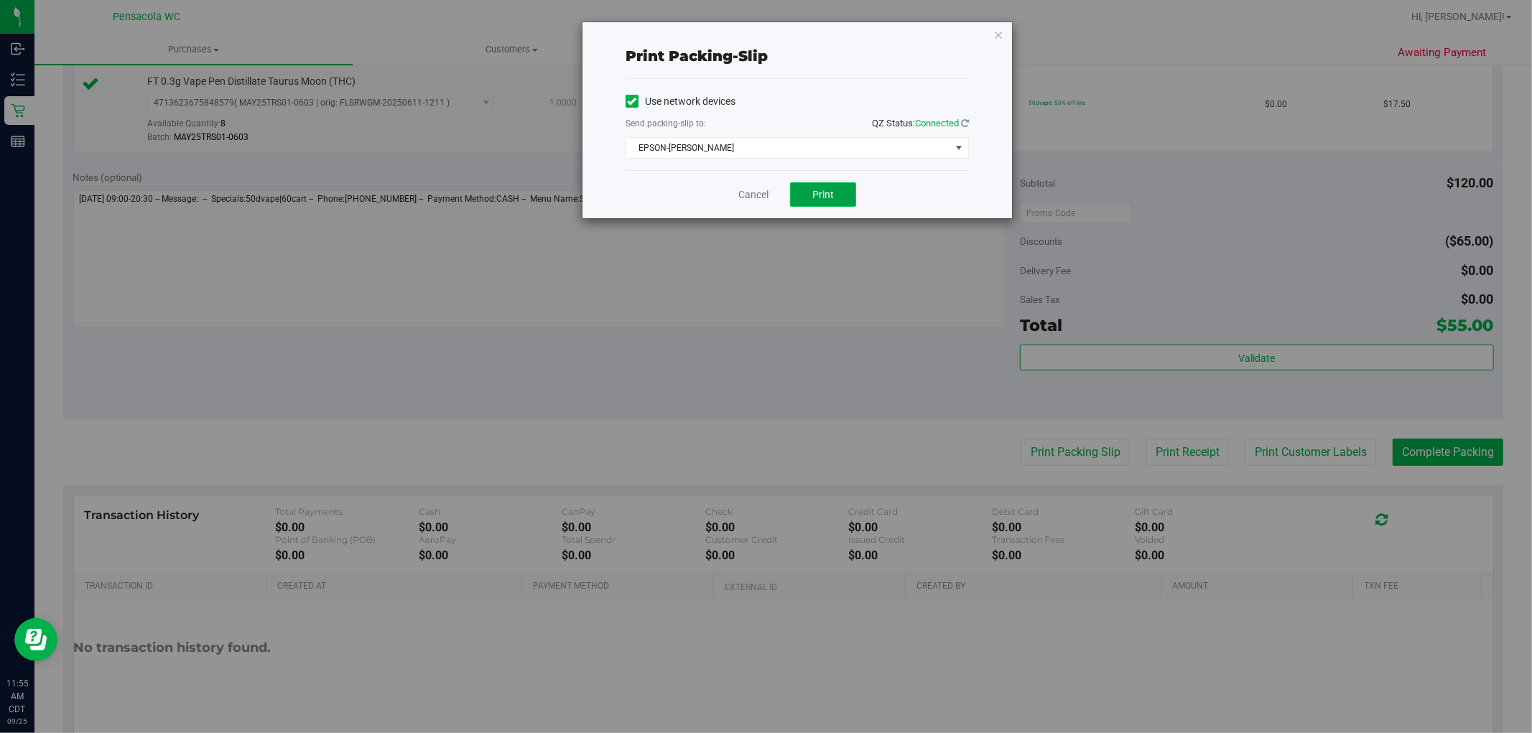
click at [808, 192] on button "Print" at bounding box center [823, 194] width 66 height 24
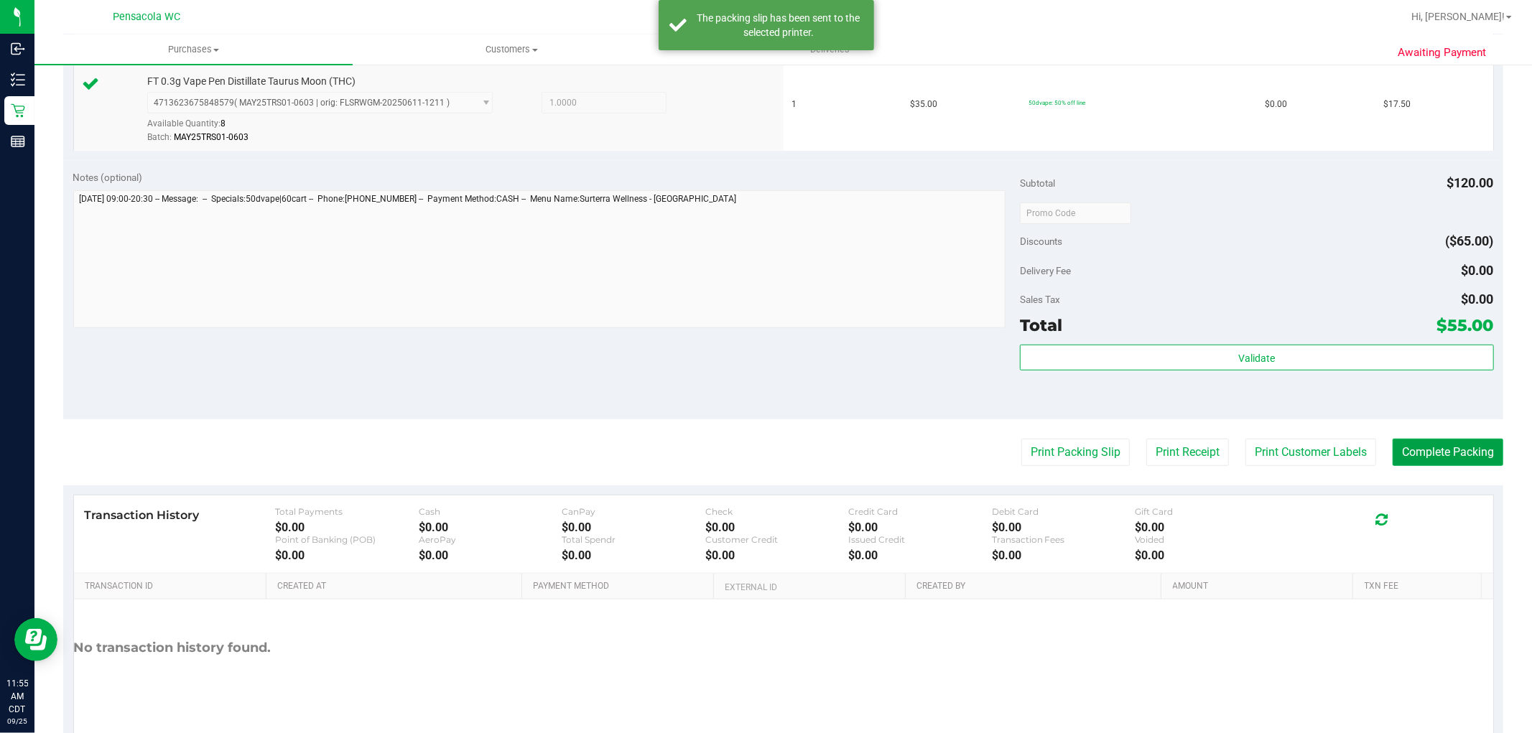
click at [1394, 453] on button "Complete Packing" at bounding box center [1448, 452] width 111 height 27
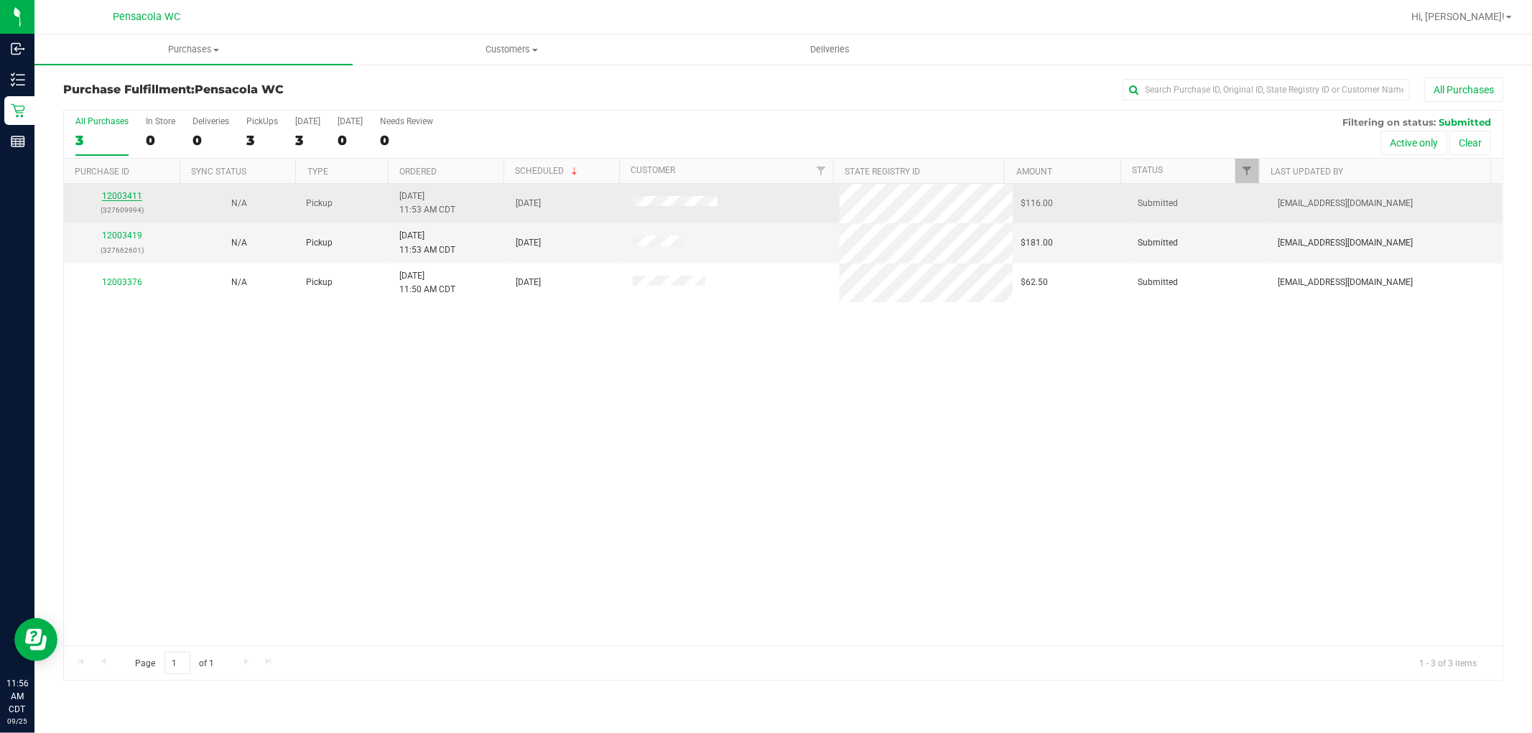
click at [113, 199] on link "12003411" at bounding box center [122, 196] width 40 height 10
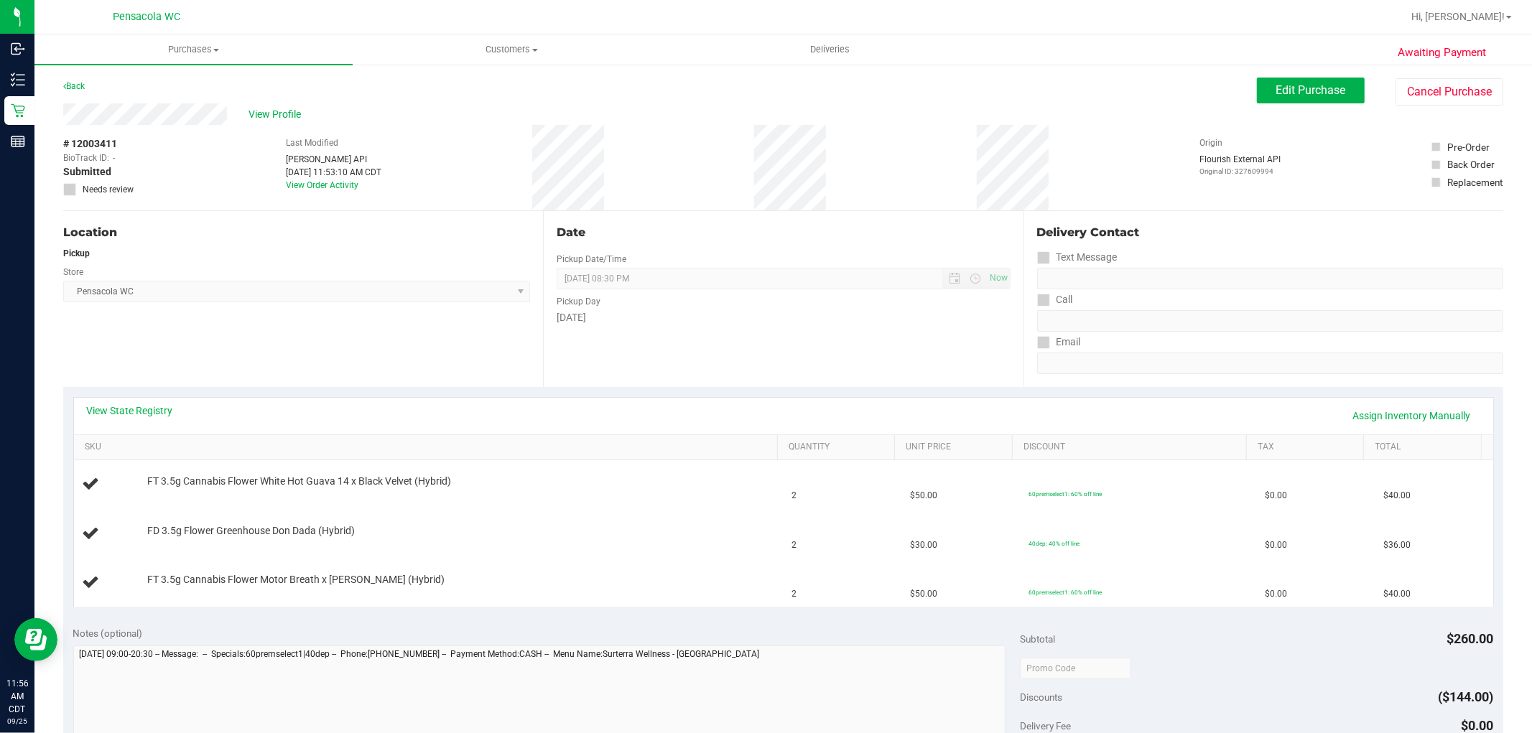
click at [126, 402] on div "View State Registry Assign Inventory Manually" at bounding box center [783, 416] width 1419 height 37
click at [130, 422] on div "View State Registry Assign Inventory Manually" at bounding box center [783, 416] width 1393 height 24
click at [131, 404] on link "View State Registry" at bounding box center [130, 411] width 86 height 14
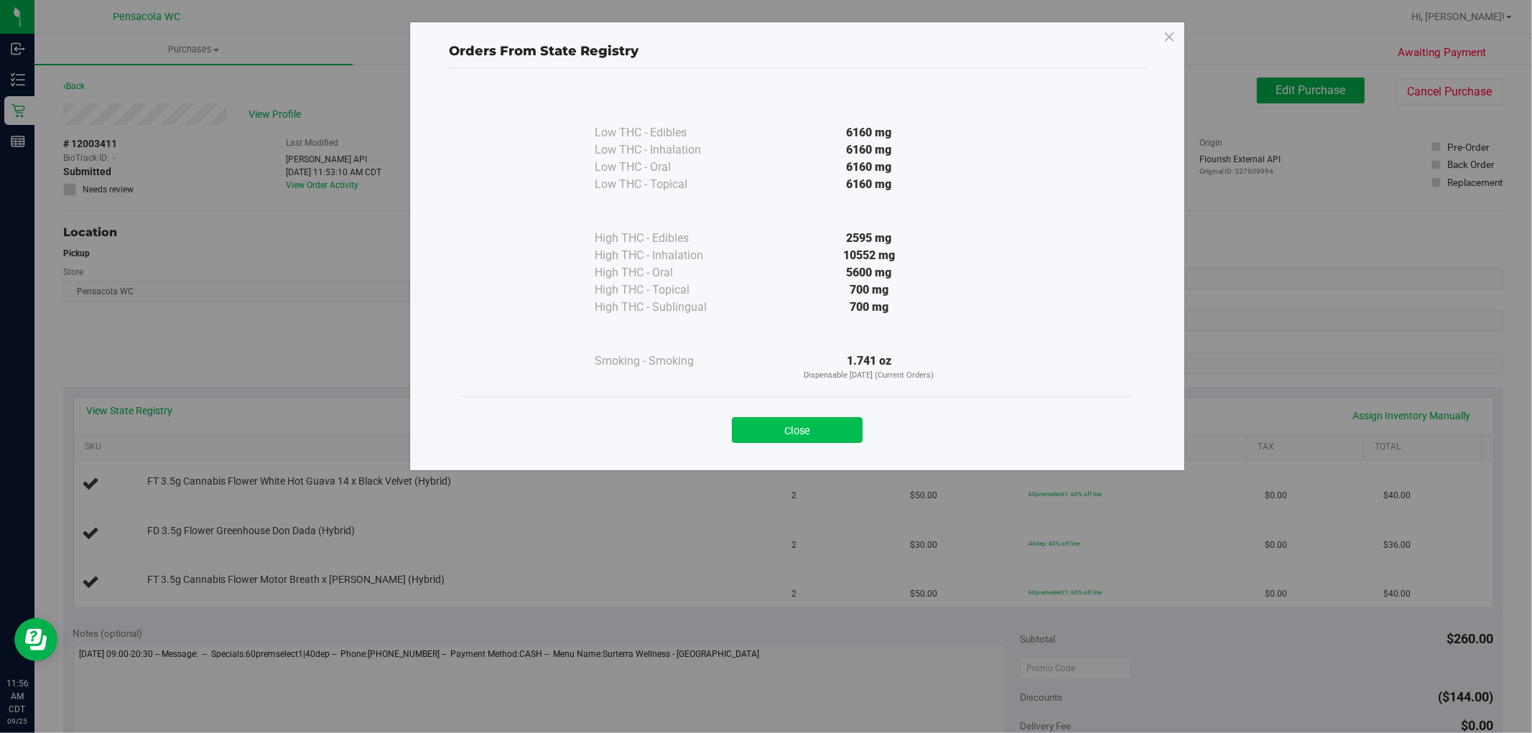
click at [829, 429] on button "Close" at bounding box center [797, 430] width 131 height 26
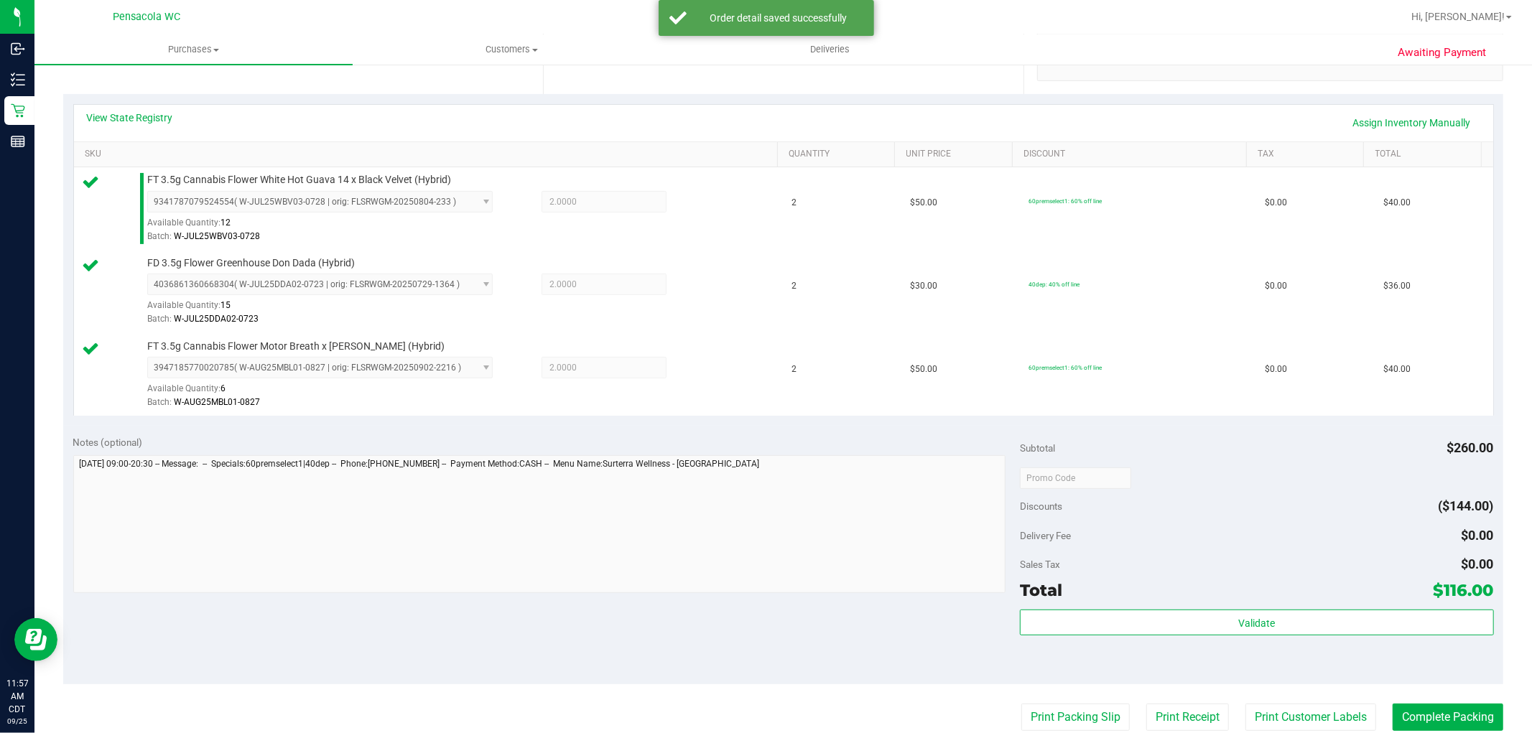
scroll to position [319, 0]
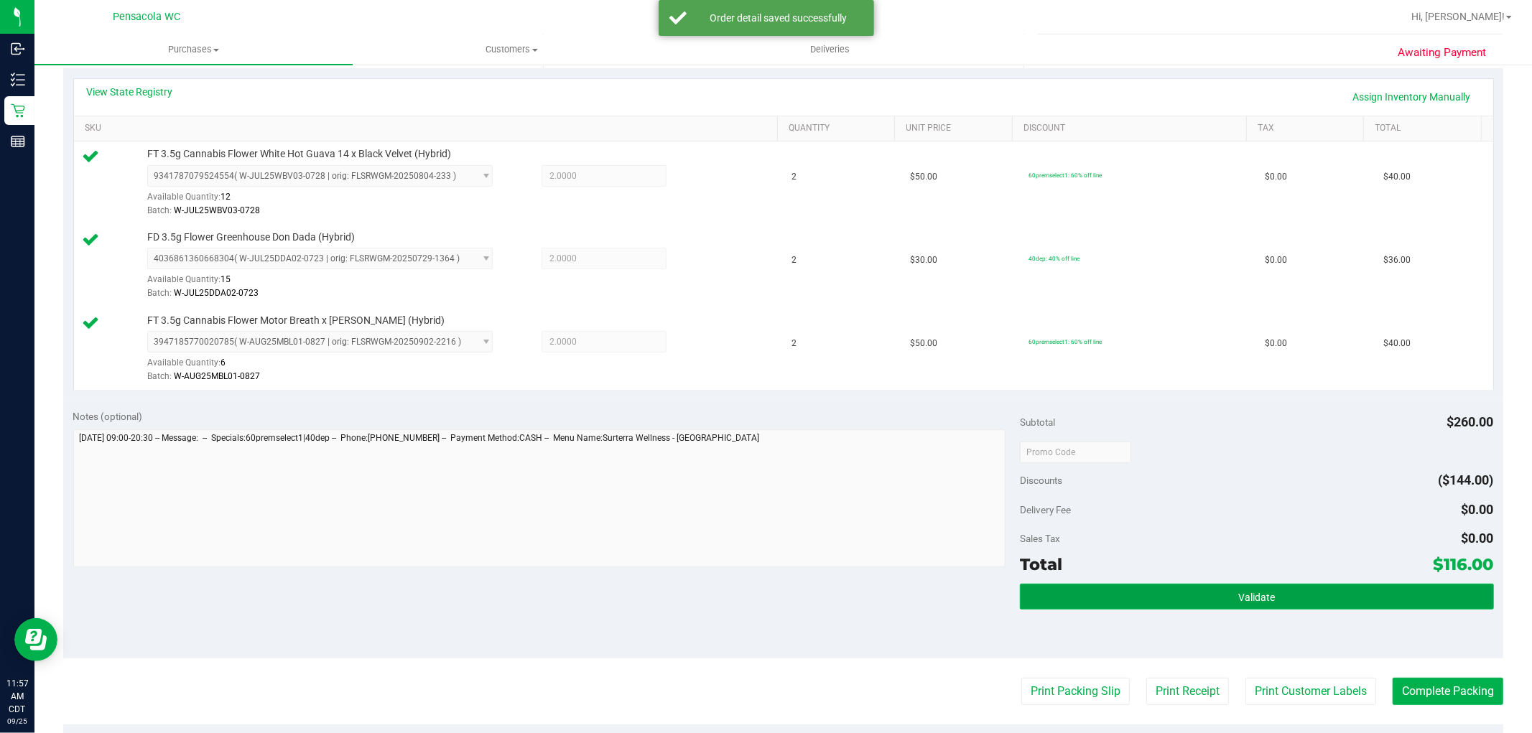
click at [1197, 587] on button "Validate" at bounding box center [1256, 597] width 473 height 26
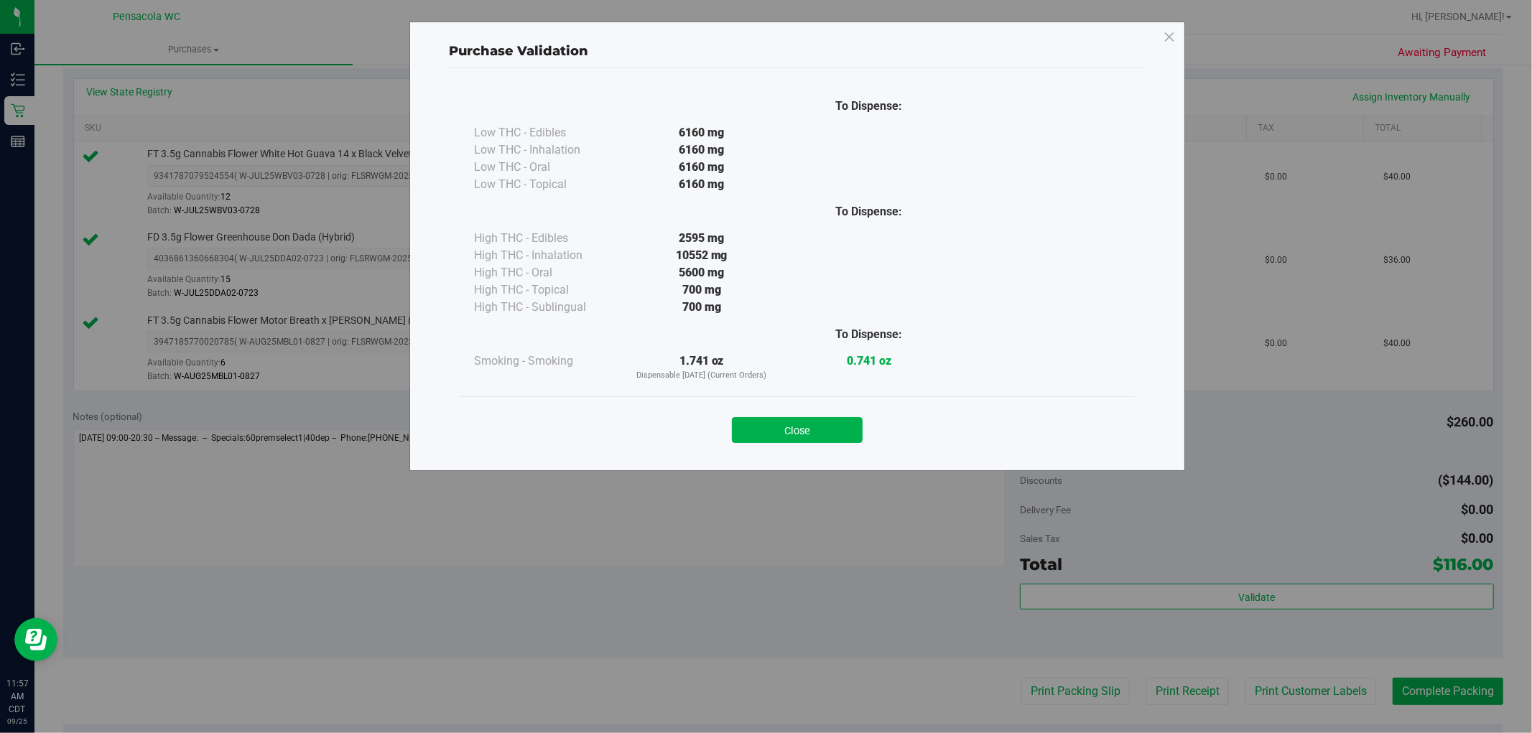
click at [822, 431] on button "Close" at bounding box center [797, 430] width 131 height 26
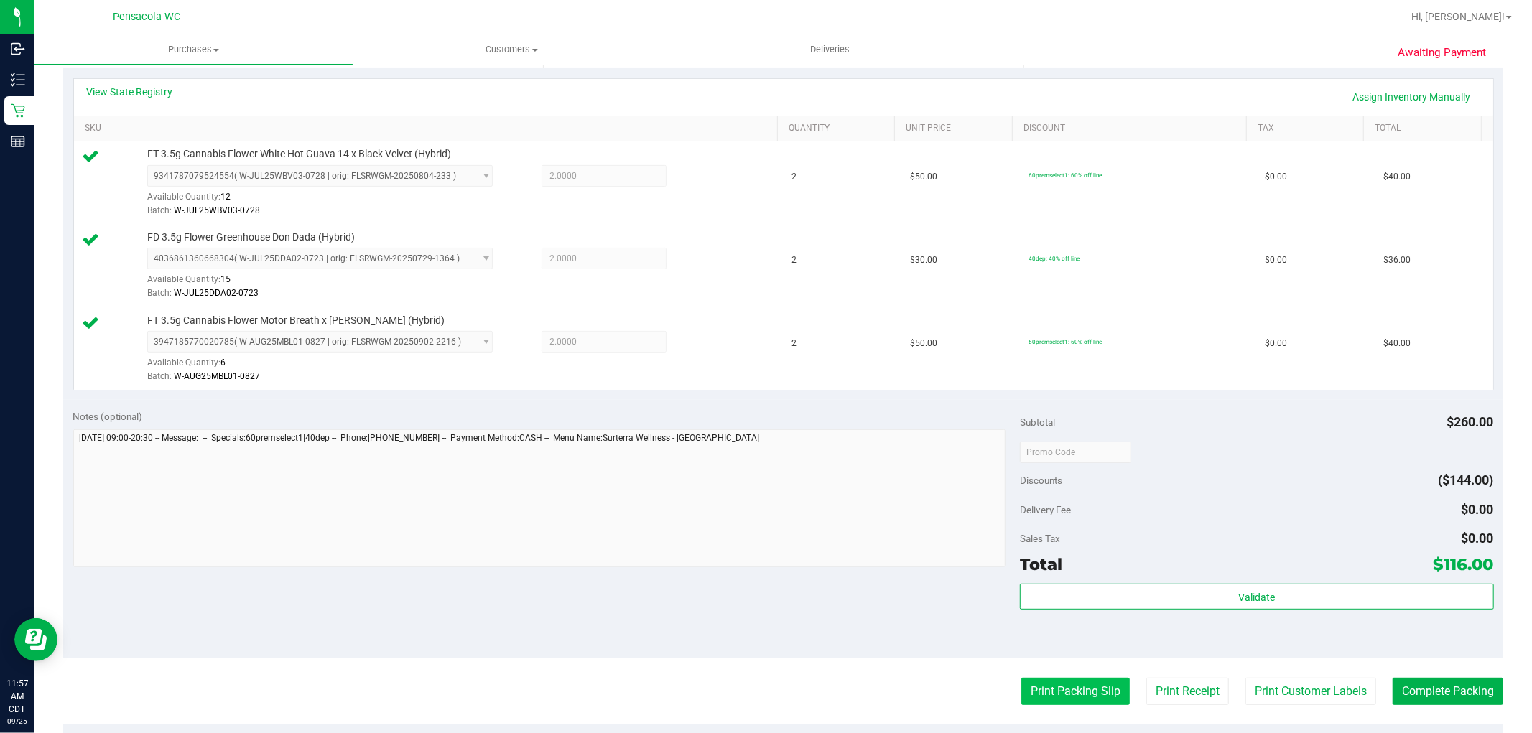
click at [1053, 705] on button "Print Packing Slip" at bounding box center [1075, 691] width 108 height 27
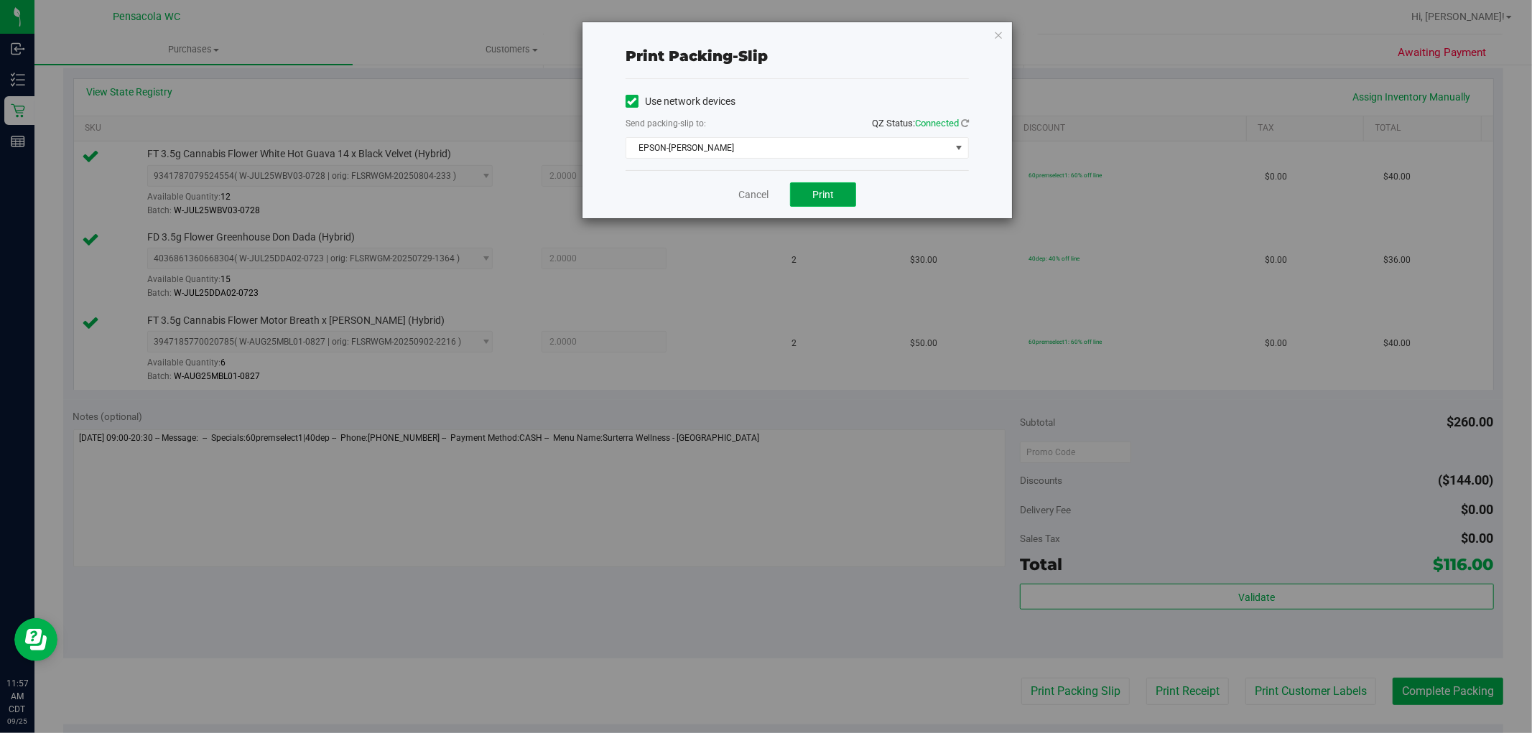
click at [819, 195] on span "Print" at bounding box center [823, 194] width 22 height 11
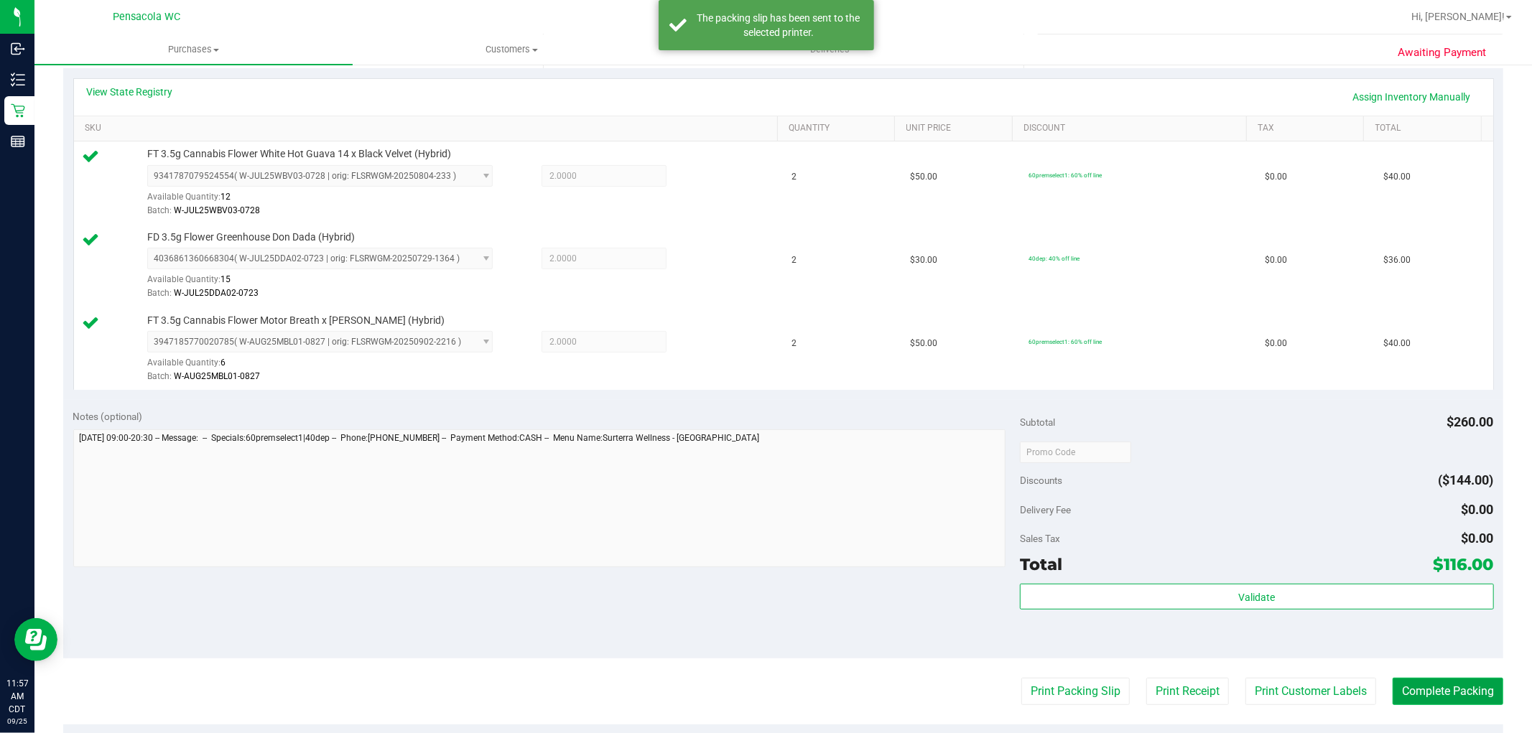
click at [1471, 688] on button "Complete Packing" at bounding box center [1448, 691] width 111 height 27
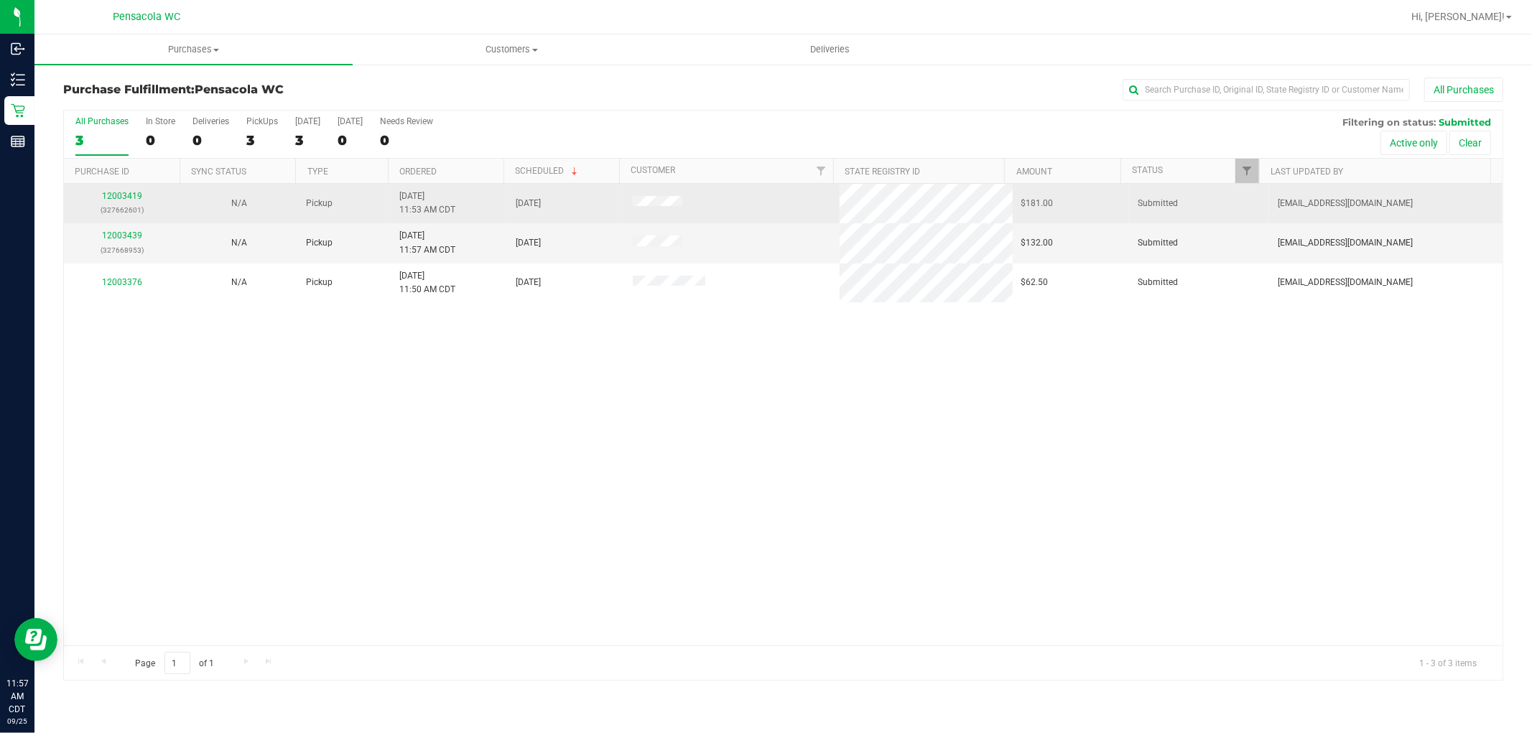
click at [134, 190] on div "12003419 (327662601)" at bounding box center [122, 203] width 99 height 27
click at [123, 204] on p "(327662601)" at bounding box center [122, 210] width 99 height 14
click at [130, 195] on link "12003419" at bounding box center [122, 196] width 40 height 10
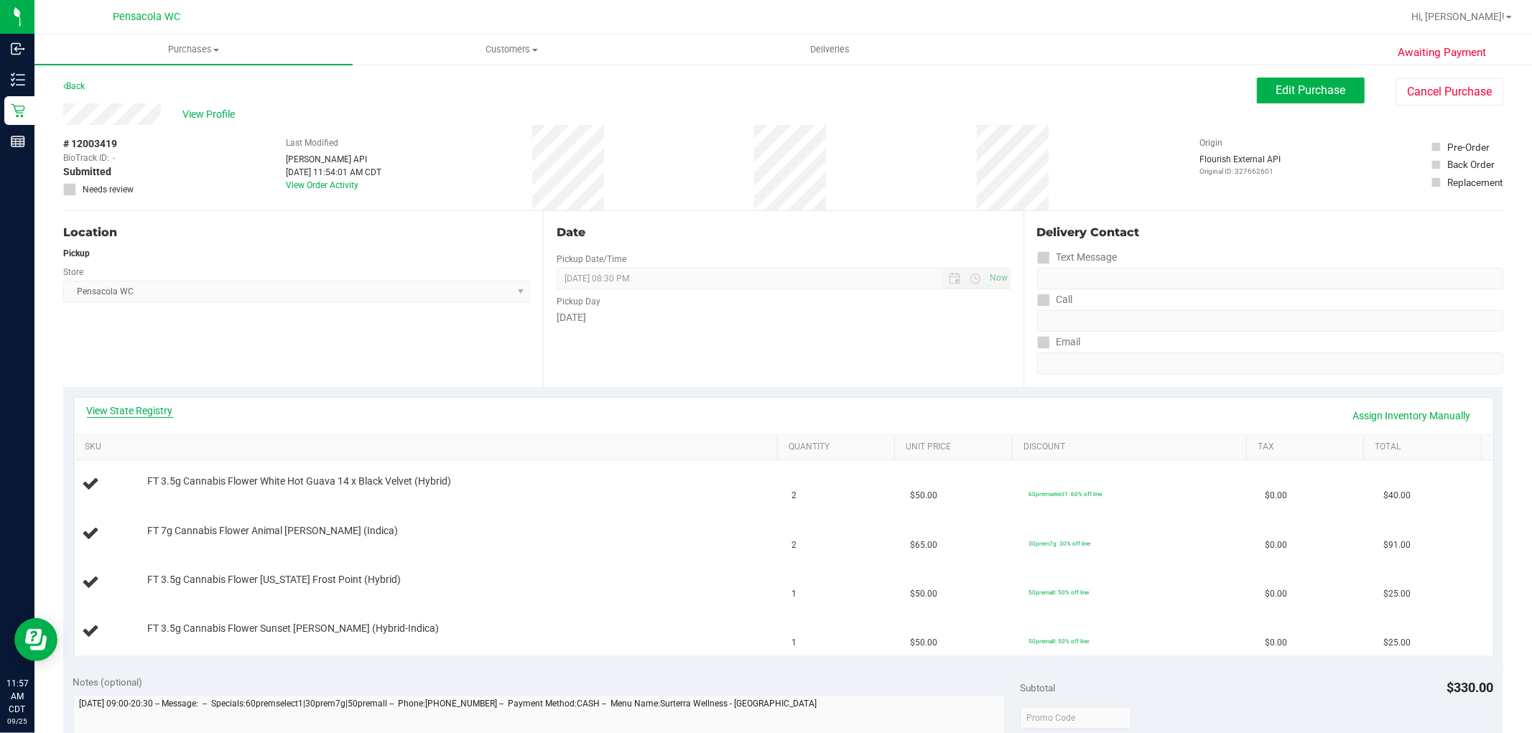
click at [139, 408] on link "View State Registry" at bounding box center [130, 411] width 86 height 14
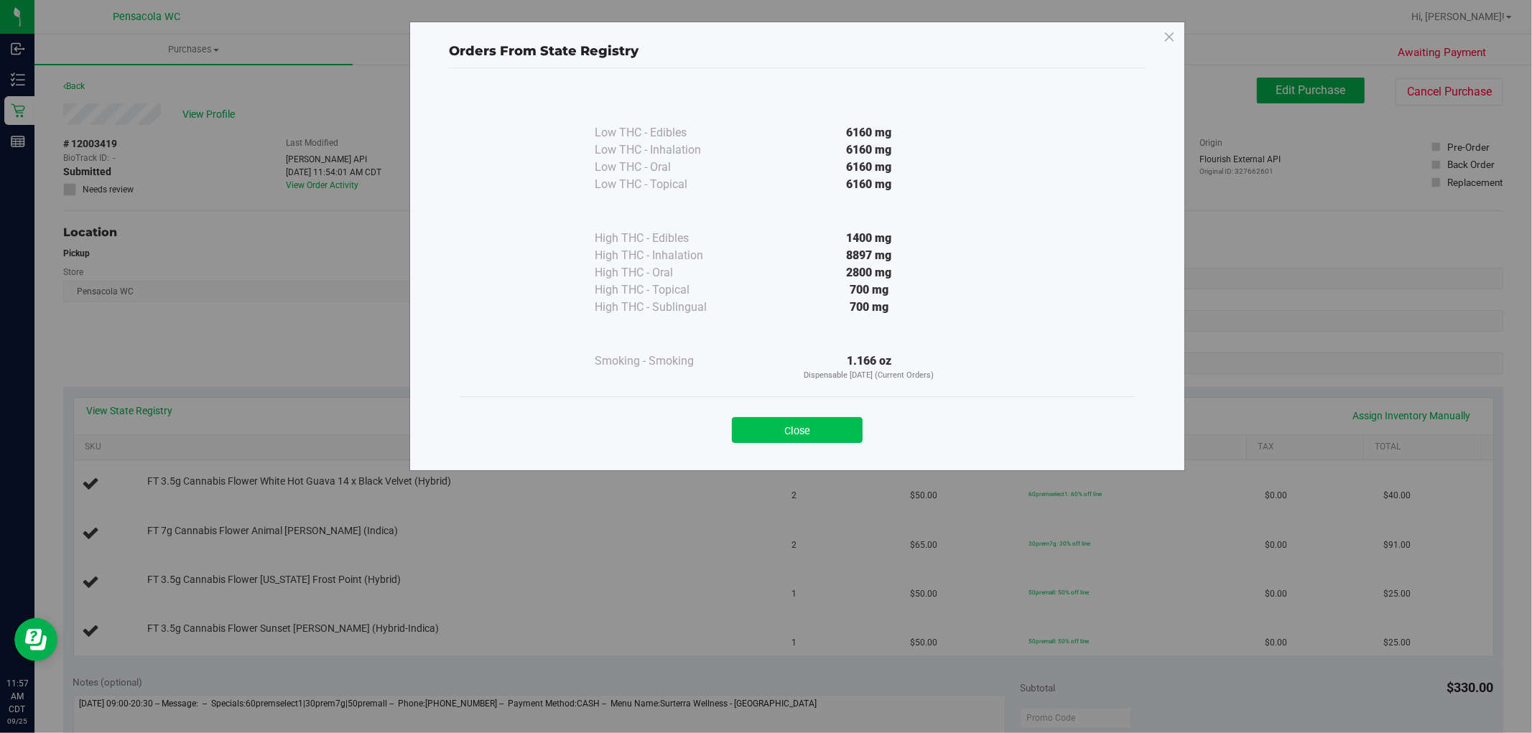
click at [835, 434] on button "Close" at bounding box center [797, 430] width 131 height 26
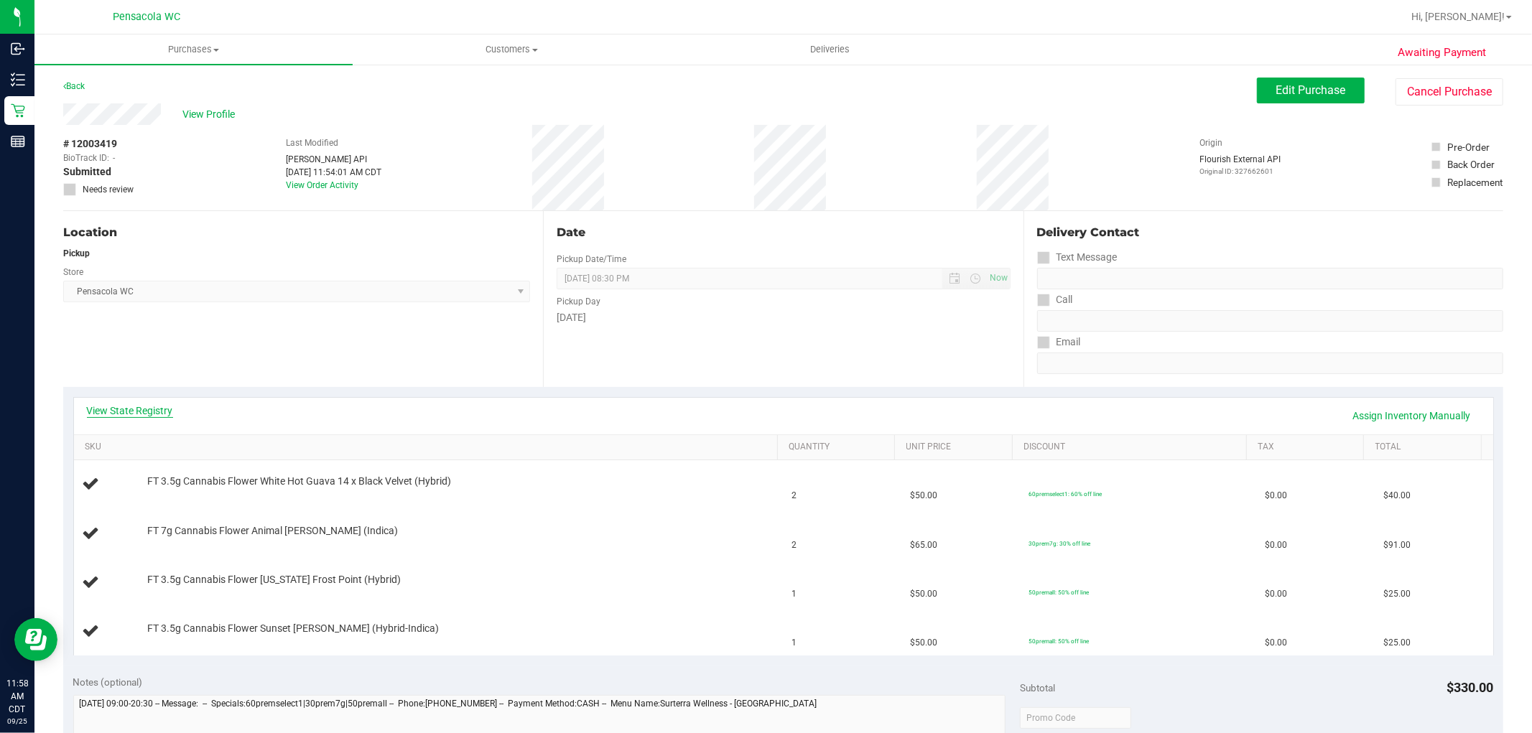
click at [135, 414] on link "View State Registry" at bounding box center [130, 411] width 86 height 14
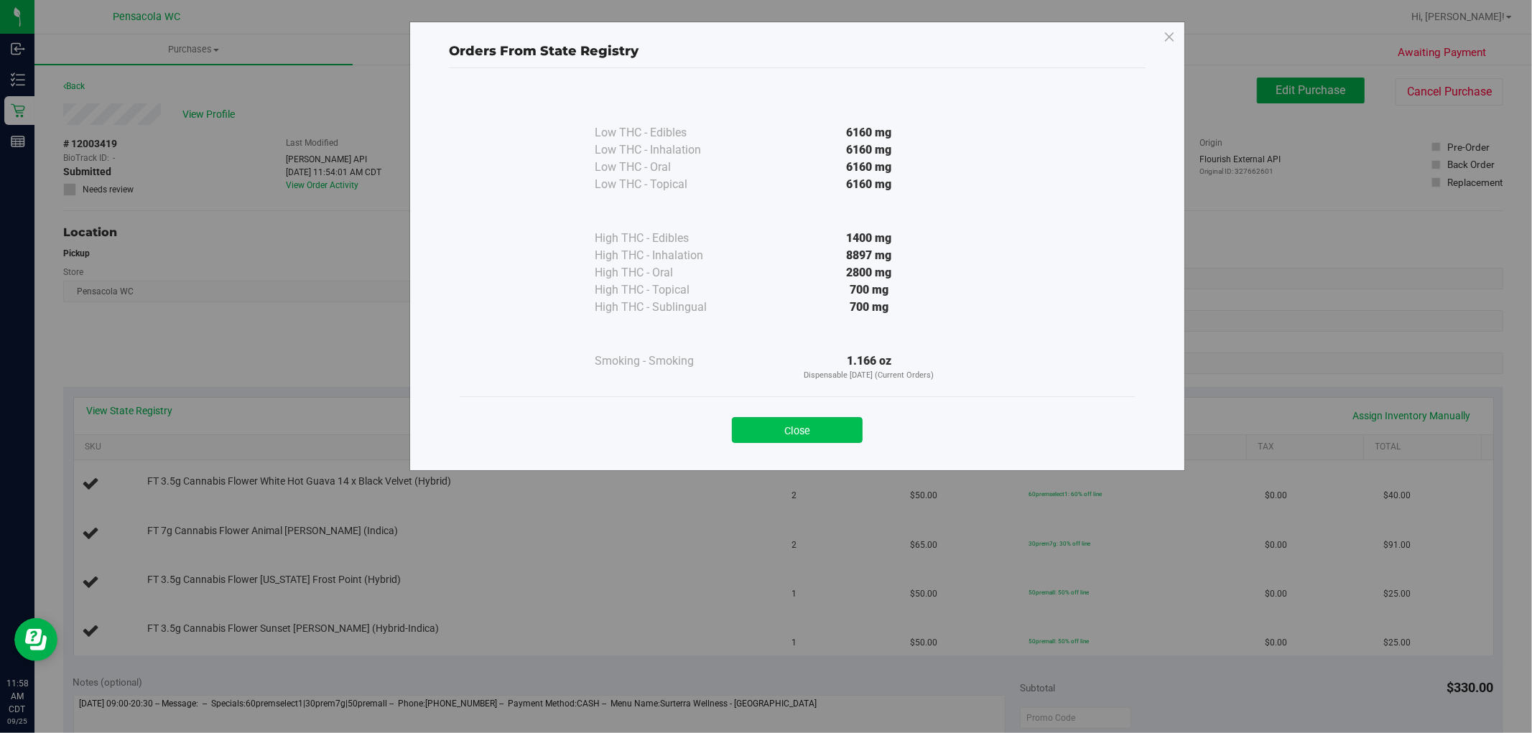
click at [778, 432] on button "Close" at bounding box center [797, 430] width 131 height 26
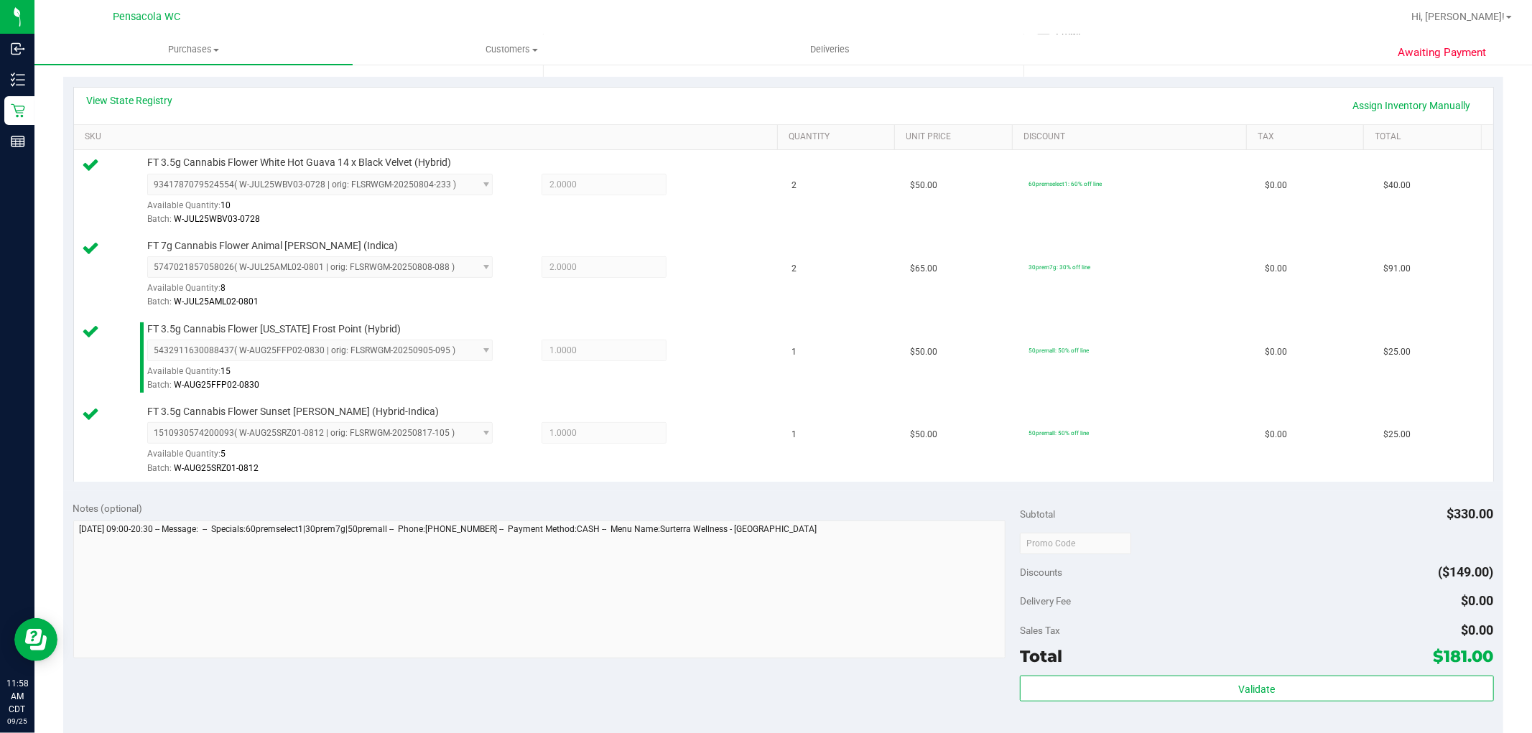
scroll to position [478, 0]
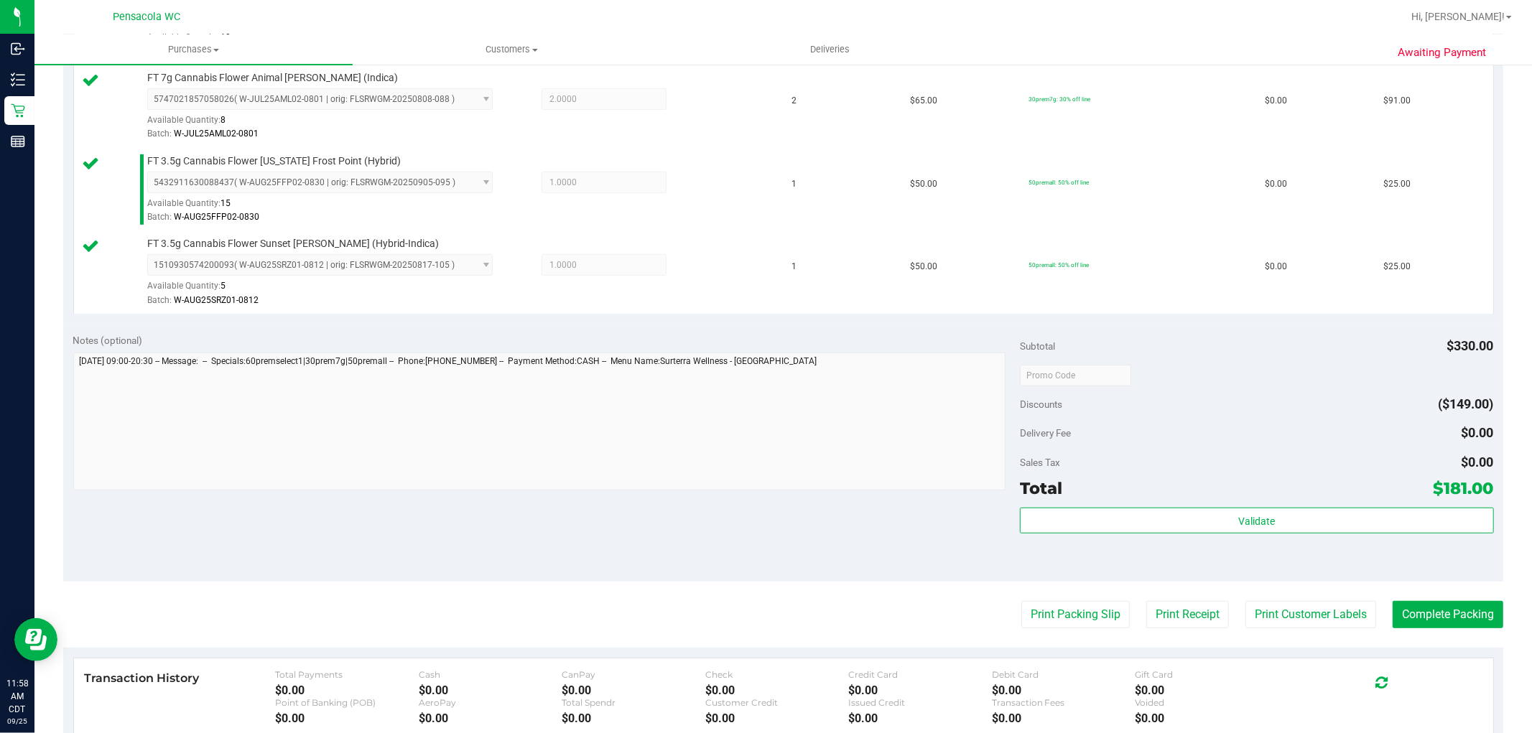
click at [1122, 541] on div "Validate" at bounding box center [1256, 540] width 473 height 65
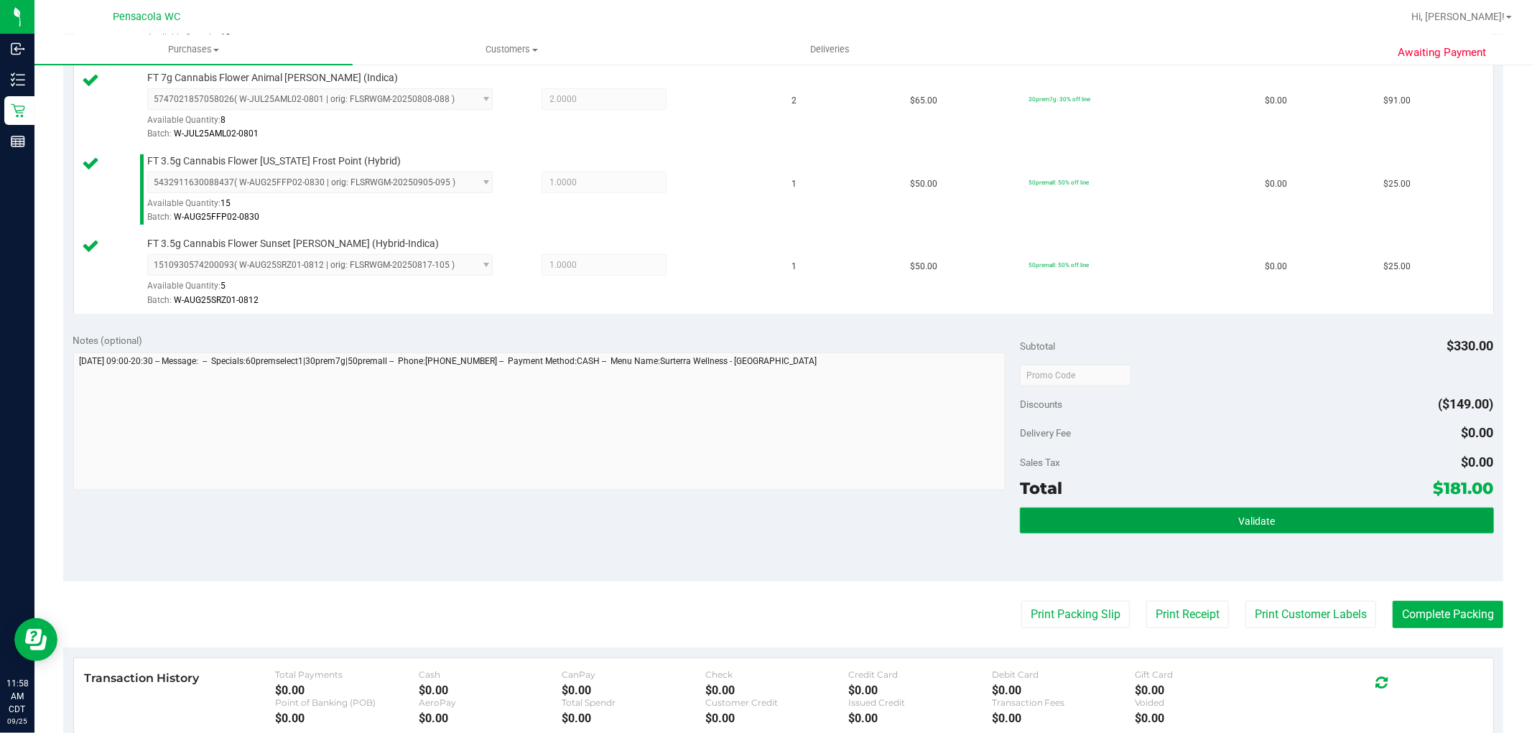
click at [1120, 525] on button "Validate" at bounding box center [1256, 521] width 473 height 26
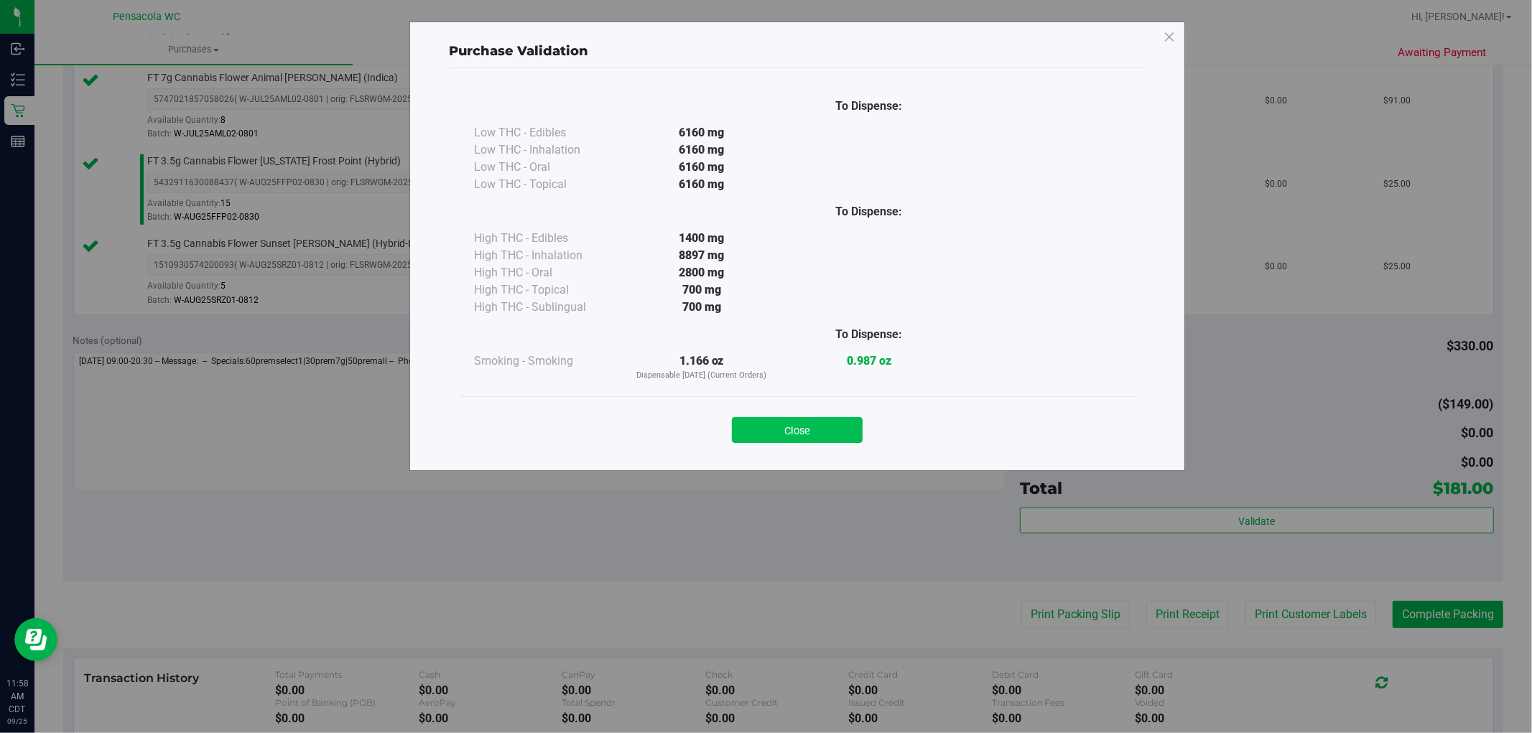
click at [809, 431] on button "Close" at bounding box center [797, 430] width 131 height 26
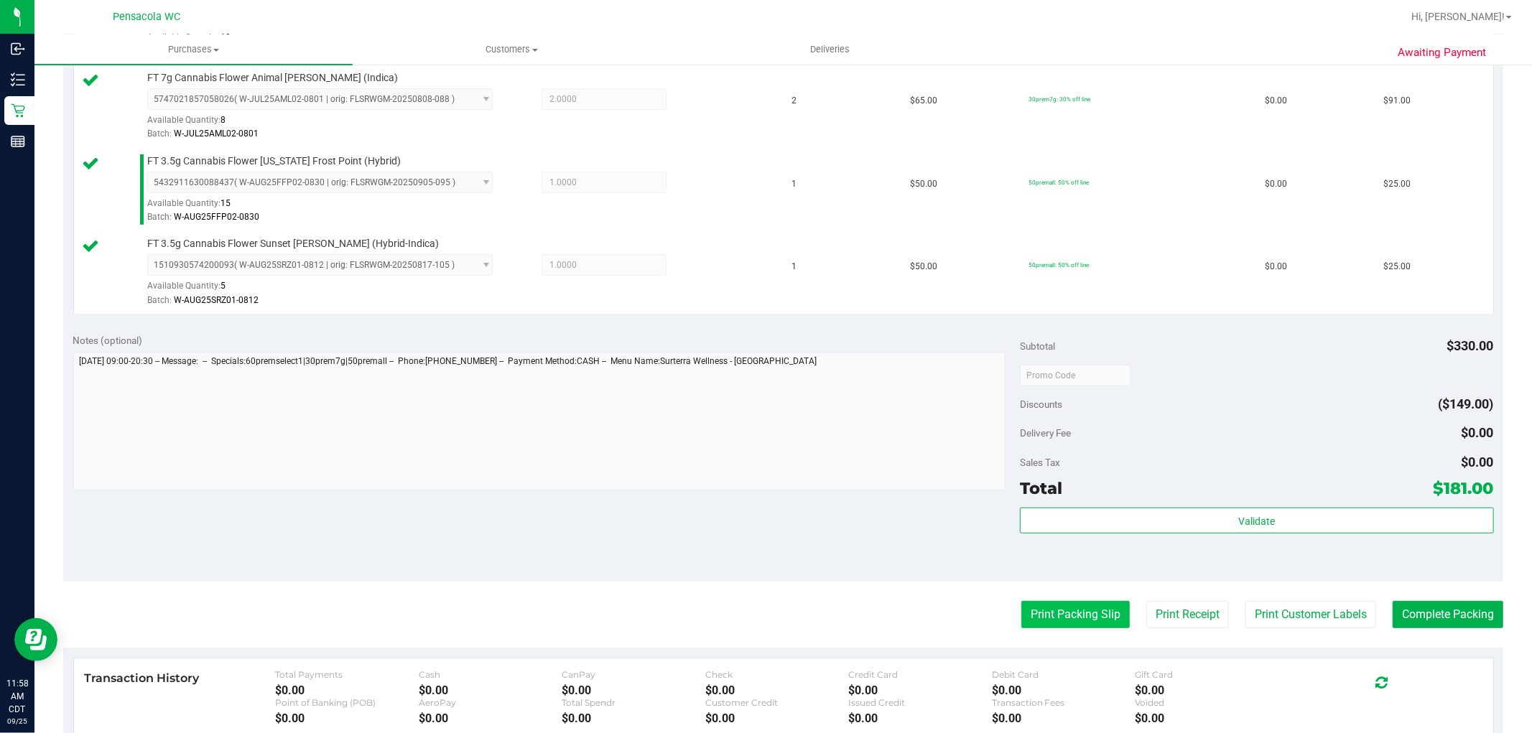
click at [1028, 602] on button "Print Packing Slip" at bounding box center [1075, 614] width 108 height 27
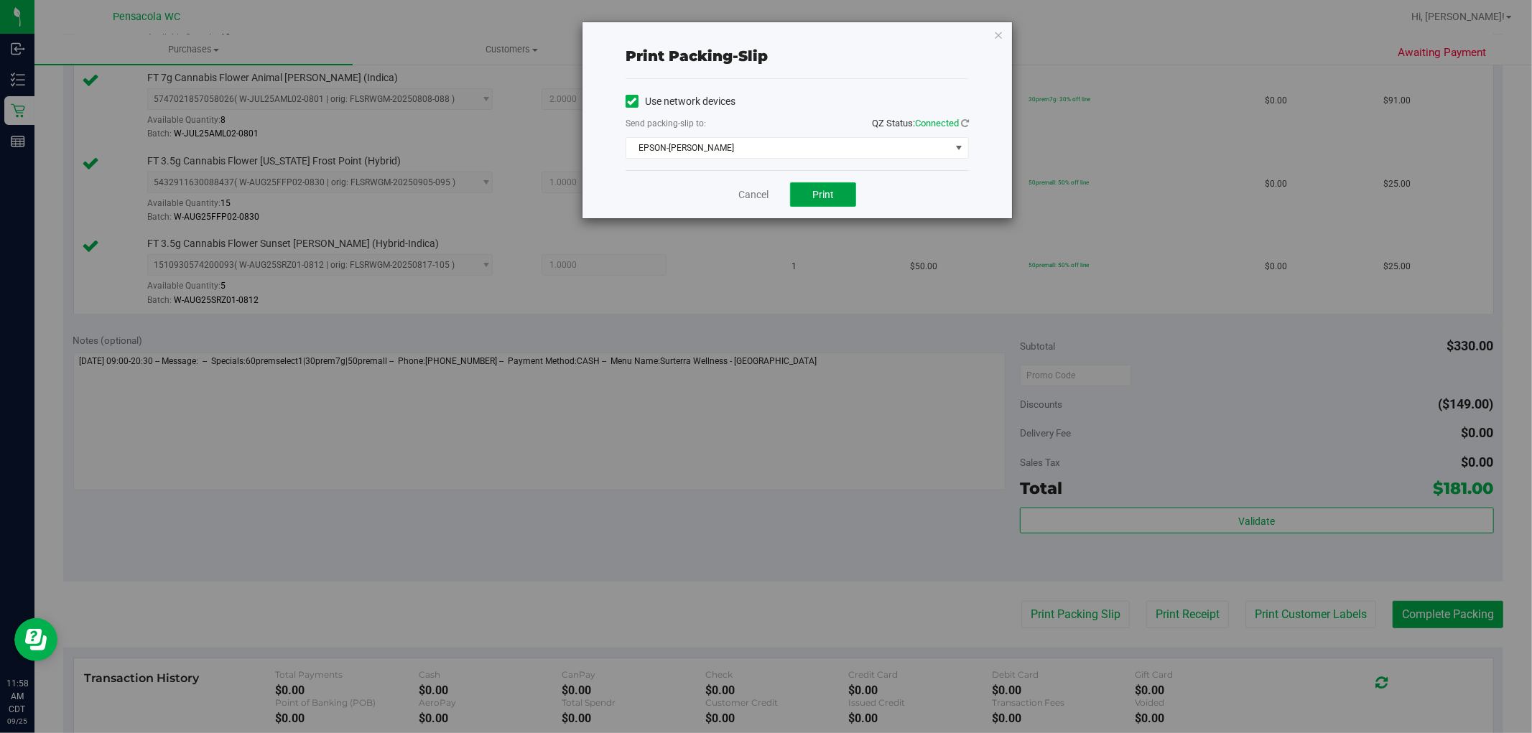
click at [846, 196] on button "Print" at bounding box center [823, 194] width 66 height 24
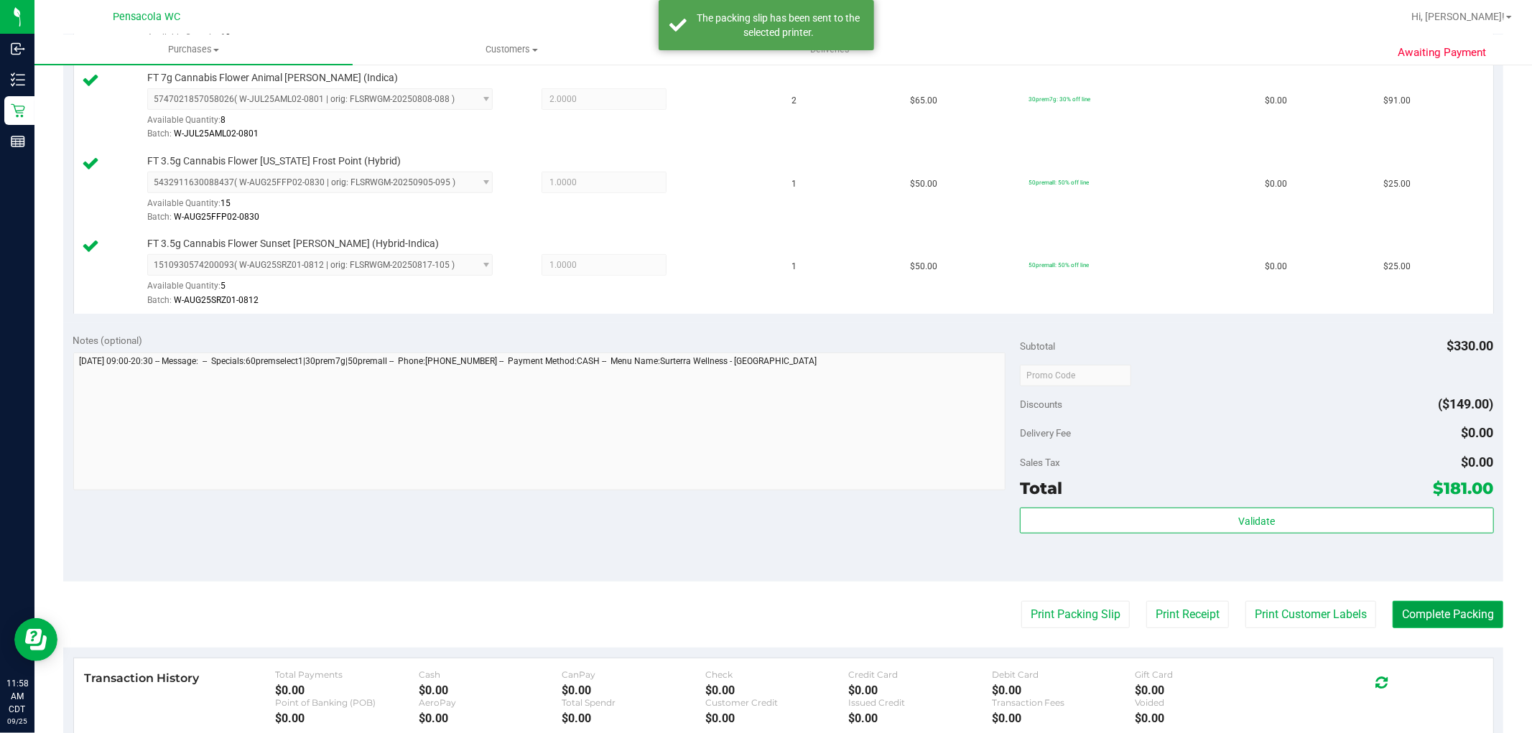
click at [1446, 616] on button "Complete Packing" at bounding box center [1448, 614] width 111 height 27
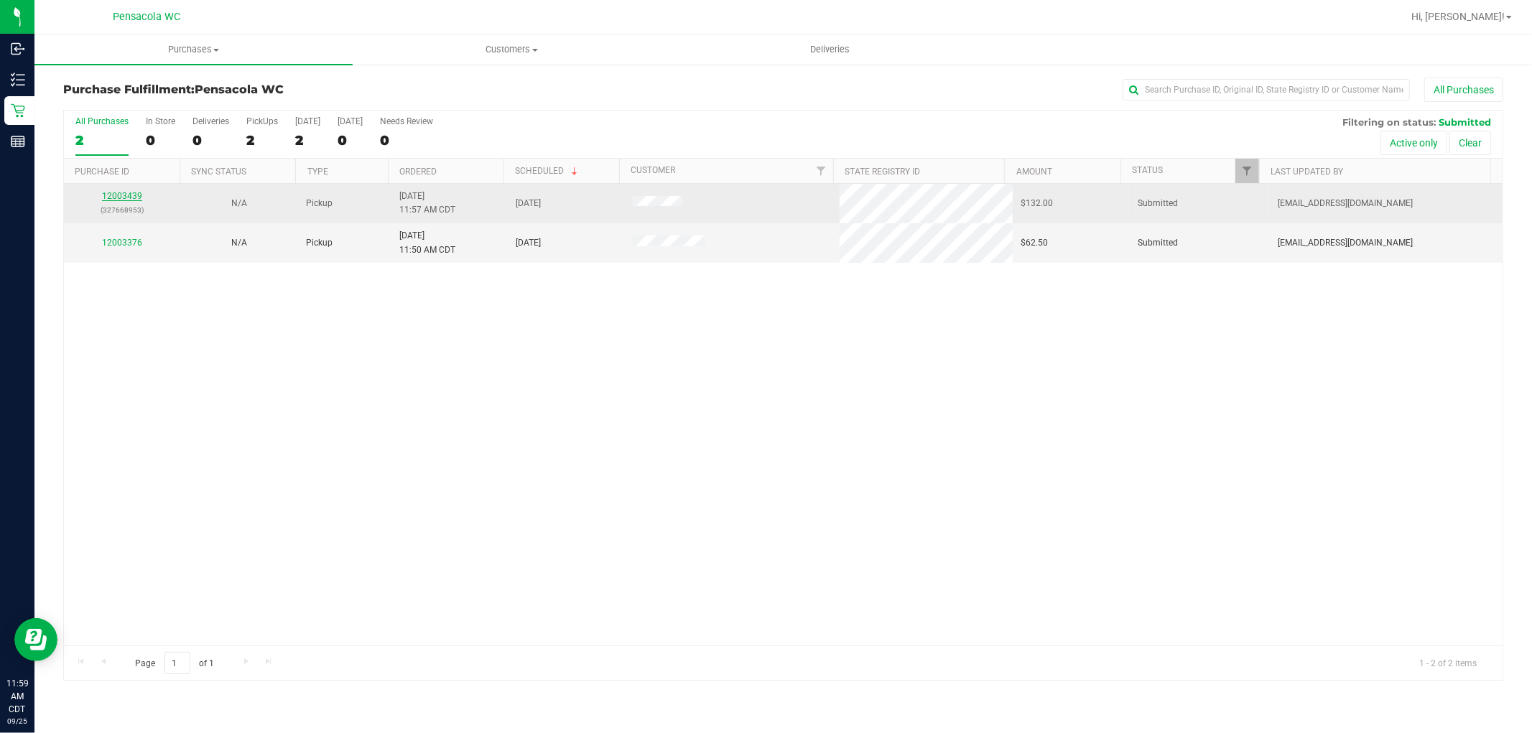
click at [113, 198] on link "12003439" at bounding box center [122, 196] width 40 height 10
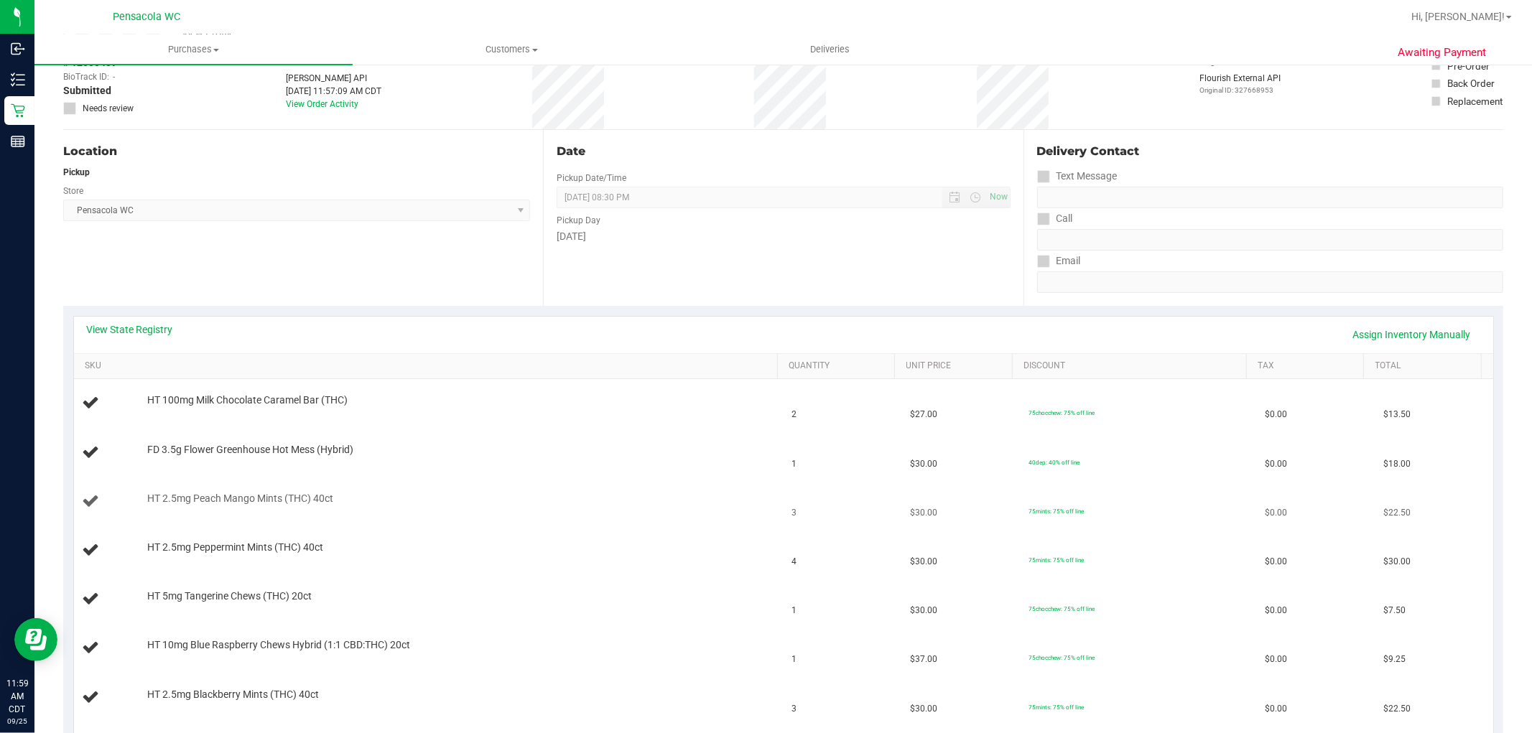
scroll to position [80, 0]
click at [131, 331] on link "View State Registry" at bounding box center [130, 331] width 86 height 14
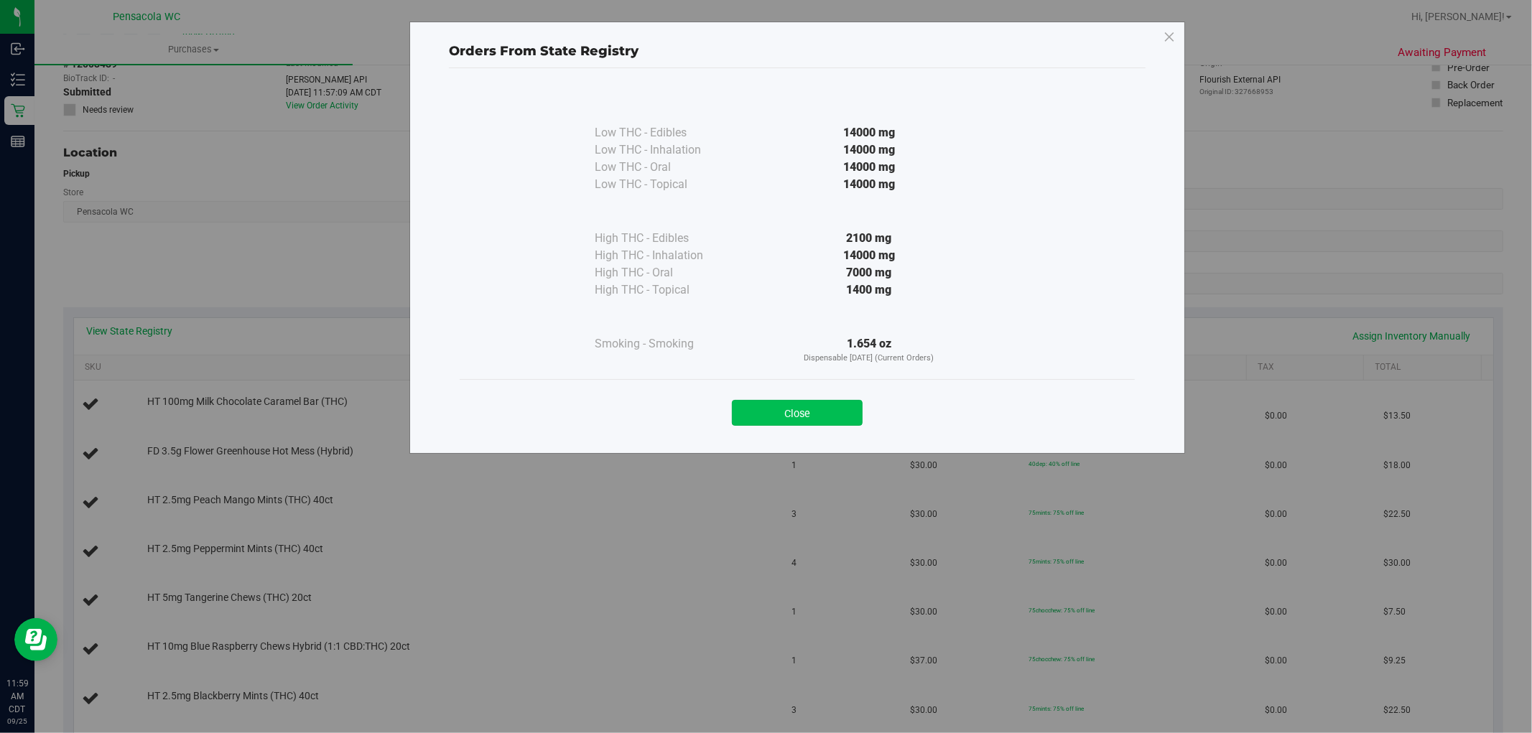
click at [824, 407] on button "Close" at bounding box center [797, 413] width 131 height 26
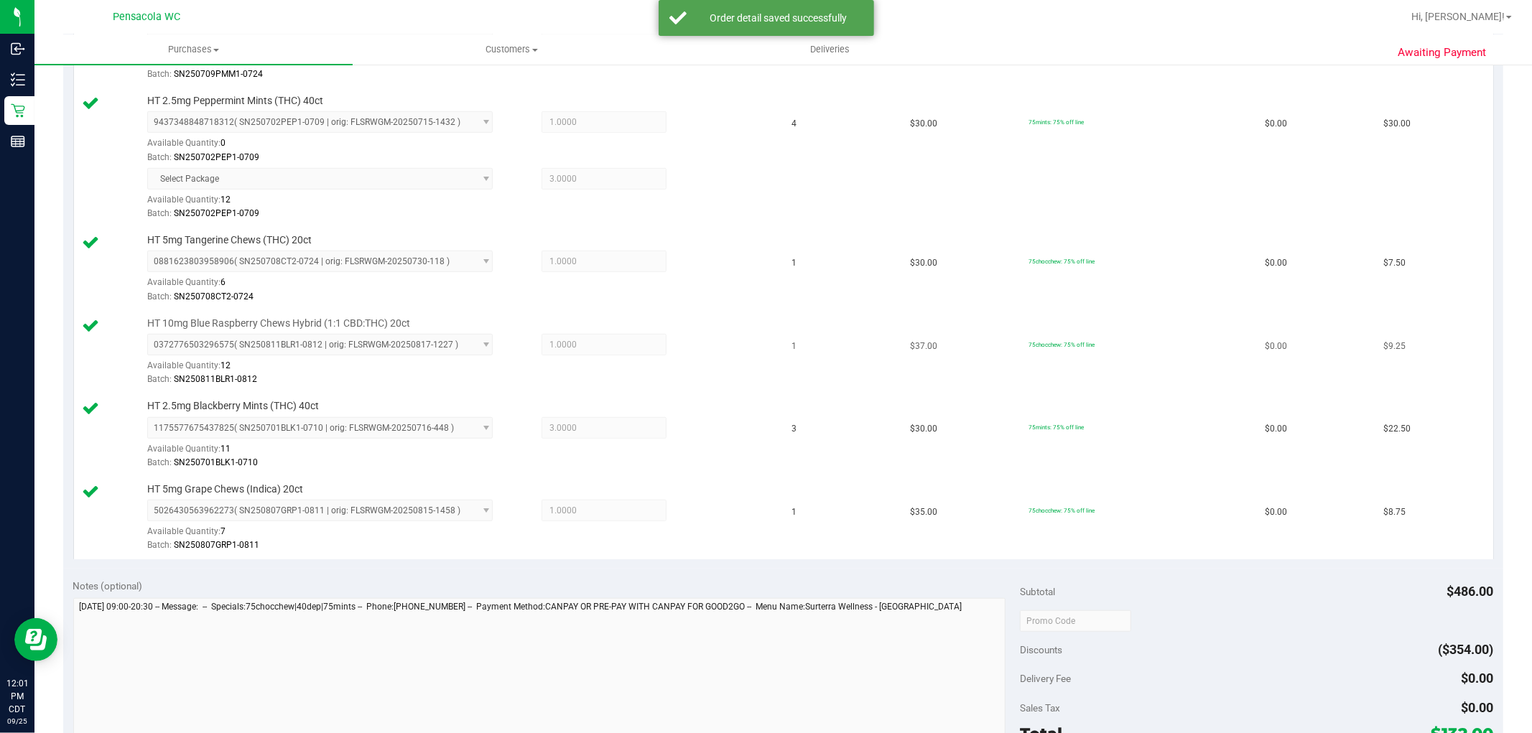
scroll to position [718, 0]
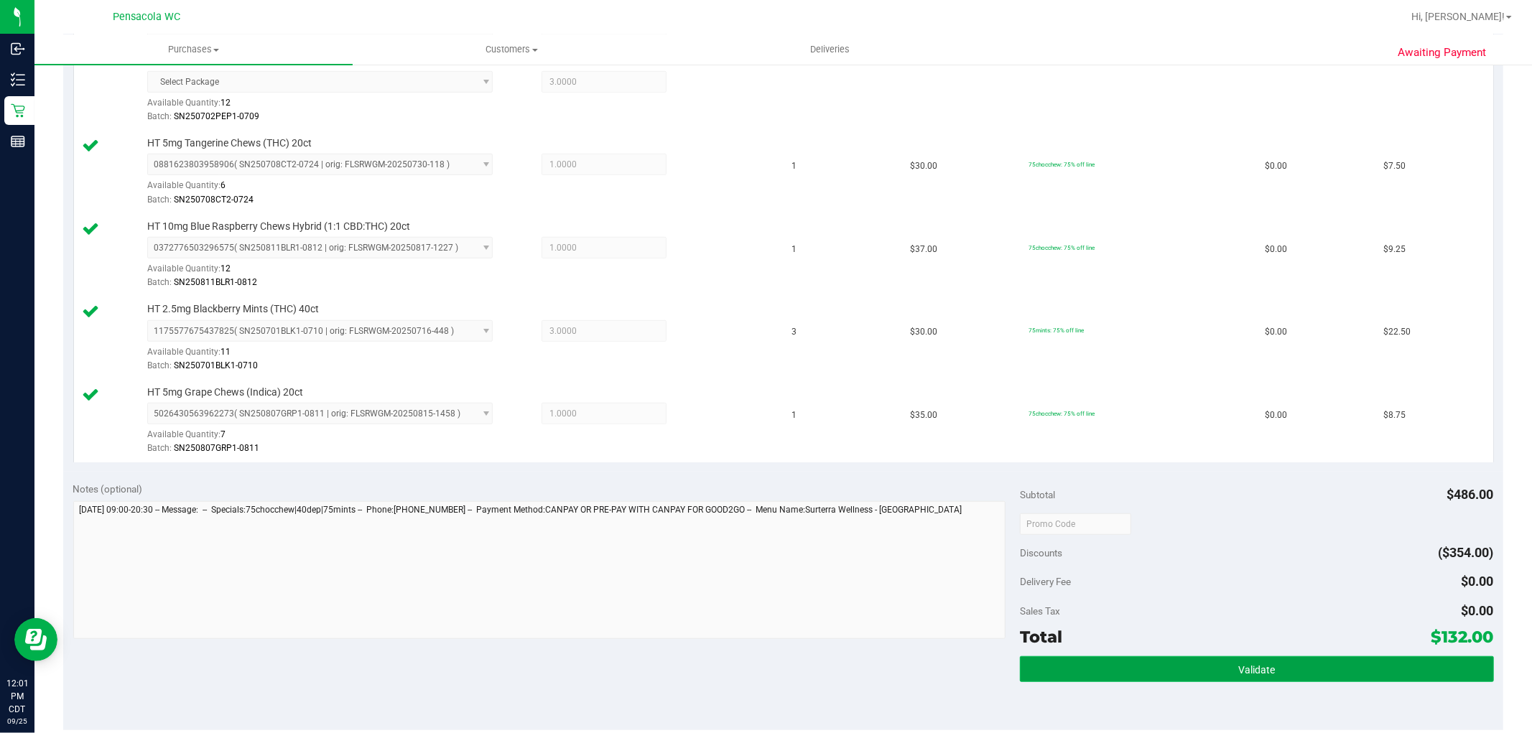
click at [1092, 679] on button "Validate" at bounding box center [1256, 669] width 473 height 26
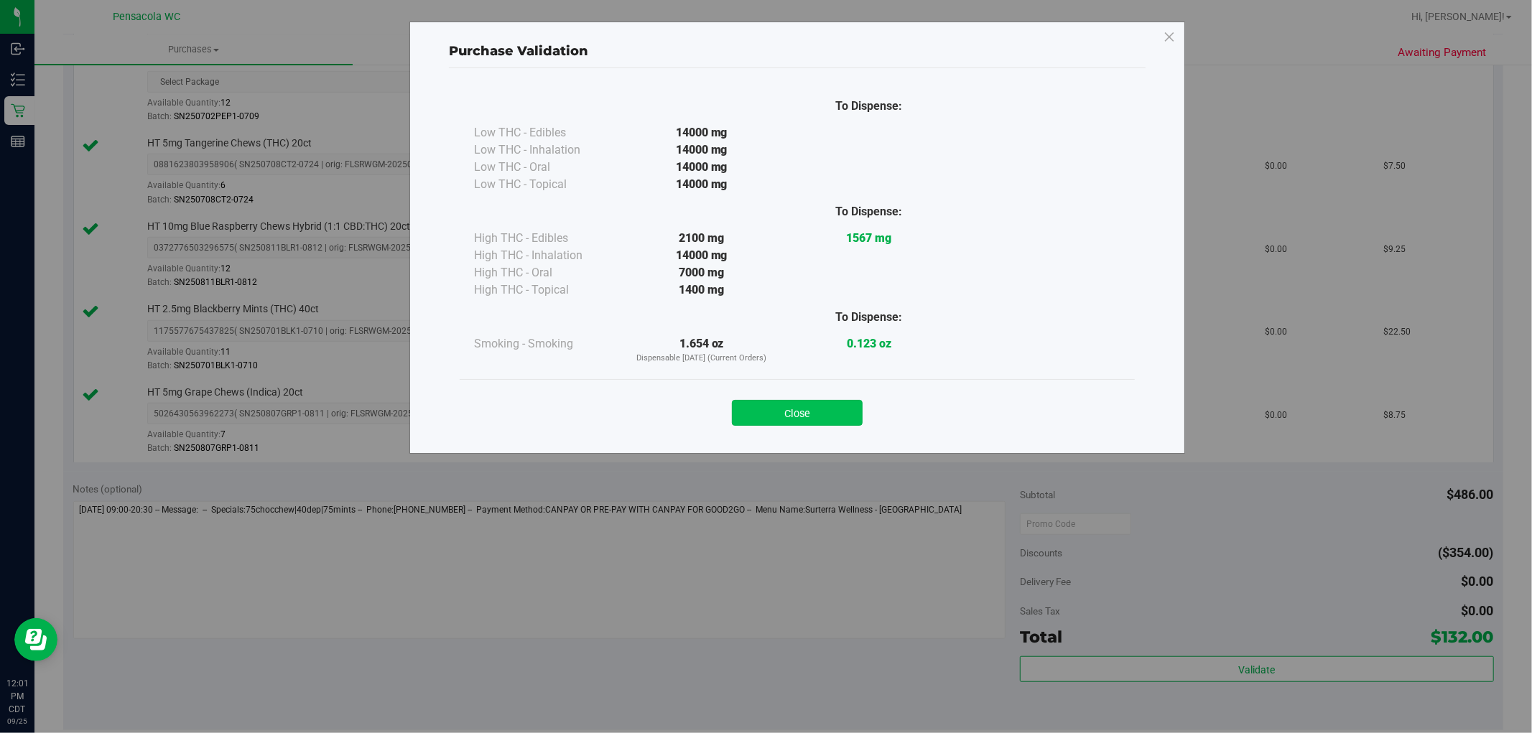
click at [804, 425] on button "Close" at bounding box center [797, 413] width 131 height 26
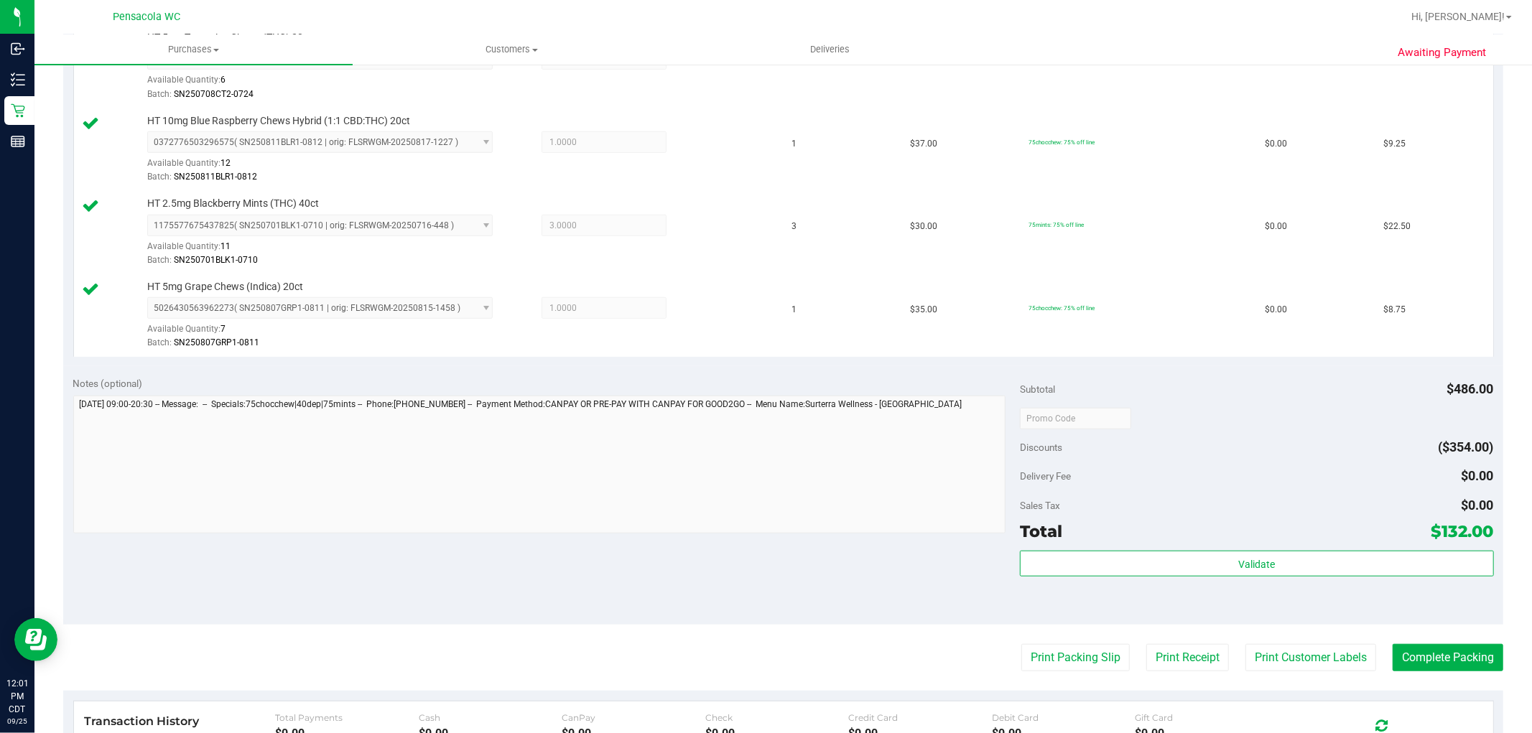
scroll to position [957, 0]
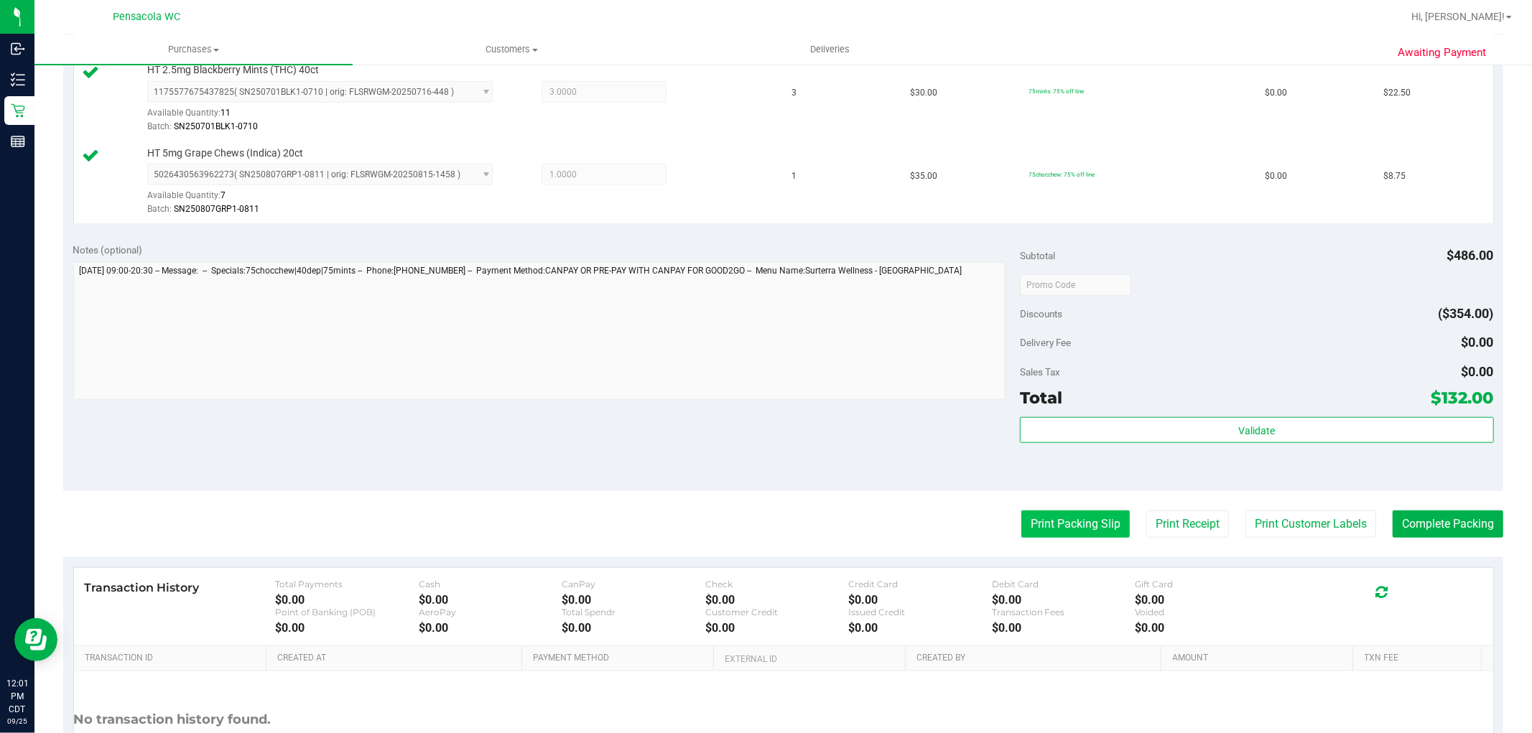
click at [1024, 525] on button "Print Packing Slip" at bounding box center [1075, 524] width 108 height 27
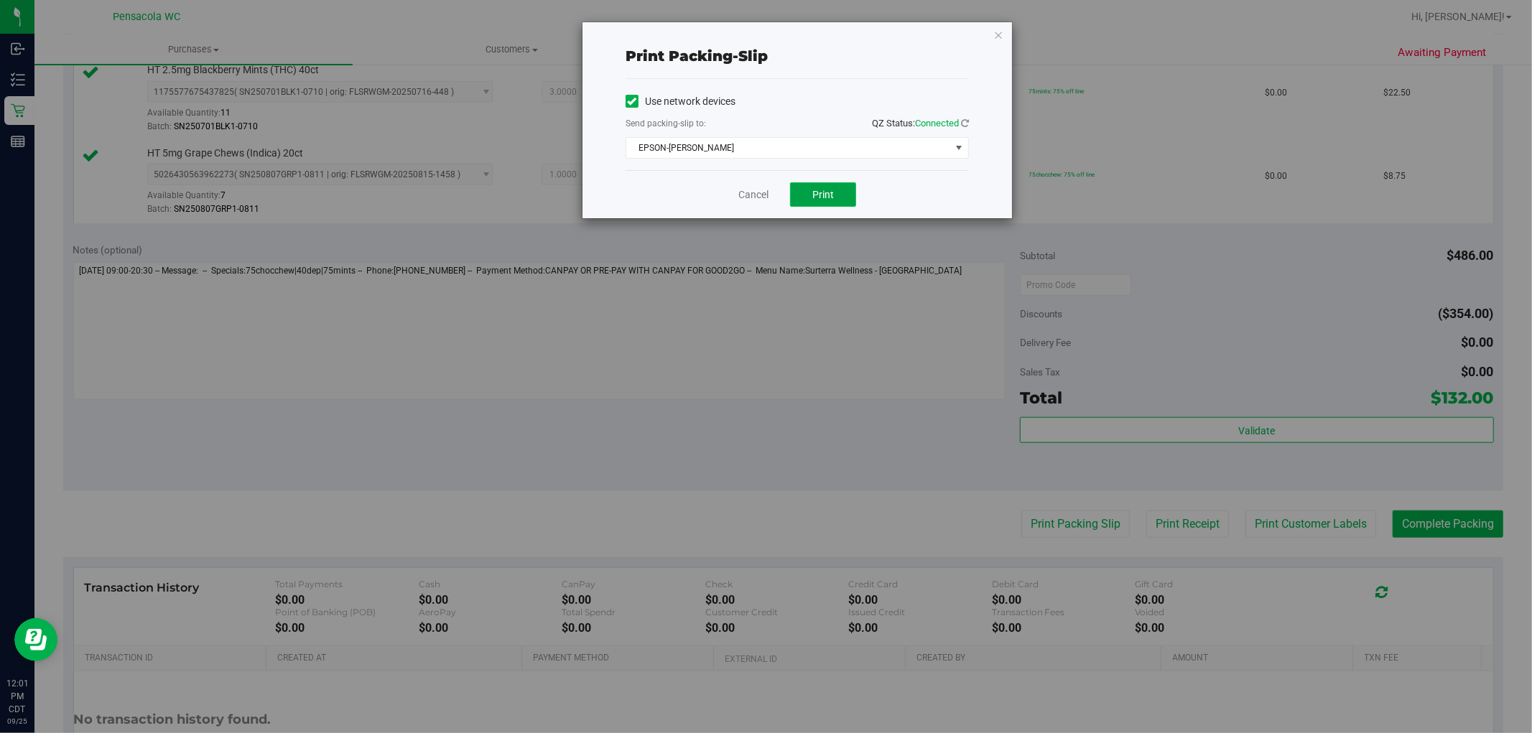
click at [817, 194] on span "Print" at bounding box center [823, 194] width 22 height 11
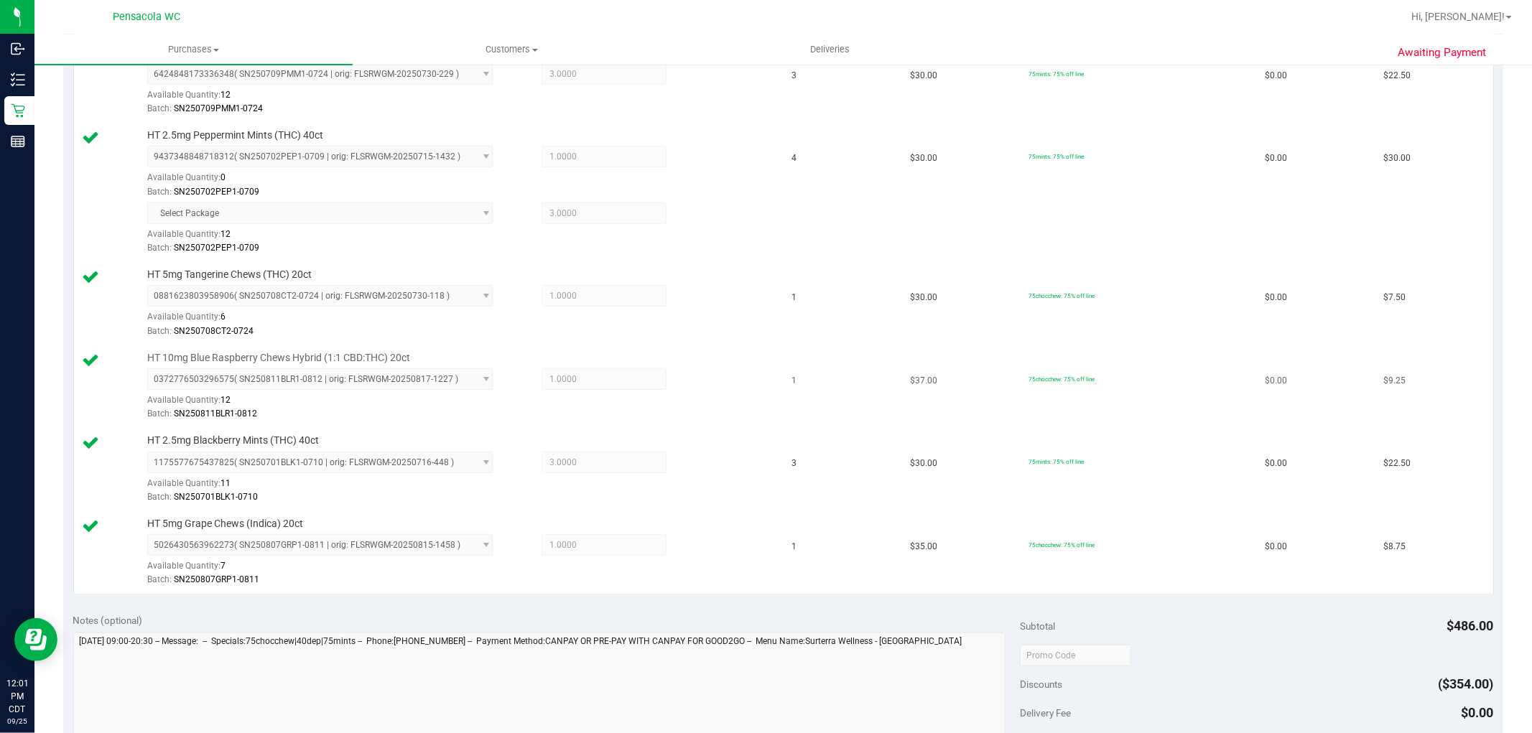
scroll to position [718, 0]
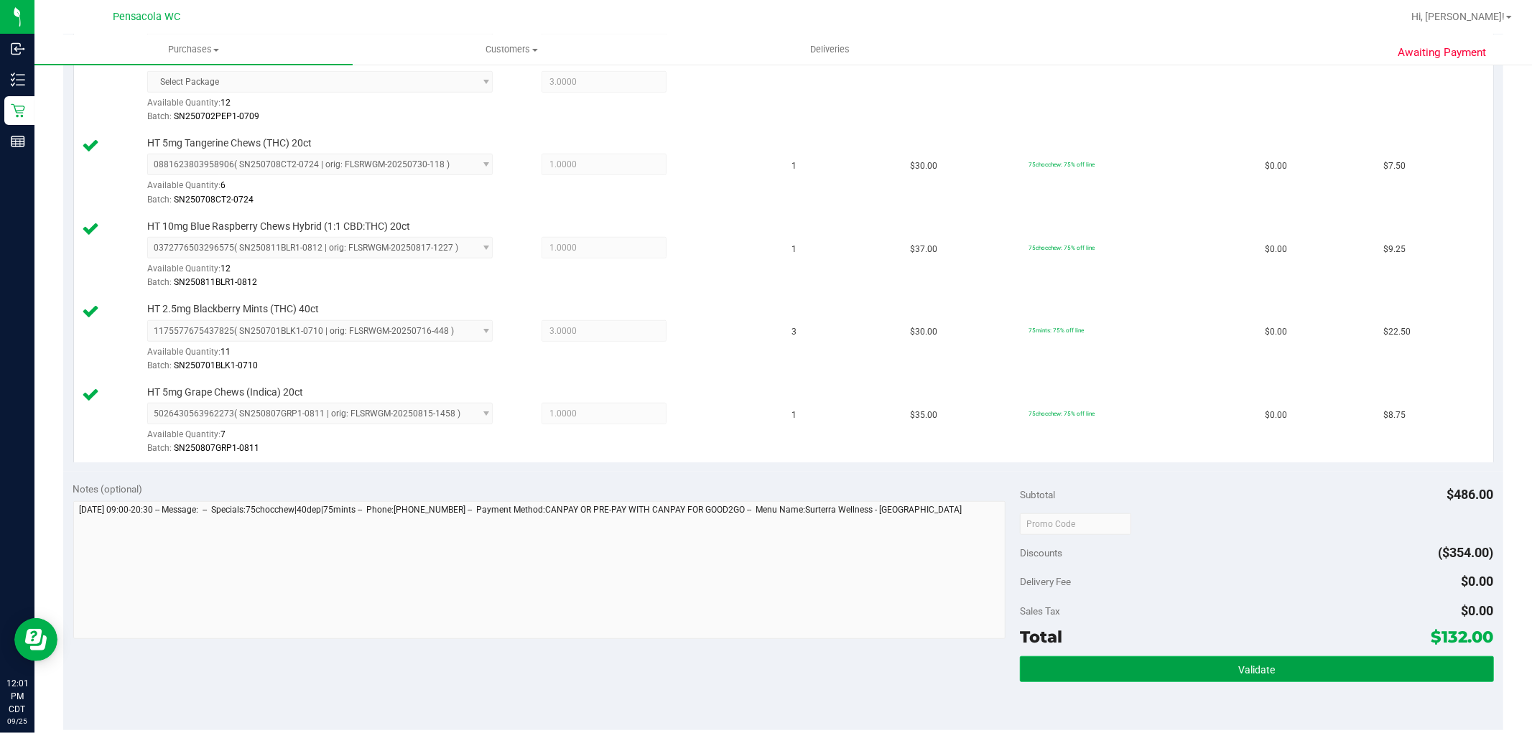
click at [1418, 671] on button "Validate" at bounding box center [1256, 669] width 473 height 26
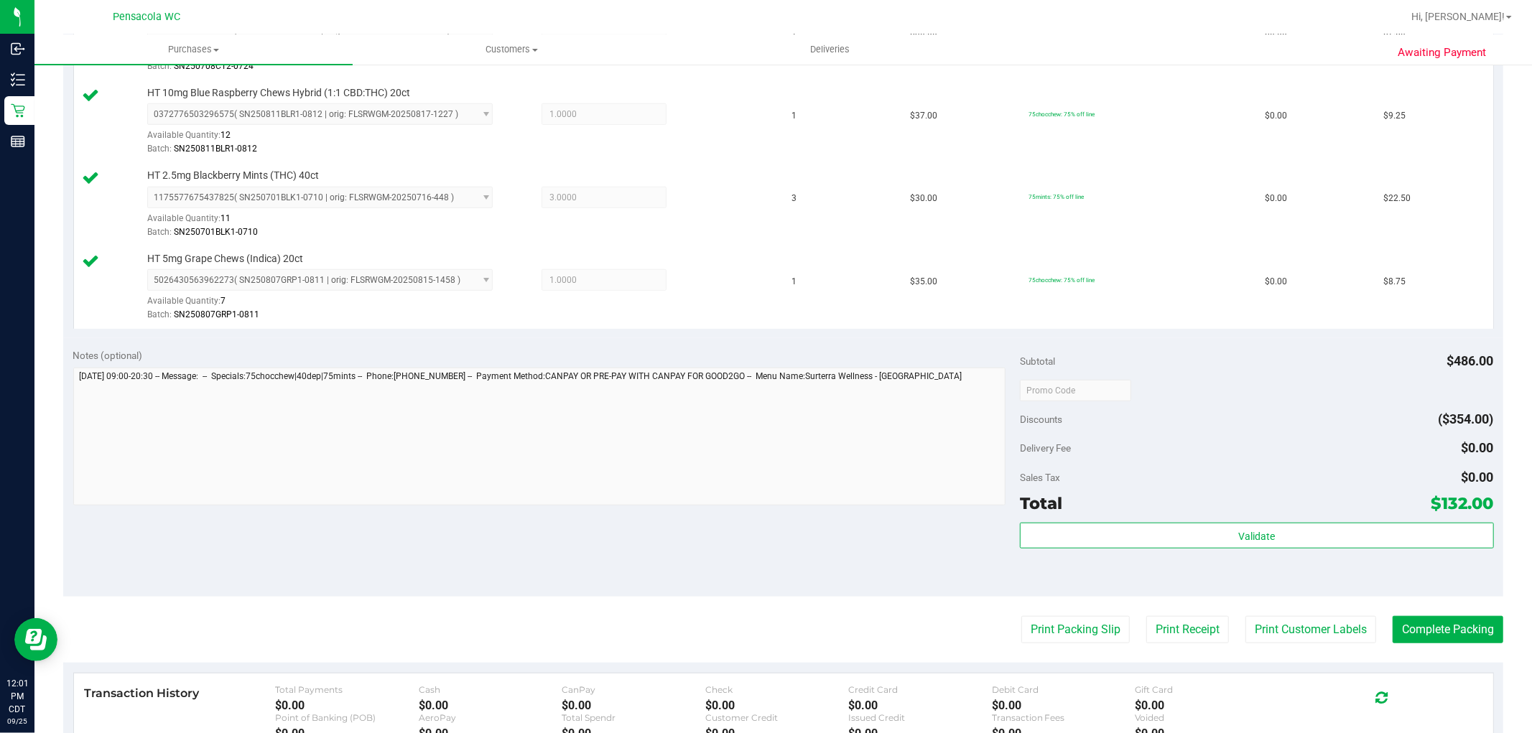
scroll to position [957, 0]
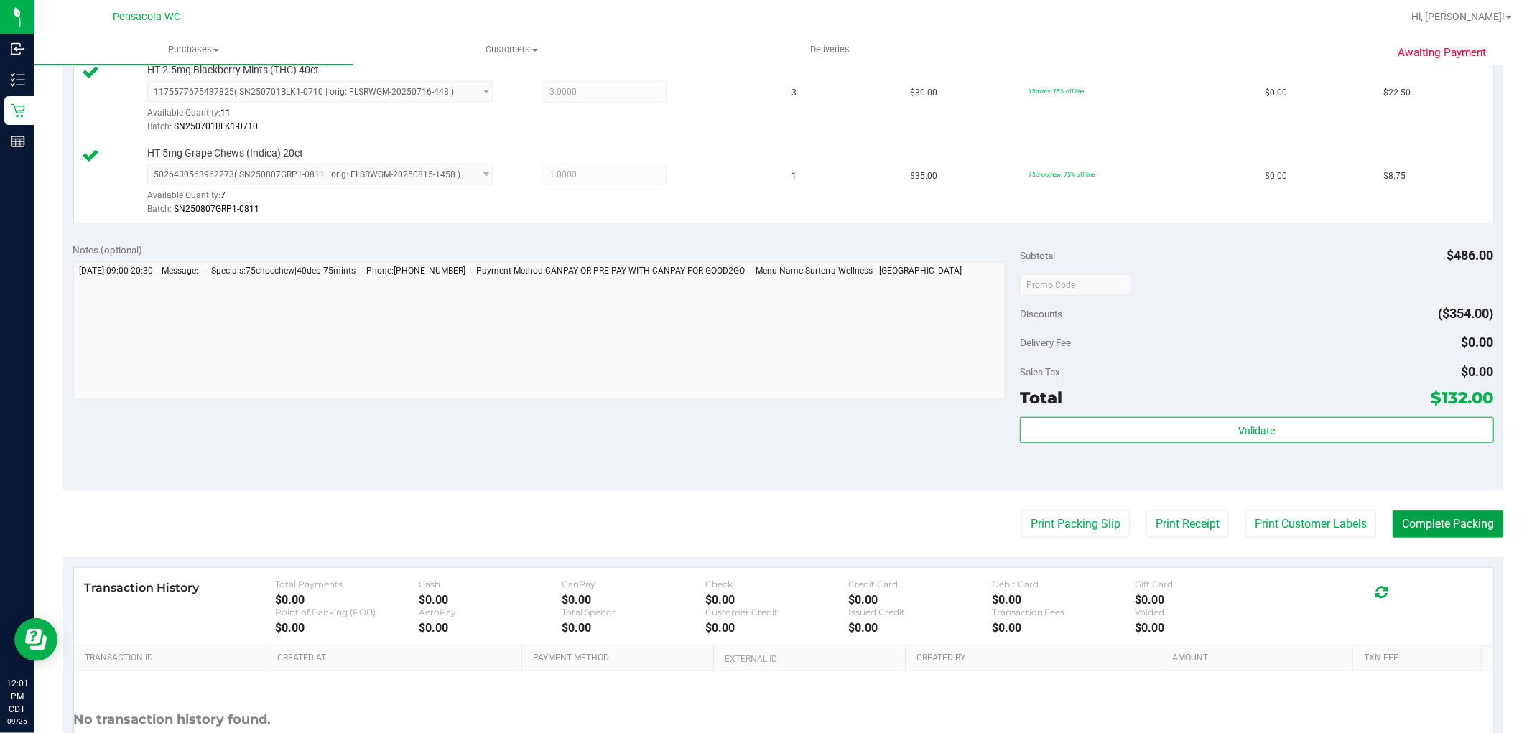
click at [1409, 535] on button "Complete Packing" at bounding box center [1448, 524] width 111 height 27
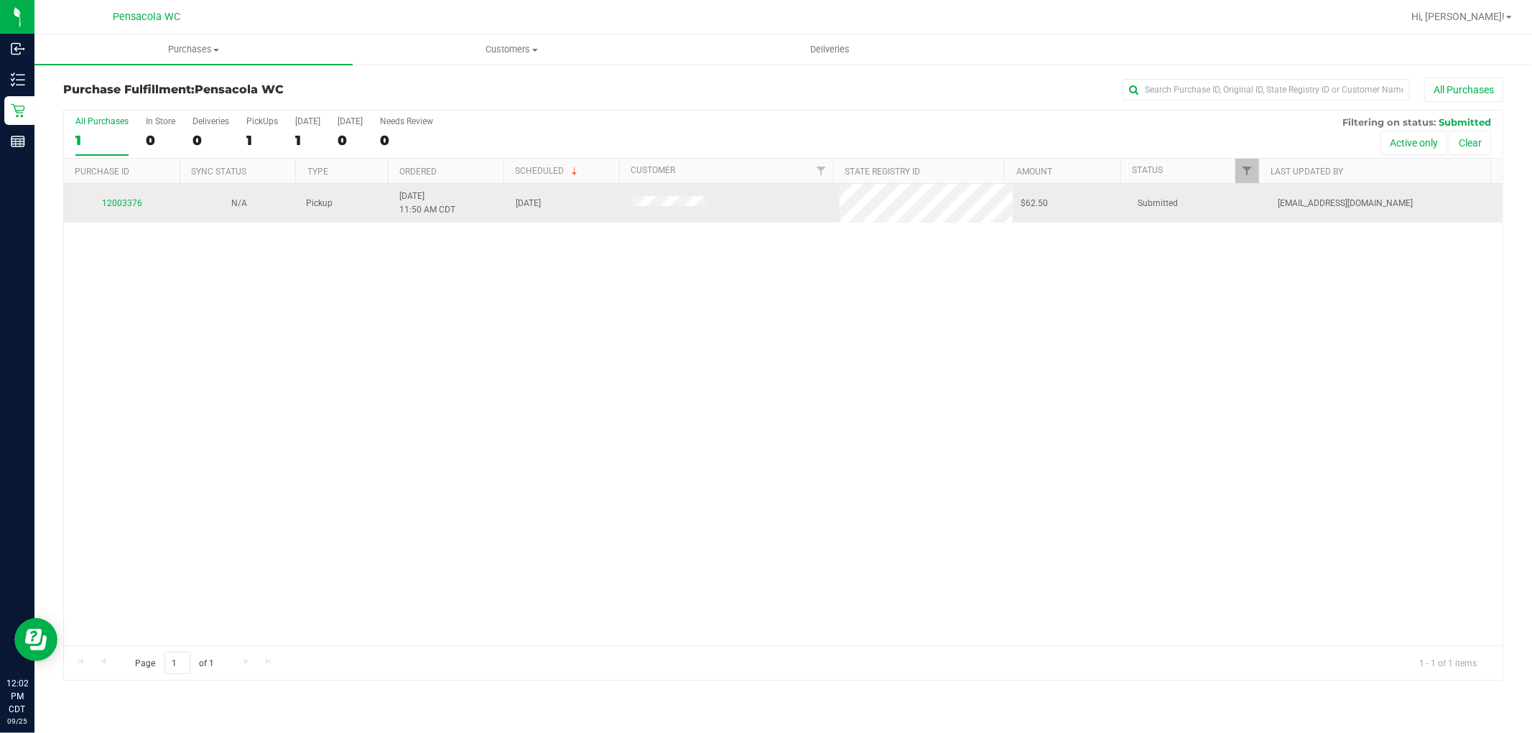
click at [125, 197] on div "12003376" at bounding box center [122, 204] width 99 height 14
click at [127, 198] on link "12003376" at bounding box center [122, 203] width 40 height 10
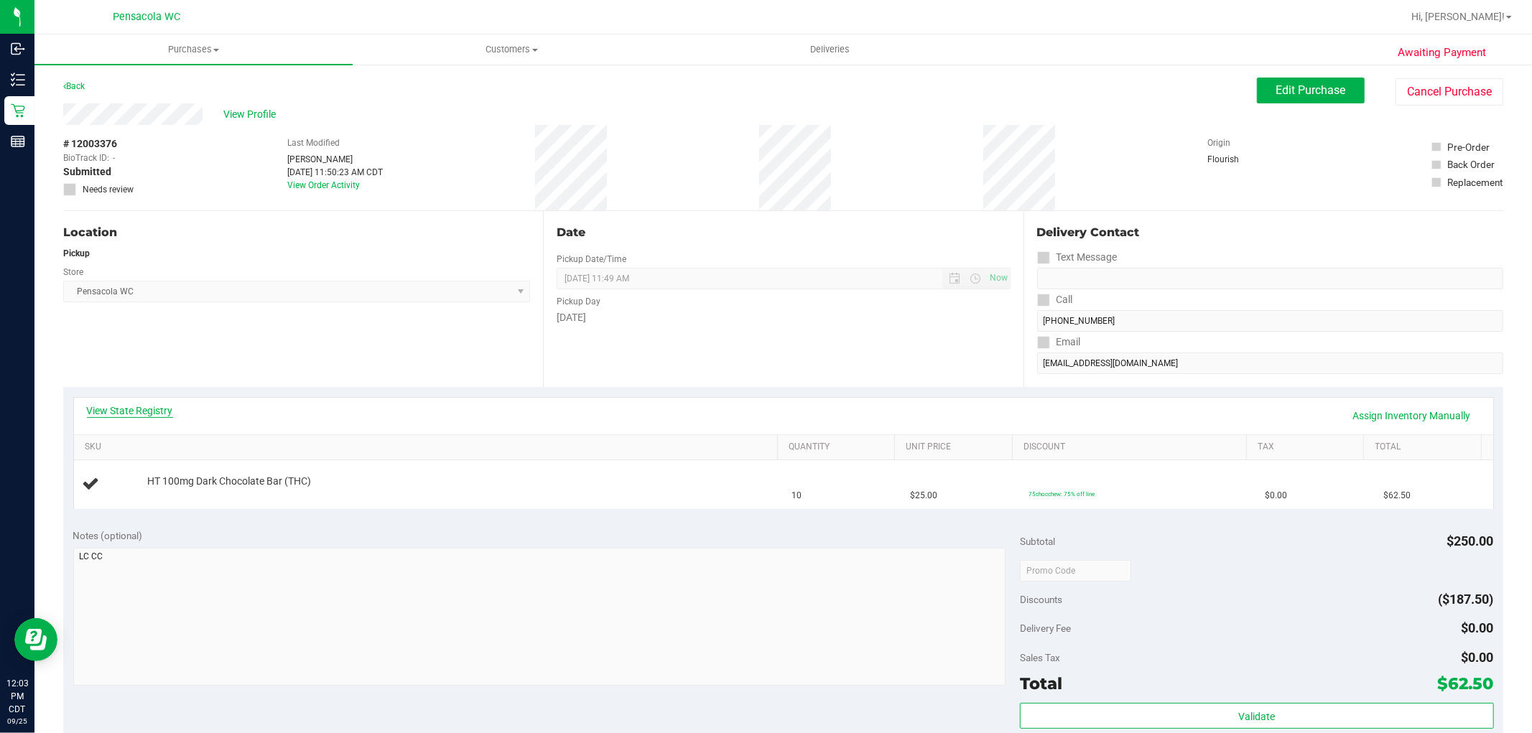
click at [136, 404] on link "View State Registry" at bounding box center [130, 411] width 86 height 14
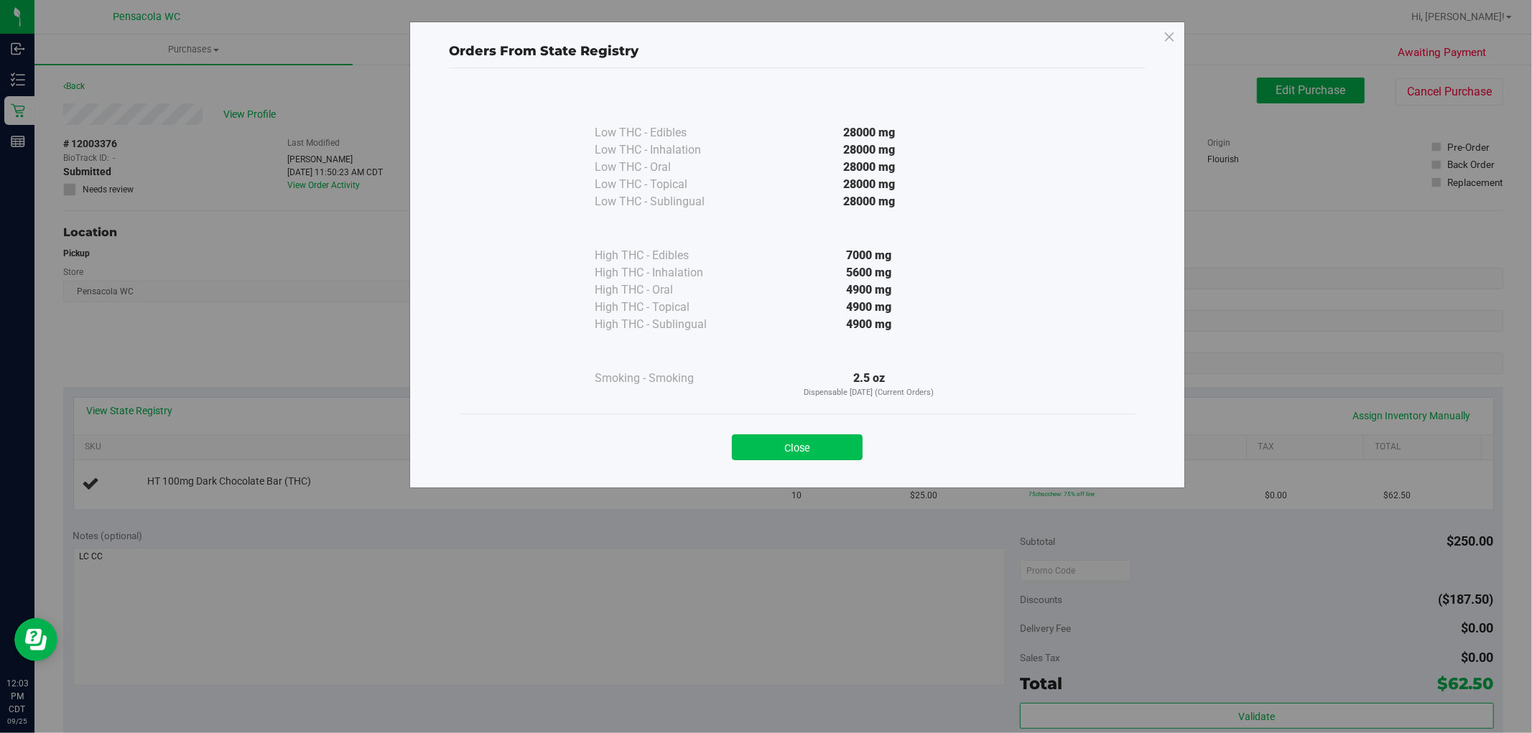
click at [756, 441] on button "Close" at bounding box center [797, 447] width 131 height 26
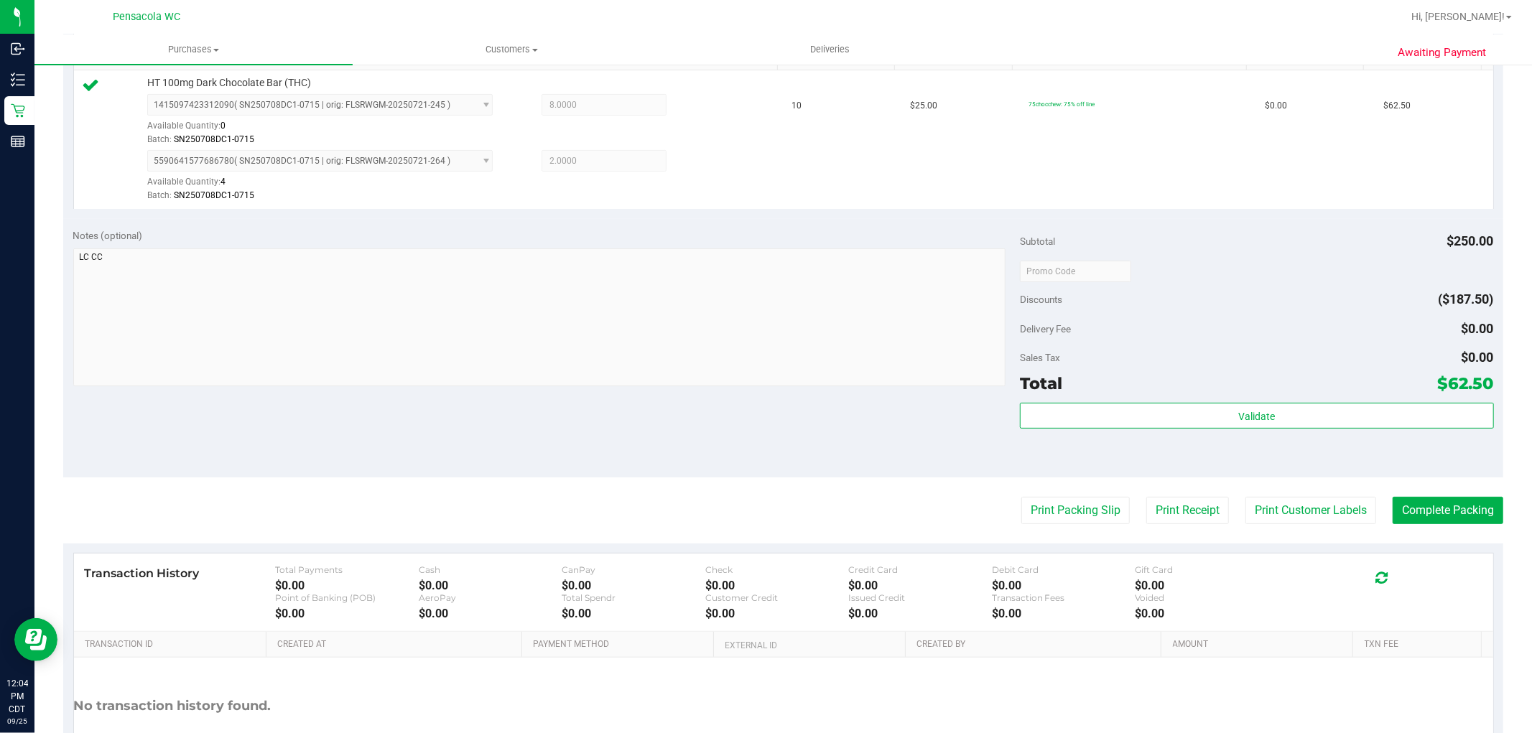
scroll to position [399, 0]
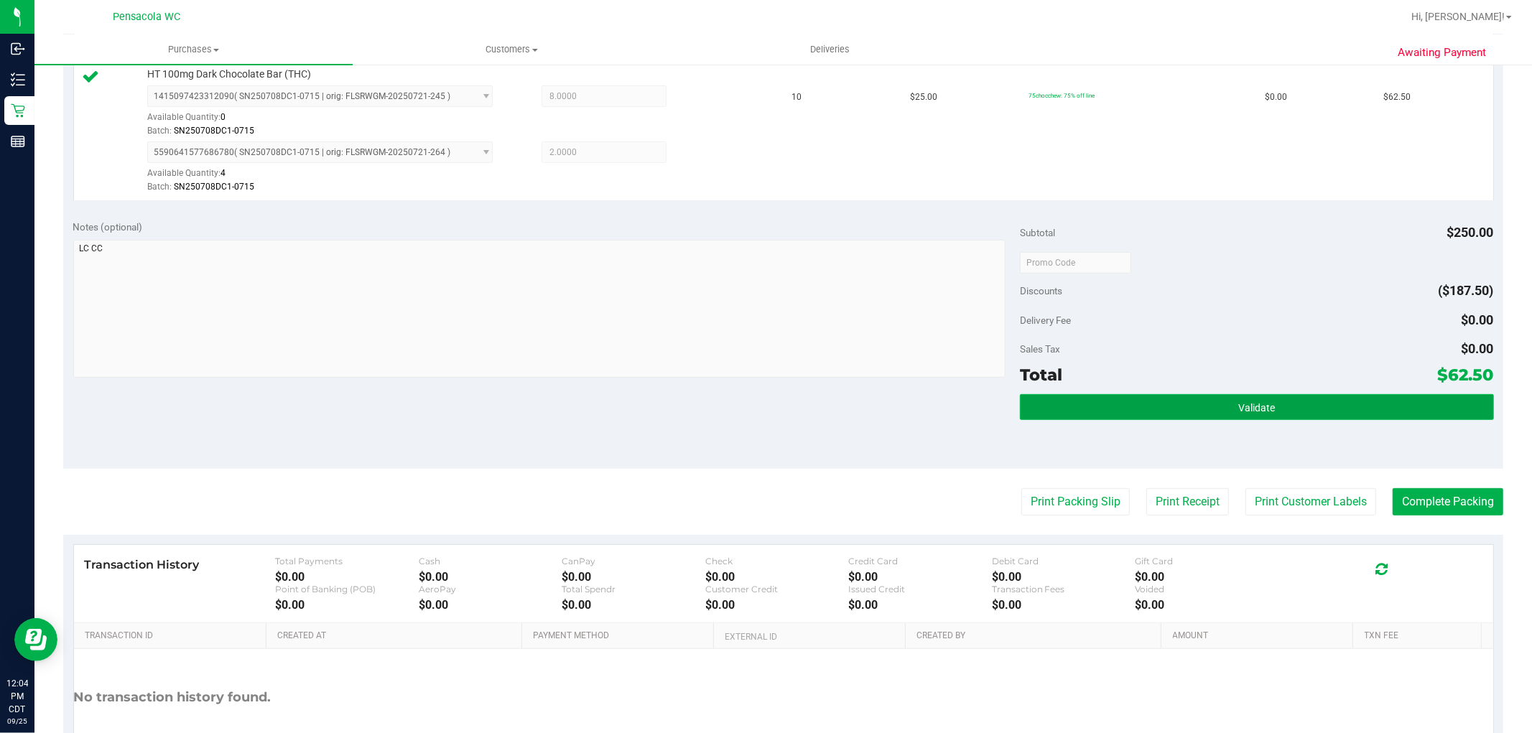
click at [1268, 412] on button "Validate" at bounding box center [1256, 407] width 473 height 26
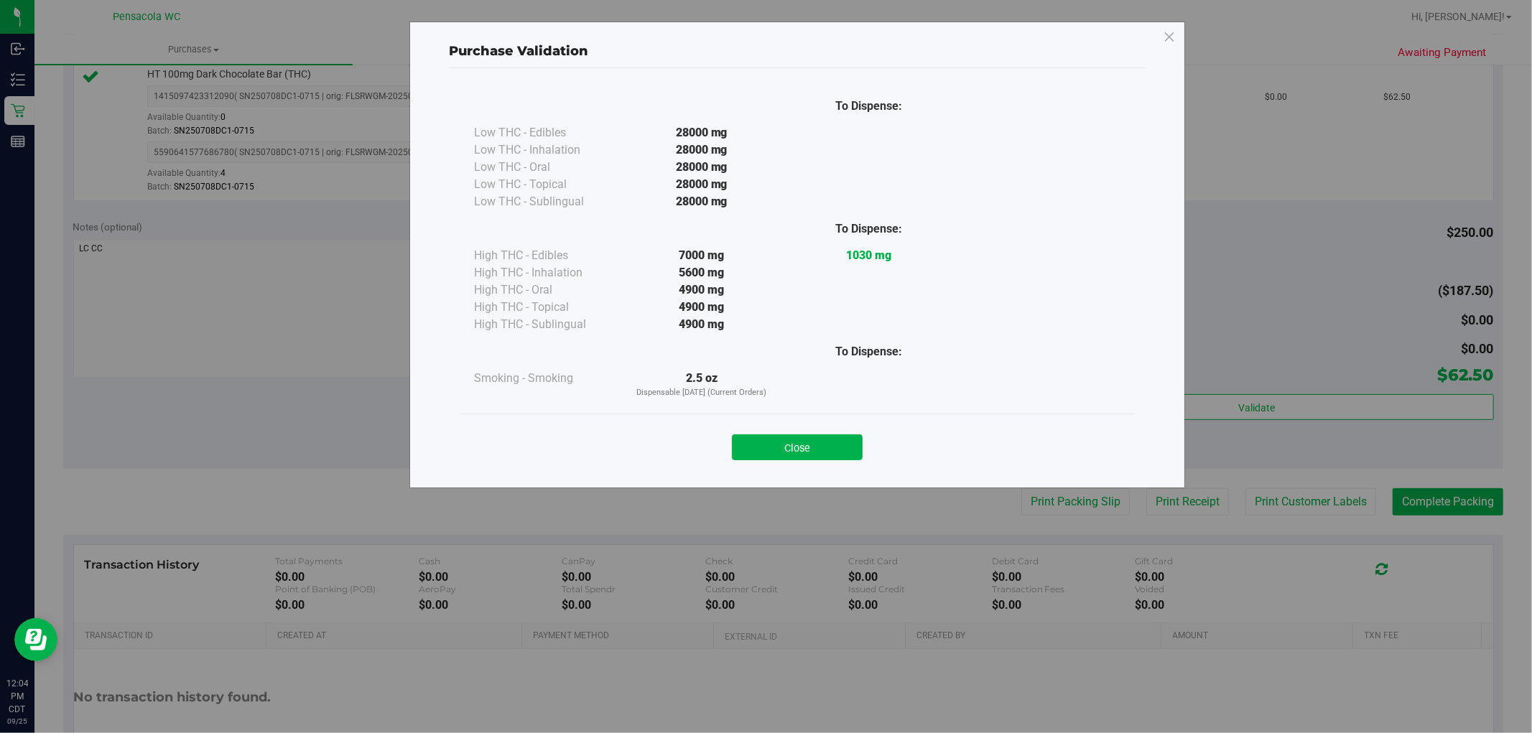
click at [817, 451] on button "Close" at bounding box center [797, 447] width 131 height 26
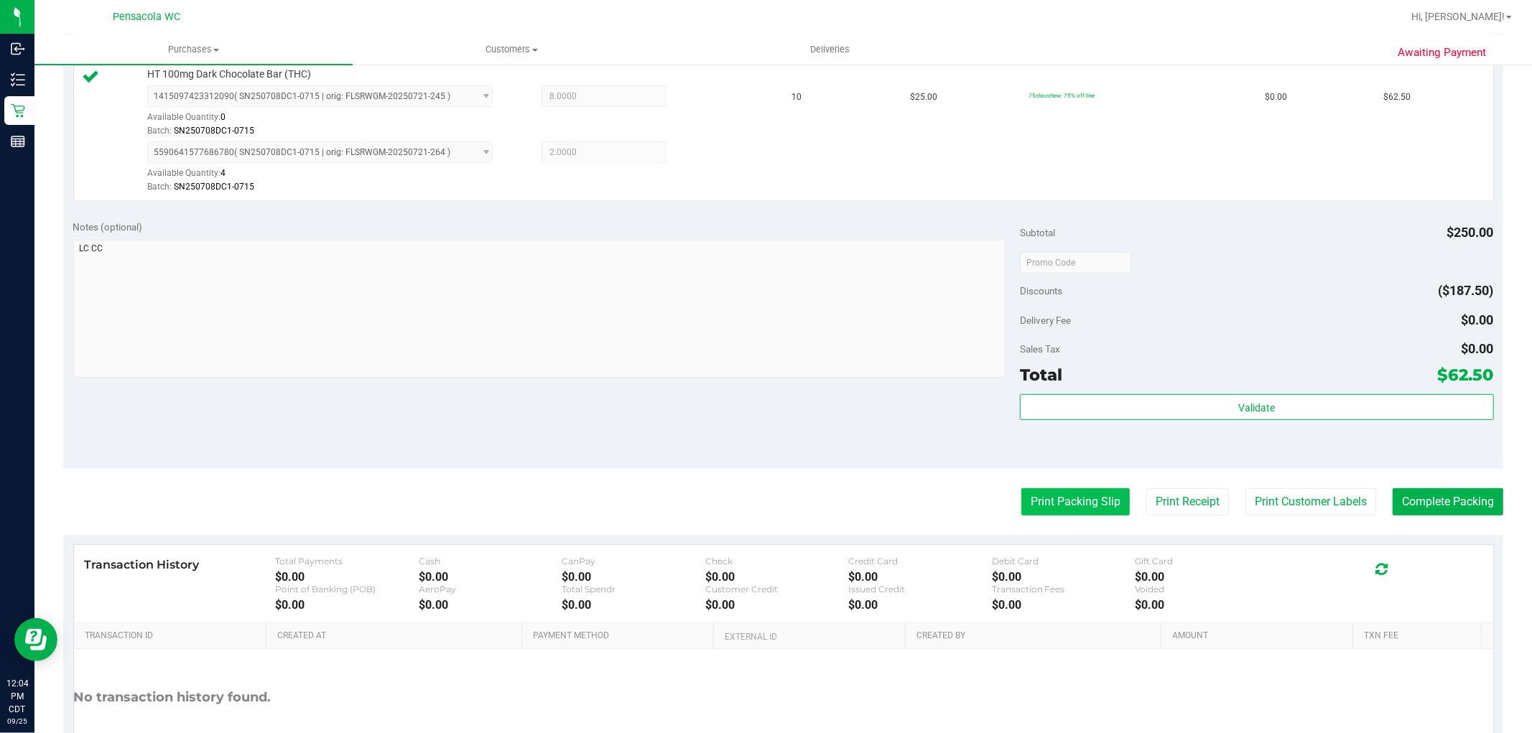
click at [1096, 494] on button "Print Packing Slip" at bounding box center [1075, 501] width 108 height 27
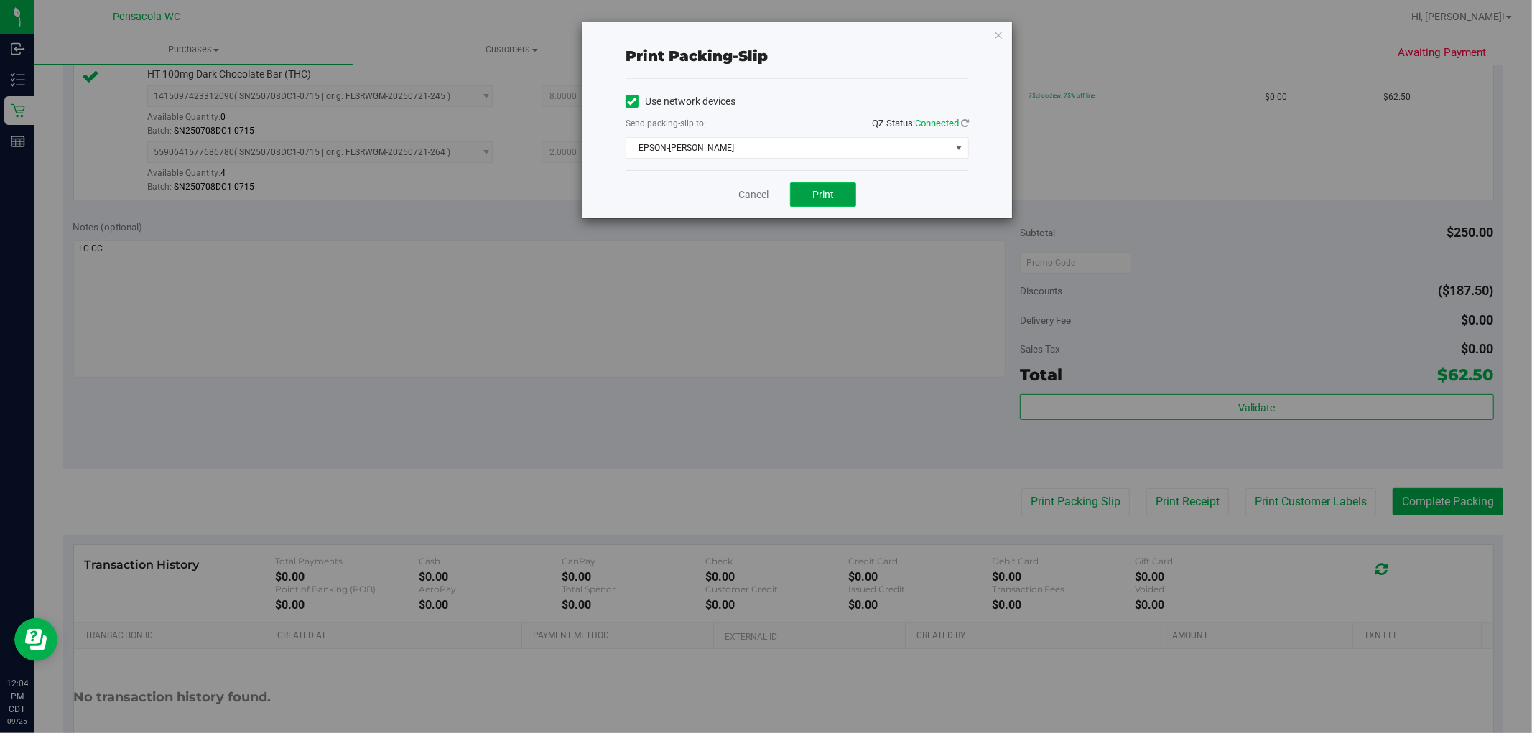
click at [799, 199] on button "Print" at bounding box center [823, 194] width 66 height 24
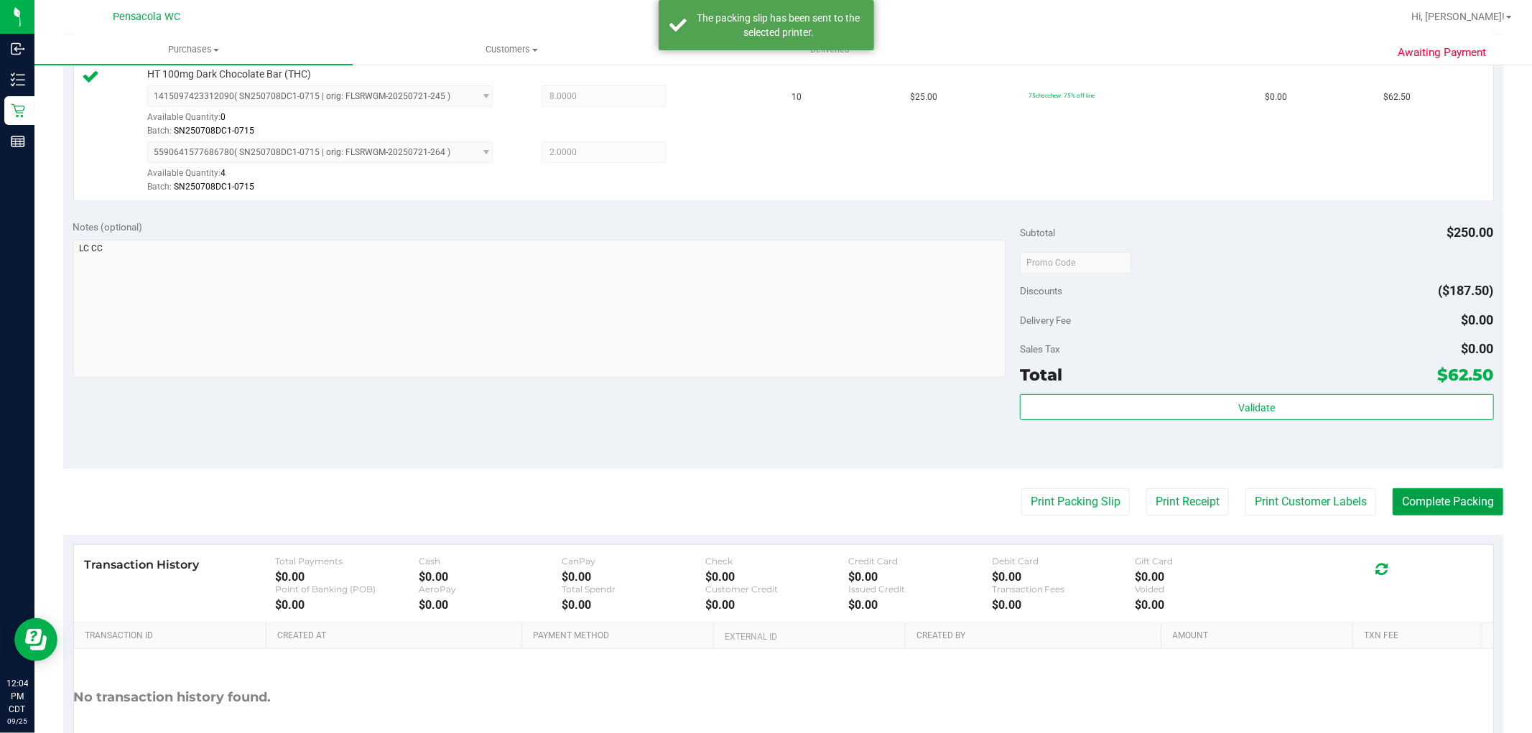
click at [1418, 506] on button "Complete Packing" at bounding box center [1448, 501] width 111 height 27
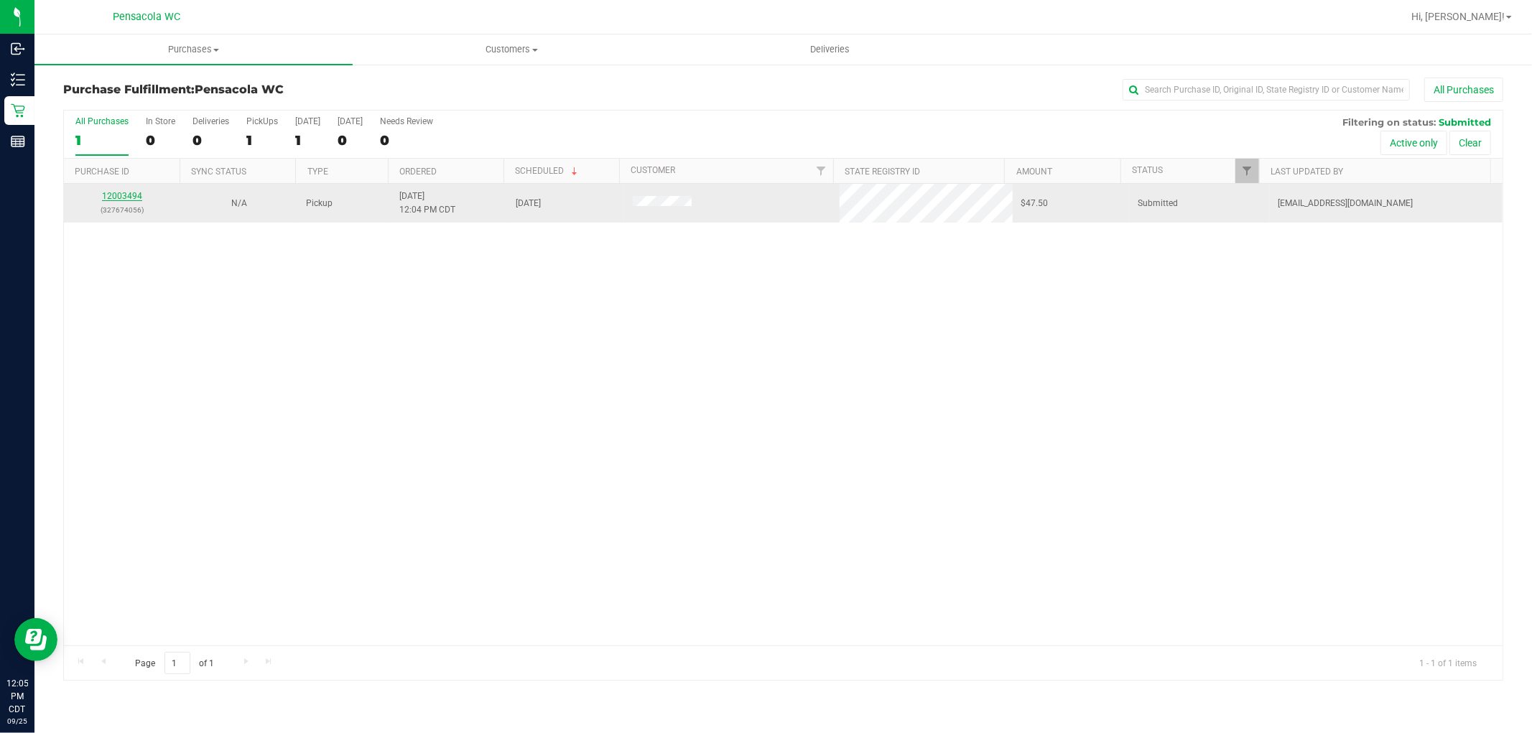
click at [127, 194] on link "12003494" at bounding box center [122, 196] width 40 height 10
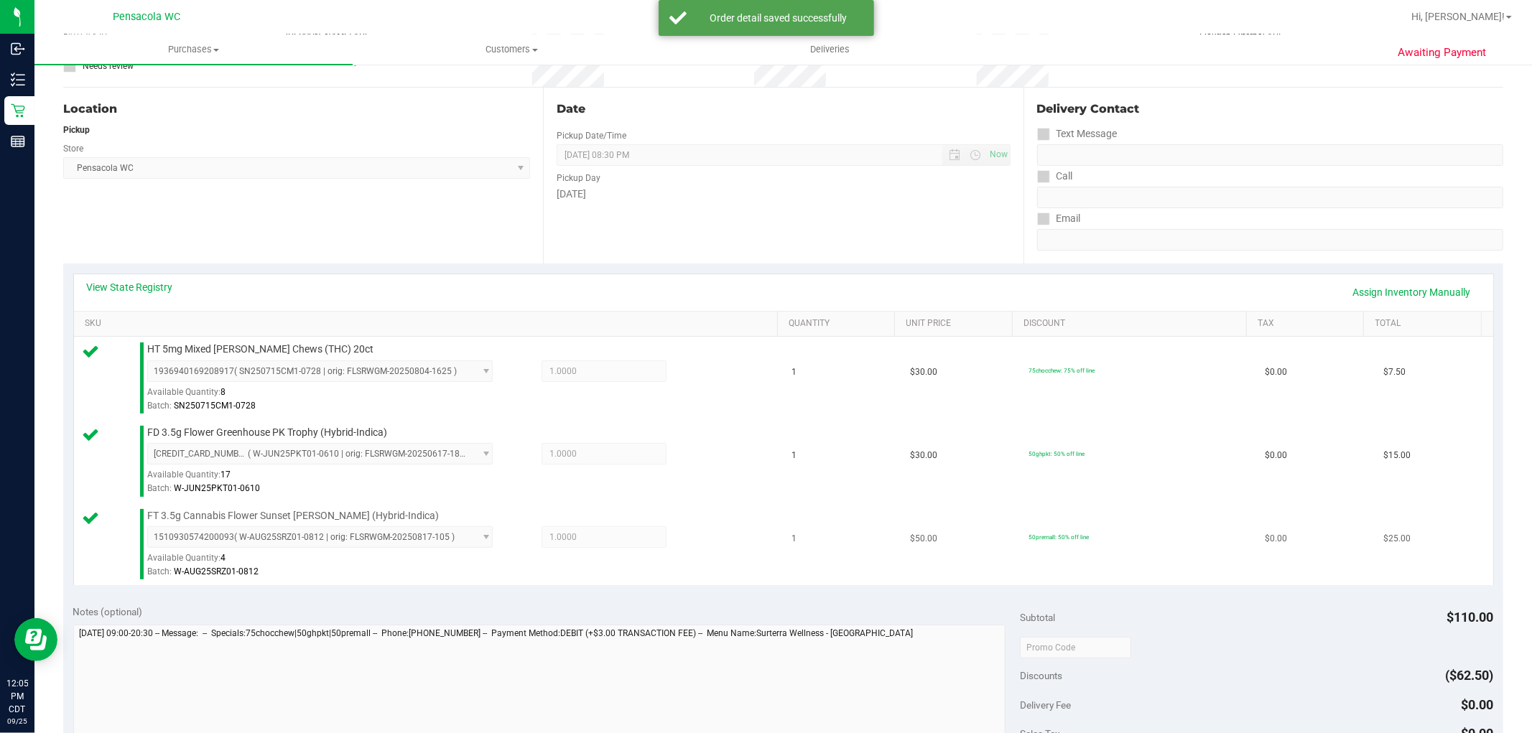
scroll to position [319, 0]
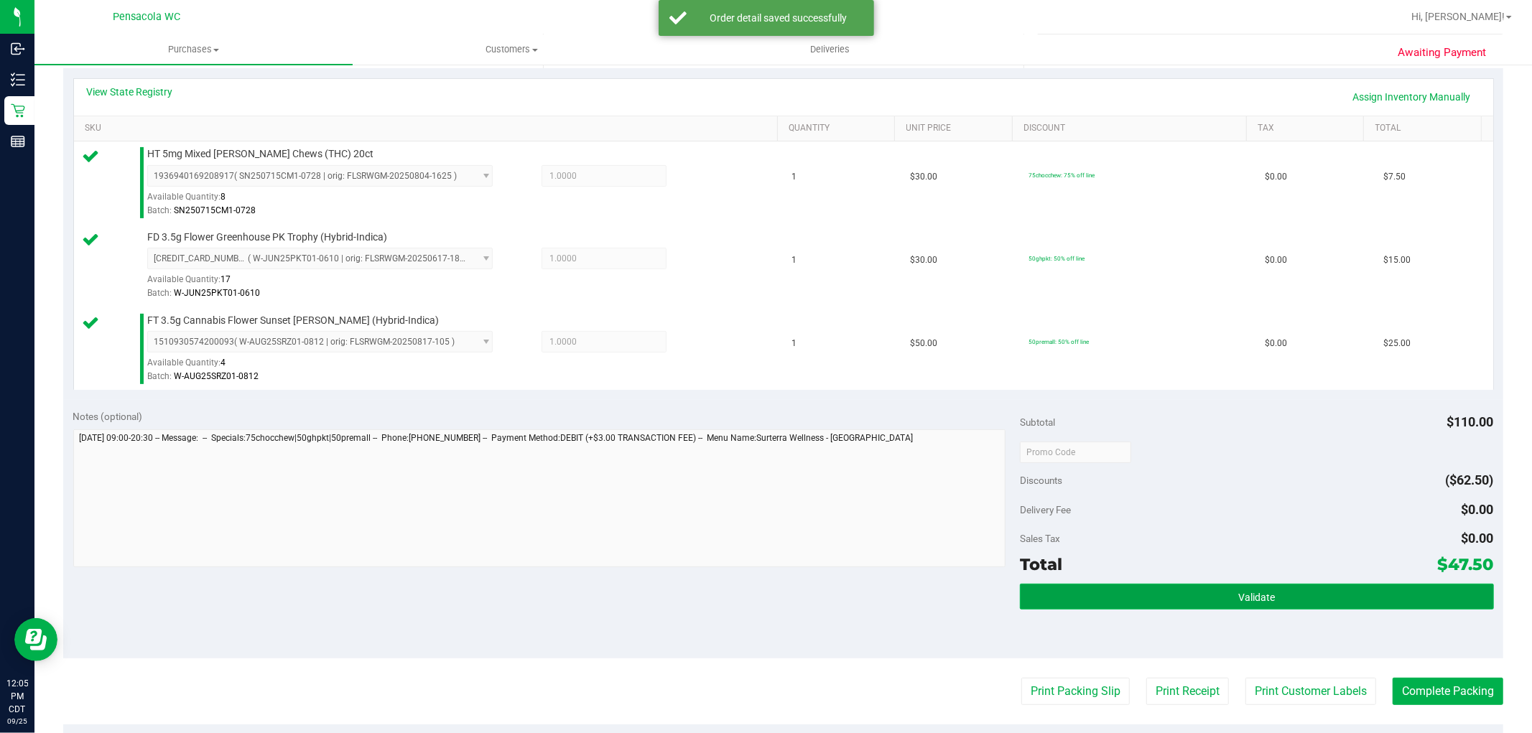
click at [1100, 605] on button "Validate" at bounding box center [1256, 597] width 473 height 26
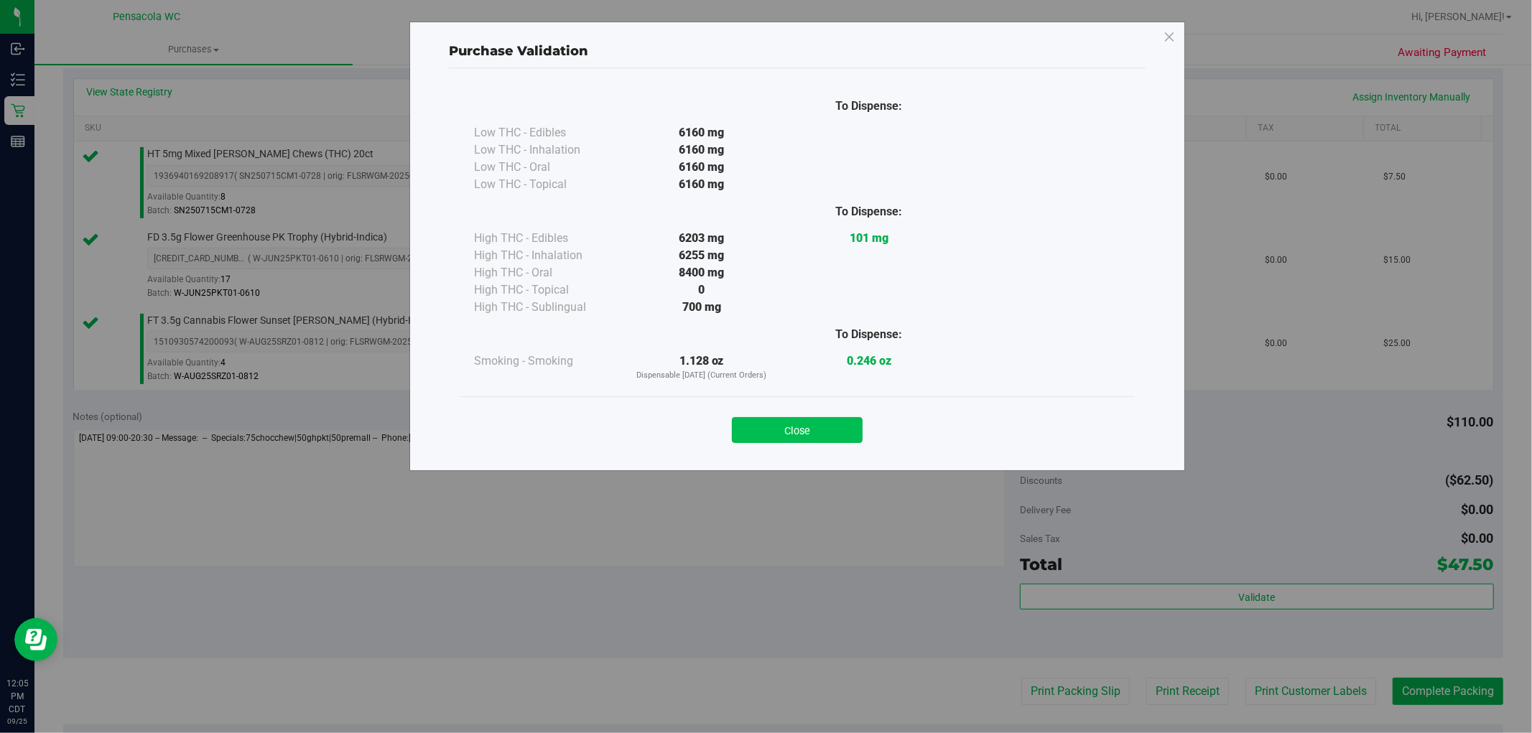
drag, startPoint x: 828, startPoint y: 406, endPoint x: 820, endPoint y: 422, distance: 18.3
click at [827, 410] on div "Close" at bounding box center [797, 425] width 675 height 58
click at [820, 428] on button "Close" at bounding box center [797, 430] width 131 height 26
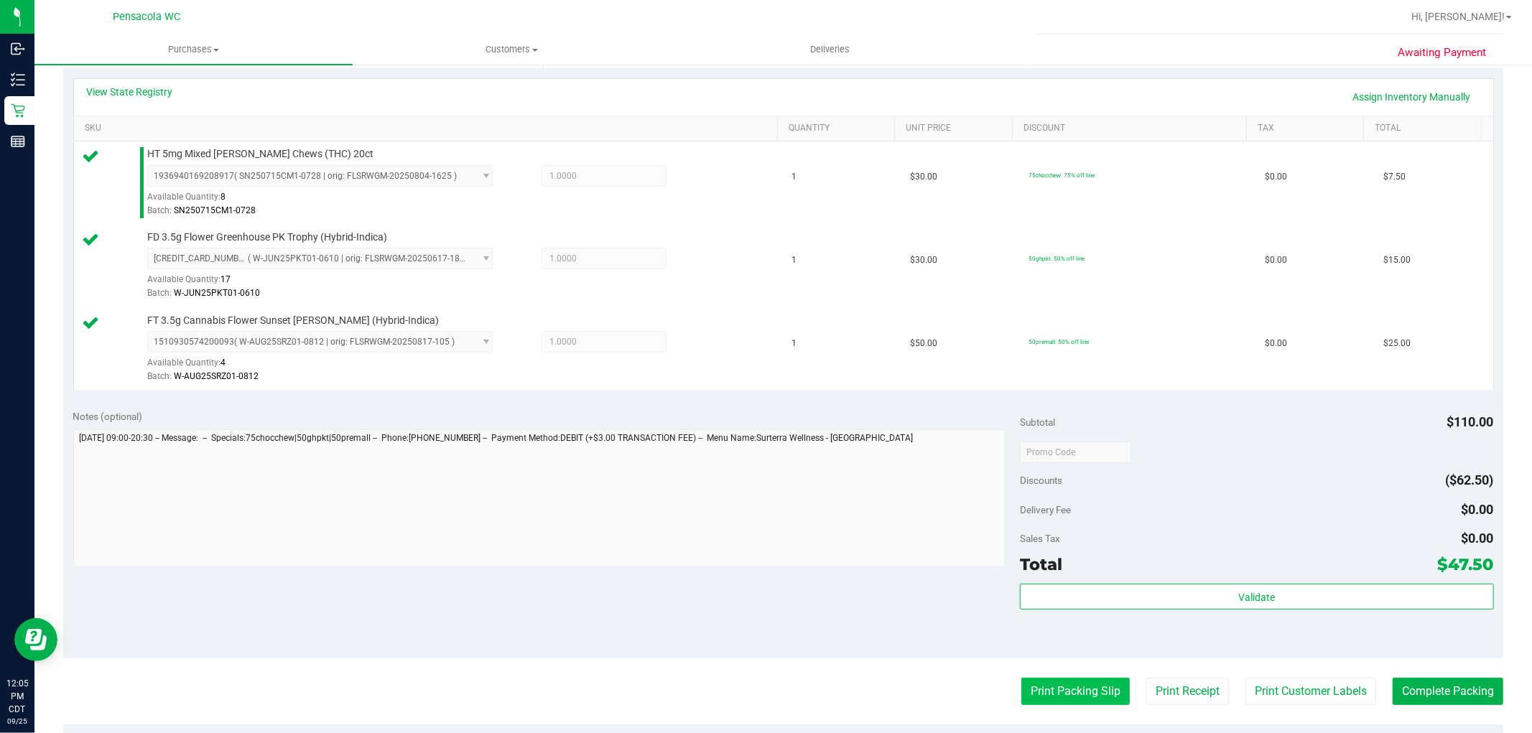
click at [1031, 694] on button "Print Packing Slip" at bounding box center [1075, 691] width 108 height 27
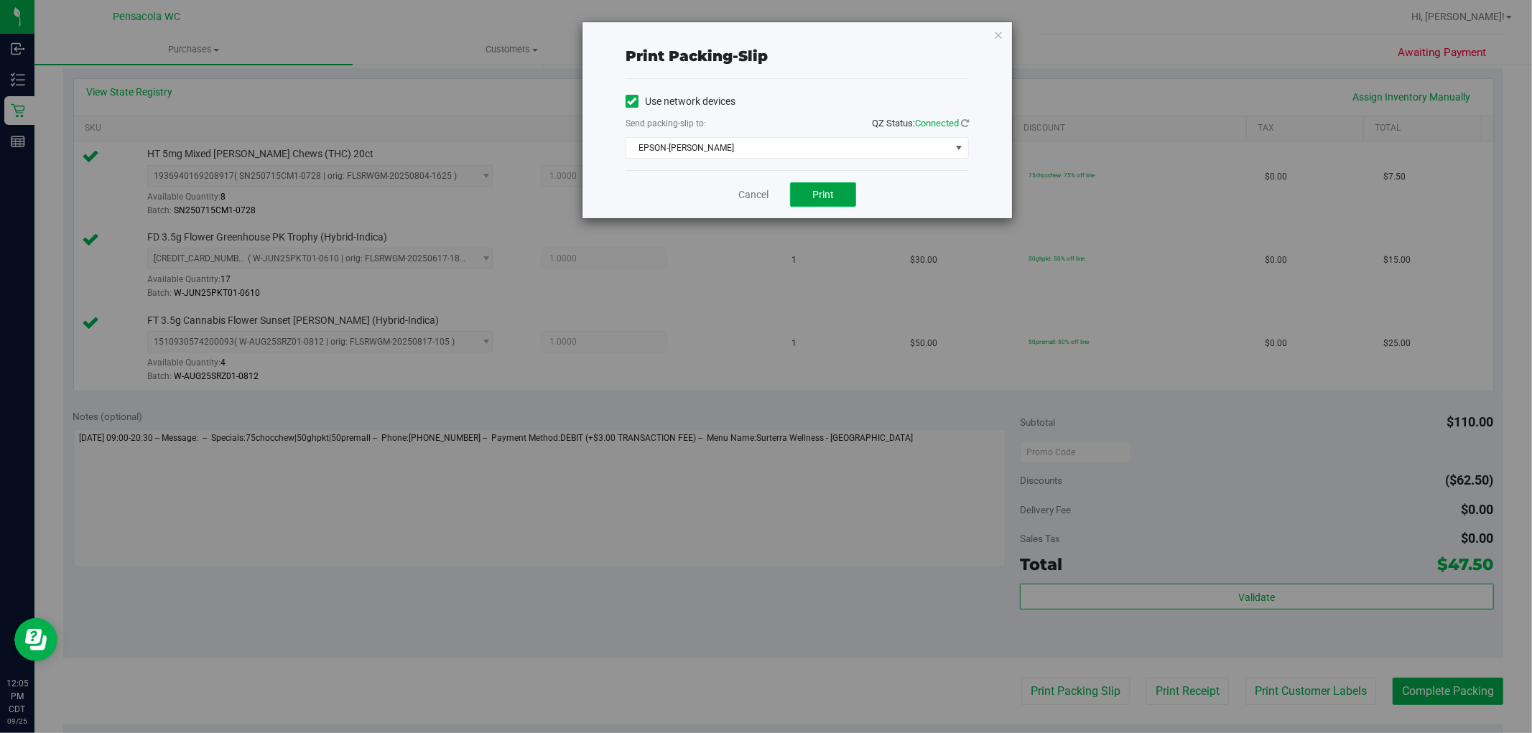
click at [821, 201] on button "Print" at bounding box center [823, 194] width 66 height 24
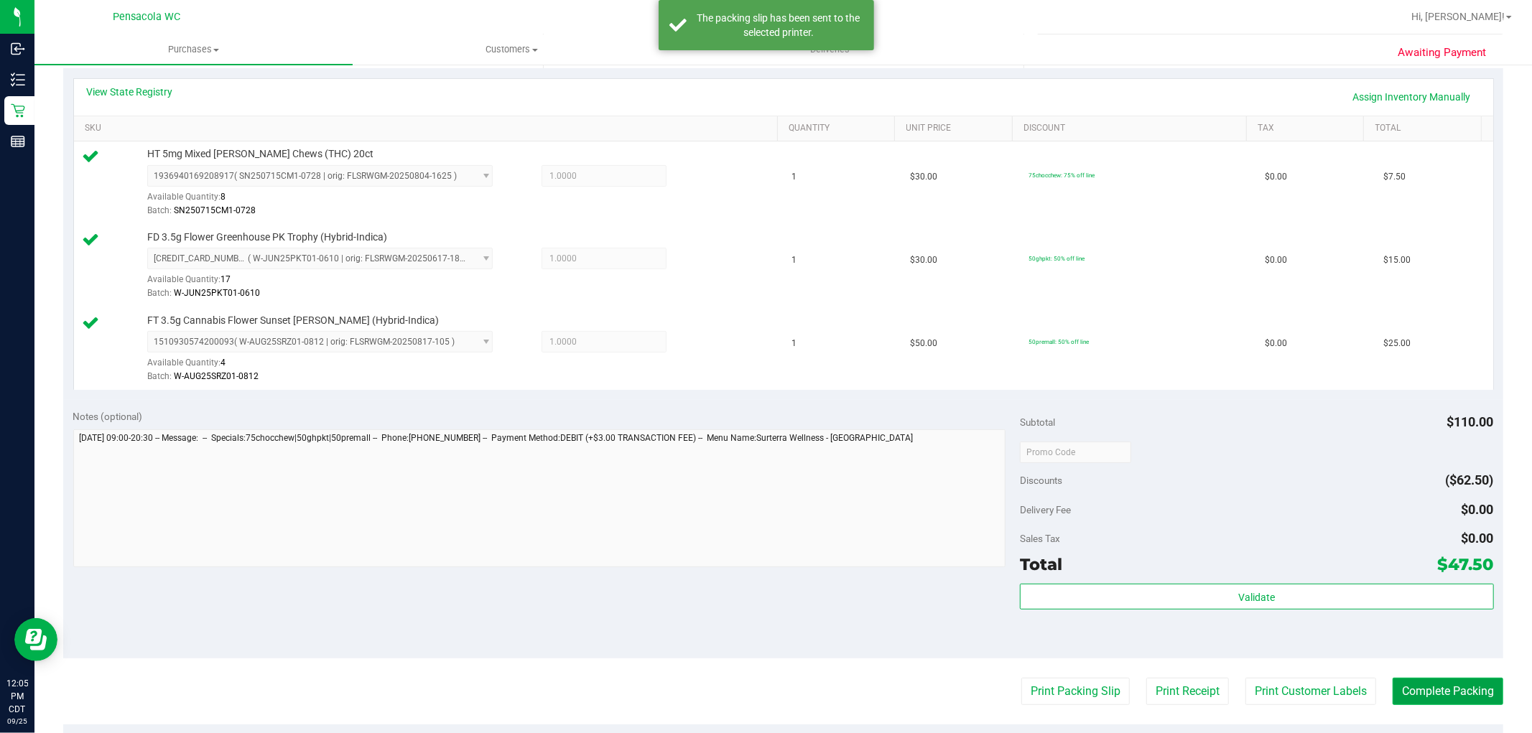
click at [1451, 687] on button "Complete Packing" at bounding box center [1448, 691] width 111 height 27
